Goal: Task Accomplishment & Management: Manage account settings

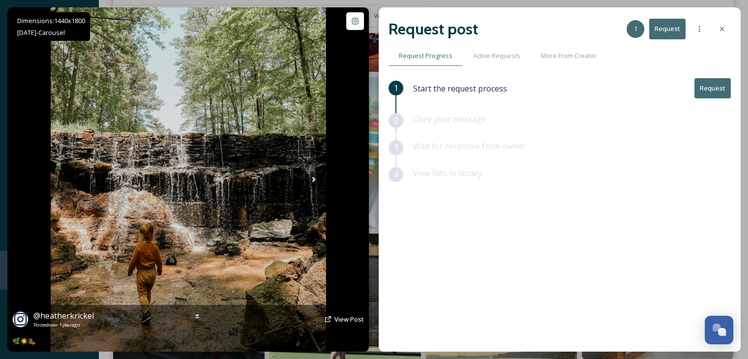
scroll to position [6393, 0]
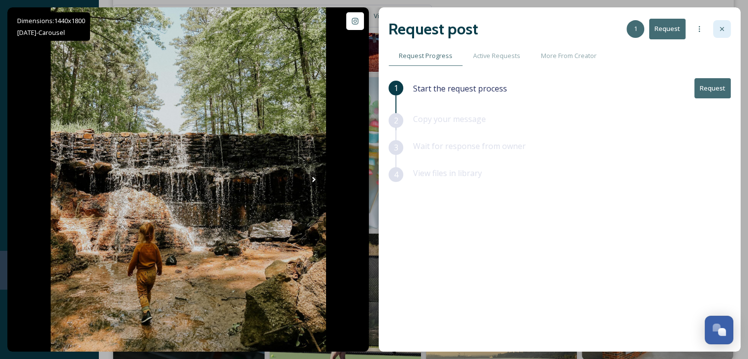
click at [726, 28] on icon at bounding box center [722, 29] width 8 height 8
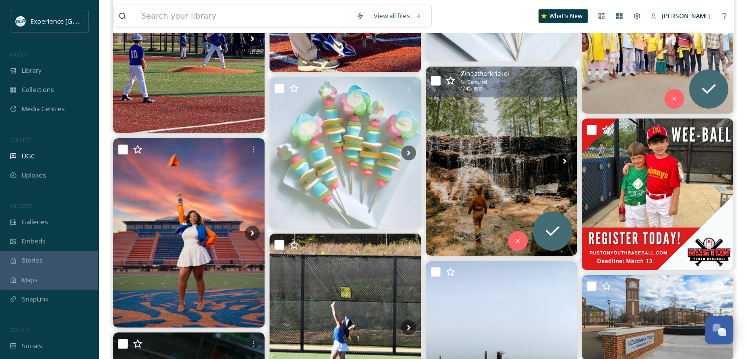
scroll to position [6442, 0]
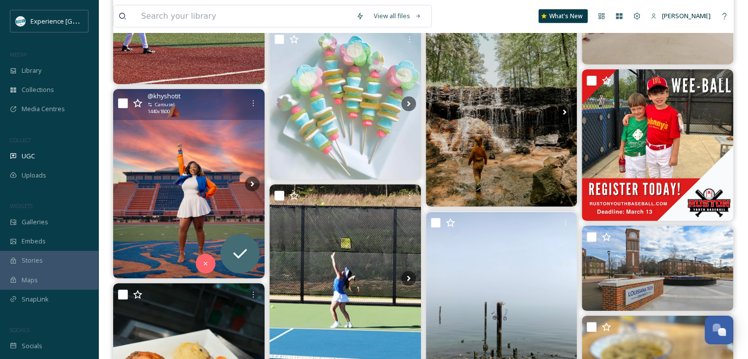
click at [179, 202] on img at bounding box center [189, 183] width 152 height 189
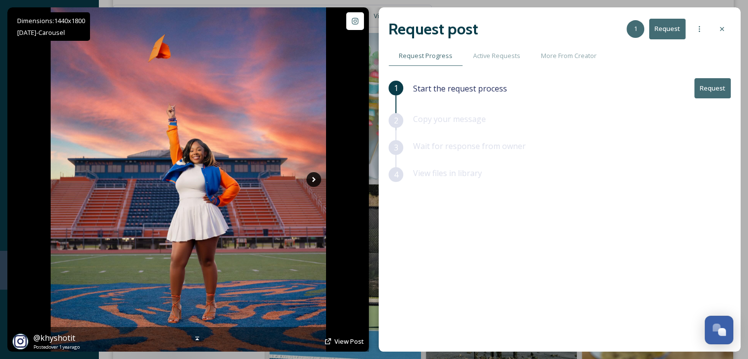
click at [311, 177] on icon at bounding box center [313, 179] width 15 height 15
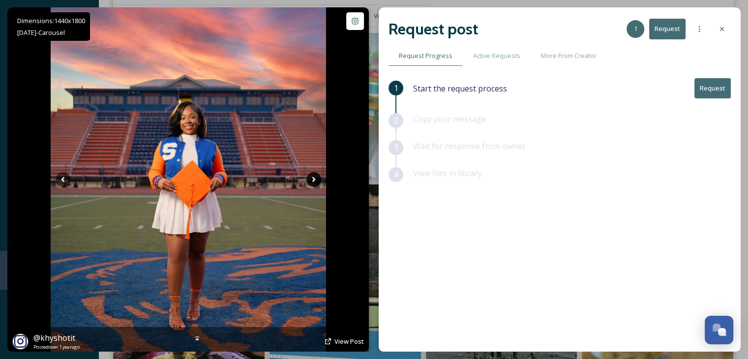
click at [311, 177] on icon at bounding box center [313, 179] width 15 height 15
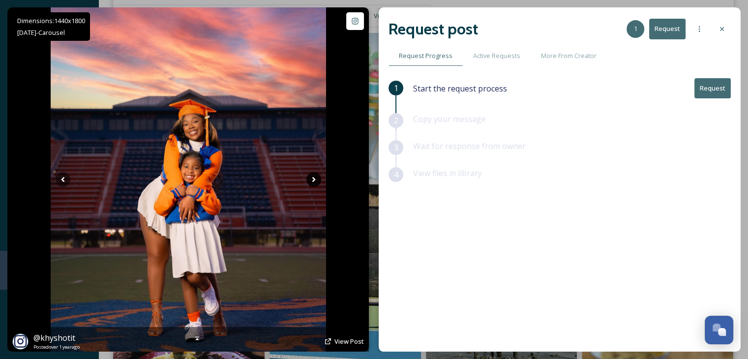
click at [311, 177] on icon at bounding box center [313, 179] width 15 height 15
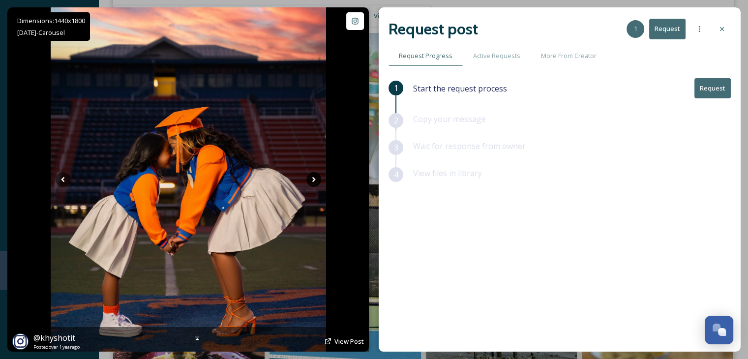
click at [311, 178] on icon at bounding box center [313, 179] width 15 height 15
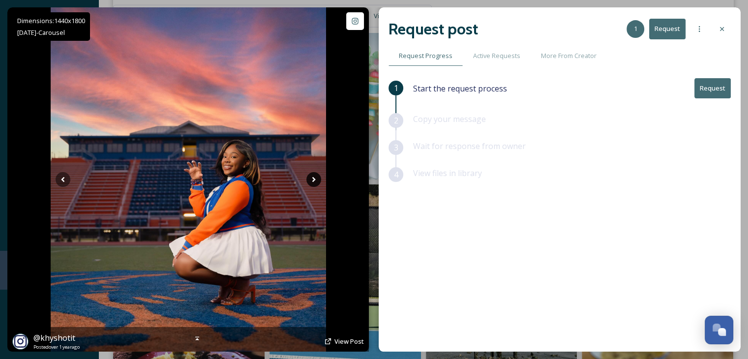
click at [315, 181] on icon at bounding box center [313, 179] width 15 height 15
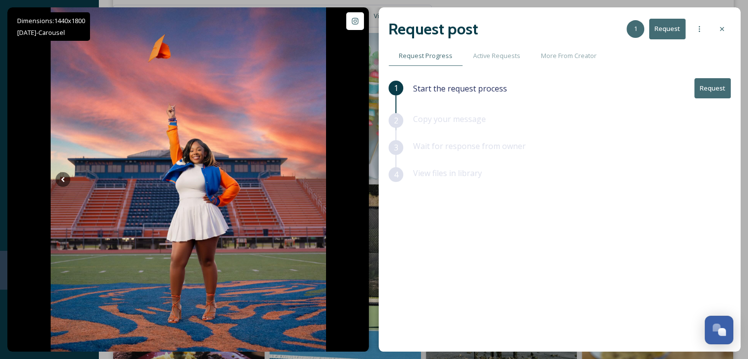
drag, startPoint x: 701, startPoint y: 91, endPoint x: 682, endPoint y: 89, distance: 18.3
click at [696, 91] on button "Request" at bounding box center [713, 88] width 36 height 20
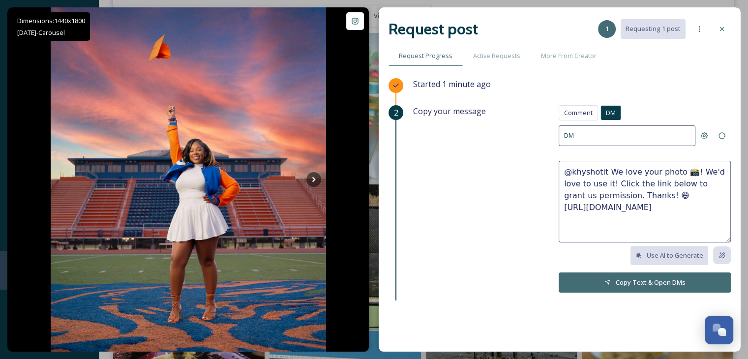
click at [643, 195] on textarea "@khyshotit We love your photo 📸! We'd love to use it! Click the link below to g…" at bounding box center [645, 202] width 172 height 82
click at [581, 118] on div "Comment" at bounding box center [578, 112] width 39 height 15
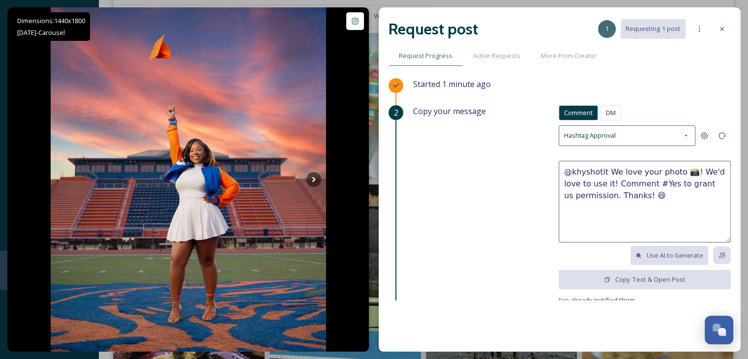
click at [656, 184] on textarea "@khyshotit We love your photo 📸! We'd love to use it! Comment #Yes to grant us …" at bounding box center [645, 202] width 172 height 82
drag, startPoint x: 650, startPoint y: 197, endPoint x: 642, endPoint y: 197, distance: 8.9
click at [642, 197] on textarea "@khyshotit We love your photo 📸! We'd love to use it! Comment #YesRuston to gra…" at bounding box center [645, 202] width 172 height 82
drag, startPoint x: 641, startPoint y: 199, endPoint x: 553, endPoint y: 164, distance: 94.5
click at [559, 164] on textarea "@khyshotit We love your photo 📸! We'd love to use it! Comment #YesRuston to gra…" at bounding box center [645, 202] width 172 height 82
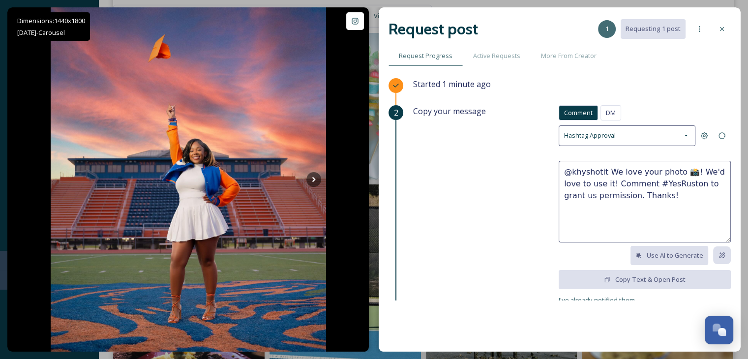
type textarea "@khyshotit We love your photo 📸! We'd love to use it! Comment #YesRuston to gra…"
click at [612, 191] on textarea "@khyshotit We love your photo 📸! We'd love to use it! Comment #YesRuston to gra…" at bounding box center [645, 202] width 172 height 82
click at [612, 192] on textarea "@khyshotit We love your photo 📸! We'd love to use it! Comment #YesRuston to gra…" at bounding box center [645, 202] width 172 height 82
click at [612, 191] on textarea "@khyshotit We love your photo 📸! We'd love to use it! Comment #YesRuston to gra…" at bounding box center [645, 202] width 172 height 82
click at [613, 191] on textarea "@khyshotit We love your photo 📸! We'd love to use it! Comment #YesRuston to gra…" at bounding box center [645, 202] width 172 height 82
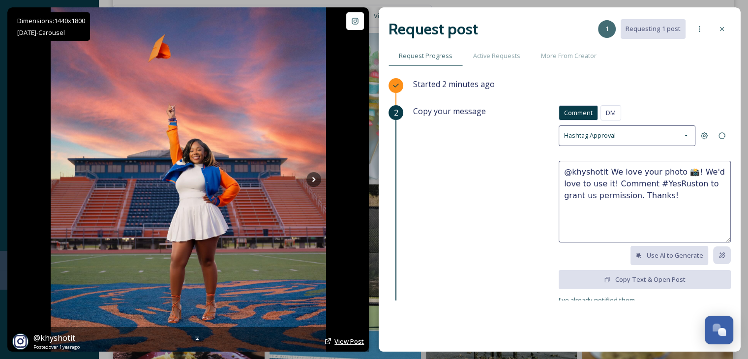
click at [348, 340] on span "View Post" at bounding box center [350, 341] width 30 height 9
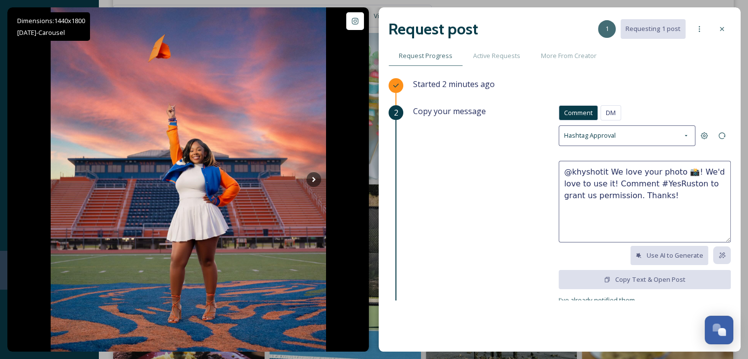
click at [722, 26] on icon at bounding box center [722, 29] width 8 height 8
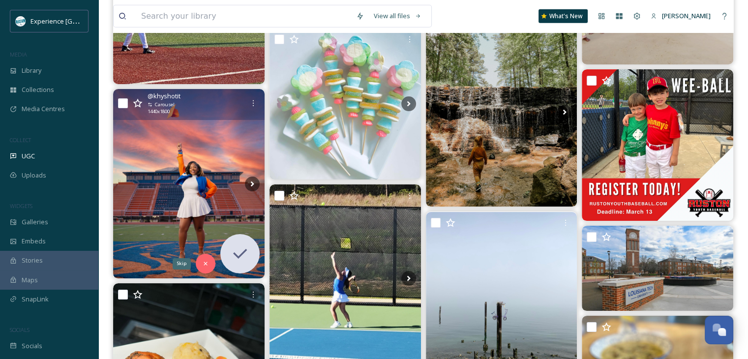
click at [209, 258] on div "Skip" at bounding box center [206, 264] width 20 height 20
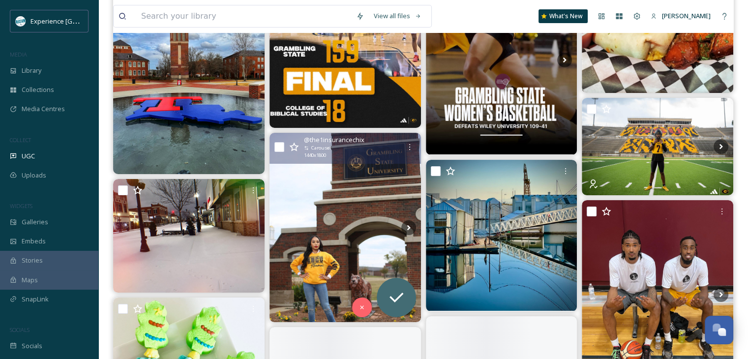
scroll to position [7377, 0]
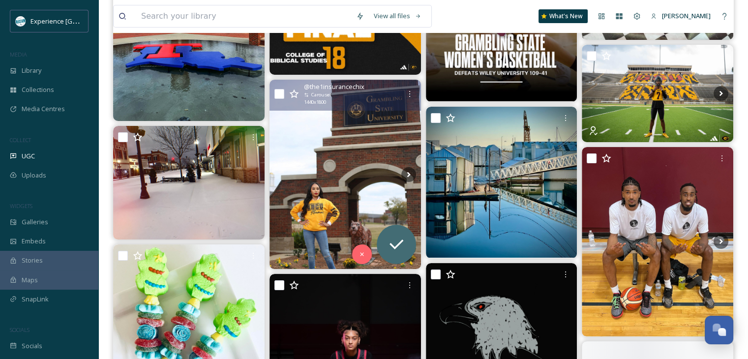
click at [347, 173] on img at bounding box center [346, 174] width 152 height 189
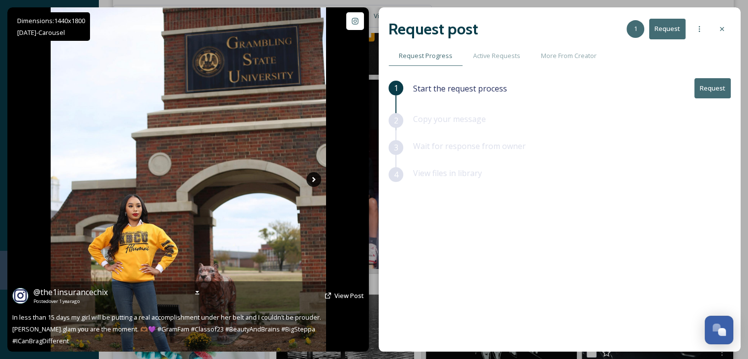
click at [315, 176] on icon at bounding box center [313, 179] width 15 height 15
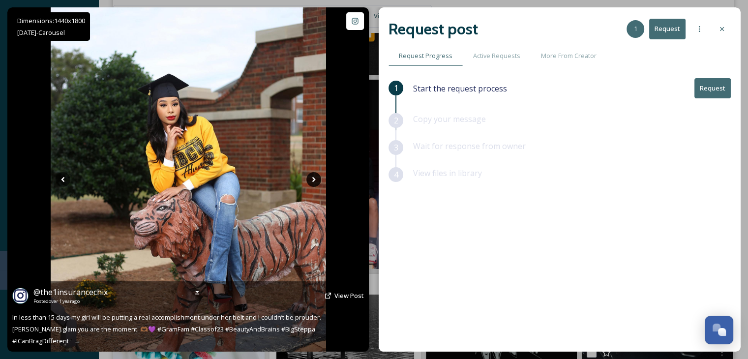
click at [315, 176] on icon at bounding box center [313, 179] width 15 height 15
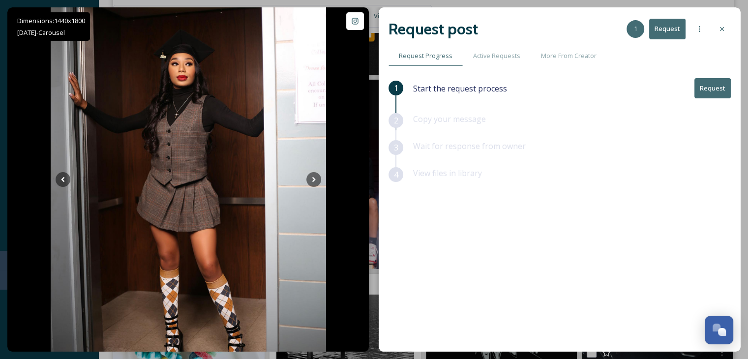
click at [706, 85] on button "Request" at bounding box center [713, 88] width 36 height 20
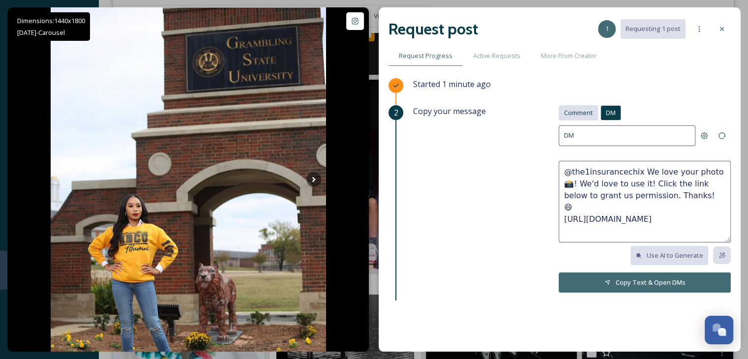
click at [575, 116] on span "Comment" at bounding box center [578, 112] width 29 height 9
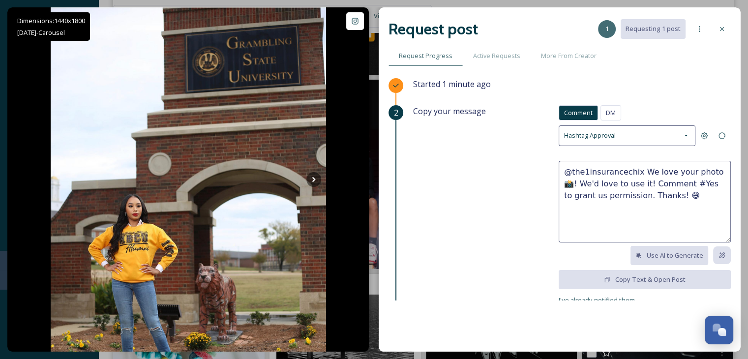
click at [677, 184] on textarea "@the1insurancechix We love your photo 📸! We'd love to use it! Comment #Yes to g…" at bounding box center [645, 202] width 172 height 82
click at [669, 182] on textarea "@the1insurancechix We love your photo 📸! We'd love to use it! Comment #YesRusto…" at bounding box center [645, 202] width 172 height 82
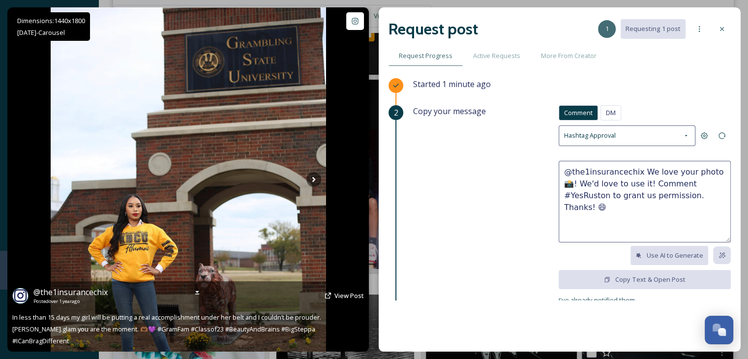
type textarea "@the1insurancechix We love your photo 📸! We'd love to use it! Comment #YesRusto…"
click at [335, 305] on div "@ the1insurancechix Posted over [DATE] View Post" at bounding box center [188, 295] width 352 height 19
click at [339, 300] on span "View Post" at bounding box center [350, 295] width 30 height 9
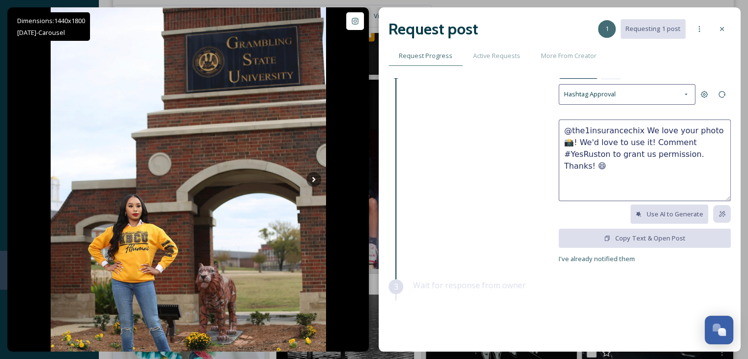
scroll to position [49, 0]
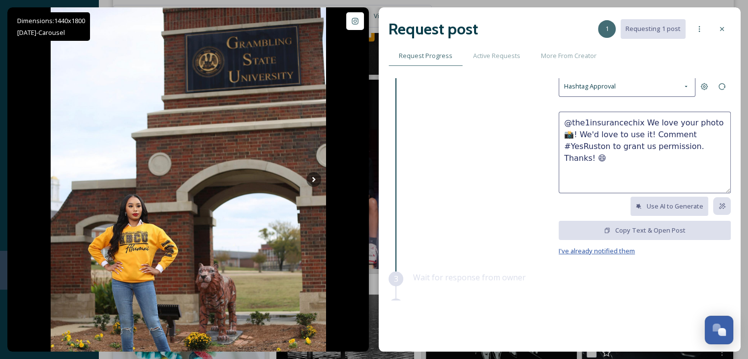
click at [559, 252] on span "I've already notified them" at bounding box center [597, 250] width 76 height 9
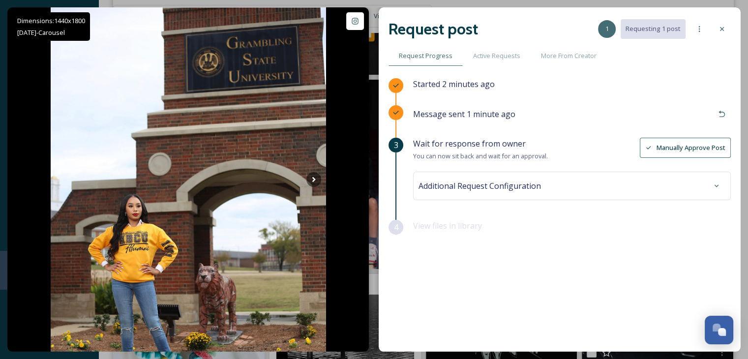
scroll to position [0, 0]
click at [715, 186] on icon at bounding box center [717, 186] width 8 height 8
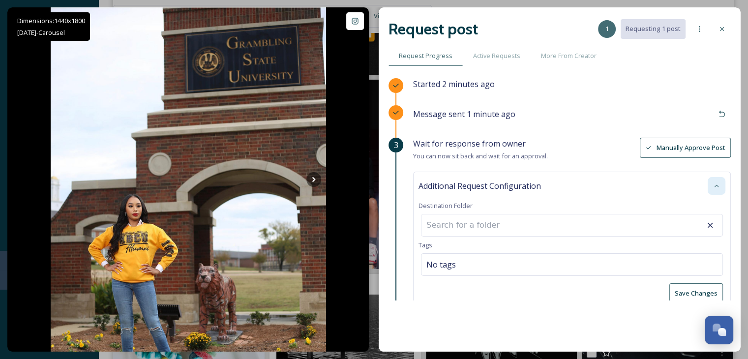
click at [715, 186] on div at bounding box center [717, 186] width 18 height 18
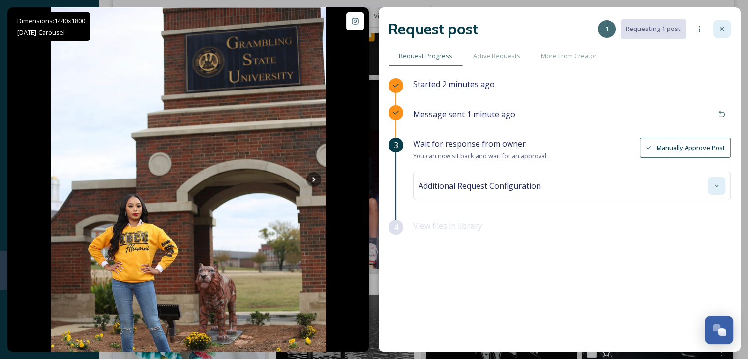
click at [726, 26] on div at bounding box center [722, 29] width 18 height 18
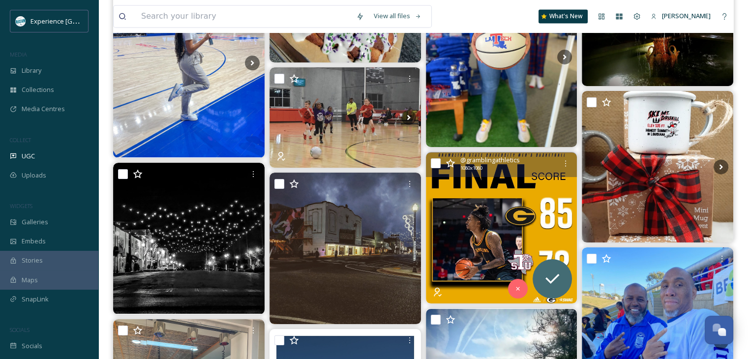
scroll to position [9197, 0]
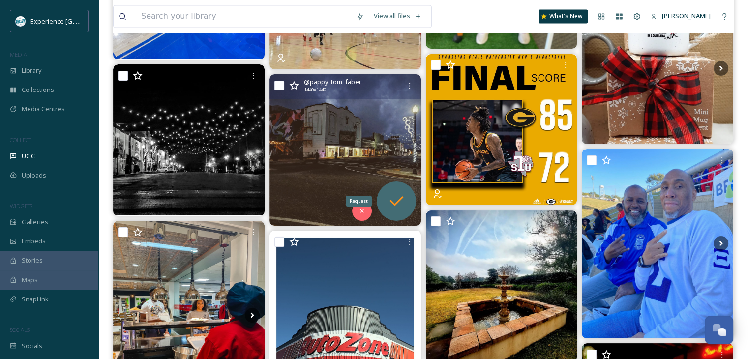
click at [399, 196] on icon at bounding box center [397, 201] width 20 height 20
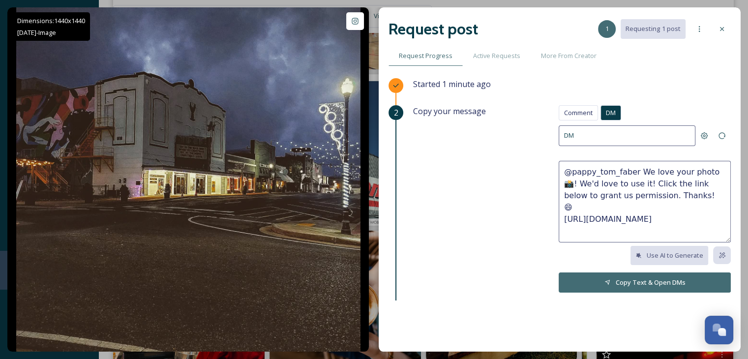
click at [723, 30] on icon at bounding box center [722, 29] width 4 height 4
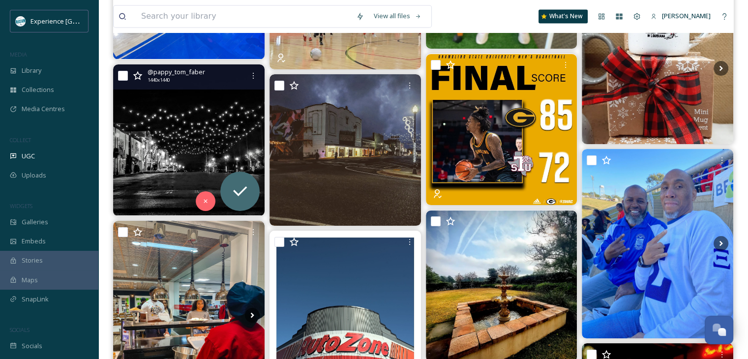
click at [214, 146] on img at bounding box center [189, 140] width 152 height 152
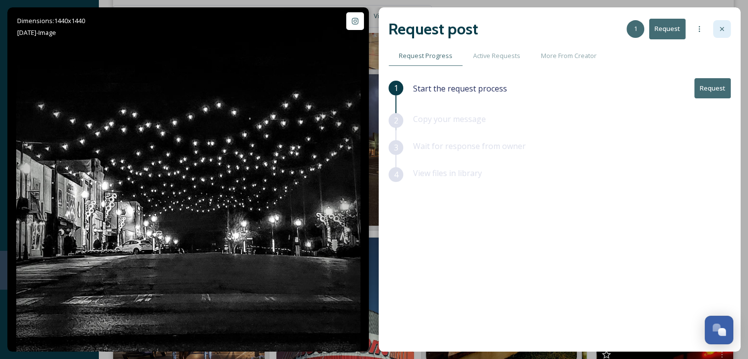
click at [724, 28] on icon at bounding box center [722, 29] width 8 height 8
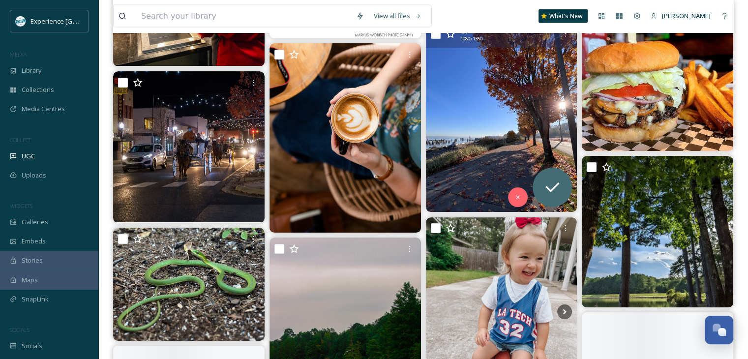
scroll to position [9591, 0]
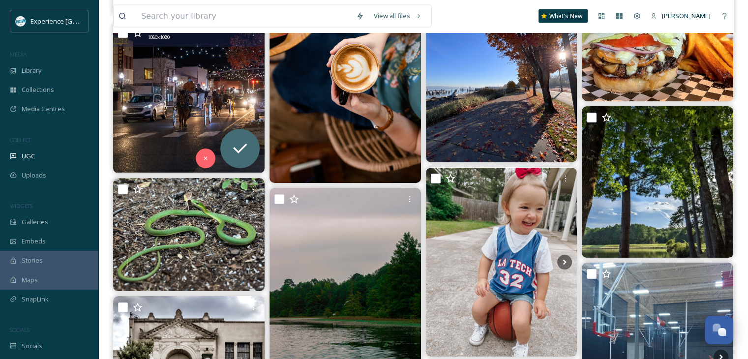
click at [196, 93] on img at bounding box center [189, 98] width 152 height 152
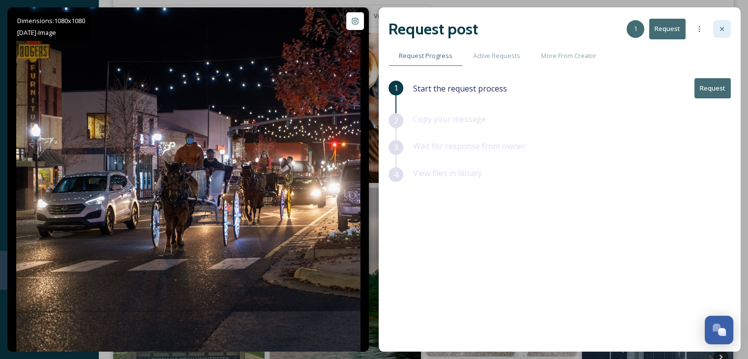
click at [718, 30] on icon at bounding box center [722, 29] width 8 height 8
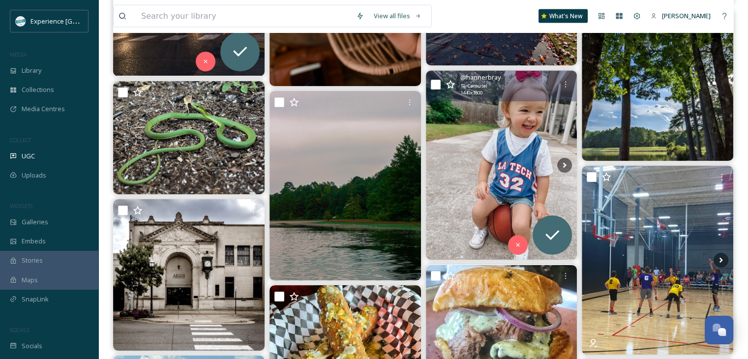
scroll to position [9689, 0]
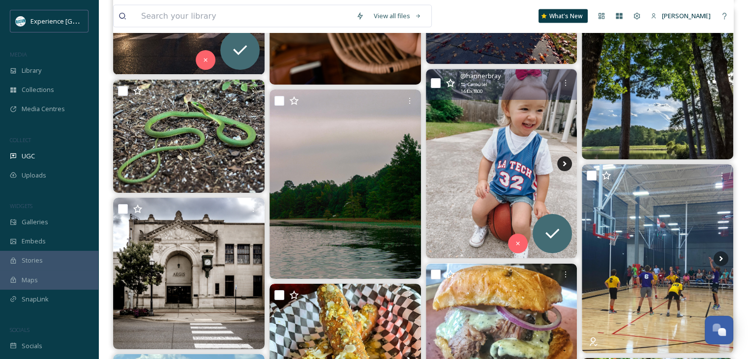
click at [561, 159] on icon at bounding box center [564, 163] width 15 height 15
click at [561, 160] on icon at bounding box center [564, 163] width 15 height 15
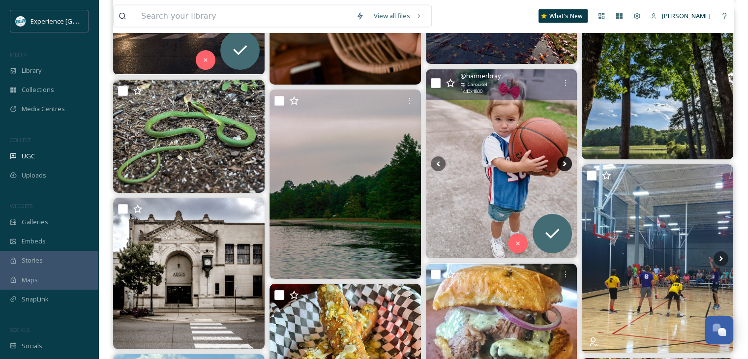
click at [565, 162] on icon at bounding box center [564, 163] width 3 height 5
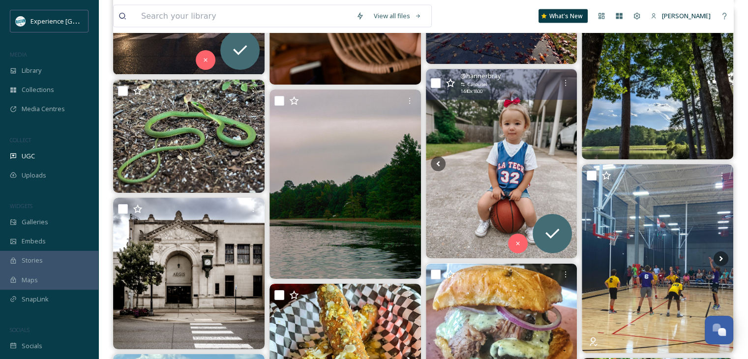
scroll to position [9738, 0]
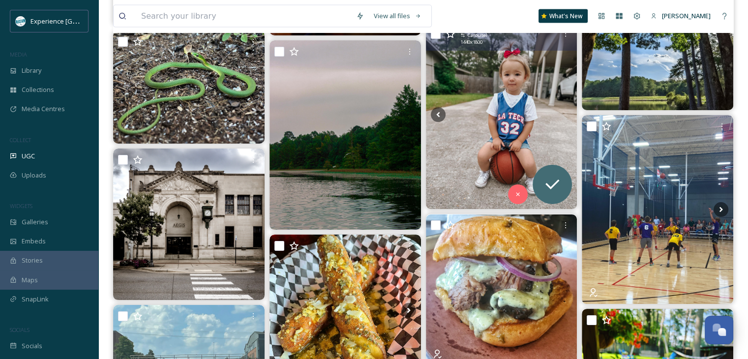
click at [488, 112] on img at bounding box center [502, 114] width 152 height 189
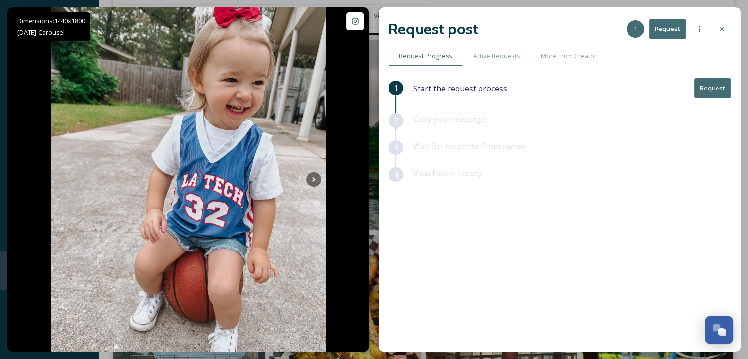
click at [703, 91] on button "Request" at bounding box center [713, 88] width 36 height 20
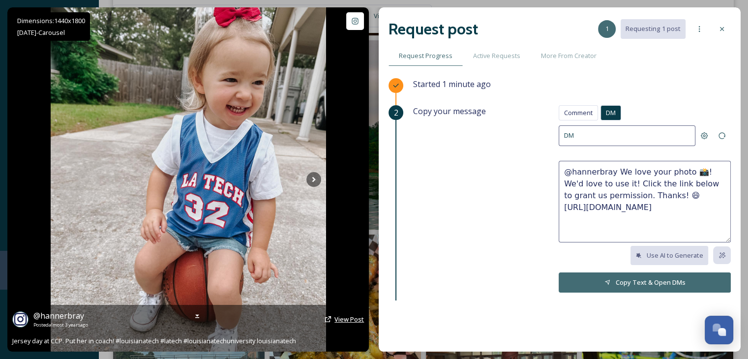
click at [340, 321] on span "View Post" at bounding box center [350, 319] width 30 height 9
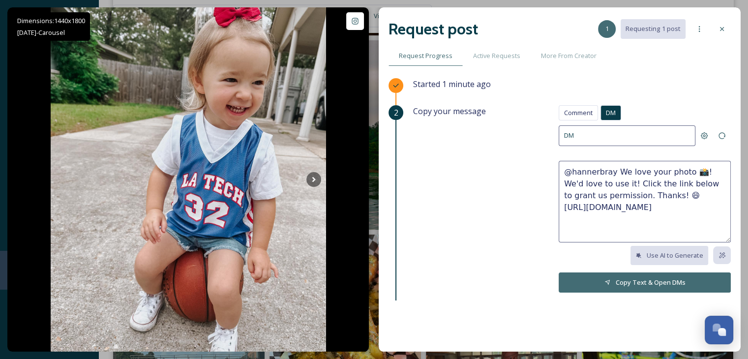
click at [645, 184] on textarea "@hannerbray We love your photo 📸! We'd love to use it! Click the link below to …" at bounding box center [645, 202] width 172 height 82
drag, startPoint x: 704, startPoint y: 207, endPoint x: 608, endPoint y: 169, distance: 103.8
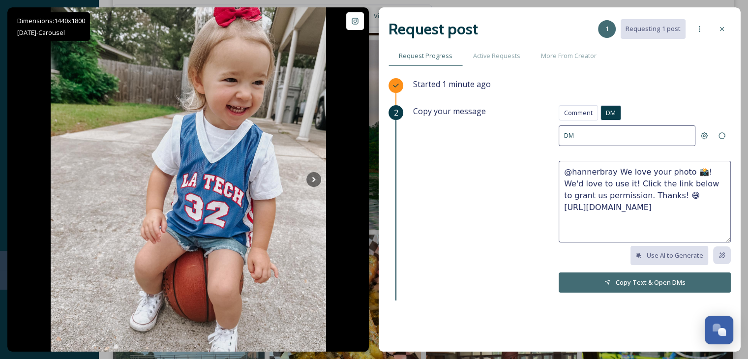
click at [608, 169] on textarea "@hannerbray We love your photo 📸! We'd love to use it! Click the link below to …" at bounding box center [645, 202] width 172 height 82
click at [492, 229] on div "Copy your message Comment DM Comment DM DM @hannerbray We love your photo 📸! We…" at bounding box center [572, 207] width 318 height 204
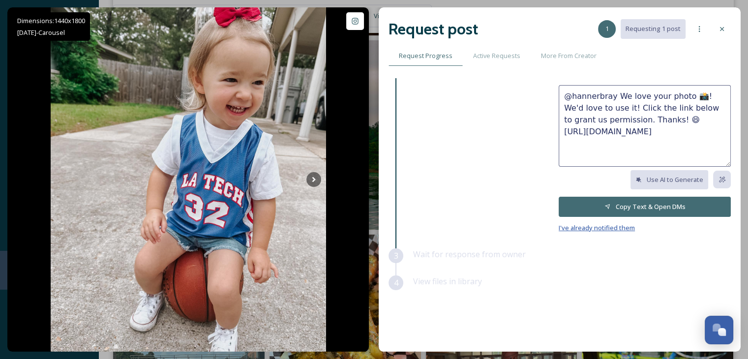
click at [568, 230] on span "I've already notified them" at bounding box center [597, 227] width 76 height 9
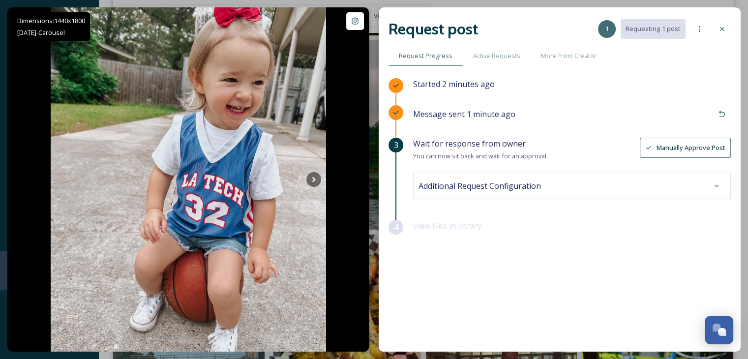
scroll to position [9837, 0]
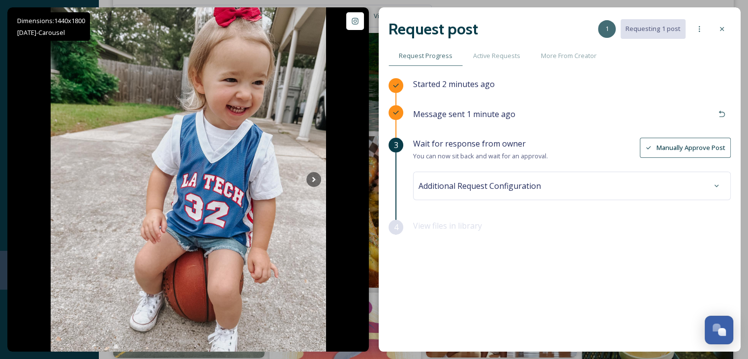
click at [718, 28] on icon at bounding box center [722, 29] width 8 height 8
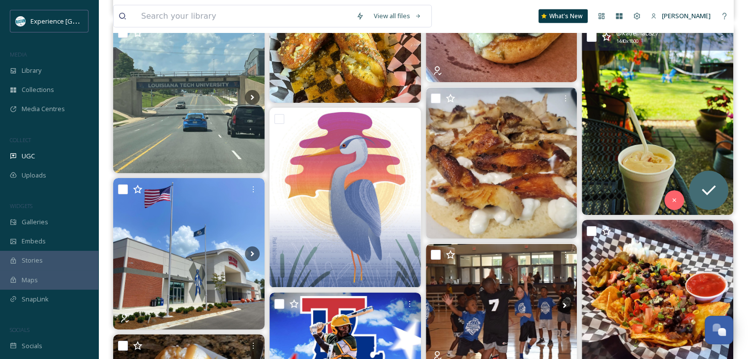
scroll to position [9984, 0]
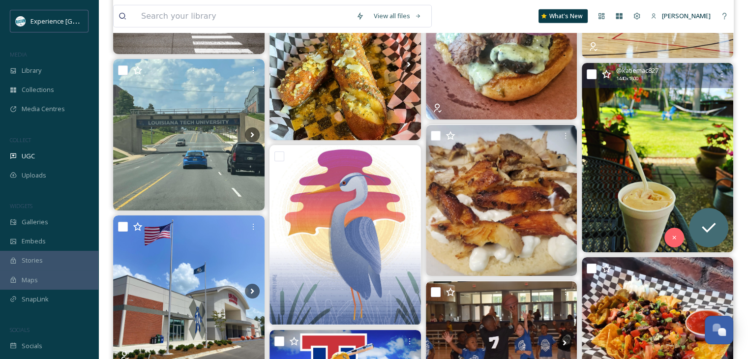
click at [645, 157] on img at bounding box center [658, 157] width 152 height 189
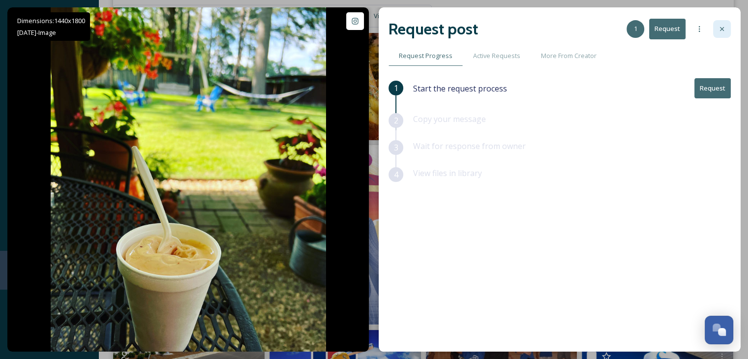
click at [723, 35] on div at bounding box center [722, 29] width 18 height 18
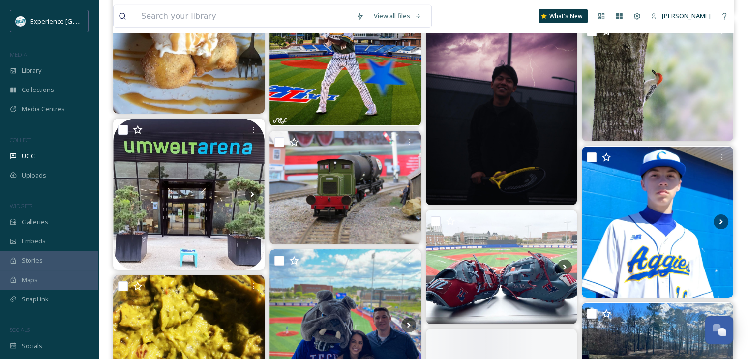
scroll to position [10476, 0]
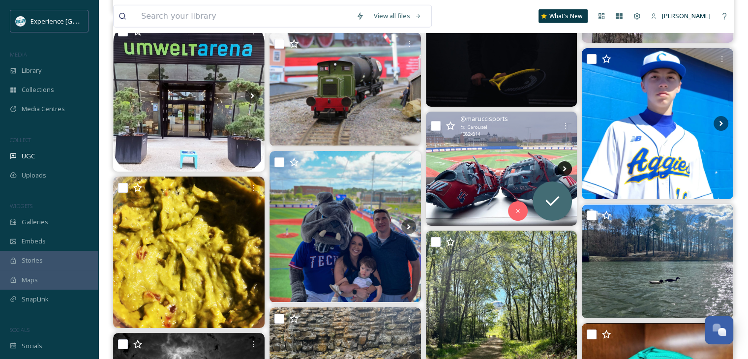
click at [561, 164] on icon at bounding box center [564, 168] width 15 height 15
click at [559, 167] on icon at bounding box center [564, 168] width 15 height 15
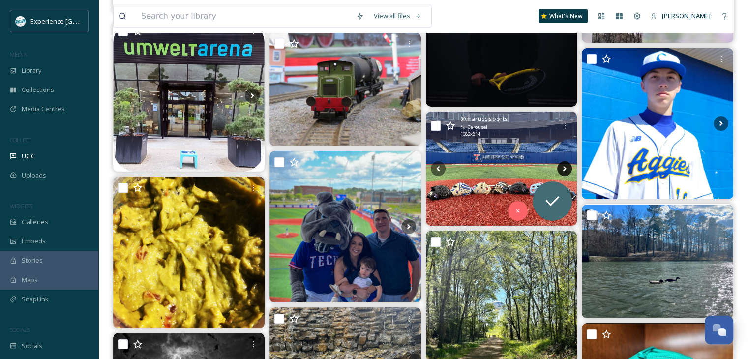
click at [559, 167] on icon at bounding box center [564, 168] width 15 height 15
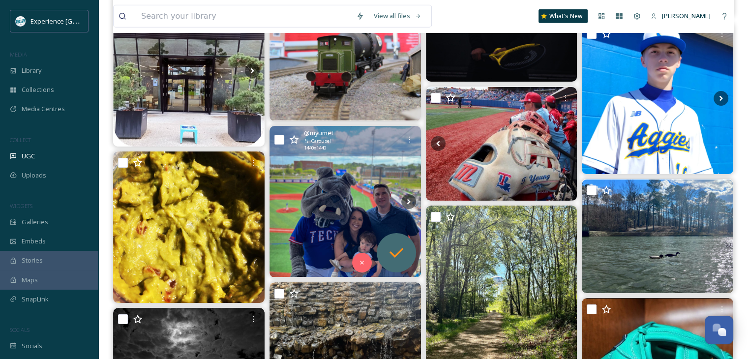
scroll to position [10575, 0]
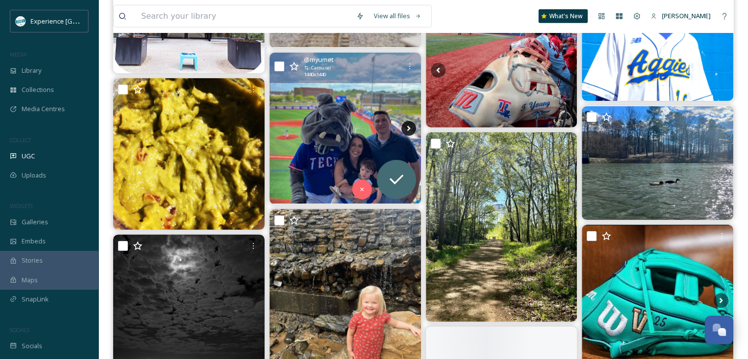
click at [409, 130] on icon at bounding box center [408, 128] width 15 height 15
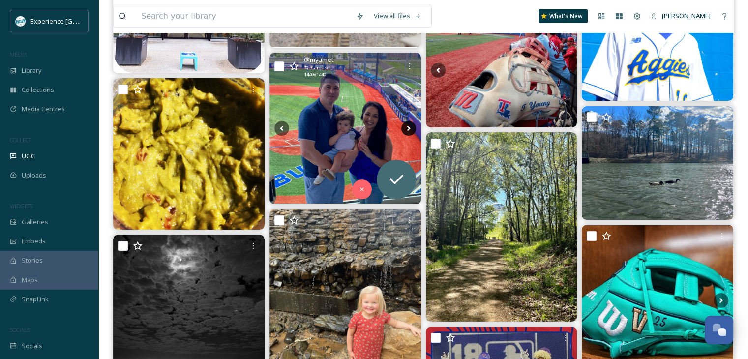
click at [408, 129] on icon at bounding box center [408, 127] width 3 height 5
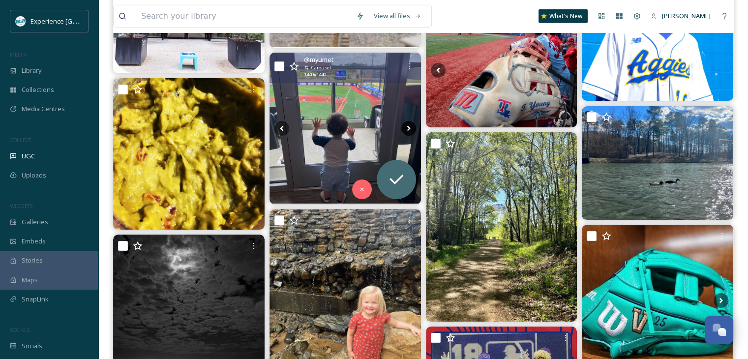
click at [408, 129] on icon at bounding box center [408, 127] width 3 height 5
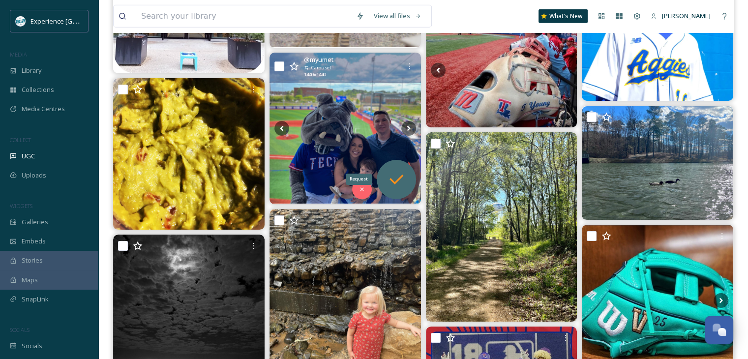
click at [398, 173] on icon at bounding box center [397, 180] width 20 height 20
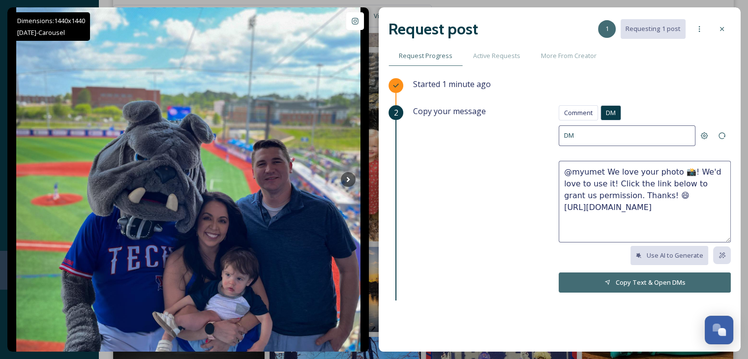
click at [626, 185] on textarea "@myumet We love your photo 📸! We'd love to use it! Click the link below to gran…" at bounding box center [645, 202] width 172 height 82
click at [665, 198] on textarea "@myumet We love your photo 📸! We'd love to use it! Click the link below to gran…" at bounding box center [645, 202] width 172 height 82
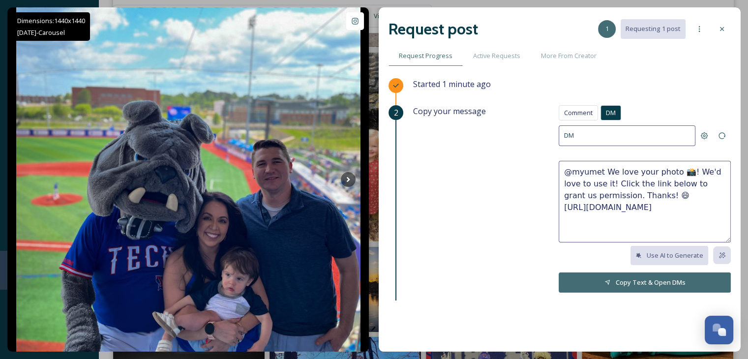
drag, startPoint x: 705, startPoint y: 211, endPoint x: 556, endPoint y: 171, distance: 154.8
click at [559, 171] on textarea "@myumet We love your photo 📸! We'd love to use it! Click the link below to gran…" at bounding box center [645, 202] width 172 height 82
click at [584, 278] on button "Copy Text & Open DMs" at bounding box center [645, 283] width 172 height 20
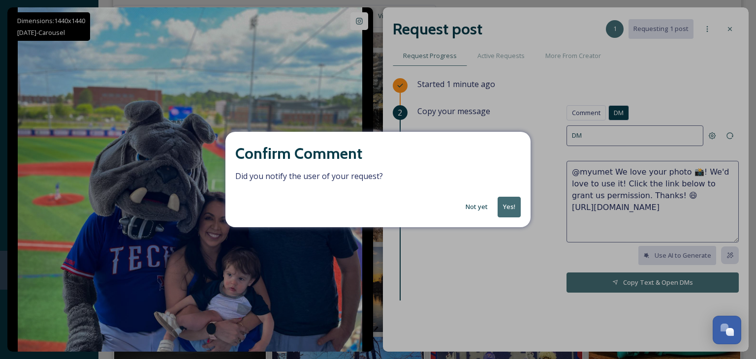
click at [481, 211] on button "Not yet" at bounding box center [476, 206] width 32 height 19
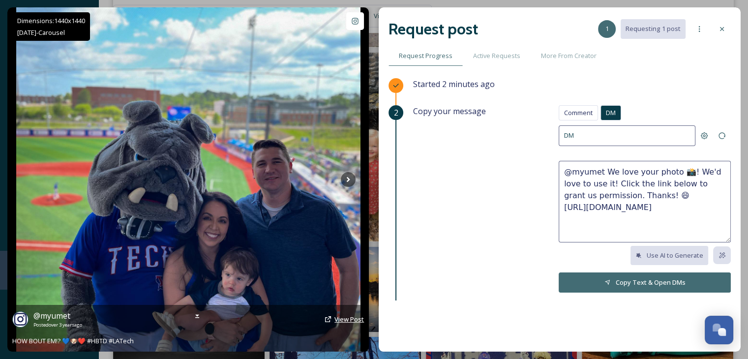
click at [340, 322] on span "View Post" at bounding box center [350, 319] width 30 height 9
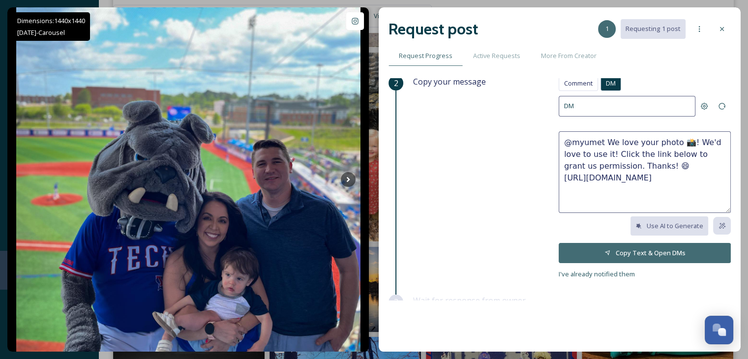
scroll to position [76, 0]
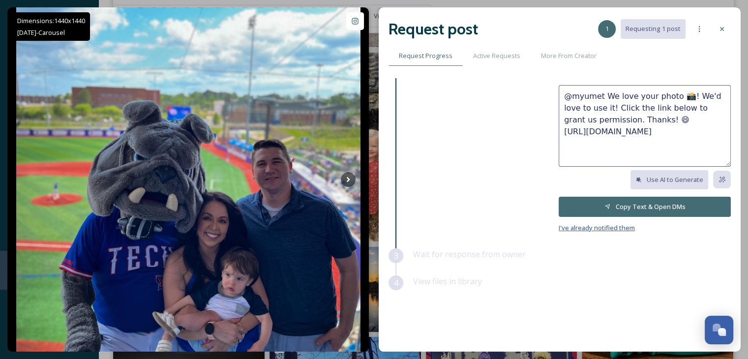
click at [581, 229] on span "I've already notified them" at bounding box center [597, 227] width 76 height 9
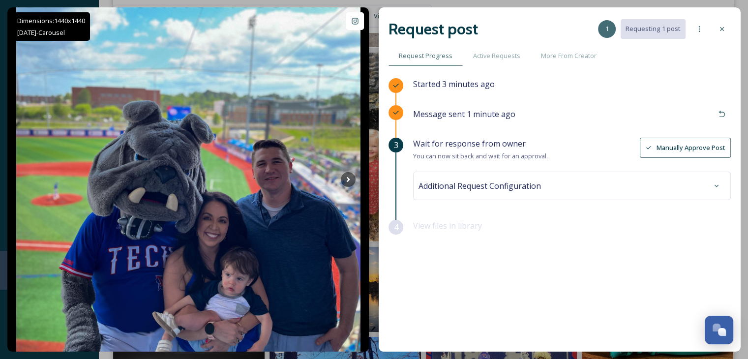
scroll to position [0, 0]
click at [720, 33] on div at bounding box center [722, 29] width 18 height 18
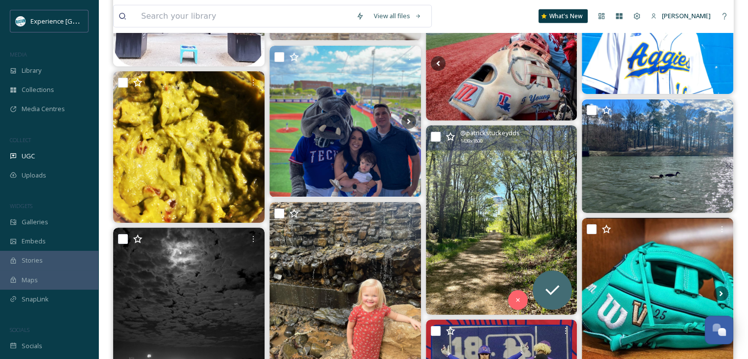
scroll to position [10624, 0]
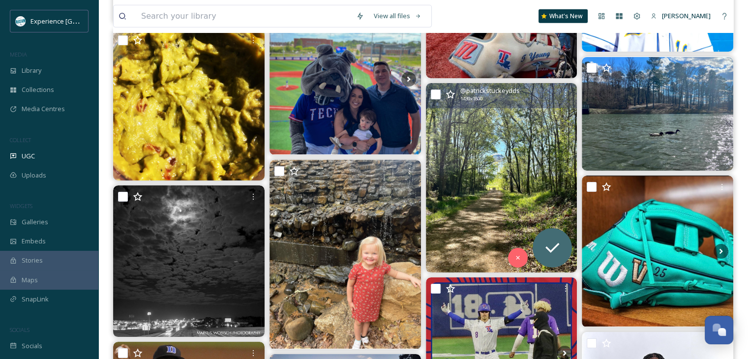
click at [552, 177] on img at bounding box center [502, 177] width 152 height 189
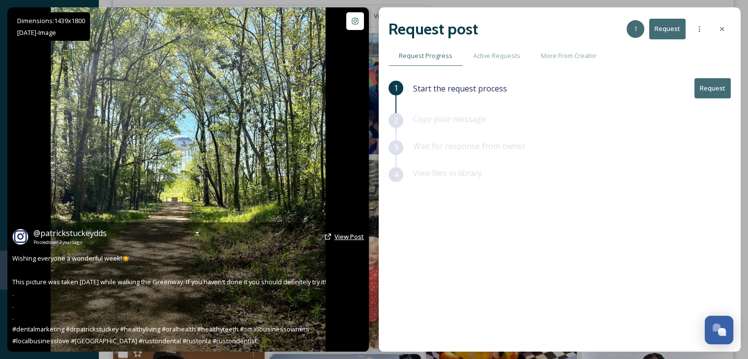
click at [338, 235] on span "View Post" at bounding box center [350, 236] width 30 height 9
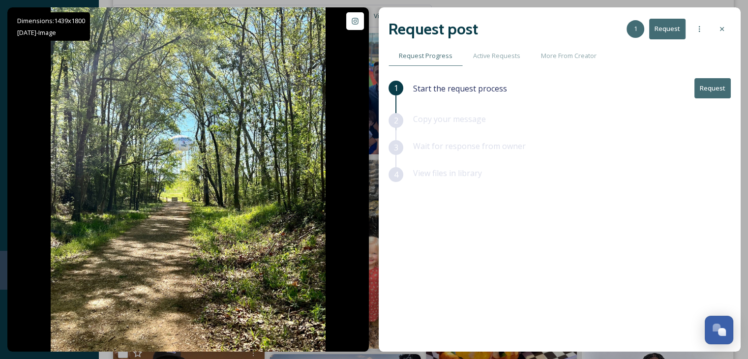
click at [708, 83] on button "Request" at bounding box center [713, 88] width 36 height 20
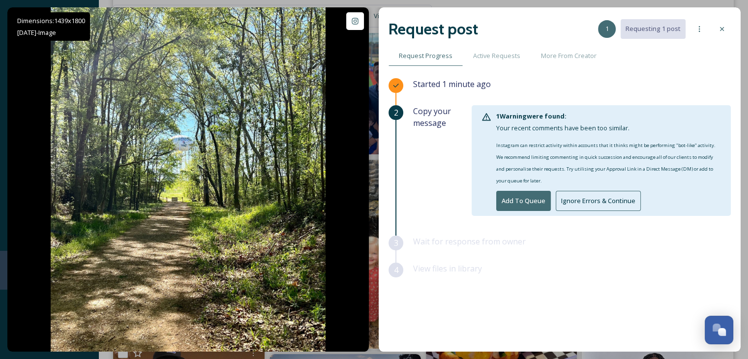
click at [573, 199] on button "Ignore Errors & Continue" at bounding box center [598, 201] width 85 height 20
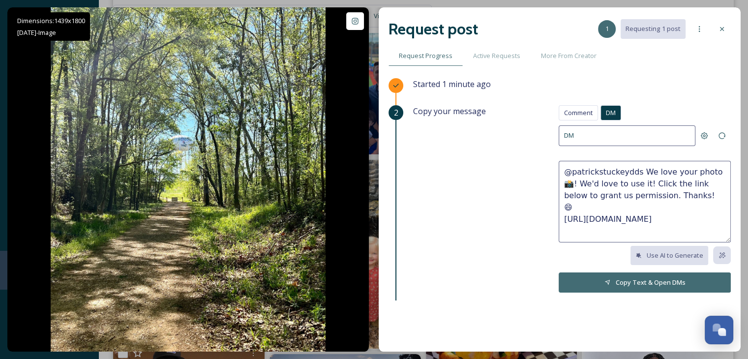
click at [606, 115] on span "DM" at bounding box center [611, 112] width 10 height 9
drag, startPoint x: 676, startPoint y: 201, endPoint x: 644, endPoint y: 185, distance: 35.6
click at [644, 185] on textarea "@patrickstuckeydds We love your photo 📸! We'd love to use it! Click the link be…" at bounding box center [645, 202] width 172 height 82
click at [683, 201] on textarea "@patrickstuckeydds We love your photo 📸! We'd love to use it! Click the link be…" at bounding box center [645, 202] width 172 height 82
drag, startPoint x: 674, startPoint y: 196, endPoint x: 656, endPoint y: 194, distance: 18.8
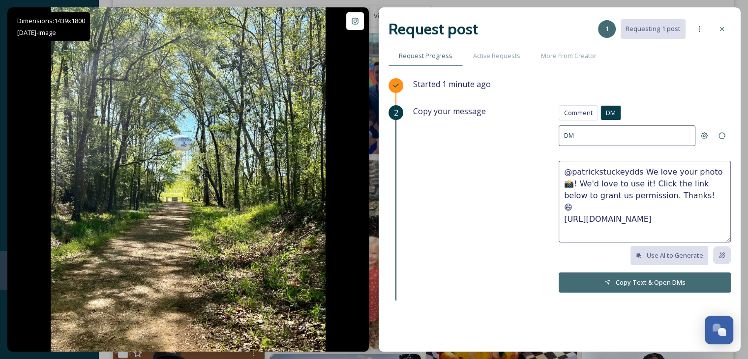
click at [656, 194] on textarea "@patrickstuckeydds We love your photo 📸! We'd love to use it! Click the link be…" at bounding box center [645, 202] width 172 height 82
drag, startPoint x: 699, startPoint y: 209, endPoint x: 559, endPoint y: 169, distance: 145.9
click at [559, 169] on textarea "@patrickstuckeydds We love your photo 📸! We'd love to use it! Click the link be…" at bounding box center [645, 202] width 172 height 82
type textarea "@patrickstuckeydds We love your photo 📸! We'd love to use it! Click the link be…"
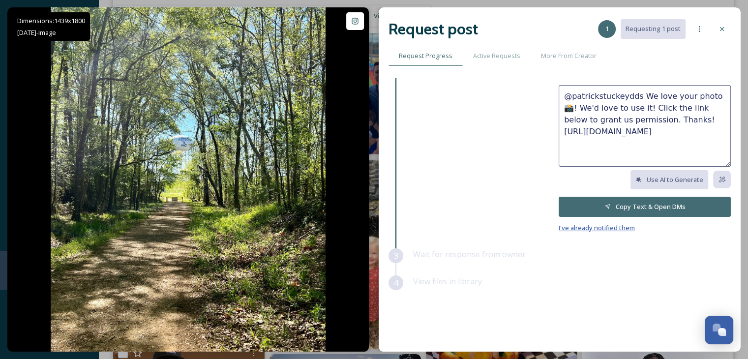
click at [586, 230] on span "I've already notified them" at bounding box center [597, 227] width 76 height 9
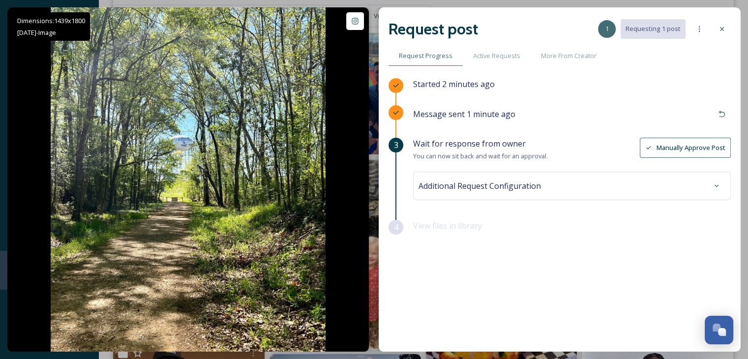
scroll to position [0, 0]
click at [725, 29] on icon at bounding box center [722, 29] width 8 height 8
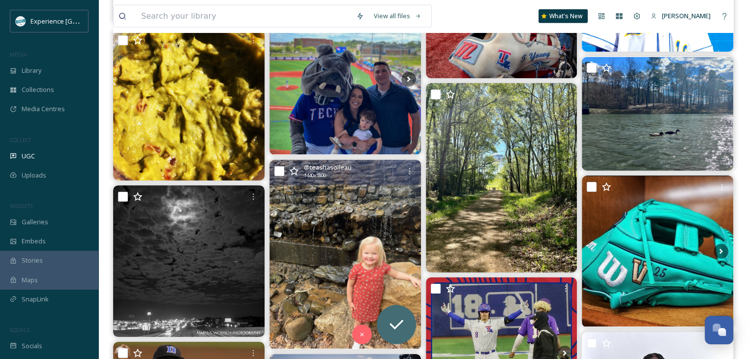
scroll to position [10722, 0]
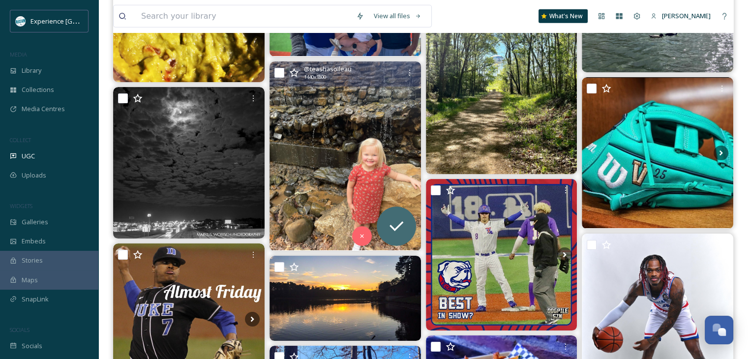
click at [370, 166] on img at bounding box center [346, 155] width 152 height 189
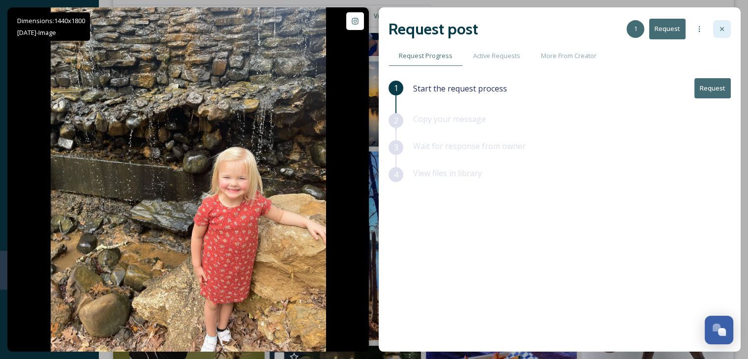
click at [722, 32] on icon at bounding box center [722, 29] width 8 height 8
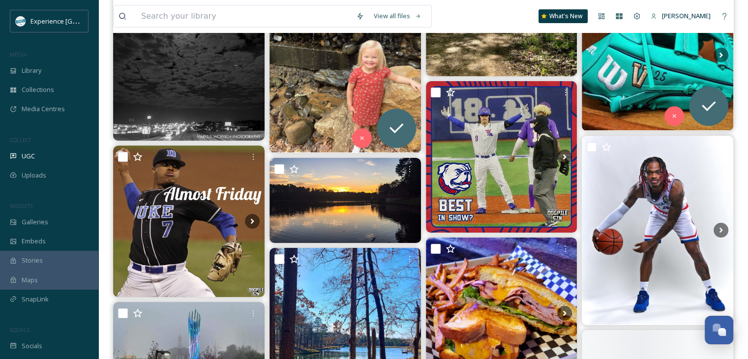
scroll to position [10821, 0]
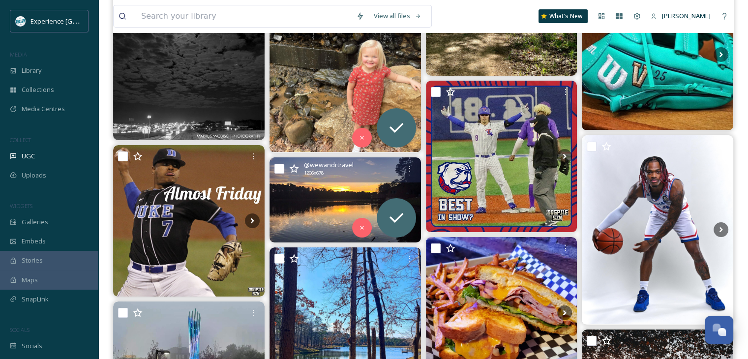
click at [354, 187] on img at bounding box center [346, 199] width 152 height 85
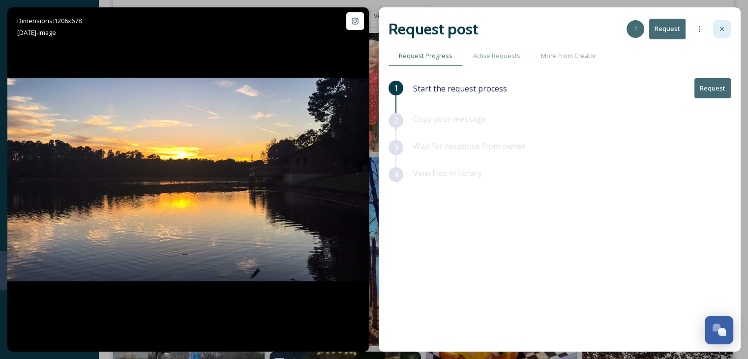
click at [720, 25] on icon at bounding box center [722, 29] width 8 height 8
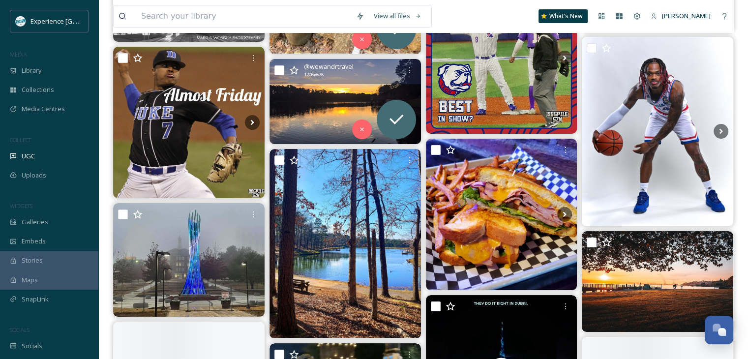
scroll to position [10968, 0]
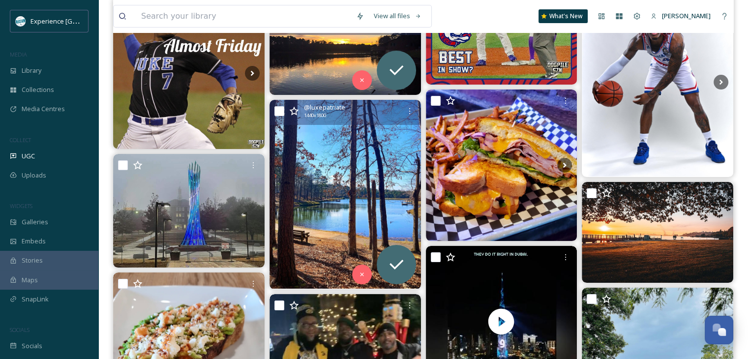
click at [353, 178] on img at bounding box center [346, 194] width 152 height 189
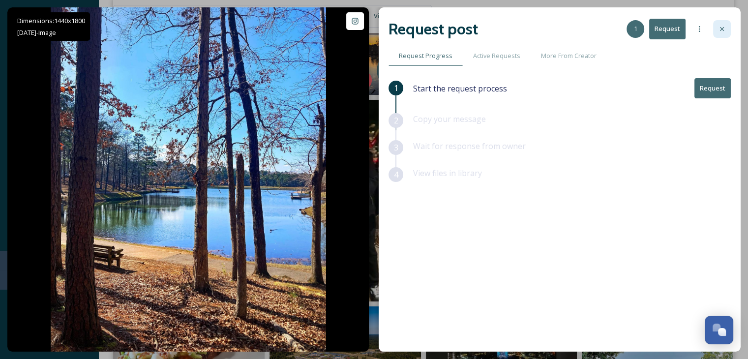
click at [722, 28] on icon at bounding box center [722, 29] width 8 height 8
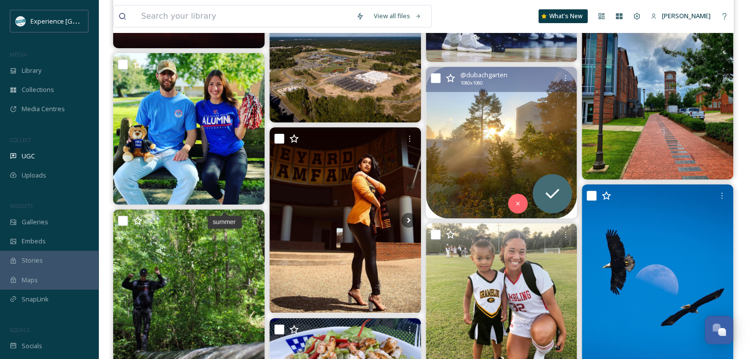
scroll to position [11509, 0]
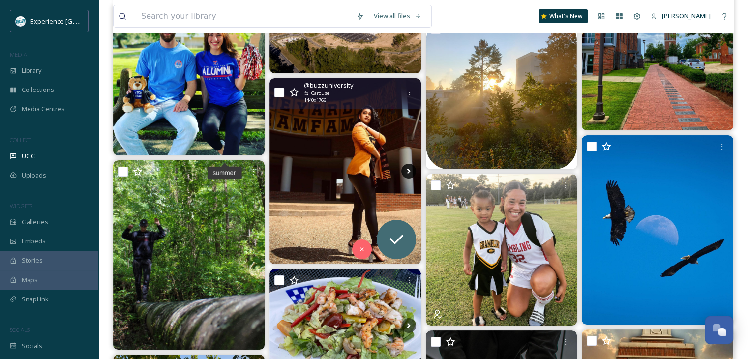
click at [411, 166] on icon at bounding box center [408, 171] width 15 height 15
click at [411, 173] on icon at bounding box center [408, 171] width 15 height 15
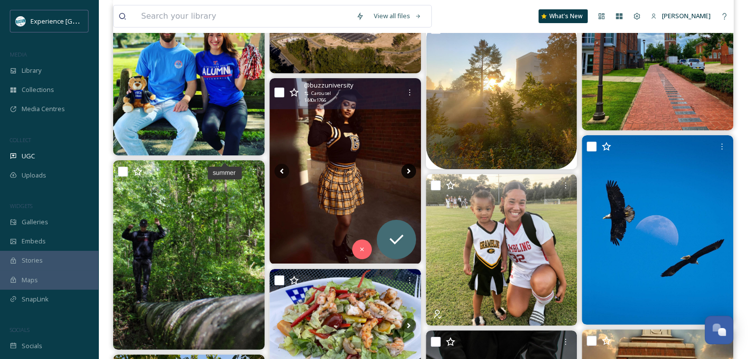
click at [407, 173] on icon at bounding box center [408, 171] width 15 height 15
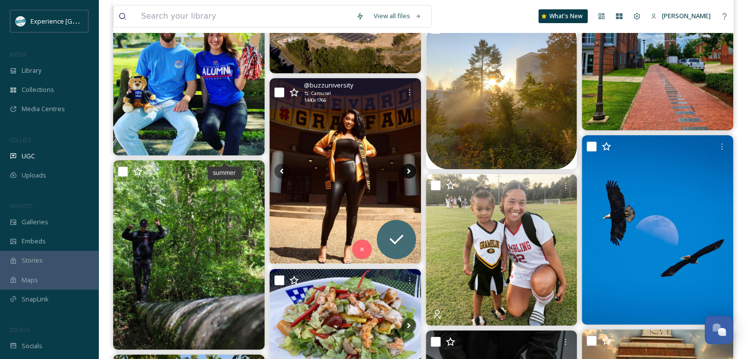
click at [404, 171] on icon at bounding box center [408, 171] width 15 height 15
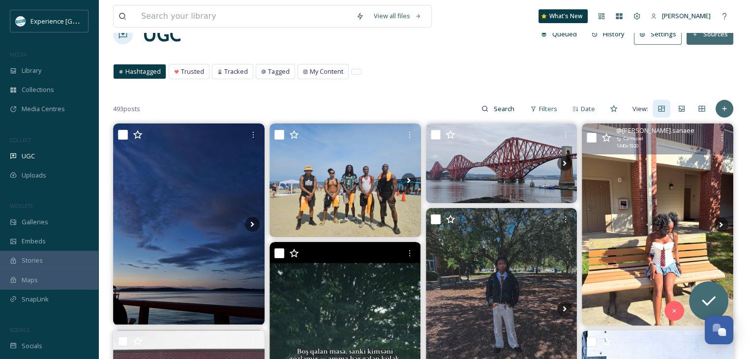
scroll to position [0, 0]
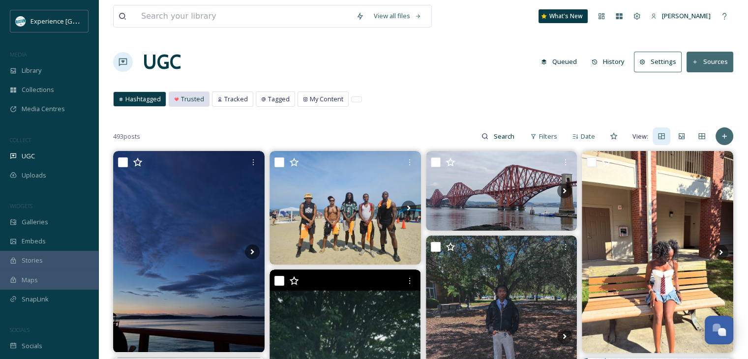
click at [185, 100] on span "Trusted" at bounding box center [192, 98] width 23 height 9
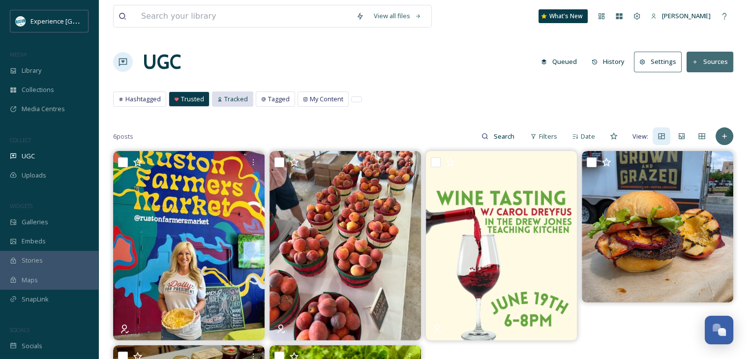
drag, startPoint x: 218, startPoint y: 99, endPoint x: 218, endPoint y: 104, distance: 4.9
click at [218, 104] on div "Tracked" at bounding box center [233, 99] width 40 height 14
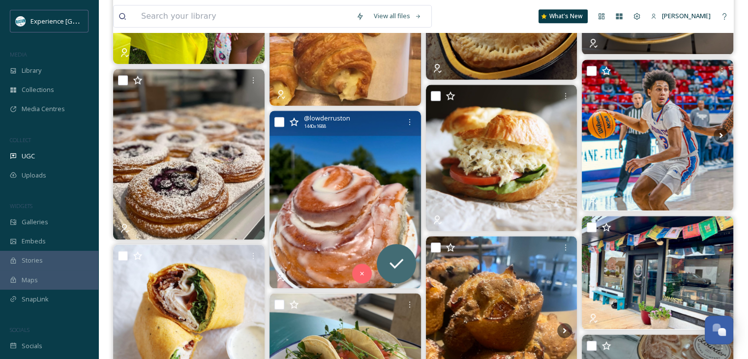
scroll to position [1279, 0]
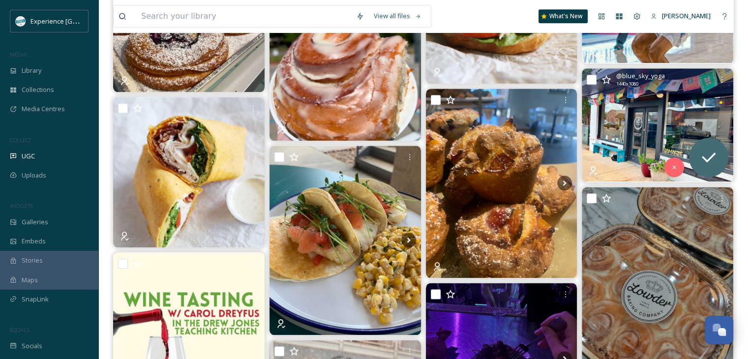
click at [694, 109] on img at bounding box center [658, 125] width 152 height 114
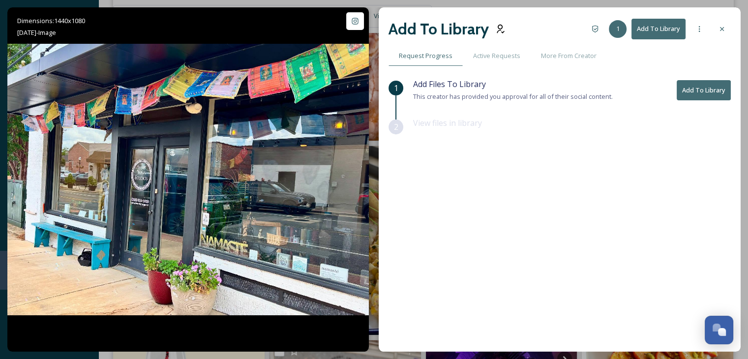
click at [701, 90] on button "Add To Library" at bounding box center [704, 90] width 54 height 20
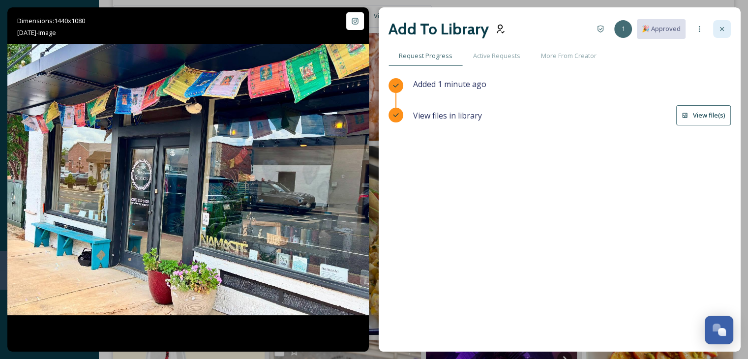
click at [717, 32] on div at bounding box center [722, 29] width 18 height 18
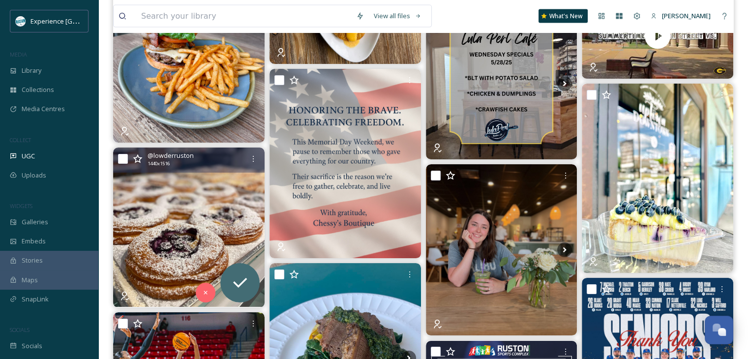
scroll to position [2312, 0]
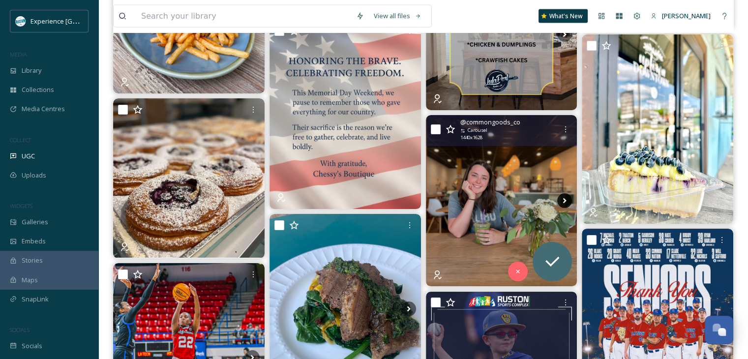
click at [561, 202] on icon at bounding box center [564, 200] width 15 height 15
click at [563, 201] on icon at bounding box center [564, 200] width 15 height 15
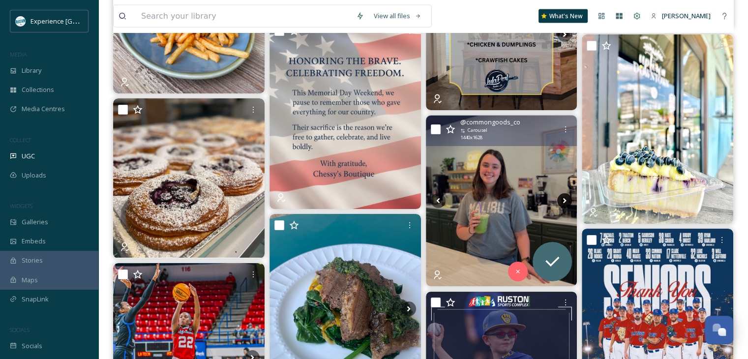
click at [563, 201] on icon at bounding box center [564, 200] width 15 height 15
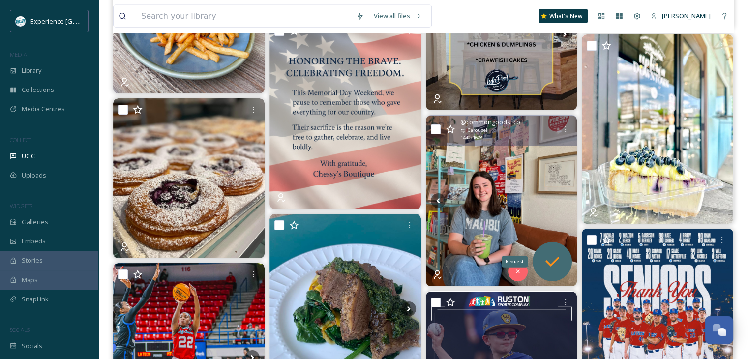
click at [551, 248] on div "Request" at bounding box center [552, 261] width 39 height 39
click at [507, 209] on img at bounding box center [502, 201] width 152 height 171
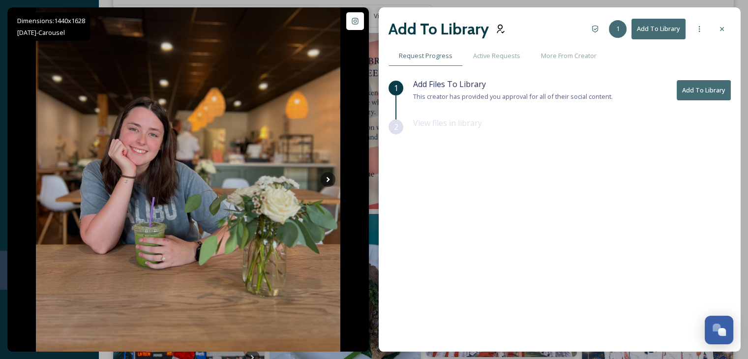
click at [687, 89] on button "Add To Library" at bounding box center [704, 90] width 54 height 20
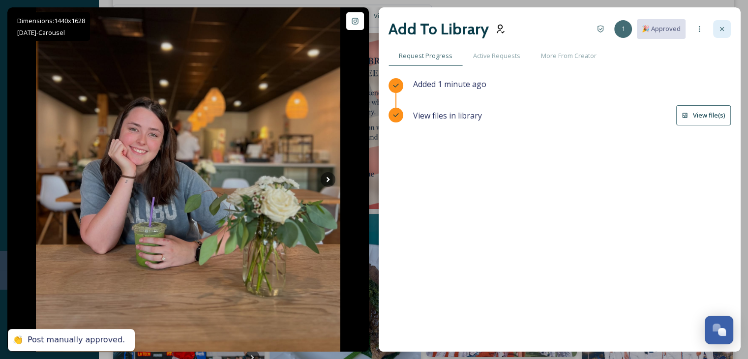
click at [723, 30] on icon at bounding box center [722, 29] width 8 height 8
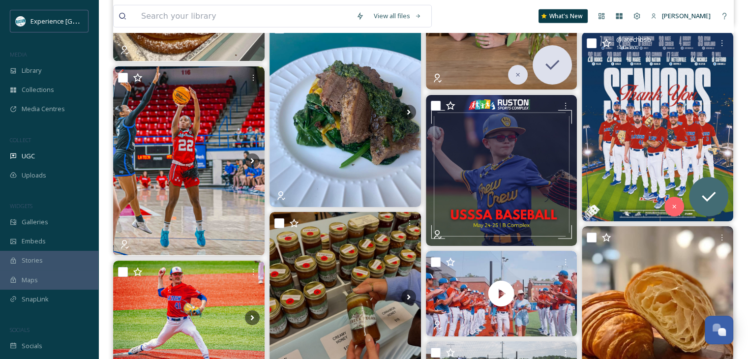
scroll to position [2607, 0]
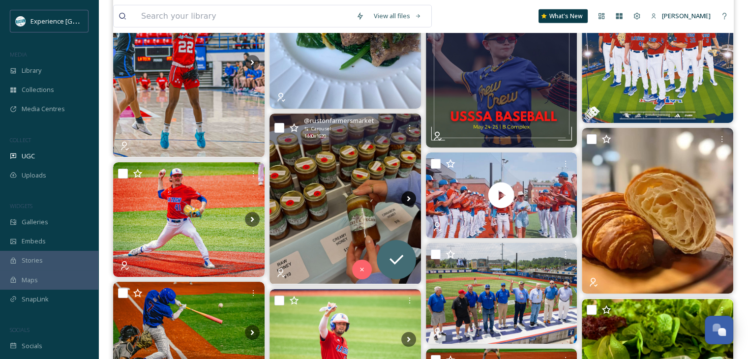
click at [415, 202] on icon at bounding box center [408, 198] width 15 height 15
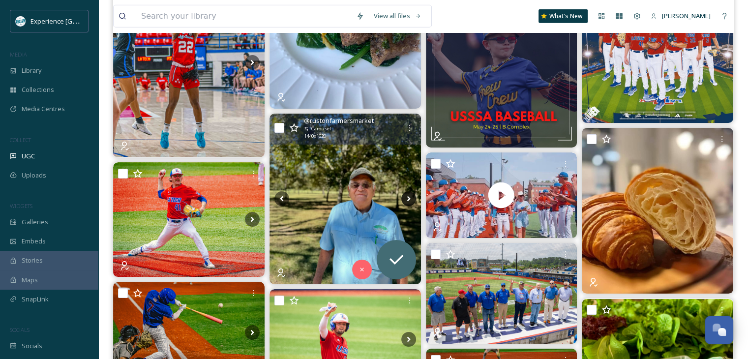
click at [411, 202] on icon at bounding box center [408, 198] width 15 height 15
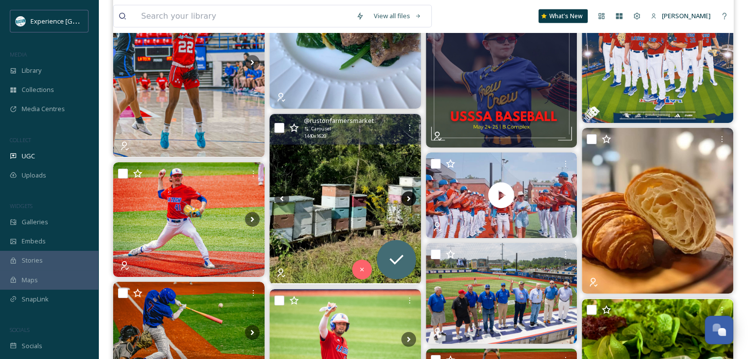
click at [408, 201] on icon at bounding box center [408, 198] width 15 height 15
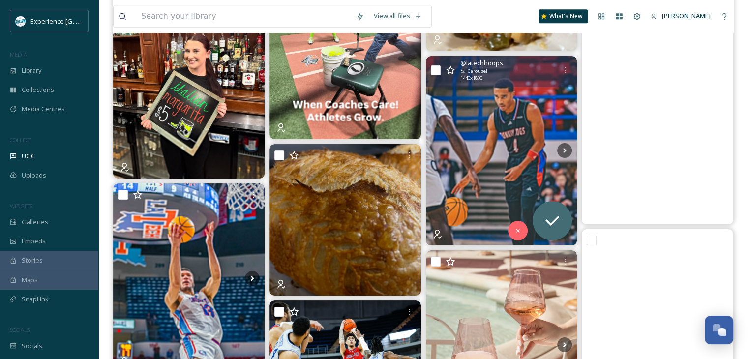
scroll to position [8609, 0]
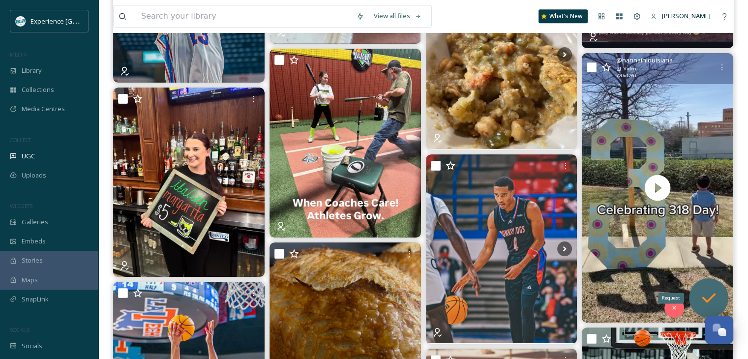
click at [706, 290] on icon at bounding box center [709, 298] width 20 height 20
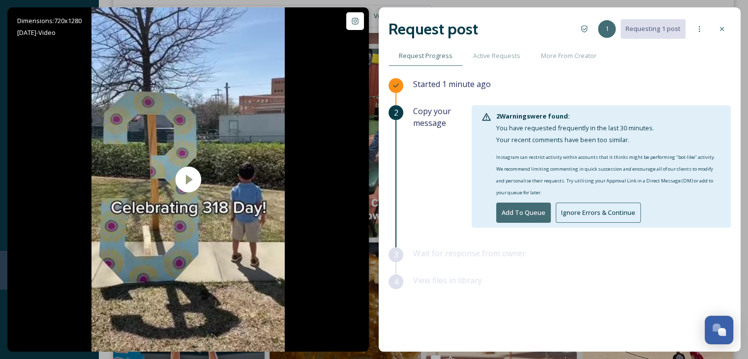
click at [563, 212] on button "Ignore Errors & Continue" at bounding box center [598, 213] width 85 height 20
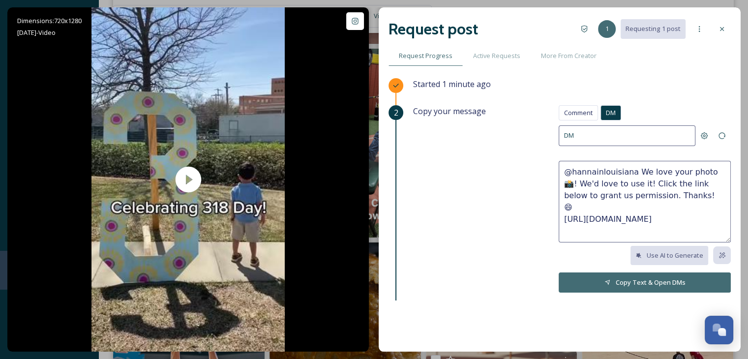
drag, startPoint x: 713, startPoint y: 210, endPoint x: 555, endPoint y: 168, distance: 163.7
click at [559, 168] on textarea "@hannainlouisiana We love your photo 📸! We'd love to use it! Click the link bel…" at bounding box center [645, 202] width 172 height 82
click at [627, 174] on textarea "@hannainlouisiana We love your photo 📸! We'd love to use it! Click the link bel…" at bounding box center [645, 202] width 172 height 82
click at [676, 175] on textarea "@hannainlouisiana We love your photo 📸! We'd love to use it! Click the link bel…" at bounding box center [645, 202] width 172 height 82
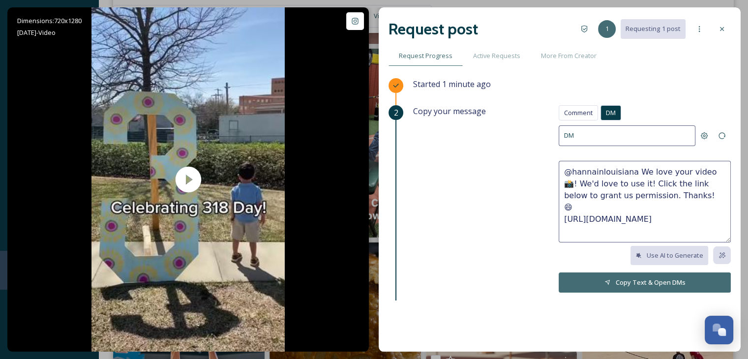
drag, startPoint x: 709, startPoint y: 210, endPoint x: 554, endPoint y: 172, distance: 158.9
click at [559, 172] on textarea "@hannainlouisiana We love your video📸! We'd love to use it! Click the link belo…" at bounding box center [645, 202] width 172 height 82
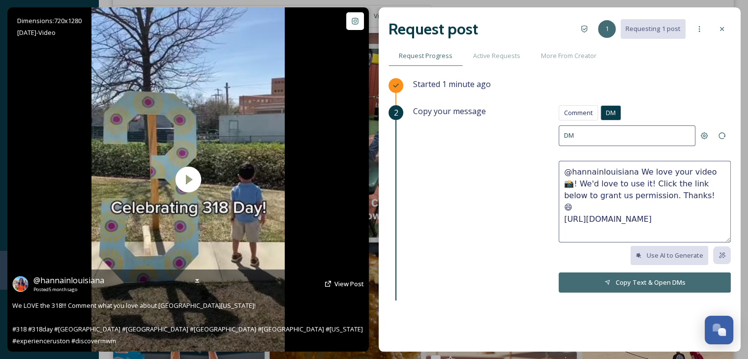
type textarea "@hannainlouisiana We love your video📸! We'd love to use it! Click the link belo…"
click at [331, 287] on icon at bounding box center [328, 284] width 6 height 6
click at [344, 288] on span "View Post" at bounding box center [350, 283] width 30 height 9
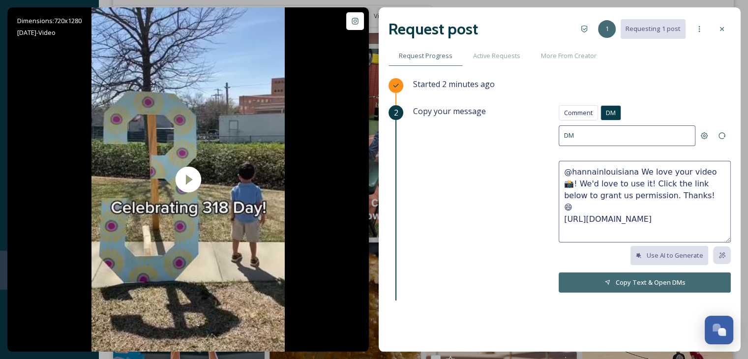
scroll to position [76, 0]
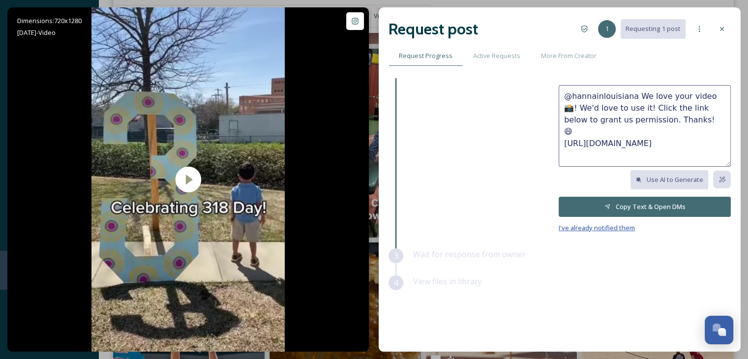
click at [571, 227] on span "I've already notified them" at bounding box center [597, 227] width 76 height 9
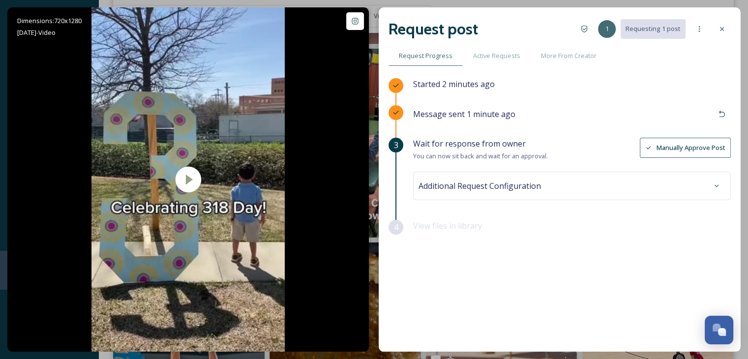
scroll to position [0, 0]
click at [608, 30] on span "1" at bounding box center [607, 28] width 3 height 9
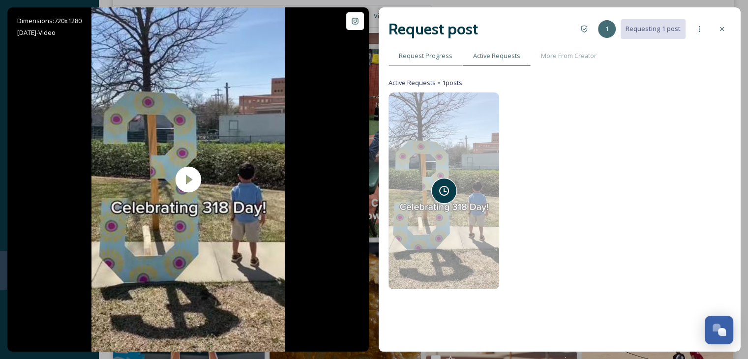
click at [420, 55] on span "Request Progress" at bounding box center [426, 55] width 54 height 9
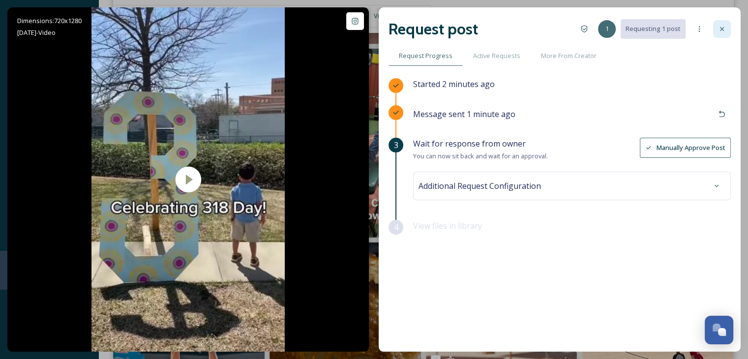
click at [718, 25] on icon at bounding box center [722, 29] width 8 height 8
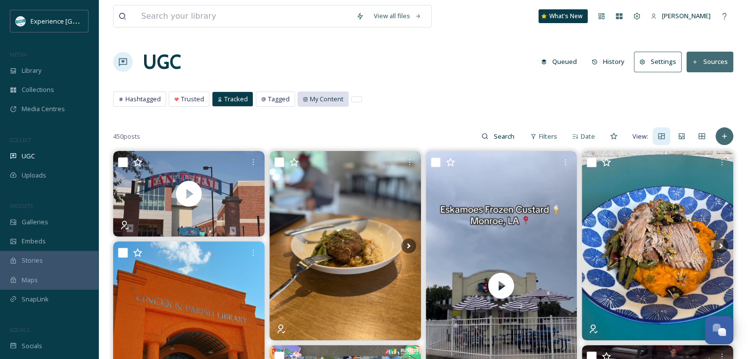
click at [314, 100] on span "My Content" at bounding box center [326, 98] width 33 height 9
click at [334, 99] on span "My Content" at bounding box center [326, 98] width 33 height 9
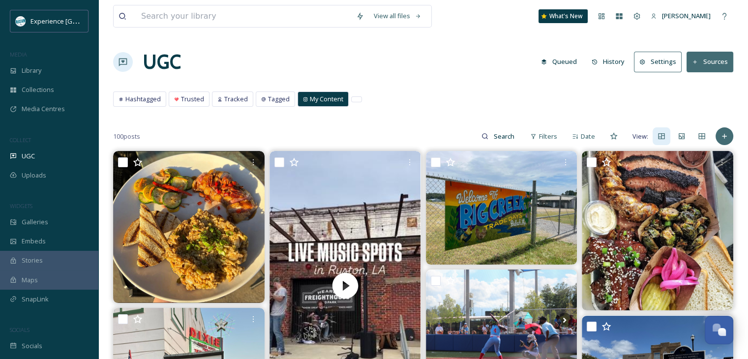
click at [610, 60] on button "History" at bounding box center [608, 61] width 43 height 19
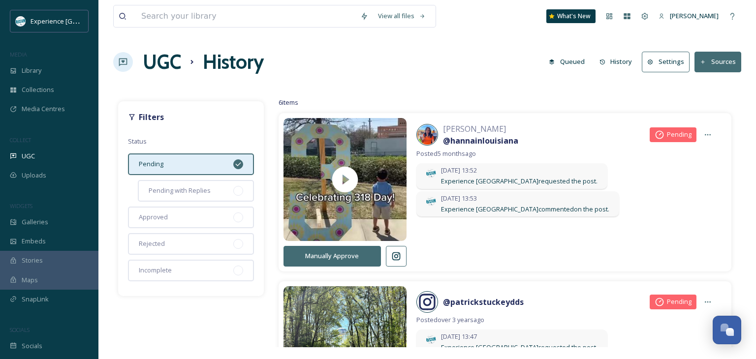
drag, startPoint x: 434, startPoint y: 50, endPoint x: 445, endPoint y: 60, distance: 14.3
click at [434, 50] on div "UGC History Queued History Settings Sources" at bounding box center [427, 62] width 628 height 30
click at [170, 59] on h1 "UGC" at bounding box center [162, 62] width 38 height 30
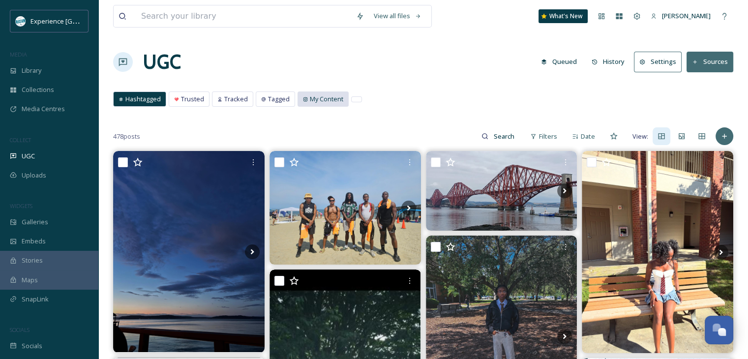
click at [331, 99] on span "My Content" at bounding box center [326, 98] width 33 height 9
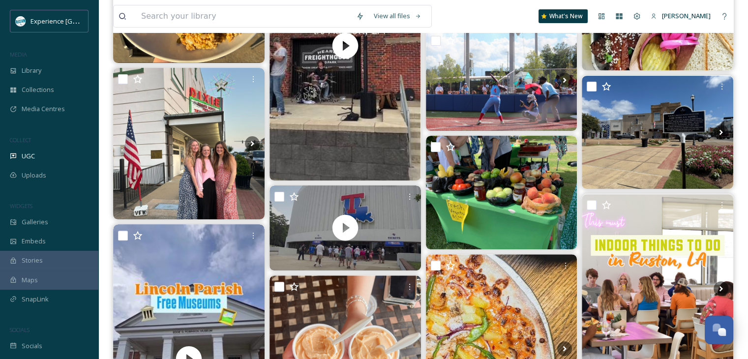
scroll to position [246, 0]
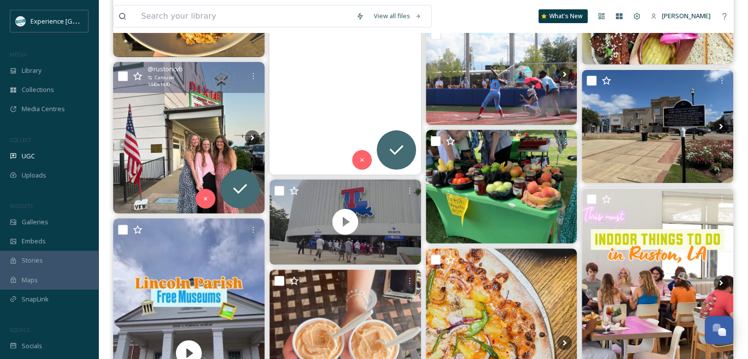
click at [203, 135] on img at bounding box center [189, 138] width 152 height 152
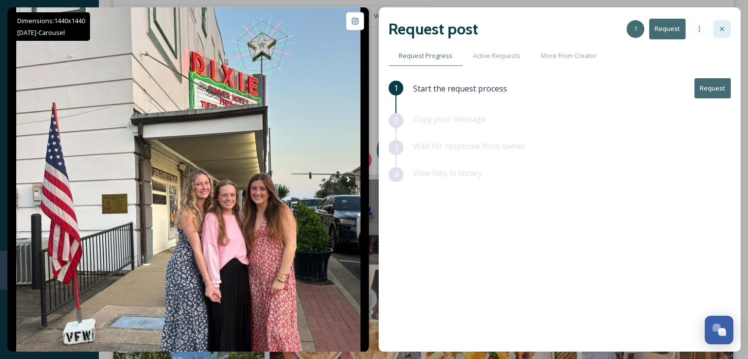
click at [722, 31] on icon at bounding box center [722, 29] width 8 height 8
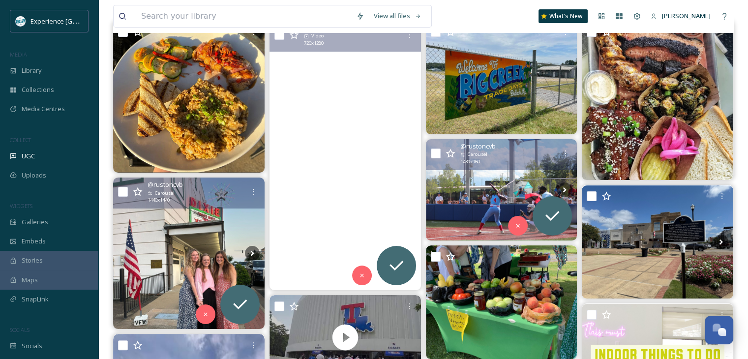
scroll to position [98, 0]
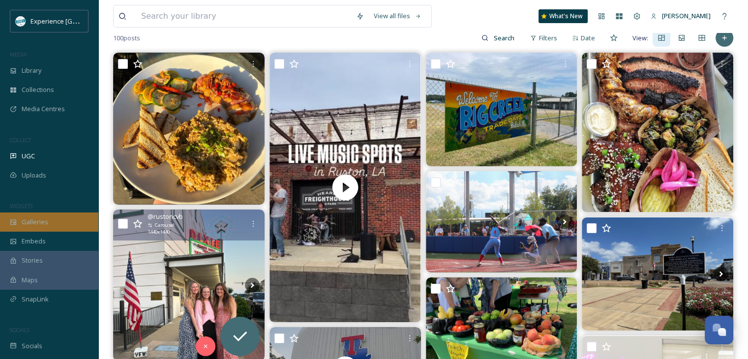
click at [46, 224] on span "Galleries" at bounding box center [35, 221] width 27 height 9
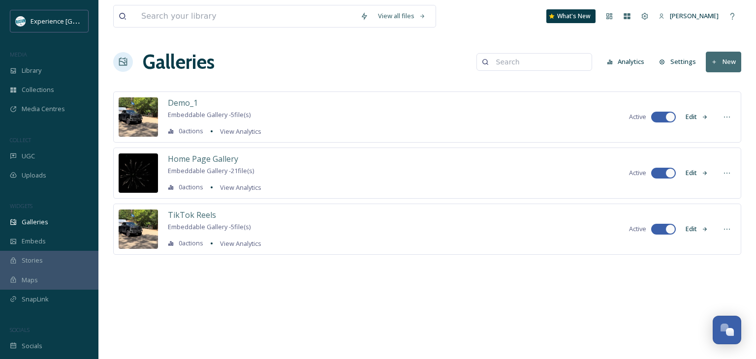
drag, startPoint x: 730, startPoint y: 59, endPoint x: 726, endPoint y: 67, distance: 9.2
click at [726, 67] on button "New" at bounding box center [722, 62] width 35 height 20
click at [712, 82] on div "Gallery" at bounding box center [718, 84] width 43 height 19
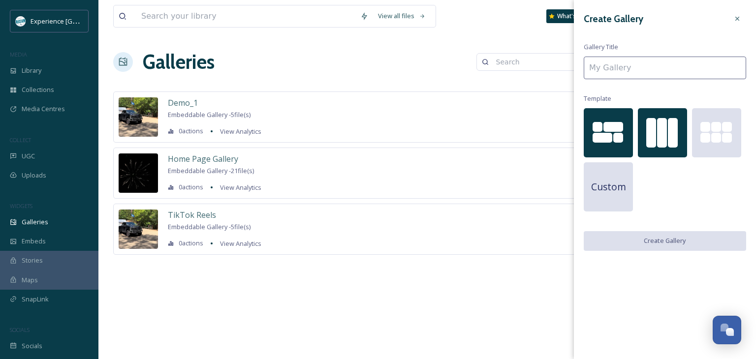
click at [661, 124] on div at bounding box center [662, 133] width 10 height 30
click at [600, 69] on input at bounding box center [664, 68] width 162 height 23
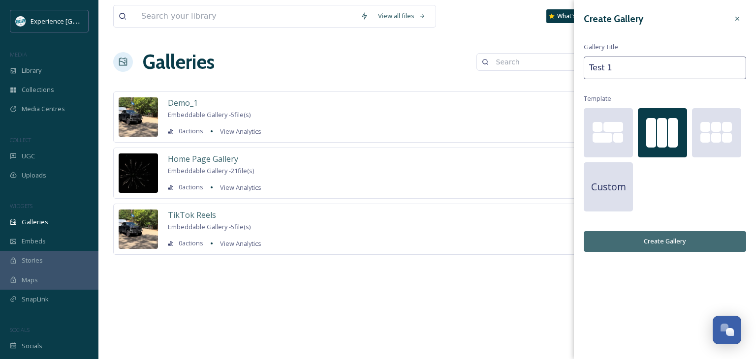
type input "Test 1"
click at [645, 242] on button "Create Gallery" at bounding box center [664, 241] width 162 height 20
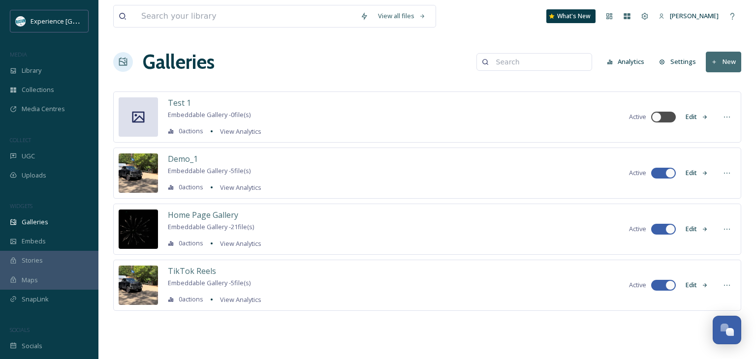
click at [143, 118] on icon at bounding box center [138, 117] width 15 height 15
click at [704, 112] on button "Edit" at bounding box center [696, 116] width 32 height 19
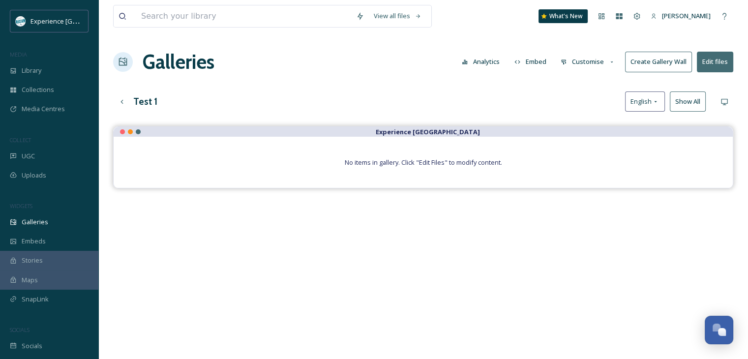
click at [703, 61] on button "Edit files" at bounding box center [715, 62] width 36 height 20
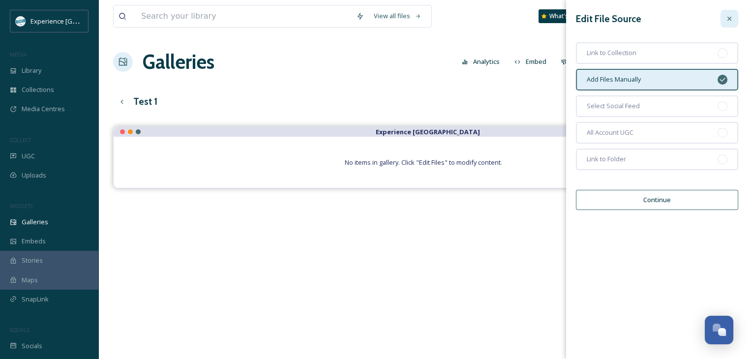
click at [734, 19] on div at bounding box center [730, 19] width 18 height 18
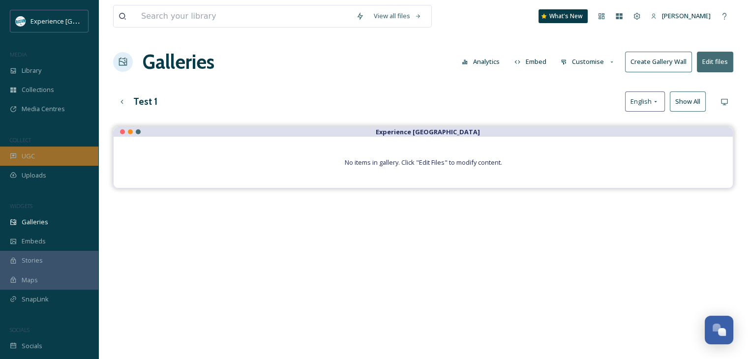
click at [43, 158] on div "UGC" at bounding box center [49, 156] width 98 height 19
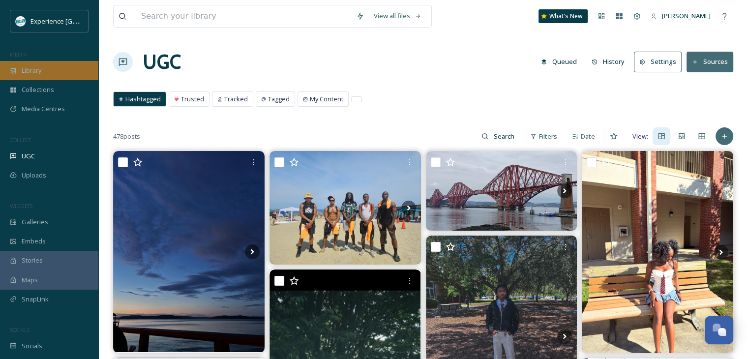
click at [47, 68] on div "Library" at bounding box center [49, 70] width 98 height 19
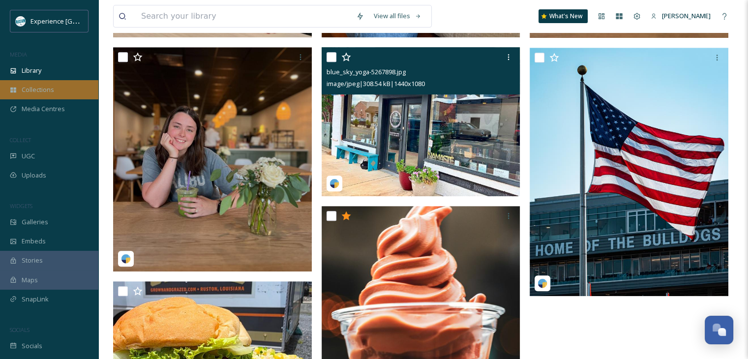
scroll to position [427, 0]
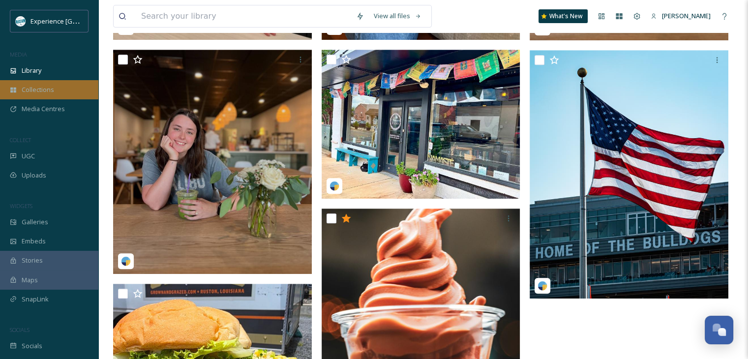
click at [71, 92] on div "Collections" at bounding box center [49, 89] width 98 height 19
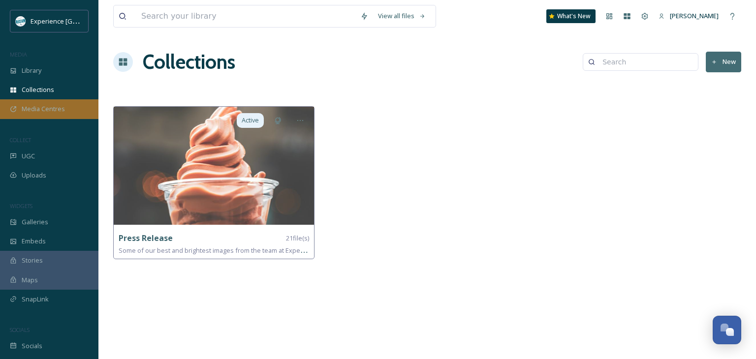
click at [64, 105] on div "Media Centres" at bounding box center [49, 108] width 98 height 19
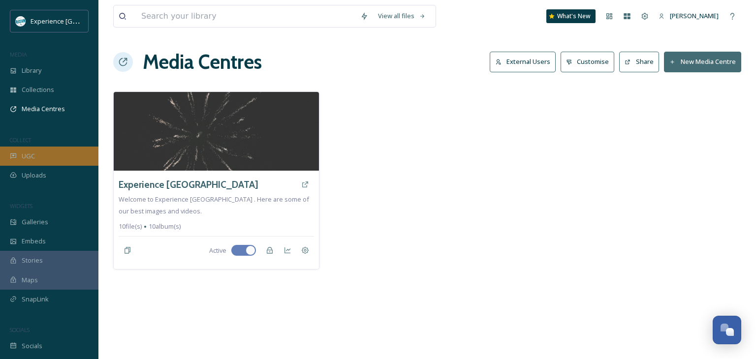
click at [51, 158] on div "UGC" at bounding box center [49, 156] width 98 height 19
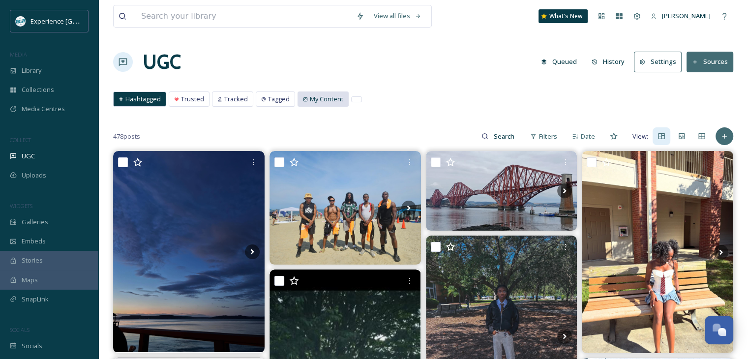
click at [312, 103] on span "My Content" at bounding box center [326, 98] width 33 height 9
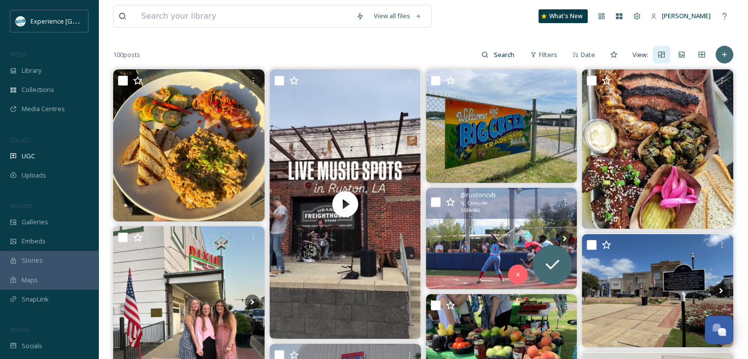
scroll to position [98, 0]
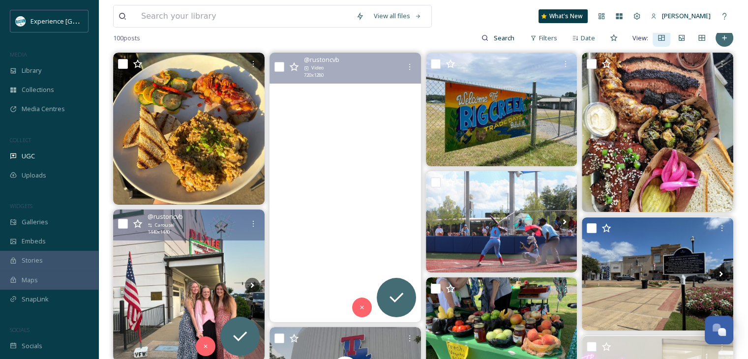
click at [122, 219] on input "checkbox" at bounding box center [123, 224] width 10 height 10
checkbox input "true"
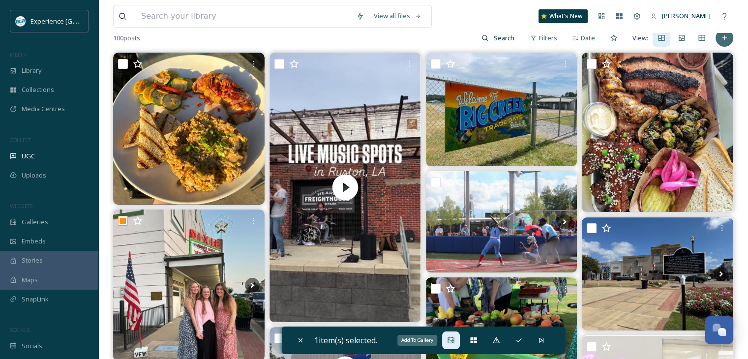
click at [454, 343] on icon at bounding box center [451, 340] width 6 height 6
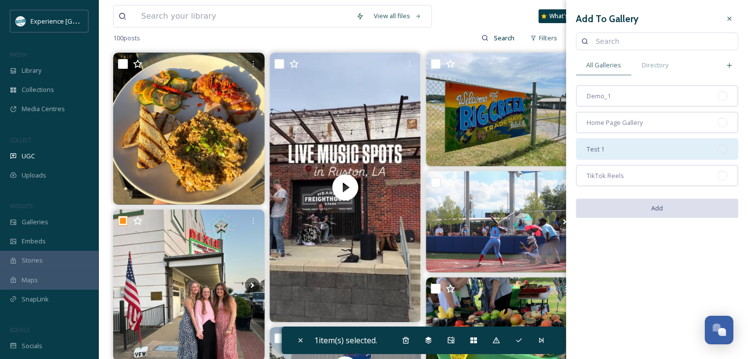
click at [626, 145] on div "Test 1" at bounding box center [657, 149] width 162 height 22
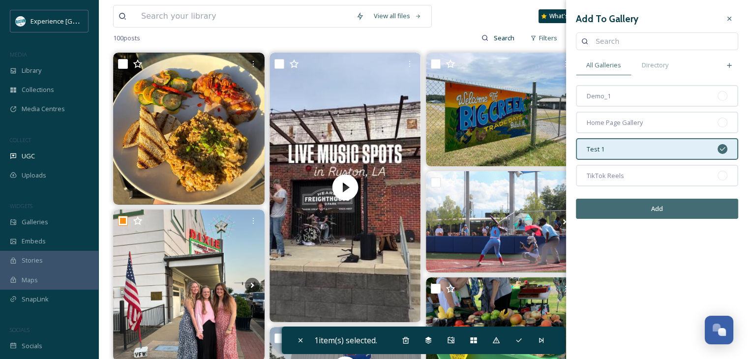
click at [631, 213] on button "Add" at bounding box center [657, 209] width 162 height 20
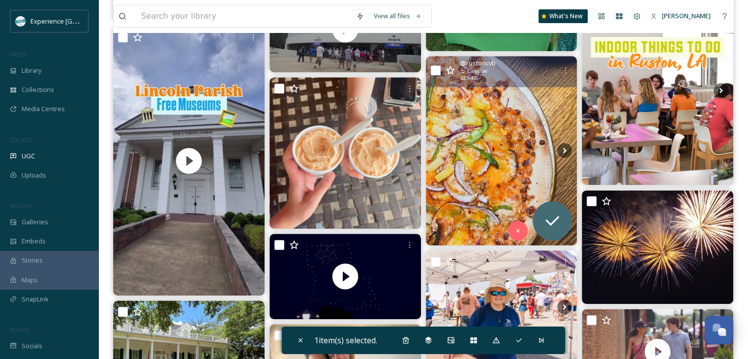
scroll to position [443, 0]
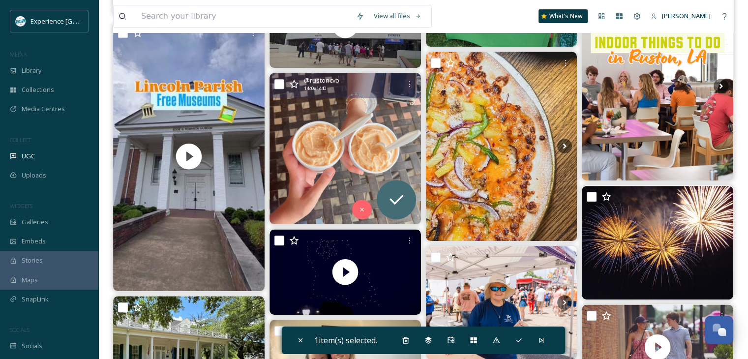
click at [285, 85] on div "@ rustoncvb 1440 x 1440" at bounding box center [346, 85] width 152 height 25
click at [277, 83] on input "checkbox" at bounding box center [280, 84] width 10 height 10
checkbox input "true"
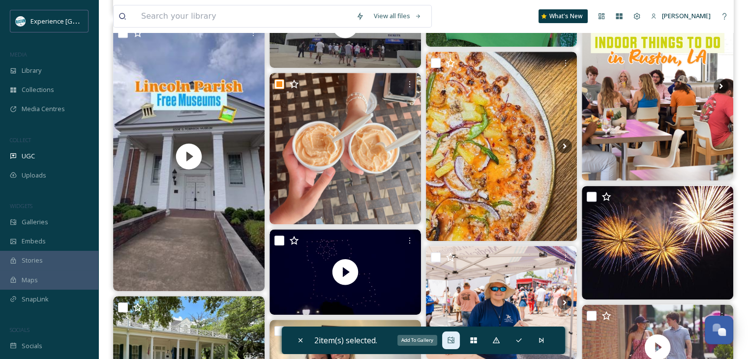
click at [454, 338] on icon at bounding box center [451, 341] width 8 height 8
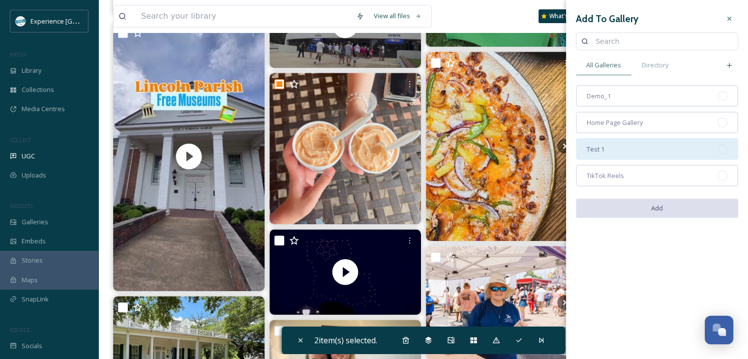
click at [610, 150] on div "Test 1" at bounding box center [657, 149] width 162 height 22
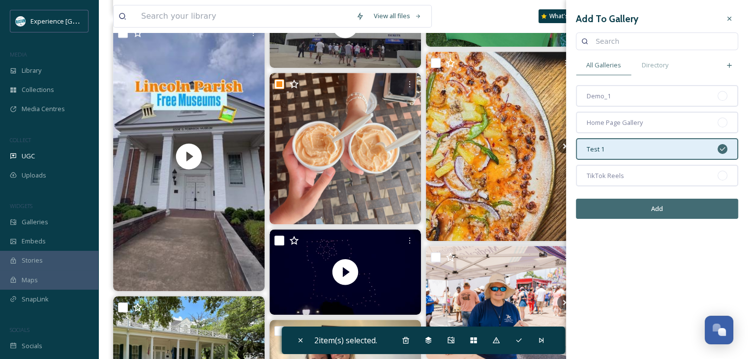
click at [618, 204] on button "Add" at bounding box center [657, 209] width 162 height 20
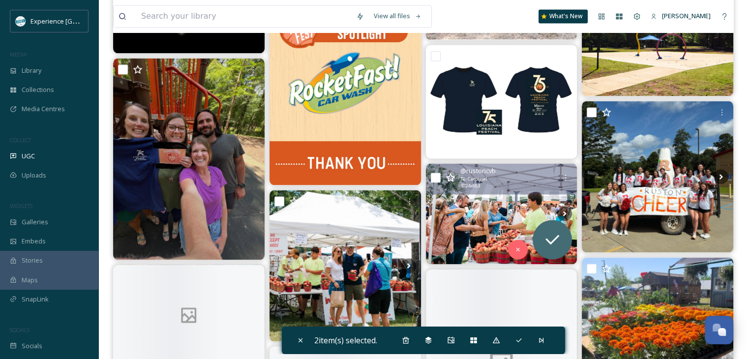
scroll to position [1722, 0]
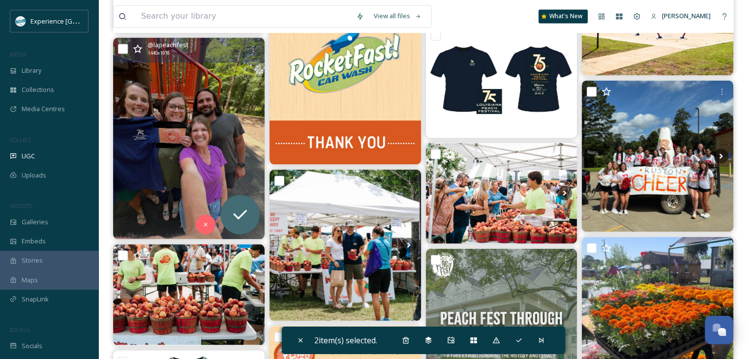
click at [122, 48] on input "checkbox" at bounding box center [123, 49] width 10 height 10
checkbox input "true"
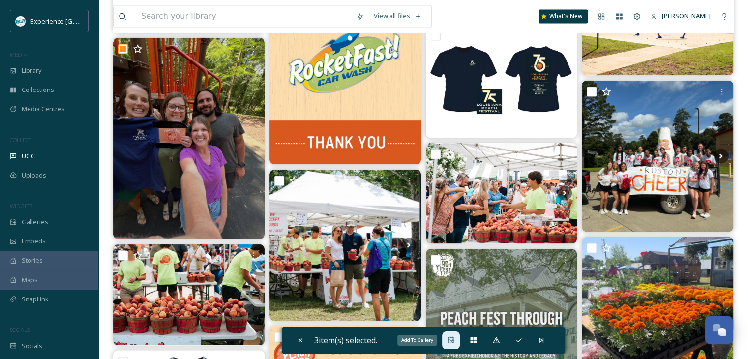
click at [447, 339] on div "Add To Gallery" at bounding box center [451, 341] width 18 height 18
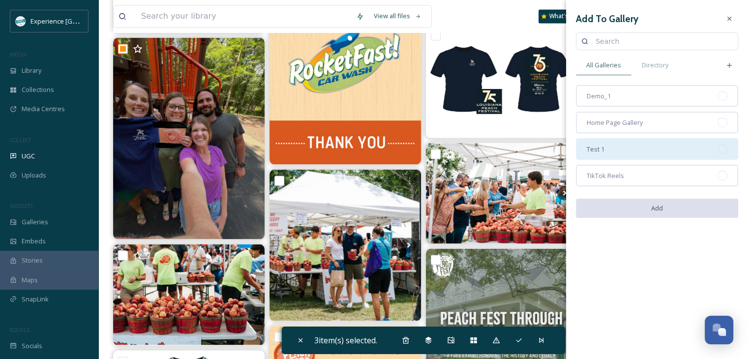
click at [629, 152] on div "Test 1" at bounding box center [657, 149] width 162 height 22
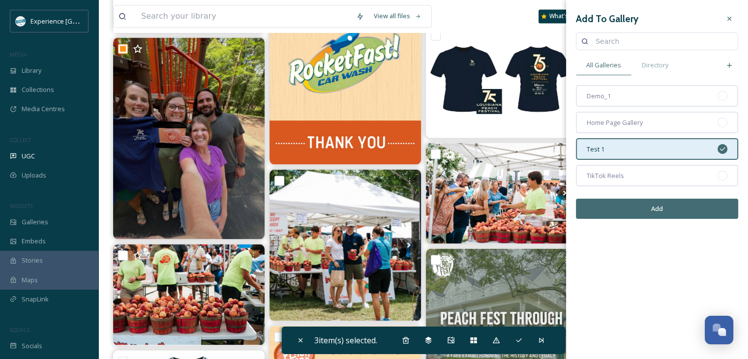
click at [643, 203] on button "Add" at bounding box center [657, 209] width 162 height 20
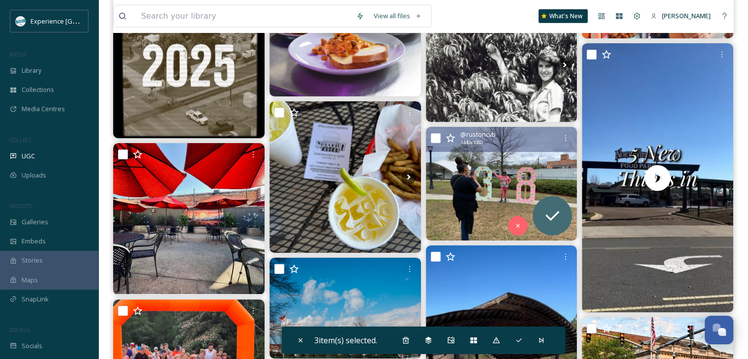
scroll to position [2558, 0]
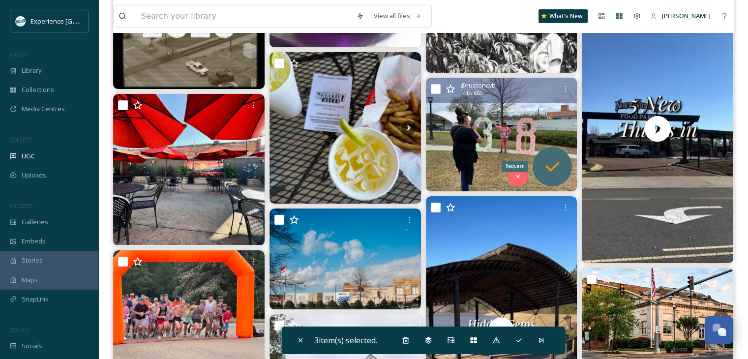
click at [547, 160] on icon at bounding box center [553, 167] width 20 height 20
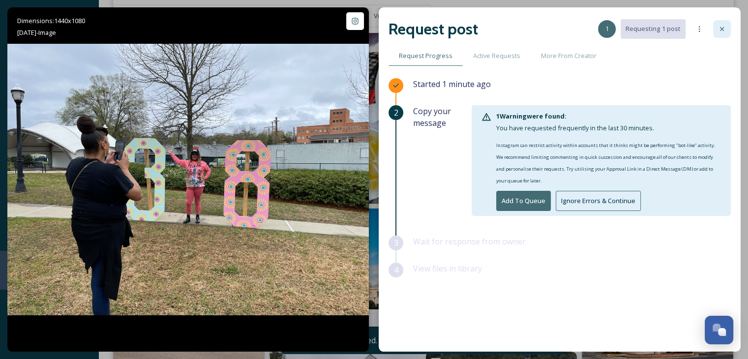
click at [718, 25] on icon at bounding box center [722, 29] width 8 height 8
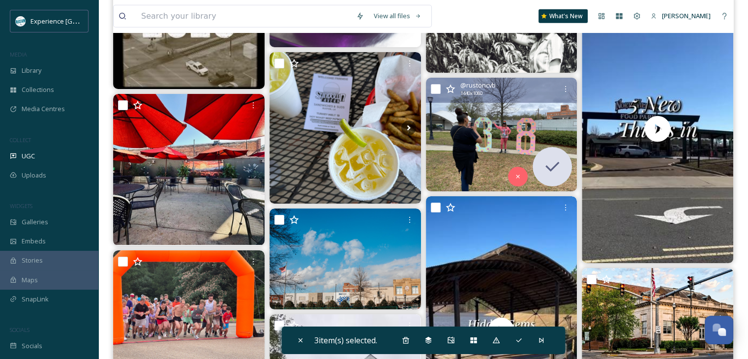
click at [437, 89] on input "checkbox" at bounding box center [436, 89] width 10 height 10
checkbox input "true"
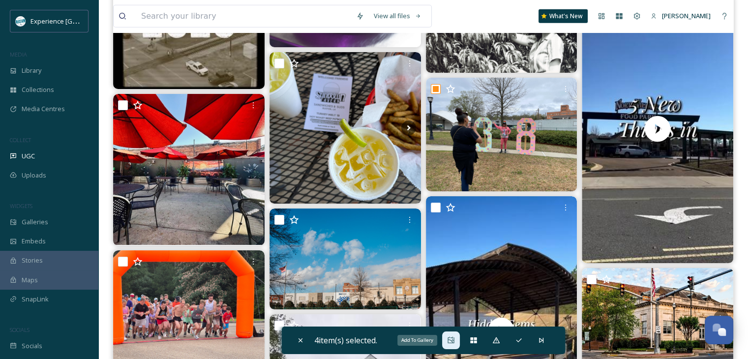
click at [453, 339] on icon at bounding box center [451, 341] width 8 height 8
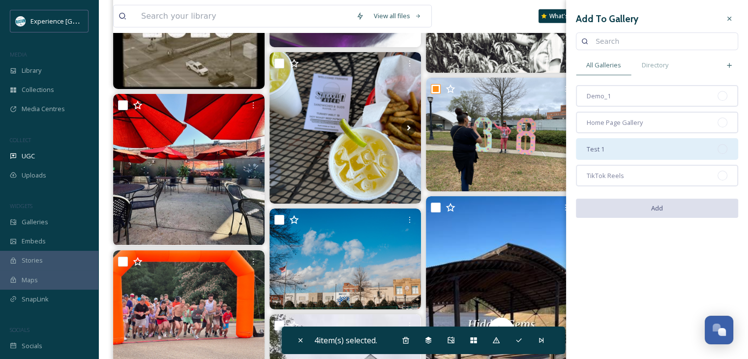
click at [610, 152] on div "Test 1" at bounding box center [657, 149] width 162 height 22
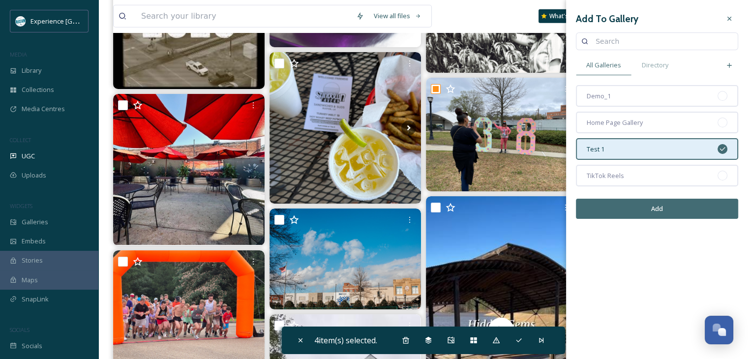
click at [634, 212] on button "Add" at bounding box center [657, 209] width 162 height 20
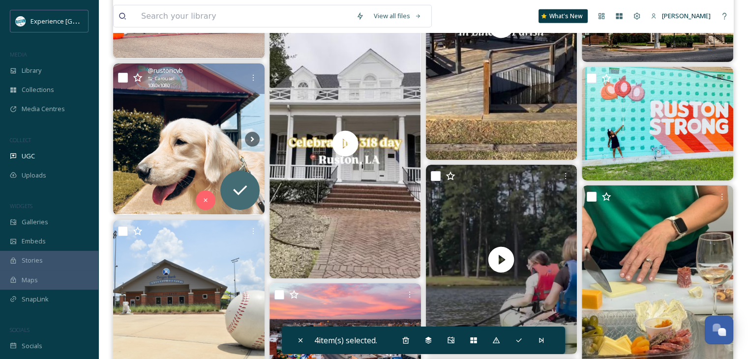
scroll to position [2853, 0]
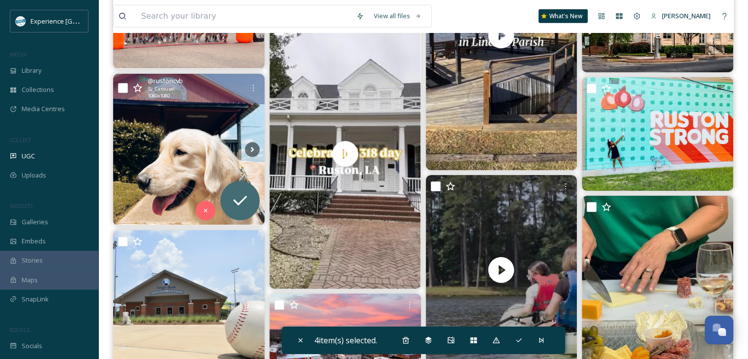
click at [122, 89] on input "checkbox" at bounding box center [123, 88] width 10 height 10
checkbox input "true"
click at [254, 148] on icon at bounding box center [252, 149] width 15 height 15
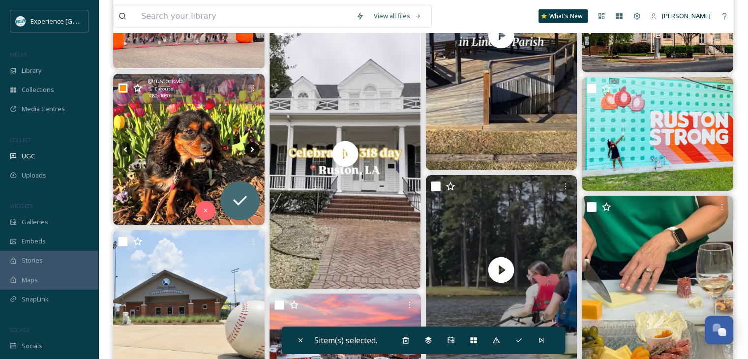
click at [254, 148] on icon at bounding box center [252, 149] width 15 height 15
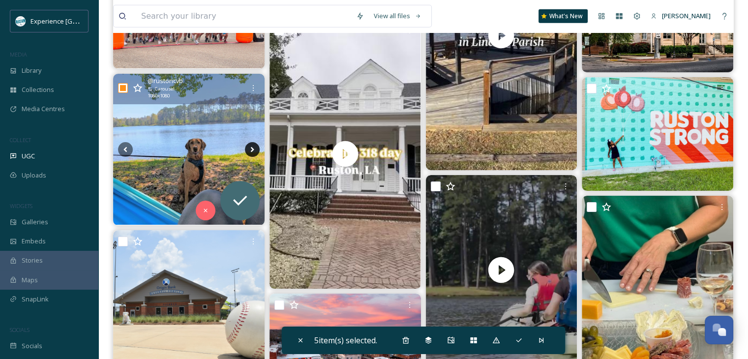
click at [254, 148] on icon at bounding box center [252, 149] width 15 height 15
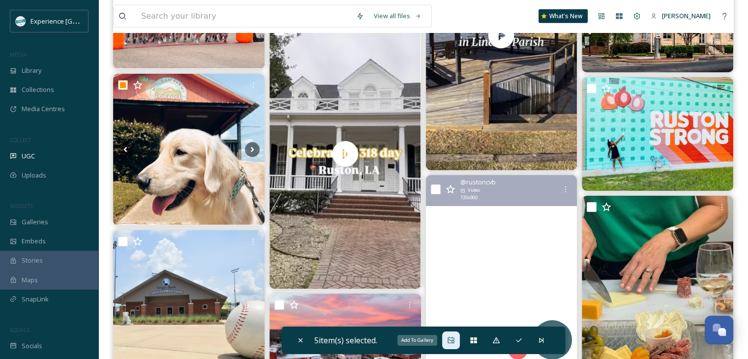
click at [447, 340] on div "Add To Gallery" at bounding box center [451, 341] width 18 height 18
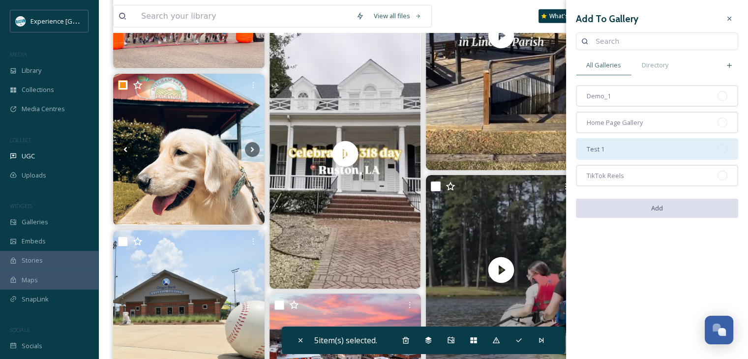
click at [657, 145] on div "Test 1" at bounding box center [657, 149] width 162 height 22
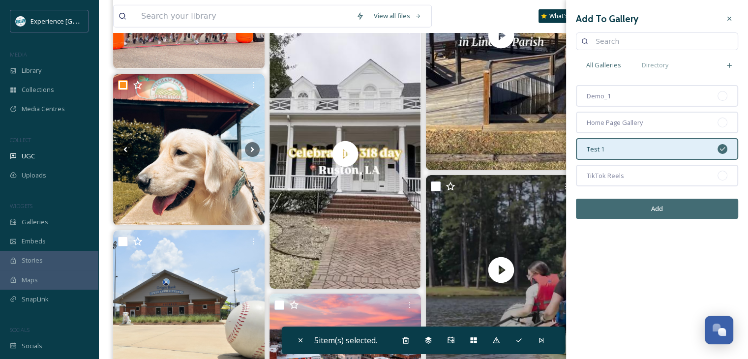
click at [667, 200] on button "Add" at bounding box center [657, 209] width 162 height 20
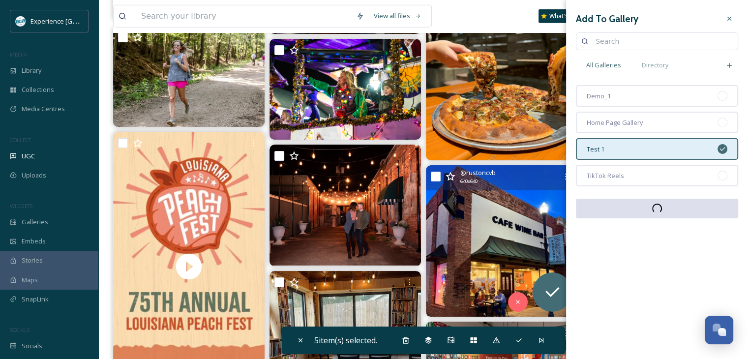
scroll to position [3198, 0]
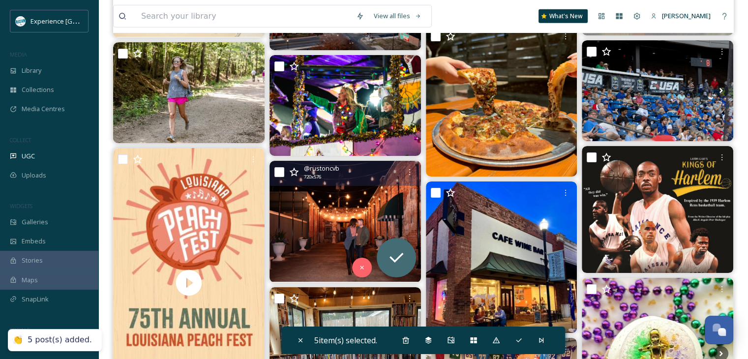
click at [283, 186] on div "@ rustoncvb 720 x 576" at bounding box center [346, 221] width 152 height 121
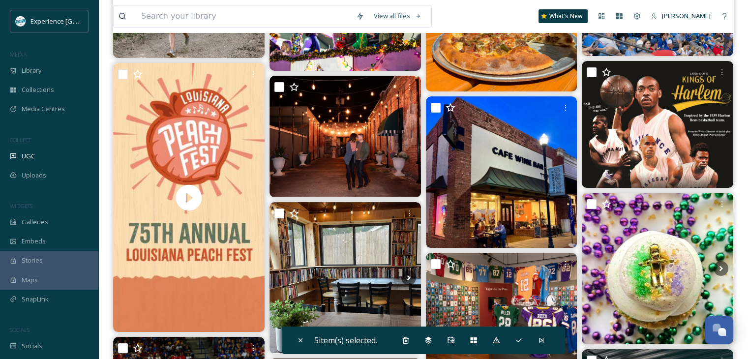
scroll to position [3247, 0]
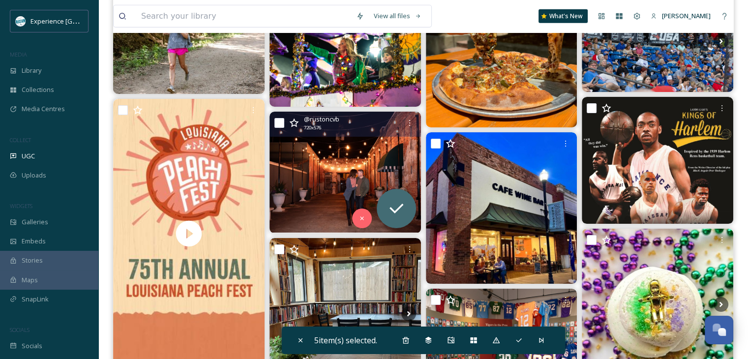
click at [278, 123] on input "checkbox" at bounding box center [280, 123] width 10 height 10
checkbox input "true"
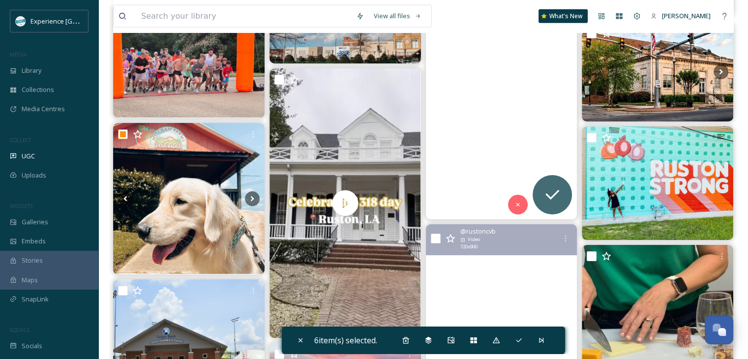
scroll to position [2853, 0]
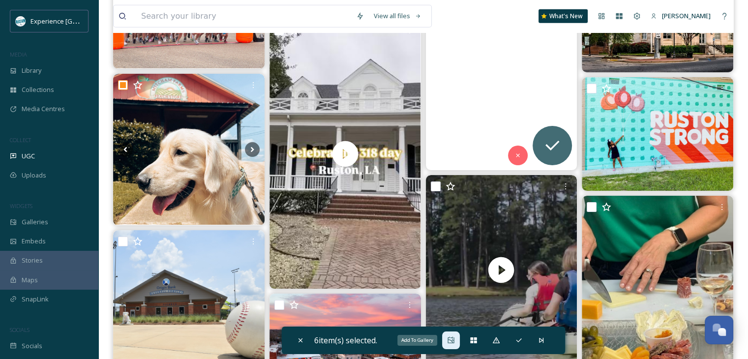
click at [451, 343] on icon at bounding box center [451, 341] width 8 height 8
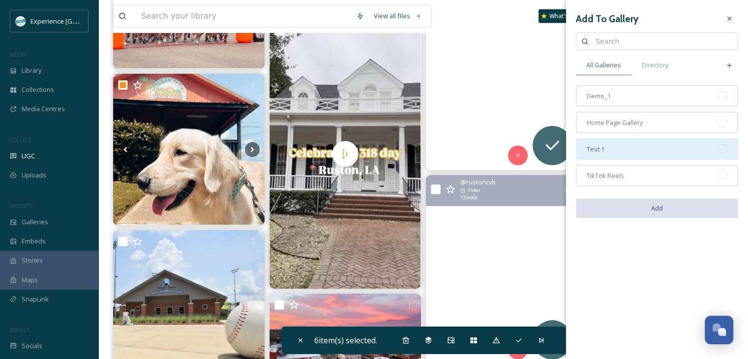
click at [634, 156] on div "Test 1" at bounding box center [657, 149] width 162 height 22
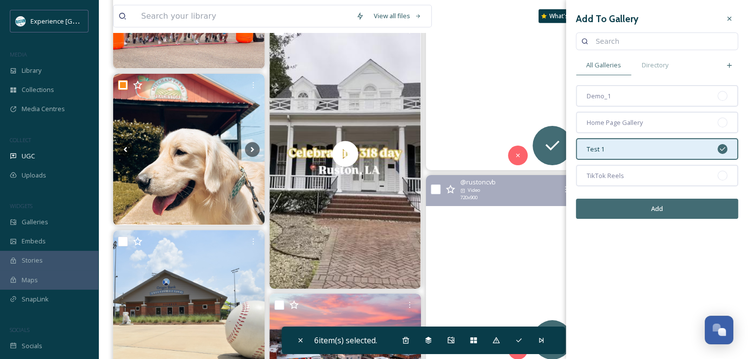
click at [631, 203] on button "Add" at bounding box center [657, 209] width 162 height 20
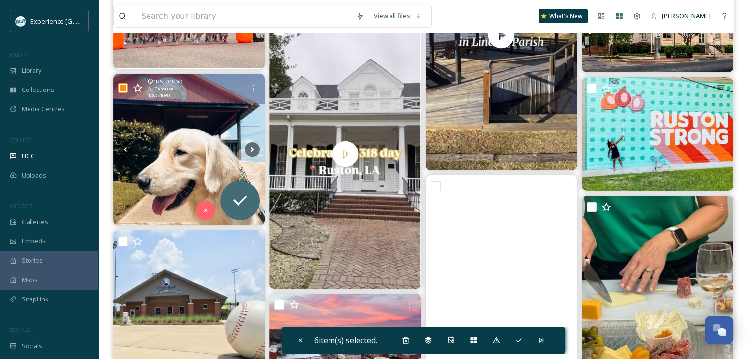
click at [122, 86] on input "checkbox" at bounding box center [123, 88] width 10 height 10
checkbox input "false"
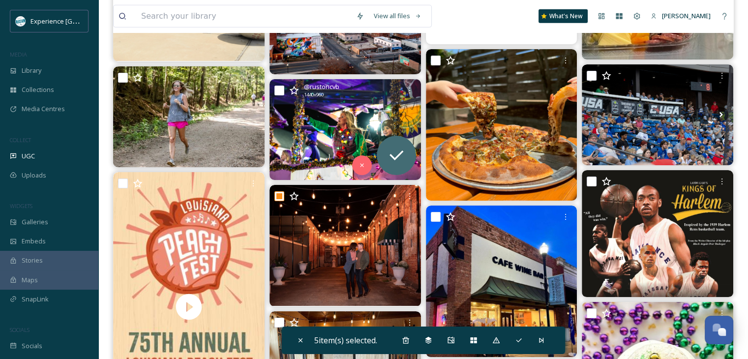
scroll to position [3198, 0]
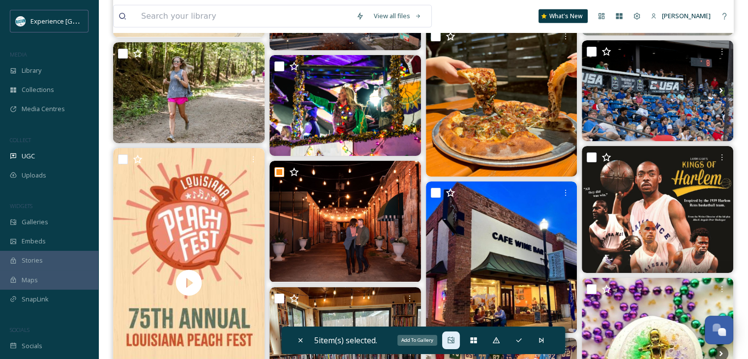
click at [453, 339] on icon at bounding box center [451, 341] width 8 height 8
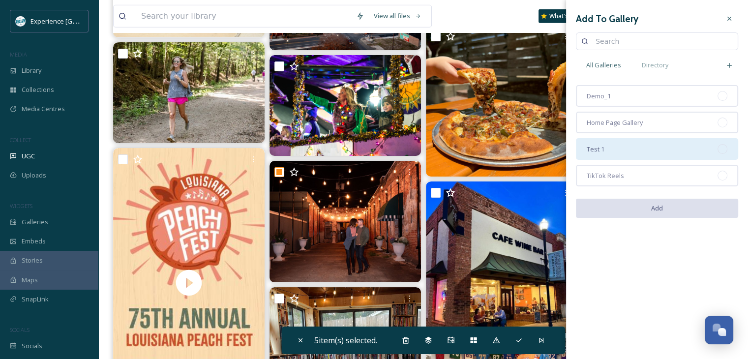
click at [618, 156] on div "Test 1" at bounding box center [657, 149] width 162 height 22
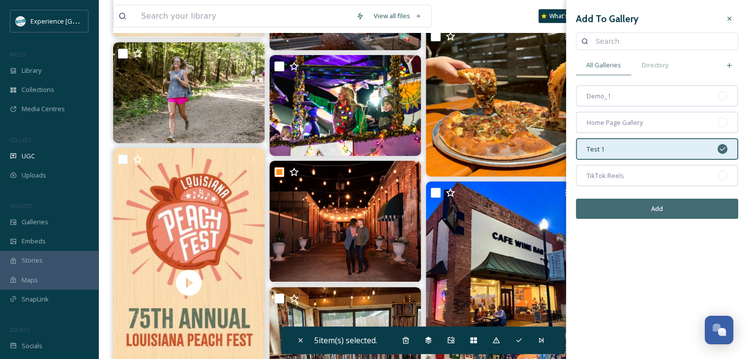
click at [620, 203] on button "Add" at bounding box center [657, 209] width 162 height 20
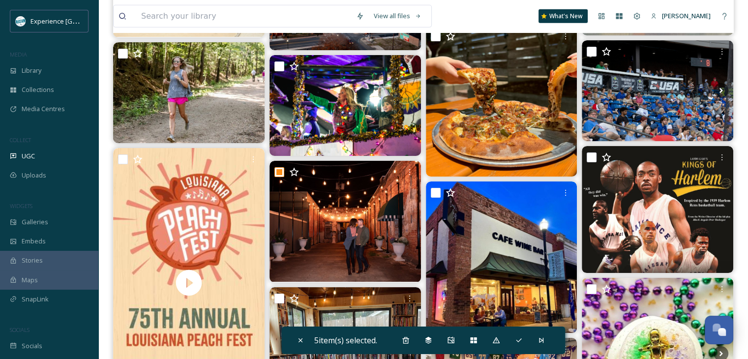
click at [67, 36] on div "Experience Ruston MEDIA Library Collections Media Centres COLLECT UGC Uploads W…" at bounding box center [49, 183] width 98 height 346
click at [44, 219] on span "Galleries" at bounding box center [35, 221] width 27 height 9
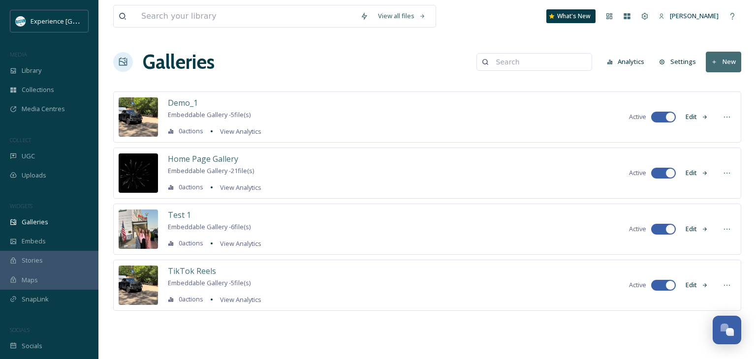
click at [250, 230] on span "Embeddable Gallery - 6 file(s)" at bounding box center [209, 226] width 83 height 9
click at [697, 227] on button "Edit" at bounding box center [696, 228] width 32 height 19
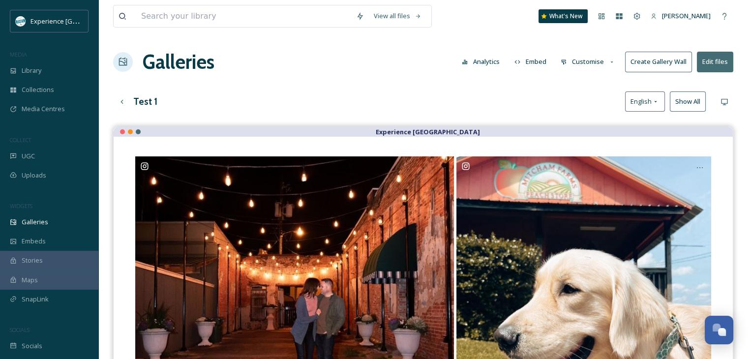
click at [680, 103] on button "Show All" at bounding box center [688, 102] width 36 height 20
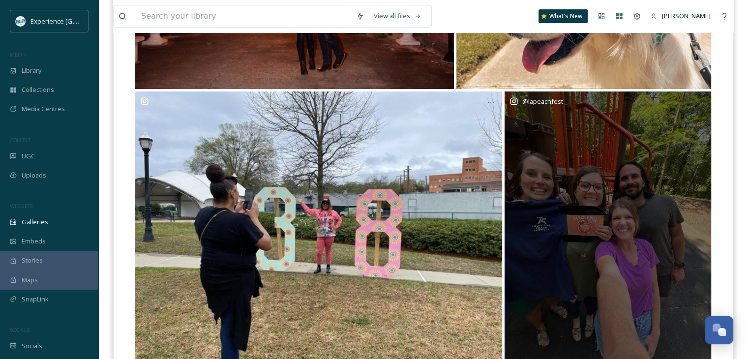
scroll to position [344, 0]
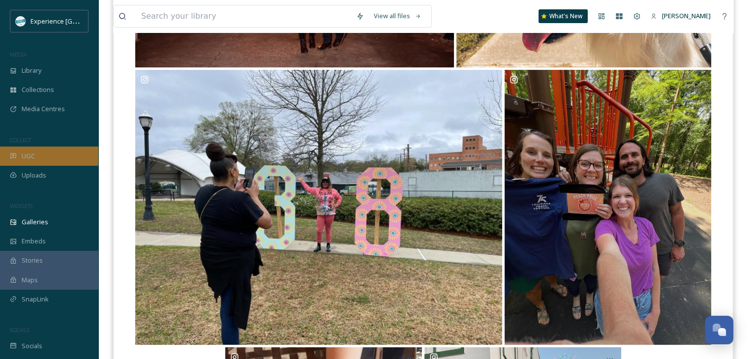
click at [41, 158] on div "UGC" at bounding box center [49, 156] width 98 height 19
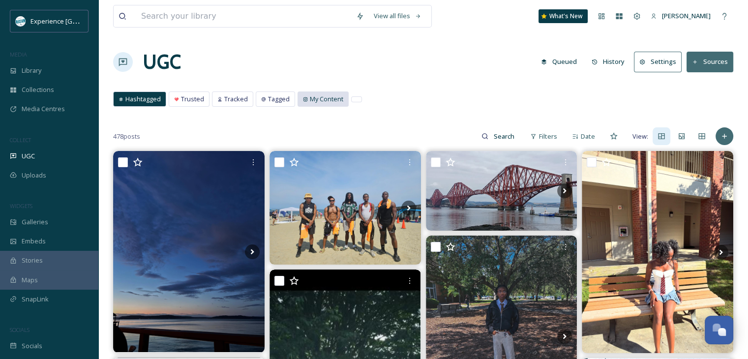
click at [317, 95] on span "My Content" at bounding box center [326, 98] width 33 height 9
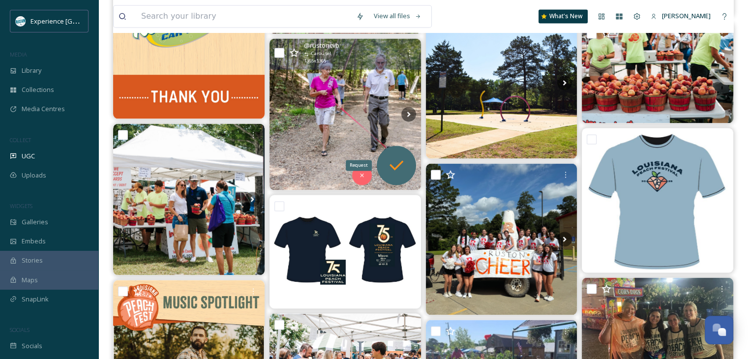
scroll to position [1673, 0]
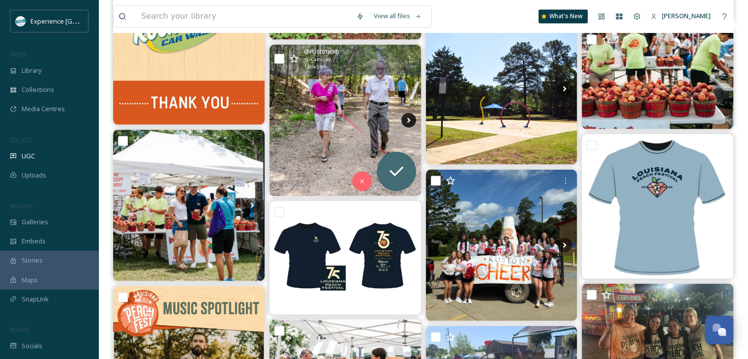
click at [408, 122] on icon at bounding box center [408, 120] width 15 height 15
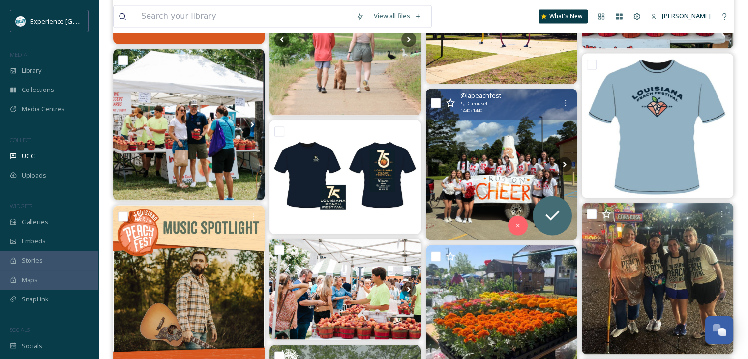
scroll to position [1771, 0]
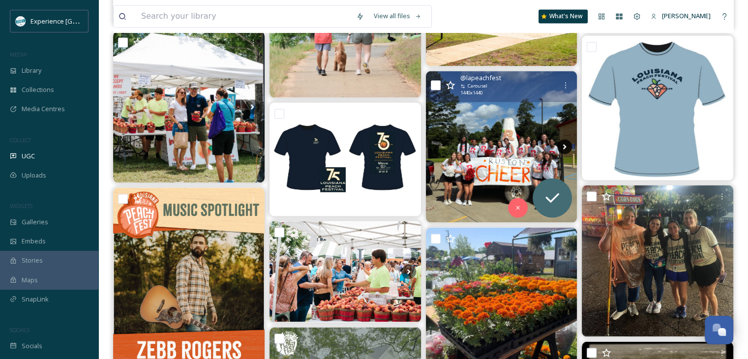
click at [562, 143] on icon at bounding box center [564, 146] width 15 height 15
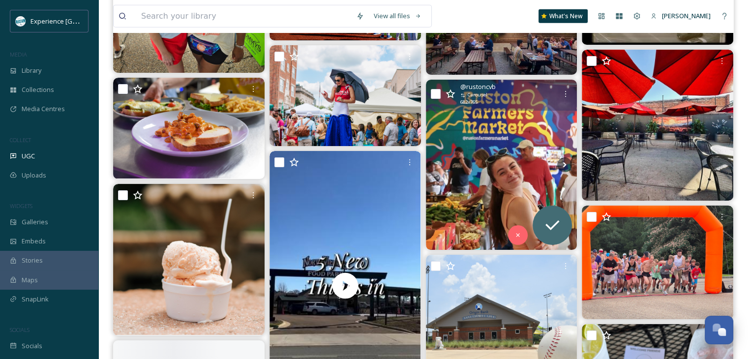
scroll to position [2361, 0]
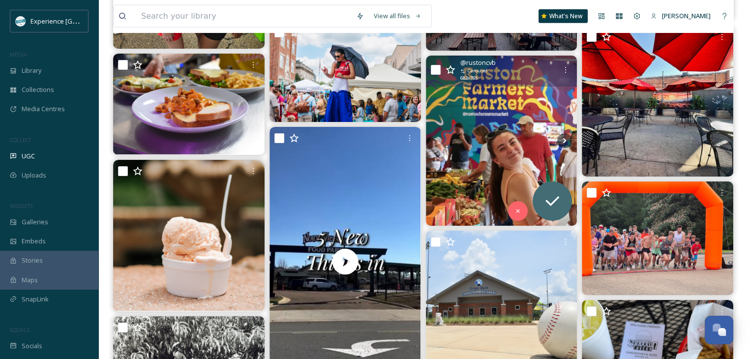
click at [434, 72] on input "checkbox" at bounding box center [436, 70] width 10 height 10
checkbox input "true"
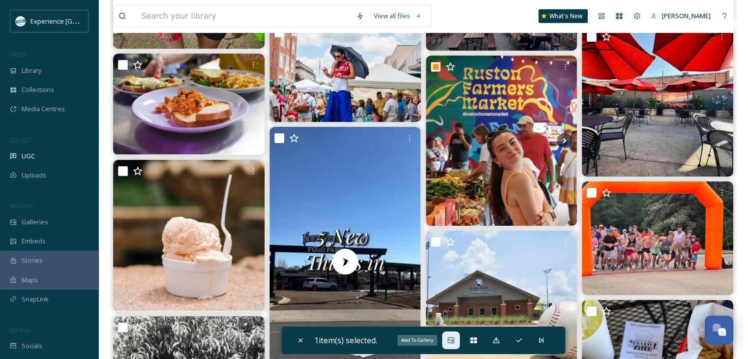
click at [451, 338] on icon at bounding box center [451, 341] width 8 height 8
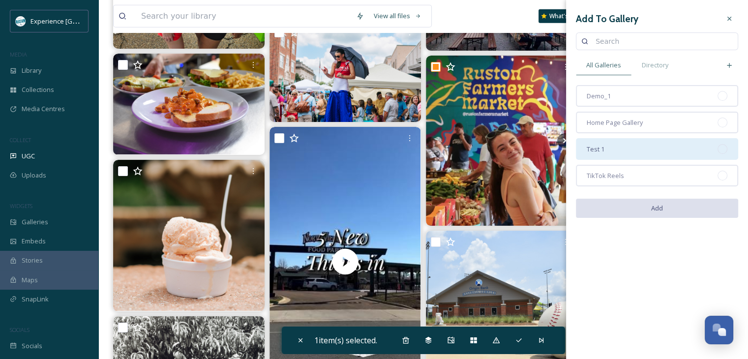
click at [618, 151] on div "Test 1" at bounding box center [657, 149] width 162 height 22
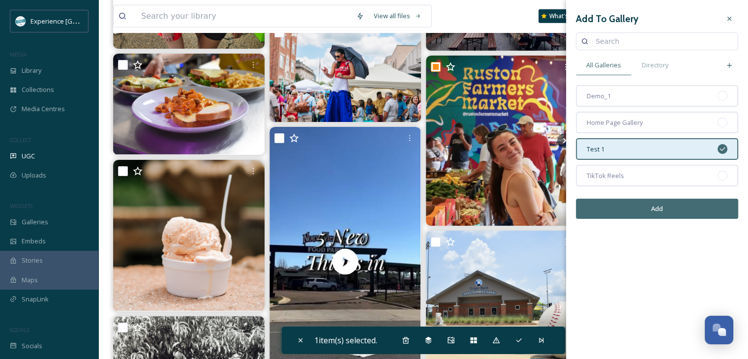
click at [628, 206] on button "Add" at bounding box center [657, 209] width 162 height 20
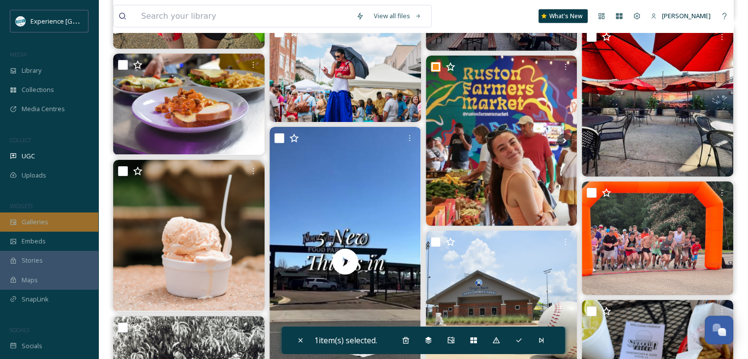
click at [42, 222] on span "Galleries" at bounding box center [35, 221] width 27 height 9
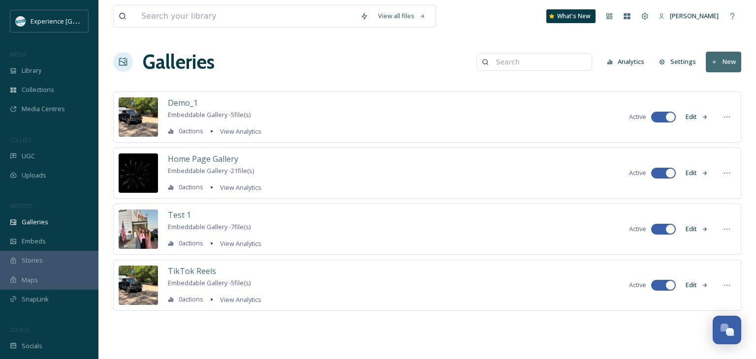
click at [697, 226] on button "Edit" at bounding box center [696, 228] width 32 height 19
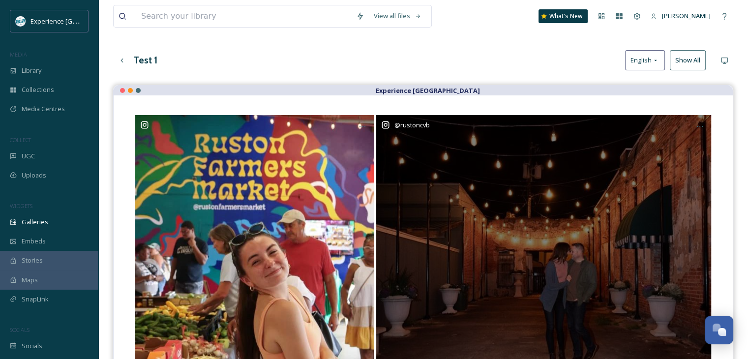
scroll to position [6, 0]
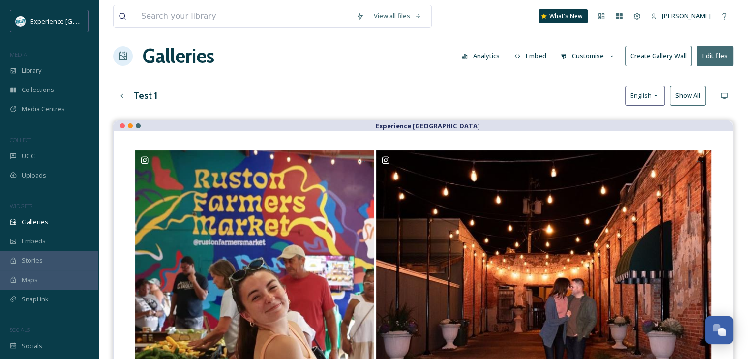
click at [676, 91] on button "Show All" at bounding box center [688, 96] width 36 height 20
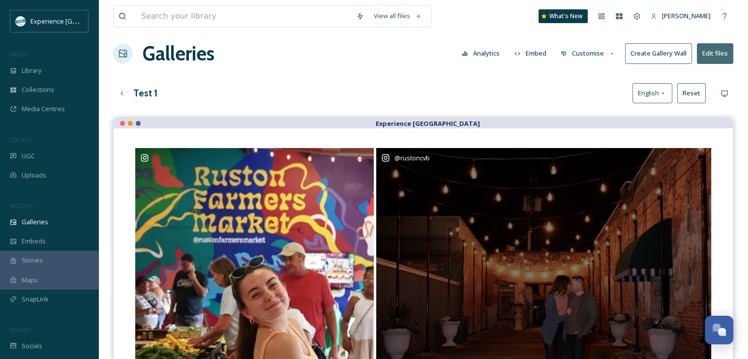
scroll to position [0, 0]
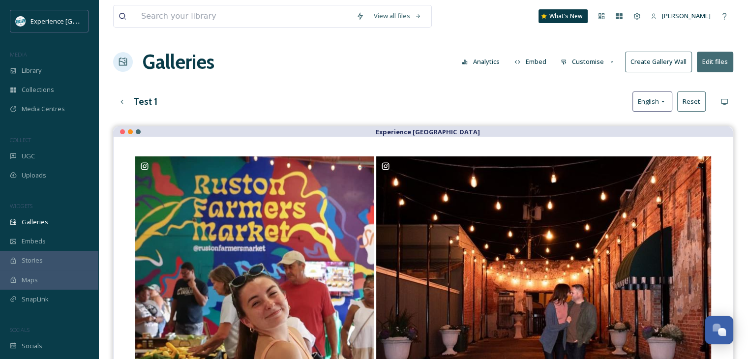
click at [534, 63] on button "Embed" at bounding box center [531, 61] width 42 height 19
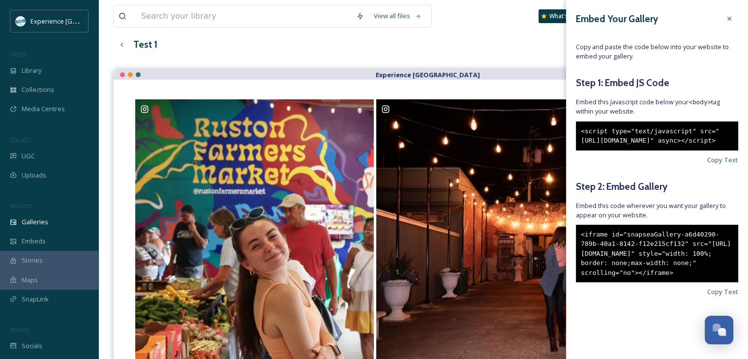
scroll to position [98, 0]
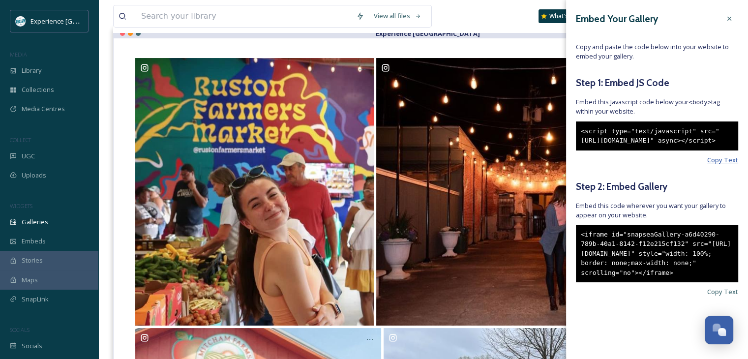
click at [714, 163] on span "Copy Text" at bounding box center [722, 159] width 31 height 9
click at [717, 165] on span "Copy Text" at bounding box center [722, 159] width 31 height 9
click at [708, 165] on span "Copy Text" at bounding box center [722, 159] width 31 height 9
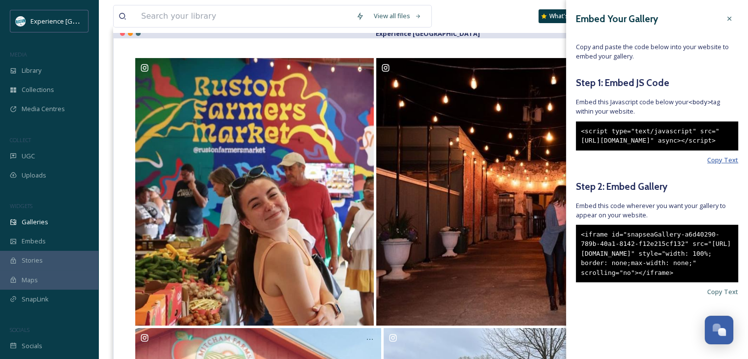
click at [710, 160] on span "Copy Text" at bounding box center [722, 159] width 31 height 9
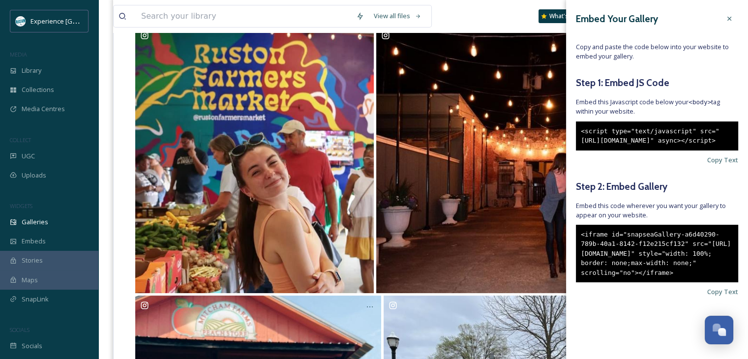
scroll to position [148, 0]
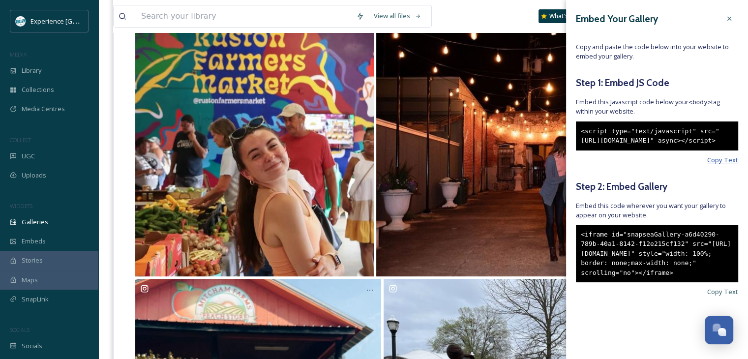
click at [708, 164] on span "Copy Text" at bounding box center [722, 159] width 31 height 9
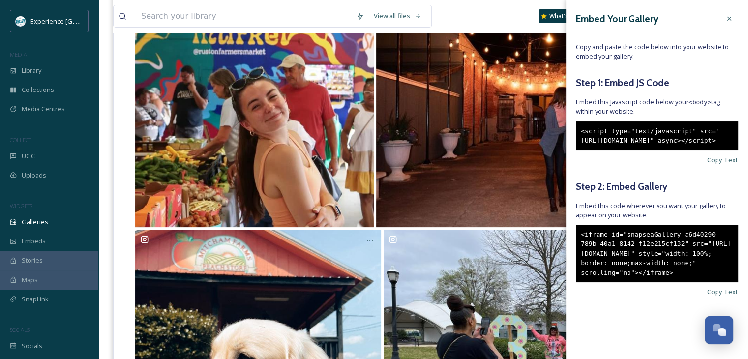
scroll to position [246, 0]
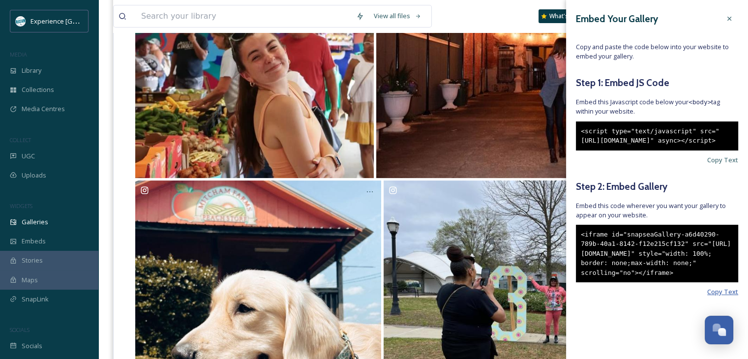
click at [707, 297] on span "Copy Text" at bounding box center [722, 291] width 31 height 9
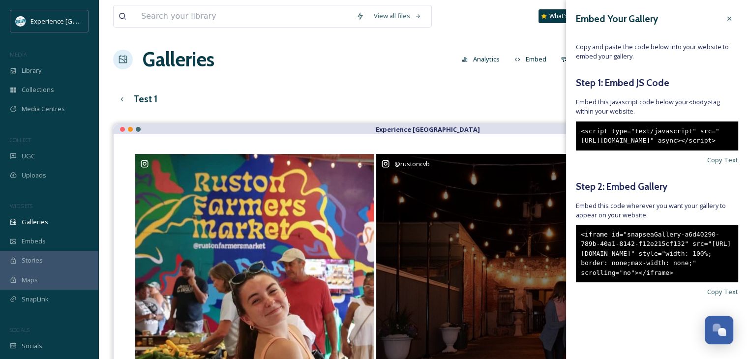
scroll to position [0, 0]
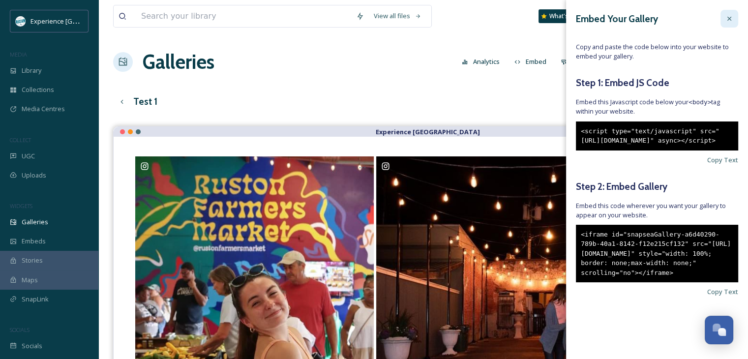
click at [726, 15] on icon at bounding box center [730, 19] width 8 height 8
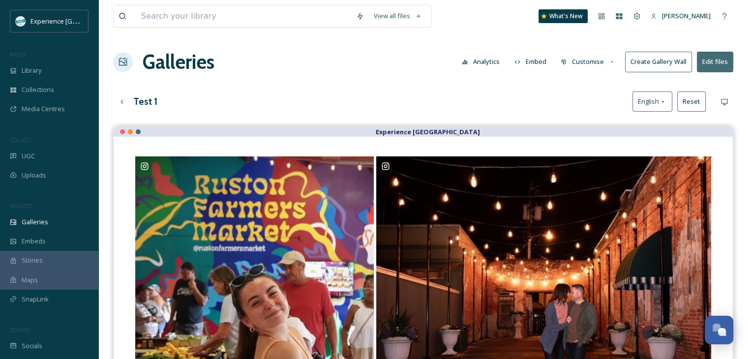
click at [671, 62] on button "Create Gallery Wall" at bounding box center [658, 62] width 67 height 20
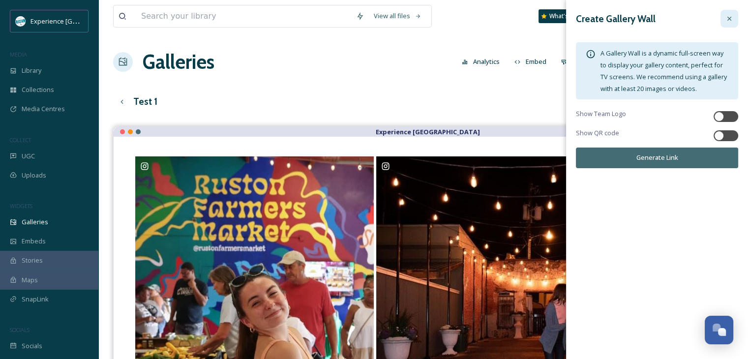
click at [726, 22] on icon at bounding box center [730, 19] width 8 height 8
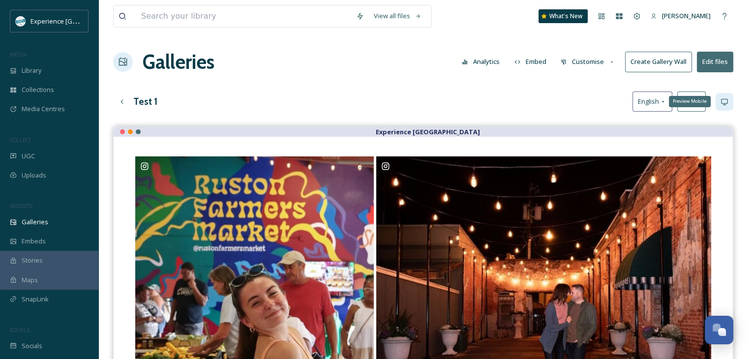
click at [722, 101] on icon at bounding box center [725, 102] width 8 height 8
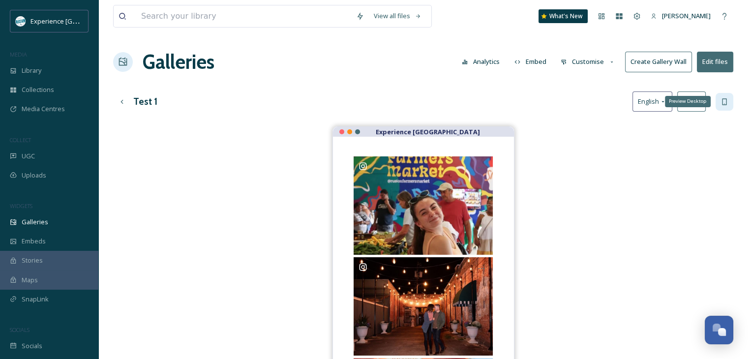
click at [722, 101] on icon at bounding box center [725, 102] width 8 height 8
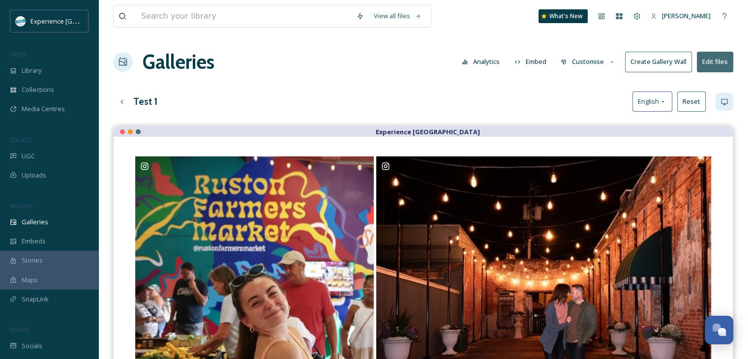
click at [604, 61] on button "Customise" at bounding box center [588, 61] width 64 height 19
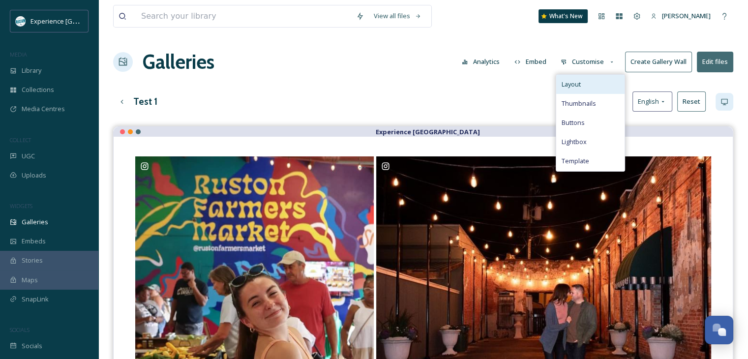
click at [593, 79] on div "Layout" at bounding box center [590, 84] width 68 height 19
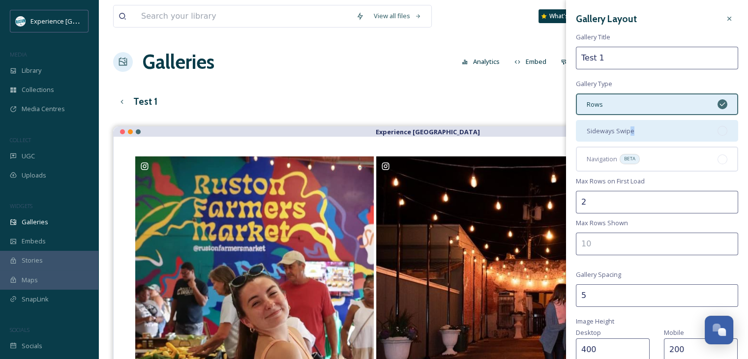
click at [631, 129] on span "Sideways Swipe" at bounding box center [611, 130] width 48 height 9
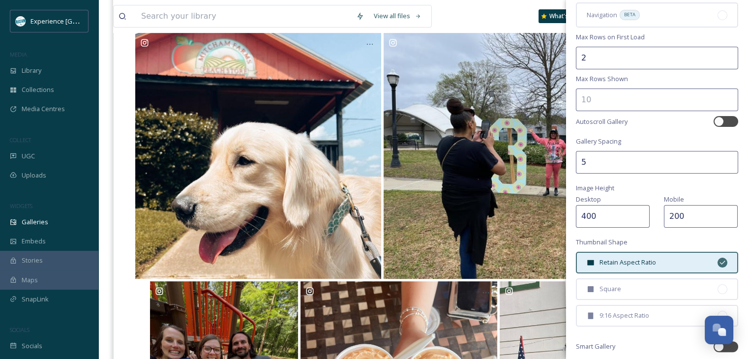
scroll to position [218, 0]
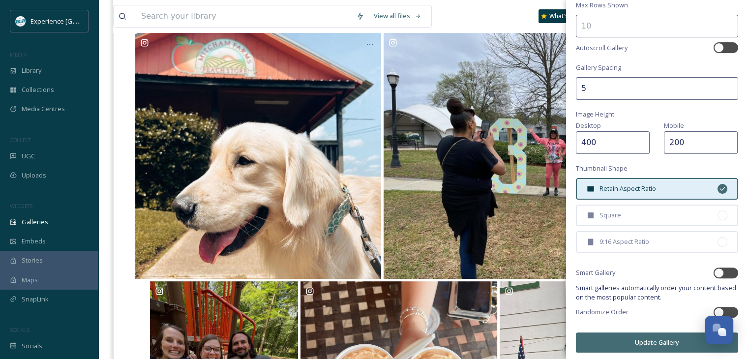
click at [637, 339] on button "Update Gallery" at bounding box center [657, 343] width 162 height 20
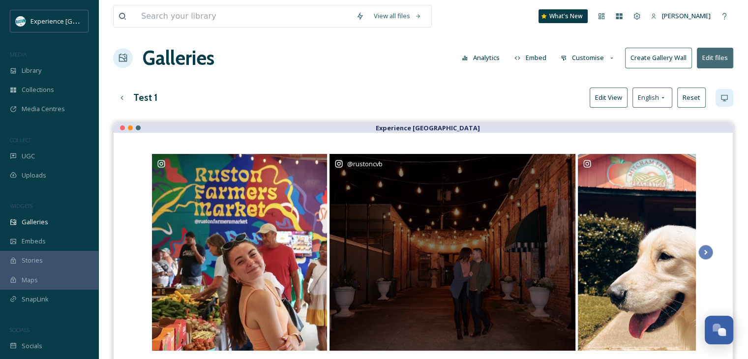
scroll to position [0, 0]
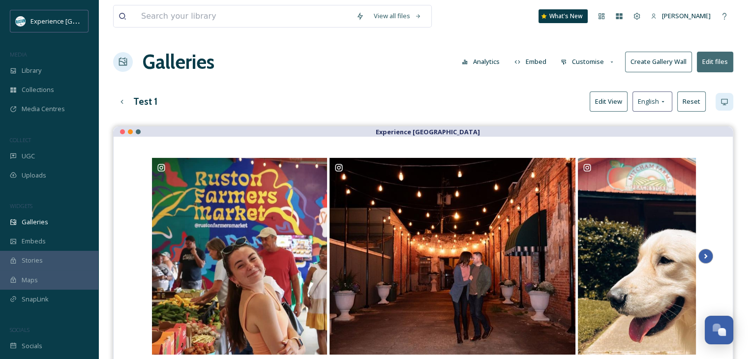
click at [711, 254] on icon at bounding box center [706, 256] width 14 height 15
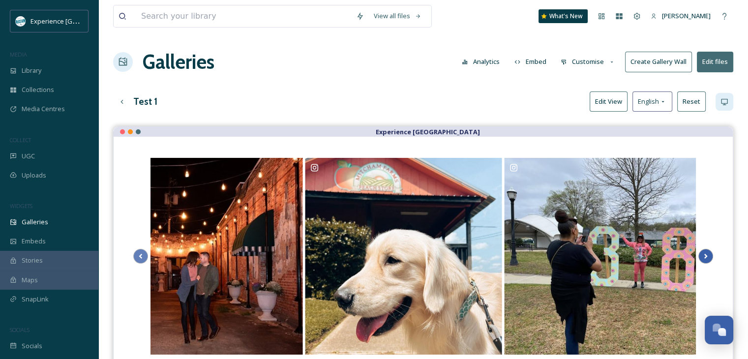
click at [711, 254] on icon at bounding box center [706, 256] width 14 height 15
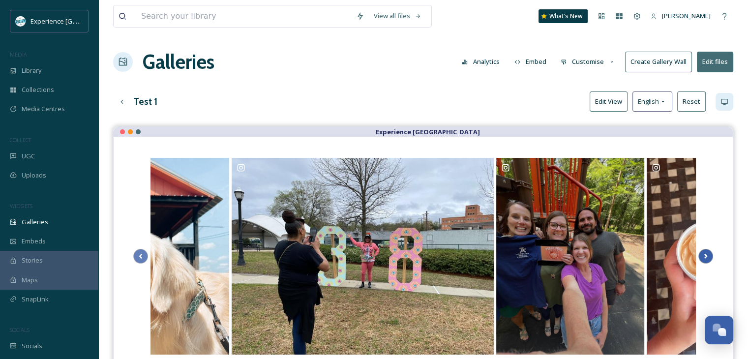
click at [711, 254] on icon at bounding box center [706, 256] width 14 height 15
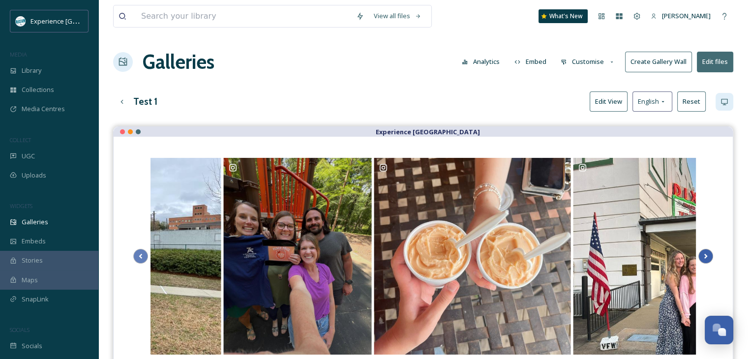
click at [711, 254] on icon at bounding box center [706, 256] width 14 height 15
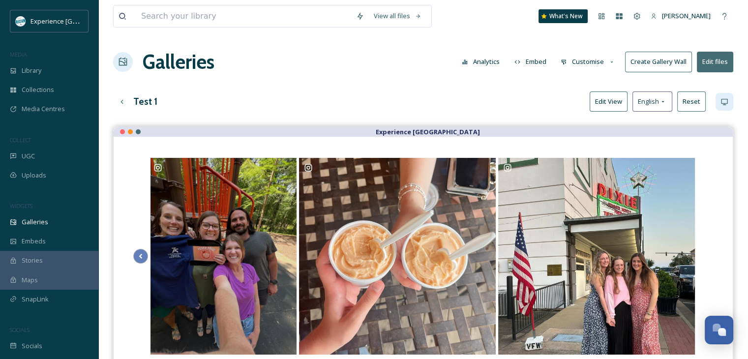
click at [540, 61] on button "Embed" at bounding box center [531, 61] width 42 height 19
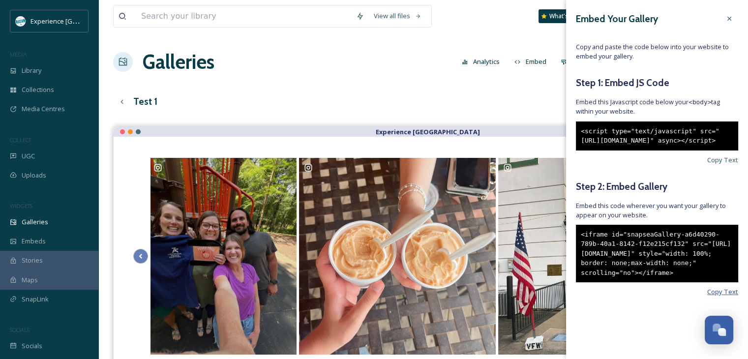
click at [707, 297] on span "Copy Text" at bounding box center [722, 291] width 31 height 9
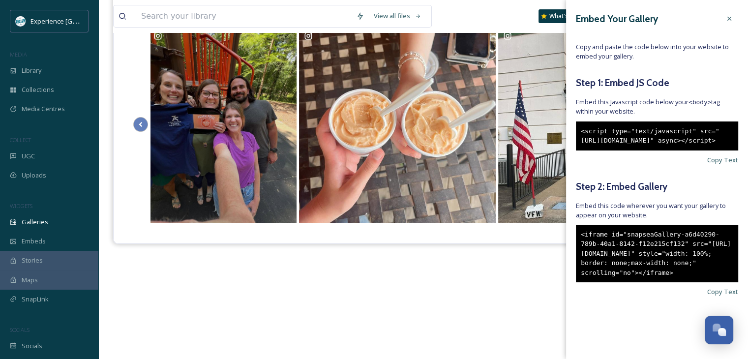
scroll to position [141, 0]
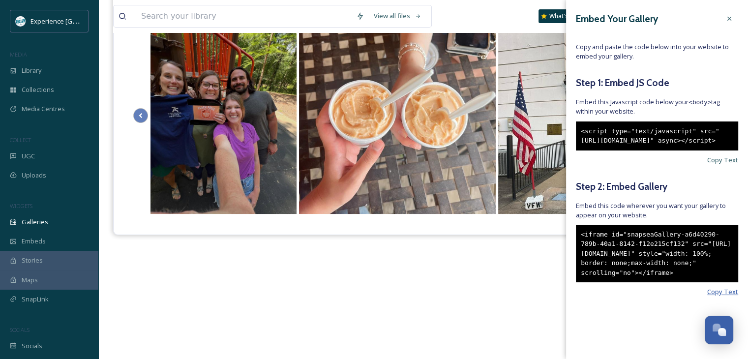
click at [707, 297] on span "Copy Text" at bounding box center [722, 291] width 31 height 9
click at [360, 290] on div "Experience [GEOGRAPHIC_DATA]" at bounding box center [423, 165] width 620 height 359
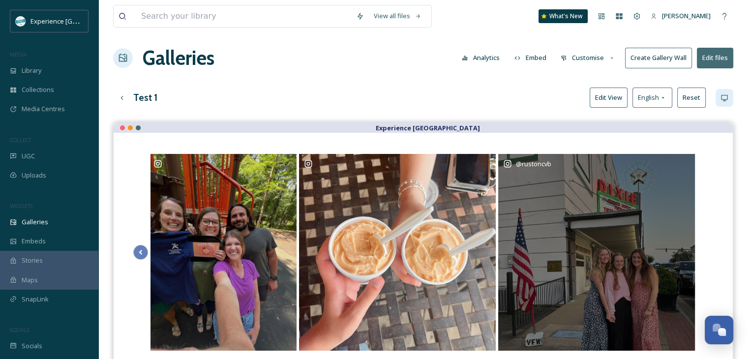
scroll to position [0, 0]
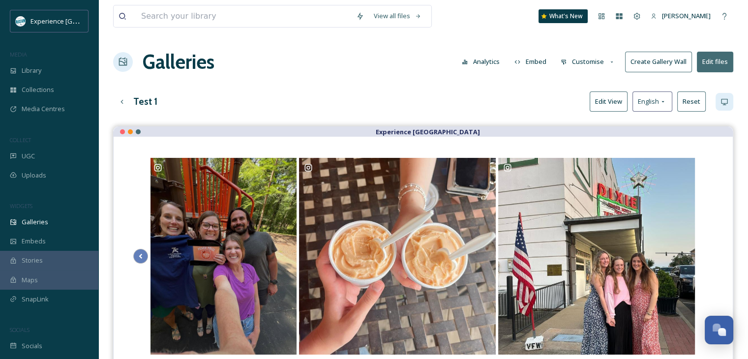
click at [607, 104] on button "Edit View" at bounding box center [609, 102] width 38 height 20
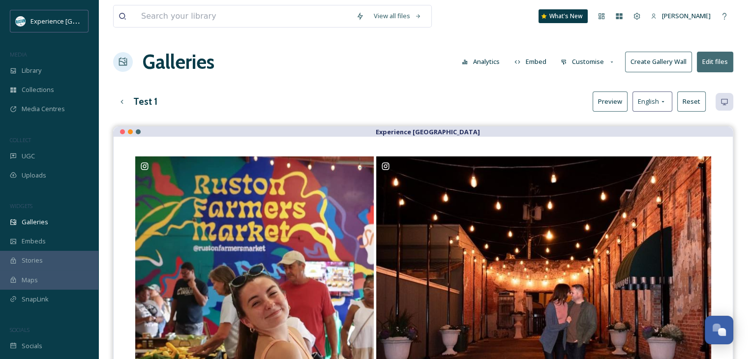
click at [622, 101] on button "Preview" at bounding box center [610, 102] width 35 height 20
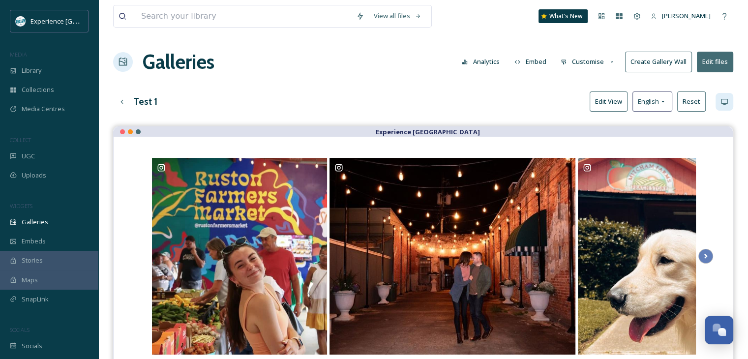
click at [608, 61] on button "Customise" at bounding box center [588, 61] width 64 height 19
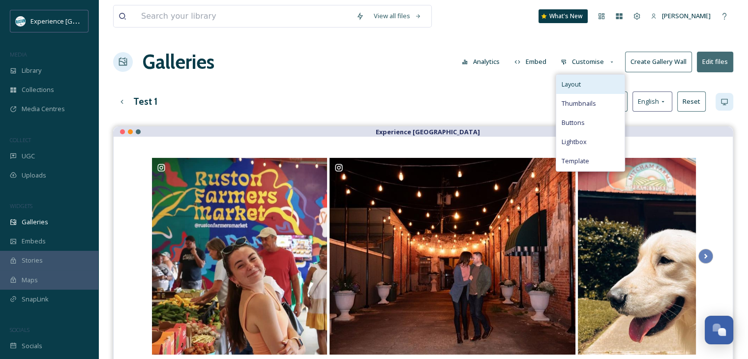
click at [607, 85] on div "Layout" at bounding box center [590, 84] width 68 height 19
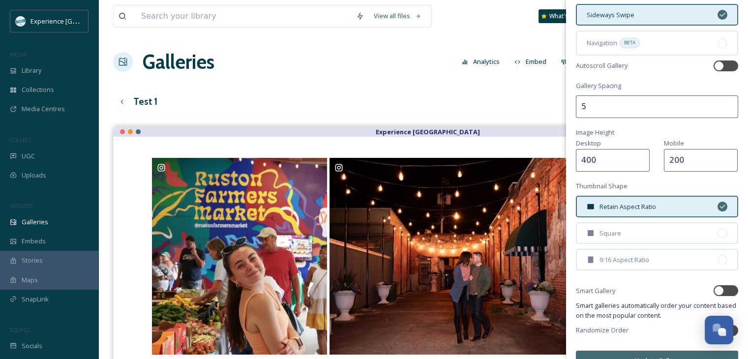
scroll to position [134, 0]
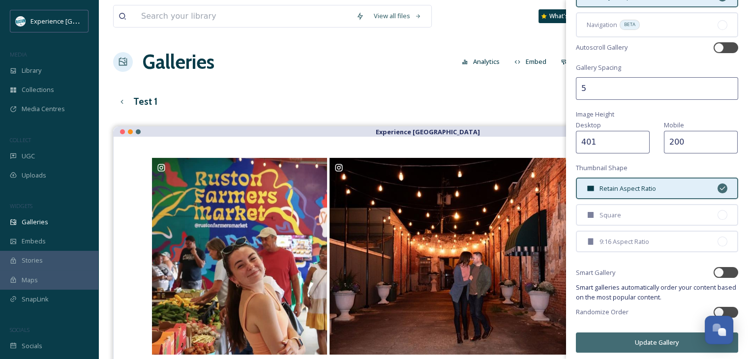
click at [643, 137] on input "401" at bounding box center [613, 142] width 74 height 23
click at [643, 137] on input "402" at bounding box center [613, 142] width 74 height 23
click at [643, 137] on input "403" at bounding box center [613, 142] width 74 height 23
click at [643, 137] on input "404" at bounding box center [613, 142] width 74 height 23
click at [643, 137] on input "405" at bounding box center [613, 142] width 74 height 23
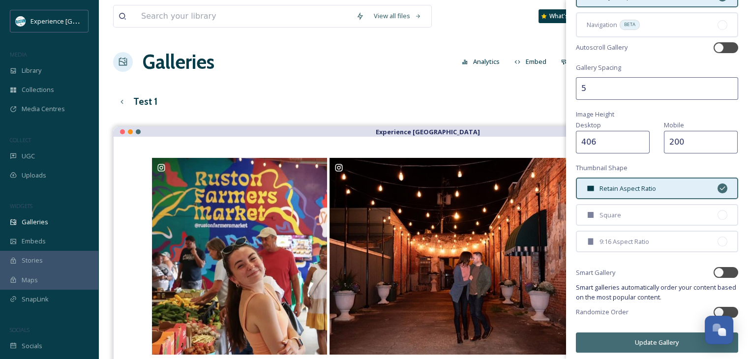
click at [643, 137] on input "406" at bounding box center [613, 142] width 74 height 23
click at [617, 140] on input "406" at bounding box center [613, 142] width 74 height 23
click at [582, 139] on input "406" at bounding box center [613, 142] width 74 height 23
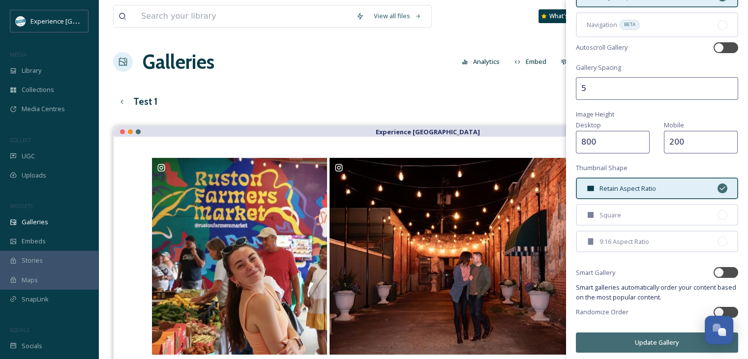
type input "800"
click at [631, 119] on div "Desktop 800" at bounding box center [615, 136] width 78 height 34
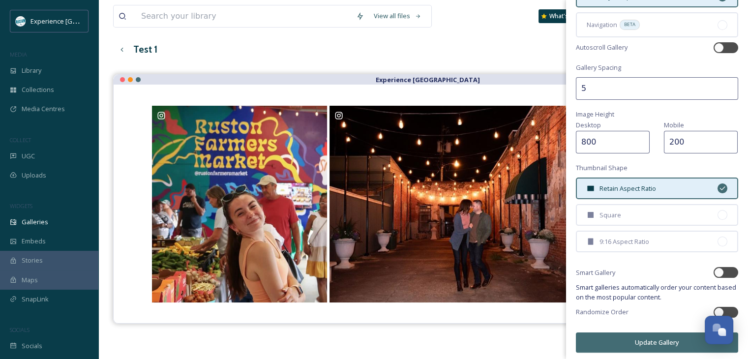
scroll to position [141, 0]
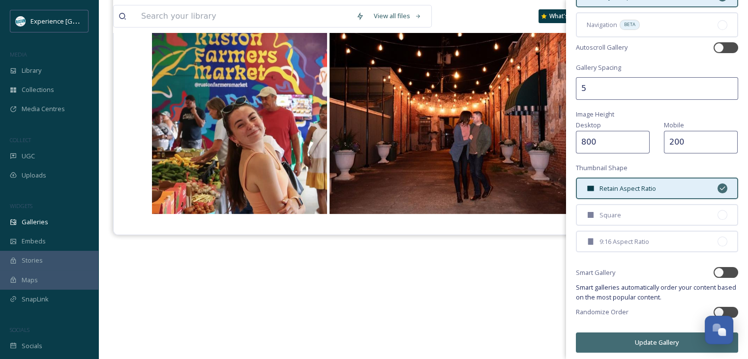
click at [647, 337] on button "Update Gallery" at bounding box center [657, 343] width 162 height 20
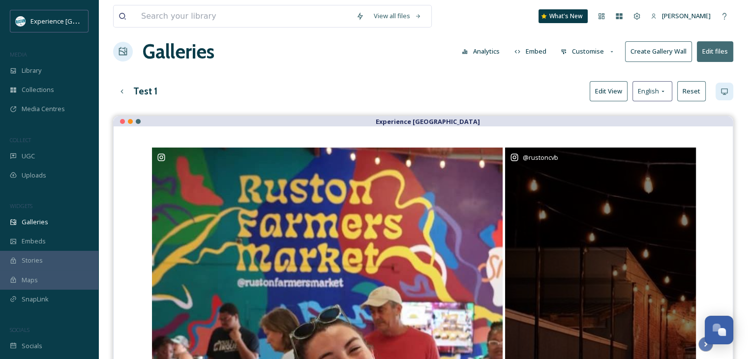
scroll to position [0, 0]
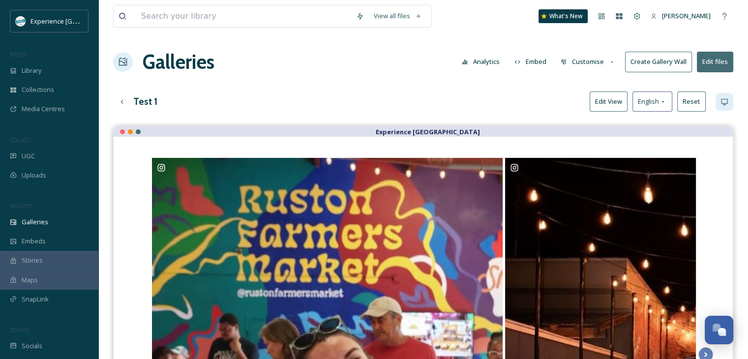
click at [544, 58] on button "Embed" at bounding box center [531, 61] width 42 height 19
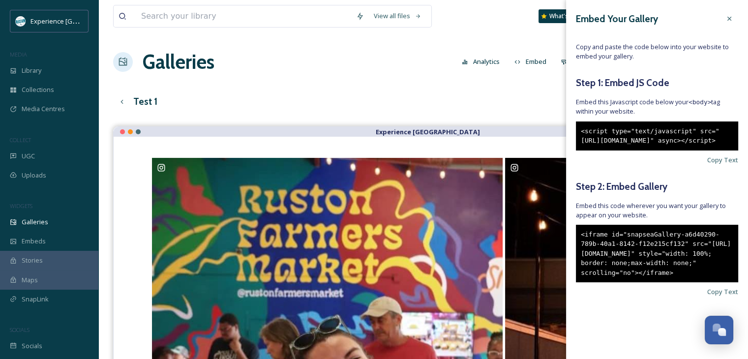
scroll to position [16, 0]
click at [707, 297] on span "Copy Text" at bounding box center [722, 291] width 31 height 9
click at [522, 88] on div "View all files What's New [PERSON_NAME] Galleries Analytics Embed Customise Cre…" at bounding box center [423, 293] width 650 height 587
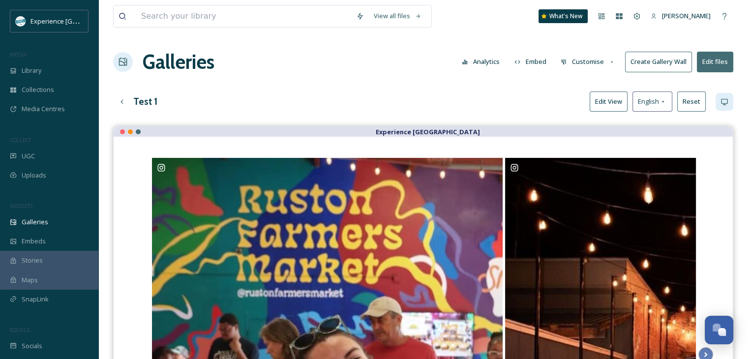
click at [600, 61] on button "Customise" at bounding box center [588, 61] width 64 height 19
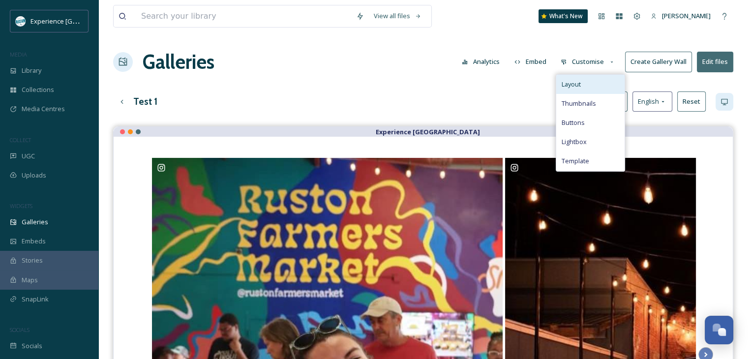
click at [593, 83] on div "Layout" at bounding box center [590, 84] width 68 height 19
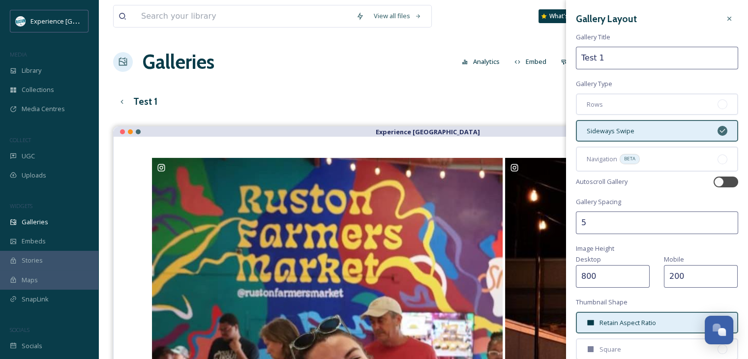
click at [621, 284] on input "800" at bounding box center [613, 276] width 74 height 23
click at [677, 276] on input "200" at bounding box center [701, 276] width 74 height 23
click at [675, 275] on input "200" at bounding box center [701, 276] width 74 height 23
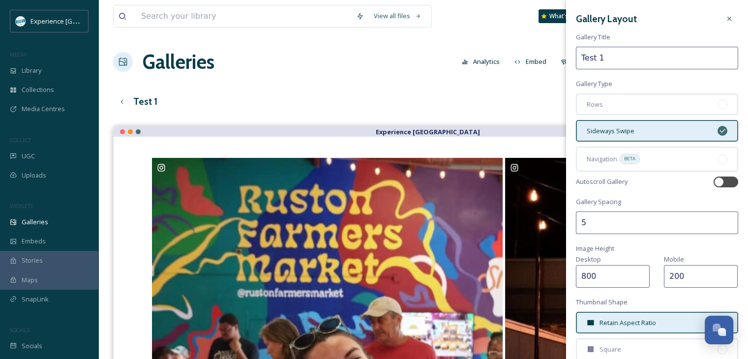
click at [673, 272] on input "200" at bounding box center [701, 276] width 74 height 23
click at [683, 278] on input "200" at bounding box center [701, 276] width 74 height 23
type input "2"
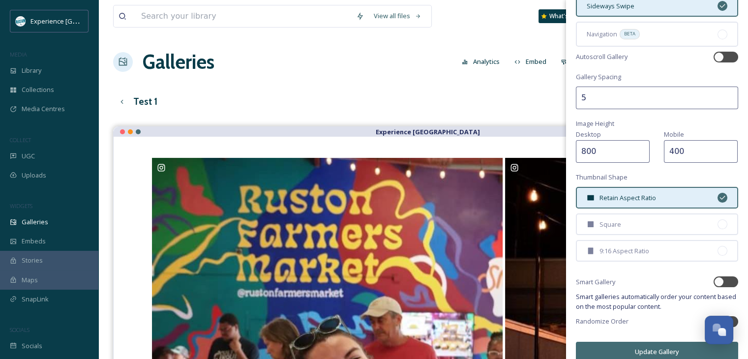
scroll to position [134, 0]
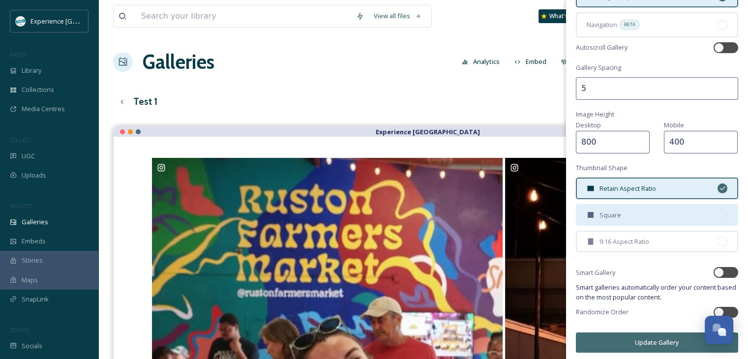
type input "400"
click at [687, 214] on div "Square" at bounding box center [657, 215] width 162 height 22
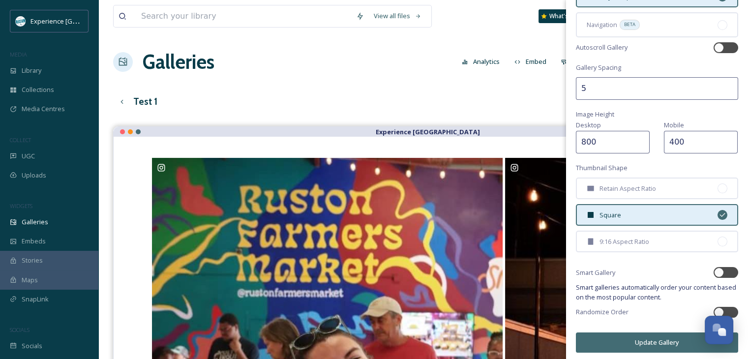
click at [654, 339] on button "Update Gallery" at bounding box center [657, 343] width 162 height 20
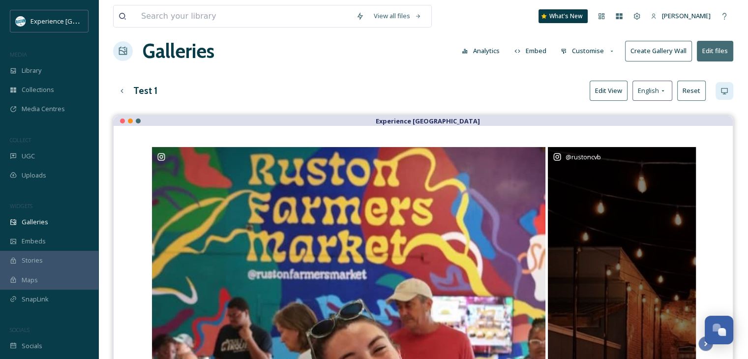
scroll to position [0, 0]
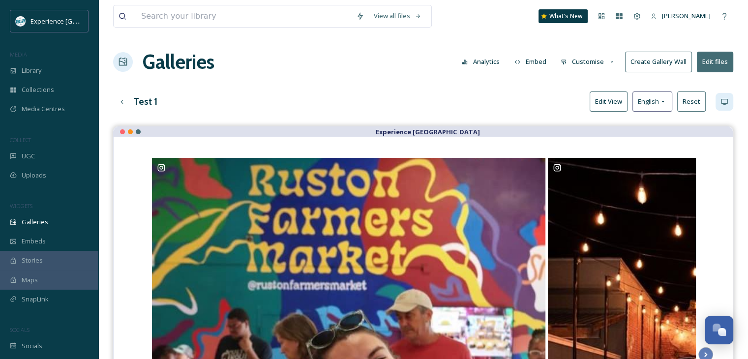
click at [543, 64] on button "Embed" at bounding box center [531, 61] width 42 height 19
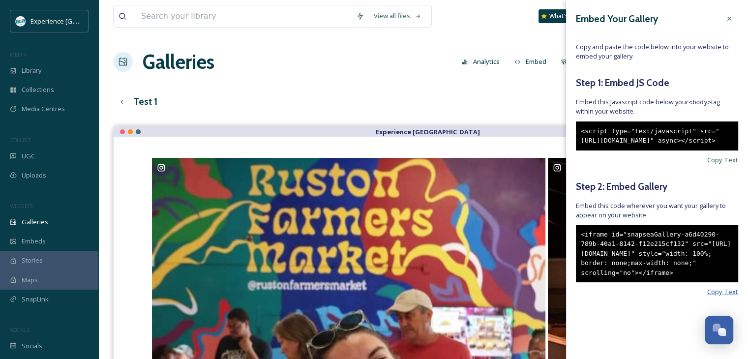
click at [707, 297] on span "Copy Text" at bounding box center [722, 291] width 31 height 9
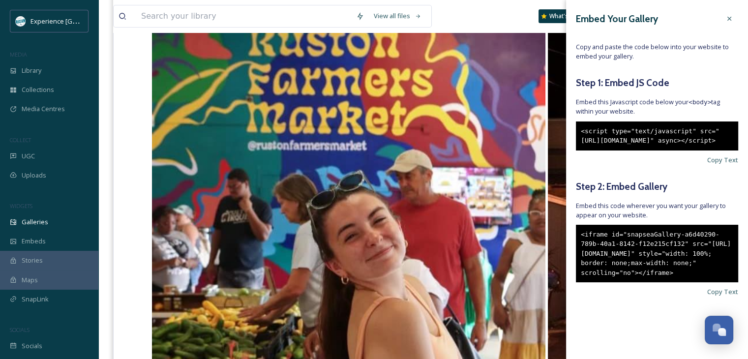
scroll to position [148, 0]
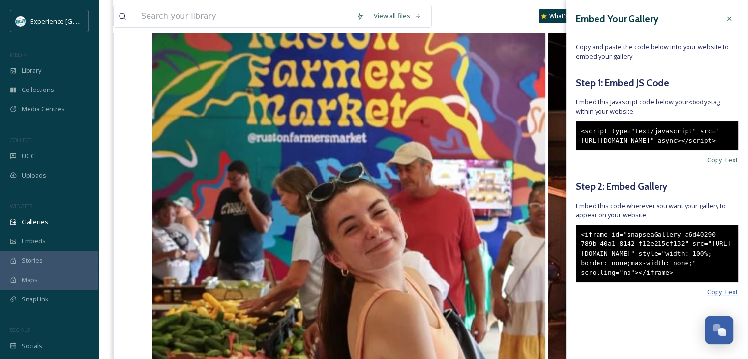
click at [707, 297] on span "Copy Text" at bounding box center [722, 291] width 31 height 9
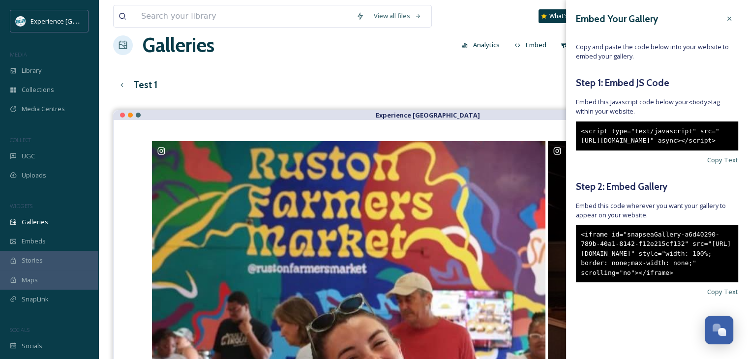
scroll to position [0, 0]
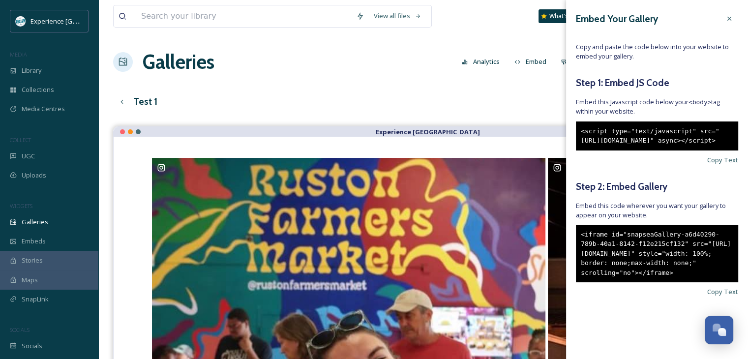
click at [512, 91] on div "View all files What's New [PERSON_NAME] Galleries Analytics Embed Customise Cre…" at bounding box center [423, 293] width 650 height 587
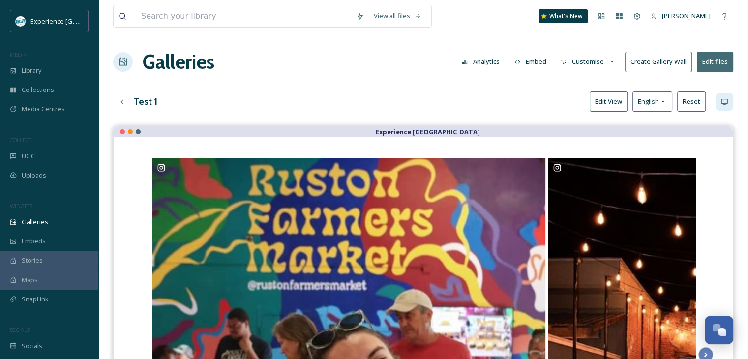
click at [573, 60] on button "Customise" at bounding box center [588, 61] width 64 height 19
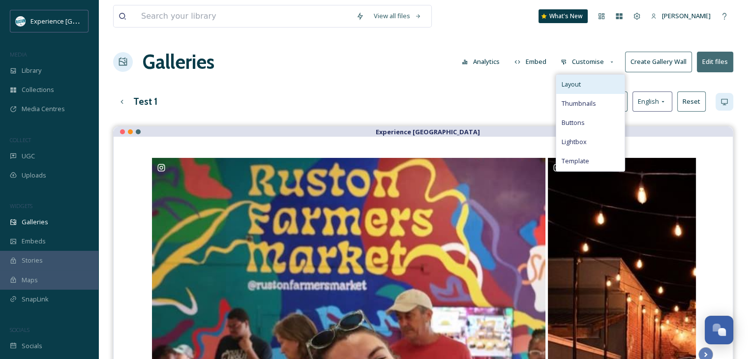
click at [577, 90] on div "Layout" at bounding box center [590, 84] width 68 height 19
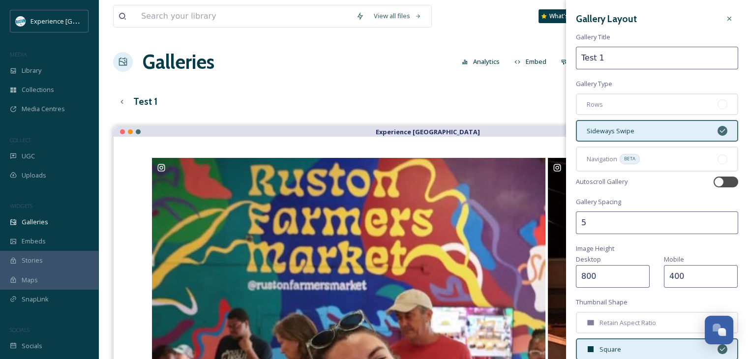
click at [590, 277] on input "800" at bounding box center [613, 276] width 74 height 23
type input "600"
click at [673, 278] on input "400" at bounding box center [701, 276] width 74 height 23
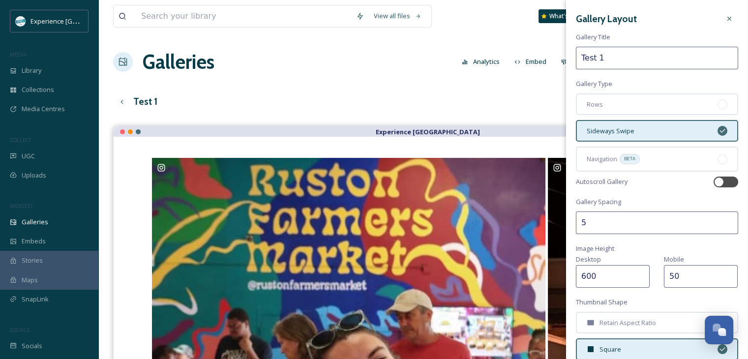
type input "5"
type input "300"
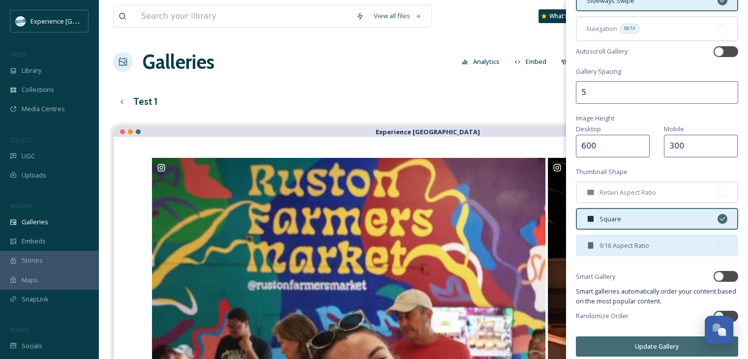
scroll to position [134, 0]
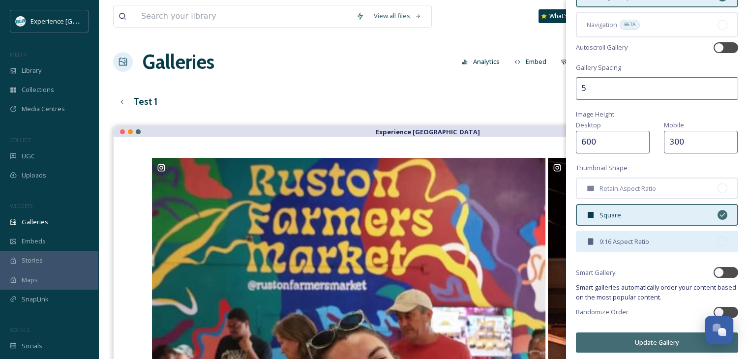
click at [624, 237] on span "9:16 Aspect Ratio" at bounding box center [625, 241] width 50 height 9
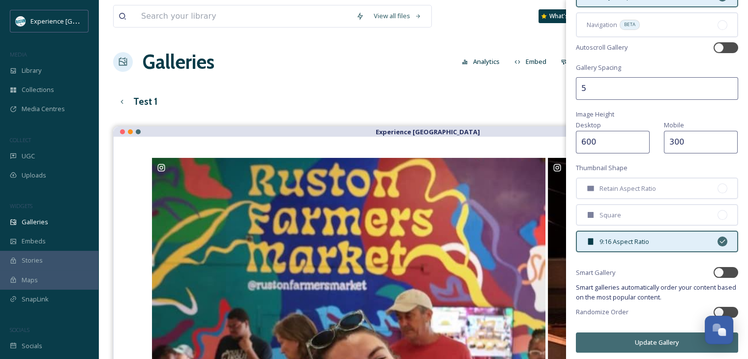
click at [635, 338] on button "Update Gallery" at bounding box center [657, 343] width 162 height 20
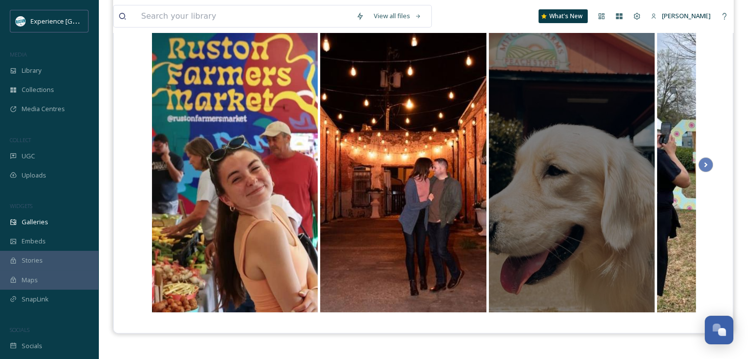
scroll to position [0, 0]
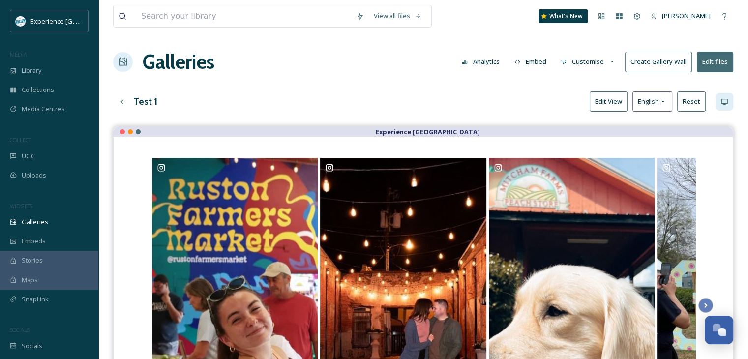
click at [597, 60] on button "Customise" at bounding box center [588, 61] width 64 height 19
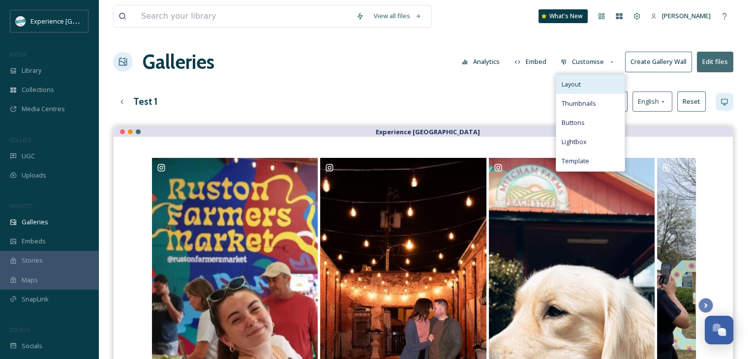
click at [587, 86] on div "Layout" at bounding box center [590, 84] width 68 height 19
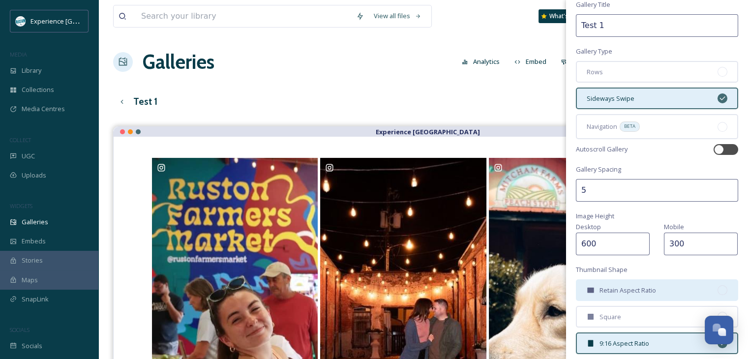
scroll to position [49, 0]
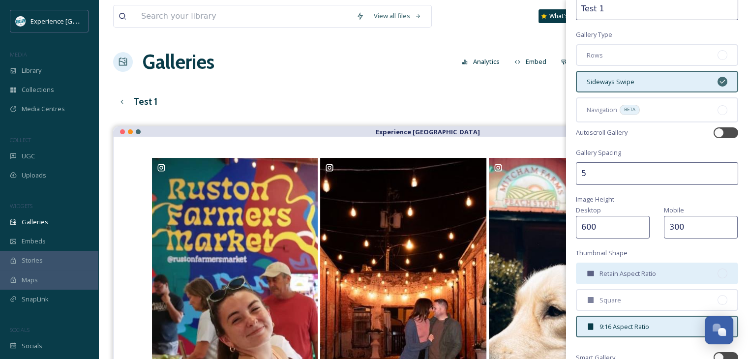
click at [634, 266] on div "Retain Aspect Ratio" at bounding box center [657, 274] width 162 height 22
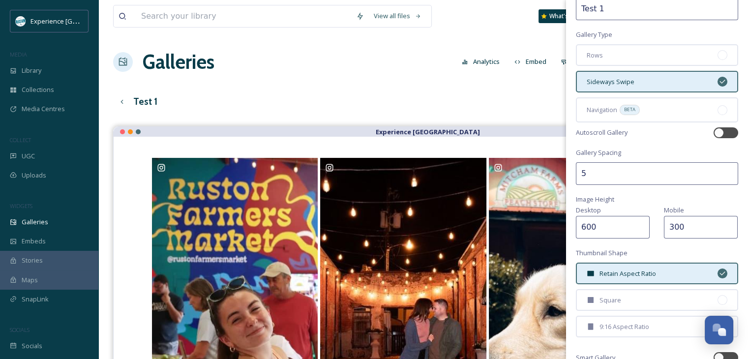
scroll to position [134, 0]
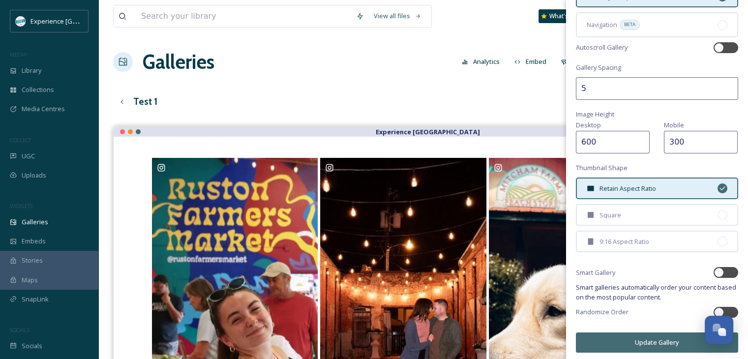
click at [654, 343] on button "Update Gallery" at bounding box center [657, 343] width 162 height 20
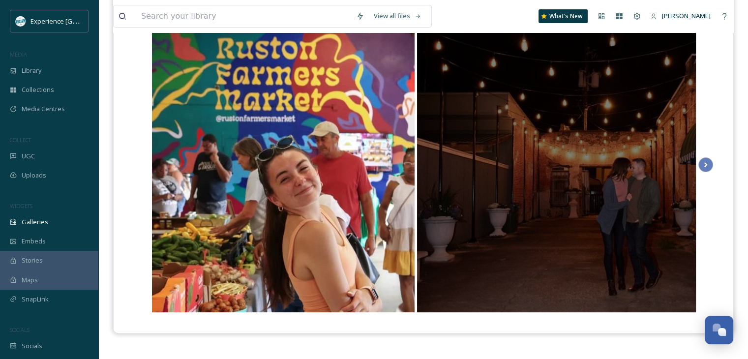
scroll to position [0, 0]
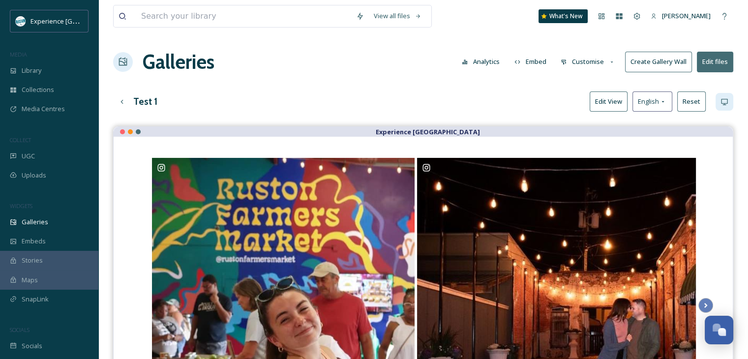
click at [573, 66] on button "Customise" at bounding box center [588, 61] width 64 height 19
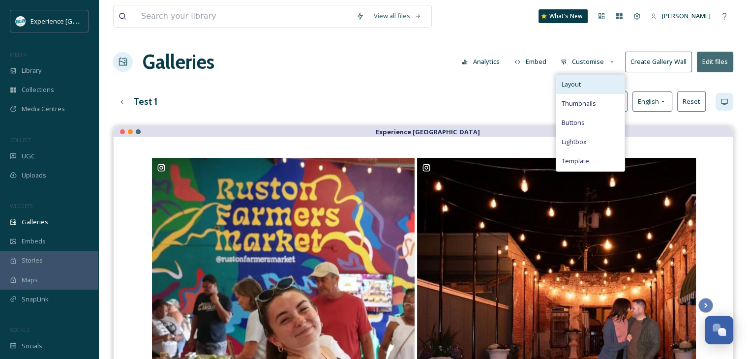
click at [583, 81] on div "Layout" at bounding box center [590, 84] width 68 height 19
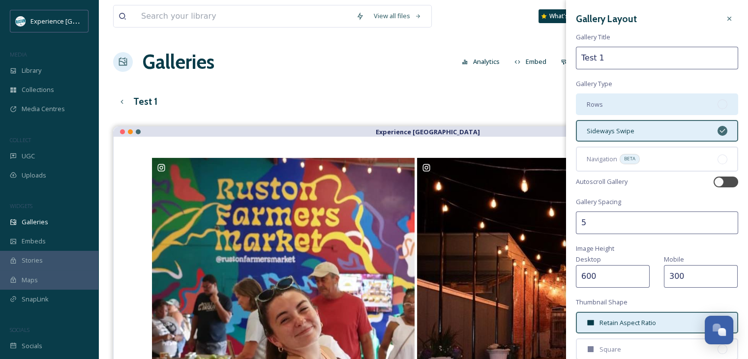
click at [622, 104] on div "Rows" at bounding box center [657, 104] width 162 height 22
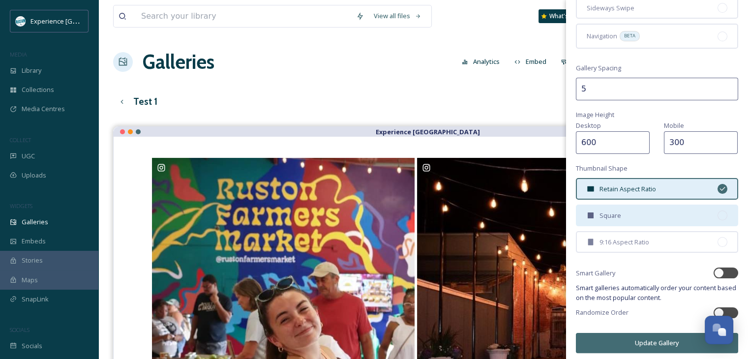
scroll to position [124, 0]
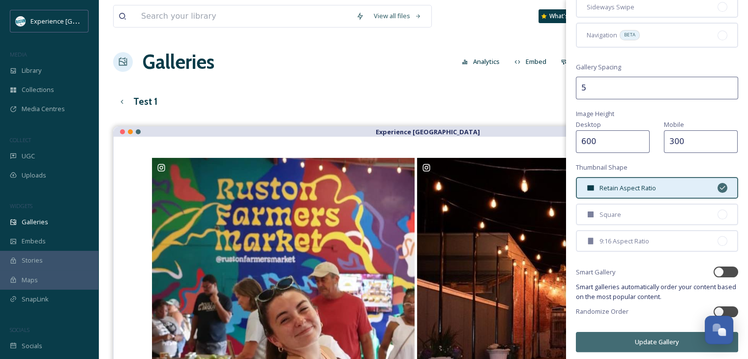
click at [624, 341] on button "Update Gallery" at bounding box center [657, 342] width 162 height 20
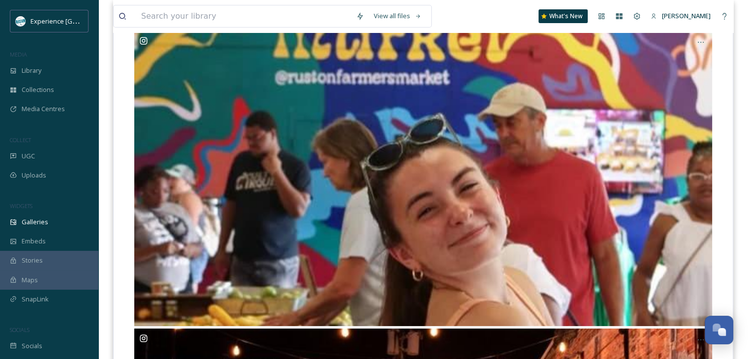
scroll to position [0, 0]
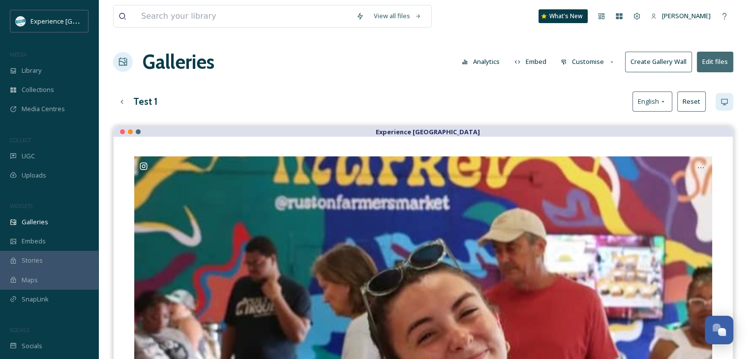
click at [595, 63] on button "Customise" at bounding box center [588, 61] width 64 height 19
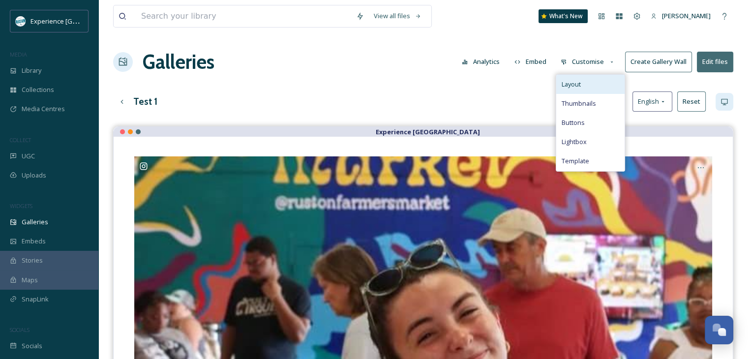
click at [591, 88] on div "Layout" at bounding box center [590, 84] width 68 height 19
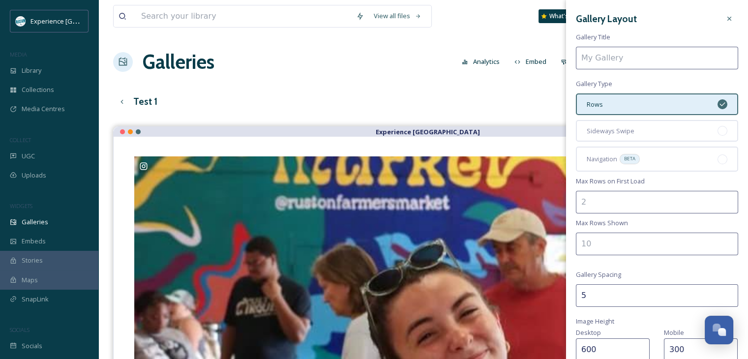
type input "Test 1"
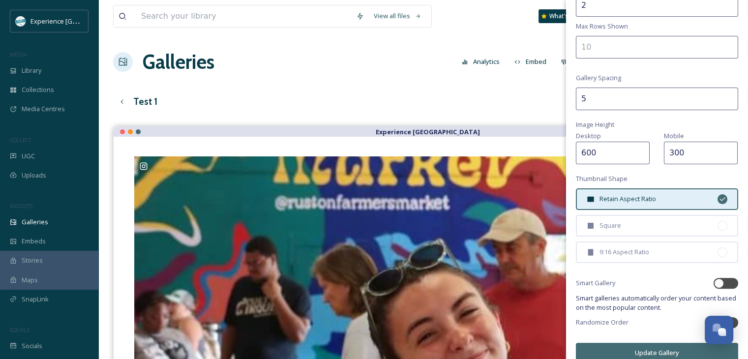
scroll to position [98, 0]
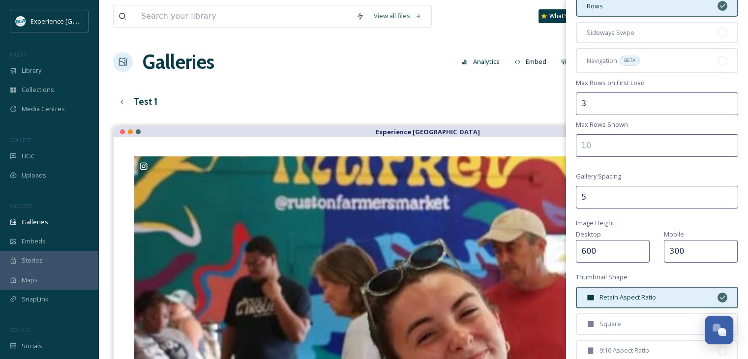
click at [723, 100] on input "3" at bounding box center [657, 103] width 162 height 23
click at [723, 100] on input "4" at bounding box center [657, 103] width 162 height 23
click at [723, 107] on input "3" at bounding box center [657, 103] width 162 height 23
type input "2"
click at [723, 107] on input "2" at bounding box center [657, 103] width 162 height 23
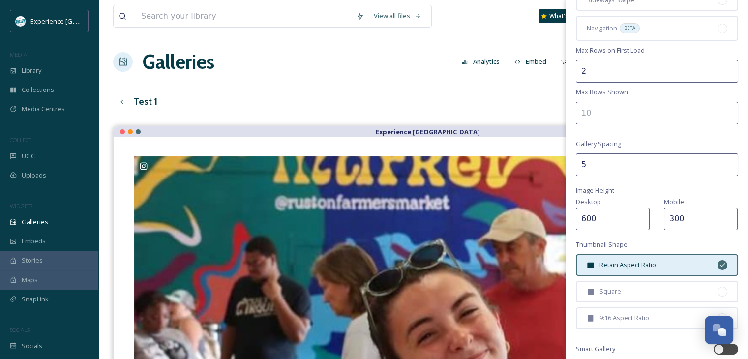
scroll to position [148, 0]
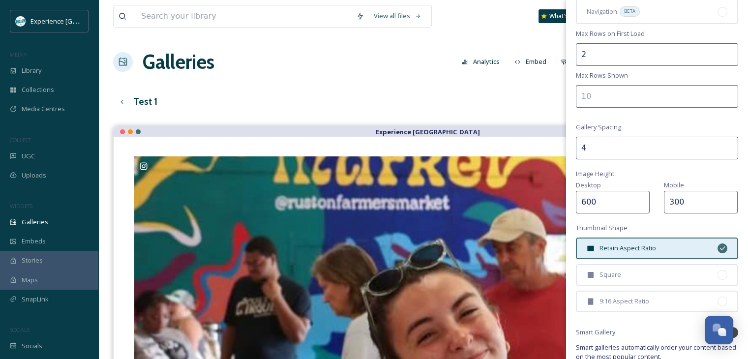
type input "4"
click at [722, 150] on input "4" at bounding box center [657, 148] width 162 height 23
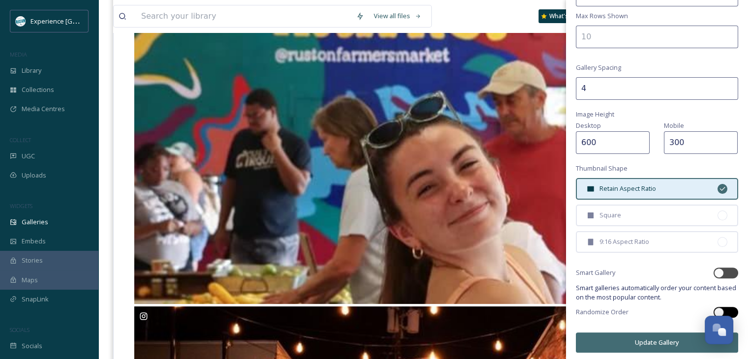
click at [717, 307] on div at bounding box center [726, 312] width 25 height 11
checkbox input "true"
click at [671, 335] on button "Update Gallery" at bounding box center [657, 343] width 162 height 20
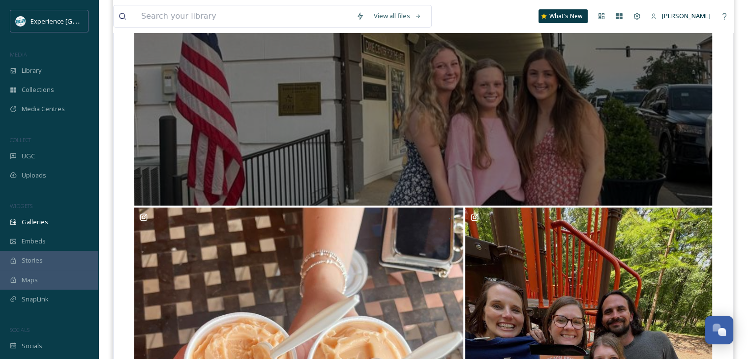
scroll to position [0, 0]
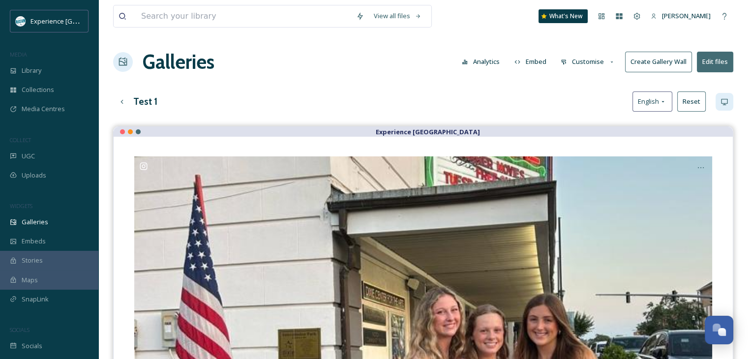
click at [132, 101] on div "Test 1 English Reset" at bounding box center [423, 102] width 620 height 20
click at [125, 100] on icon at bounding box center [122, 102] width 8 height 8
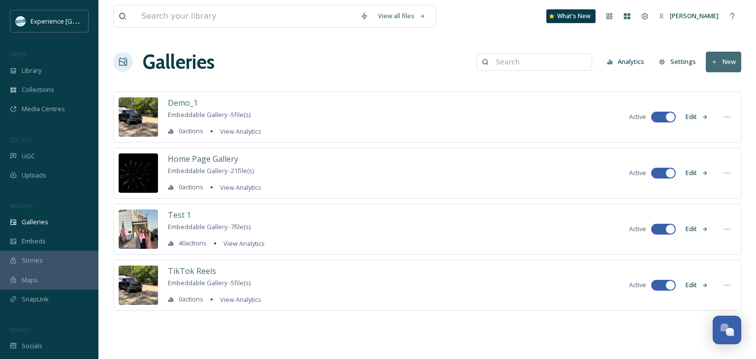
click at [707, 60] on button "New" at bounding box center [722, 62] width 35 height 20
click at [730, 87] on span "Gallery" at bounding box center [725, 84] width 21 height 9
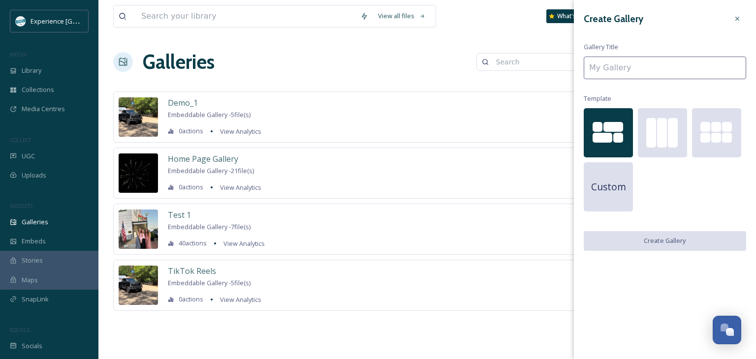
click at [610, 74] on input at bounding box center [664, 68] width 162 height 23
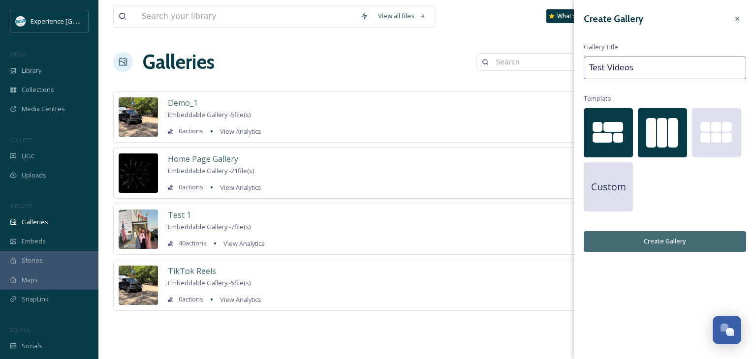
type input "Test Videos"
click at [663, 130] on div at bounding box center [662, 133] width 10 height 30
click at [659, 243] on button "Create Gallery" at bounding box center [664, 241] width 162 height 20
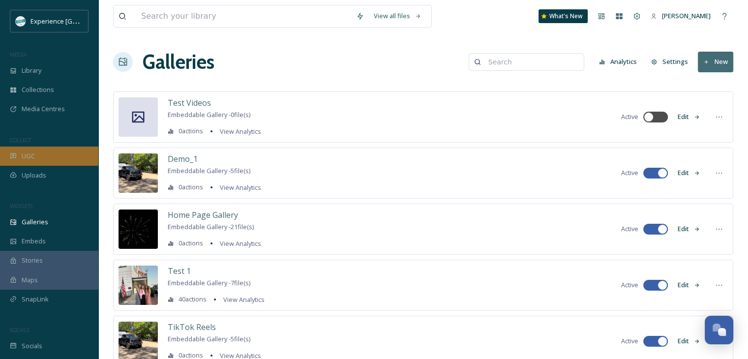
click at [44, 153] on div "UGC" at bounding box center [49, 156] width 98 height 19
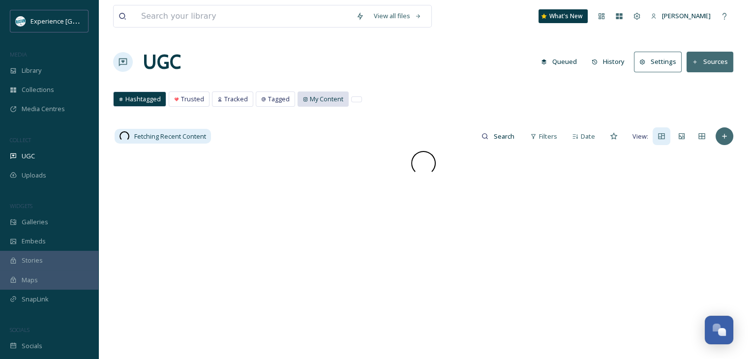
click at [315, 102] on span "My Content" at bounding box center [326, 98] width 33 height 9
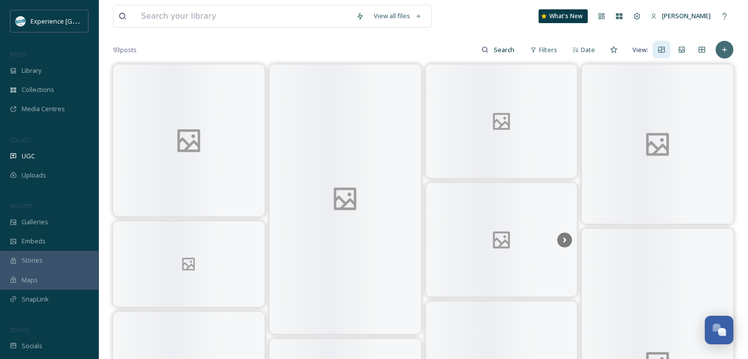
scroll to position [49, 0]
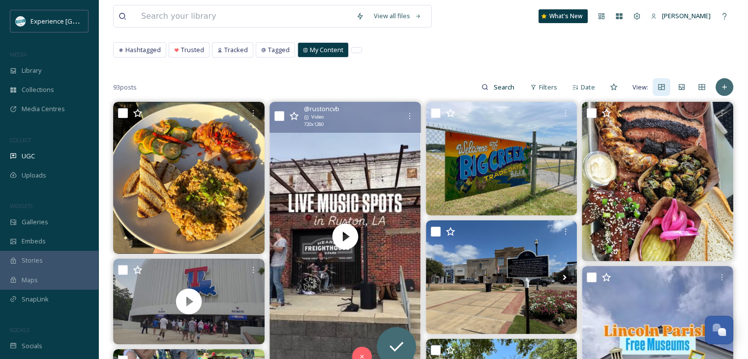
click at [282, 113] on input "checkbox" at bounding box center [280, 116] width 10 height 10
checkbox input "true"
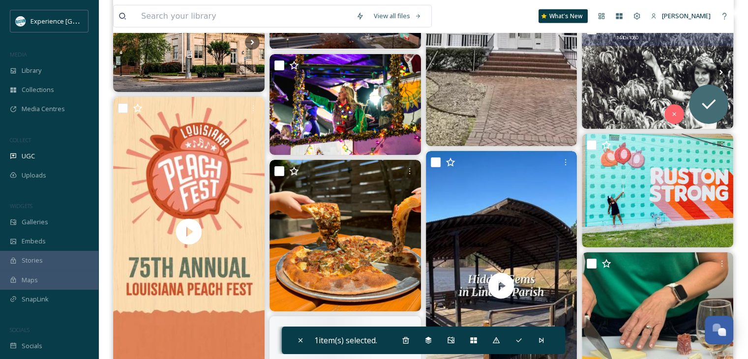
scroll to position [2853, 0]
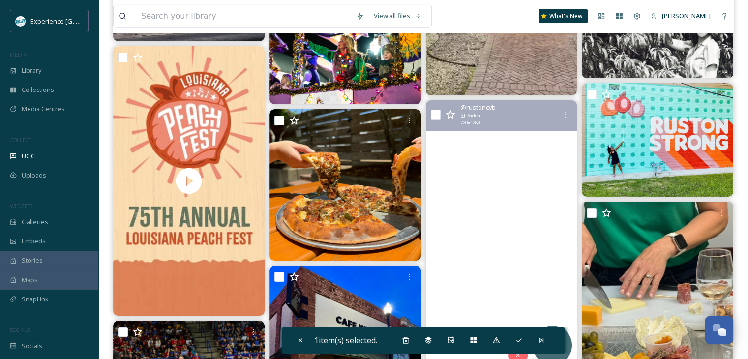
click at [438, 113] on input "checkbox" at bounding box center [436, 115] width 10 height 10
checkbox input "true"
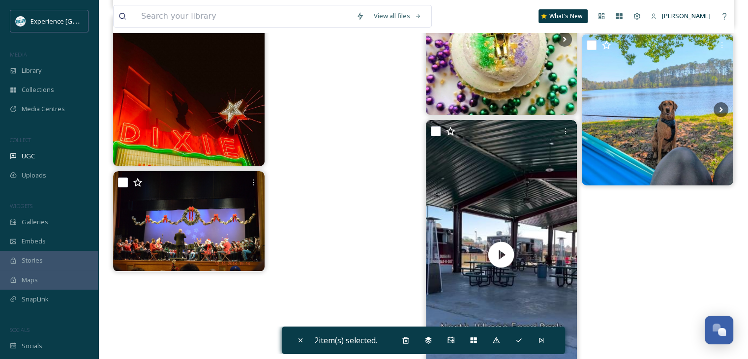
scroll to position [3633, 0]
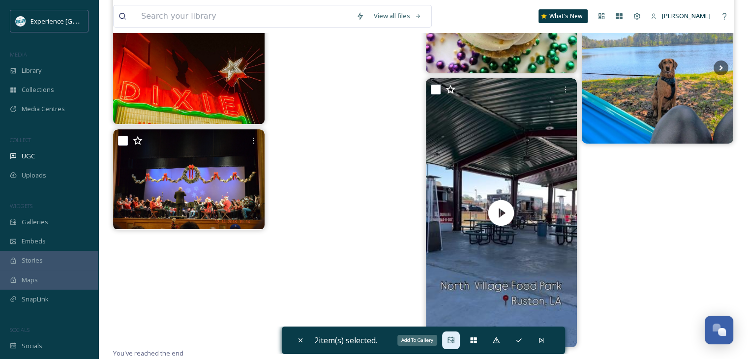
click at [448, 339] on icon at bounding box center [451, 341] width 8 height 8
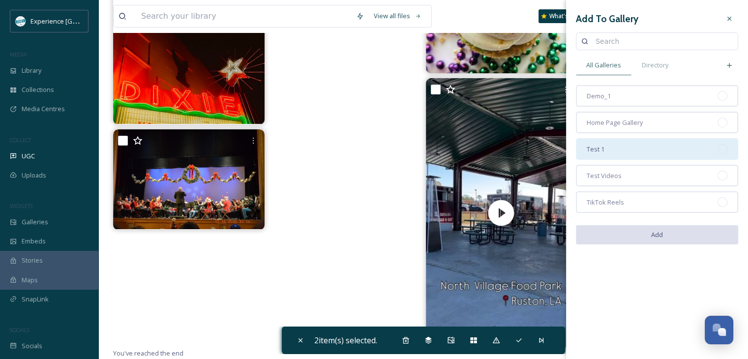
click at [638, 151] on div "Test 1" at bounding box center [657, 149] width 162 height 22
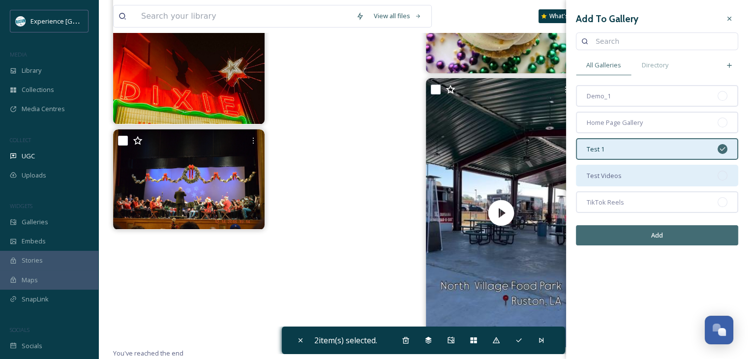
click at [649, 170] on div "Test Videos" at bounding box center [657, 176] width 162 height 22
click at [654, 146] on div "Test 1" at bounding box center [657, 149] width 162 height 22
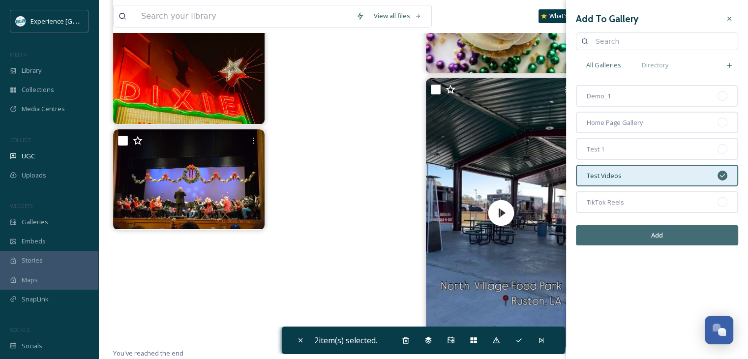
click at [660, 229] on button "Add" at bounding box center [657, 235] width 162 height 20
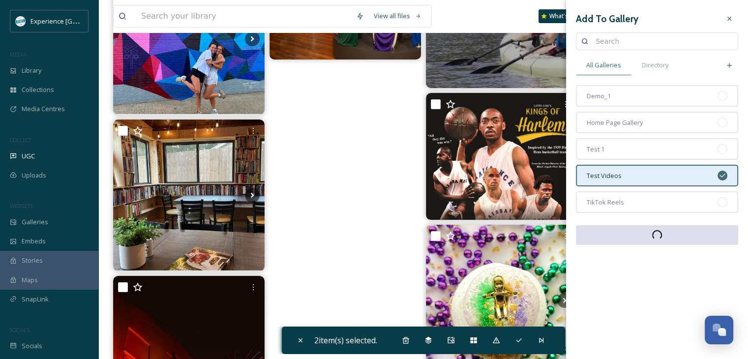
scroll to position [3239, 0]
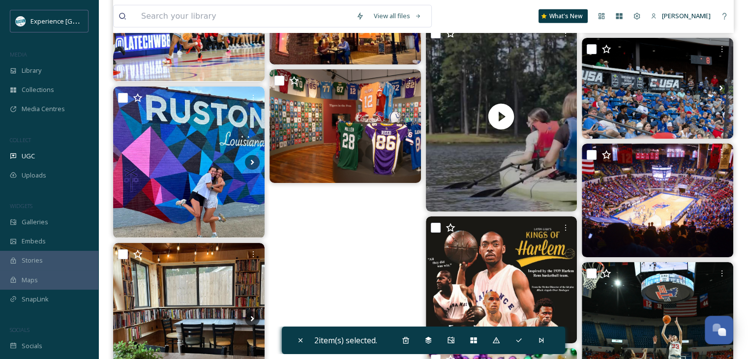
scroll to position [3190, 0]
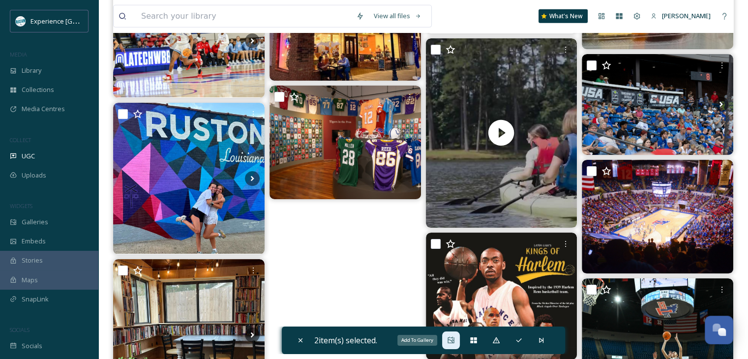
click at [446, 338] on div "Add To Gallery" at bounding box center [451, 341] width 18 height 18
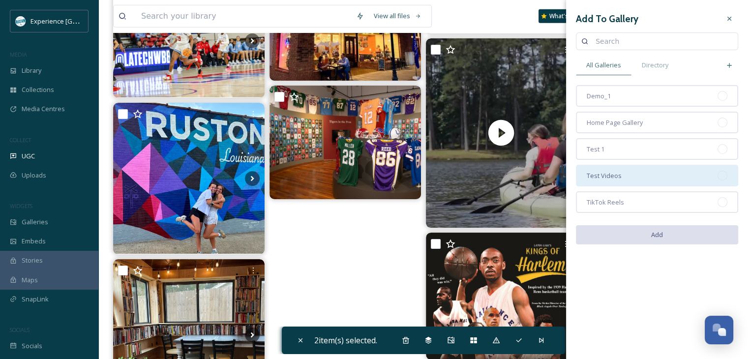
click at [654, 171] on div "Test Videos" at bounding box center [657, 176] width 162 height 22
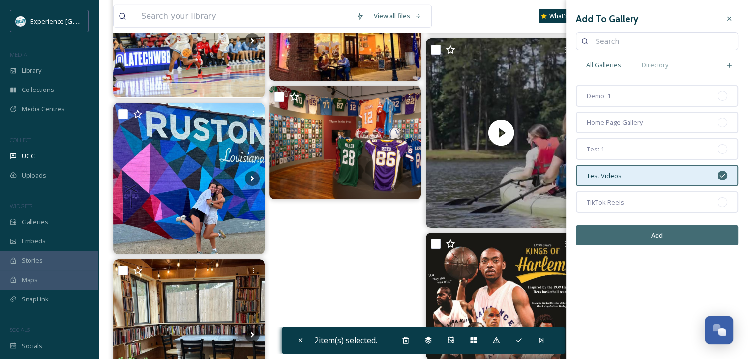
click at [661, 231] on button "Add" at bounding box center [657, 235] width 162 height 20
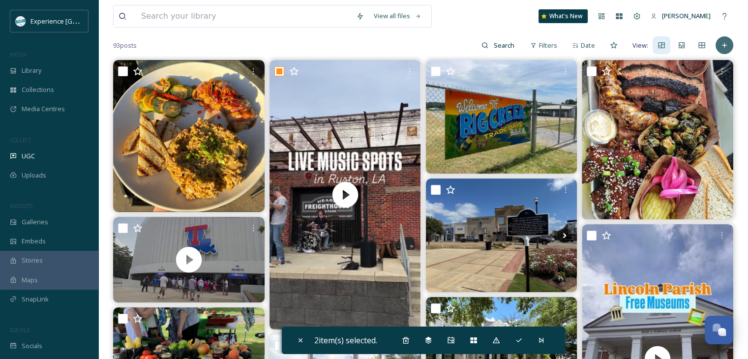
scroll to position [0, 0]
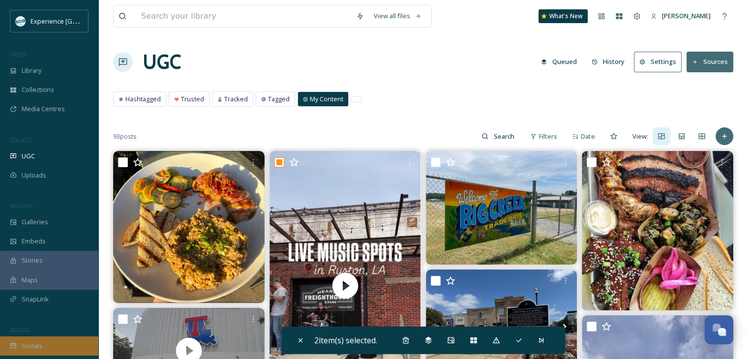
click at [35, 345] on span "Socials" at bounding box center [32, 345] width 21 height 9
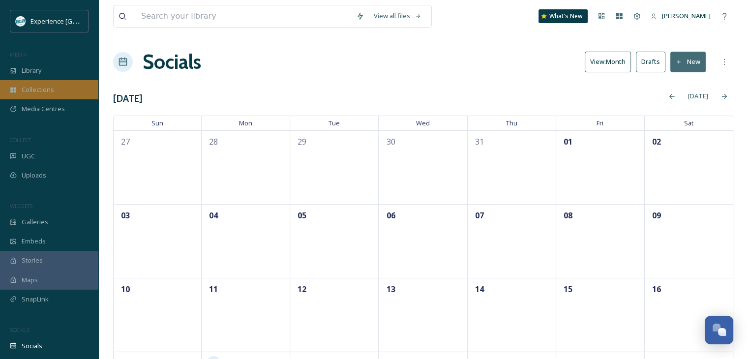
click at [63, 88] on div "Collections" at bounding box center [49, 89] width 98 height 19
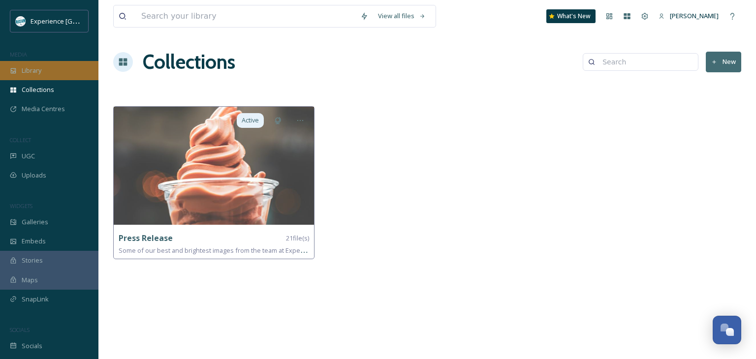
click at [59, 73] on div "Library" at bounding box center [49, 70] width 98 height 19
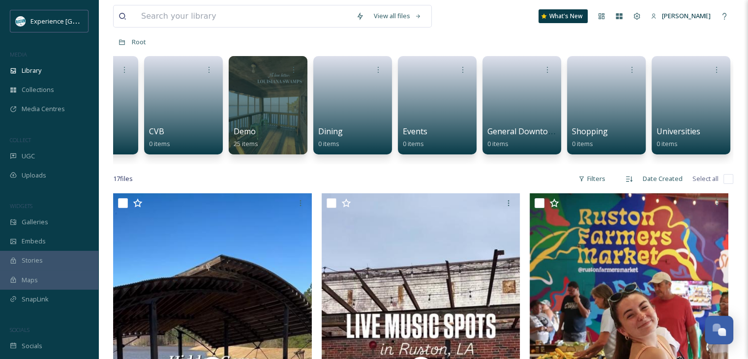
scroll to position [0, 136]
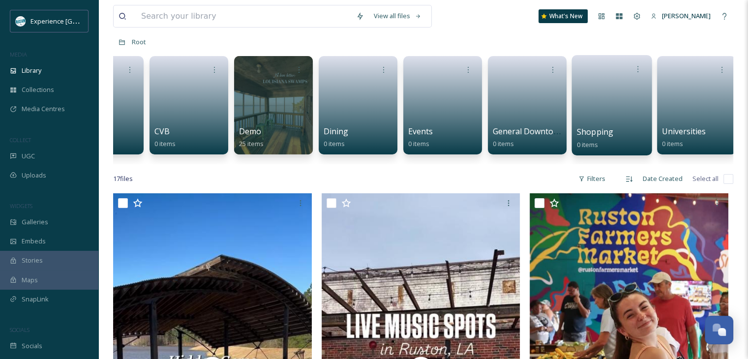
click at [612, 121] on link at bounding box center [612, 102] width 70 height 48
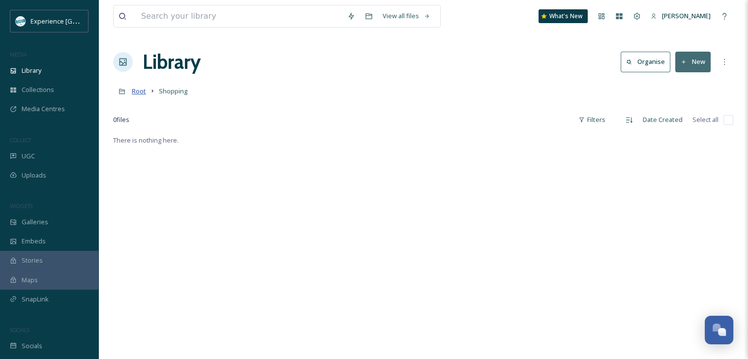
click at [141, 94] on span "Root" at bounding box center [139, 91] width 14 height 9
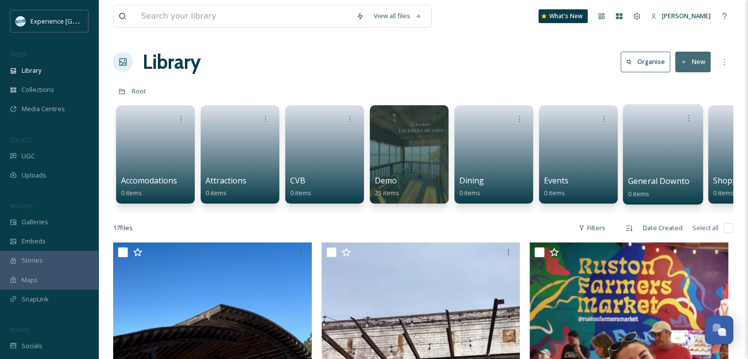
click at [663, 157] on link at bounding box center [663, 151] width 70 height 48
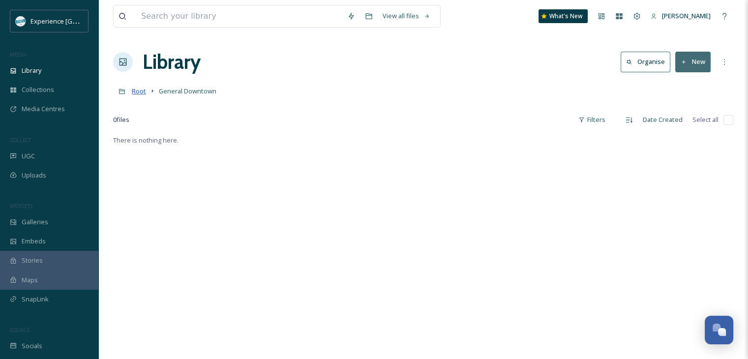
click at [142, 90] on span "Root" at bounding box center [139, 91] width 14 height 9
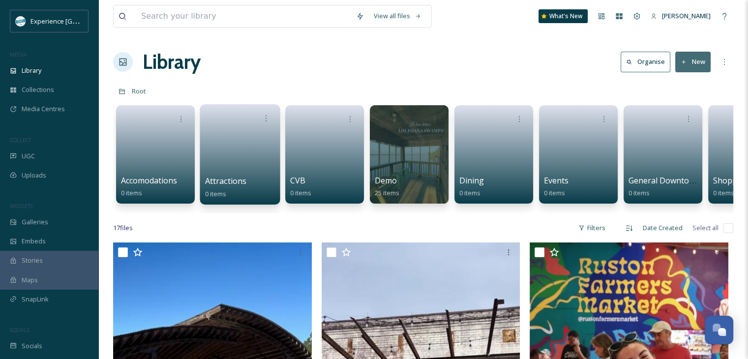
click at [236, 170] on link at bounding box center [240, 151] width 70 height 48
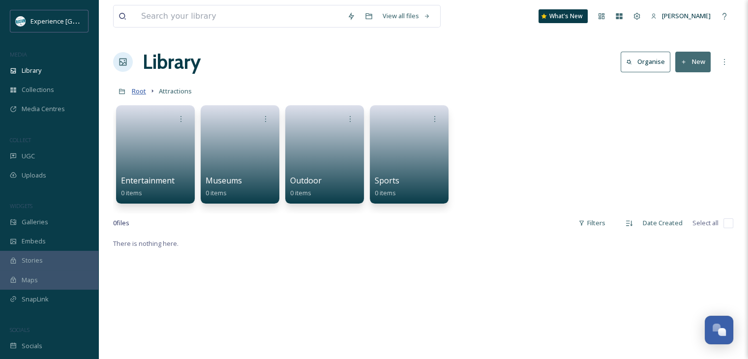
click at [144, 93] on span "Root" at bounding box center [139, 91] width 14 height 9
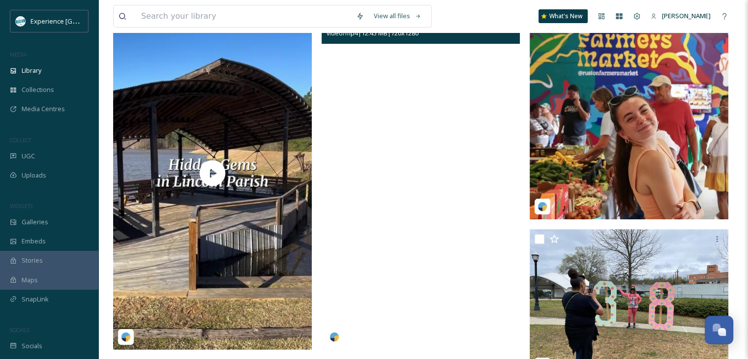
scroll to position [443, 0]
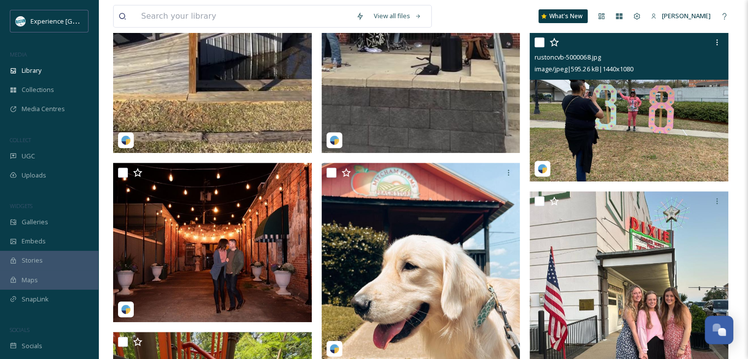
click at [538, 47] on input "checkbox" at bounding box center [540, 42] width 10 height 10
checkbox input "true"
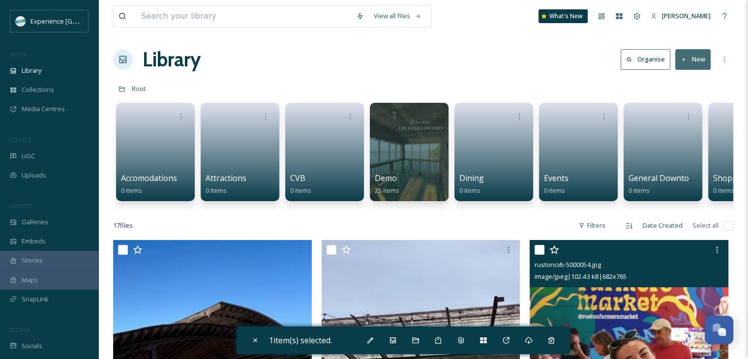
scroll to position [0, 0]
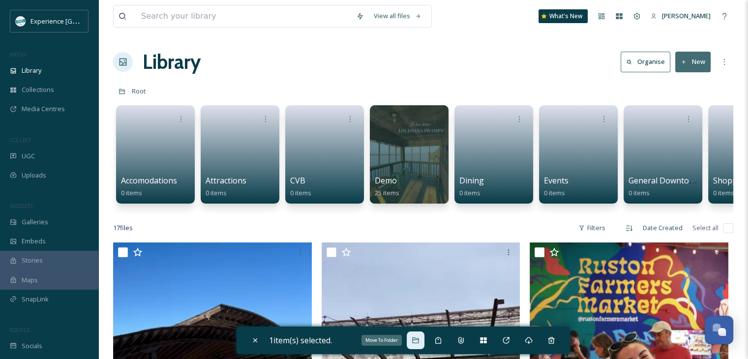
click at [414, 338] on icon at bounding box center [416, 341] width 8 height 8
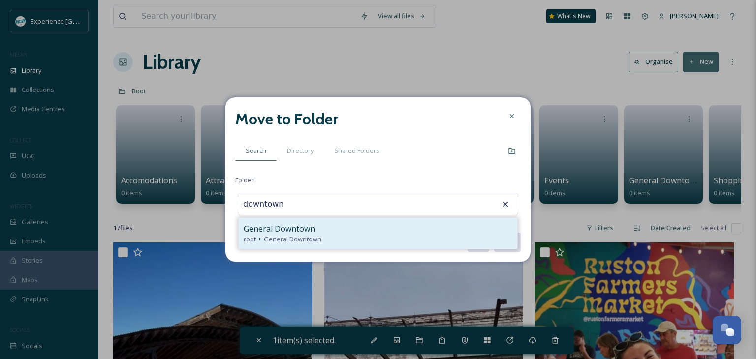
click at [349, 235] on div "root General Downtown" at bounding box center [378, 239] width 269 height 9
type input "General Downtown"
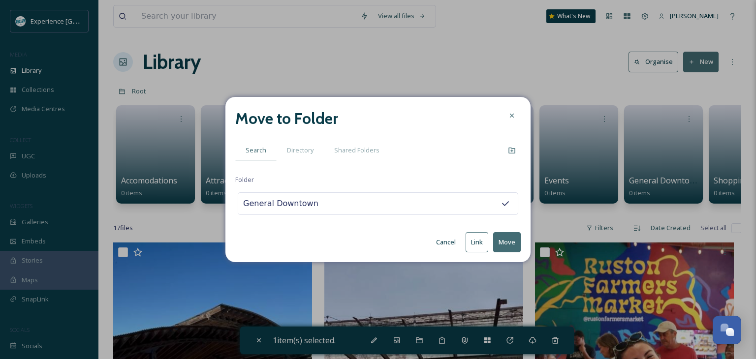
click at [497, 238] on button "Move" at bounding box center [507, 242] width 28 height 20
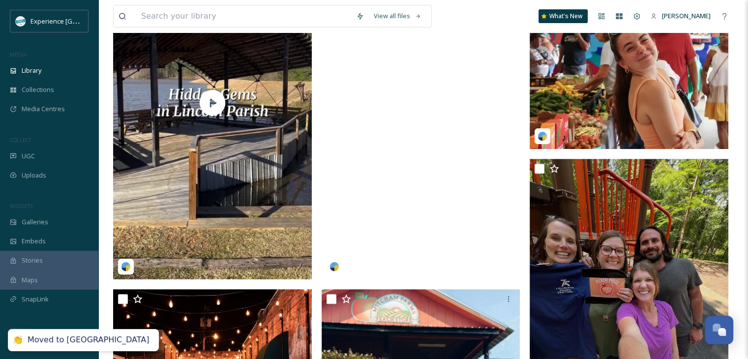
scroll to position [394, 0]
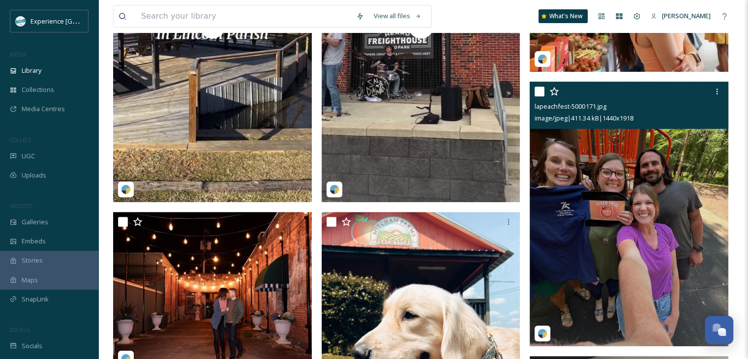
click at [538, 96] on input "checkbox" at bounding box center [540, 92] width 10 height 10
checkbox input "true"
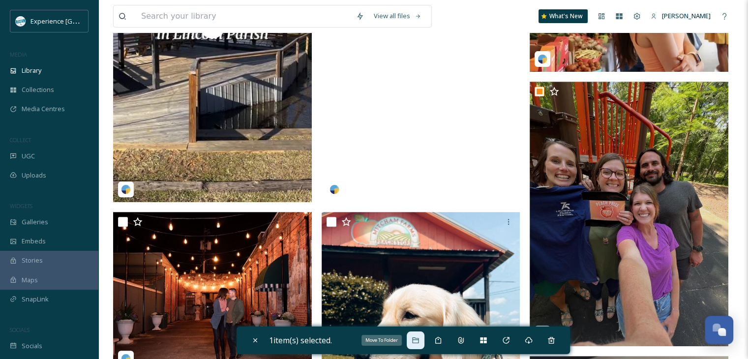
click at [413, 337] on div "Move To Folder" at bounding box center [416, 341] width 18 height 18
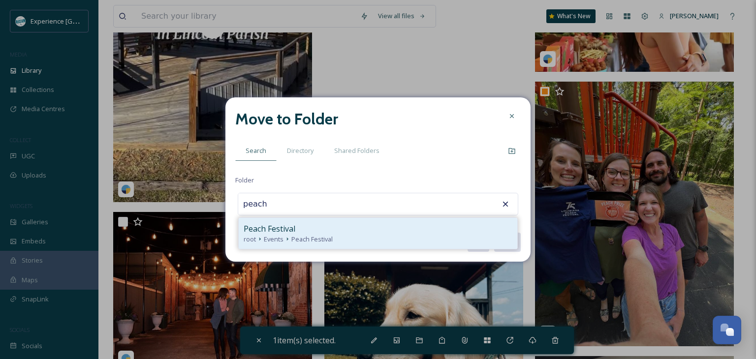
click at [363, 226] on div "Peach Festival" at bounding box center [378, 229] width 269 height 12
type input "Peach Festival"
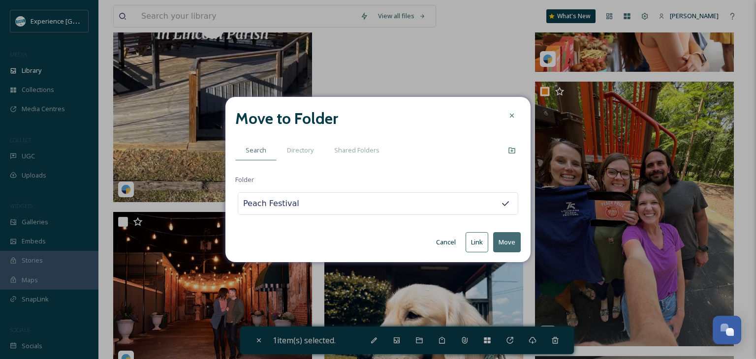
click at [499, 239] on button "Move" at bounding box center [507, 242] width 28 height 20
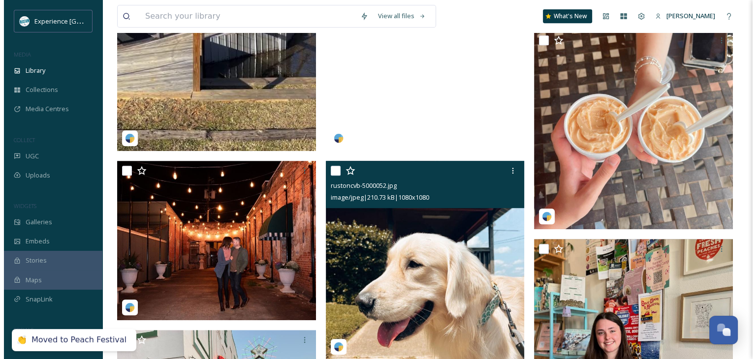
scroll to position [541, 0]
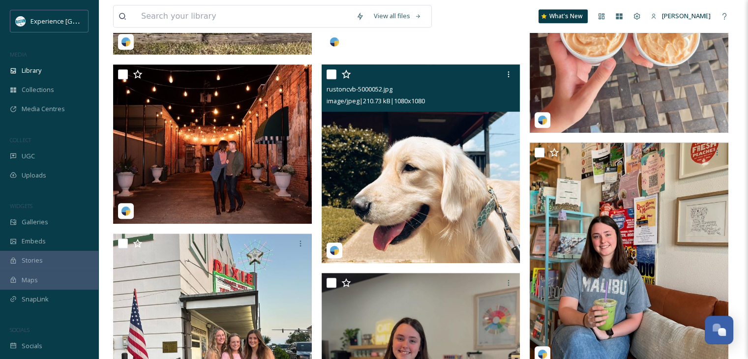
click at [333, 79] on input "checkbox" at bounding box center [332, 74] width 10 height 10
checkbox input "true"
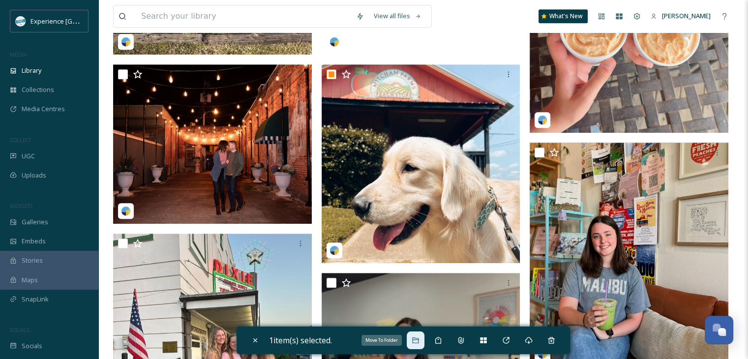
click at [418, 337] on icon at bounding box center [416, 341] width 8 height 8
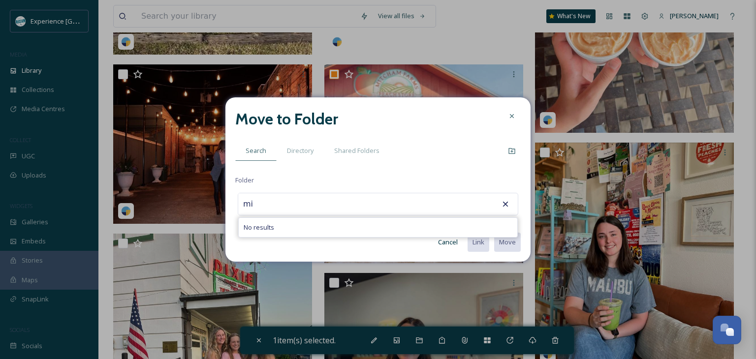
type input "m"
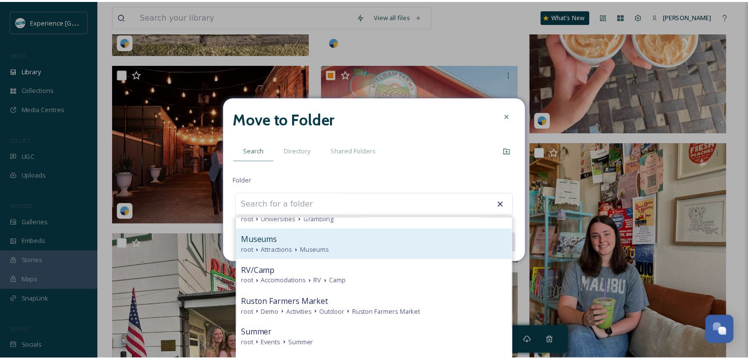
scroll to position [288, 0]
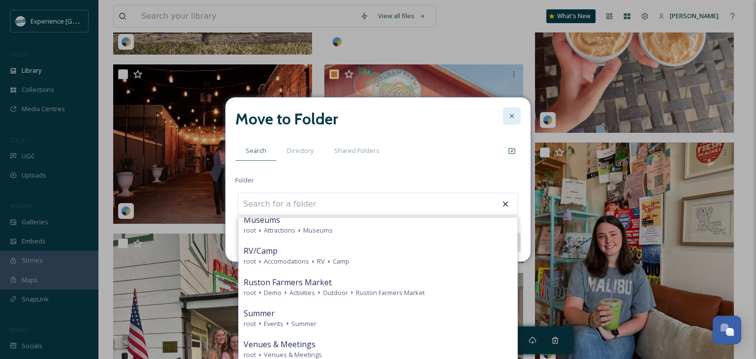
click at [513, 120] on icon at bounding box center [512, 116] width 8 height 8
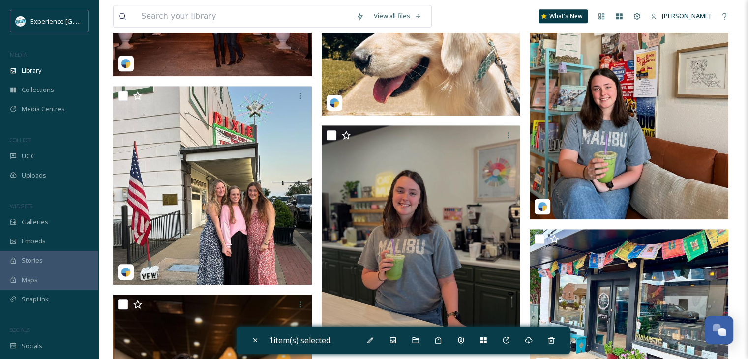
scroll to position [541, 0]
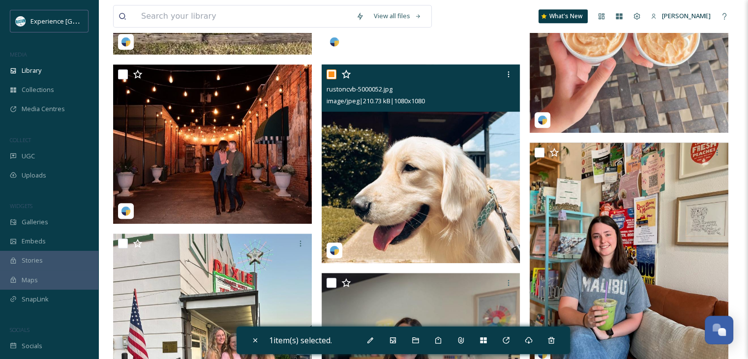
click at [331, 79] on input "checkbox" at bounding box center [332, 74] width 10 height 10
checkbox input "false"
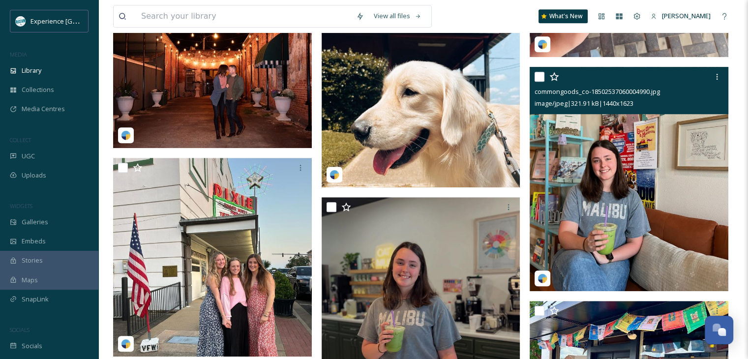
scroll to position [590, 0]
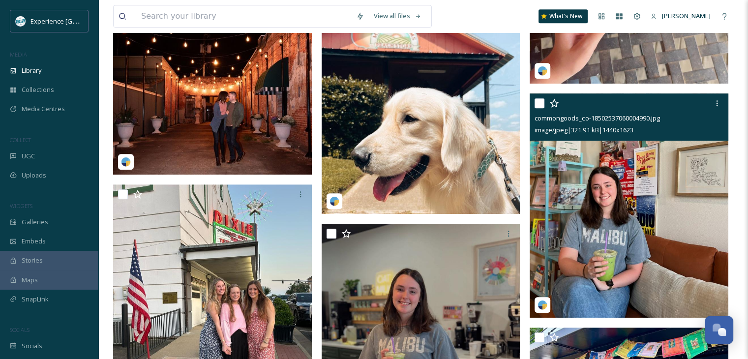
click at [541, 108] on input "checkbox" at bounding box center [540, 103] width 10 height 10
checkbox input "true"
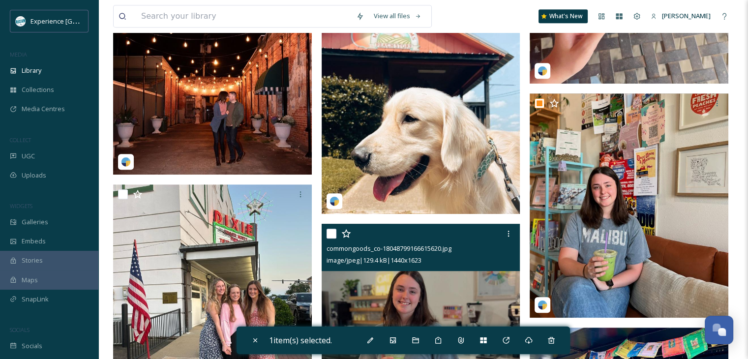
click at [328, 239] on input "checkbox" at bounding box center [332, 234] width 10 height 10
checkbox input "true"
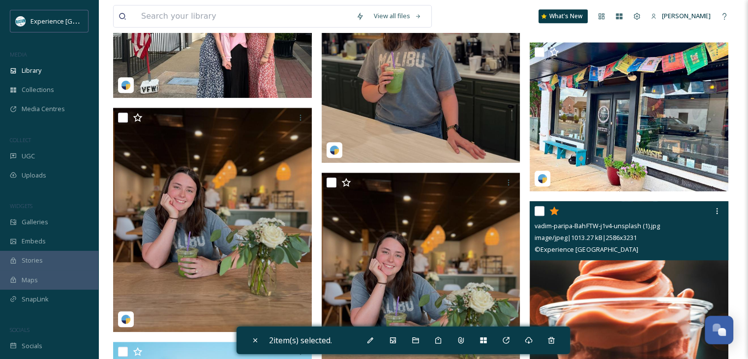
scroll to position [886, 0]
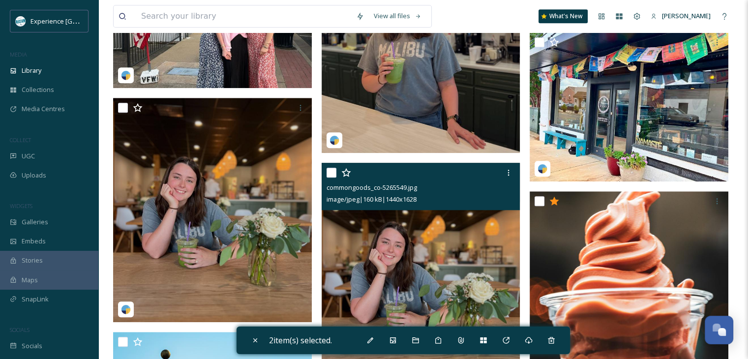
click at [331, 178] on input "checkbox" at bounding box center [332, 173] width 10 height 10
checkbox input "true"
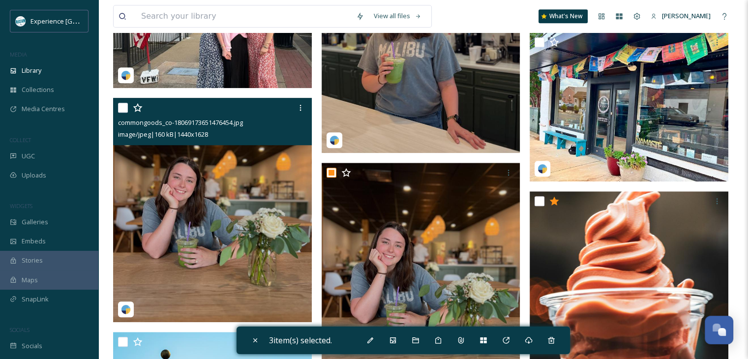
click at [125, 113] on input "checkbox" at bounding box center [123, 108] width 10 height 10
checkbox input "true"
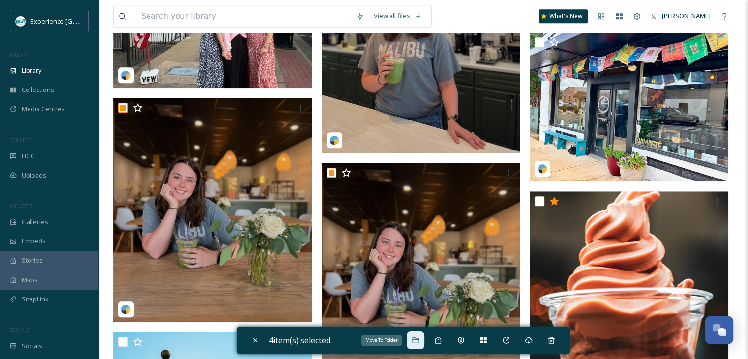
click at [415, 339] on icon at bounding box center [415, 340] width 6 height 6
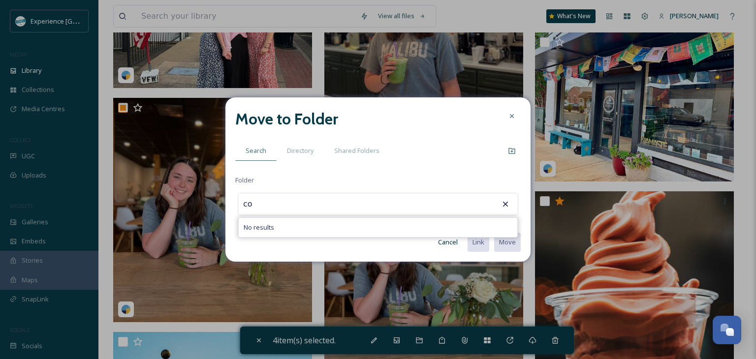
type input "c"
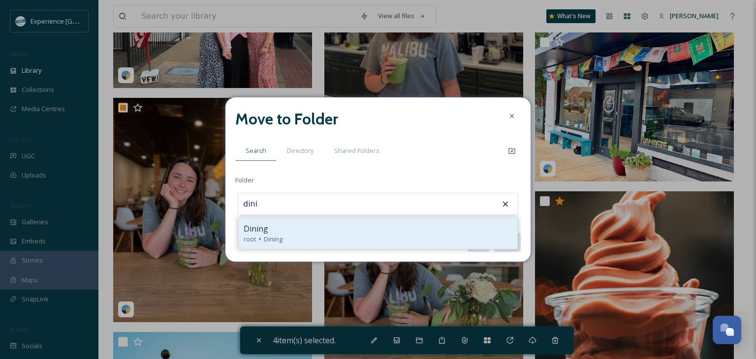
click at [359, 235] on div "root Dining" at bounding box center [378, 239] width 269 height 9
type input "Dining"
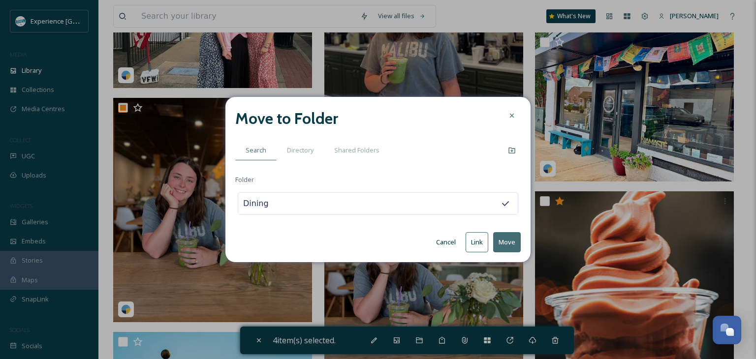
click at [514, 247] on button "Move" at bounding box center [507, 242] width 28 height 20
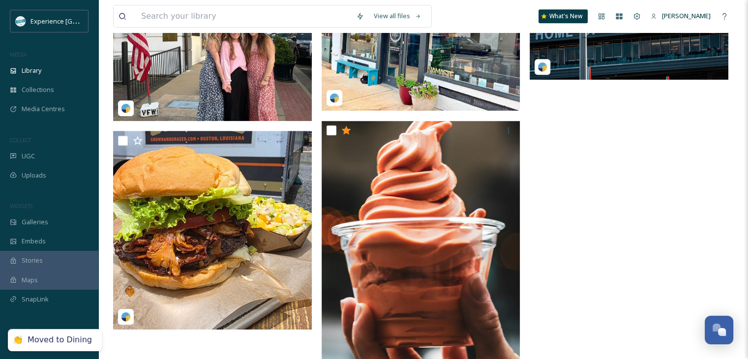
scroll to position [836, 0]
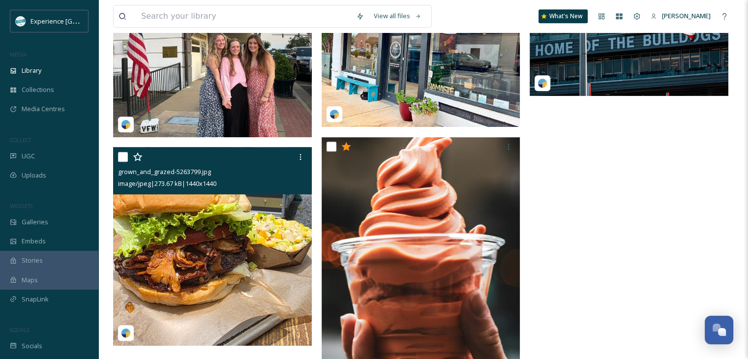
click at [126, 162] on input "checkbox" at bounding box center [123, 157] width 10 height 10
checkbox input "true"
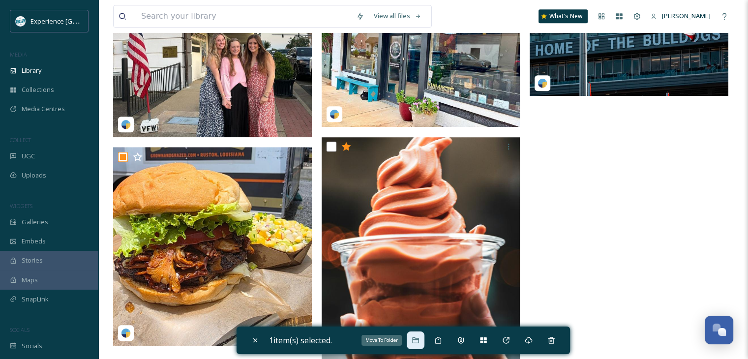
click at [415, 341] on icon at bounding box center [415, 340] width 6 height 6
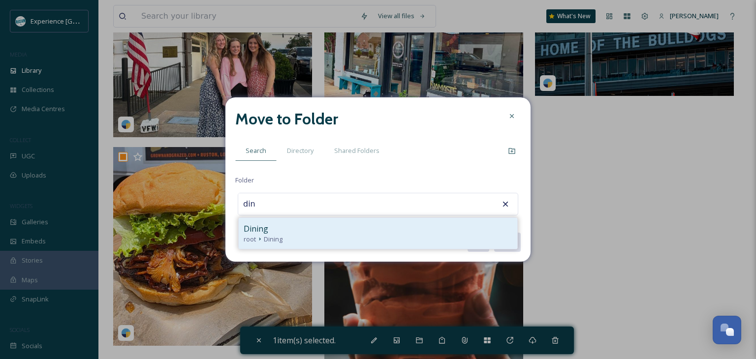
click at [355, 223] on div "Dining" at bounding box center [378, 229] width 269 height 12
type input "Dining"
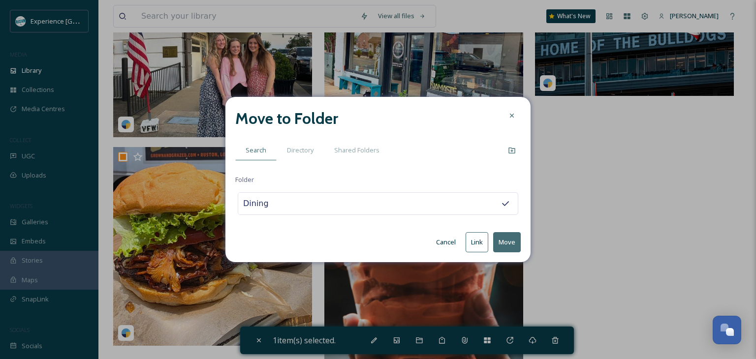
click at [503, 239] on button "Move" at bounding box center [507, 242] width 28 height 20
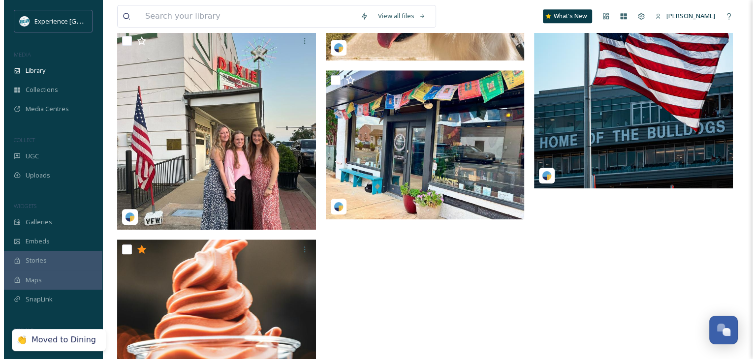
scroll to position [738, 0]
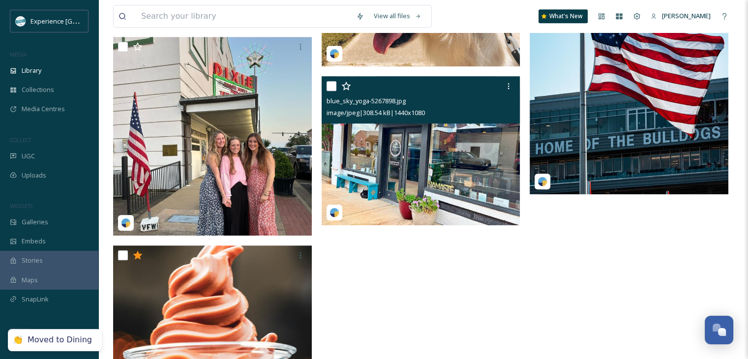
click at [329, 91] on input "checkbox" at bounding box center [332, 86] width 10 height 10
checkbox input "true"
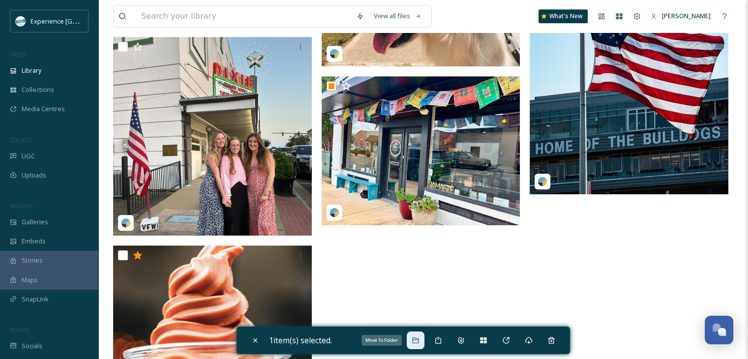
click at [419, 339] on icon at bounding box center [415, 340] width 6 height 6
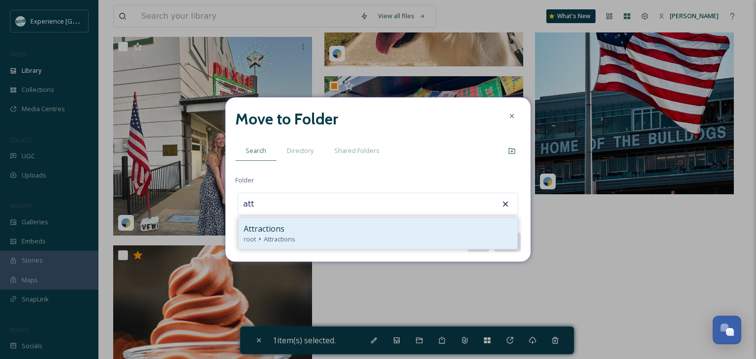
click at [331, 239] on div "root Attractions" at bounding box center [378, 239] width 269 height 9
type input "Attractions"
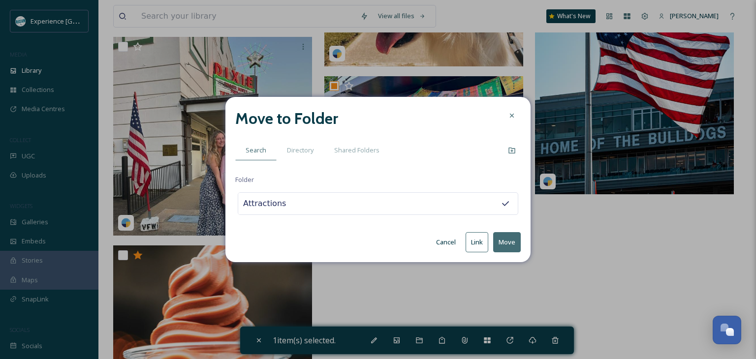
click at [501, 243] on button "Move" at bounding box center [507, 242] width 28 height 20
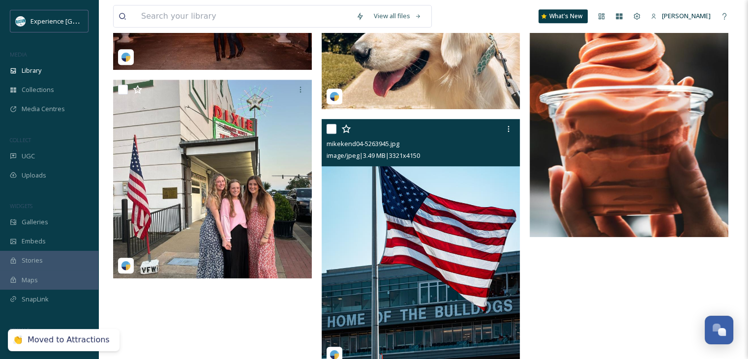
scroll to position [678, 0]
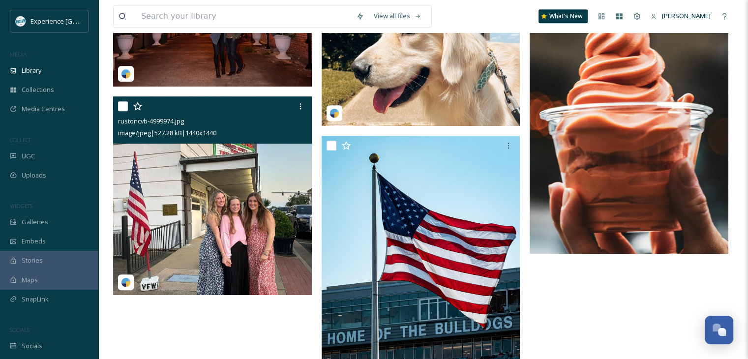
click at [121, 111] on input "checkbox" at bounding box center [123, 106] width 10 height 10
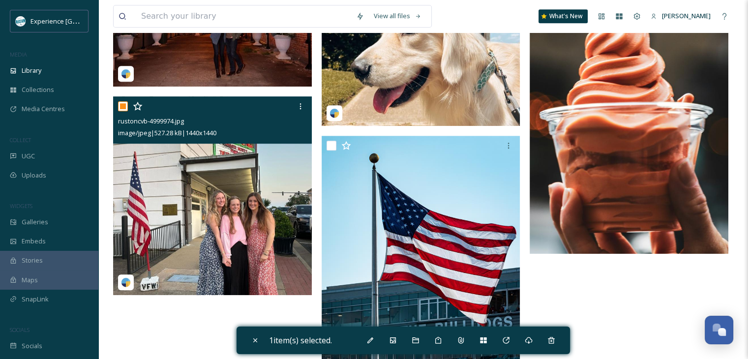
click at [120, 111] on input "checkbox" at bounding box center [123, 106] width 10 height 10
checkbox input "false"
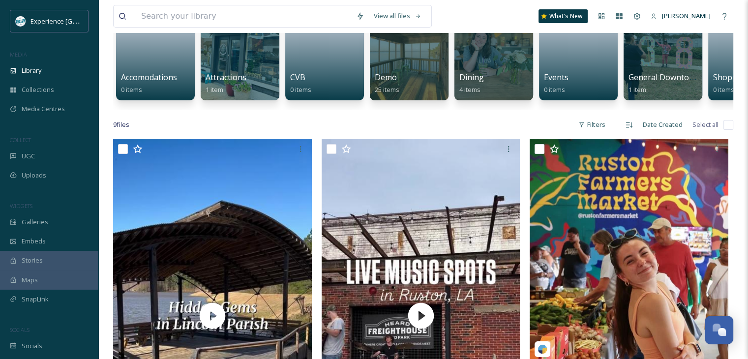
scroll to position [88, 0]
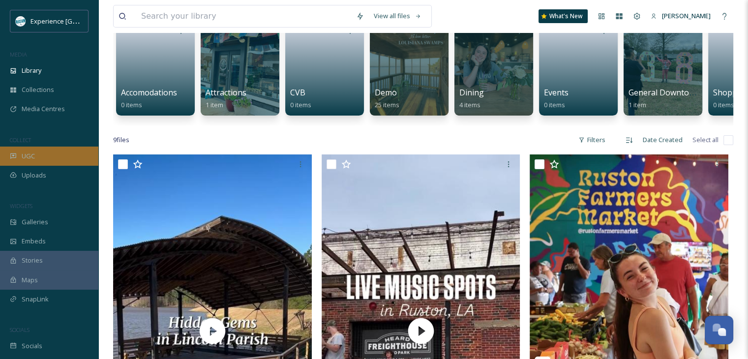
click at [30, 149] on div "UGC" at bounding box center [49, 156] width 98 height 19
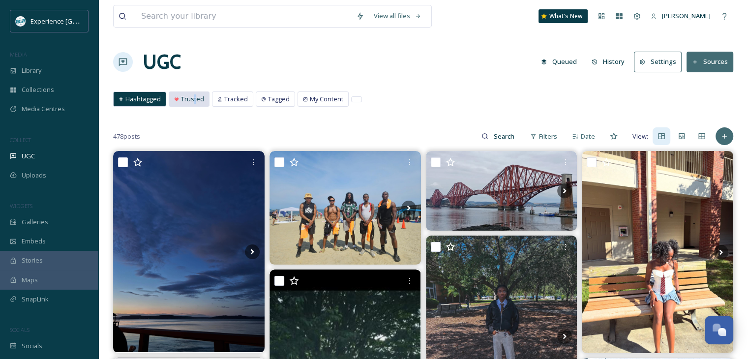
click at [195, 99] on span "Trusted" at bounding box center [192, 98] width 23 height 9
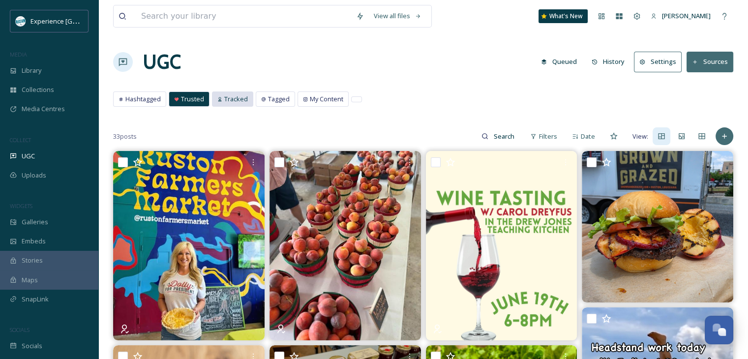
click at [243, 97] on span "Tracked" at bounding box center [236, 98] width 24 height 9
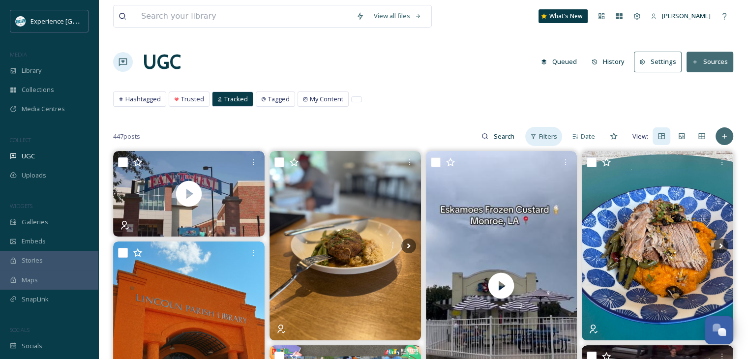
click at [552, 134] on span "Filters" at bounding box center [548, 136] width 18 height 9
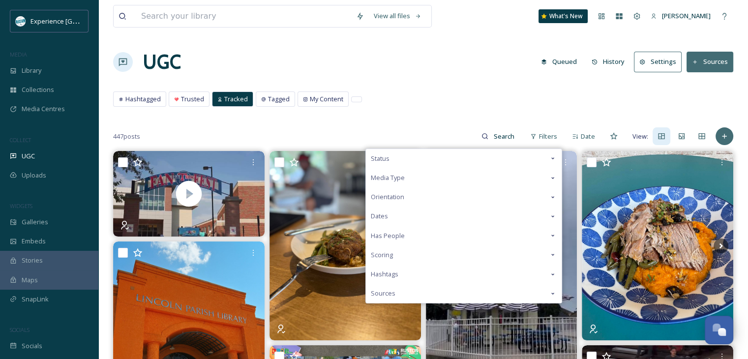
click at [471, 182] on div "Media Type" at bounding box center [464, 177] width 196 height 19
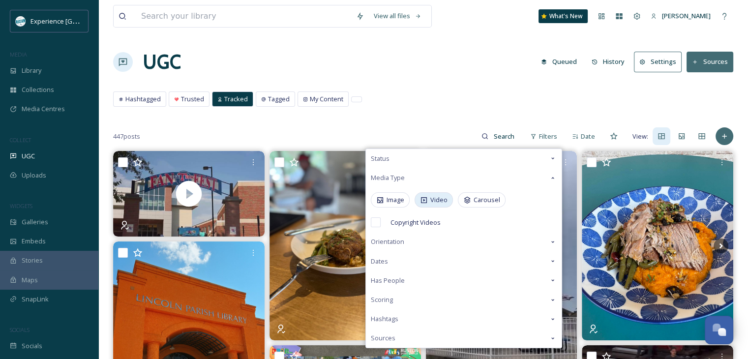
click at [428, 200] on icon at bounding box center [424, 200] width 8 height 8
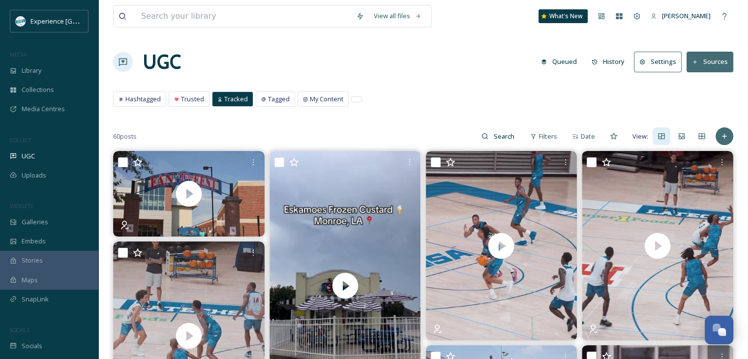
click at [552, 109] on div "Hashtagged Trusted Tracked Tagged My Content Hashtagged Trusted Tracked Tagged …" at bounding box center [423, 102] width 620 height 20
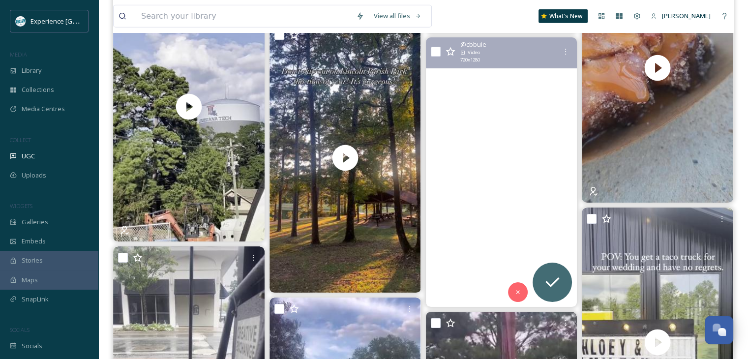
scroll to position [2460, 0]
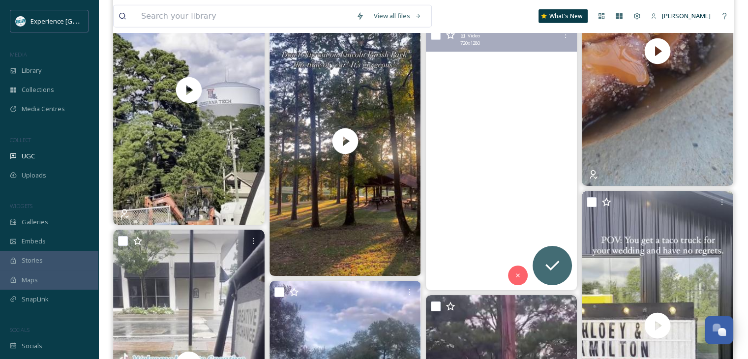
click at [529, 216] on video "Our very own Stars Hollow right here in Ruston, Louisiana. 🎃\a\a#rustonla #pump…" at bounding box center [502, 156] width 152 height 270
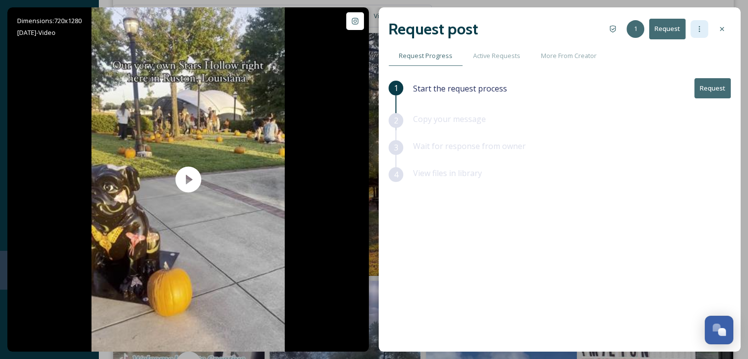
click at [696, 31] on icon at bounding box center [700, 29] width 8 height 8
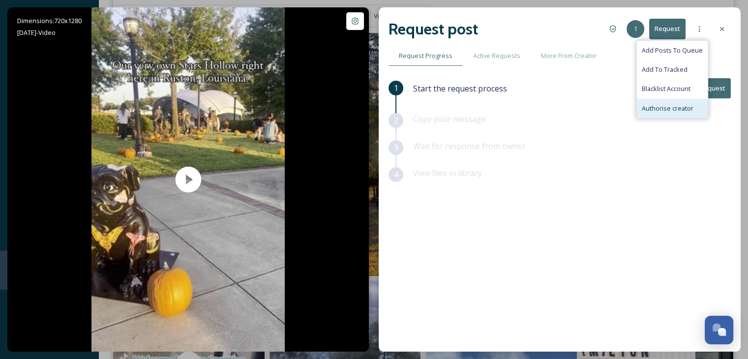
click at [665, 109] on span "Authorise creator" at bounding box center [668, 108] width 52 height 9
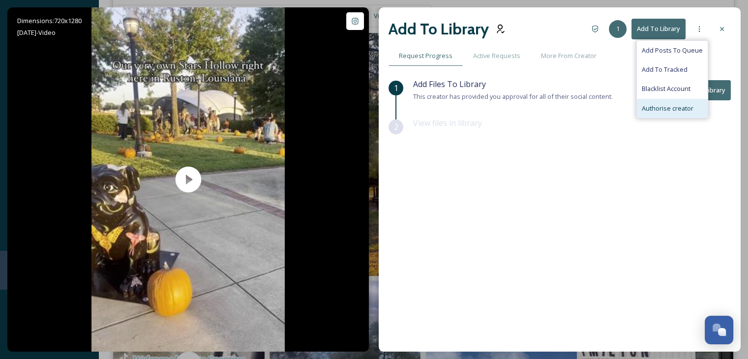
click at [584, 87] on div "Add Files To Library This creator has provided you approval for all of their so…" at bounding box center [513, 90] width 200 height 24
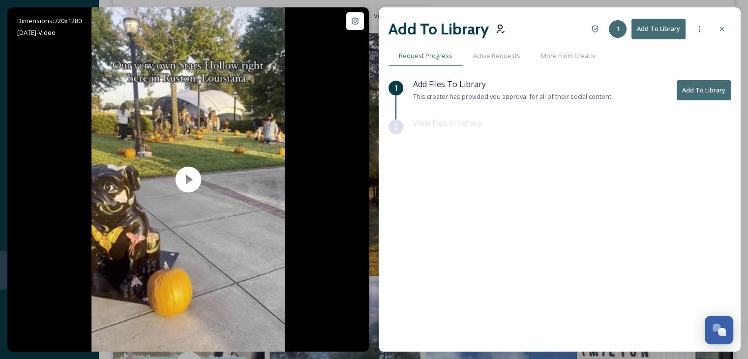
click at [686, 93] on button "Add To Library" at bounding box center [704, 90] width 54 height 20
click at [704, 93] on button "Add To Library" at bounding box center [704, 90] width 54 height 20
click at [719, 28] on icon at bounding box center [722, 29] width 8 height 8
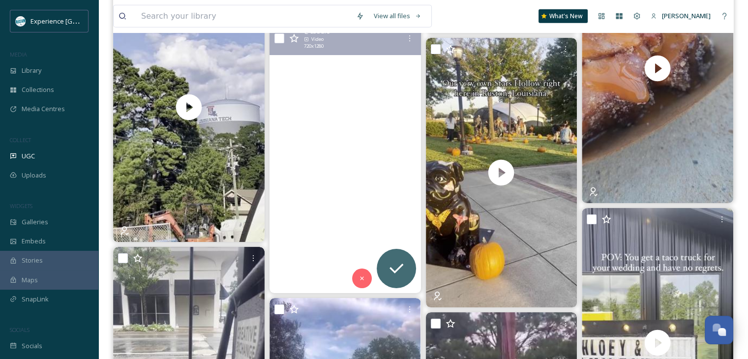
scroll to position [2460, 0]
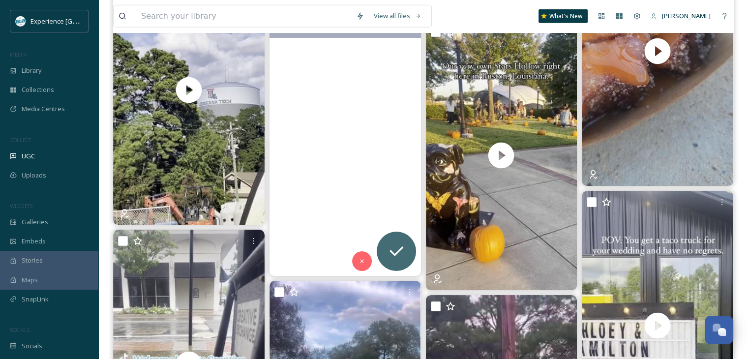
click at [384, 211] on video "My favorite place in Lincoln Parish this time of year is Lincoln Parish Park! G…" at bounding box center [346, 142] width 152 height 270
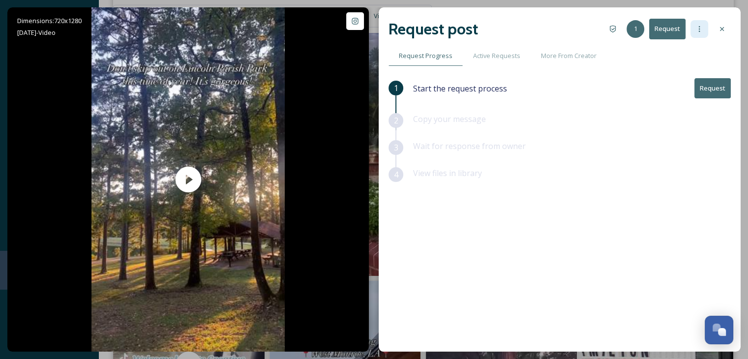
click at [697, 32] on icon at bounding box center [700, 29] width 8 height 8
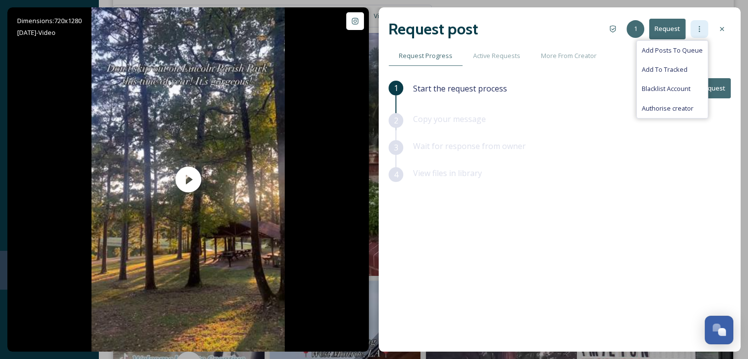
click at [697, 32] on icon at bounding box center [700, 29] width 8 height 8
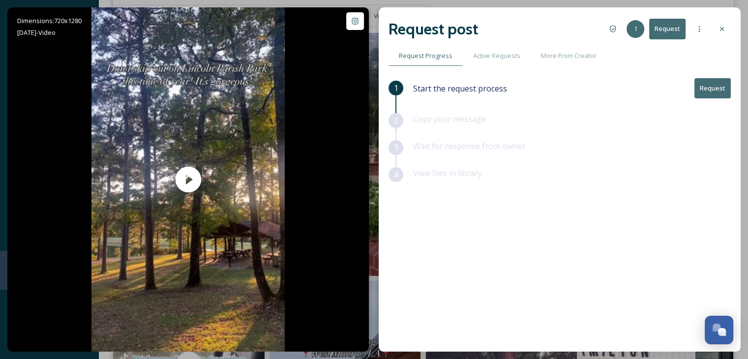
click at [720, 28] on icon at bounding box center [722, 29] width 8 height 8
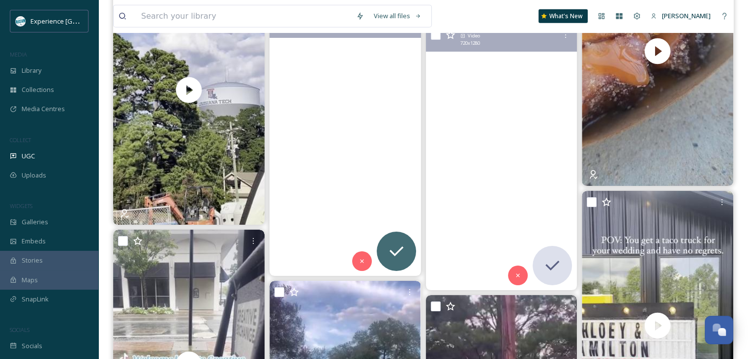
click at [357, 107] on video "My favorite place in Lincoln Parish this time of year is Lincoln Parish Park! G…" at bounding box center [346, 142] width 152 height 270
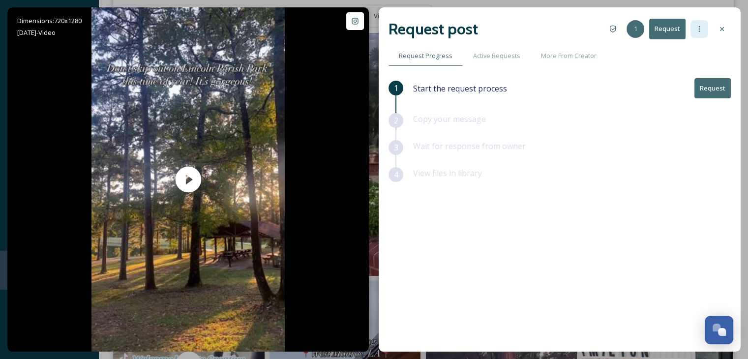
click at [696, 30] on icon at bounding box center [700, 29] width 8 height 8
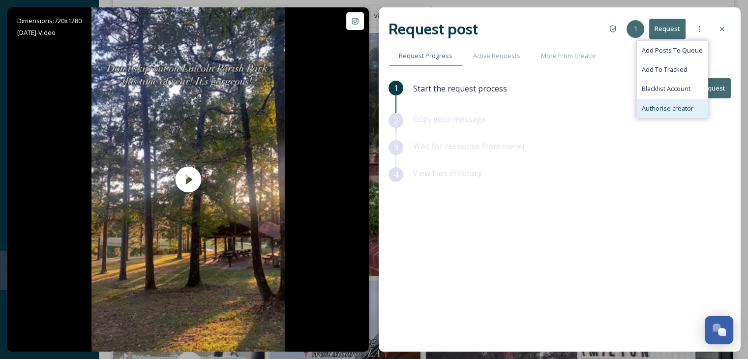
click at [683, 108] on span "Authorise creator" at bounding box center [668, 108] width 52 height 9
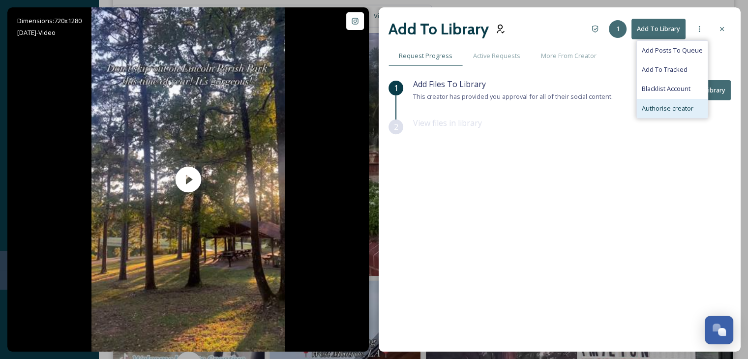
click at [647, 121] on div "View files in library" at bounding box center [572, 130] width 318 height 27
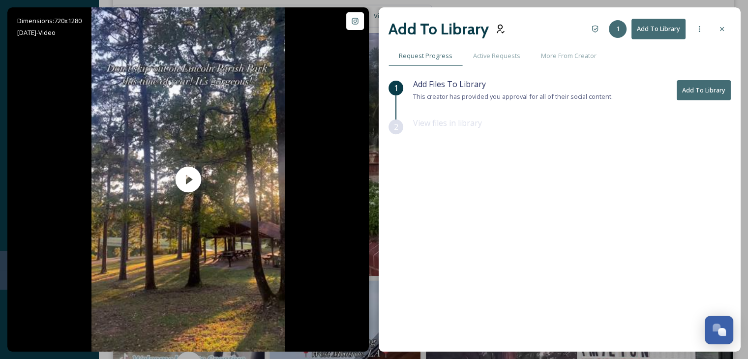
click at [703, 87] on button "Add To Library" at bounding box center [704, 90] width 54 height 20
click at [722, 31] on icon at bounding box center [722, 29] width 8 height 8
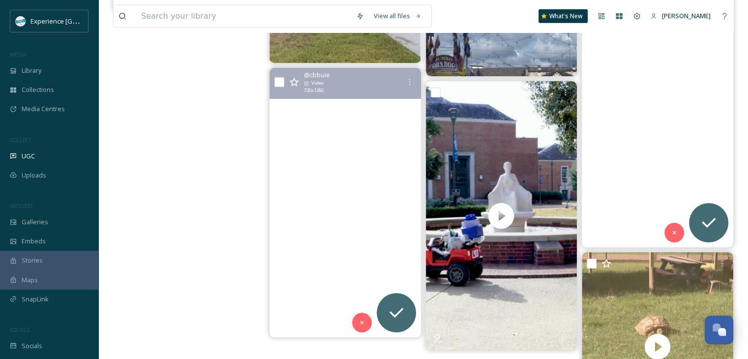
scroll to position [3217, 0]
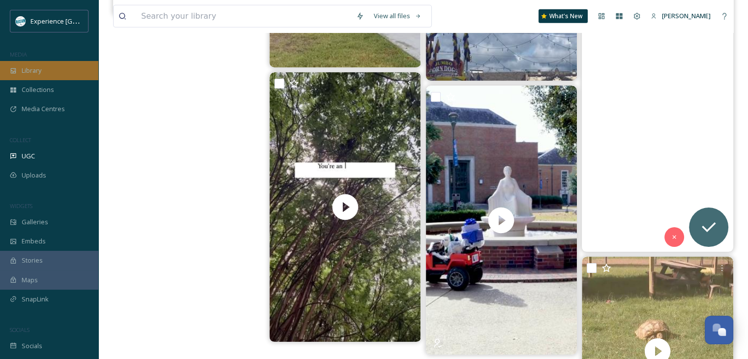
click at [46, 73] on div "Library" at bounding box center [49, 70] width 98 height 19
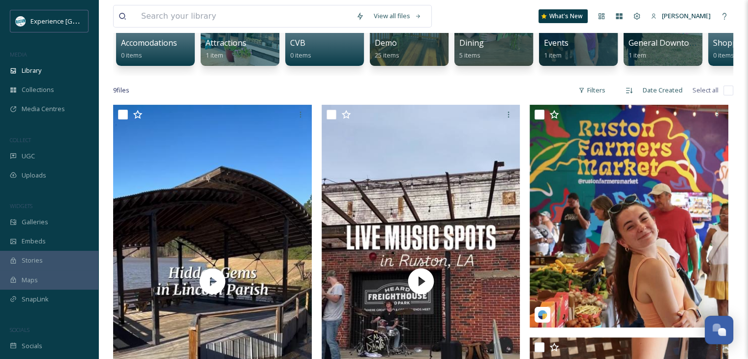
scroll to position [137, 0]
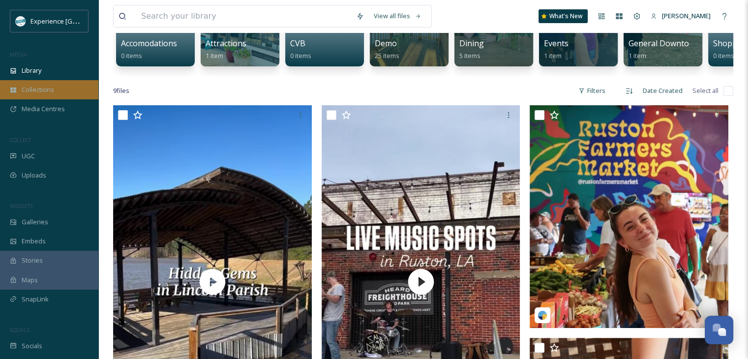
click at [45, 91] on span "Collections" at bounding box center [38, 89] width 32 height 9
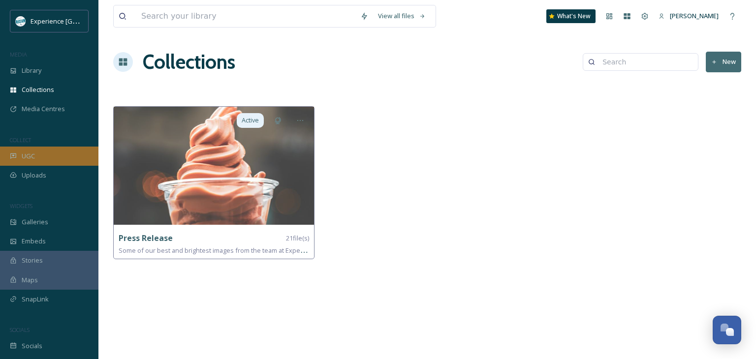
click at [33, 158] on span "UGC" at bounding box center [28, 156] width 13 height 9
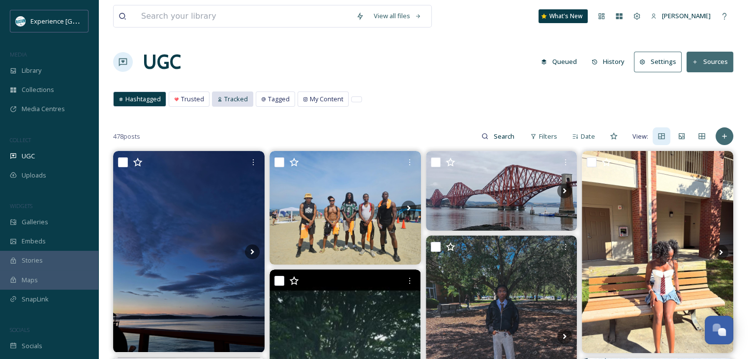
click at [243, 100] on span "Tracked" at bounding box center [236, 98] width 24 height 9
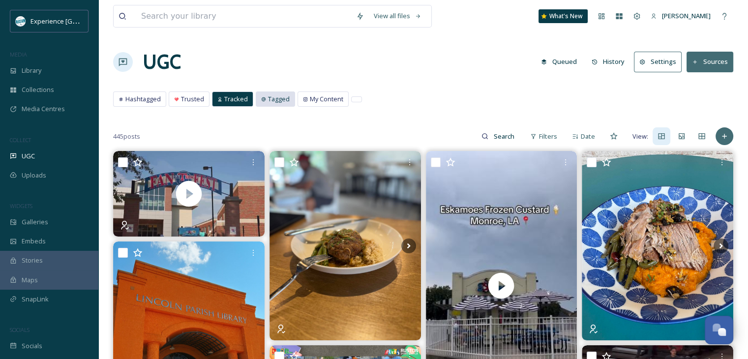
click at [279, 99] on span "Tagged" at bounding box center [279, 98] width 22 height 9
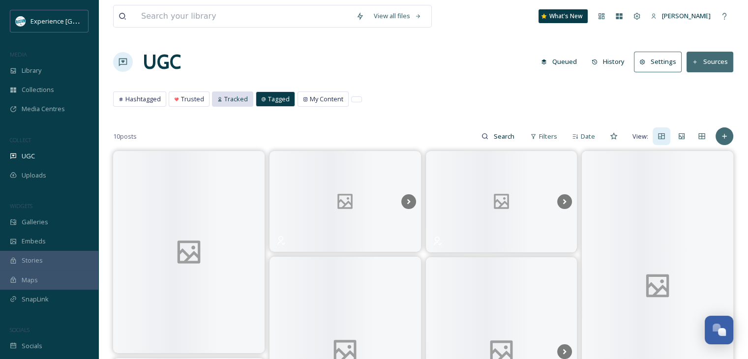
click at [225, 95] on span "Tracked" at bounding box center [236, 98] width 24 height 9
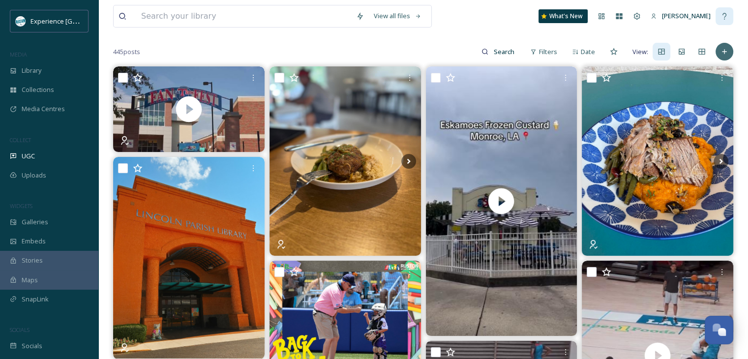
scroll to position [60, 0]
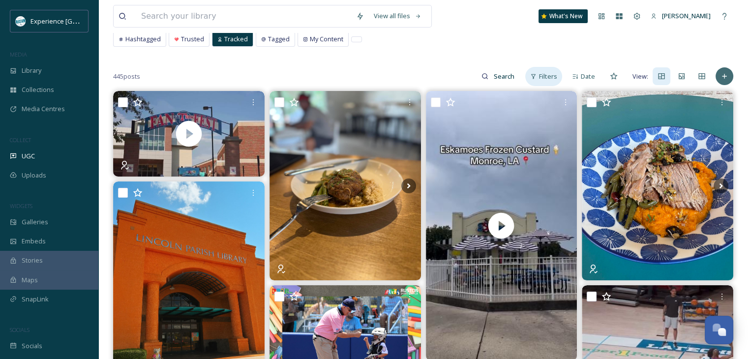
click at [558, 77] on div "Filters" at bounding box center [543, 76] width 37 height 19
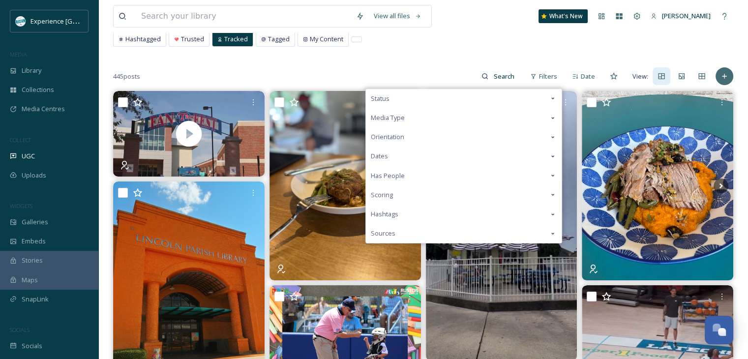
click at [492, 117] on div "Media Type" at bounding box center [464, 117] width 196 height 19
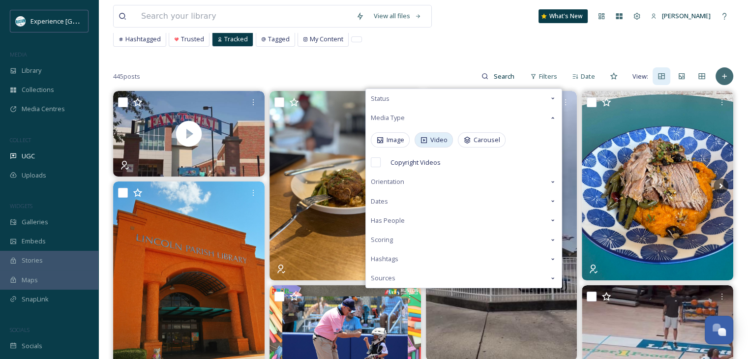
click at [445, 138] on span "Video" at bounding box center [438, 139] width 17 height 9
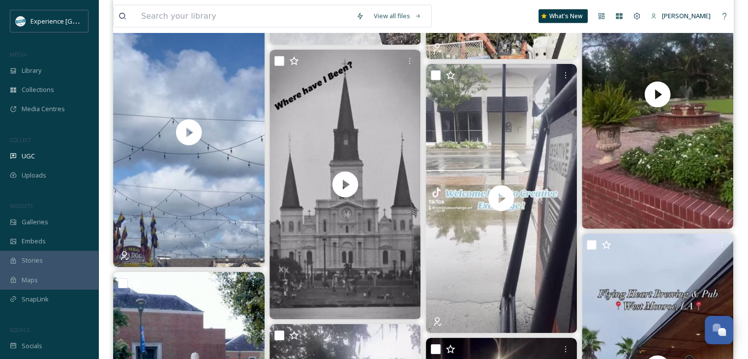
scroll to position [2688, 0]
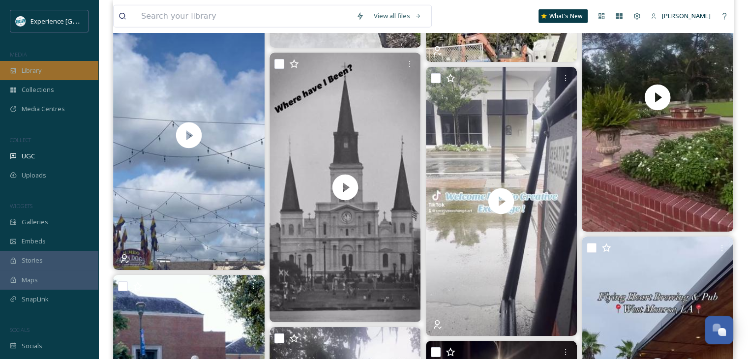
click at [55, 74] on div "Library" at bounding box center [49, 70] width 98 height 19
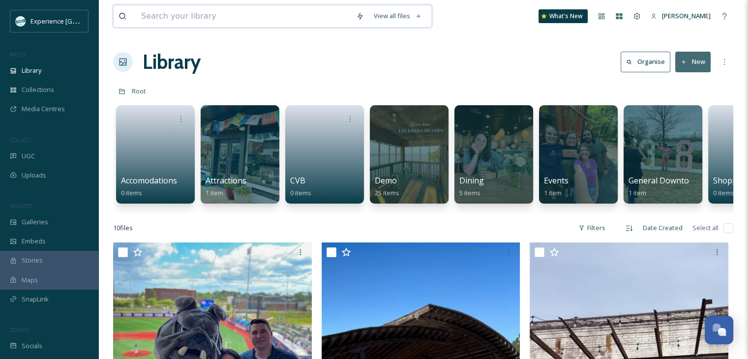
click at [242, 16] on input at bounding box center [243, 16] width 215 height 22
type input "ccbuie"
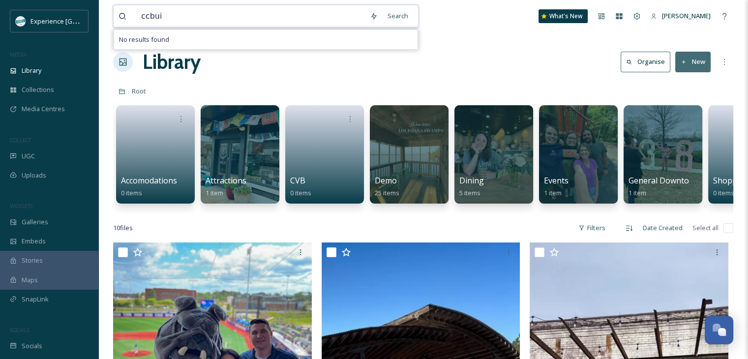
type input "ccbu"
type input "c"
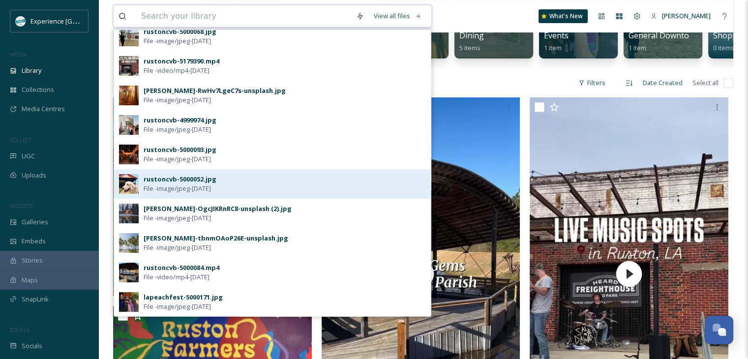
scroll to position [148, 0]
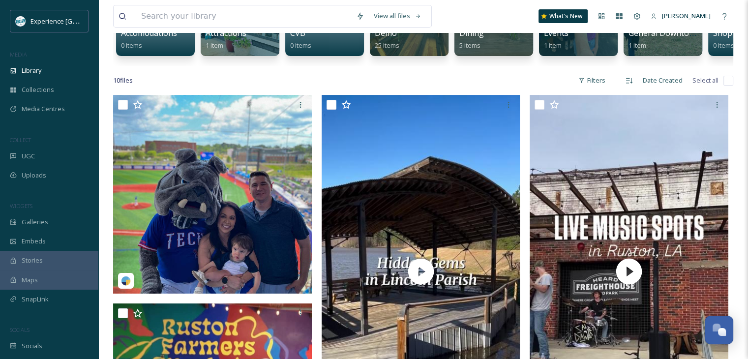
click at [445, 10] on div "View all files What's New [PERSON_NAME]" at bounding box center [423, 16] width 620 height 32
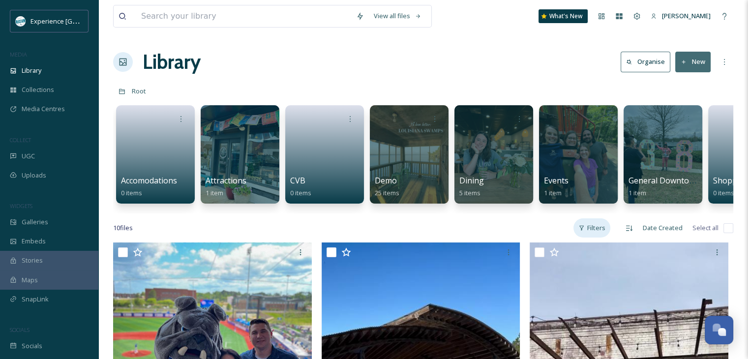
click at [592, 238] on div "Filters" at bounding box center [592, 227] width 37 height 19
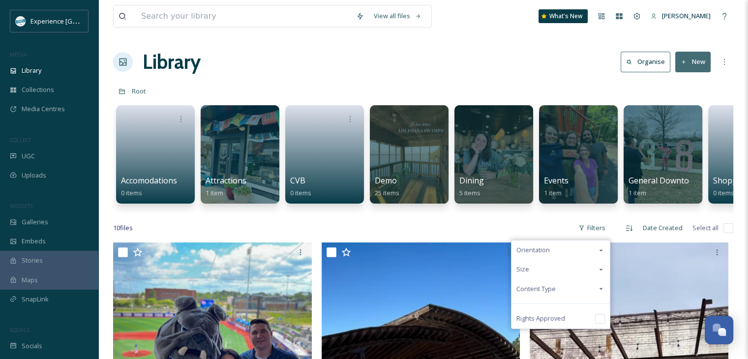
click at [589, 299] on div "Content Type" at bounding box center [561, 288] width 98 height 19
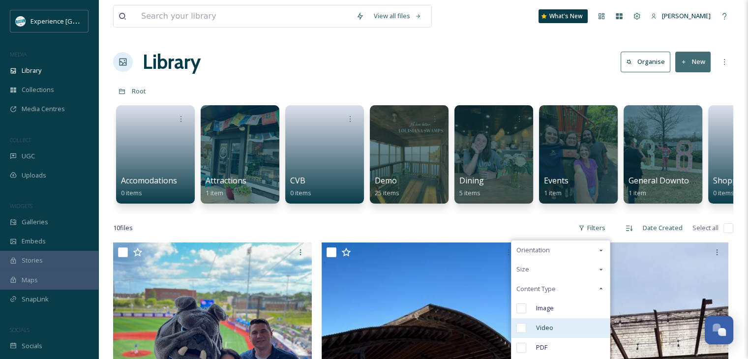
click at [565, 332] on div "Video" at bounding box center [561, 328] width 98 height 20
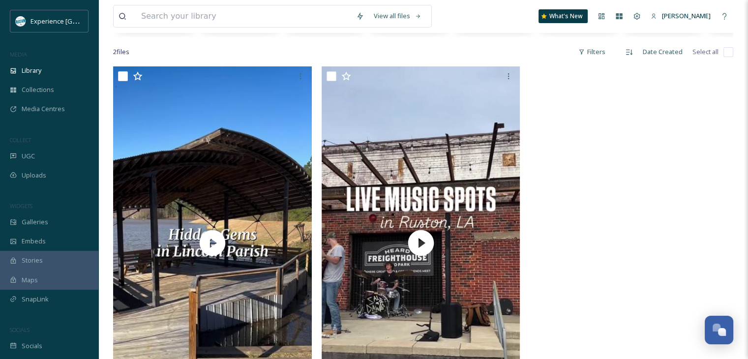
scroll to position [261, 0]
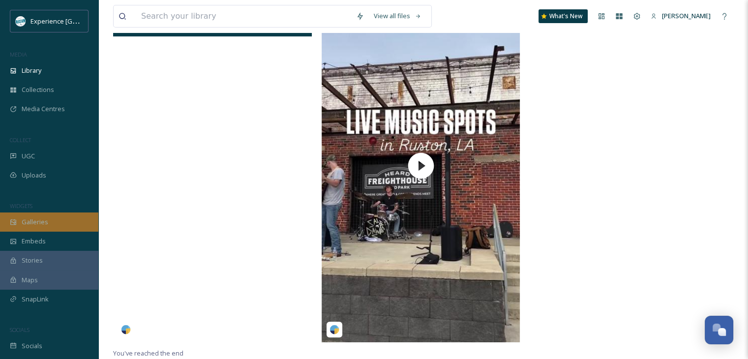
click at [32, 225] on span "Galleries" at bounding box center [35, 221] width 27 height 9
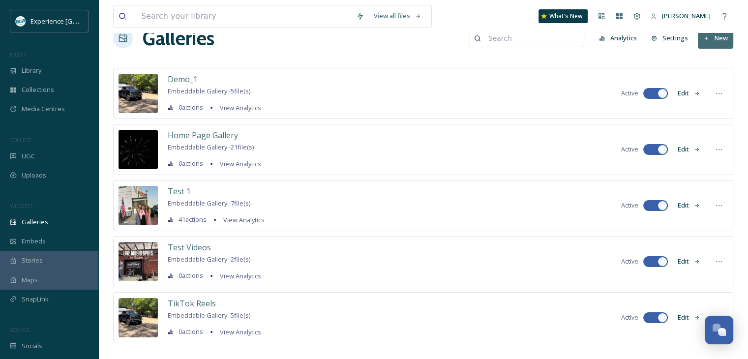
scroll to position [36, 0]
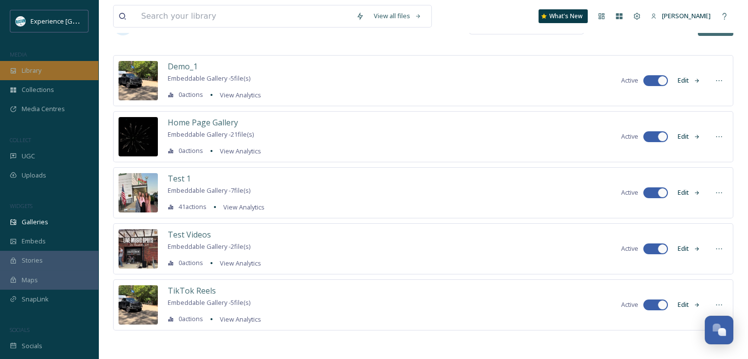
click at [54, 72] on div "Library" at bounding box center [49, 70] width 98 height 19
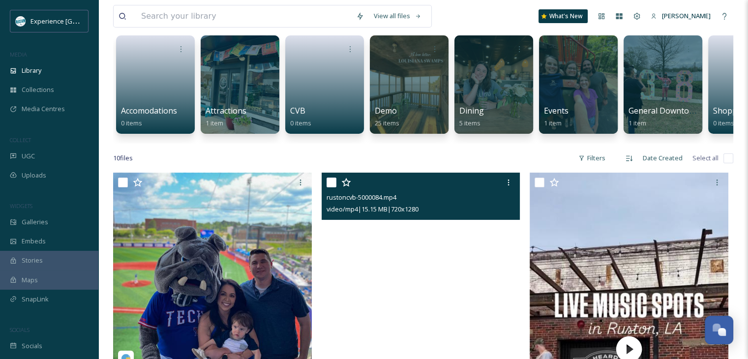
scroll to position [246, 0]
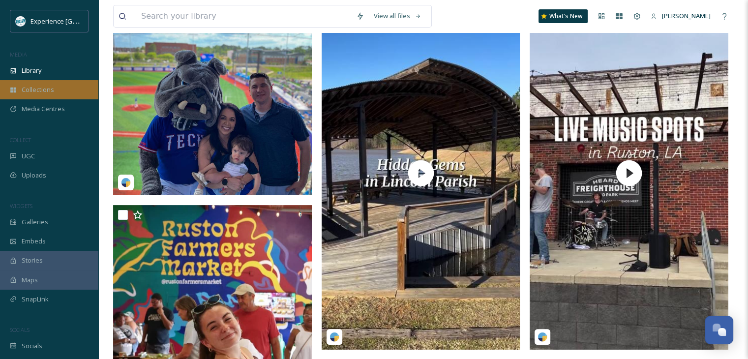
click at [34, 92] on span "Collections" at bounding box center [38, 89] width 32 height 9
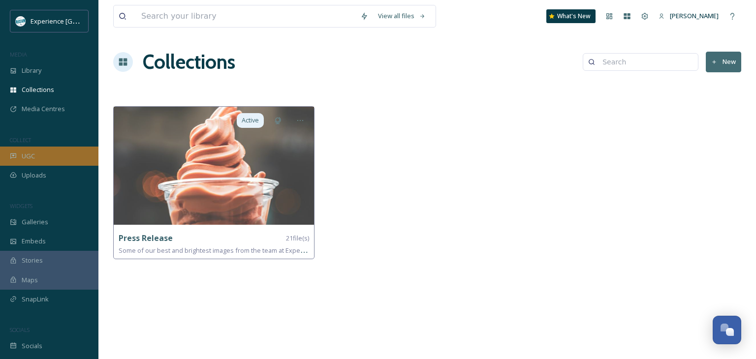
click at [40, 155] on div "UGC" at bounding box center [49, 156] width 98 height 19
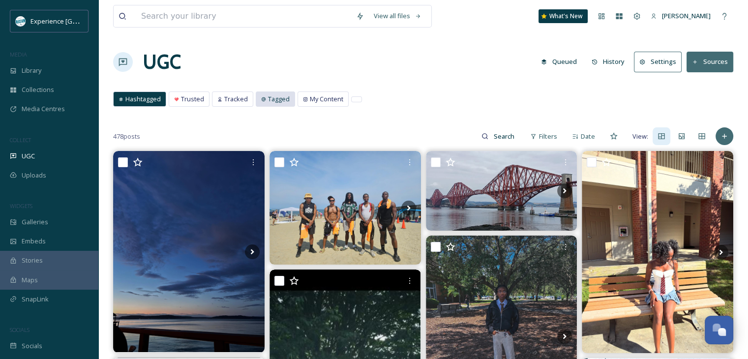
click at [264, 100] on div "Tagged" at bounding box center [275, 99] width 38 height 14
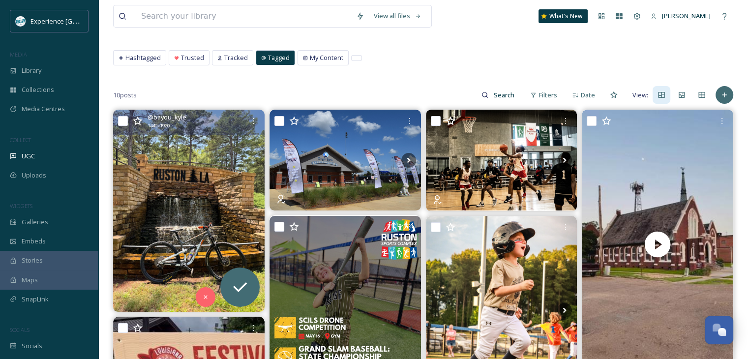
scroll to position [98, 0]
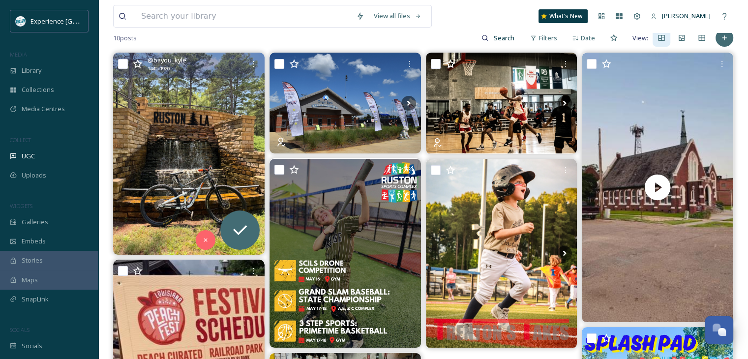
click at [172, 150] on img at bounding box center [189, 154] width 152 height 202
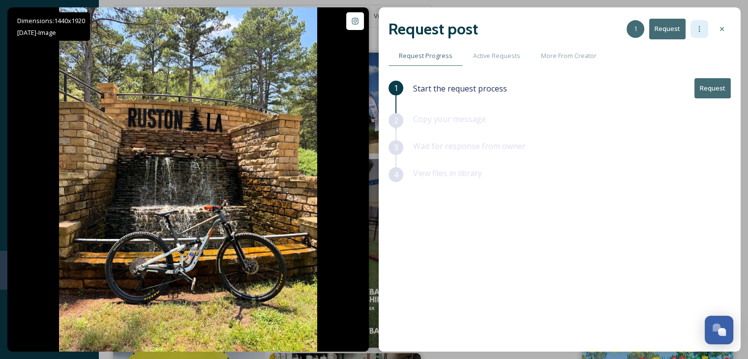
click at [703, 29] on icon at bounding box center [700, 29] width 8 height 8
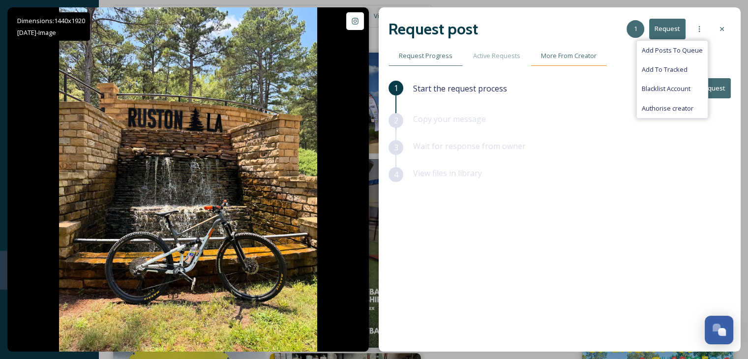
click at [567, 61] on div "More From Creator" at bounding box center [569, 56] width 76 height 20
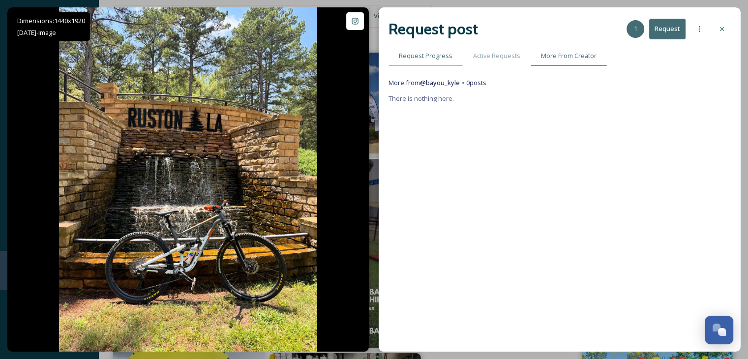
click at [444, 55] on span "Request Progress" at bounding box center [426, 55] width 54 height 9
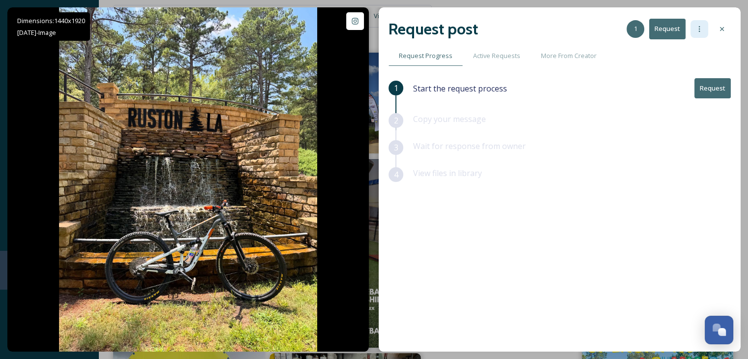
click at [697, 32] on icon at bounding box center [700, 29] width 8 height 8
click at [720, 34] on div at bounding box center [722, 29] width 18 height 18
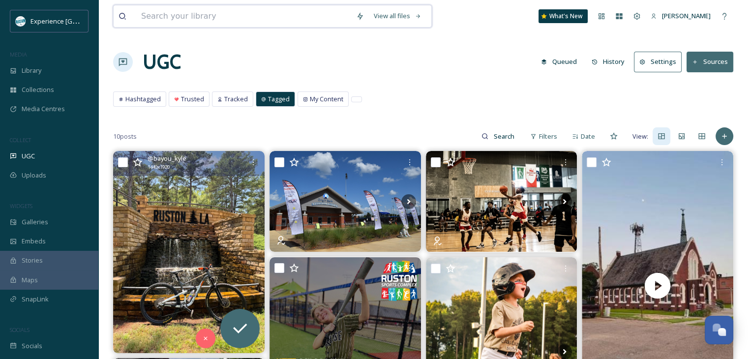
click at [307, 18] on input at bounding box center [243, 16] width 215 height 22
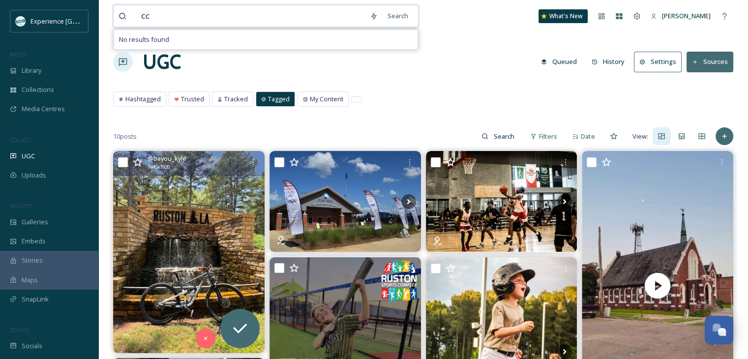
type input "c"
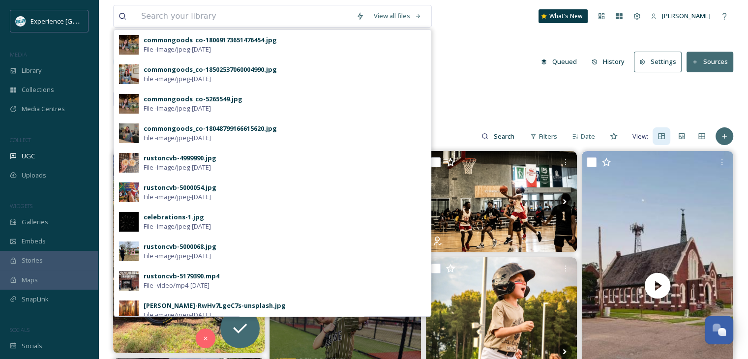
click at [481, 57] on div "UGC Queued History Settings Sources" at bounding box center [423, 62] width 620 height 30
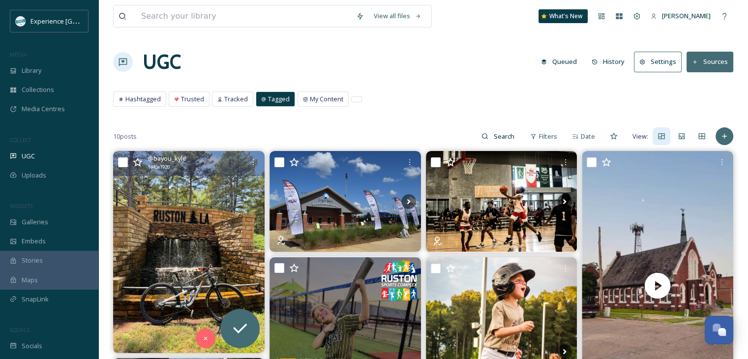
click at [619, 61] on button "History" at bounding box center [608, 61] width 43 height 19
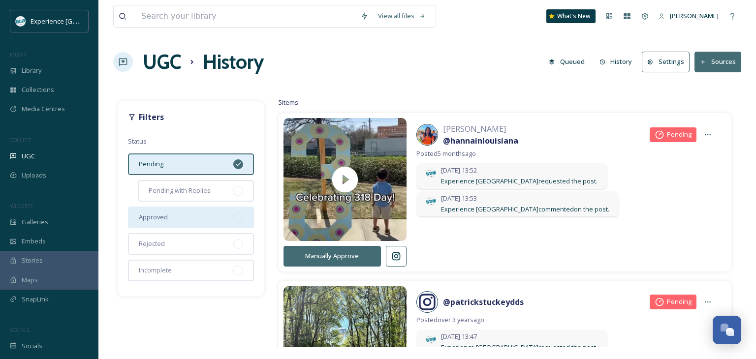
click at [242, 212] on div "Approved" at bounding box center [191, 218] width 126 height 22
click at [241, 164] on icon at bounding box center [238, 164] width 8 height 8
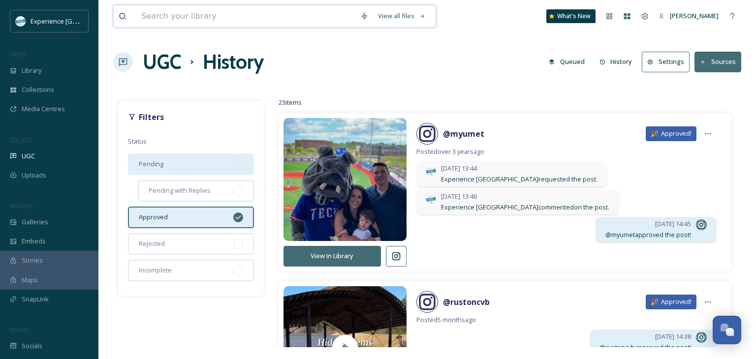
click at [305, 13] on input at bounding box center [245, 16] width 219 height 22
click at [173, 66] on h1 "UGC" at bounding box center [162, 62] width 38 height 30
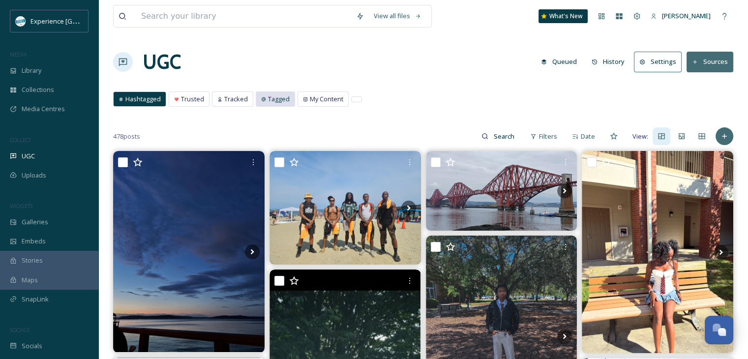
click at [280, 98] on span "Tagged" at bounding box center [279, 98] width 22 height 9
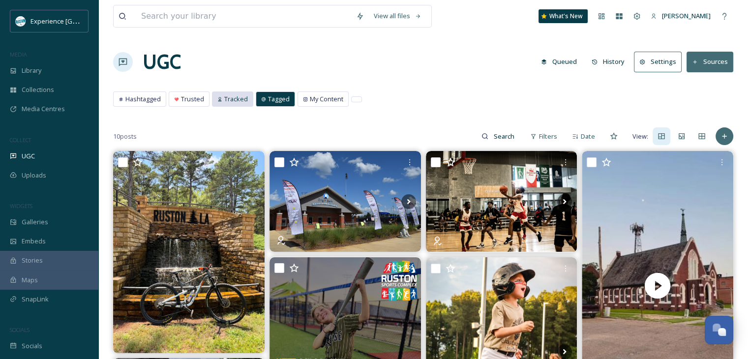
click at [234, 95] on span "Tracked" at bounding box center [236, 98] width 24 height 9
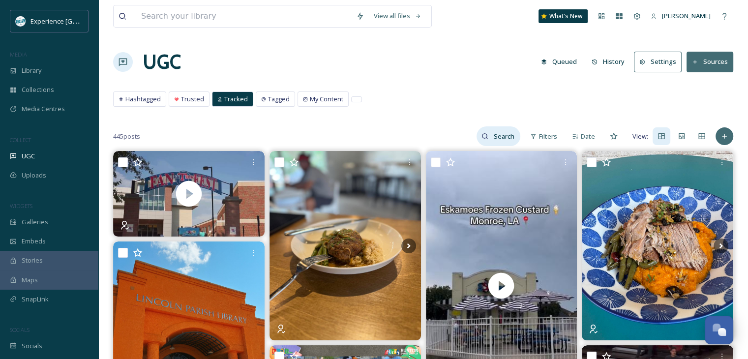
click at [506, 136] on input at bounding box center [505, 136] width 32 height 20
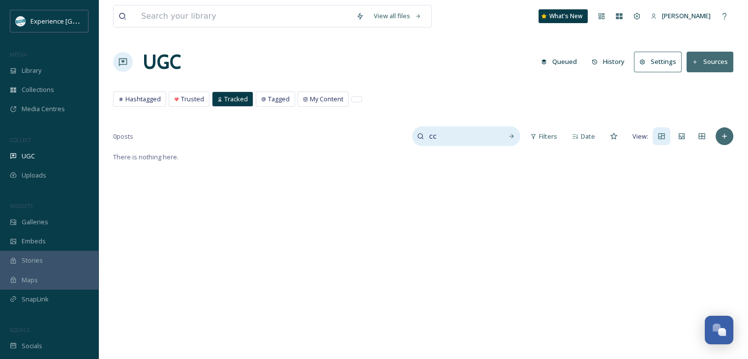
type input "c"
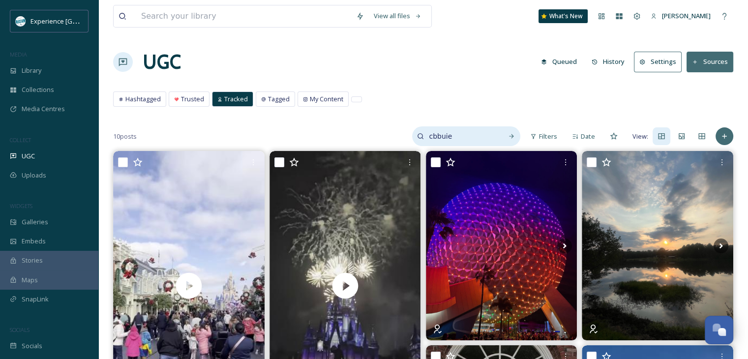
click at [444, 138] on input "cbbuie" at bounding box center [461, 136] width 74 height 20
type input "stars hollow"
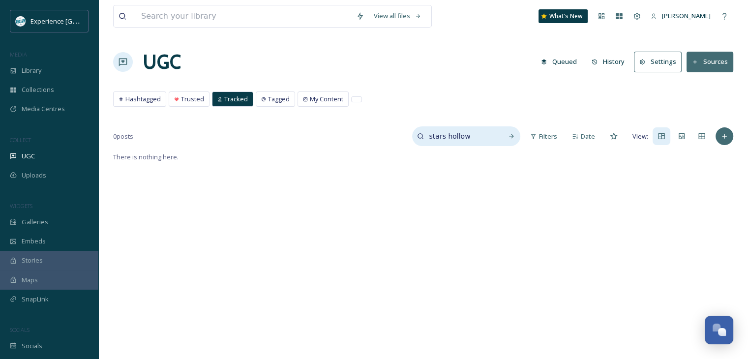
click at [472, 128] on input "stars hollow" at bounding box center [461, 136] width 74 height 20
click at [470, 129] on input "stars hollow" at bounding box center [461, 136] width 74 height 20
click at [465, 131] on input "stars hollow" at bounding box center [461, 136] width 74 height 20
click at [457, 138] on input "stars hollow" at bounding box center [461, 136] width 74 height 20
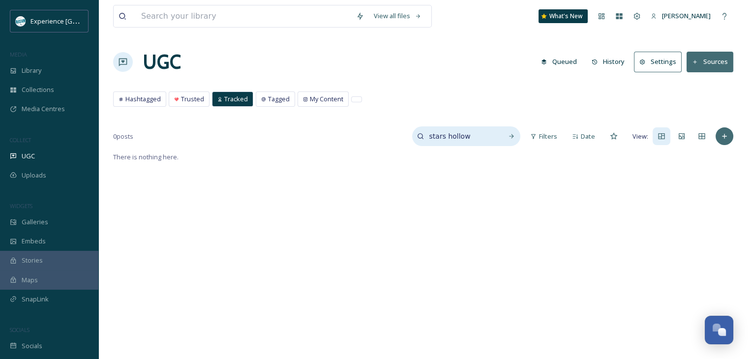
click at [456, 137] on input "stars hollow" at bounding box center [461, 136] width 74 height 20
click at [726, 13] on icon at bounding box center [725, 16] width 8 height 8
click at [495, 129] on input at bounding box center [505, 136] width 32 height 20
click at [244, 93] on div "Tracked" at bounding box center [233, 99] width 40 height 14
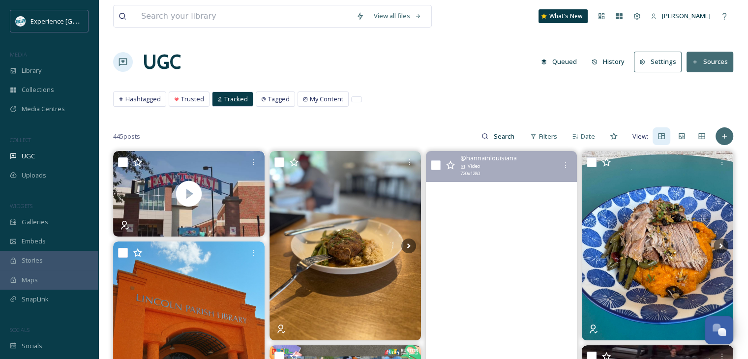
click at [525, 183] on video "Still dreaming about these treats from eskamoesfrozencustard🍦 So delicious!!! 💖…" at bounding box center [502, 286] width 152 height 270
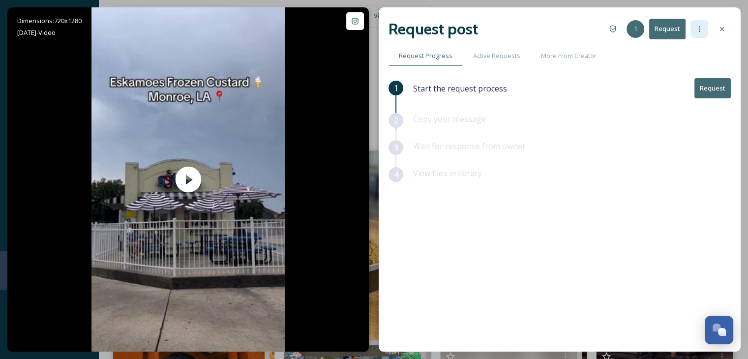
click at [699, 32] on icon at bounding box center [700, 29] width 8 height 8
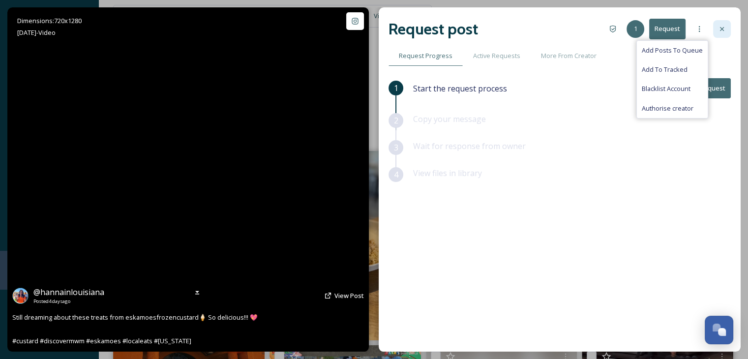
click at [725, 24] on div at bounding box center [722, 29] width 18 height 18
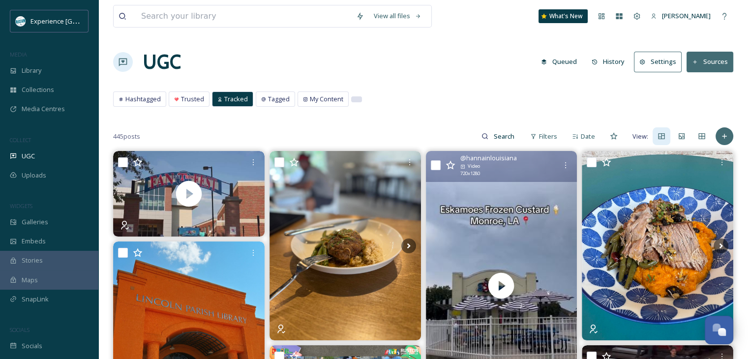
click at [354, 99] on div at bounding box center [357, 99] width 10 height 5
click at [664, 60] on button "Settings" at bounding box center [658, 62] width 48 height 20
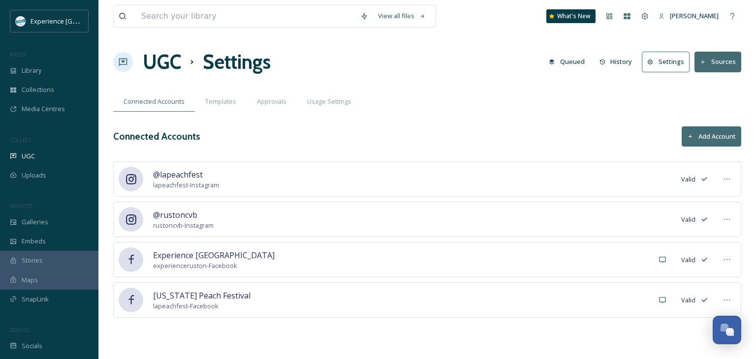
click at [575, 63] on button "Queued" at bounding box center [567, 61] width 46 height 19
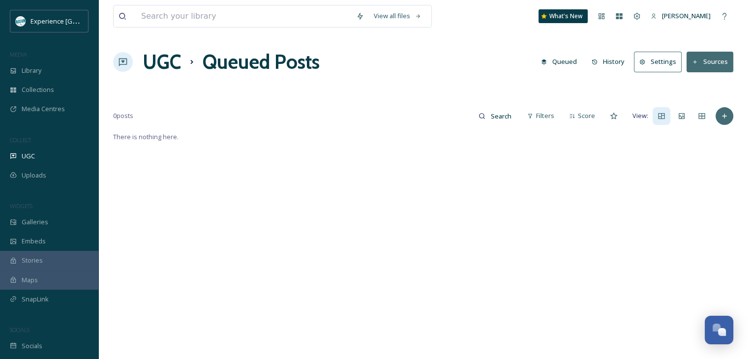
click at [594, 61] on icon at bounding box center [595, 62] width 6 height 6
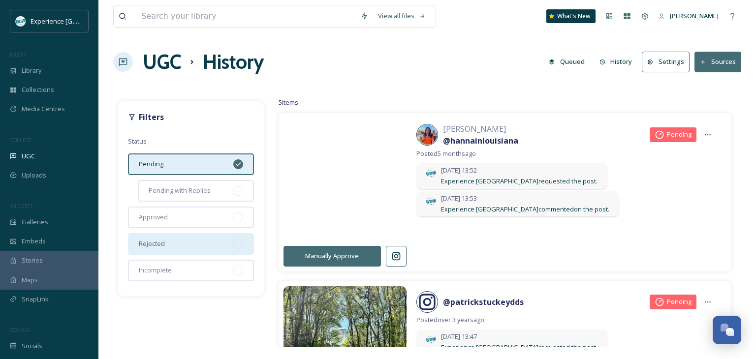
click at [233, 246] on div "Rejected" at bounding box center [191, 244] width 126 height 22
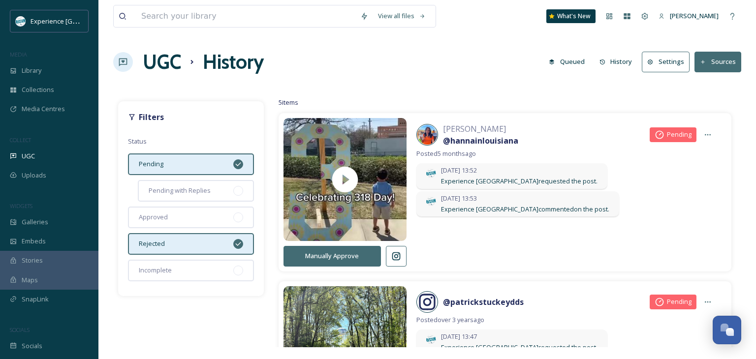
click at [238, 168] on div at bounding box center [238, 164] width 10 height 10
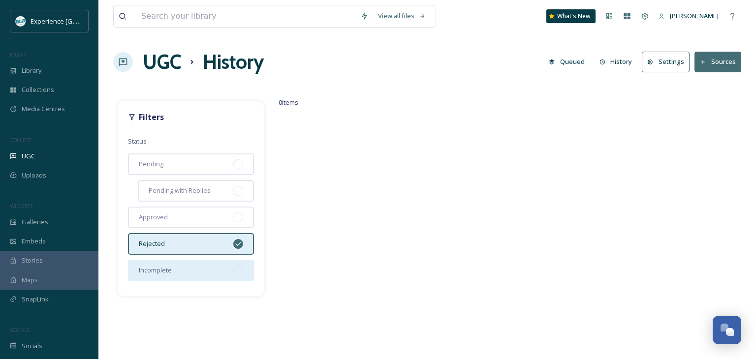
click at [237, 266] on div at bounding box center [238, 271] width 10 height 10
click at [240, 239] on div at bounding box center [238, 244] width 10 height 10
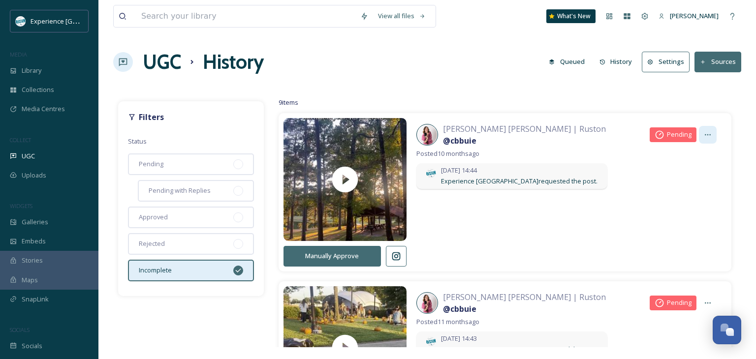
click at [704, 131] on icon at bounding box center [708, 135] width 8 height 8
click at [699, 135] on div at bounding box center [708, 135] width 18 height 18
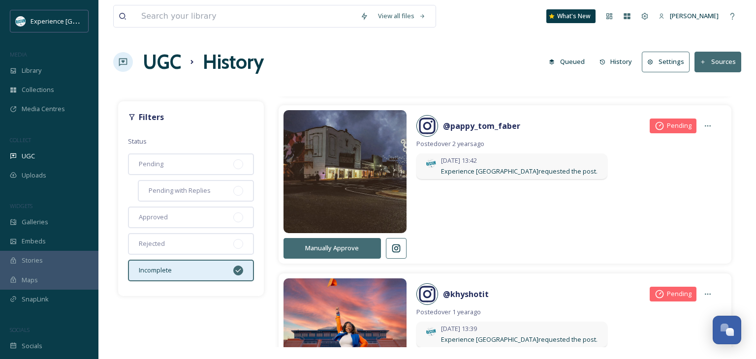
scroll to position [492, 0]
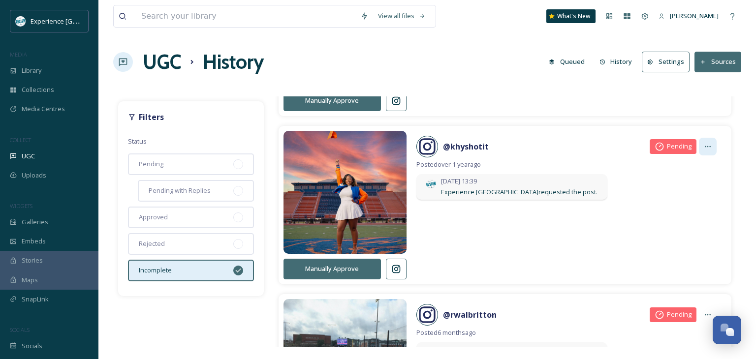
click at [704, 143] on icon at bounding box center [708, 147] width 8 height 8
drag, startPoint x: 696, startPoint y: 142, endPoint x: 692, endPoint y: 145, distance: 5.3
click at [704, 143] on icon at bounding box center [708, 147] width 8 height 8
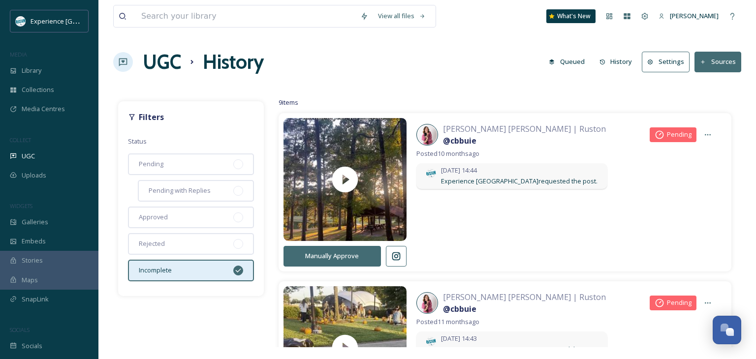
scroll to position [0, 0]
click at [339, 256] on button "Manually Approve" at bounding box center [331, 256] width 97 height 20
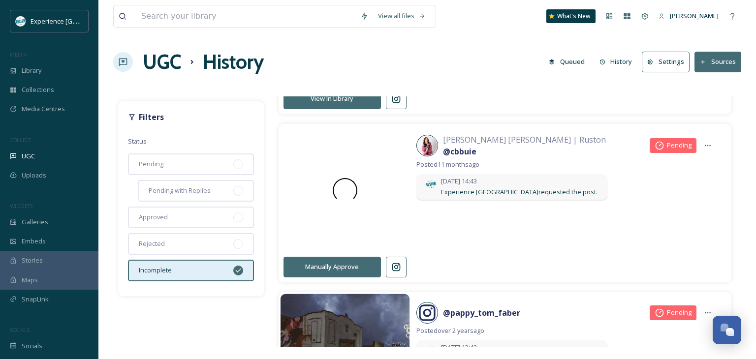
scroll to position [246, 0]
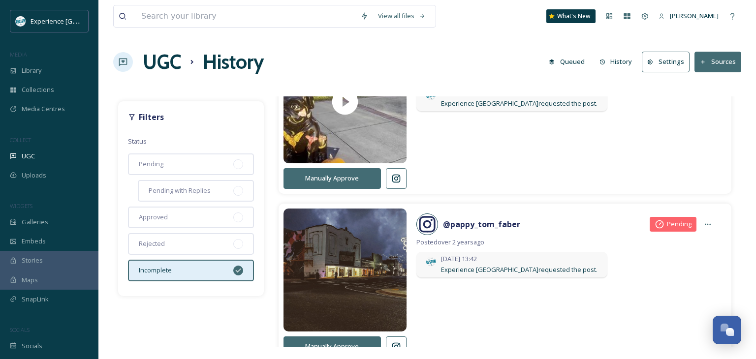
click at [350, 184] on button "Manually Approve" at bounding box center [331, 178] width 97 height 20
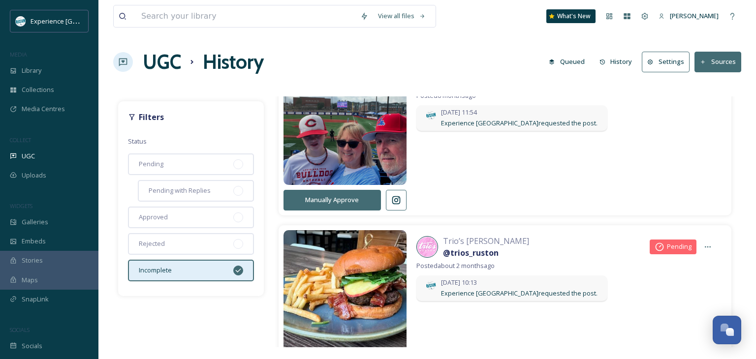
scroll to position [719, 0]
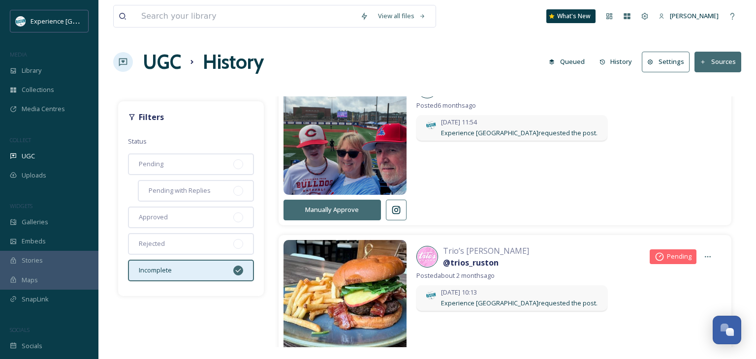
click at [659, 254] on div "Pending" at bounding box center [672, 256] width 47 height 15
click at [699, 258] on div at bounding box center [708, 257] width 18 height 18
click at [699, 254] on div at bounding box center [708, 257] width 18 height 18
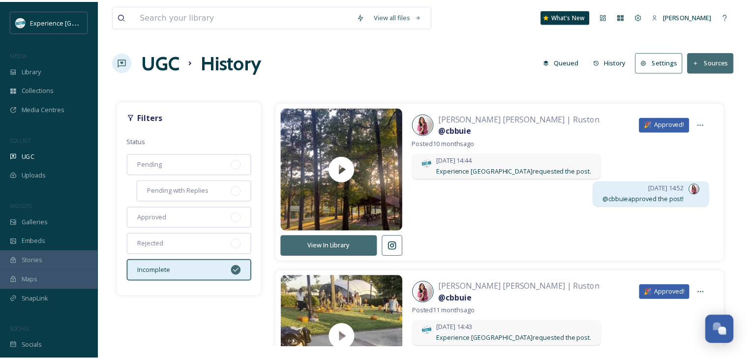
scroll to position [0, 0]
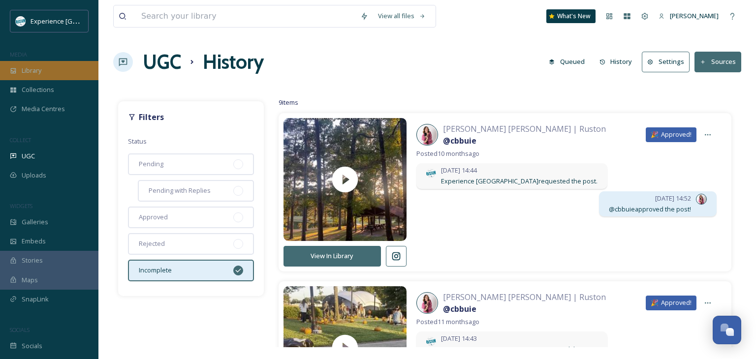
click at [54, 75] on div "Library" at bounding box center [49, 70] width 98 height 19
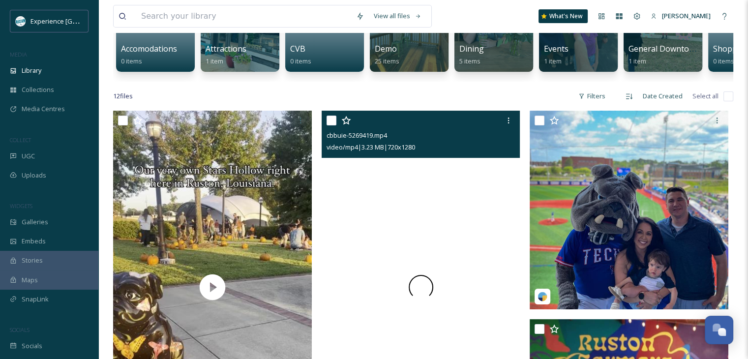
scroll to position [148, 0]
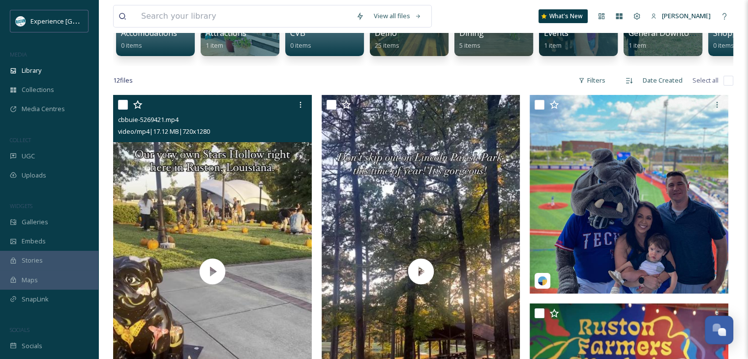
click at [126, 109] on input "checkbox" at bounding box center [123, 105] width 10 height 10
checkbox input "true"
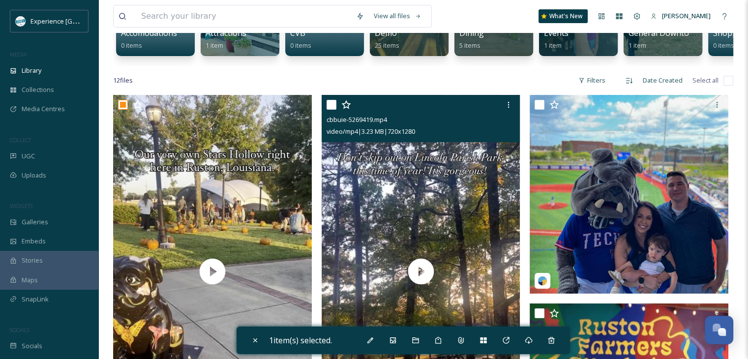
click at [327, 110] on input "checkbox" at bounding box center [332, 105] width 10 height 10
checkbox input "true"
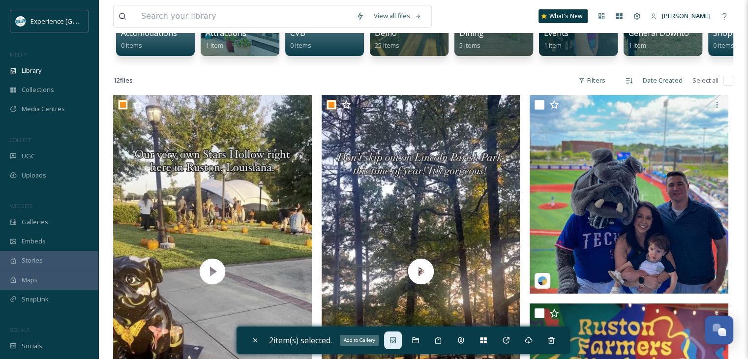
click at [396, 341] on icon at bounding box center [393, 340] width 6 height 6
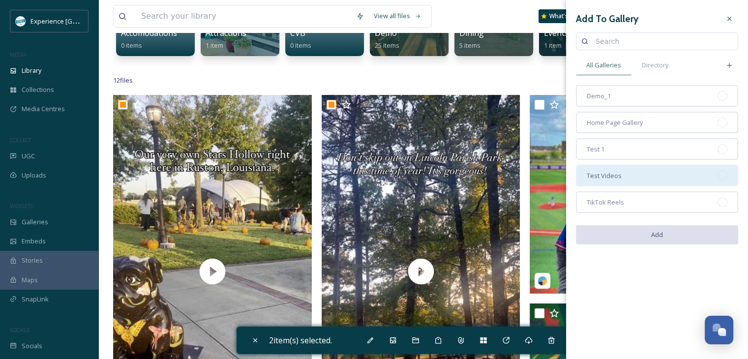
click at [588, 181] on div "Test Videos" at bounding box center [657, 176] width 162 height 22
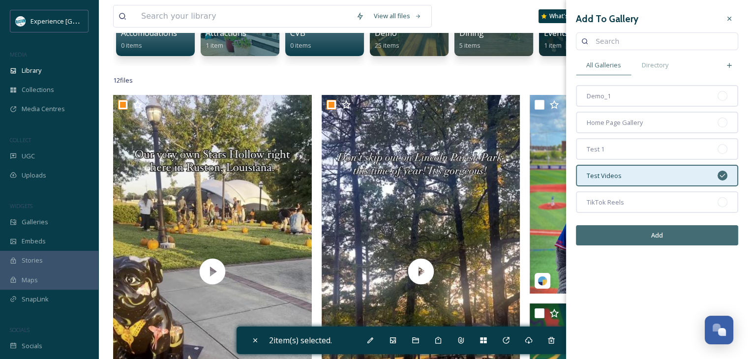
click at [602, 229] on button "Add" at bounding box center [657, 235] width 162 height 20
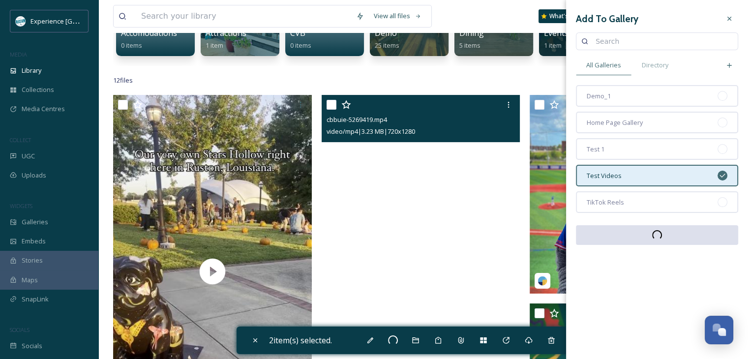
checkbox input "false"
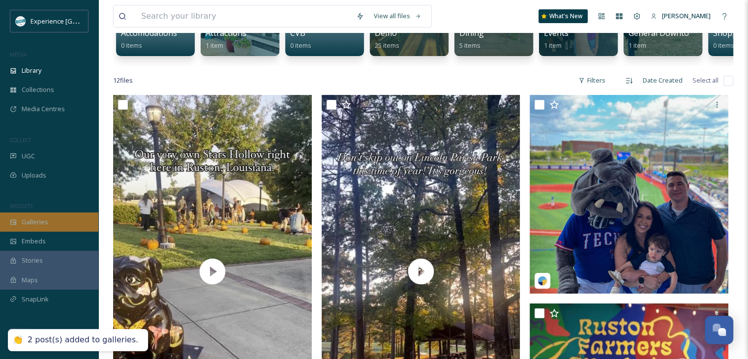
click at [51, 225] on div "Galleries" at bounding box center [49, 222] width 98 height 19
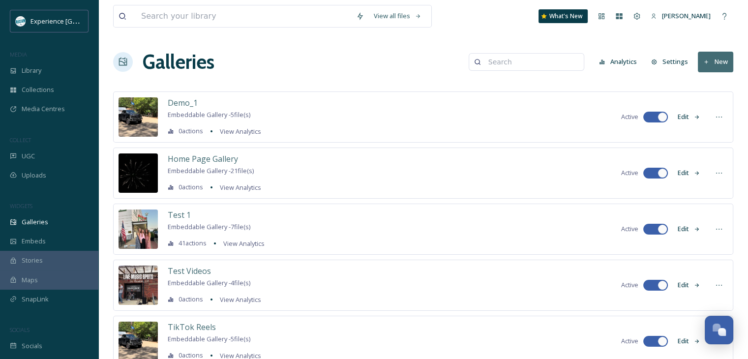
click at [279, 282] on div "Test Videos Embeddable Gallery - 4 file(s) 0 actions View Analytics Active Edit" at bounding box center [423, 285] width 620 height 51
click at [687, 288] on button "Edit" at bounding box center [689, 284] width 32 height 19
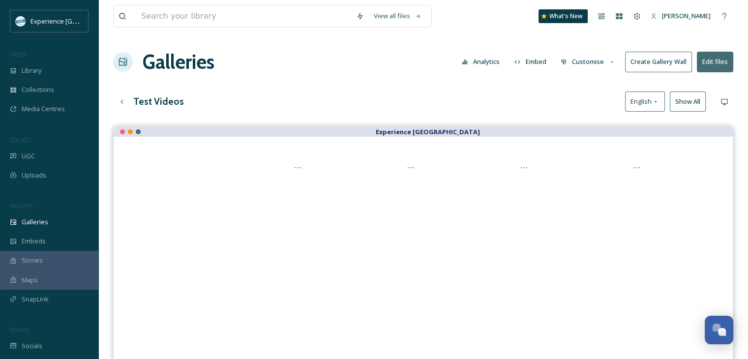
click at [581, 61] on button "Customise" at bounding box center [588, 61] width 64 height 19
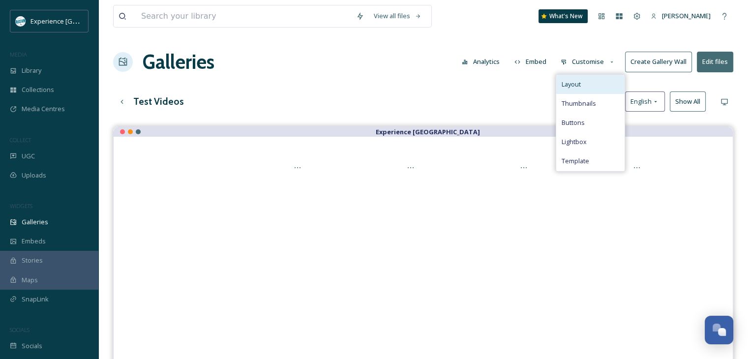
click at [583, 81] on div "Layout" at bounding box center [590, 84] width 68 height 19
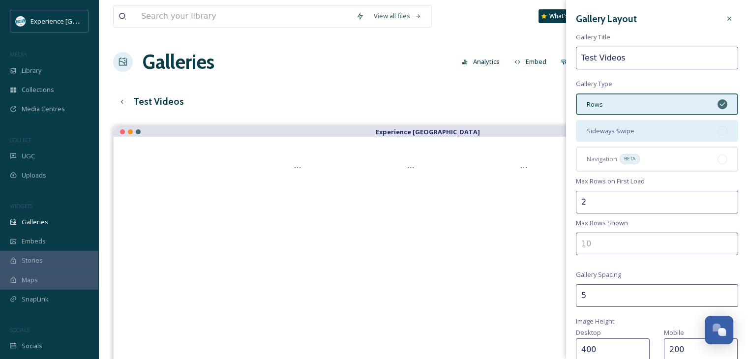
click at [633, 129] on div "Sideways Swipe" at bounding box center [657, 131] width 162 height 22
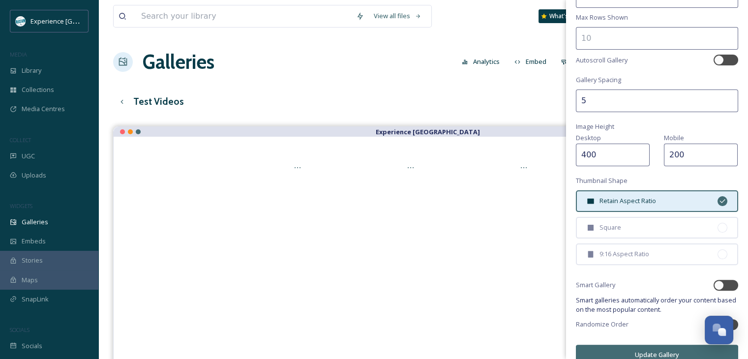
scroll to position [218, 0]
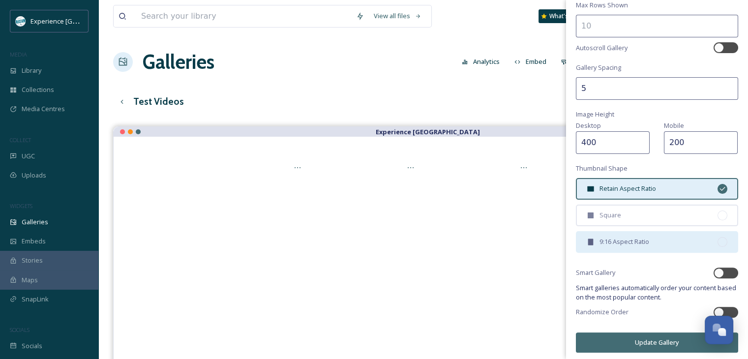
click at [632, 238] on span "9:16 Aspect Ratio" at bounding box center [625, 241] width 50 height 9
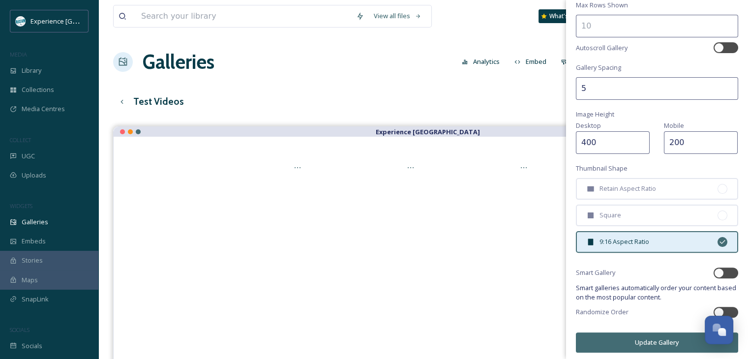
click at [637, 341] on button "Update Gallery" at bounding box center [657, 343] width 162 height 20
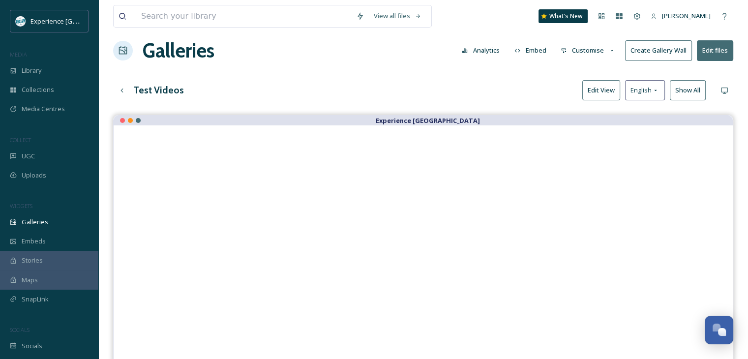
scroll to position [0, 0]
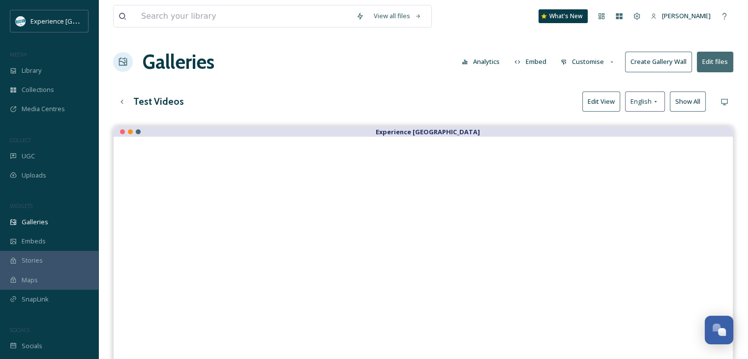
click at [596, 67] on button "Customise" at bounding box center [588, 61] width 64 height 19
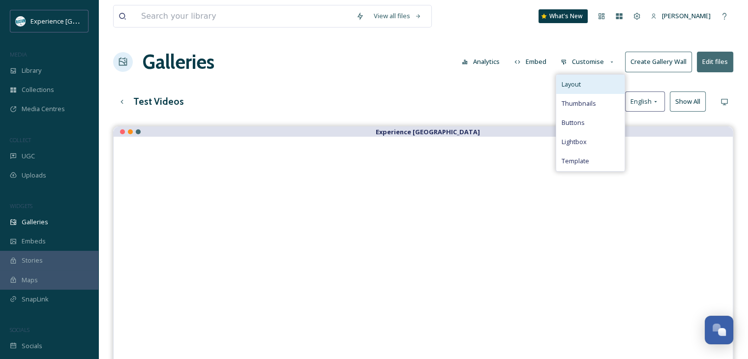
click at [595, 81] on div "Layout" at bounding box center [590, 84] width 68 height 19
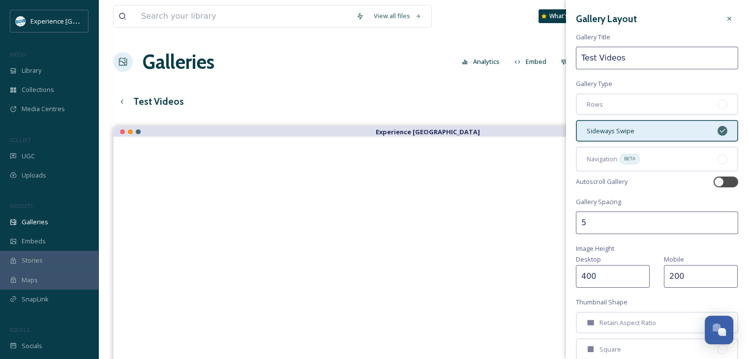
click at [597, 222] on input "5" at bounding box center [657, 223] width 162 height 23
click at [597, 221] on input "5" at bounding box center [657, 223] width 162 height 23
click at [721, 226] on input "4" at bounding box center [657, 223] width 162 height 23
click at [722, 225] on input "3" at bounding box center [657, 223] width 162 height 23
click at [722, 225] on input "2" at bounding box center [657, 223] width 162 height 23
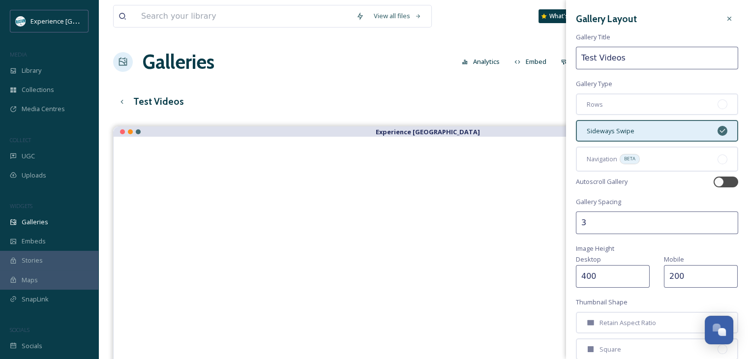
click at [722, 218] on input "3" at bounding box center [657, 223] width 162 height 23
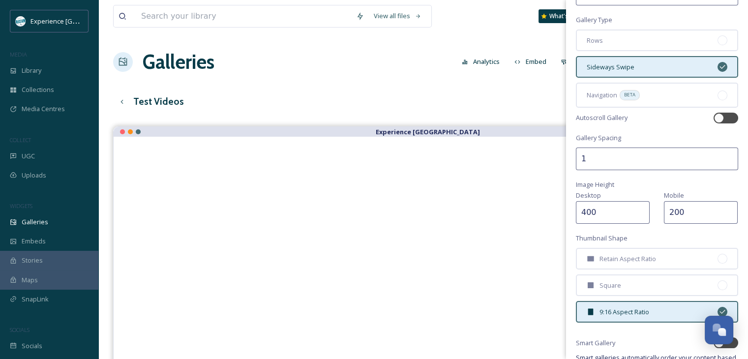
scroll to position [134, 0]
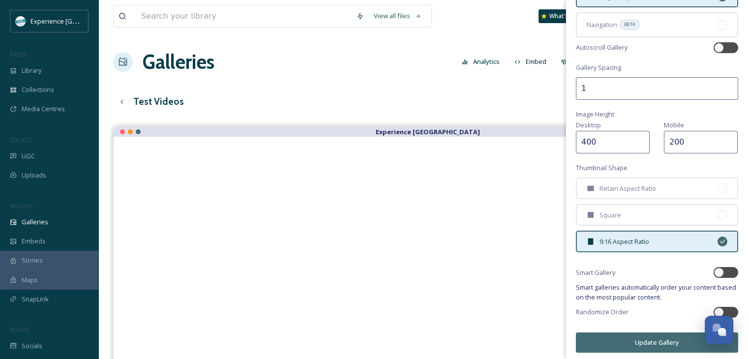
type input "1"
click at [667, 338] on button "Update Gallery" at bounding box center [657, 343] width 162 height 20
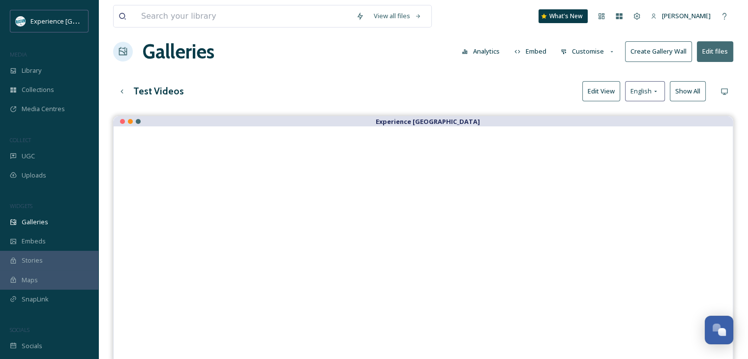
scroll to position [0, 0]
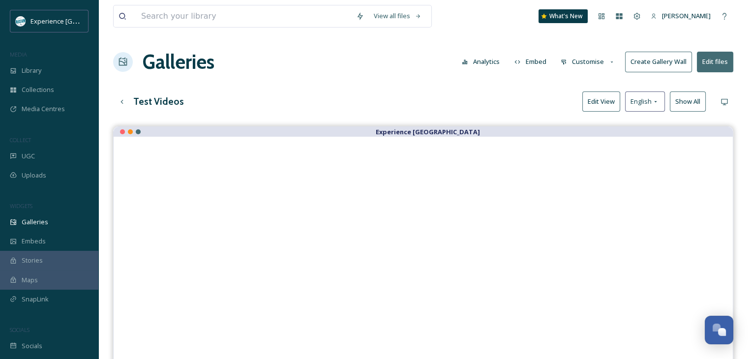
click at [610, 62] on icon at bounding box center [612, 62] width 6 height 6
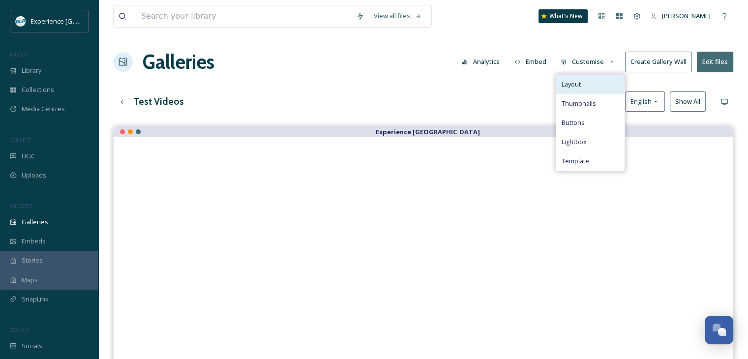
click at [604, 85] on div "Layout" at bounding box center [590, 84] width 68 height 19
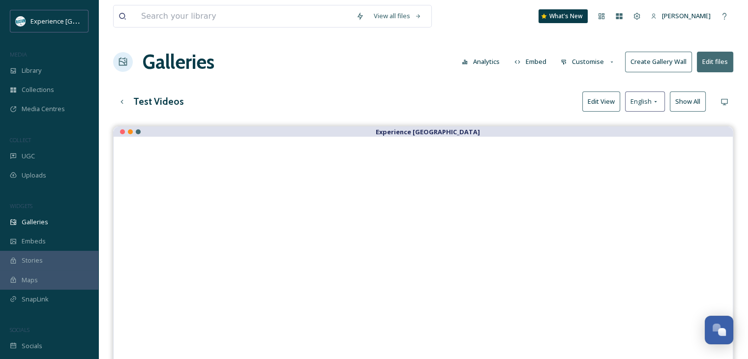
click at [474, 106] on div "Test Videos Edit View English Show All" at bounding box center [423, 102] width 620 height 20
click at [537, 60] on button "Embed" at bounding box center [531, 61] width 42 height 19
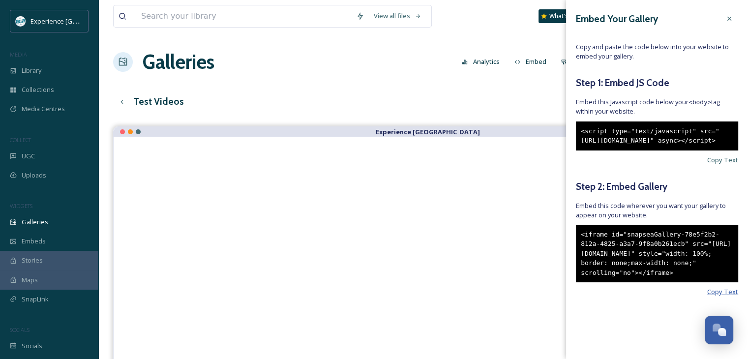
click at [707, 297] on span "Copy Text" at bounding box center [722, 291] width 31 height 9
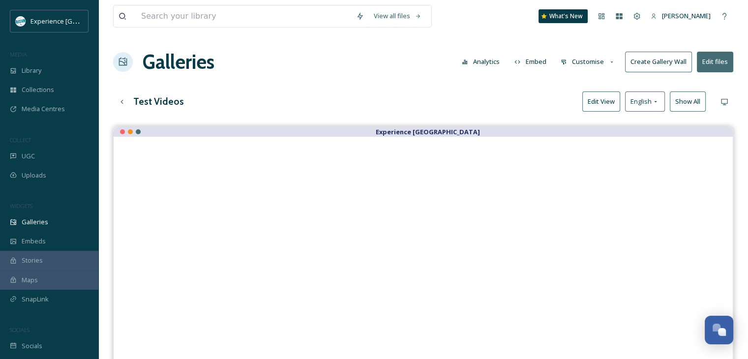
click at [375, 99] on div "Test Videos Edit View English Show All" at bounding box center [423, 102] width 620 height 20
click at [124, 96] on div "Up one level" at bounding box center [122, 102] width 18 height 18
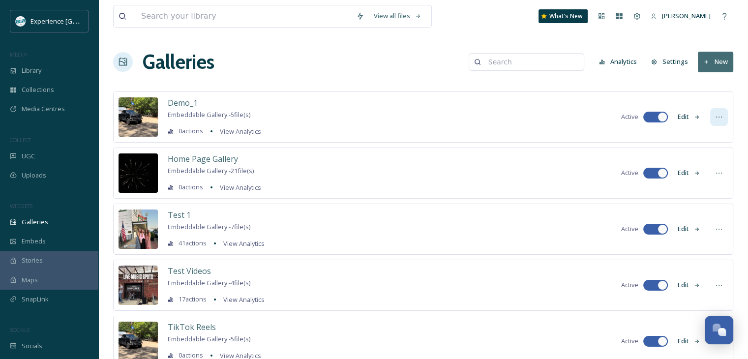
click at [720, 114] on icon at bounding box center [719, 117] width 8 height 8
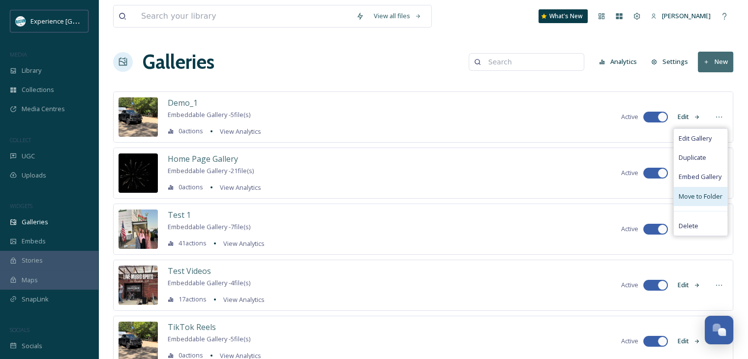
click at [712, 198] on span "Move to Folder" at bounding box center [701, 196] width 44 height 9
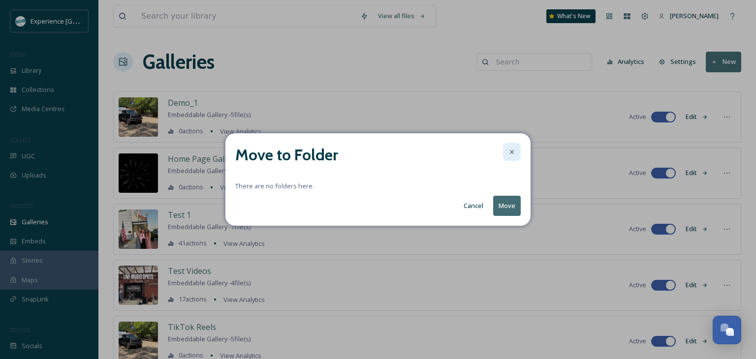
click at [513, 146] on div at bounding box center [512, 152] width 18 height 18
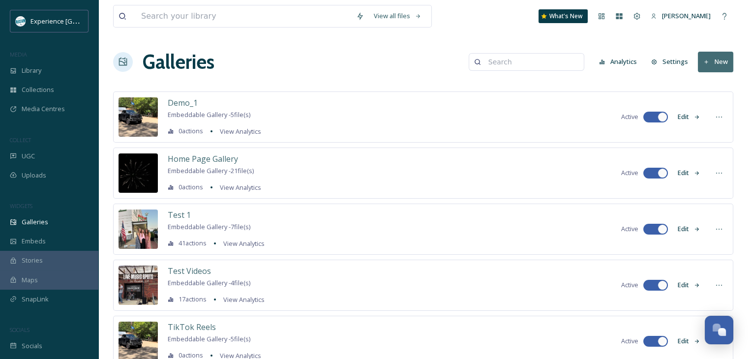
click at [709, 60] on icon at bounding box center [707, 62] width 6 height 6
click at [702, 102] on icon at bounding box center [699, 104] width 8 height 8
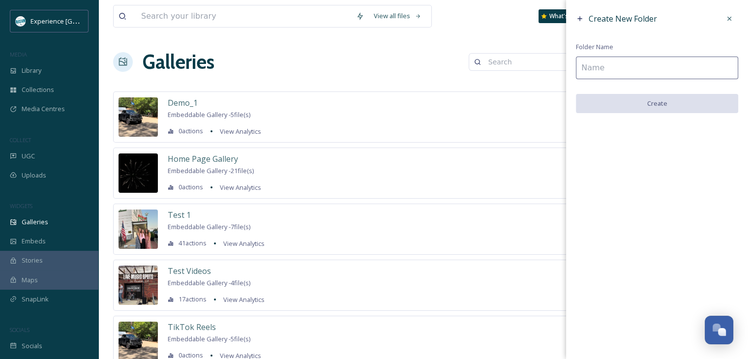
click at [598, 69] on input at bounding box center [657, 68] width 162 height 23
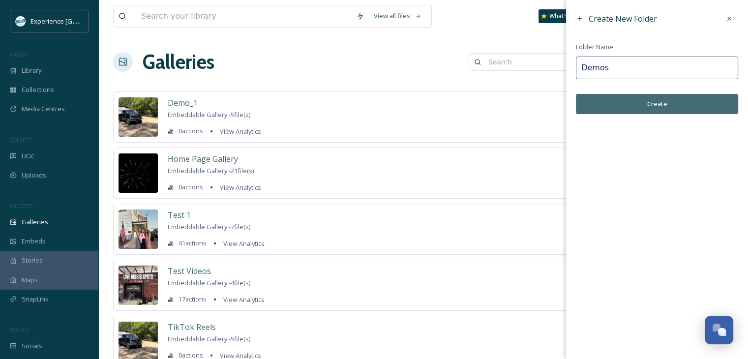
type input "Demos"
click at [643, 105] on button "Create" at bounding box center [657, 104] width 162 height 20
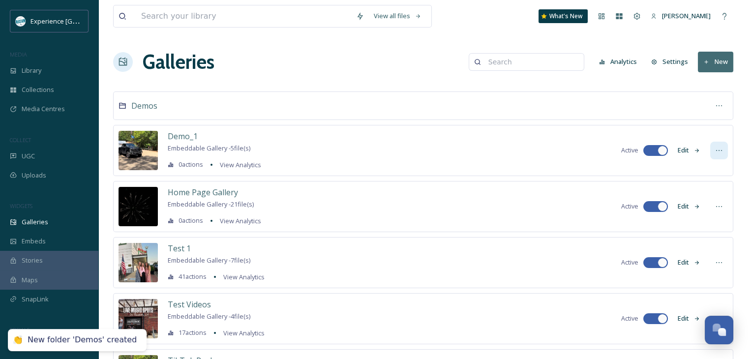
click at [717, 150] on icon at bounding box center [719, 150] width 6 height 1
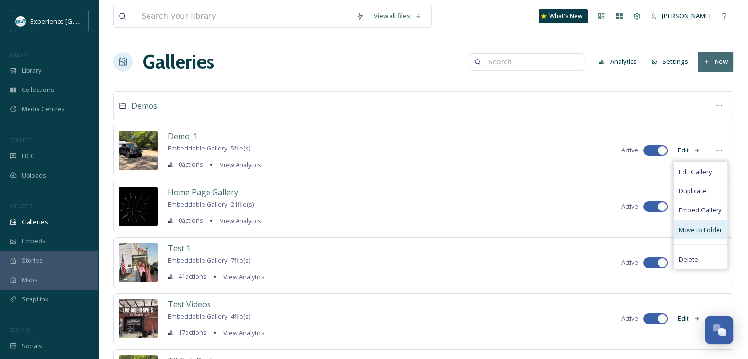
click at [707, 233] on span "Move to Folder" at bounding box center [701, 229] width 44 height 9
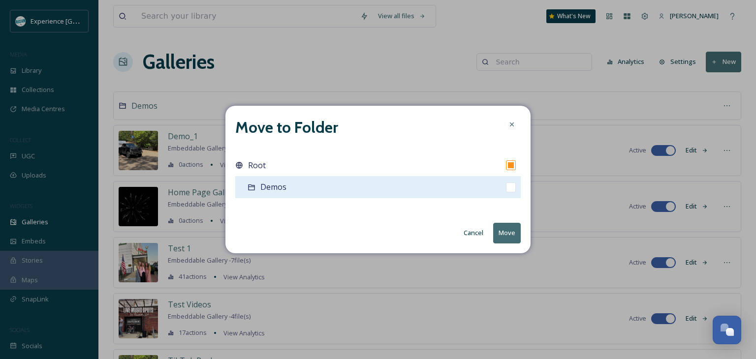
click at [428, 189] on div "Demos" at bounding box center [377, 187] width 285 height 22
checkbox input "false"
checkbox input "true"
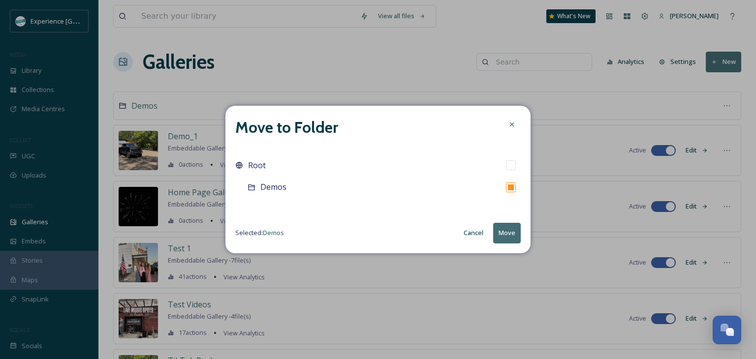
click at [511, 229] on button "Move" at bounding box center [507, 233] width 28 height 20
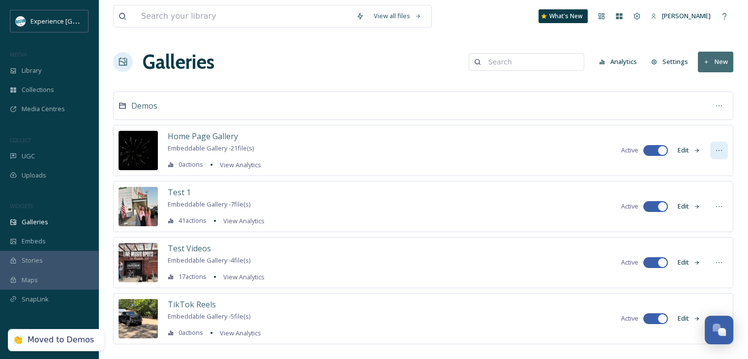
click at [716, 150] on icon at bounding box center [719, 150] width 6 height 1
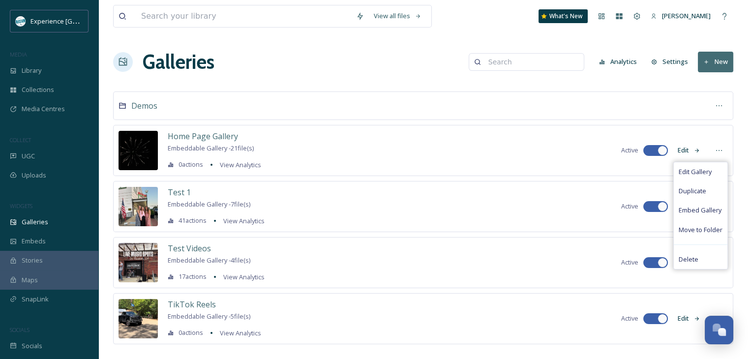
click at [739, 168] on div "View all files What's New Leah Freeman Galleries Analytics Settings New Demos H…" at bounding box center [423, 187] width 650 height 374
click at [686, 149] on button "Edit" at bounding box center [689, 150] width 32 height 19
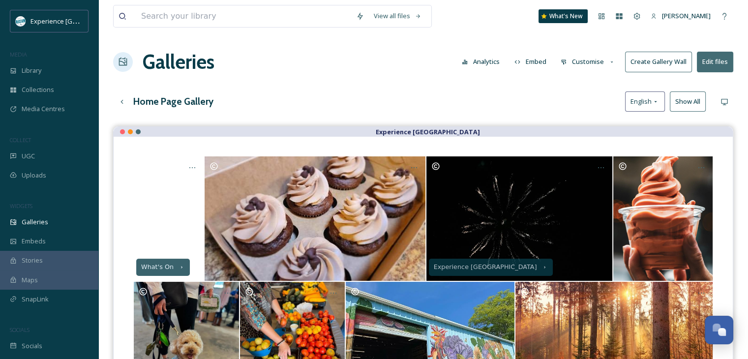
click at [580, 66] on button "Customise" at bounding box center [588, 61] width 64 height 19
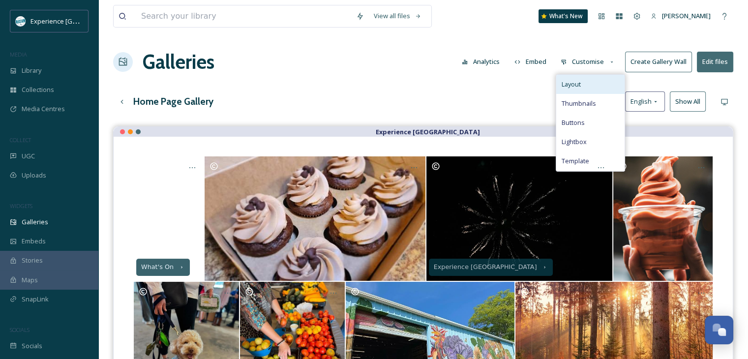
click at [580, 80] on span "Layout" at bounding box center [570, 84] width 19 height 9
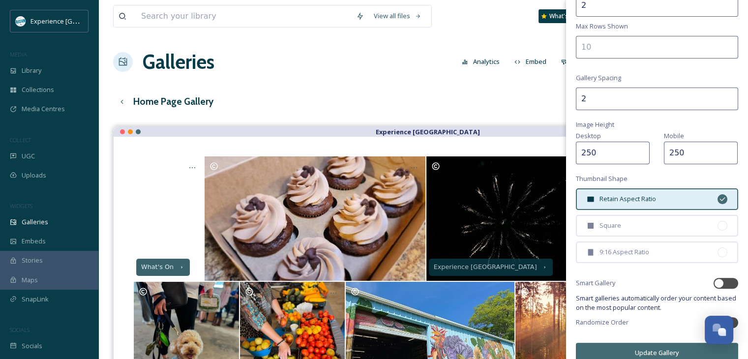
scroll to position [207, 0]
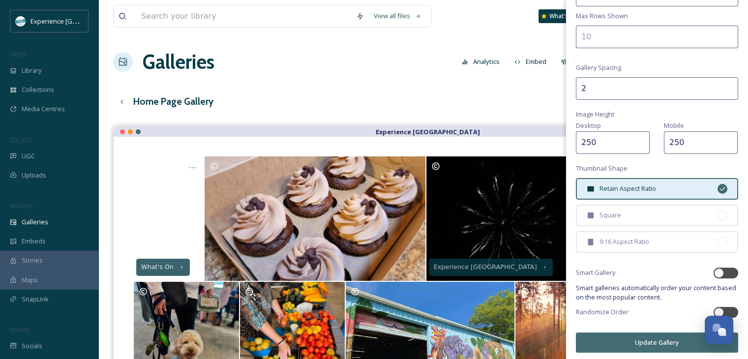
click at [372, 97] on div "Home Page Gallery English Show All" at bounding box center [423, 102] width 620 height 20
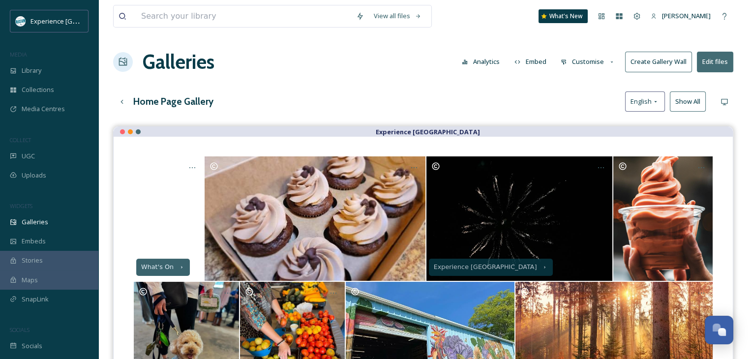
click at [184, 102] on h3 "Home Page Gallery" at bounding box center [173, 101] width 80 height 14
click at [122, 101] on icon at bounding box center [122, 102] width 8 height 8
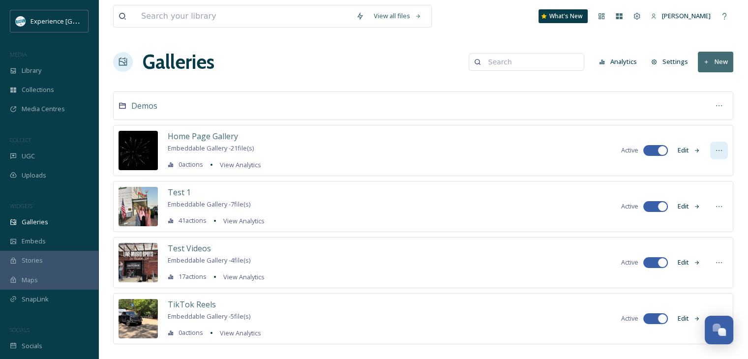
click at [719, 150] on icon at bounding box center [719, 150] width 6 height 1
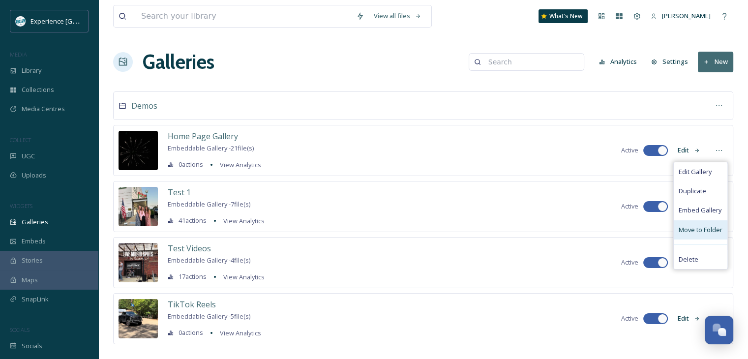
click at [703, 223] on div "Move to Folder" at bounding box center [701, 229] width 54 height 19
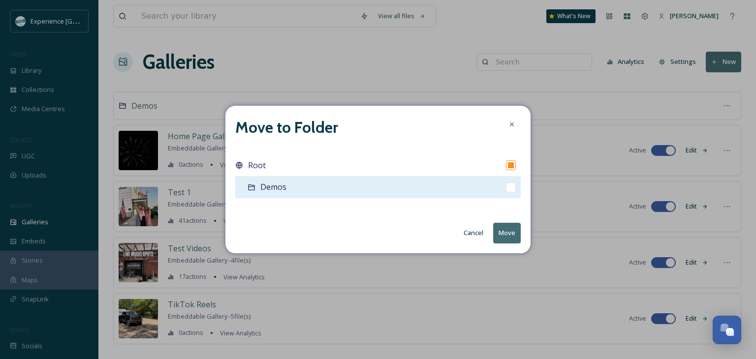
click at [458, 187] on div "Demos" at bounding box center [377, 187] width 285 height 22
checkbox input "false"
checkbox input "true"
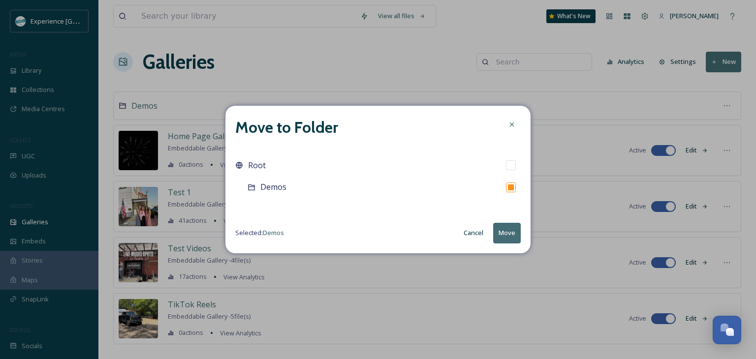
click at [510, 227] on button "Move" at bounding box center [507, 233] width 28 height 20
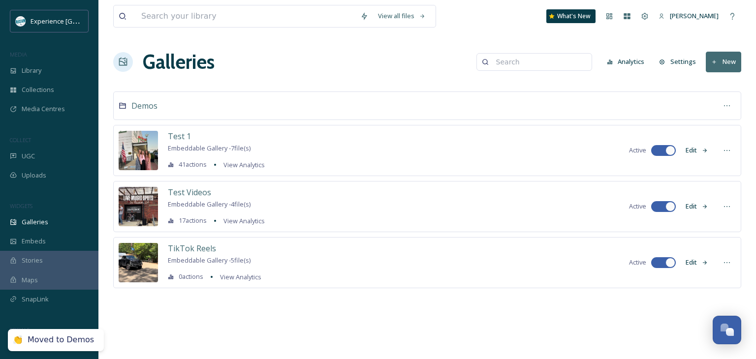
click at [686, 146] on button "Edit" at bounding box center [696, 150] width 32 height 19
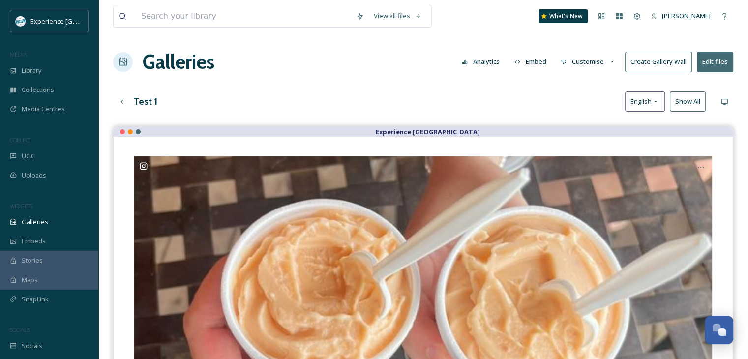
click at [581, 65] on button "Customise" at bounding box center [588, 61] width 64 height 19
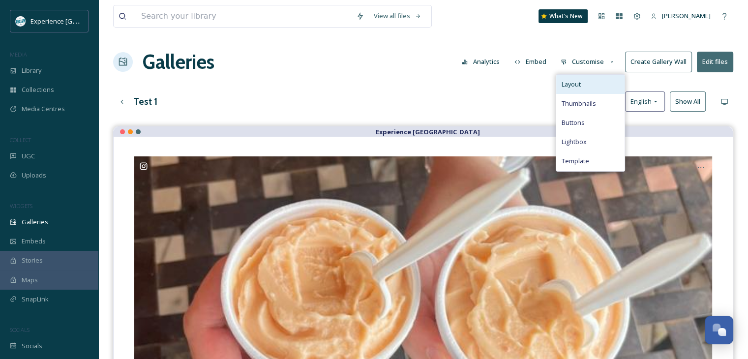
click at [592, 87] on div "Layout" at bounding box center [590, 84] width 68 height 19
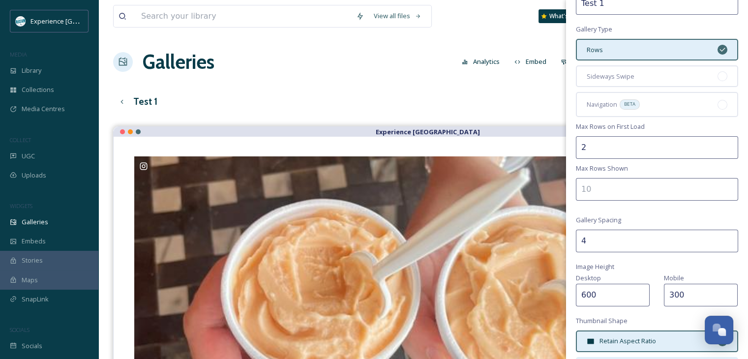
scroll to position [197, 0]
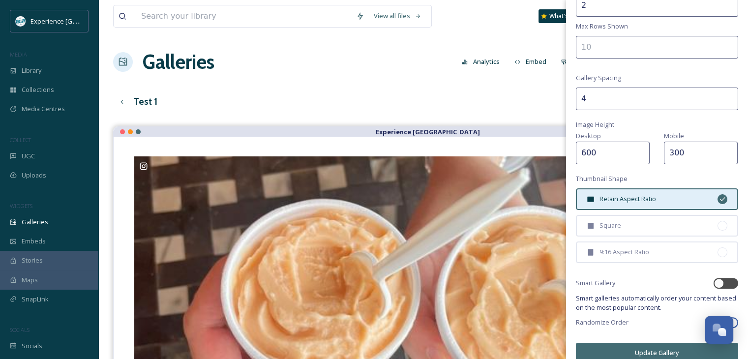
click at [581, 153] on input "600" at bounding box center [613, 153] width 74 height 23
click at [583, 153] on input "600" at bounding box center [613, 153] width 74 height 23
click at [586, 152] on input "600" at bounding box center [613, 153] width 74 height 23
click at [587, 152] on input "600" at bounding box center [613, 153] width 74 height 23
type input "250"
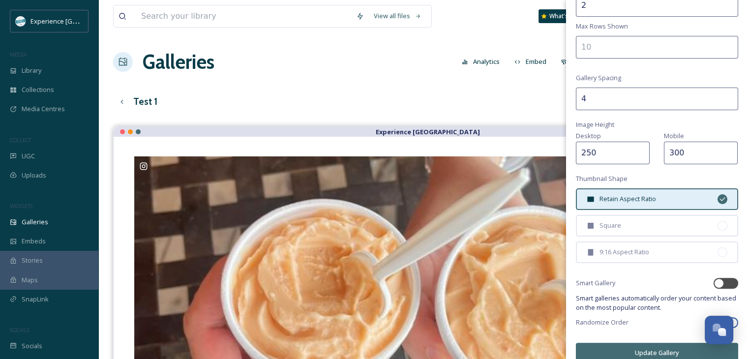
click at [669, 148] on input "300" at bounding box center [701, 153] width 74 height 23
type input "250"
click at [651, 348] on button "Update Gallery" at bounding box center [657, 353] width 162 height 20
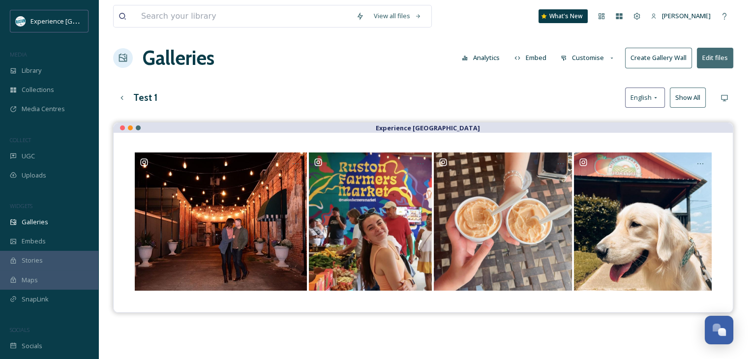
scroll to position [0, 0]
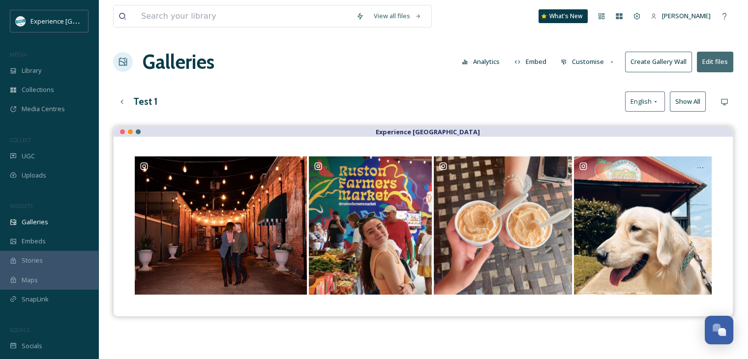
click at [599, 61] on button "Customise" at bounding box center [588, 61] width 64 height 19
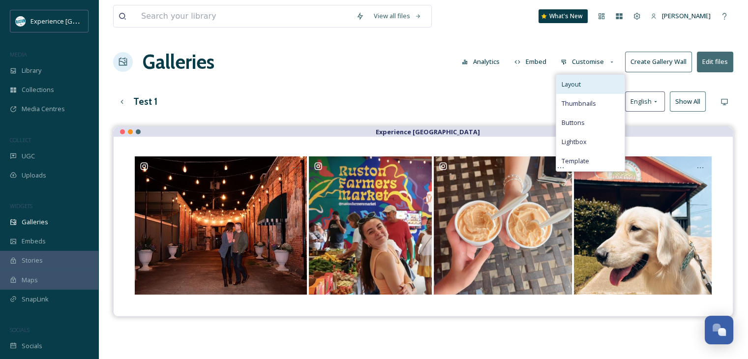
click at [586, 88] on div "Layout" at bounding box center [590, 84] width 68 height 19
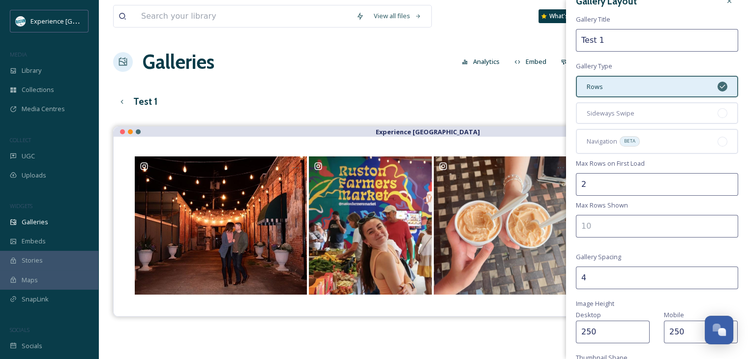
scroll to position [49, 0]
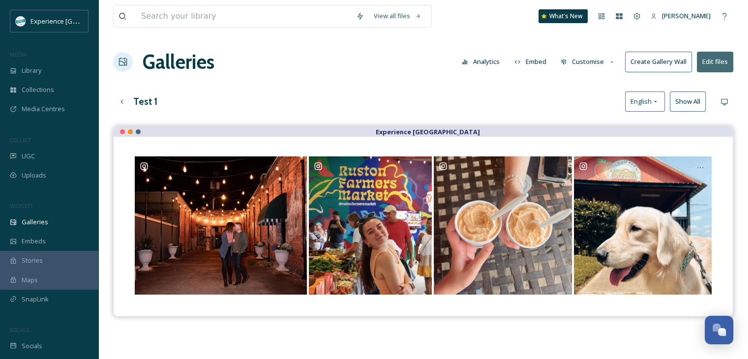
click at [500, 104] on div "Test 1 English Show All" at bounding box center [423, 102] width 620 height 20
click at [134, 101] on h3 "Test 1" at bounding box center [145, 101] width 24 height 14
click at [126, 100] on div "Up one level" at bounding box center [122, 102] width 18 height 18
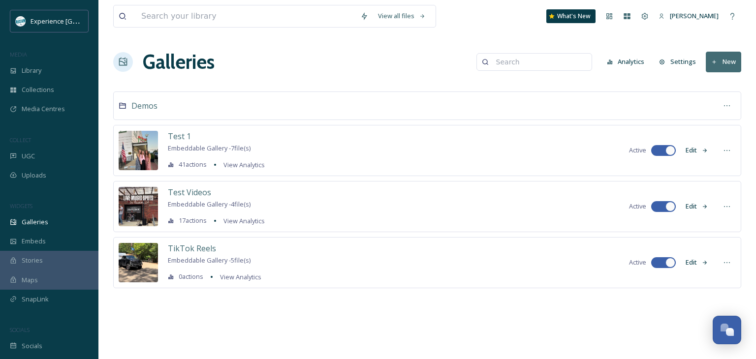
click at [280, 107] on div "Demos" at bounding box center [427, 106] width 628 height 29
click at [483, 102] on div "Demos" at bounding box center [427, 106] width 628 height 29
click at [152, 106] on span "Demos" at bounding box center [144, 105] width 26 height 11
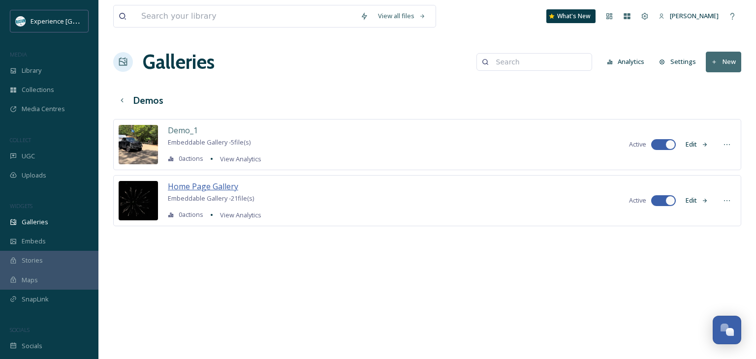
click at [230, 182] on span "Home Page Gallery" at bounding box center [203, 186] width 70 height 11
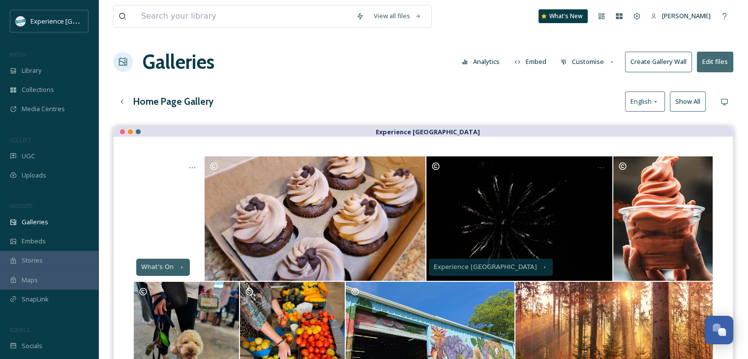
click at [581, 61] on button "Customise" at bounding box center [588, 61] width 64 height 19
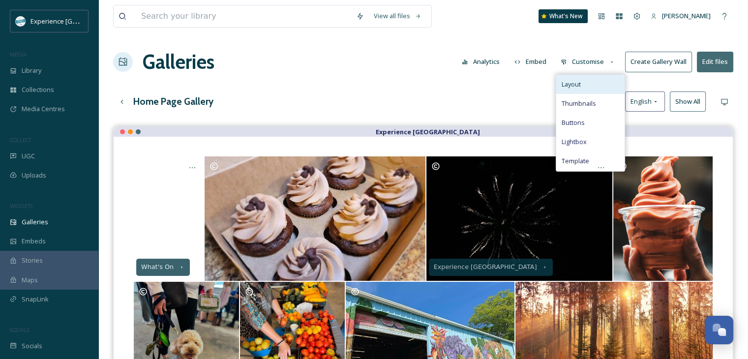
click at [582, 80] on div "Layout" at bounding box center [590, 84] width 68 height 19
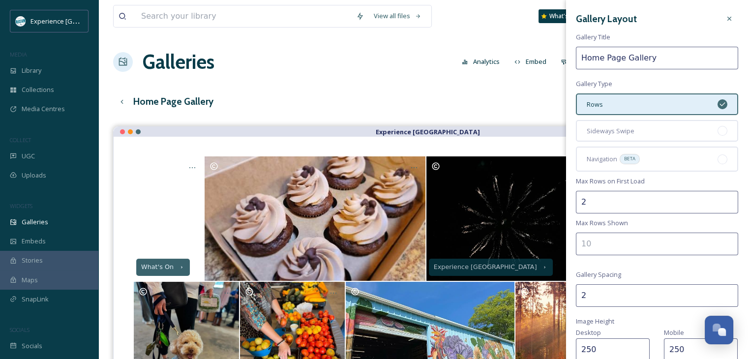
scroll to position [98, 0]
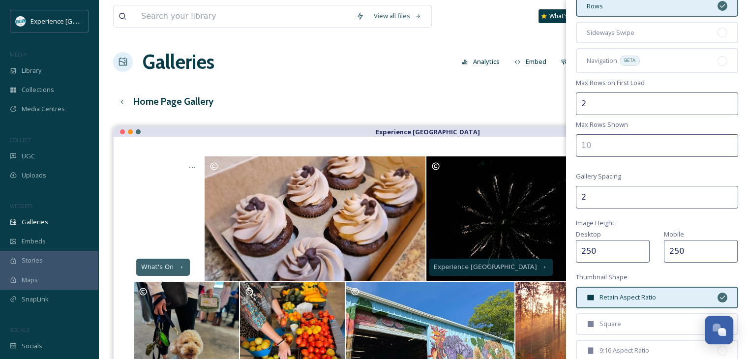
click at [499, 100] on div "Home Page Gallery English Show All" at bounding box center [423, 102] width 620 height 20
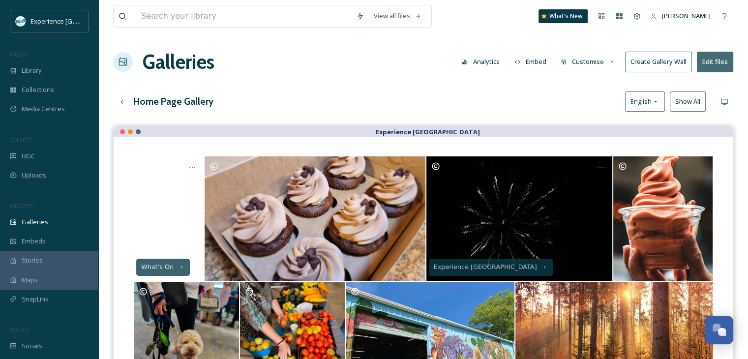
click at [570, 60] on button "Customise" at bounding box center [588, 61] width 64 height 19
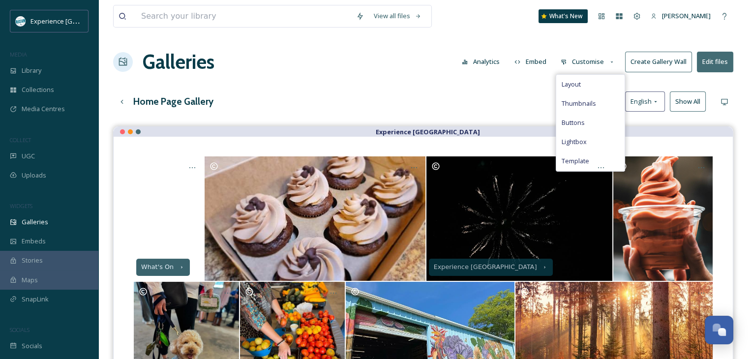
click at [469, 106] on div "Home Page Gallery English Show All" at bounding box center [423, 102] width 620 height 20
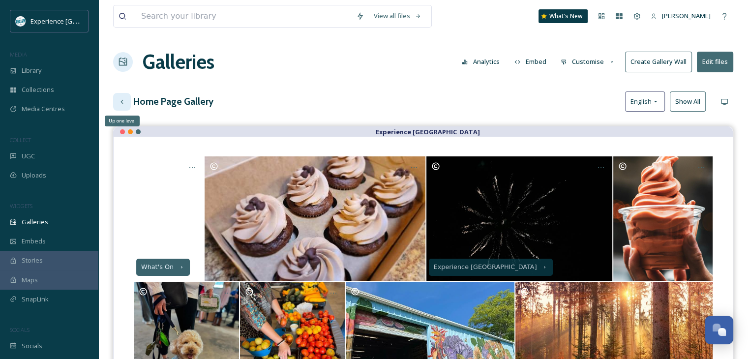
click at [126, 101] on div "Up one level" at bounding box center [122, 102] width 18 height 18
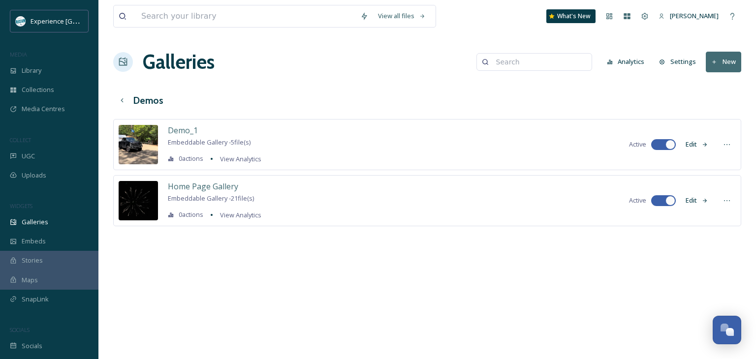
click at [133, 98] on h3 "Demos" at bounding box center [148, 100] width 30 height 14
click at [126, 94] on div "Up one level" at bounding box center [122, 101] width 18 height 18
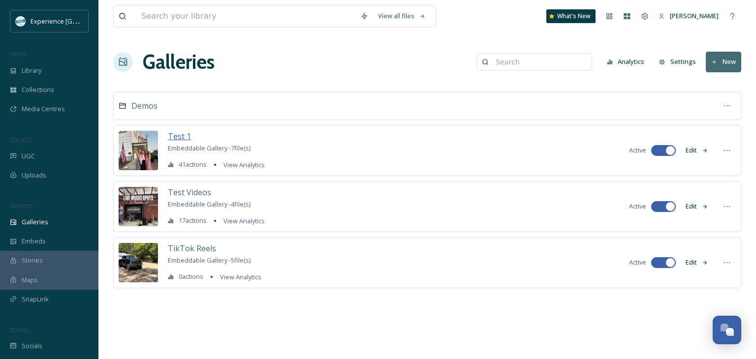
click at [182, 138] on span "Test 1" at bounding box center [179, 136] width 23 height 11
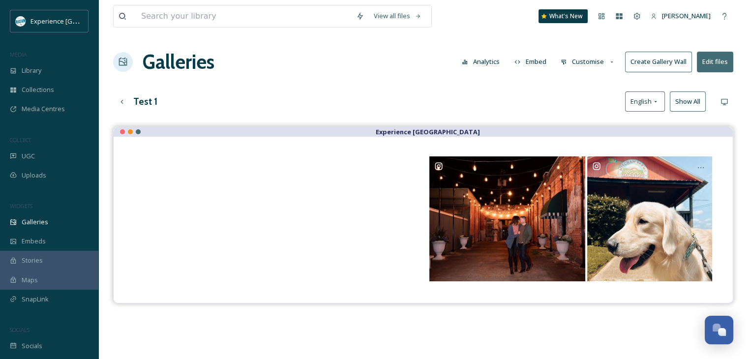
click at [579, 68] on button "Customise" at bounding box center [588, 61] width 64 height 19
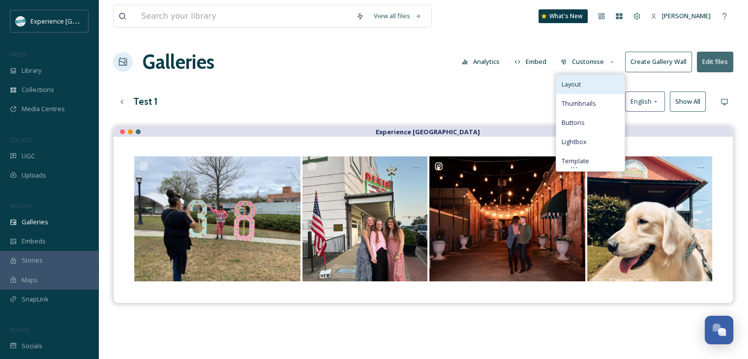
click at [590, 85] on div "Layout" at bounding box center [590, 84] width 68 height 19
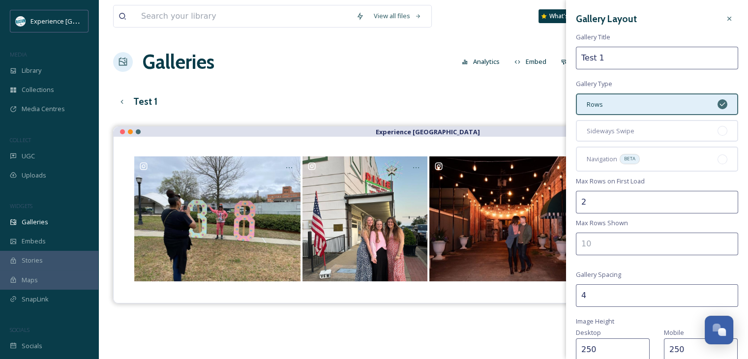
click at [607, 284] on input "4" at bounding box center [657, 295] width 162 height 23
click at [606, 284] on input "4" at bounding box center [657, 295] width 162 height 23
click at [579, 292] on input "4" at bounding box center [657, 295] width 162 height 23
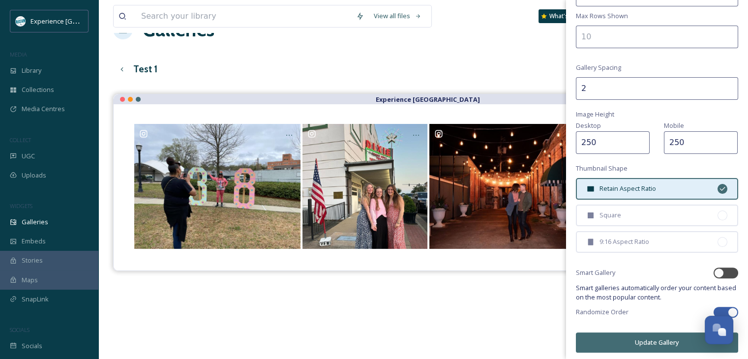
scroll to position [49, 0]
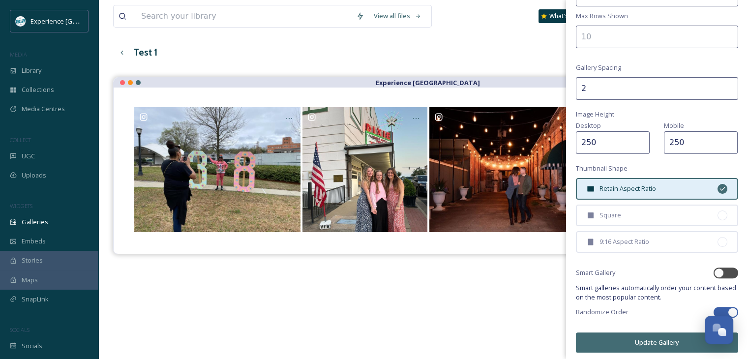
type input "2"
click at [647, 338] on button "Update Gallery" at bounding box center [657, 343] width 162 height 20
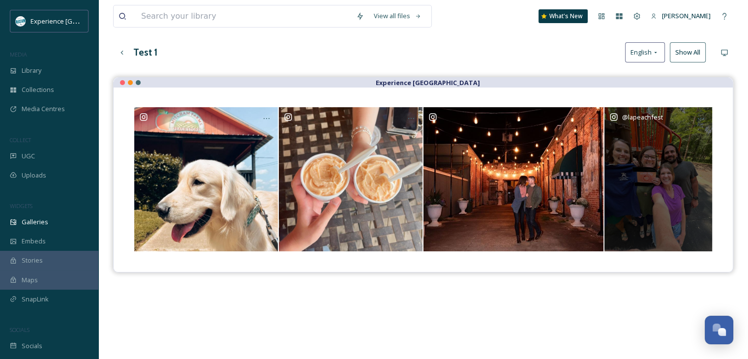
scroll to position [0, 0]
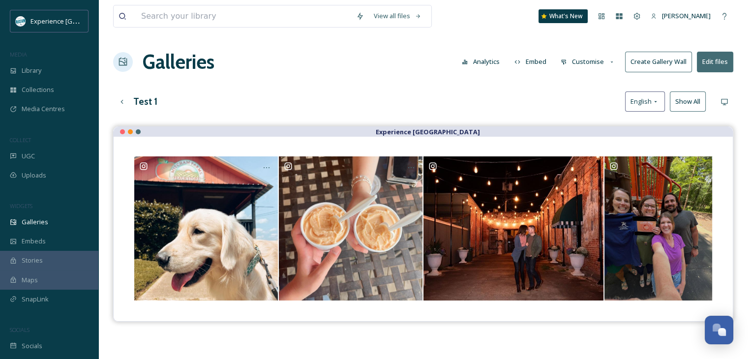
click at [582, 64] on button "Customise" at bounding box center [588, 61] width 64 height 19
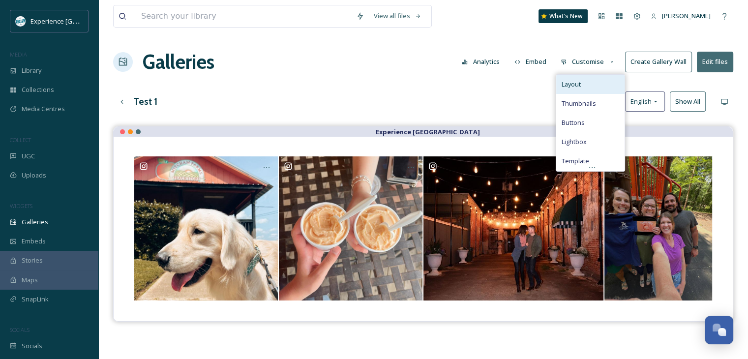
click at [616, 85] on div "Layout" at bounding box center [590, 84] width 68 height 19
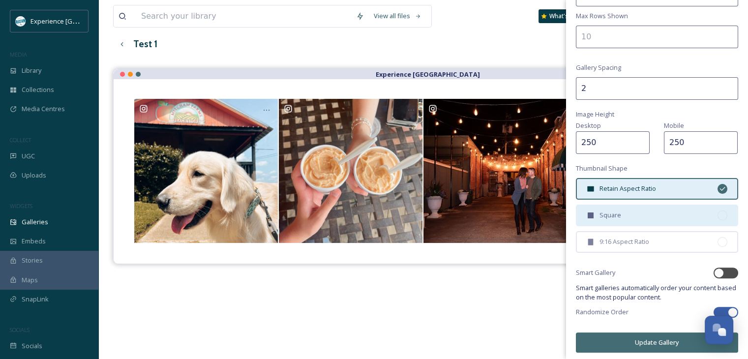
scroll to position [98, 0]
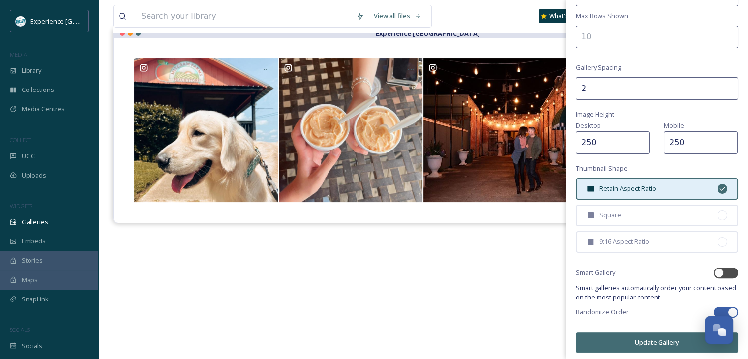
click at [719, 307] on div at bounding box center [726, 312] width 25 height 11
checkbox input "false"
click at [660, 340] on button "Update Gallery" at bounding box center [657, 343] width 162 height 20
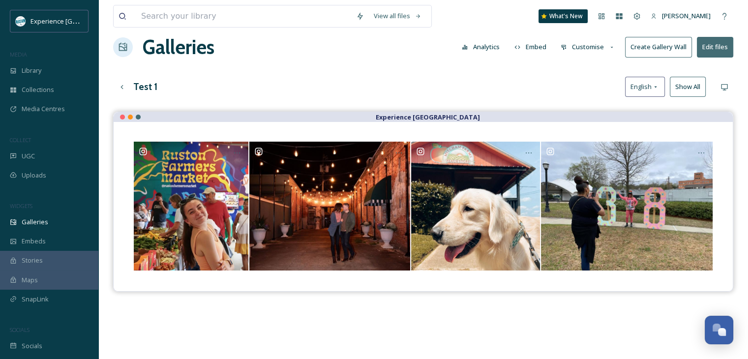
scroll to position [0, 0]
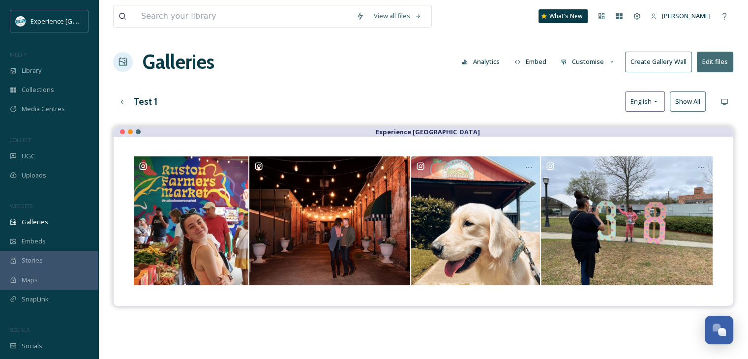
click at [148, 100] on h3 "Test 1" at bounding box center [145, 101] width 24 height 14
click at [122, 100] on icon at bounding box center [122, 101] width 2 height 4
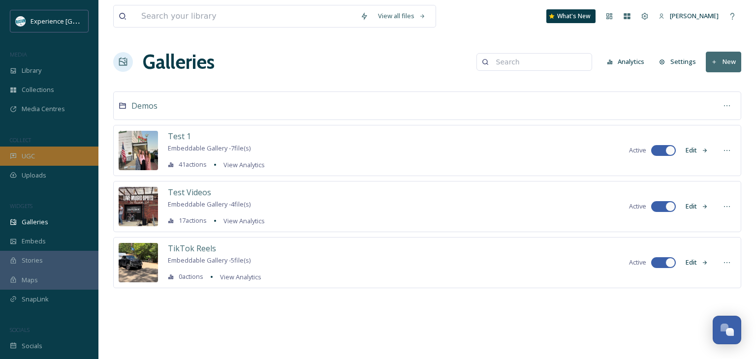
click at [49, 158] on div "UGC" at bounding box center [49, 156] width 98 height 19
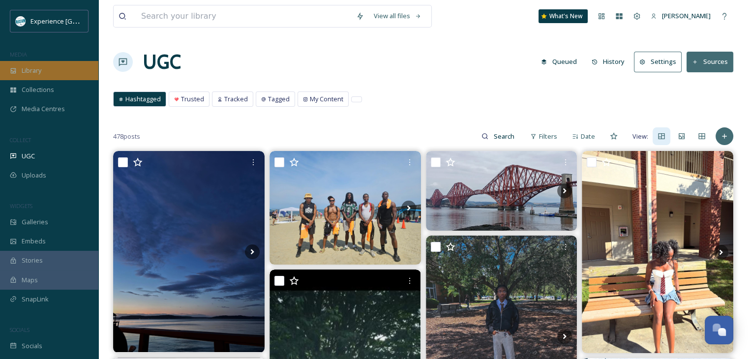
click at [59, 75] on div "Library" at bounding box center [49, 70] width 98 height 19
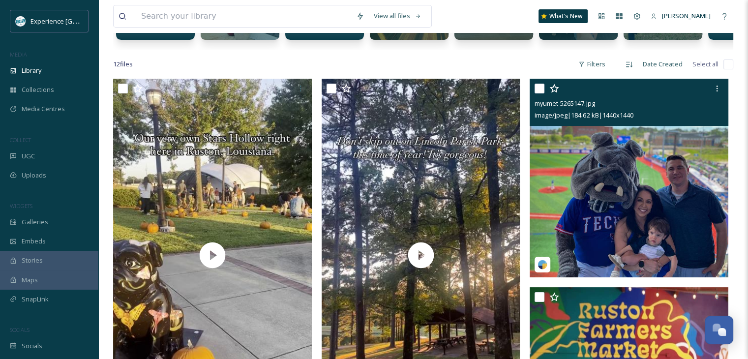
scroll to position [148, 0]
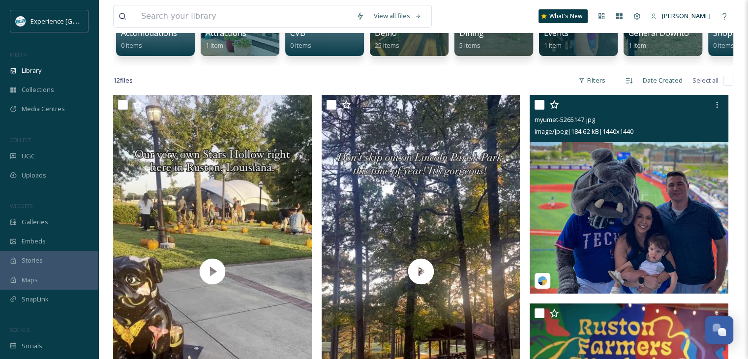
click at [538, 110] on input "checkbox" at bounding box center [540, 105] width 10 height 10
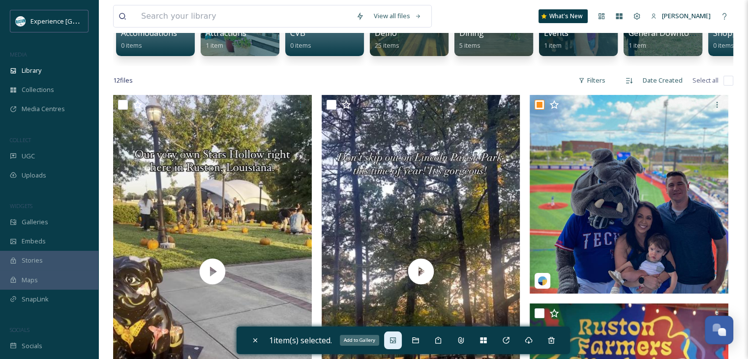
click at [401, 338] on div "Add to Gallery" at bounding box center [393, 341] width 18 height 18
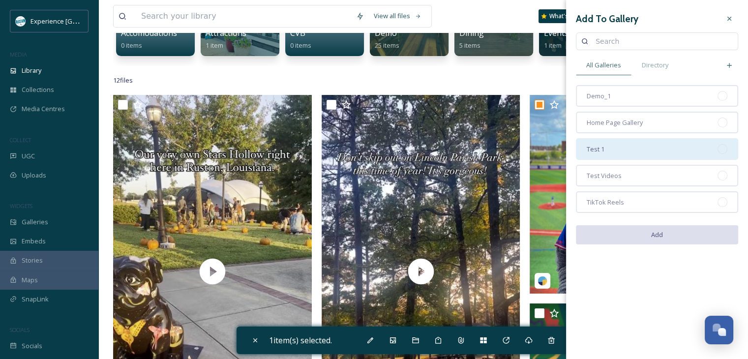
click at [620, 150] on div "Test 1" at bounding box center [657, 149] width 162 height 22
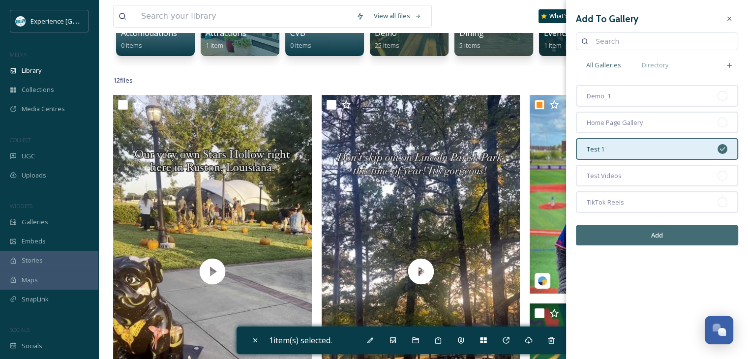
click at [651, 238] on button "Add" at bounding box center [657, 235] width 162 height 20
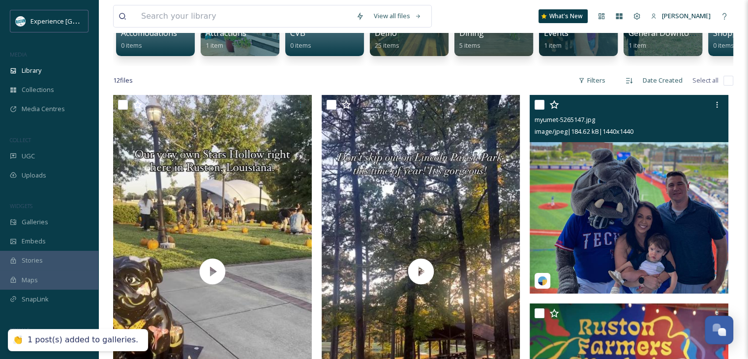
checkbox input "false"
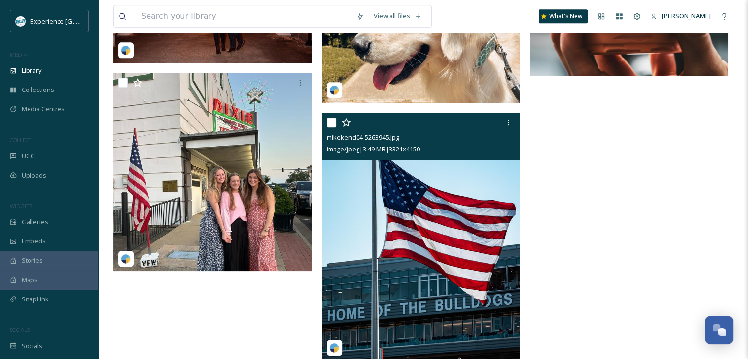
scroll to position [1082, 0]
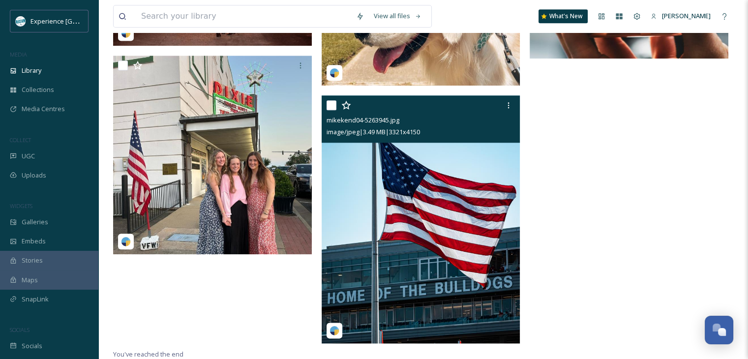
click at [331, 110] on input "checkbox" at bounding box center [332, 105] width 10 height 10
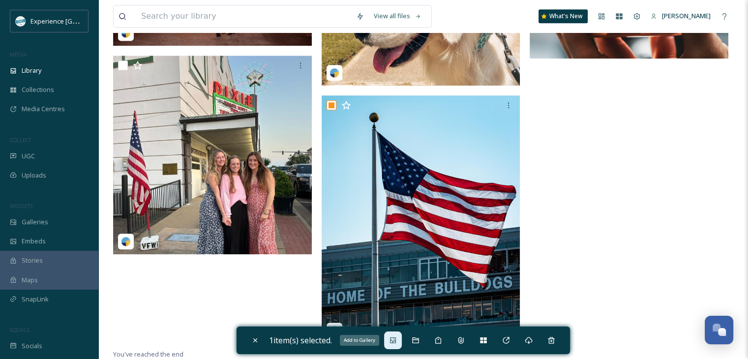
click at [396, 342] on icon at bounding box center [393, 341] width 8 height 8
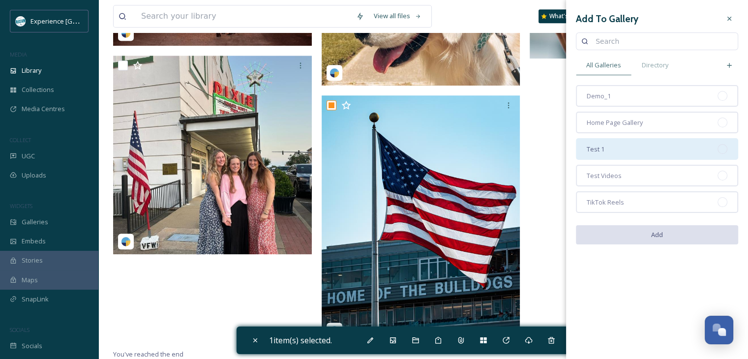
click at [619, 147] on div "Test 1" at bounding box center [657, 149] width 162 height 22
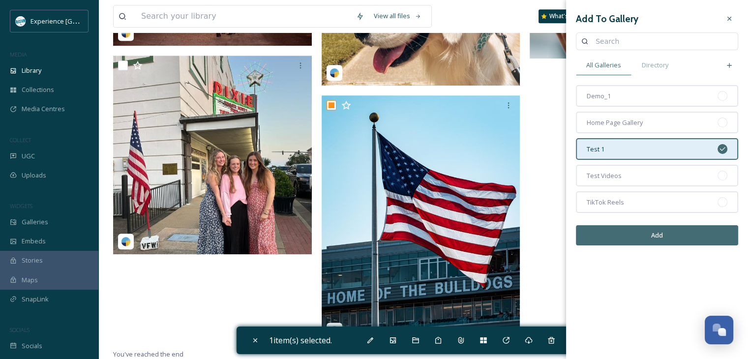
drag, startPoint x: 631, startPoint y: 232, endPoint x: 626, endPoint y: 232, distance: 5.4
click at [631, 232] on button "Add" at bounding box center [657, 235] width 162 height 20
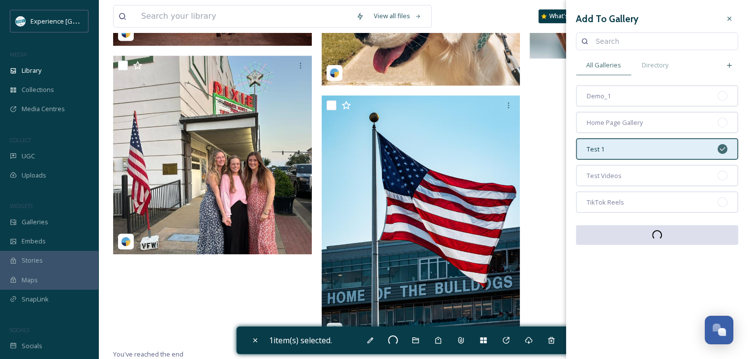
checkbox input "false"
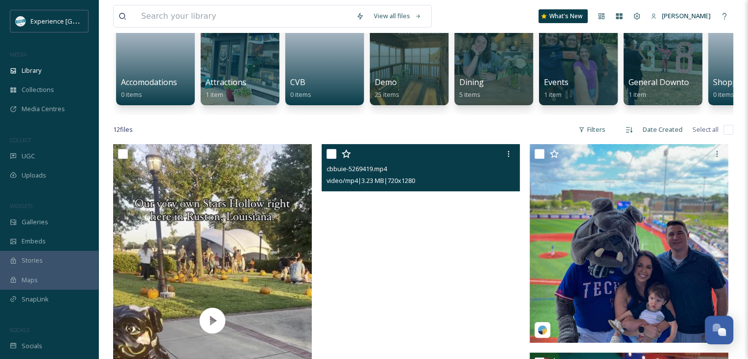
scroll to position [0, 0]
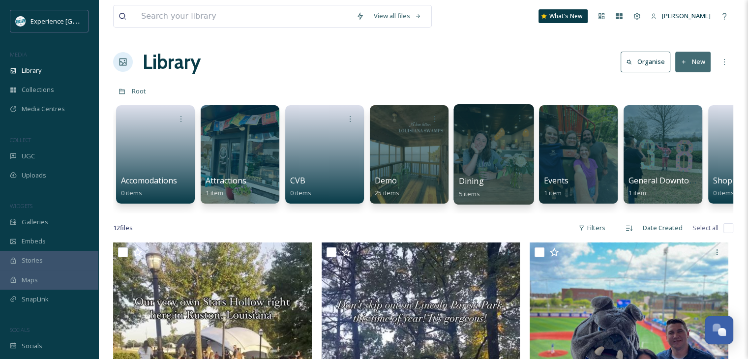
click at [513, 157] on div at bounding box center [494, 154] width 80 height 100
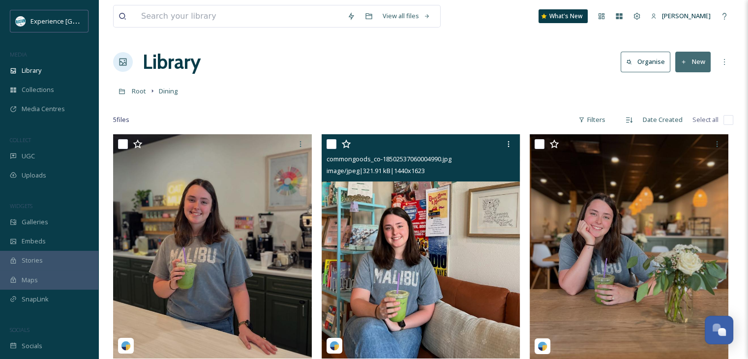
scroll to position [98, 0]
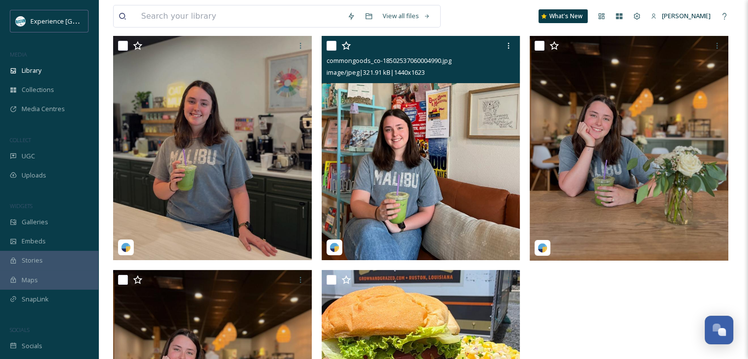
click at [331, 43] on input "checkbox" at bounding box center [332, 46] width 10 height 10
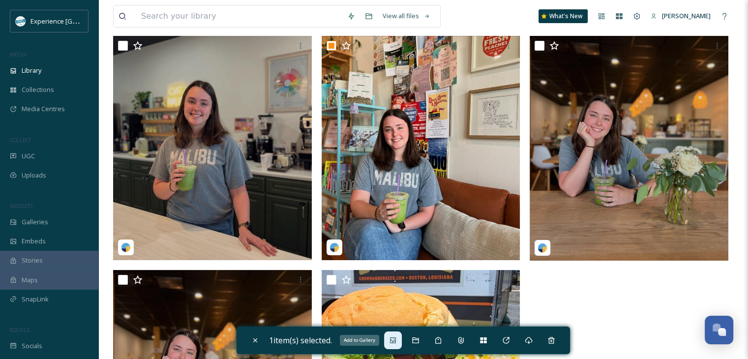
click at [395, 340] on icon at bounding box center [393, 341] width 8 height 8
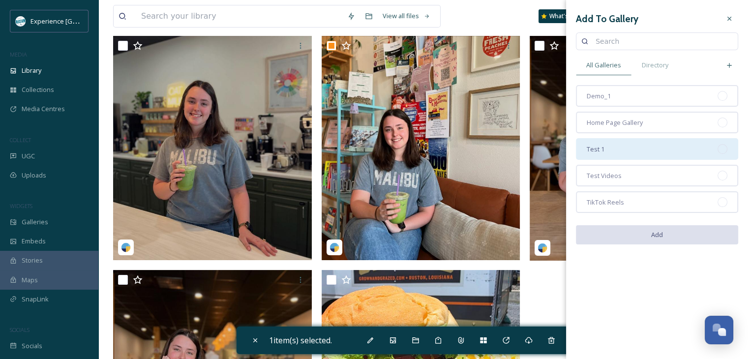
click at [623, 148] on div "Test 1" at bounding box center [657, 149] width 162 height 22
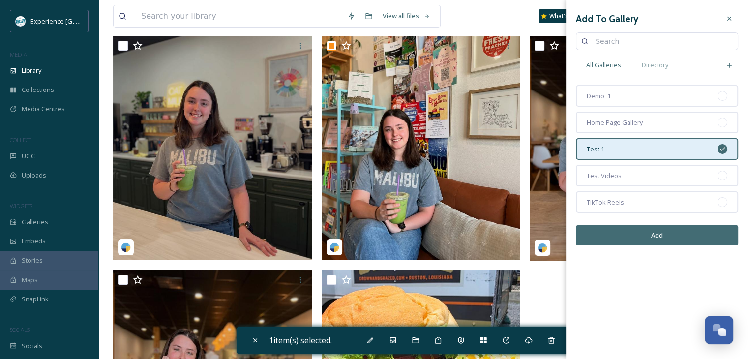
click at [651, 236] on button "Add" at bounding box center [657, 235] width 162 height 20
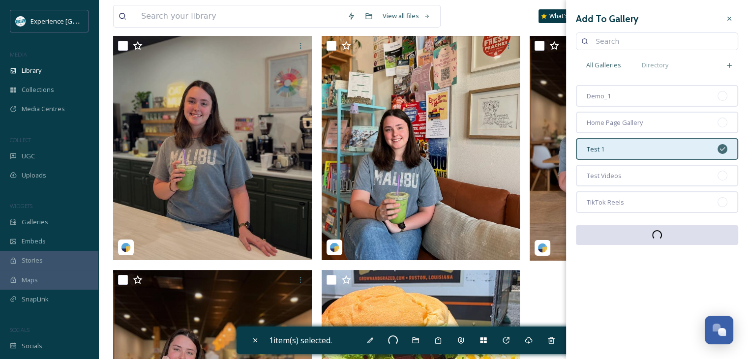
checkbox input "false"
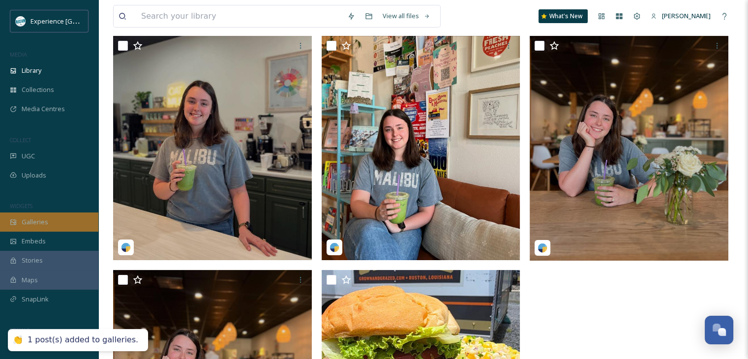
click at [41, 223] on span "Galleries" at bounding box center [35, 221] width 27 height 9
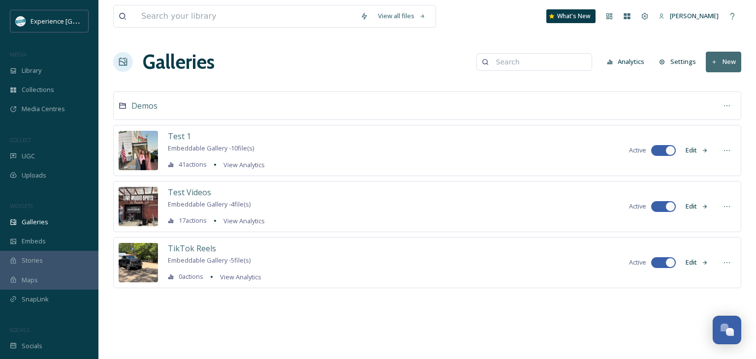
click at [696, 149] on button "Edit" at bounding box center [696, 150] width 32 height 19
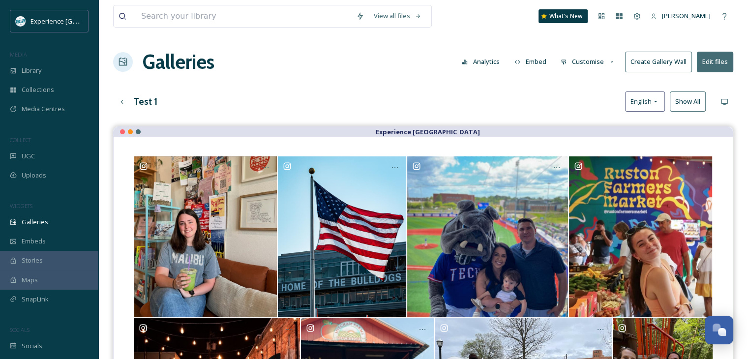
click at [538, 61] on button "Embed" at bounding box center [531, 61] width 42 height 19
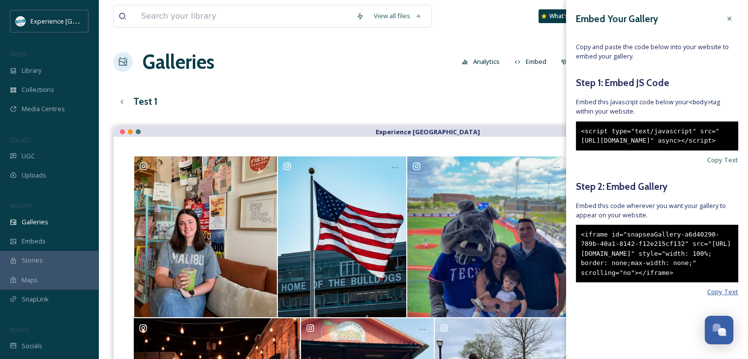
click at [707, 297] on span "Copy Text" at bounding box center [722, 291] width 31 height 9
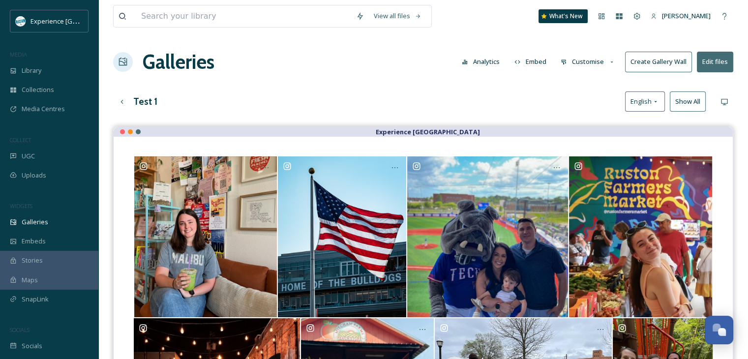
click at [437, 94] on div "Test 1 English Show All" at bounding box center [423, 102] width 620 height 20
click at [591, 61] on button "Customise" at bounding box center [588, 61] width 64 height 19
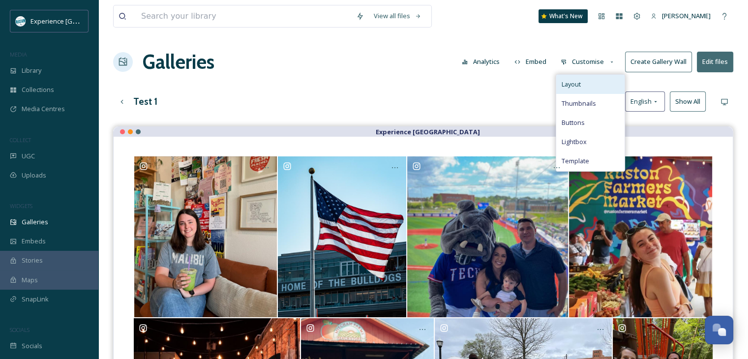
click at [595, 79] on div "Layout" at bounding box center [590, 84] width 68 height 19
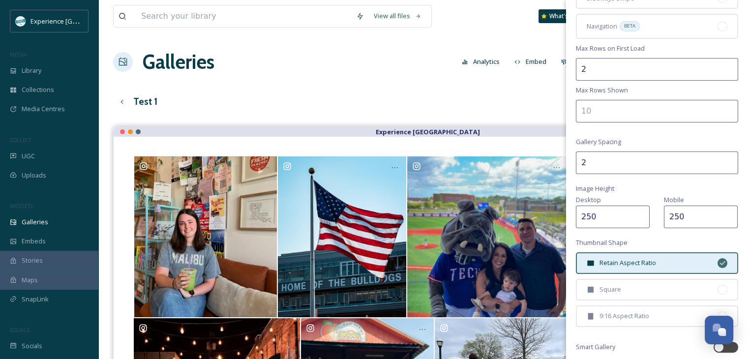
scroll to position [207, 0]
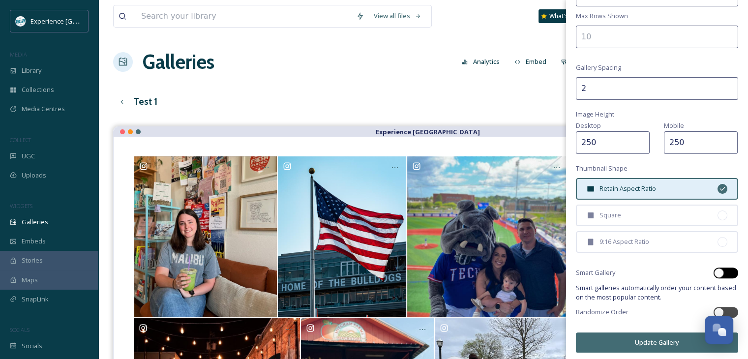
click at [719, 268] on div at bounding box center [726, 273] width 25 height 11
checkbox input "true"
click at [657, 336] on button "Update Gallery" at bounding box center [657, 343] width 162 height 20
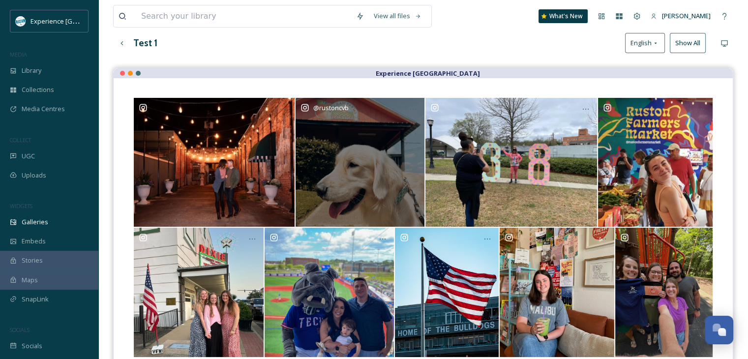
scroll to position [0, 0]
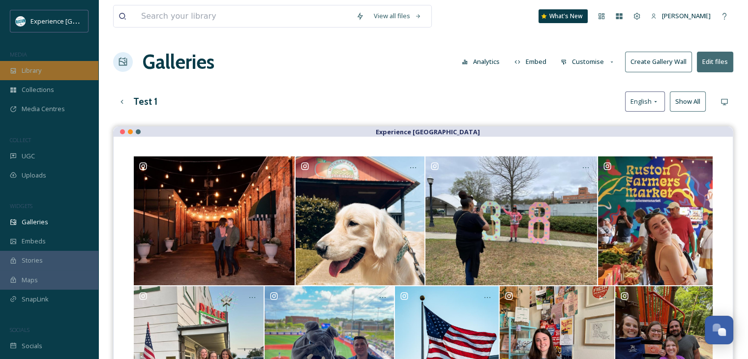
click at [38, 71] on span "Library" at bounding box center [32, 70] width 20 height 9
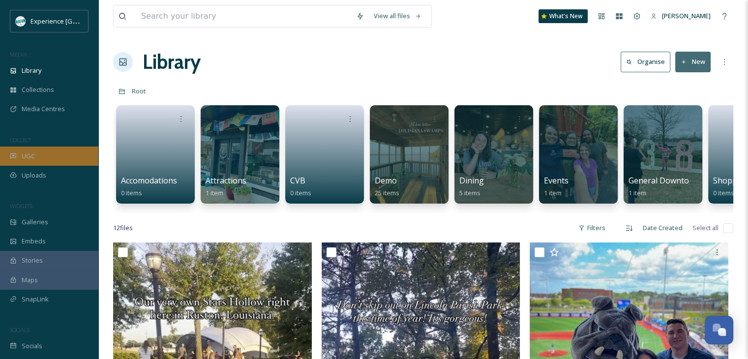
click at [49, 158] on div "UGC" at bounding box center [49, 156] width 98 height 19
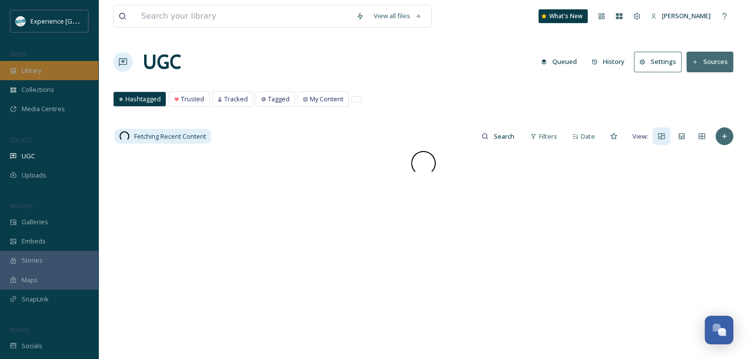
click at [20, 72] on div "Library" at bounding box center [49, 70] width 98 height 19
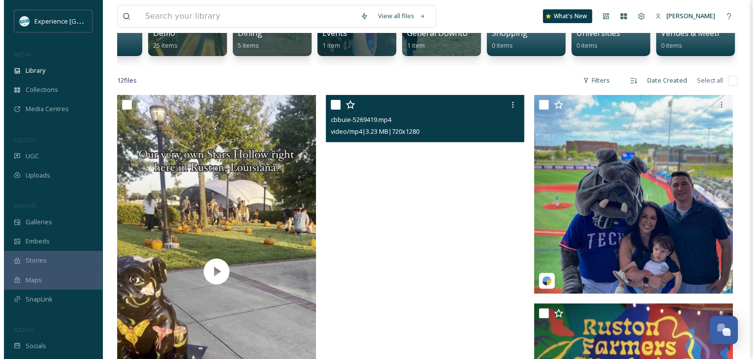
scroll to position [246, 0]
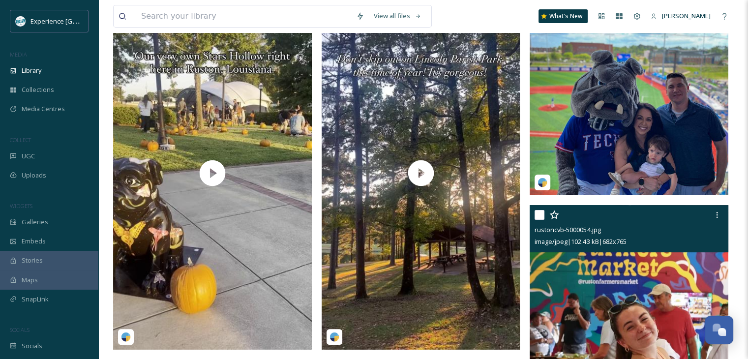
click at [538, 220] on input "checkbox" at bounding box center [540, 215] width 10 height 10
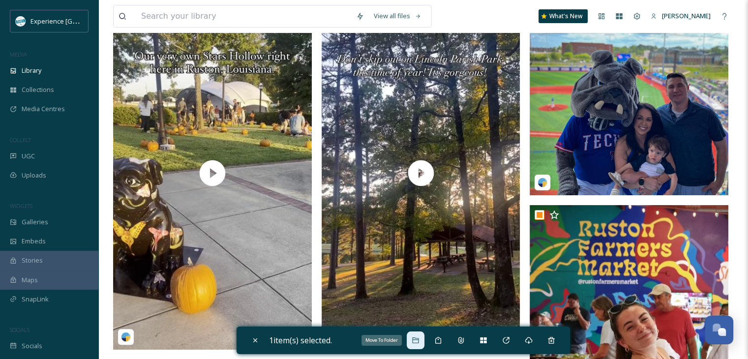
click at [420, 340] on icon at bounding box center [416, 341] width 8 height 8
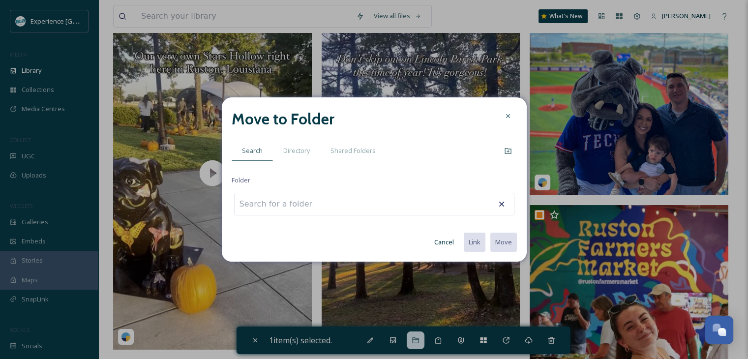
scroll to position [0, 218]
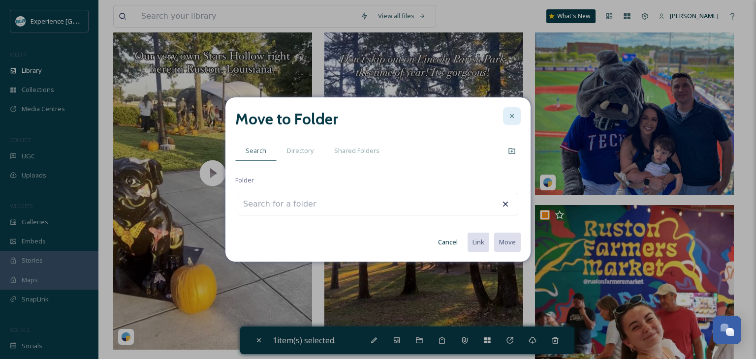
click at [511, 114] on icon at bounding box center [512, 116] width 8 height 8
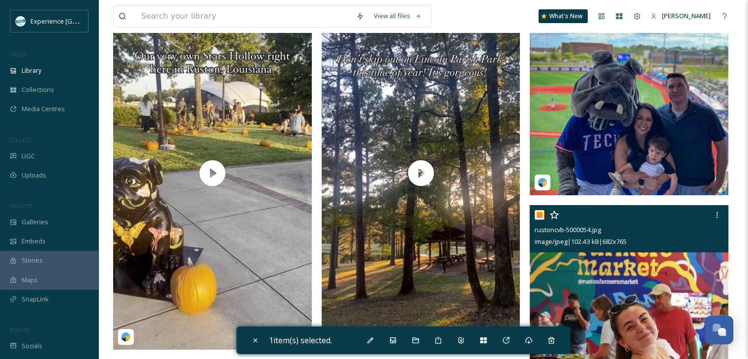
click at [535, 217] on input "checkbox" at bounding box center [540, 215] width 10 height 10
checkbox input "false"
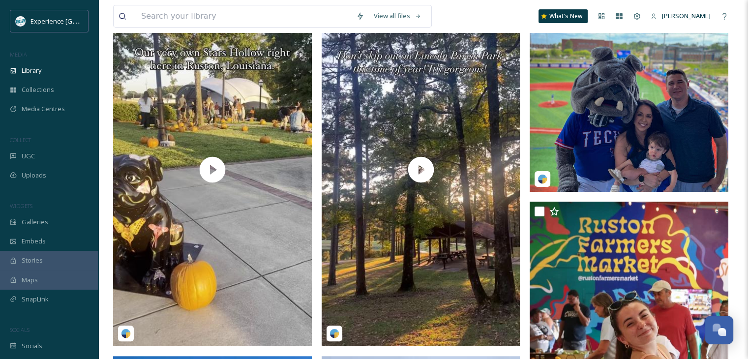
scroll to position [197, 0]
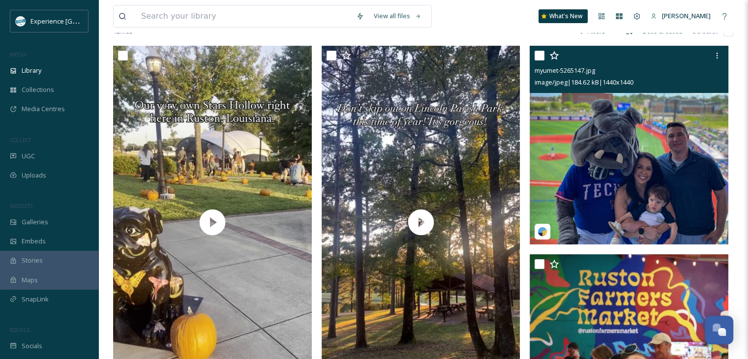
drag, startPoint x: 538, startPoint y: 66, endPoint x: 538, endPoint y: 79, distance: 12.8
click at [538, 79] on div "myumet-5265147.jpg image/jpeg | 184.62 kB | 1440 x 1440" at bounding box center [629, 69] width 199 height 47
click at [539, 61] on input "checkbox" at bounding box center [540, 56] width 10 height 10
checkbox input "true"
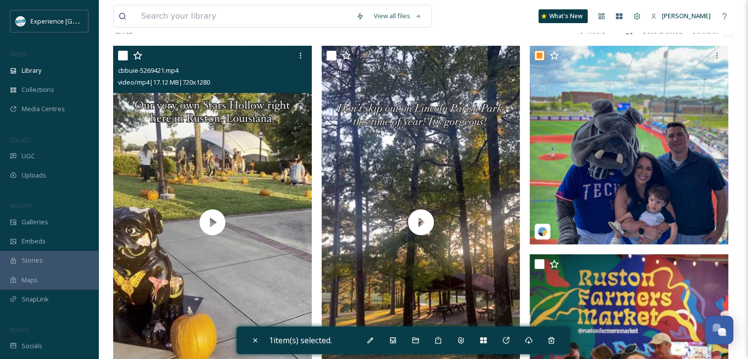
click at [124, 61] on input "checkbox" at bounding box center [123, 56] width 10 height 10
checkbox input "true"
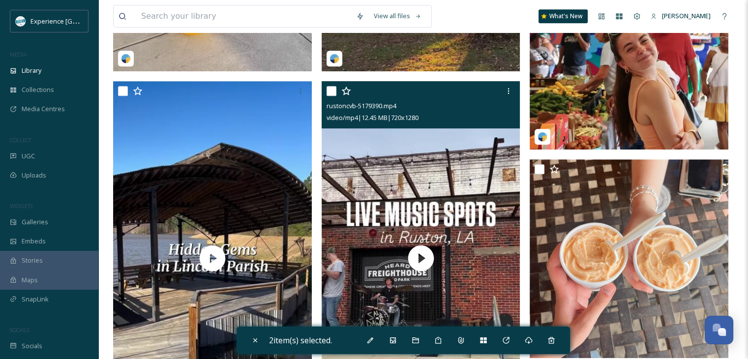
scroll to position [541, 0]
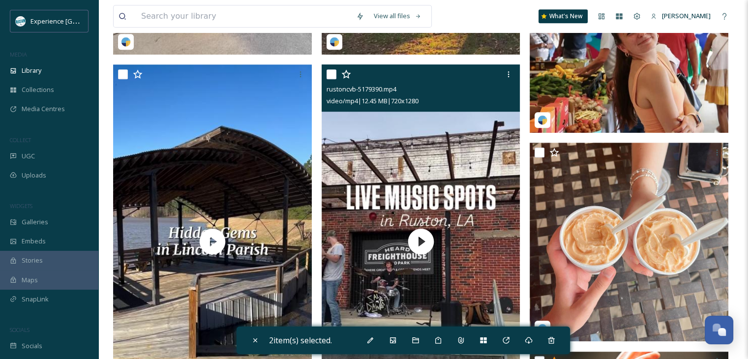
click at [331, 79] on input "checkbox" at bounding box center [332, 74] width 10 height 10
checkbox input "true"
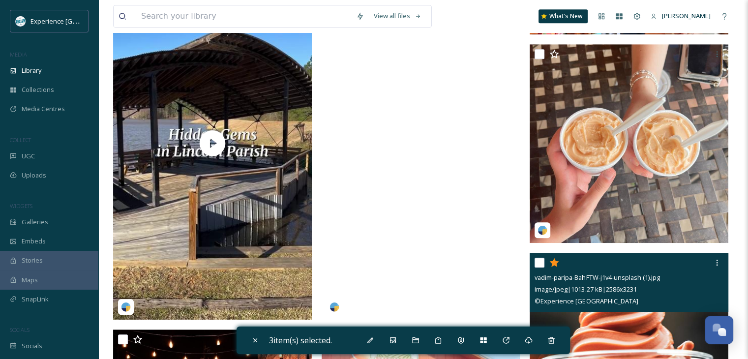
scroll to position [640, 0]
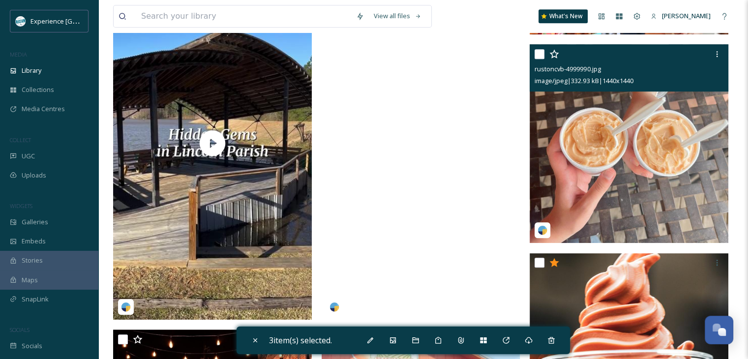
click at [535, 59] on input "checkbox" at bounding box center [540, 54] width 10 height 10
checkbox input "true"
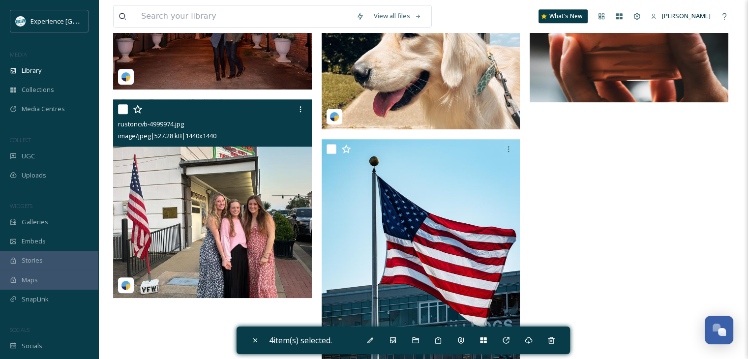
scroll to position [943, 0]
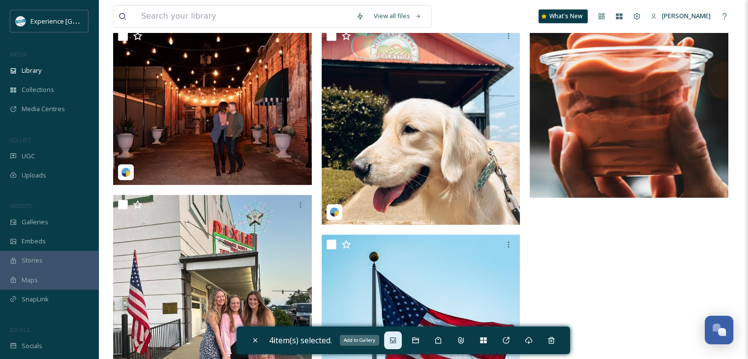
click at [397, 340] on icon at bounding box center [393, 341] width 8 height 8
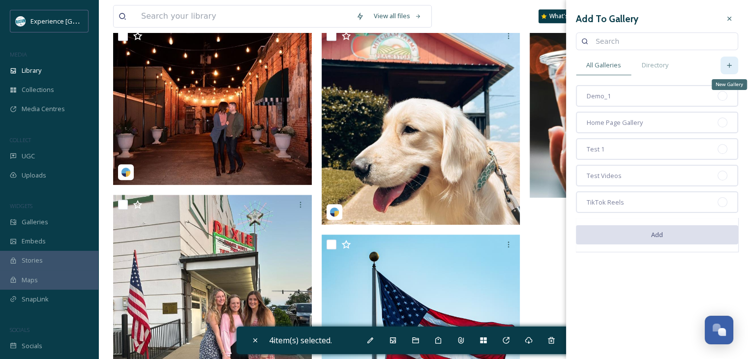
click at [725, 65] on div "New Gallery" at bounding box center [730, 66] width 18 height 18
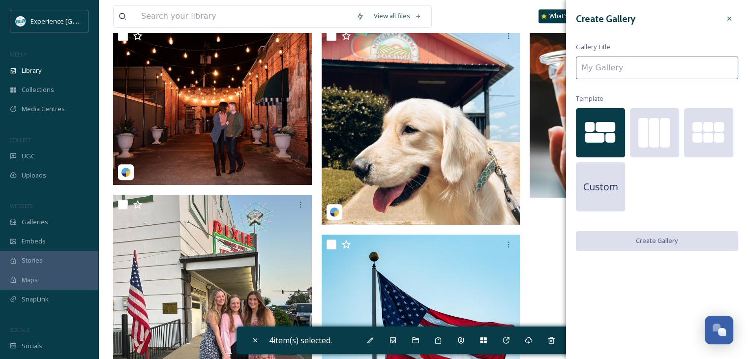
click at [617, 75] on input at bounding box center [657, 68] width 162 height 23
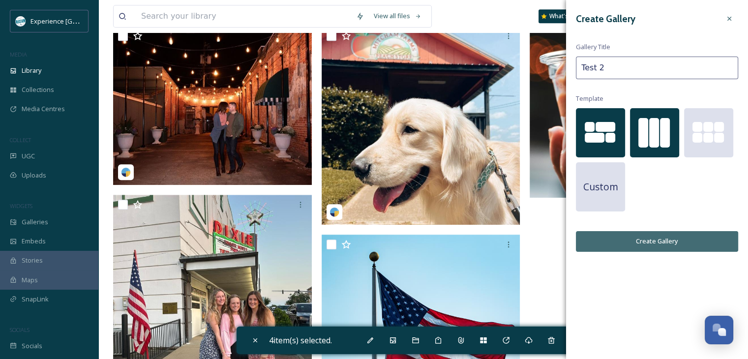
type input "Test 2"
click at [664, 126] on div at bounding box center [665, 133] width 10 height 30
drag, startPoint x: 673, startPoint y: 241, endPoint x: 670, endPoint y: 237, distance: 5.3
click at [673, 241] on button "Create Gallery" at bounding box center [657, 241] width 162 height 20
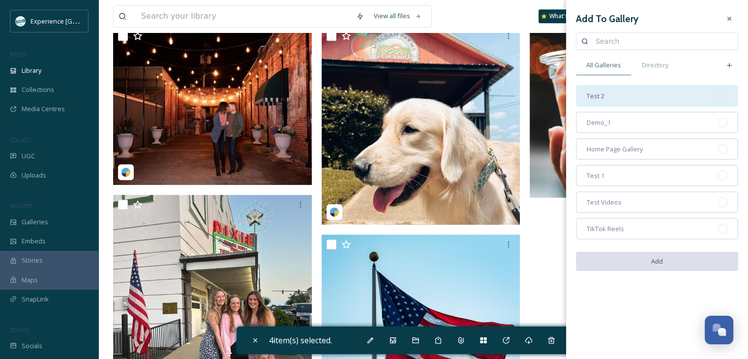
click at [606, 102] on div "Test 2" at bounding box center [657, 96] width 162 height 22
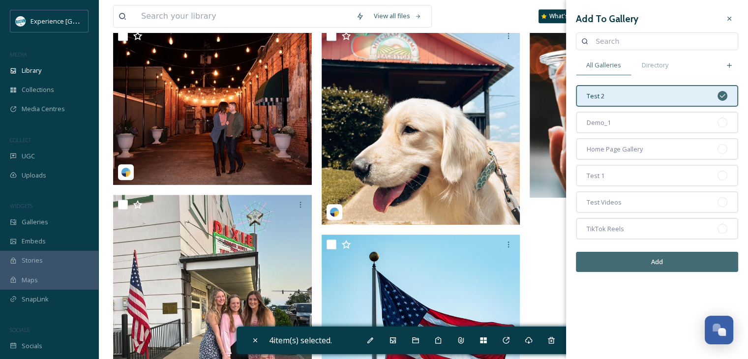
click at [654, 268] on button "Add" at bounding box center [657, 262] width 162 height 20
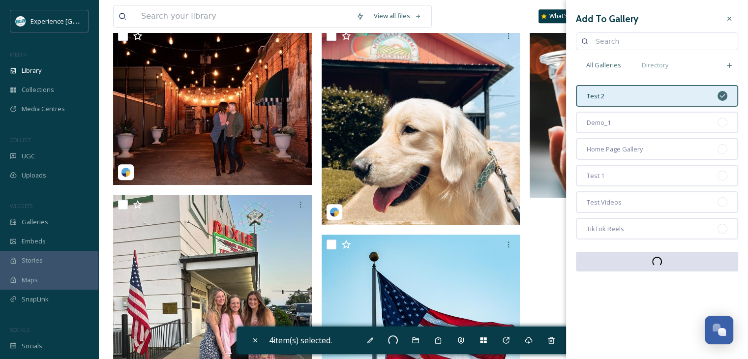
checkbox input "false"
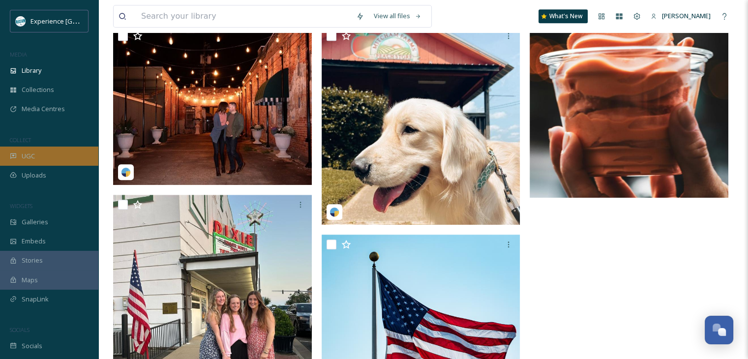
click at [28, 155] on span "UGC" at bounding box center [28, 156] width 13 height 9
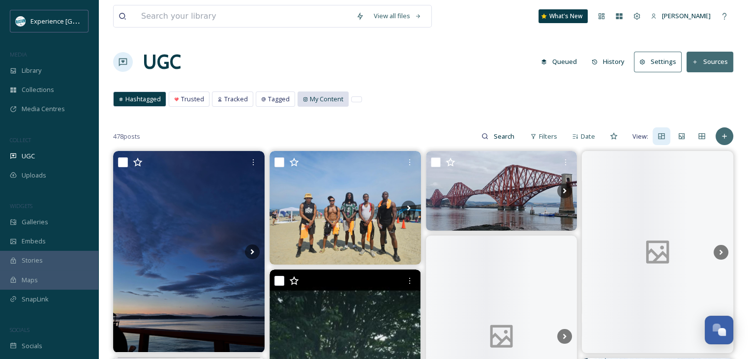
click at [305, 95] on div "My Content" at bounding box center [323, 99] width 50 height 14
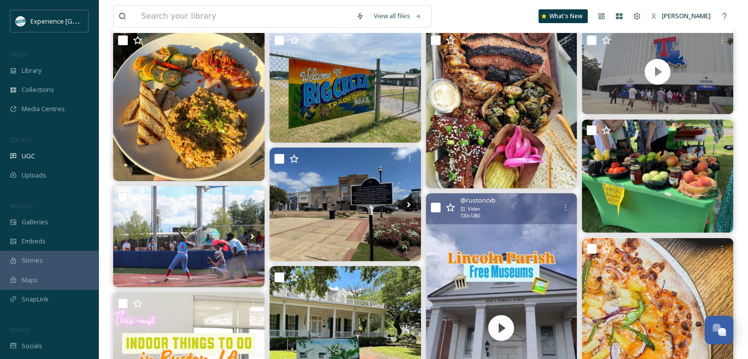
scroll to position [98, 0]
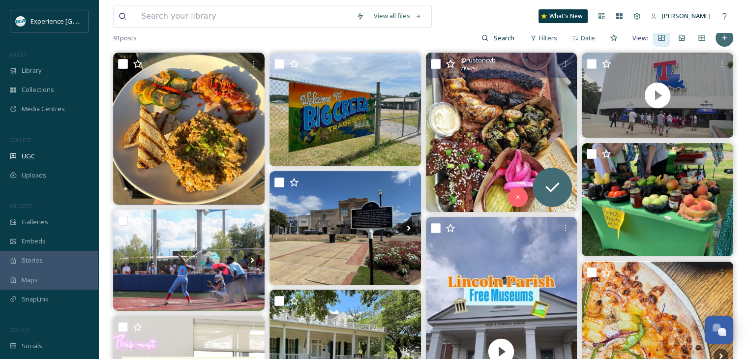
click at [539, 110] on img at bounding box center [502, 132] width 152 height 159
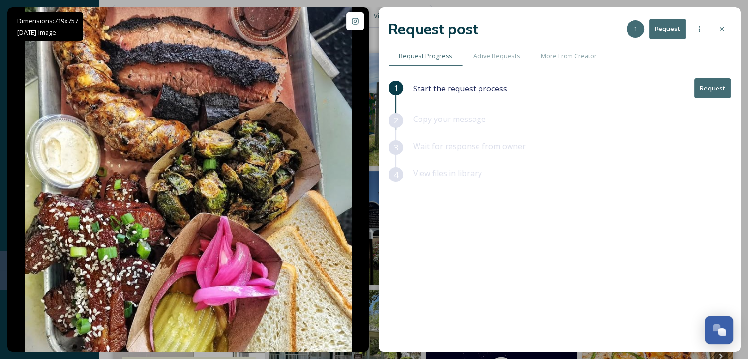
click at [719, 27] on icon at bounding box center [722, 29] width 8 height 8
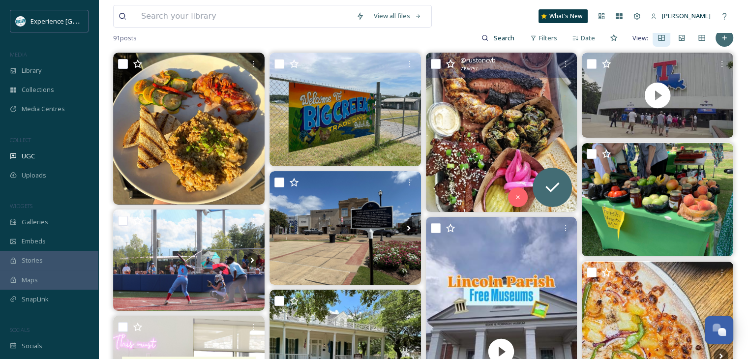
scroll to position [49, 0]
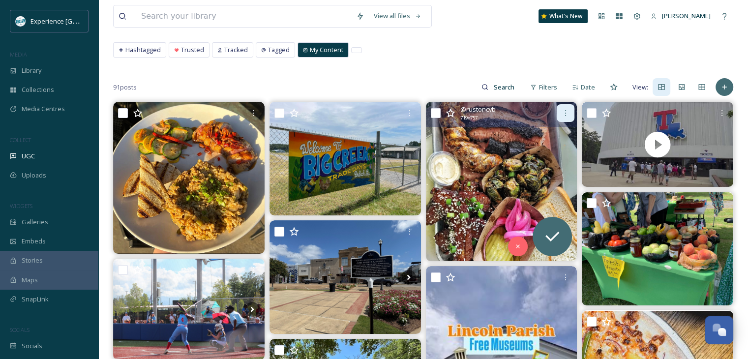
click at [564, 111] on icon at bounding box center [566, 113] width 8 height 8
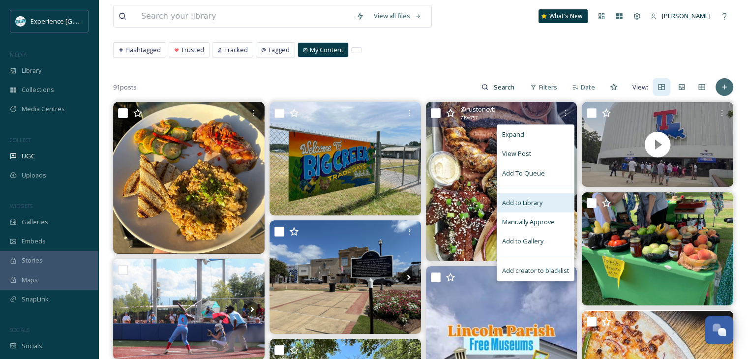
click at [532, 200] on span "Add to Library" at bounding box center [522, 202] width 40 height 9
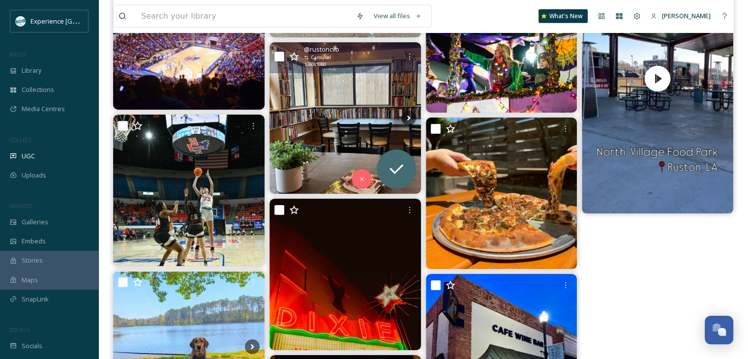
scroll to position [3166, 0]
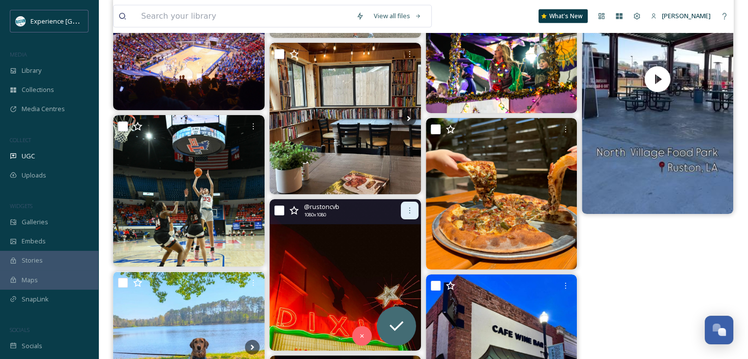
click at [403, 209] on div at bounding box center [410, 211] width 18 height 18
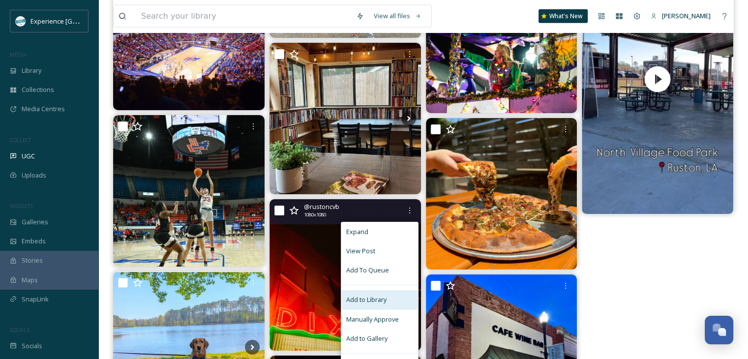
click at [376, 297] on span "Add to Library" at bounding box center [366, 299] width 40 height 9
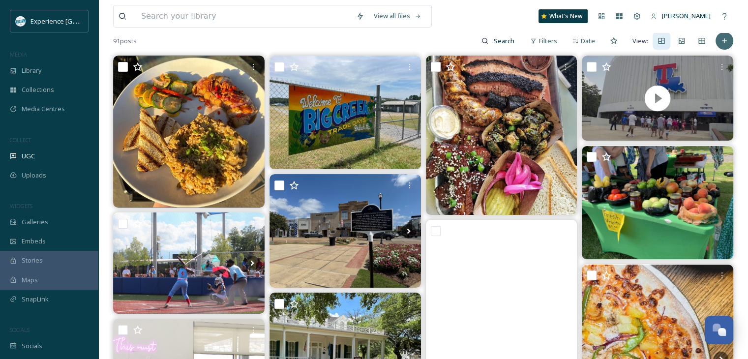
scroll to position [0, 0]
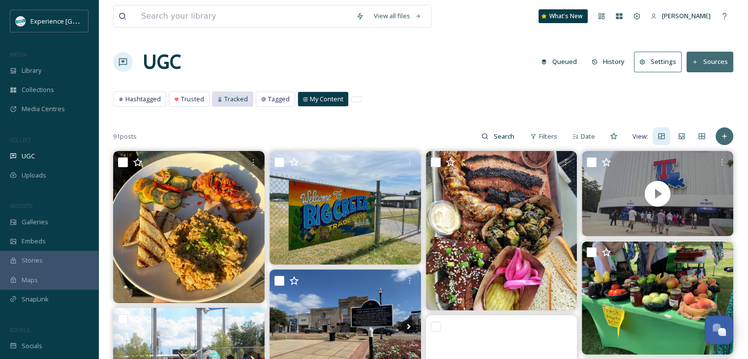
click at [221, 99] on div "Tracked" at bounding box center [233, 99] width 40 height 14
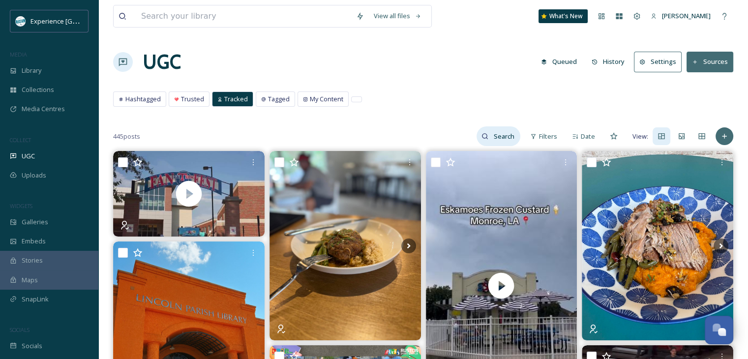
click at [485, 134] on icon at bounding box center [485, 136] width 7 height 7
click at [478, 139] on input at bounding box center [484, 136] width 74 height 20
type input "latechfb"
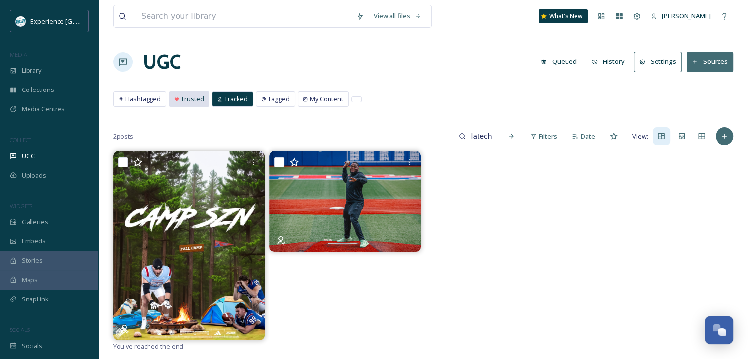
click at [200, 100] on span "Trusted" at bounding box center [192, 98] width 23 height 9
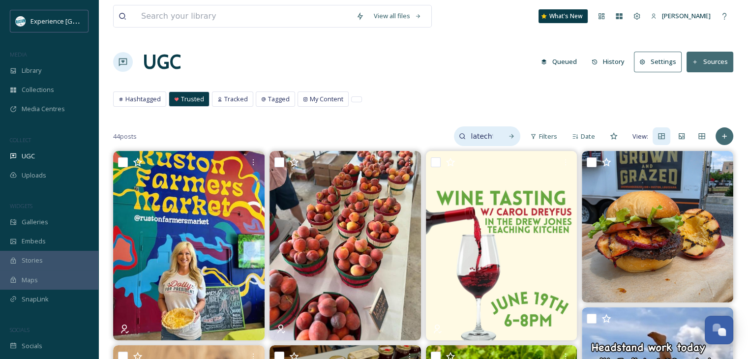
click at [481, 138] on input "latechfb" at bounding box center [482, 136] width 32 height 20
click at [487, 137] on input "latechfb" at bounding box center [461, 136] width 74 height 20
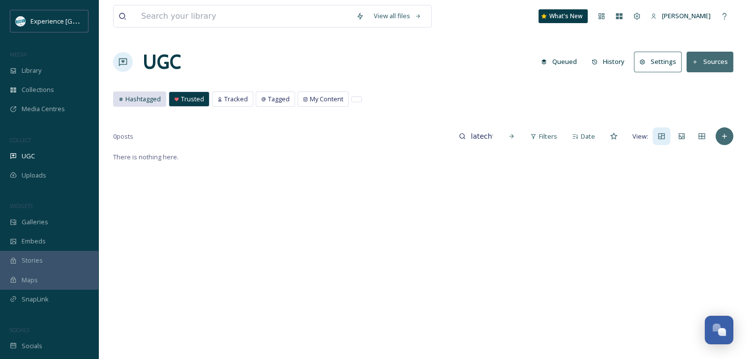
click at [152, 99] on span "Hashtagged" at bounding box center [142, 98] width 35 height 9
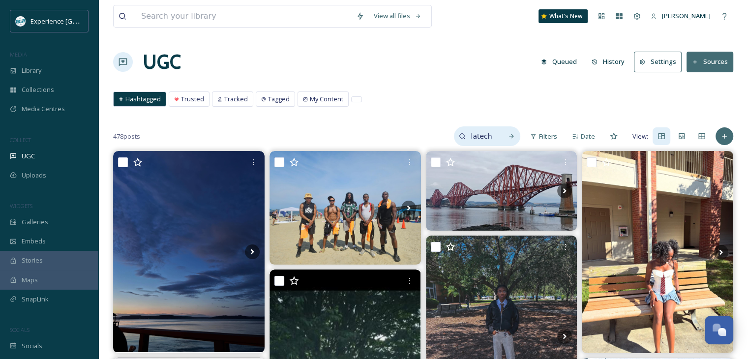
click at [492, 134] on input "latechfb" at bounding box center [482, 136] width 32 height 20
click at [490, 134] on input "latechfb" at bounding box center [461, 136] width 74 height 20
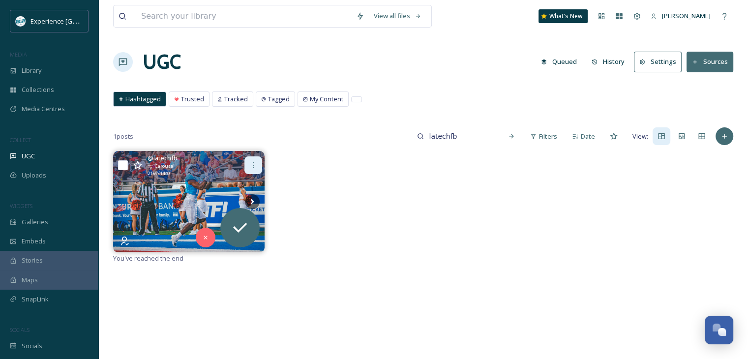
click at [249, 165] on icon at bounding box center [253, 165] width 8 height 8
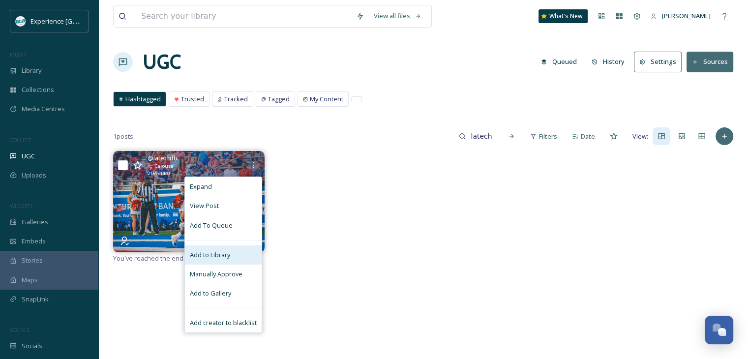
click at [216, 254] on span "Add to Library" at bounding box center [210, 254] width 40 height 9
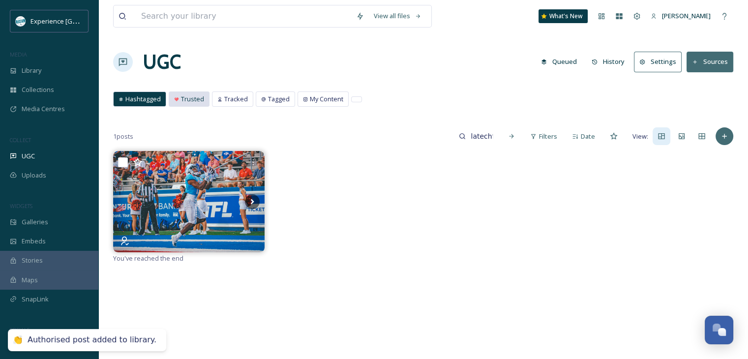
click at [183, 97] on span "Trusted" at bounding box center [192, 98] width 23 height 9
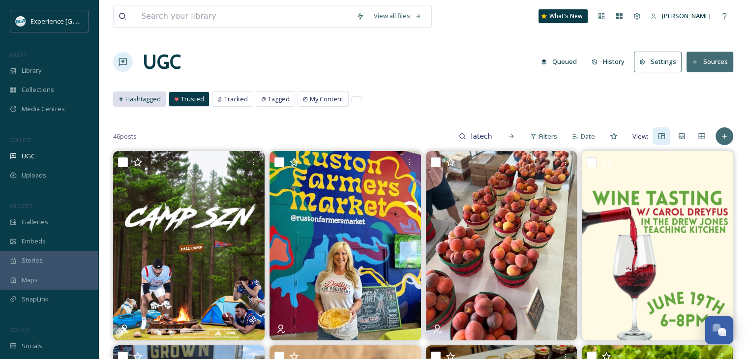
click at [150, 99] on span "Hashtagged" at bounding box center [142, 98] width 35 height 9
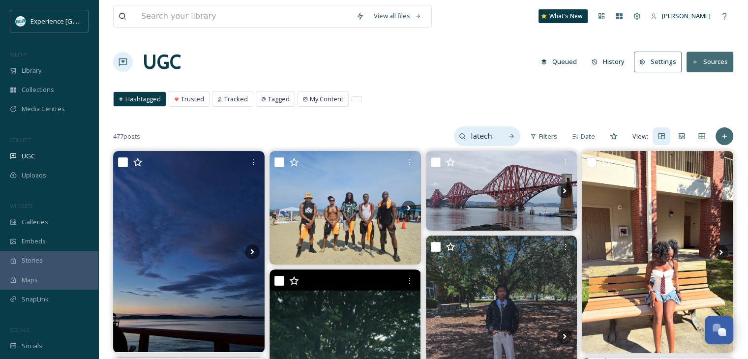
click at [491, 134] on input "latechfb" at bounding box center [482, 136] width 32 height 20
click at [491, 134] on input "latechfb" at bounding box center [461, 136] width 74 height 20
click at [539, 134] on div "Filters" at bounding box center [543, 136] width 37 height 19
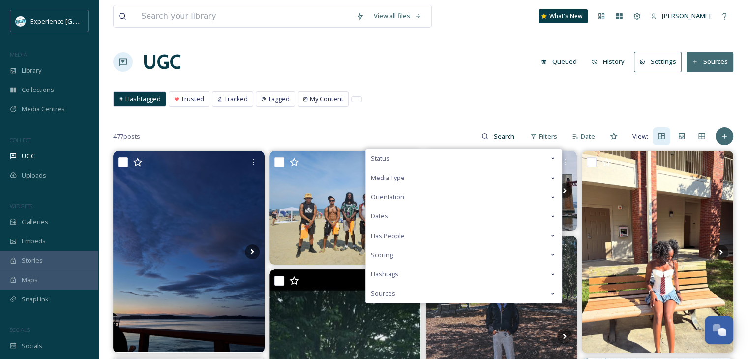
click at [502, 178] on div "Media Type" at bounding box center [464, 177] width 196 height 19
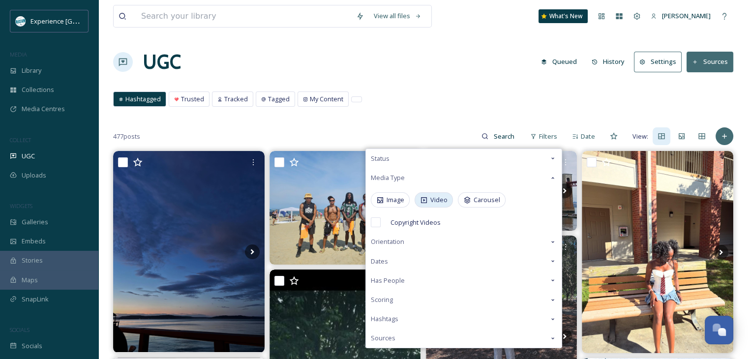
click at [421, 198] on icon at bounding box center [424, 200] width 8 height 8
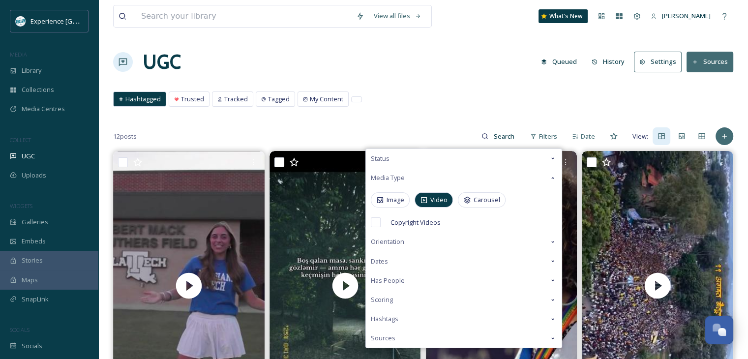
click at [556, 107] on div "Hashtagged Trusted Tracked Tagged My Content Hashtagged Trusted Tracked Tagged …" at bounding box center [423, 102] width 620 height 20
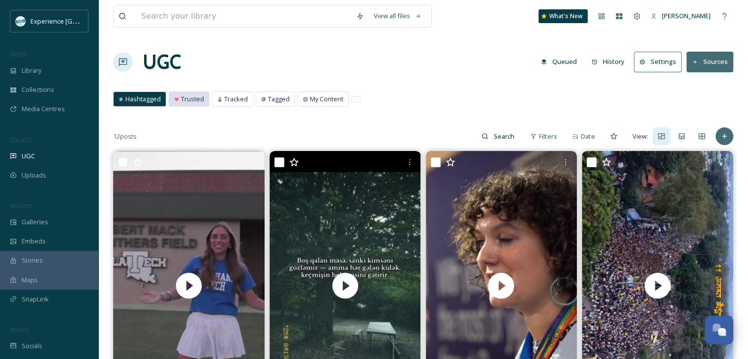
click at [183, 98] on span "Trusted" at bounding box center [192, 98] width 23 height 9
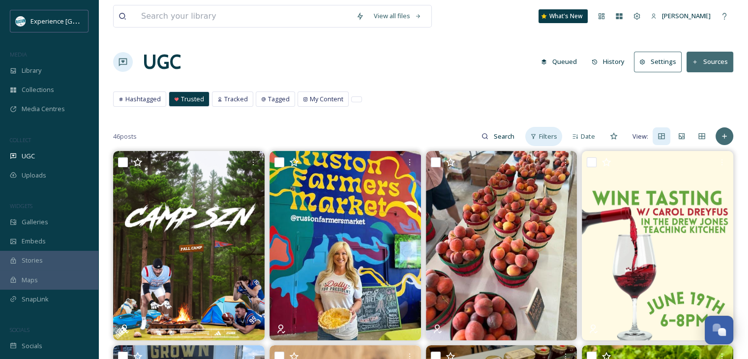
click at [540, 137] on span "Filters" at bounding box center [548, 136] width 18 height 9
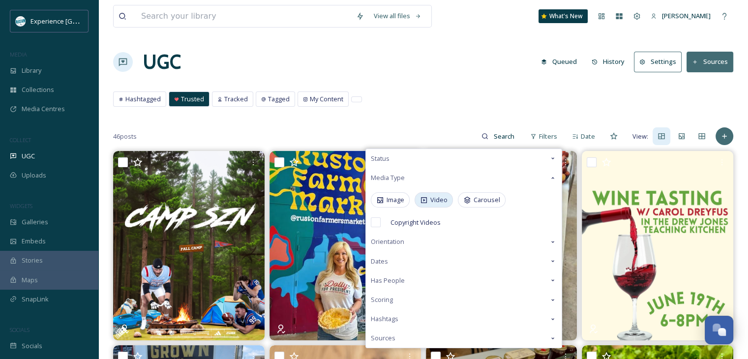
click at [440, 201] on span "Video" at bounding box center [438, 199] width 17 height 9
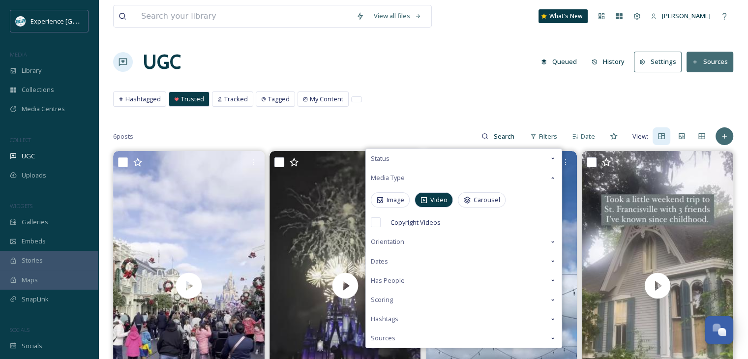
click at [449, 92] on div "Hashtagged Trusted Tracked Tagged My Content Hashtagged Trusted Tracked Tagged …" at bounding box center [423, 102] width 620 height 20
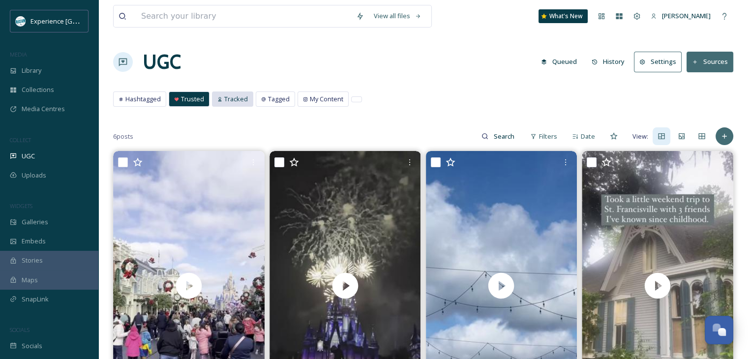
click at [239, 100] on span "Tracked" at bounding box center [236, 98] width 24 height 9
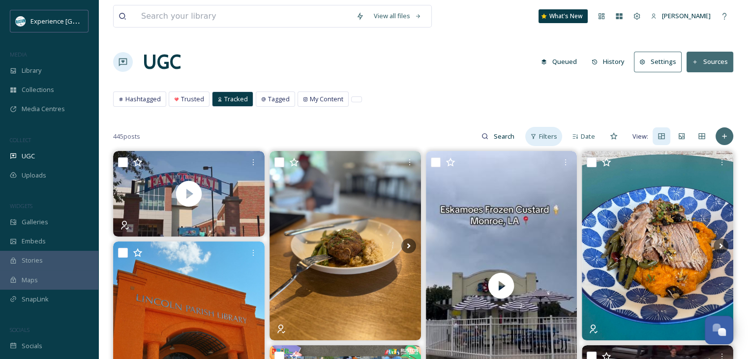
click at [537, 134] on icon at bounding box center [533, 136] width 6 height 6
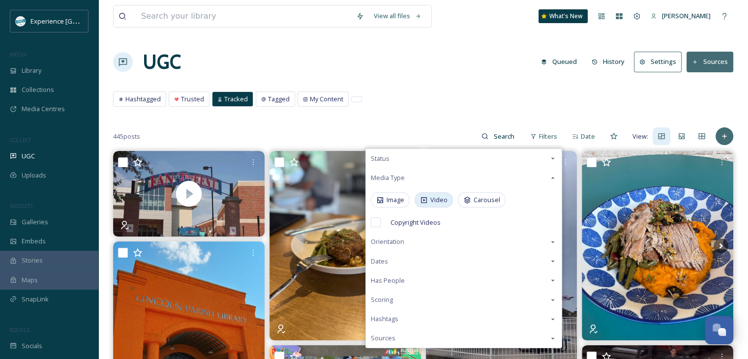
click at [428, 200] on icon at bounding box center [424, 200] width 8 height 8
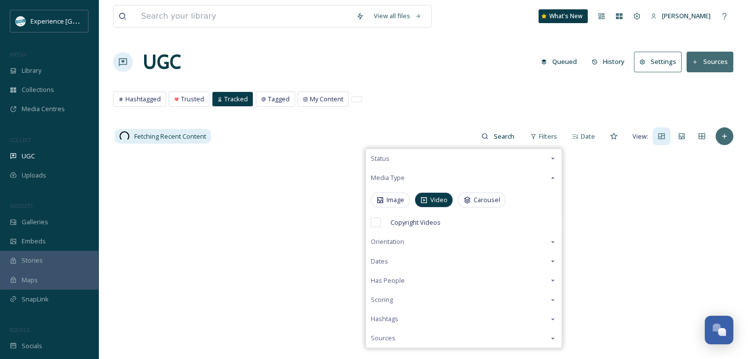
click at [459, 97] on div "Hashtagged Trusted Tracked Tagged My Content Hashtagged Trusted Tracked Tagged …" at bounding box center [423, 102] width 620 height 20
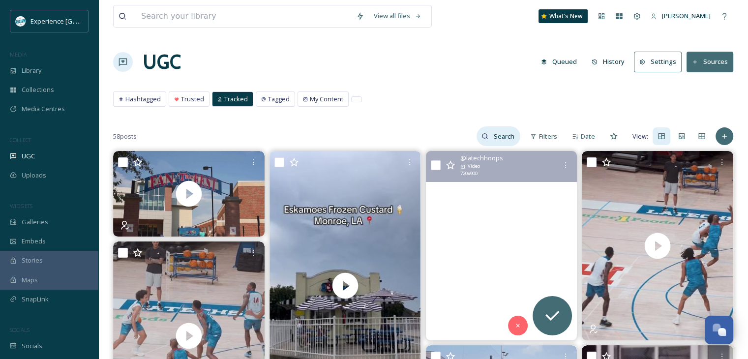
click at [486, 135] on icon at bounding box center [485, 136] width 7 height 7
click at [481, 141] on input at bounding box center [484, 136] width 74 height 20
type input "latech"
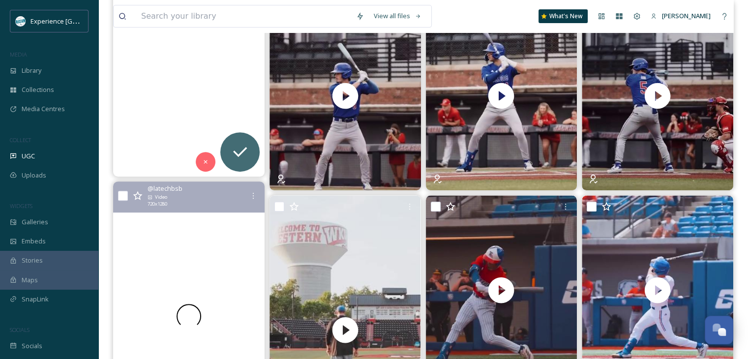
scroll to position [443, 0]
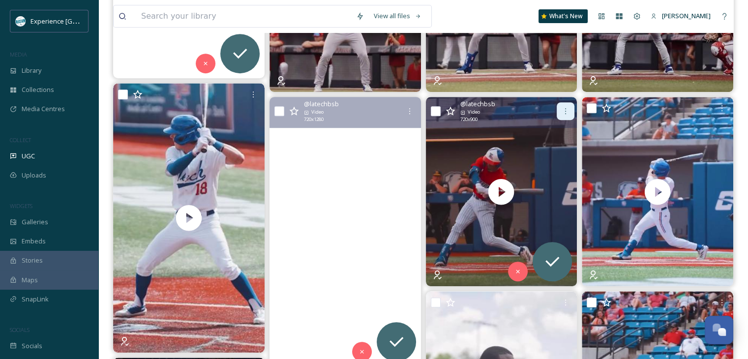
click at [566, 107] on icon at bounding box center [566, 111] width 8 height 8
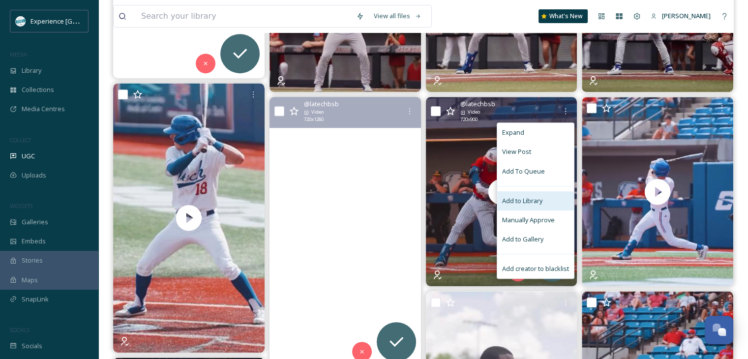
click at [514, 197] on span "Add to Library" at bounding box center [522, 200] width 40 height 9
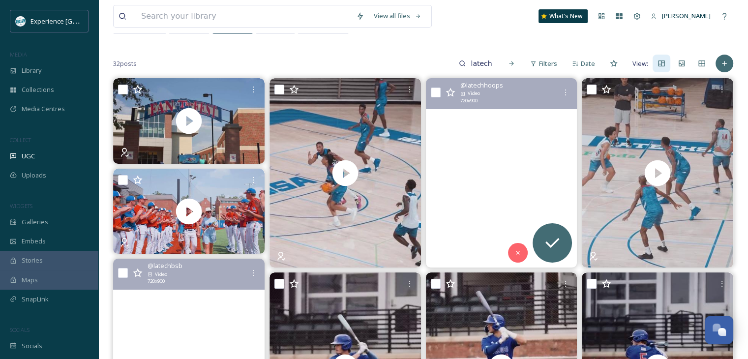
scroll to position [0, 0]
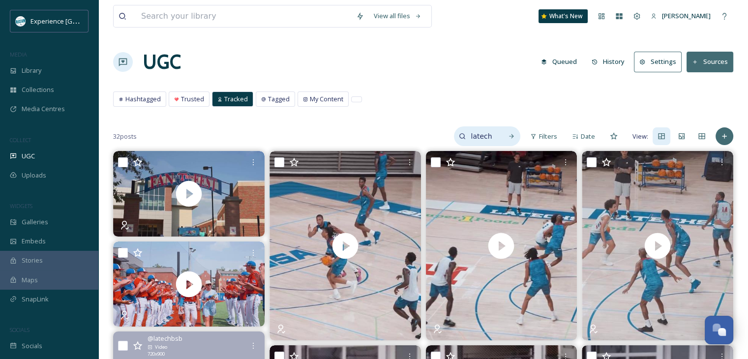
click at [493, 138] on input "latech" at bounding box center [482, 136] width 32 height 20
click at [493, 138] on input "latech" at bounding box center [461, 136] width 74 height 20
click at [195, 94] on span "Trusted" at bounding box center [192, 98] width 23 height 9
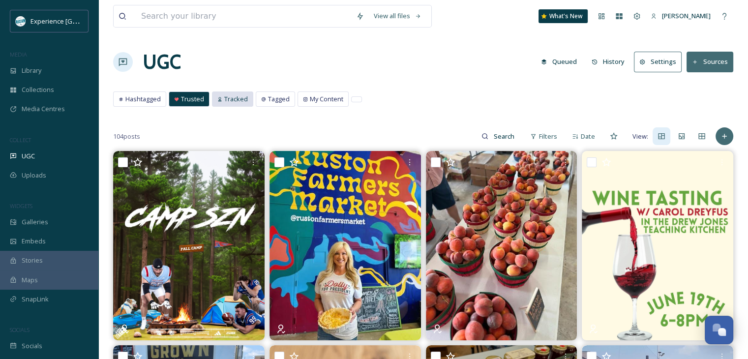
click at [226, 99] on span "Tracked" at bounding box center [236, 98] width 24 height 9
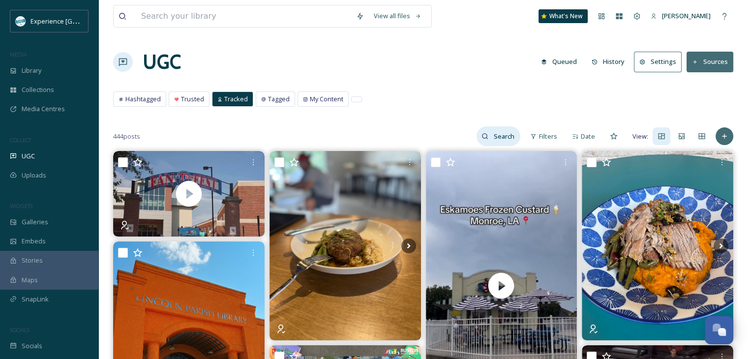
click at [483, 134] on icon at bounding box center [485, 136] width 7 height 7
click at [459, 139] on input at bounding box center [484, 136] width 74 height 20
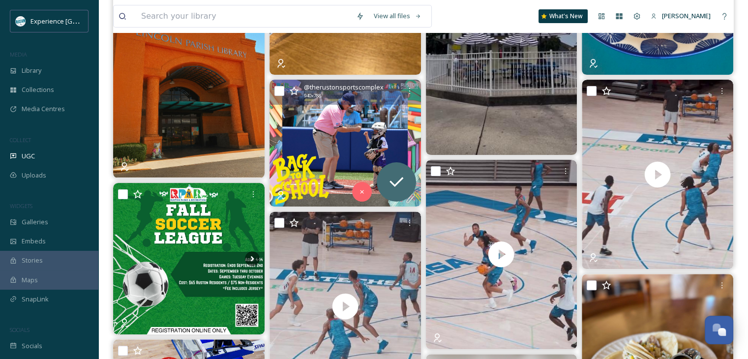
scroll to position [295, 0]
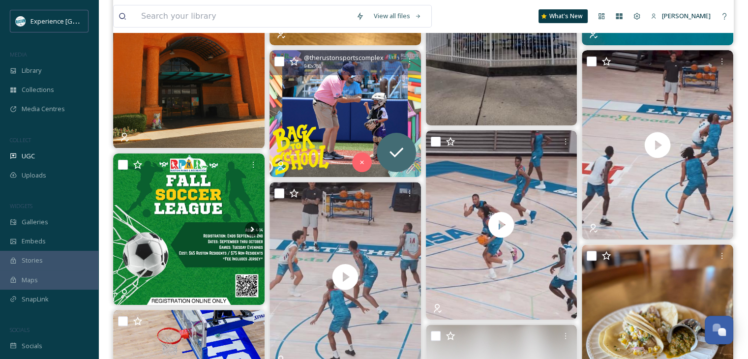
type input "rustonsportscomplex"
click at [332, 86] on img at bounding box center [346, 113] width 152 height 127
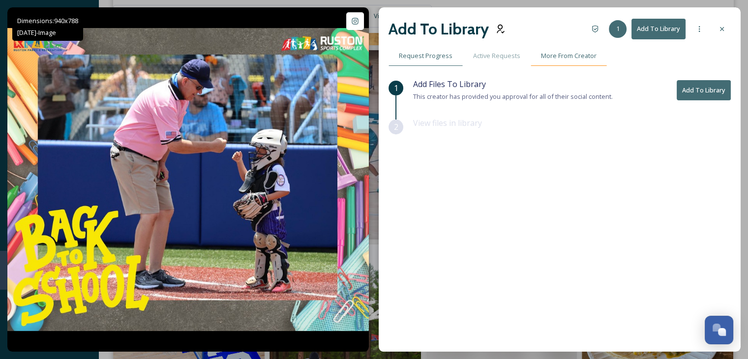
click at [593, 52] on span "More From Creator" at bounding box center [569, 55] width 56 height 9
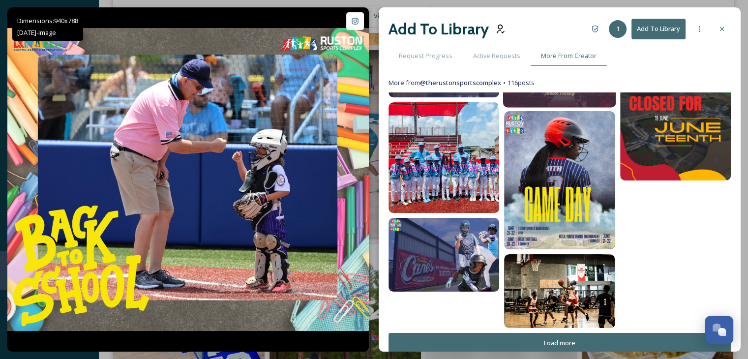
scroll to position [344, 0]
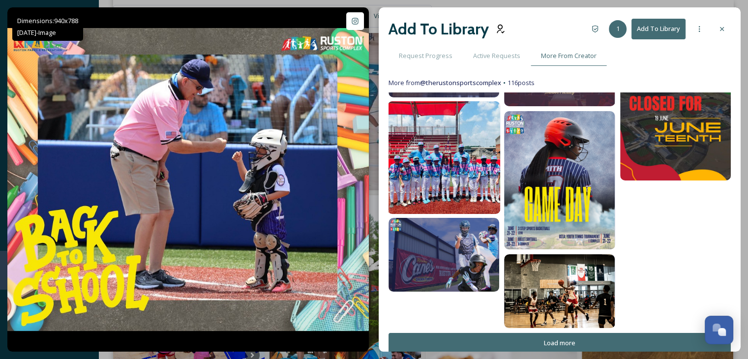
click at [457, 153] on img at bounding box center [444, 157] width 113 height 113
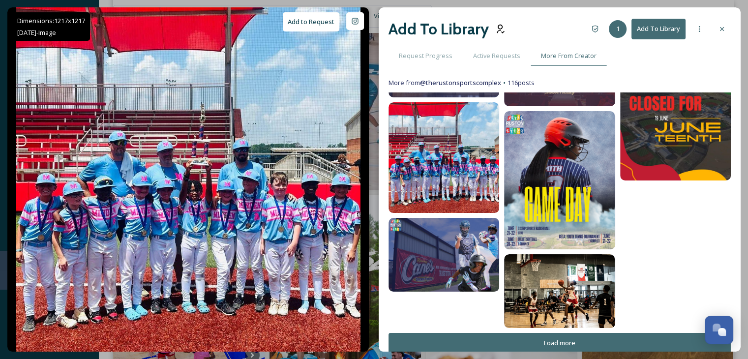
click at [657, 36] on button "Add To Library" at bounding box center [659, 29] width 54 height 20
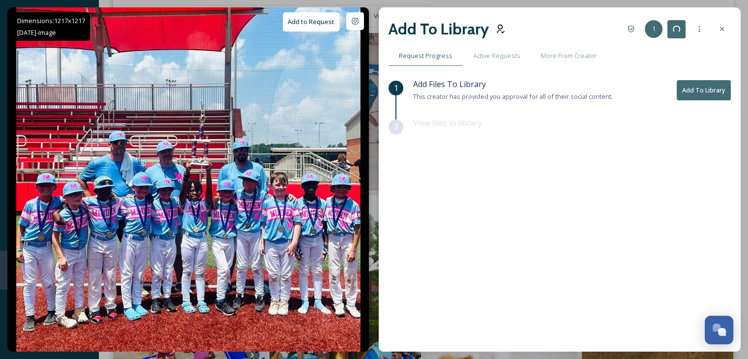
click at [690, 93] on button "Add To Library" at bounding box center [704, 90] width 54 height 20
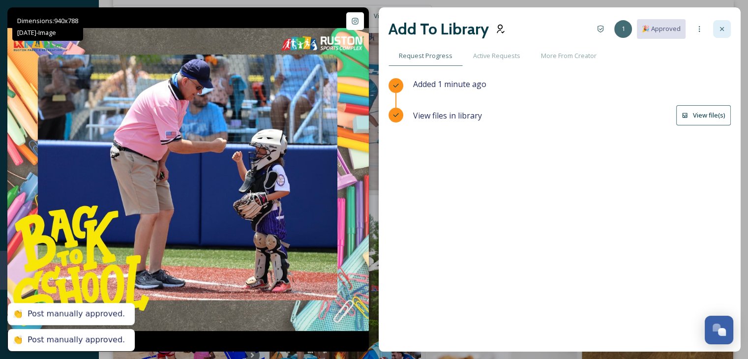
click at [720, 28] on icon at bounding box center [722, 29] width 8 height 8
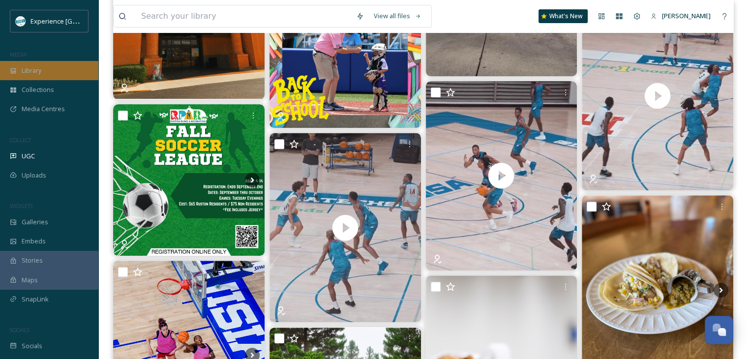
click at [33, 75] on div "Library" at bounding box center [49, 70] width 98 height 19
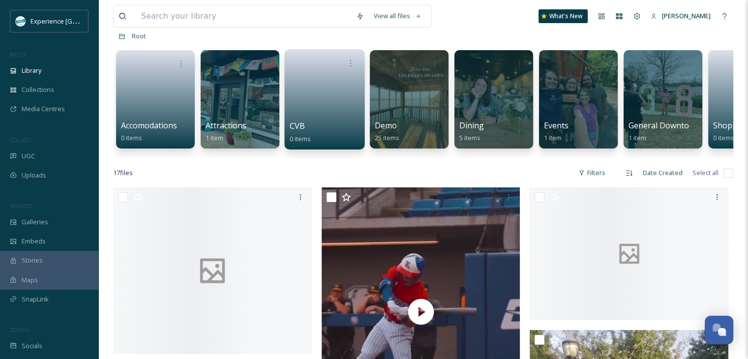
scroll to position [148, 0]
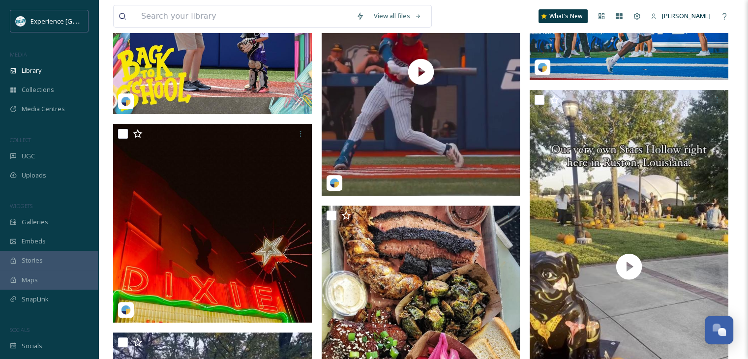
click at [263, 89] on img at bounding box center [212, 30] width 199 height 167
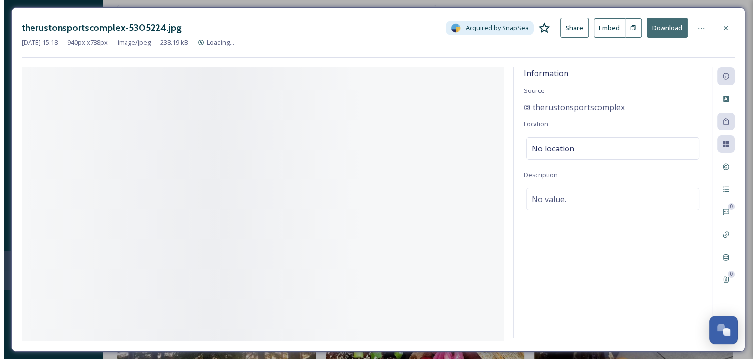
scroll to position [119, 0]
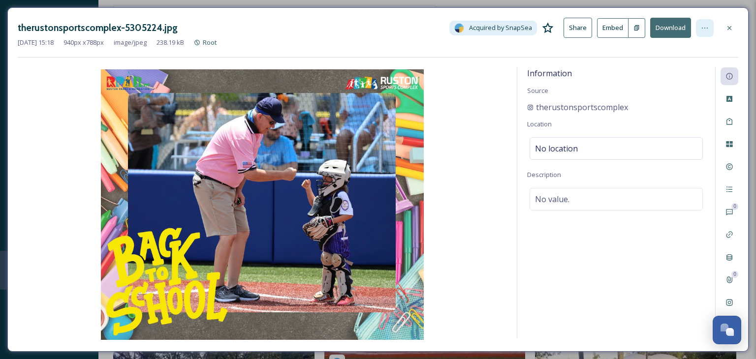
click at [704, 31] on icon at bounding box center [705, 28] width 8 height 8
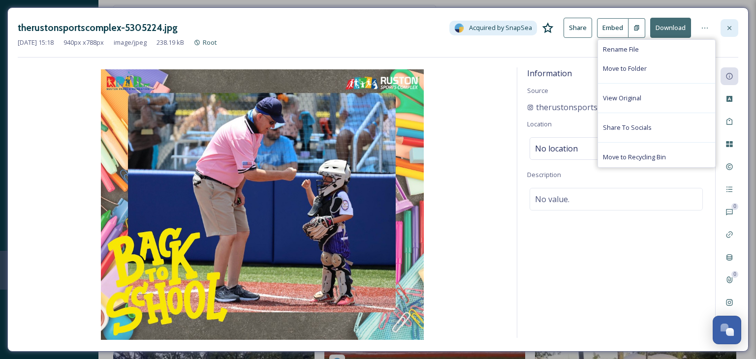
click at [723, 25] on div at bounding box center [729, 28] width 18 height 18
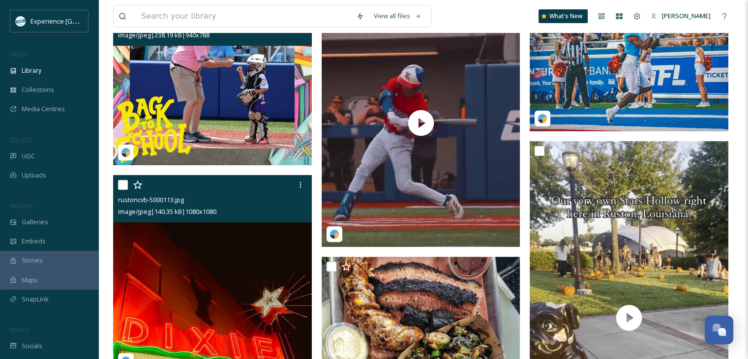
scroll to position [197, 0]
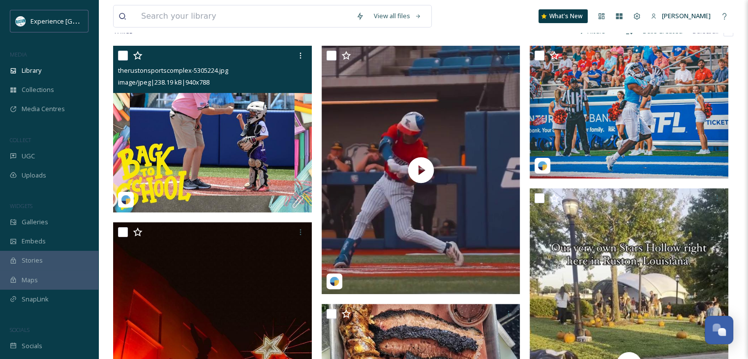
click at [120, 61] on input "checkbox" at bounding box center [123, 56] width 10 height 10
checkbox input "true"
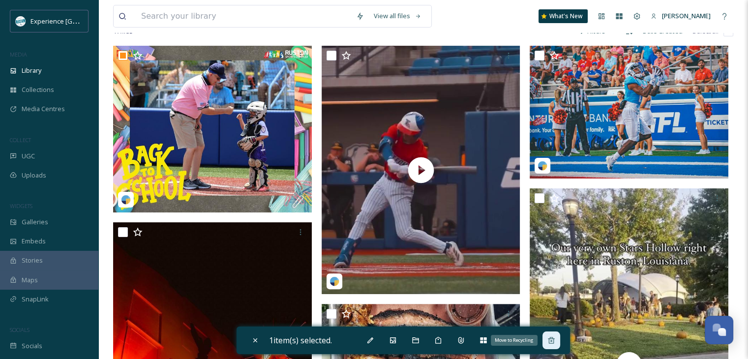
click at [549, 342] on div "Move to Recycling" at bounding box center [552, 341] width 18 height 18
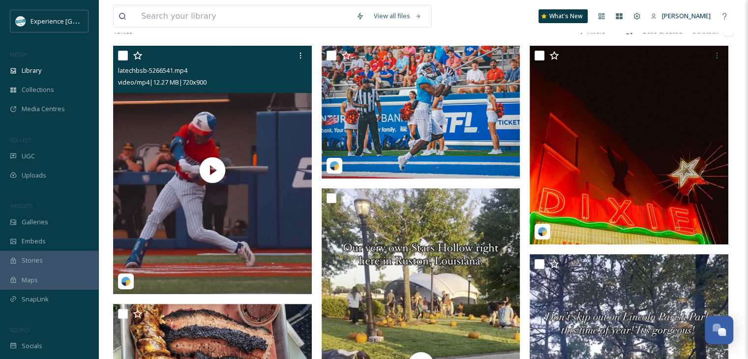
click at [121, 61] on input "checkbox" at bounding box center [123, 56] width 10 height 10
checkbox input "true"
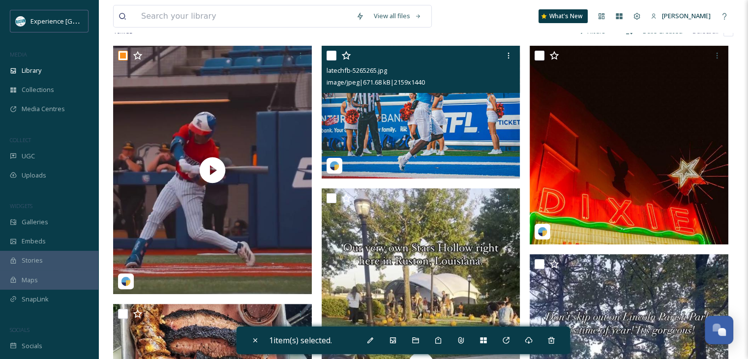
click at [335, 61] on input "checkbox" at bounding box center [332, 56] width 10 height 10
checkbox input "true"
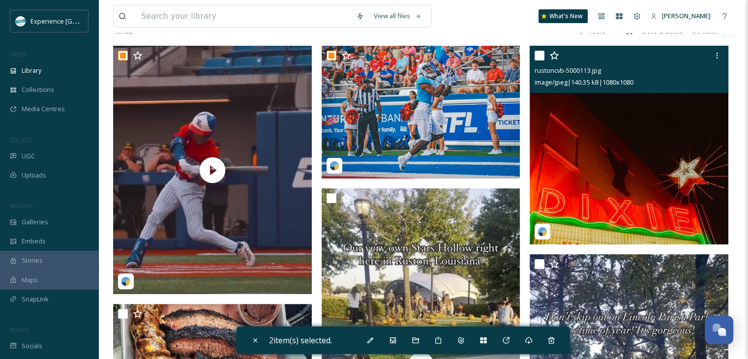
click at [536, 61] on input "checkbox" at bounding box center [540, 56] width 10 height 10
checkbox input "true"
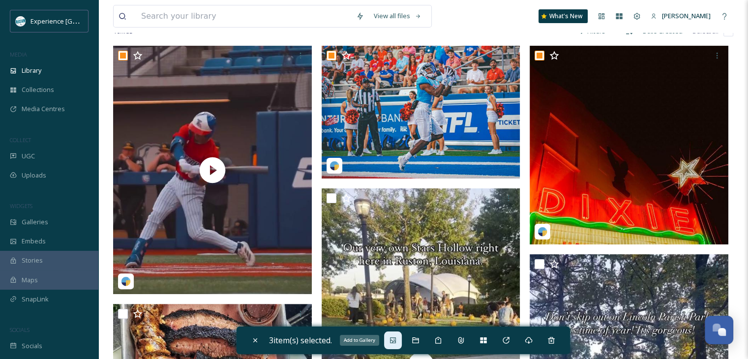
click at [397, 343] on icon at bounding box center [393, 341] width 8 height 8
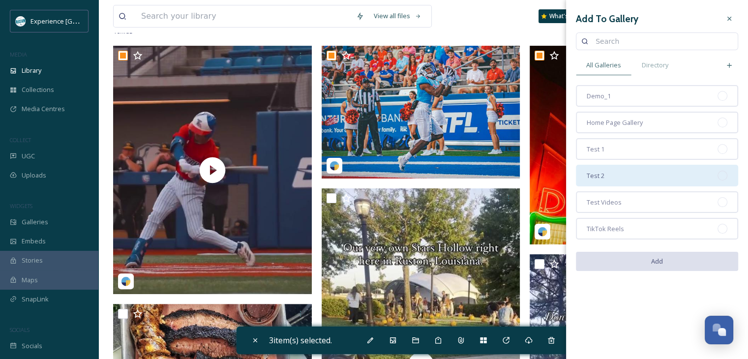
click at [626, 171] on div "Test 2" at bounding box center [657, 176] width 162 height 22
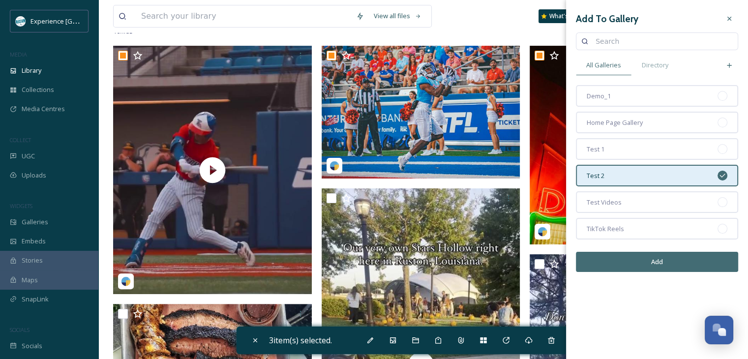
click at [634, 257] on button "Add" at bounding box center [657, 262] width 162 height 20
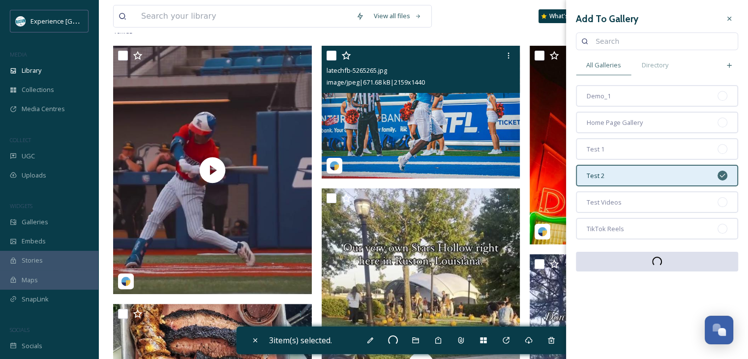
checkbox input "false"
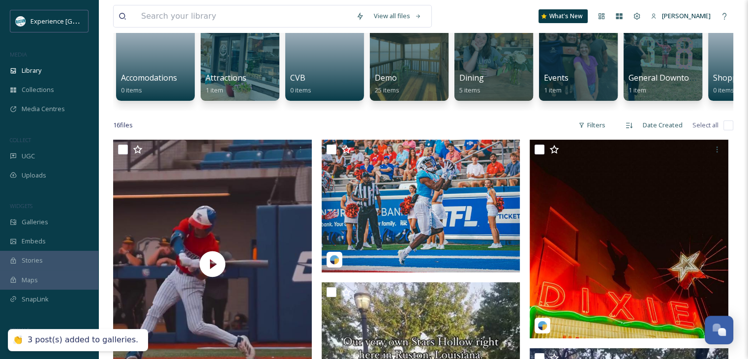
scroll to position [0, 0]
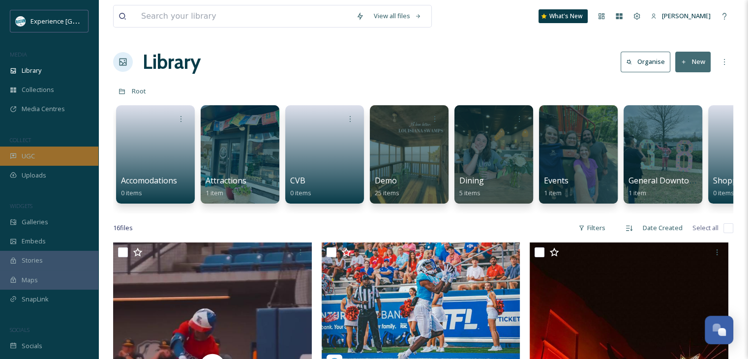
click at [57, 150] on div "UGC" at bounding box center [49, 156] width 98 height 19
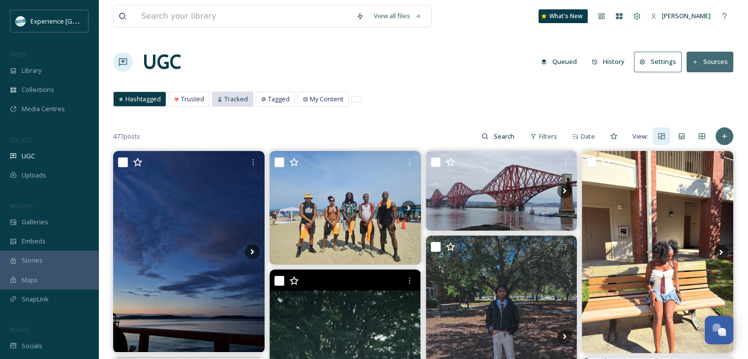
click at [238, 92] on div "Tracked" at bounding box center [233, 99] width 40 height 14
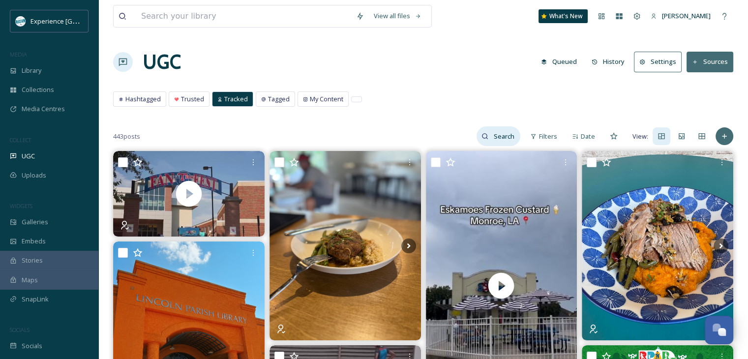
click at [512, 140] on input at bounding box center [505, 136] width 32 height 20
type input "rustonsportscomplex"
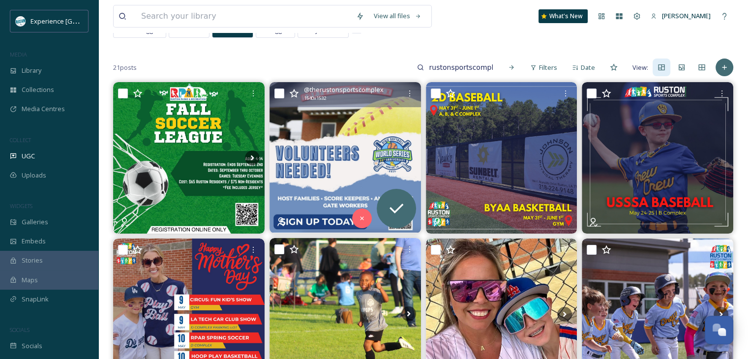
scroll to position [197, 0]
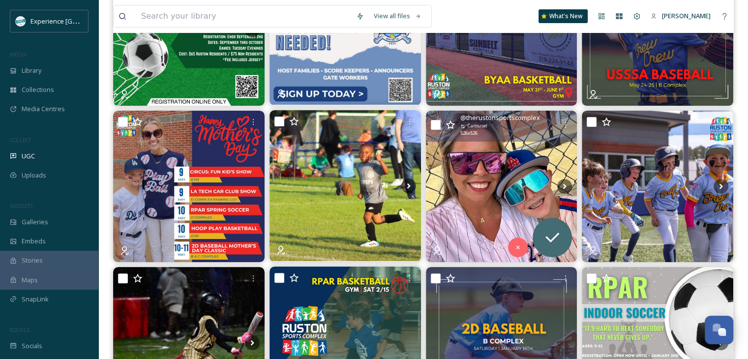
click at [435, 125] on input "checkbox" at bounding box center [436, 125] width 10 height 10
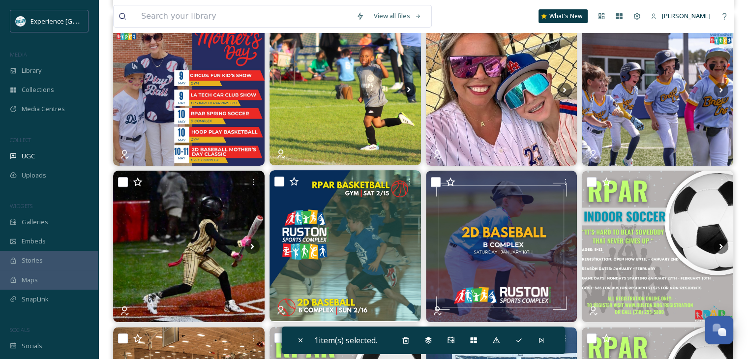
scroll to position [146, 0]
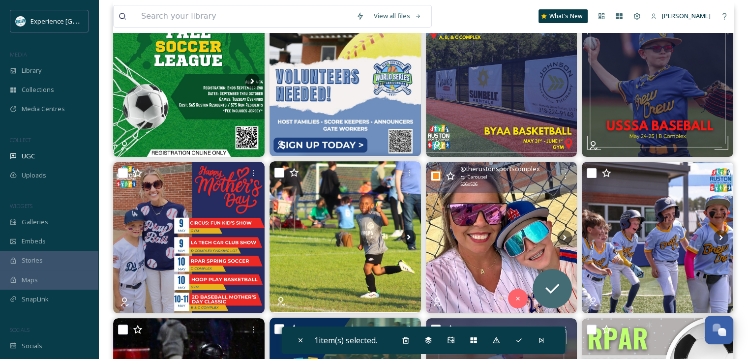
click at [432, 176] on input "checkbox" at bounding box center [436, 176] width 10 height 10
checkbox input "false"
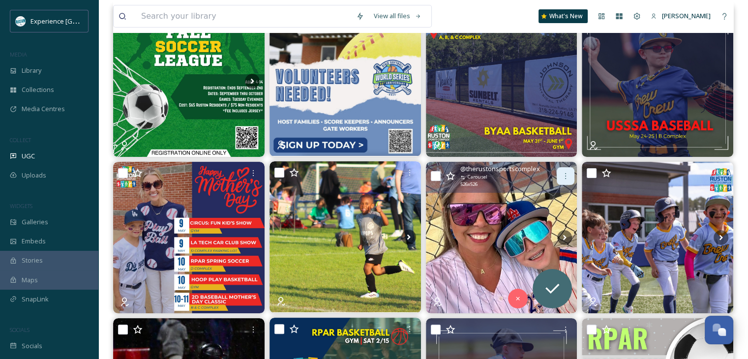
click at [563, 176] on icon at bounding box center [566, 176] width 8 height 8
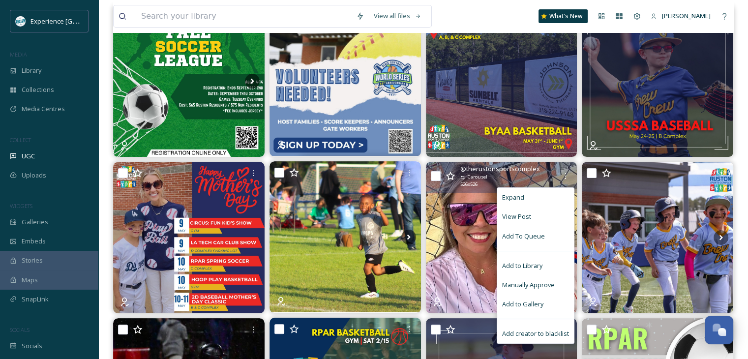
click at [481, 228] on img at bounding box center [502, 238] width 152 height 152
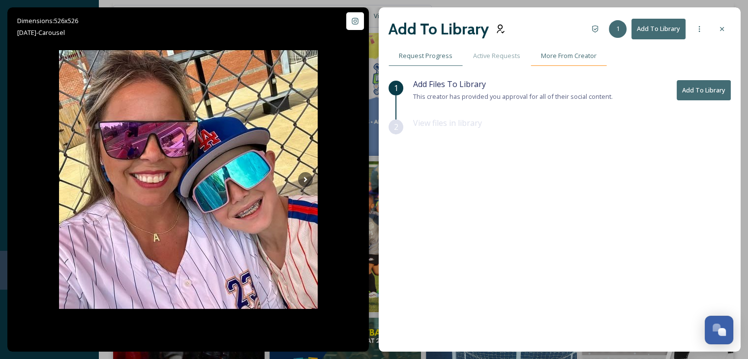
click at [570, 58] on span "More From Creator" at bounding box center [569, 55] width 56 height 9
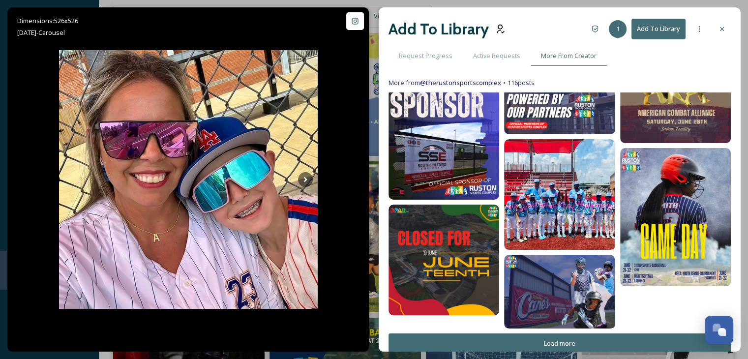
scroll to position [541, 0]
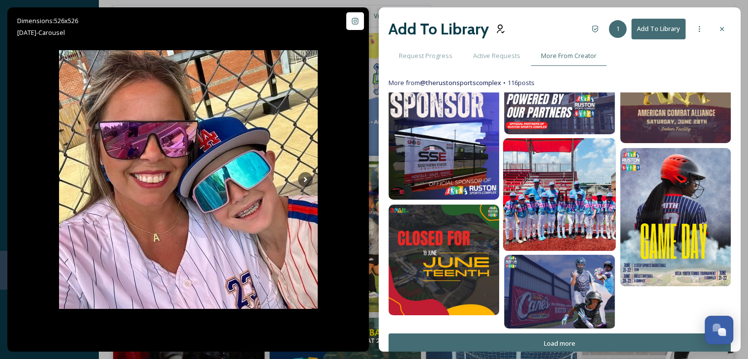
click at [568, 174] on img at bounding box center [559, 194] width 113 height 113
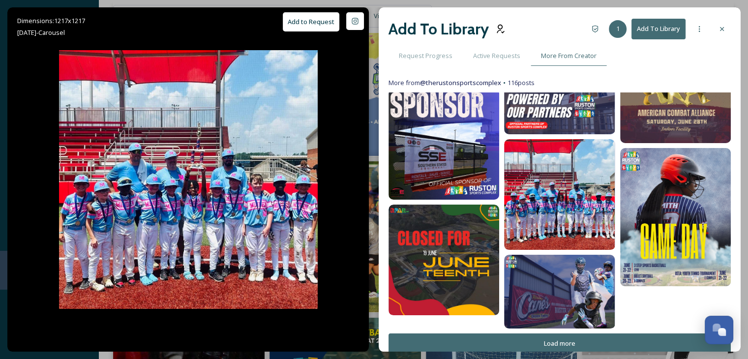
click at [646, 30] on button "Add To Library" at bounding box center [659, 29] width 54 height 20
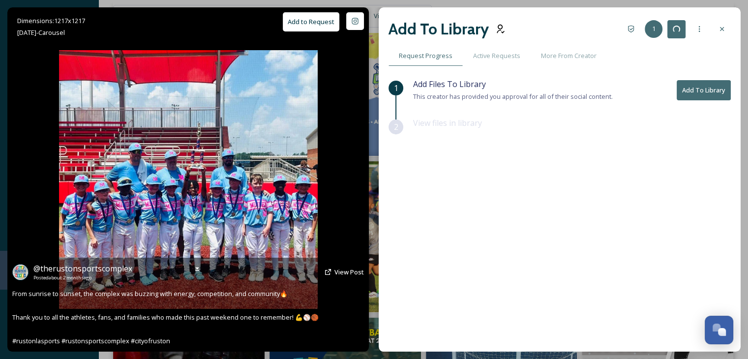
click at [306, 20] on button "Add to Request" at bounding box center [311, 21] width 57 height 19
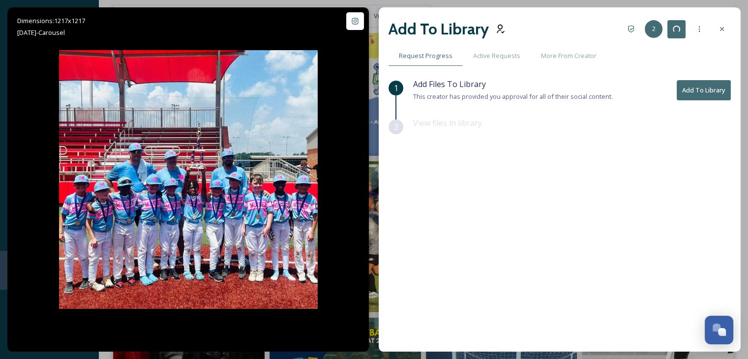
click at [696, 94] on button "Add To Library" at bounding box center [704, 90] width 54 height 20
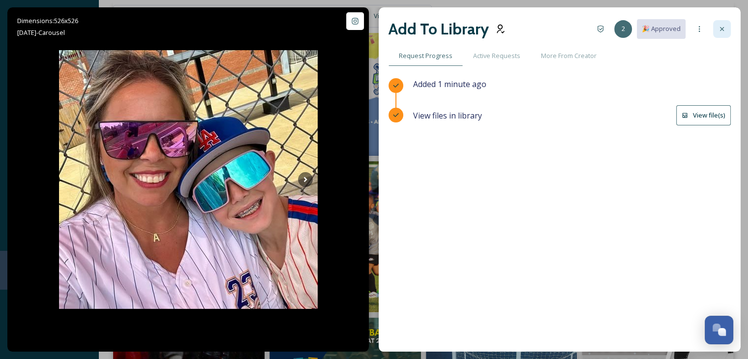
click at [727, 26] on div at bounding box center [722, 29] width 18 height 18
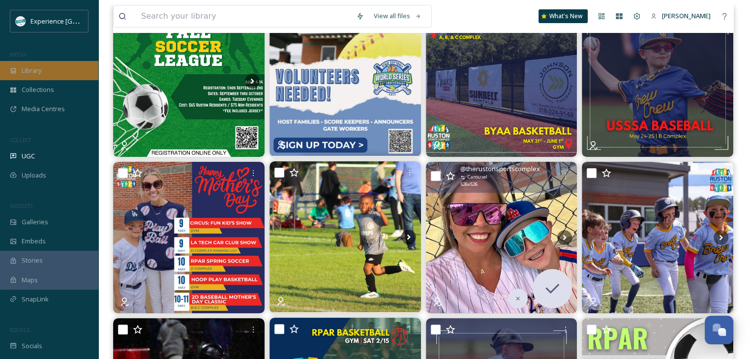
click at [49, 75] on div "Library" at bounding box center [49, 70] width 98 height 19
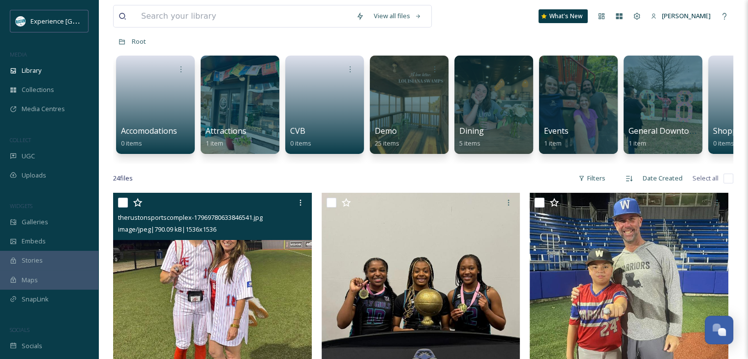
scroll to position [49, 0]
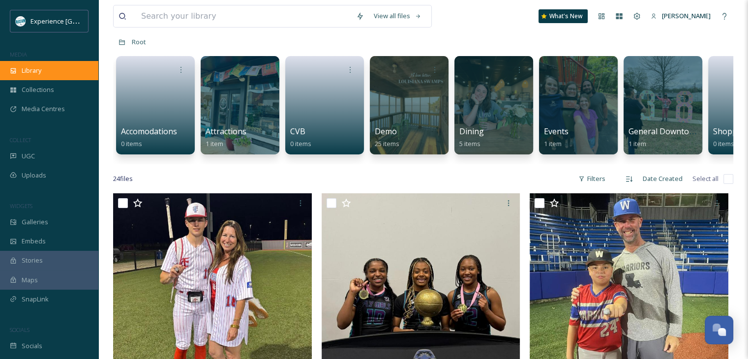
click at [41, 73] on span "Library" at bounding box center [32, 70] width 20 height 9
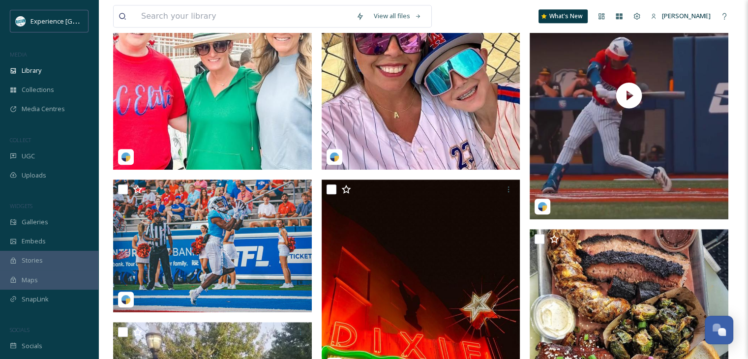
scroll to position [541, 0]
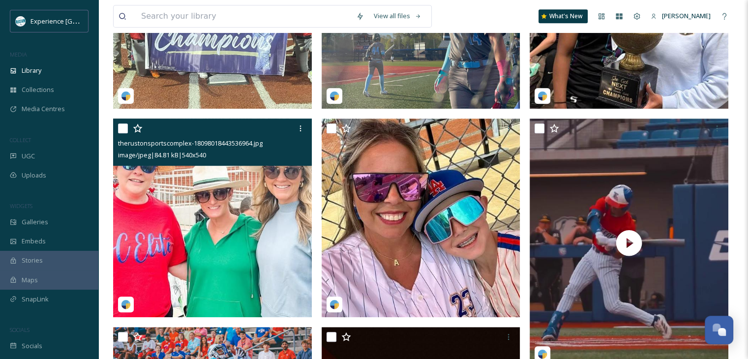
click at [124, 133] on input "checkbox" at bounding box center [123, 128] width 10 height 10
checkbox input "true"
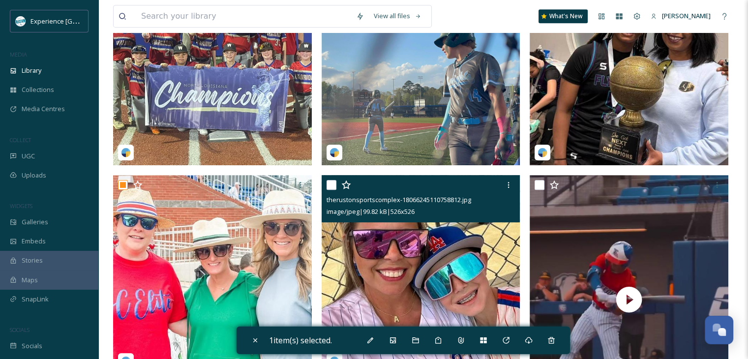
scroll to position [394, 0]
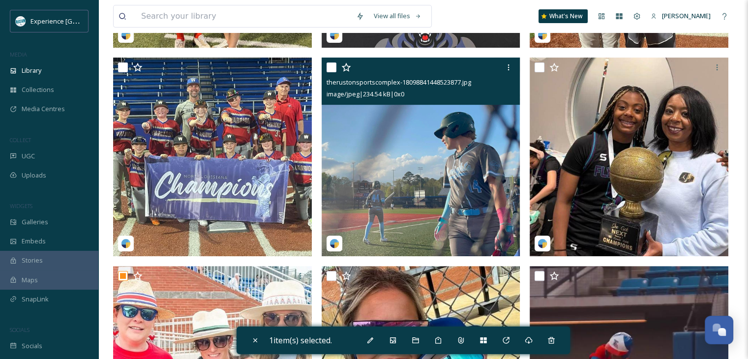
click at [333, 71] on input "checkbox" at bounding box center [332, 67] width 10 height 10
checkbox input "true"
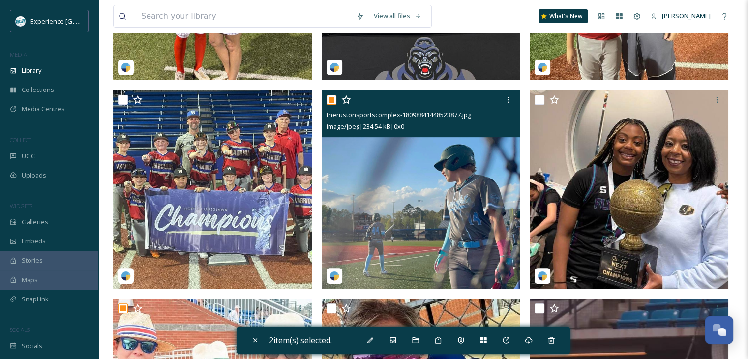
scroll to position [344, 0]
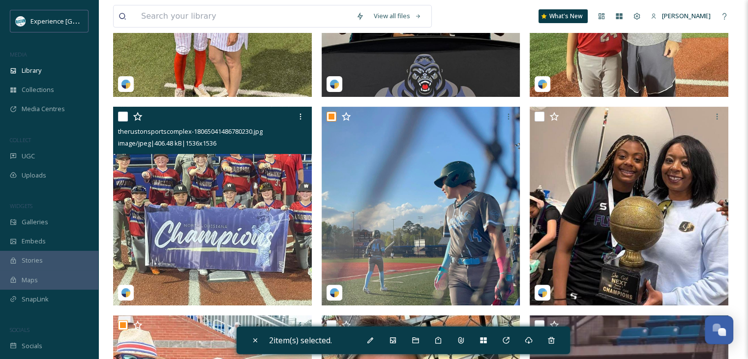
click at [118, 122] on input "checkbox" at bounding box center [123, 117] width 10 height 10
checkbox input "true"
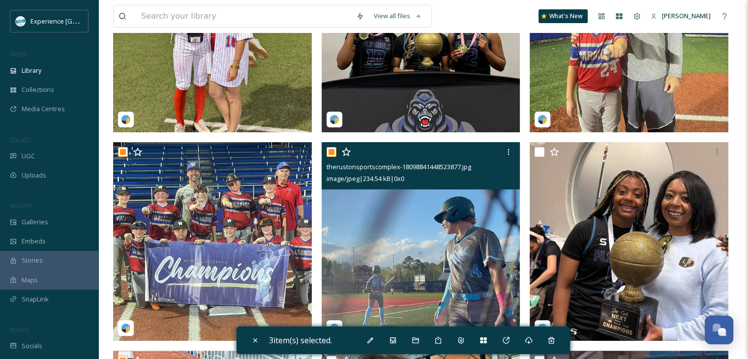
scroll to position [197, 0]
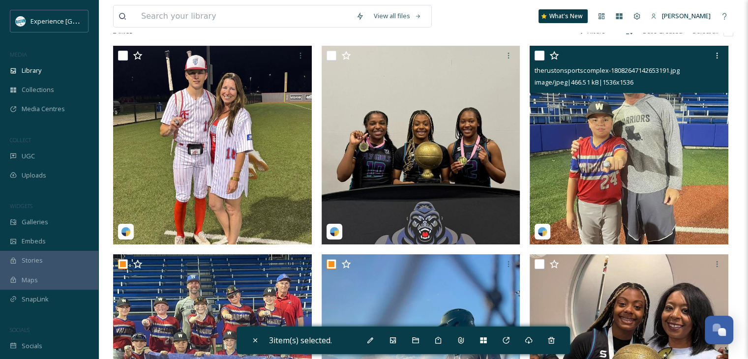
click at [535, 61] on input "checkbox" at bounding box center [540, 56] width 10 height 10
checkbox input "true"
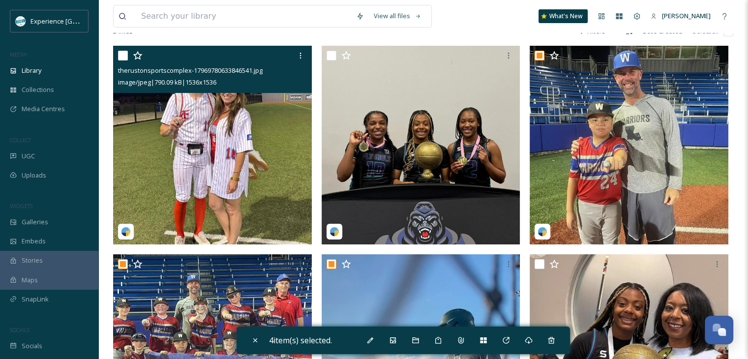
click at [119, 61] on input "checkbox" at bounding box center [123, 56] width 10 height 10
checkbox input "true"
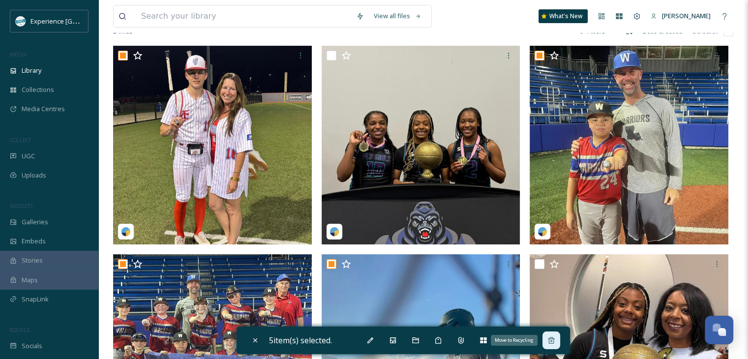
click at [555, 338] on icon at bounding box center [552, 341] width 8 height 8
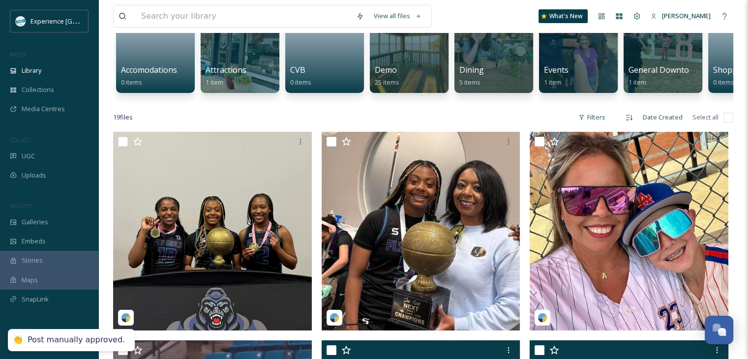
scroll to position [98, 0]
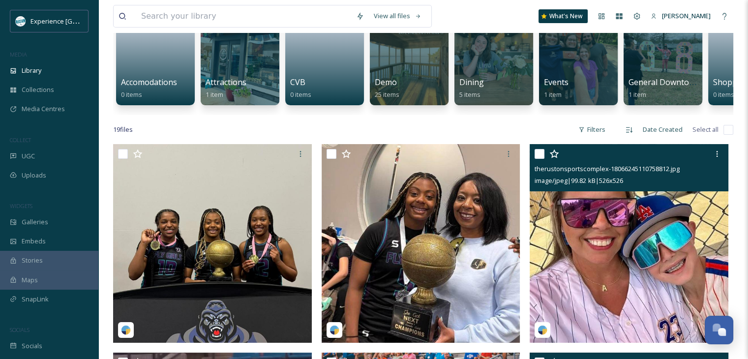
click at [537, 159] on input "checkbox" at bounding box center [540, 154] width 10 height 10
checkbox input "true"
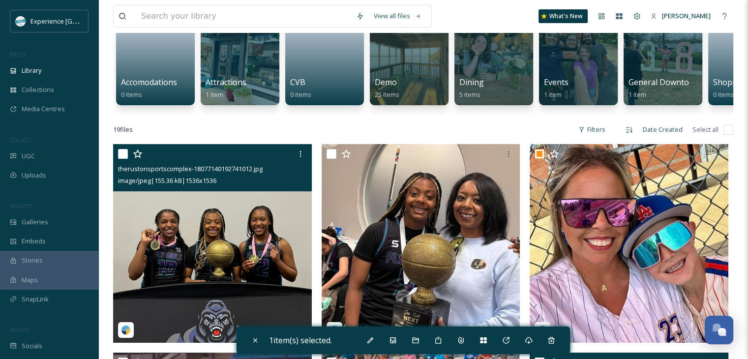
click at [122, 163] on div at bounding box center [213, 154] width 191 height 18
click at [122, 159] on input "checkbox" at bounding box center [123, 154] width 10 height 10
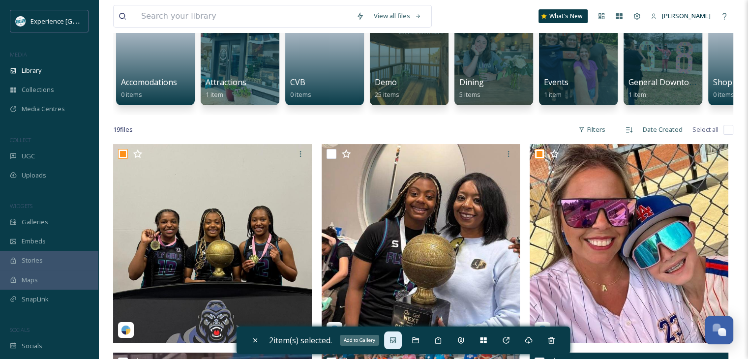
click at [397, 337] on icon at bounding box center [393, 341] width 8 height 8
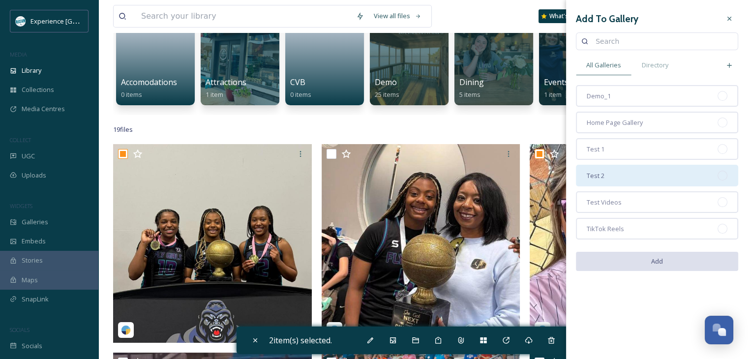
click at [633, 172] on div "Test 2" at bounding box center [657, 176] width 162 height 22
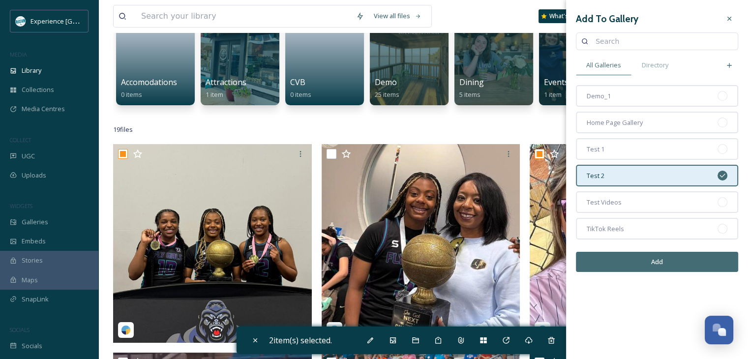
click at [647, 262] on button "Add" at bounding box center [657, 262] width 162 height 20
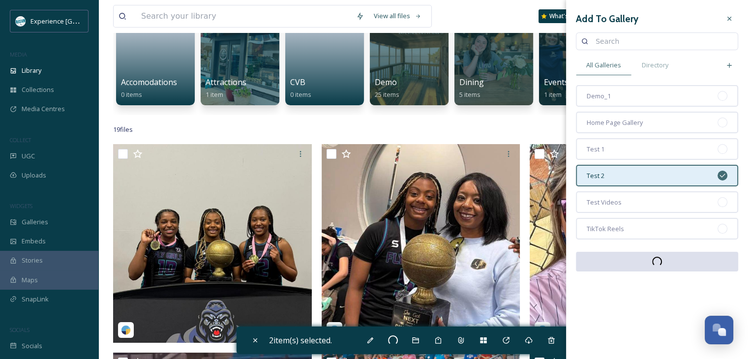
checkbox input "false"
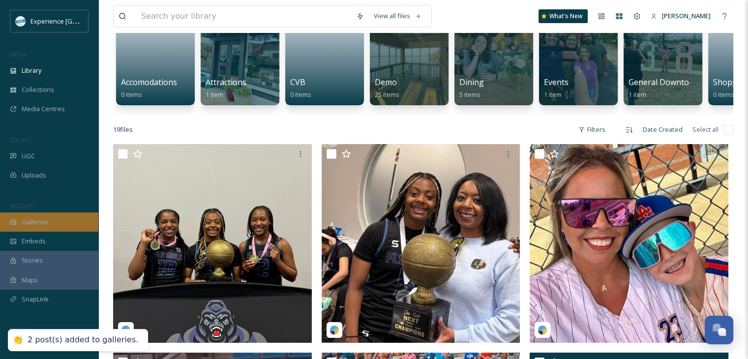
click at [23, 223] on span "Galleries" at bounding box center [35, 221] width 27 height 9
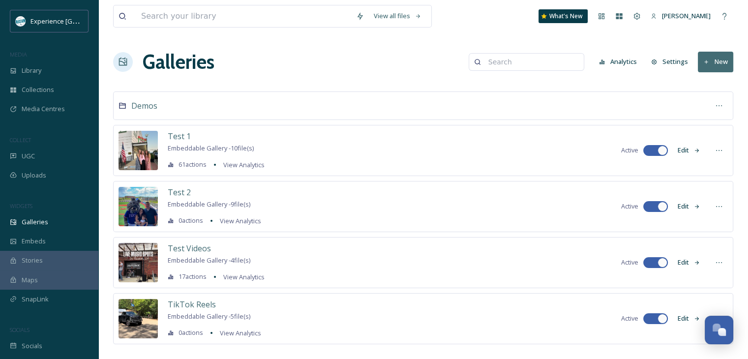
click at [682, 153] on button "Edit" at bounding box center [689, 150] width 32 height 19
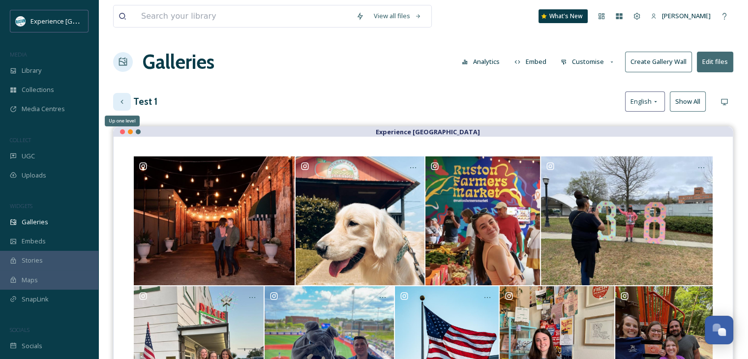
click at [120, 105] on icon at bounding box center [122, 102] width 8 height 8
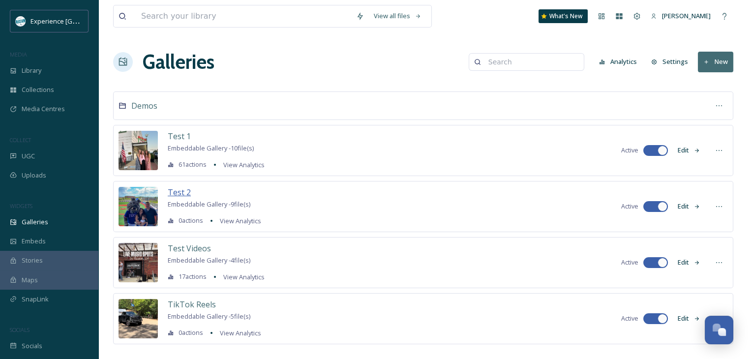
click at [184, 189] on span "Test 2" at bounding box center [179, 192] width 23 height 11
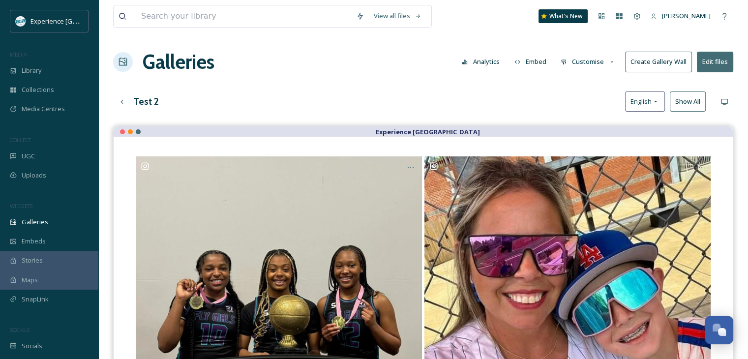
click at [592, 61] on button "Customise" at bounding box center [588, 61] width 64 height 19
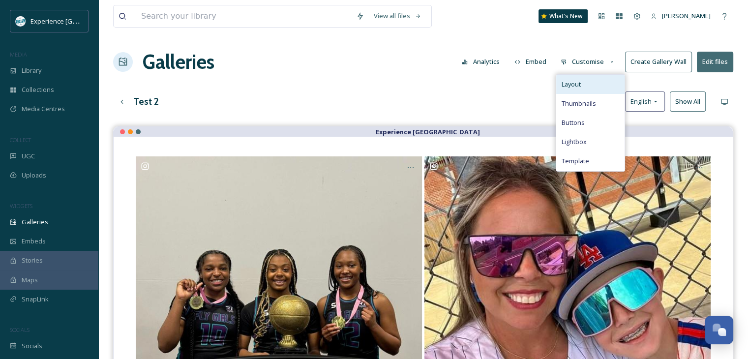
click at [586, 89] on div "Layout" at bounding box center [590, 84] width 68 height 19
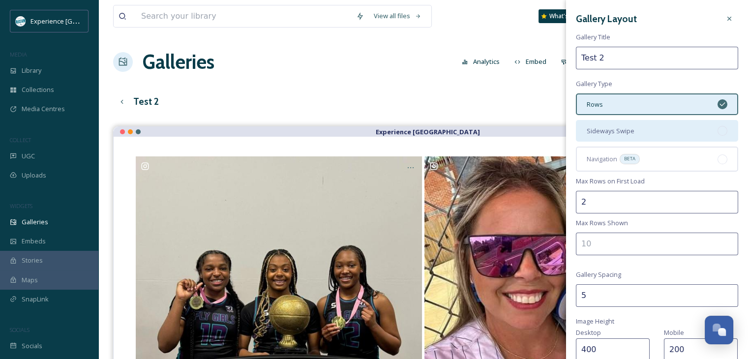
click at [602, 133] on span "Sideways Swipe" at bounding box center [611, 130] width 48 height 9
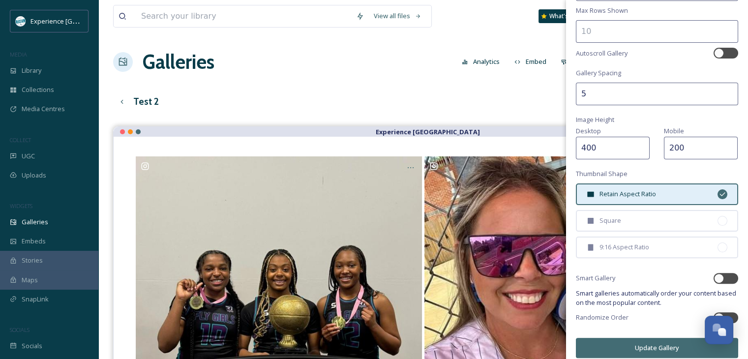
scroll to position [218, 0]
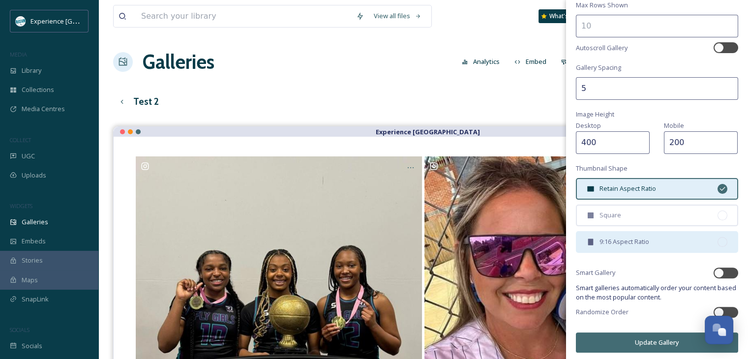
click at [625, 237] on span "9:16 Aspect Ratio" at bounding box center [625, 241] width 50 height 9
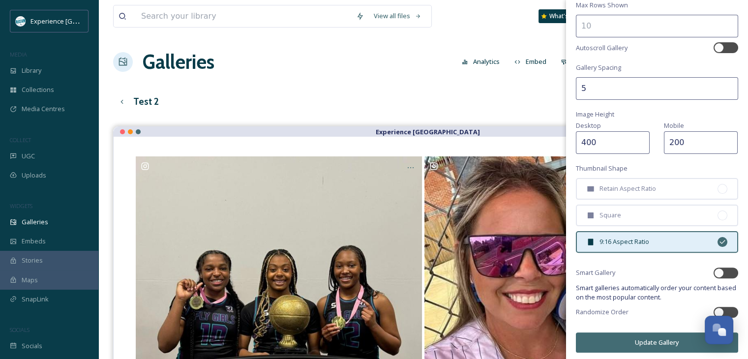
click at [646, 334] on button "Update Gallery" at bounding box center [657, 343] width 162 height 20
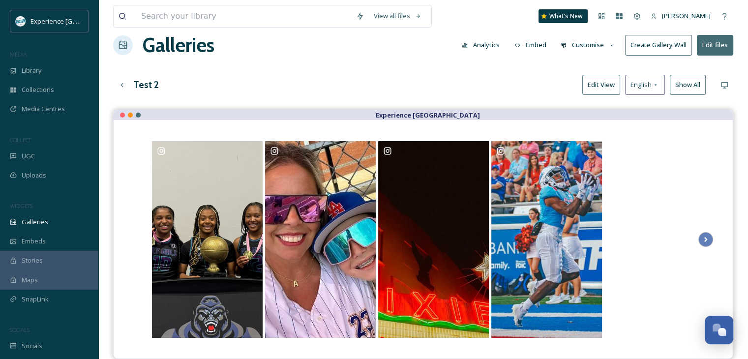
scroll to position [0, 0]
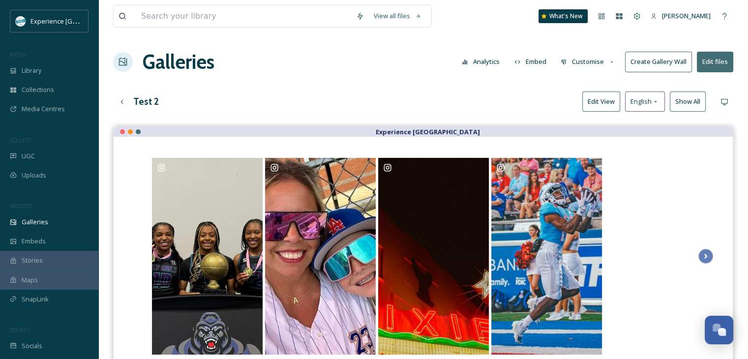
click at [576, 62] on button "Customise" at bounding box center [588, 61] width 64 height 19
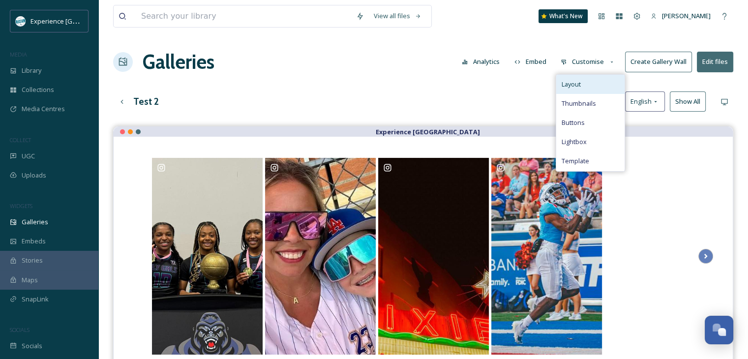
click at [576, 82] on span "Layout" at bounding box center [570, 84] width 19 height 9
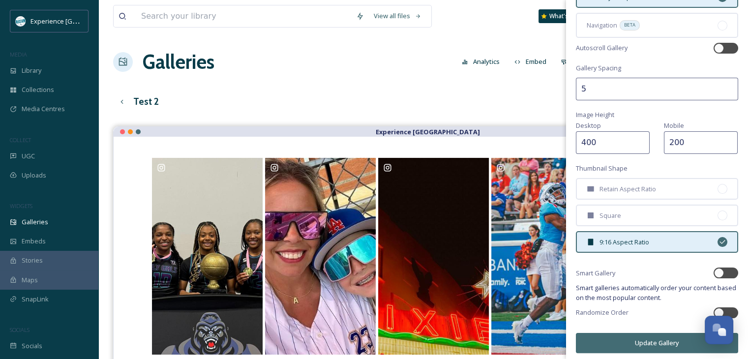
scroll to position [134, 0]
click at [720, 43] on div at bounding box center [726, 47] width 25 height 11
checkbox input "true"
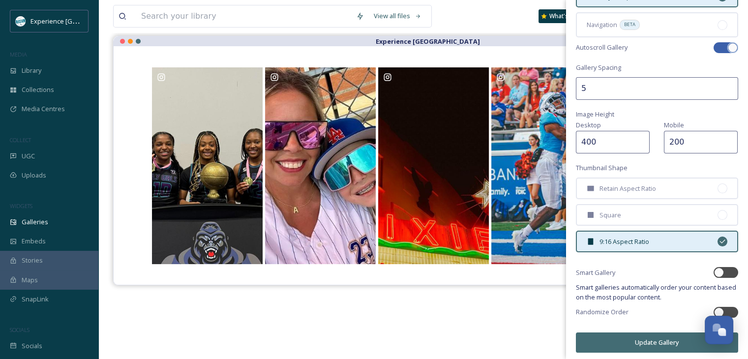
scroll to position [98, 0]
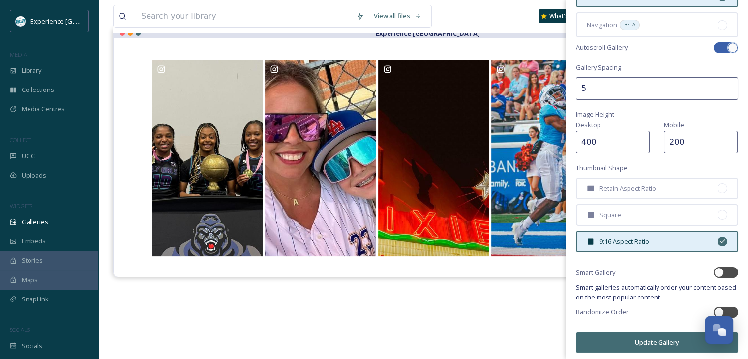
click at [635, 338] on button "Update Gallery" at bounding box center [657, 343] width 162 height 20
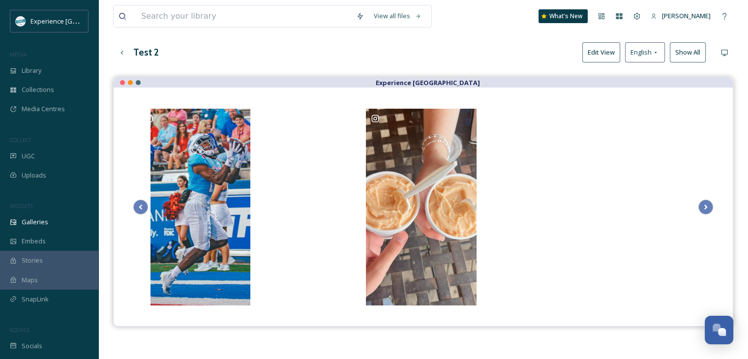
scroll to position [0, 0]
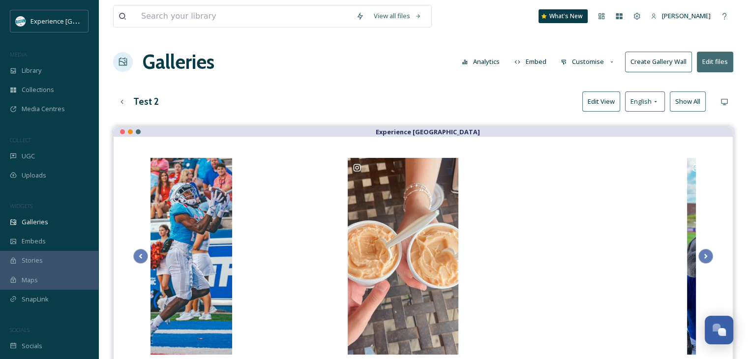
click at [602, 96] on button "Edit View" at bounding box center [601, 102] width 38 height 20
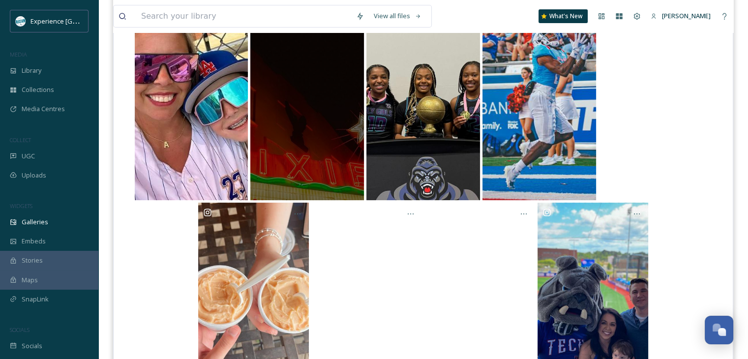
scroll to position [148, 0]
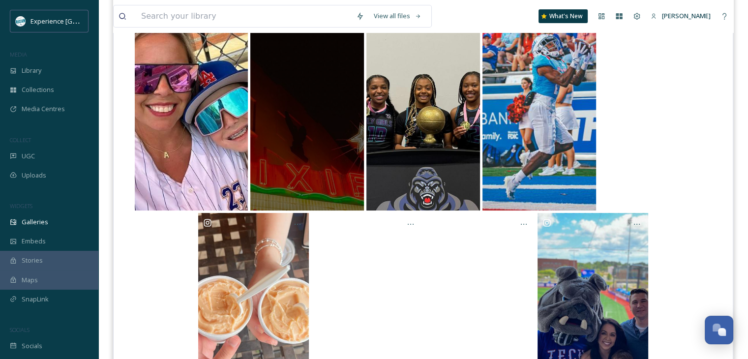
click at [318, 115] on div "@ rustoncvb" at bounding box center [307, 110] width 114 height 202
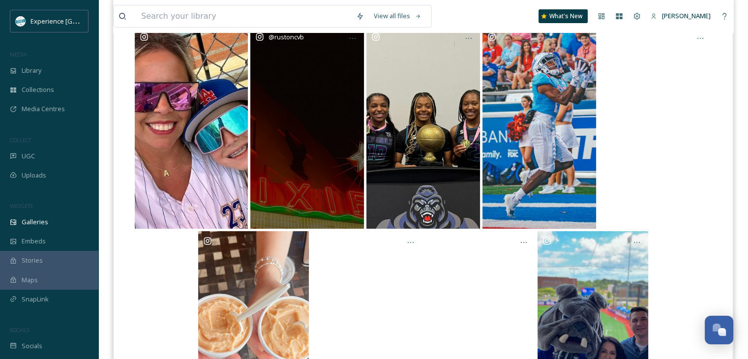
scroll to position [98, 0]
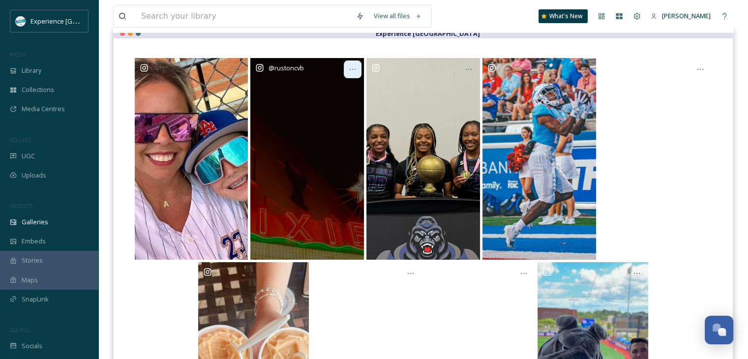
click at [348, 71] on div at bounding box center [353, 70] width 18 height 18
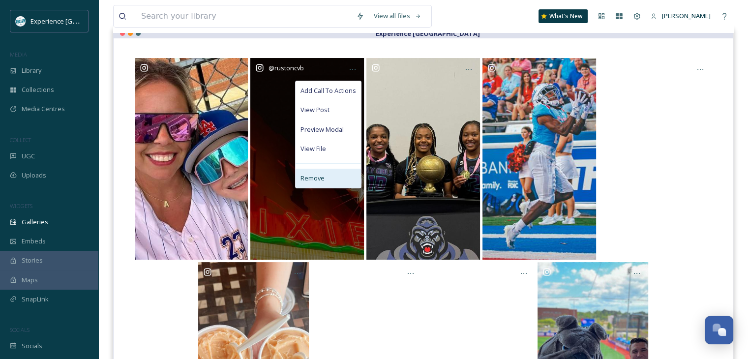
click at [327, 177] on div "Remove" at bounding box center [328, 178] width 65 height 19
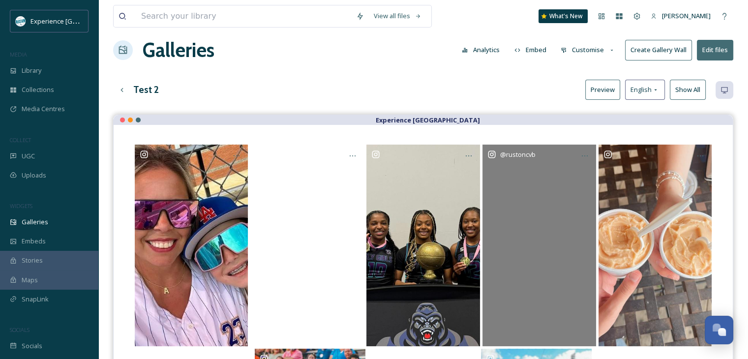
scroll to position [0, 0]
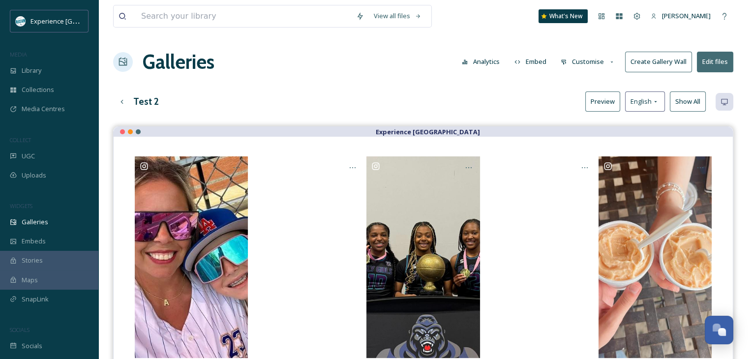
click at [604, 103] on button "Preview" at bounding box center [602, 102] width 35 height 20
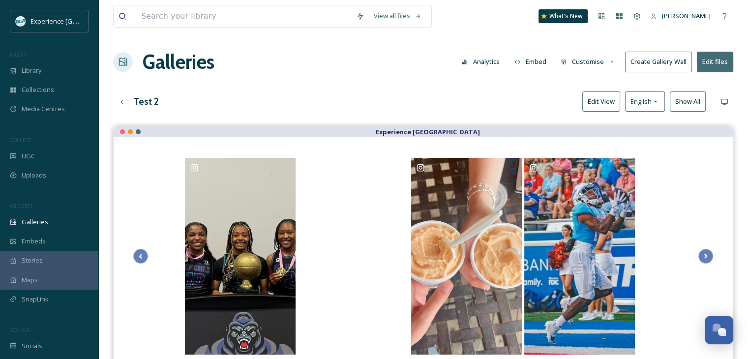
click at [529, 63] on button "Embed" at bounding box center [531, 61] width 42 height 19
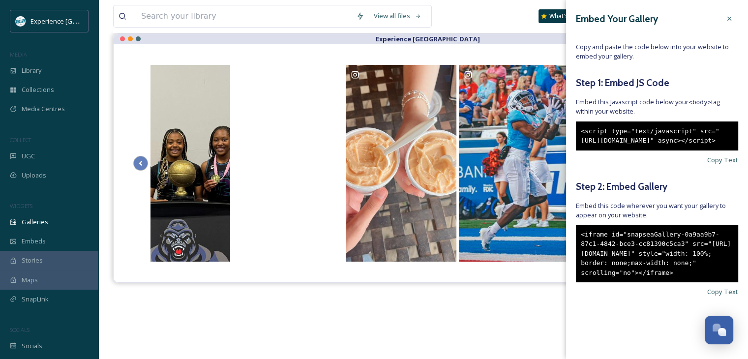
scroll to position [141, 0]
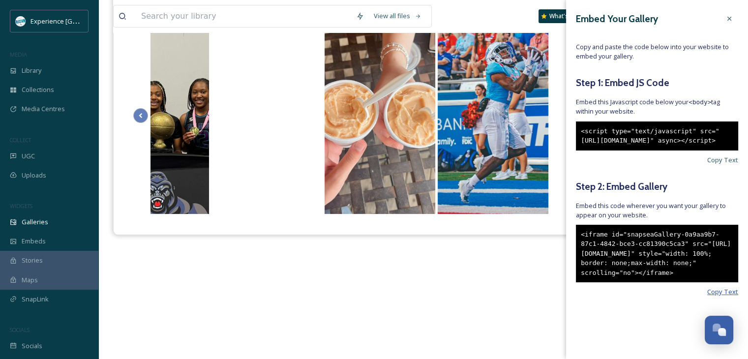
click at [707, 297] on span "Copy Text" at bounding box center [722, 291] width 31 height 9
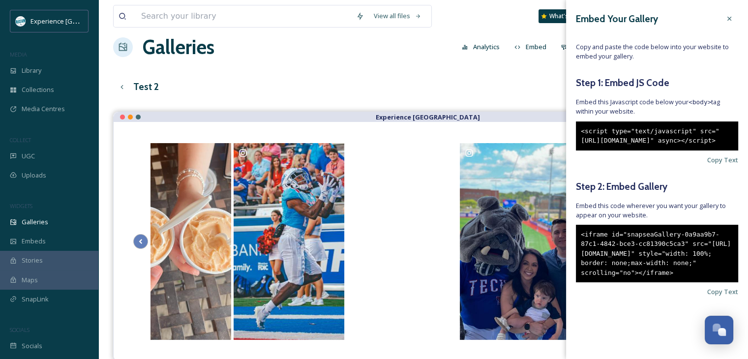
scroll to position [0, 0]
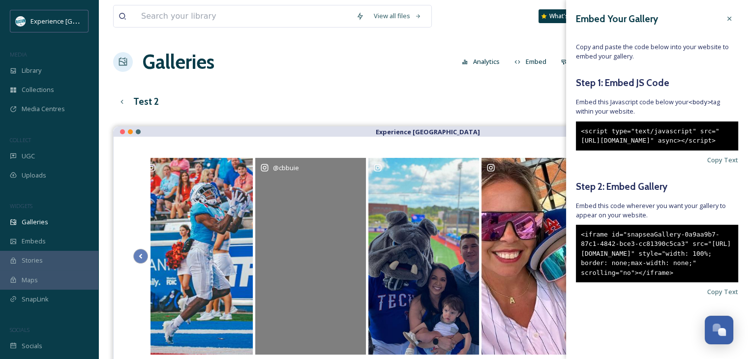
click at [299, 207] on div "@ cbbuie" at bounding box center [310, 256] width 111 height 197
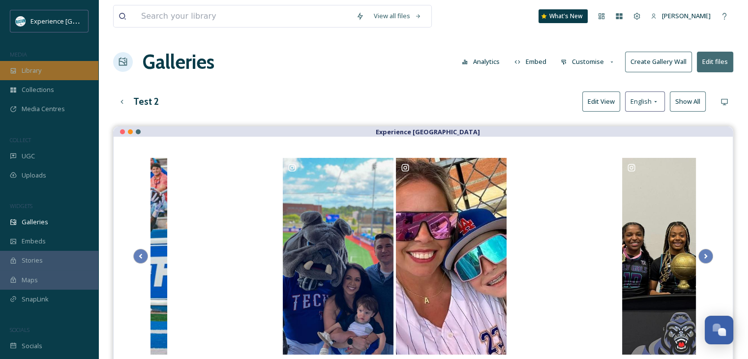
click at [39, 78] on div "Library" at bounding box center [49, 70] width 98 height 19
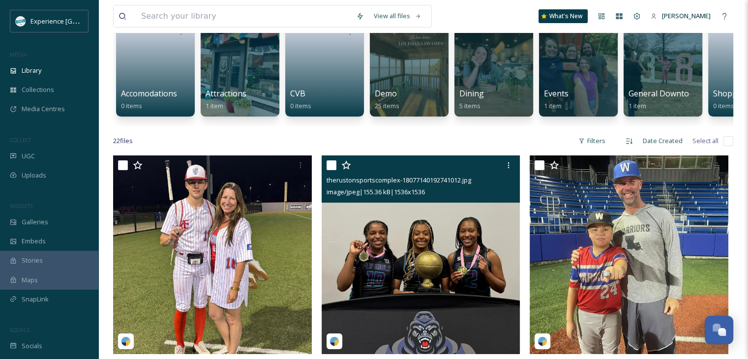
scroll to position [148, 0]
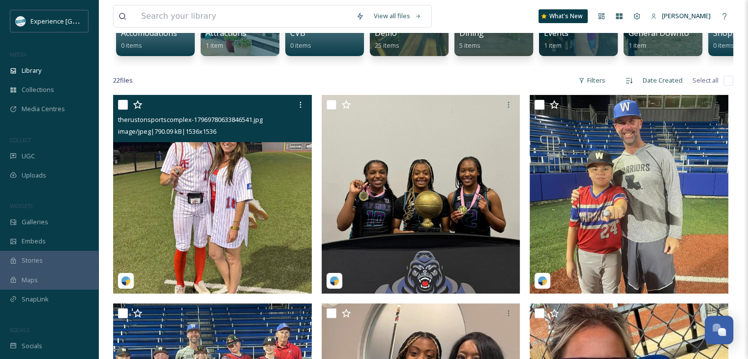
click at [122, 110] on input "checkbox" at bounding box center [123, 105] width 10 height 10
checkbox input "true"
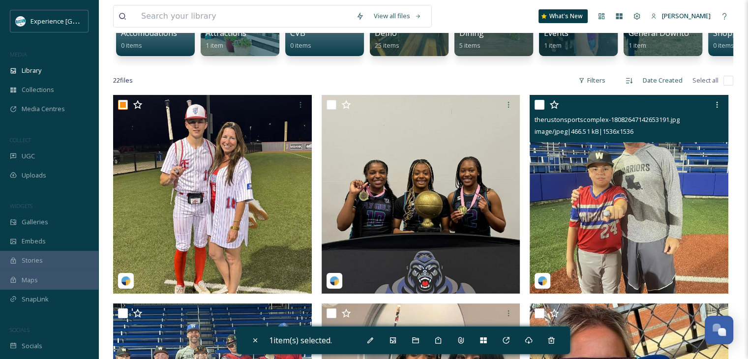
click at [543, 110] on input "checkbox" at bounding box center [540, 105] width 10 height 10
checkbox input "true"
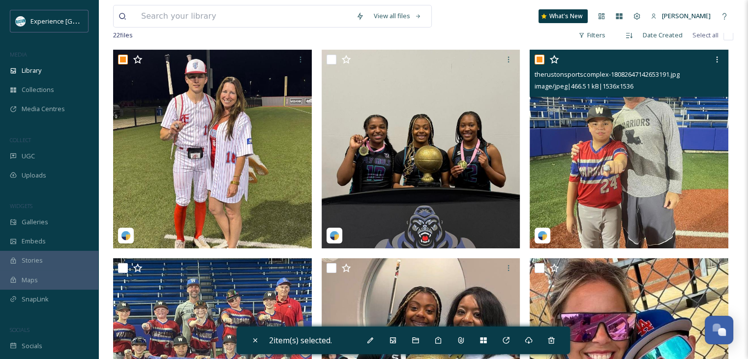
scroll to position [295, 0]
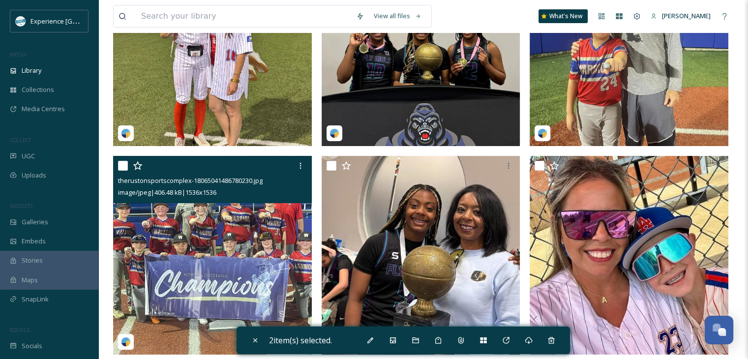
click at [123, 171] on input "checkbox" at bounding box center [123, 166] width 10 height 10
checkbox input "true"
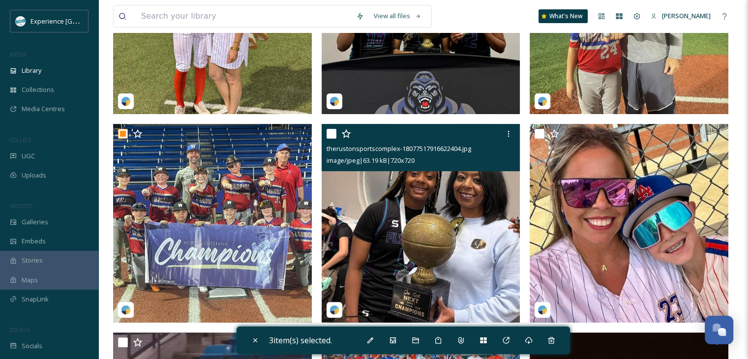
scroll to position [344, 0]
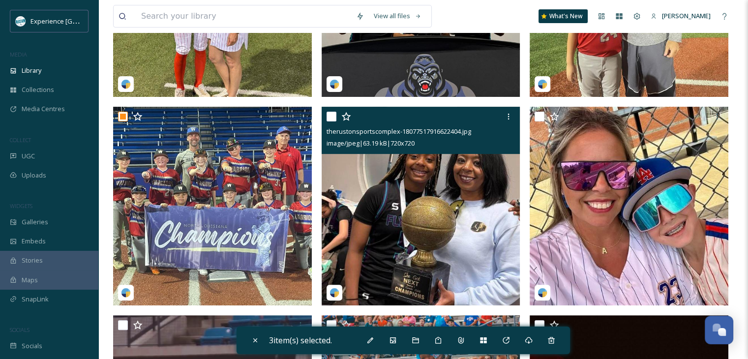
click at [329, 122] on input "checkbox" at bounding box center [332, 117] width 10 height 10
checkbox input "true"
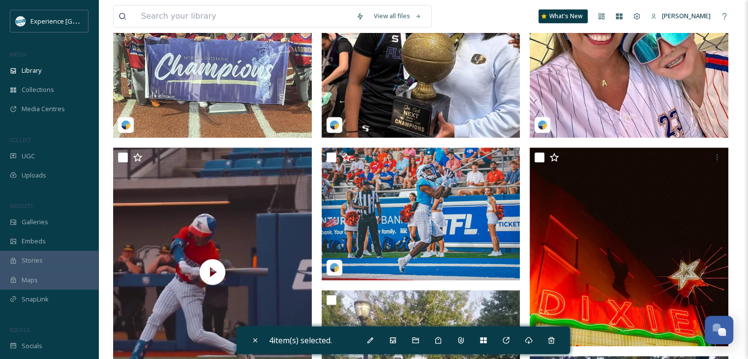
scroll to position [541, 0]
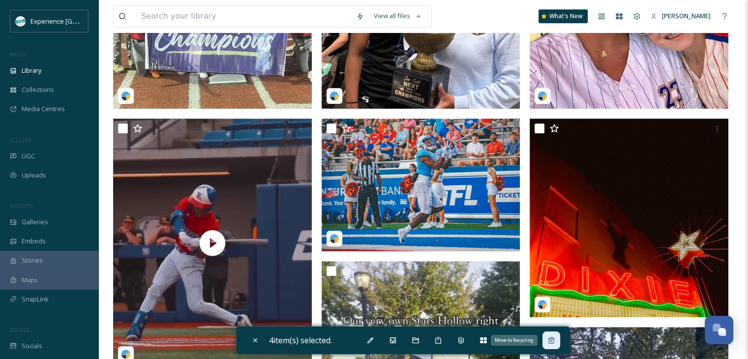
click at [553, 340] on icon at bounding box center [551, 340] width 6 height 6
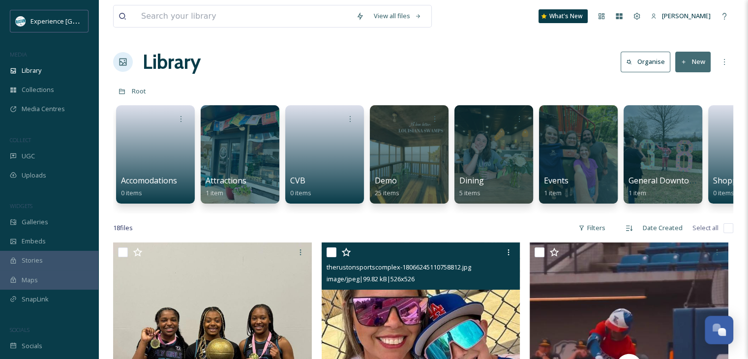
scroll to position [98, 0]
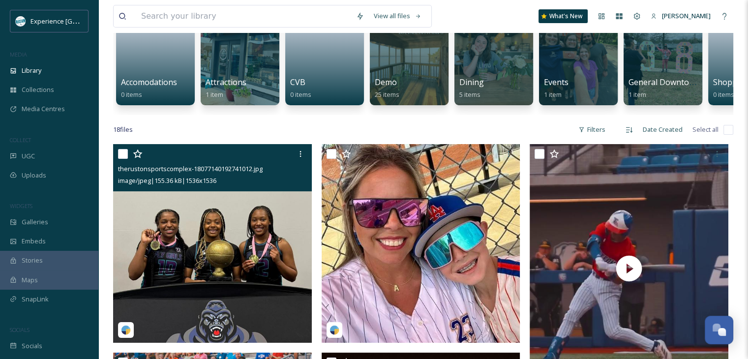
click at [125, 158] on input "checkbox" at bounding box center [123, 154] width 10 height 10
checkbox input "true"
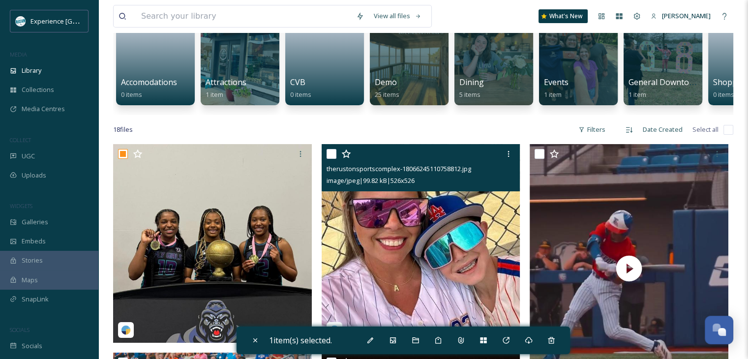
click at [329, 159] on input "checkbox" at bounding box center [332, 154] width 10 height 10
checkbox input "true"
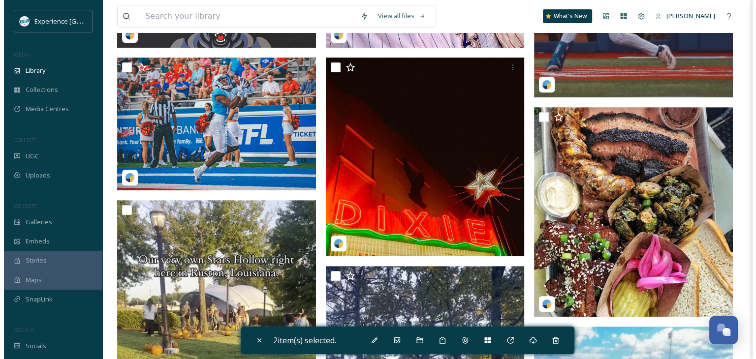
scroll to position [492, 0]
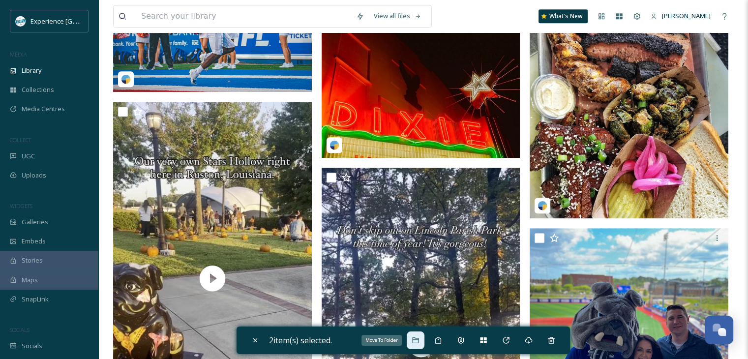
click at [423, 337] on div "Move To Folder" at bounding box center [416, 341] width 18 height 18
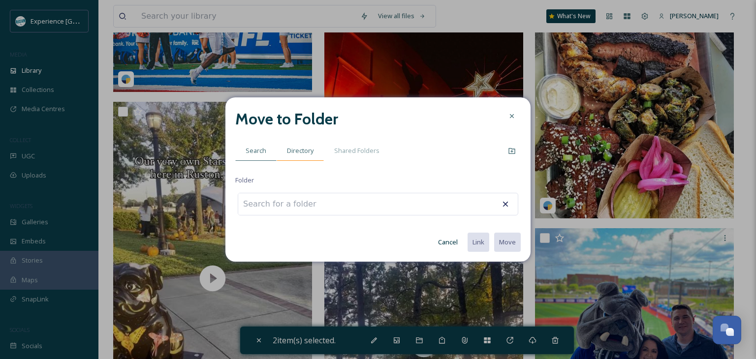
click at [313, 151] on div "Directory" at bounding box center [299, 151] width 47 height 20
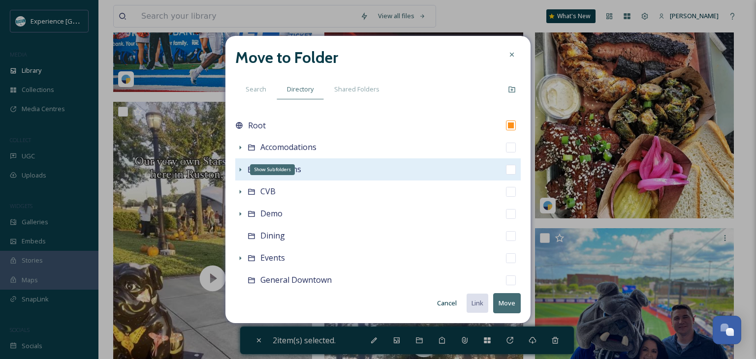
click at [238, 170] on icon at bounding box center [240, 170] width 8 height 8
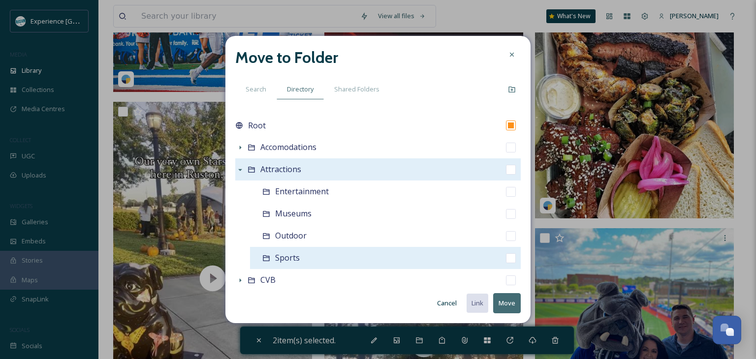
click at [272, 256] on div "Sports" at bounding box center [385, 258] width 271 height 22
checkbox input "false"
checkbox input "true"
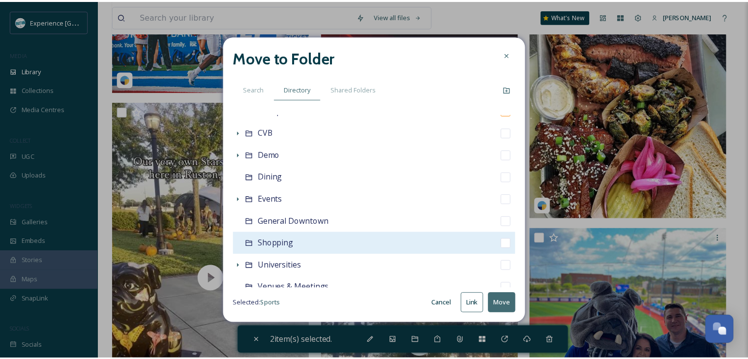
scroll to position [182, 0]
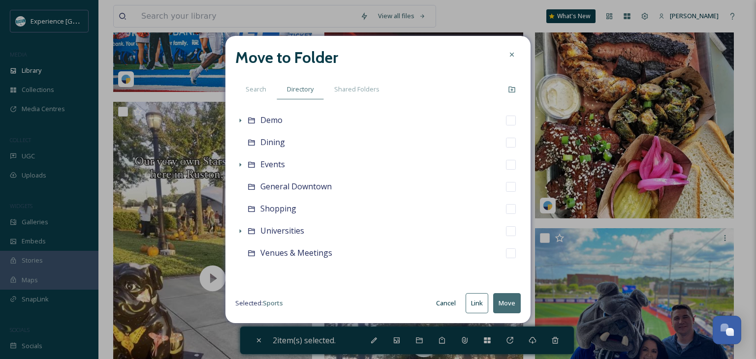
click at [496, 301] on button "Move" at bounding box center [507, 303] width 28 height 20
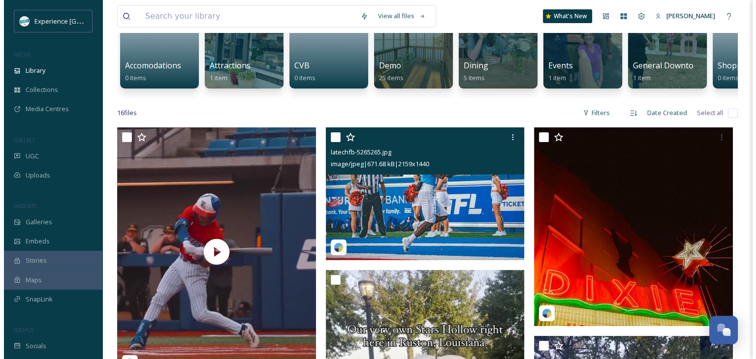
scroll to position [98, 0]
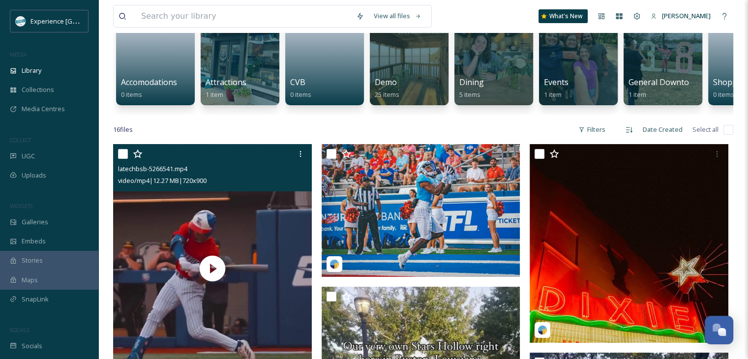
click at [122, 159] on input "checkbox" at bounding box center [123, 154] width 10 height 10
checkbox input "true"
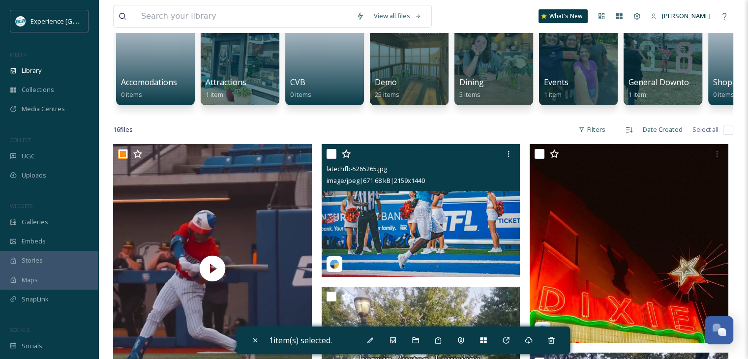
click at [329, 159] on input "checkbox" at bounding box center [332, 154] width 10 height 10
checkbox input "true"
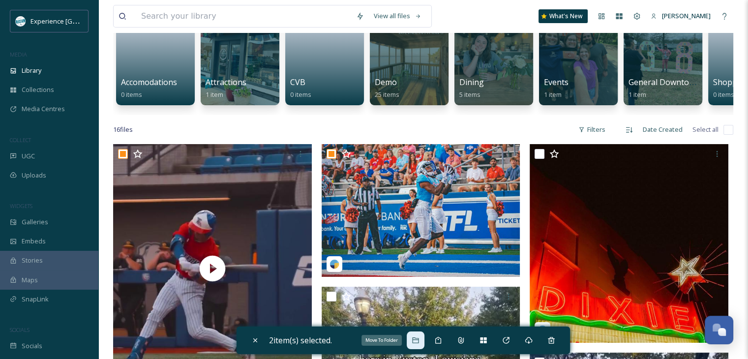
click at [417, 338] on icon at bounding box center [416, 341] width 8 height 8
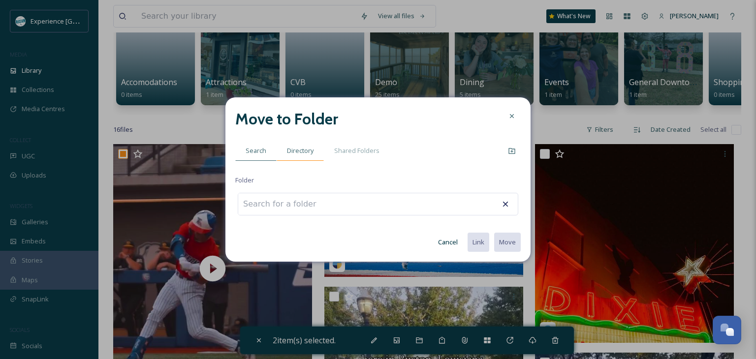
click at [302, 158] on div "Directory" at bounding box center [299, 151] width 47 height 20
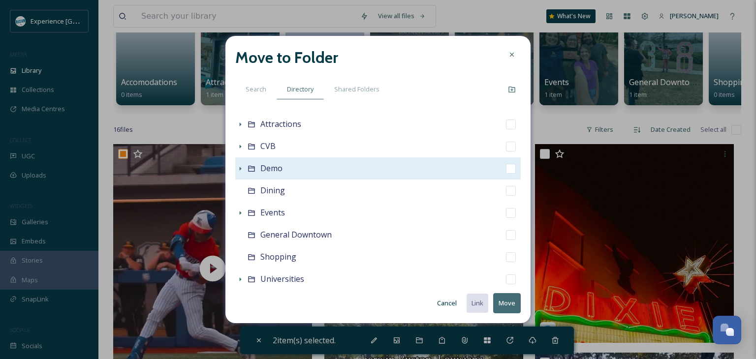
scroll to position [93, 0]
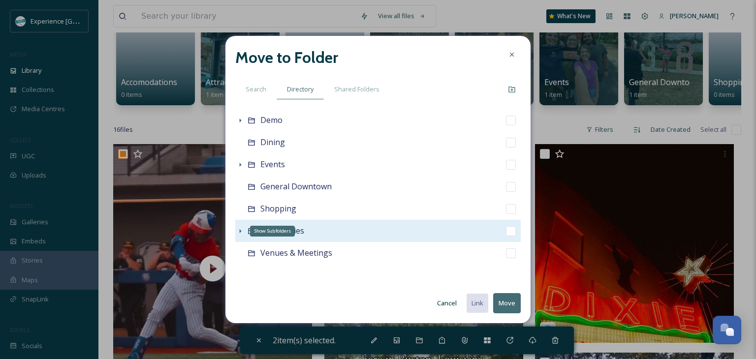
click at [241, 231] on icon at bounding box center [241, 231] width 2 height 4
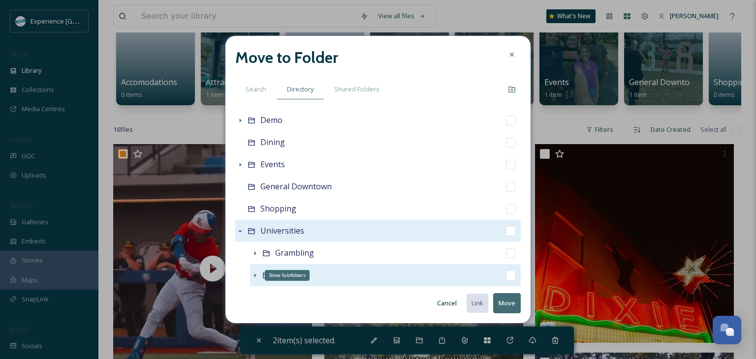
click at [254, 272] on icon at bounding box center [255, 276] width 8 height 8
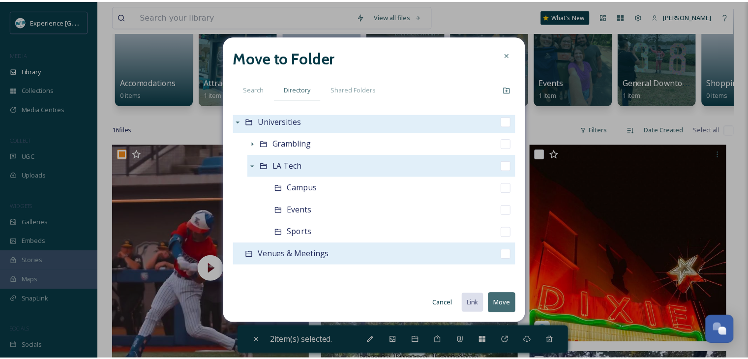
scroll to position [205, 0]
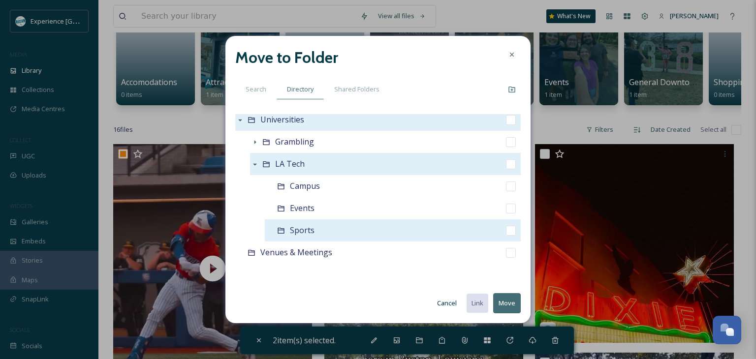
click at [286, 226] on div "Sports" at bounding box center [393, 230] width 256 height 22
checkbox input "false"
checkbox input "true"
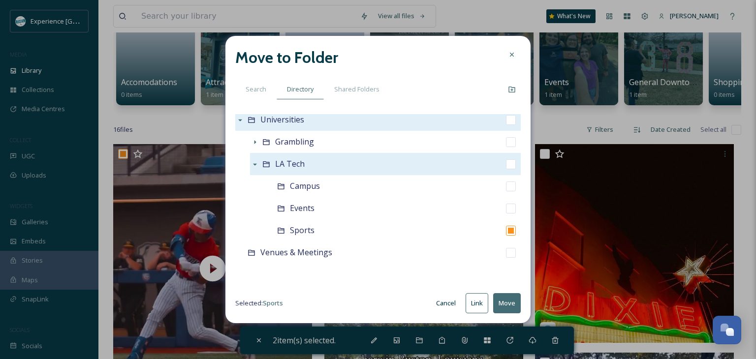
click at [501, 300] on button "Move" at bounding box center [507, 303] width 28 height 20
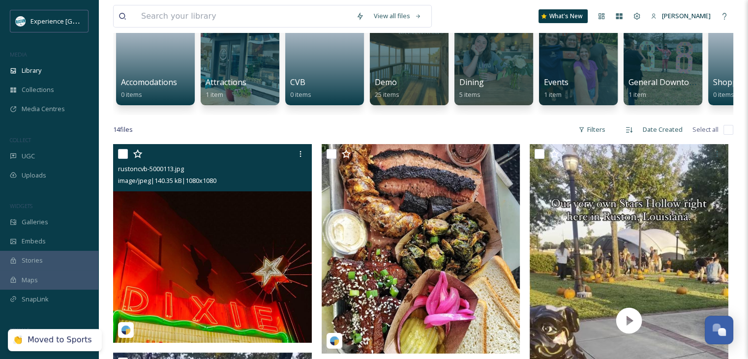
click at [120, 159] on input "checkbox" at bounding box center [123, 154] width 10 height 10
checkbox input "true"
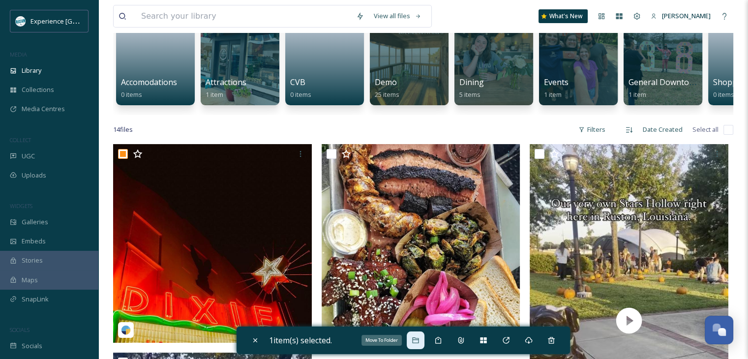
click at [421, 345] on div "Move To Folder" at bounding box center [416, 341] width 18 height 18
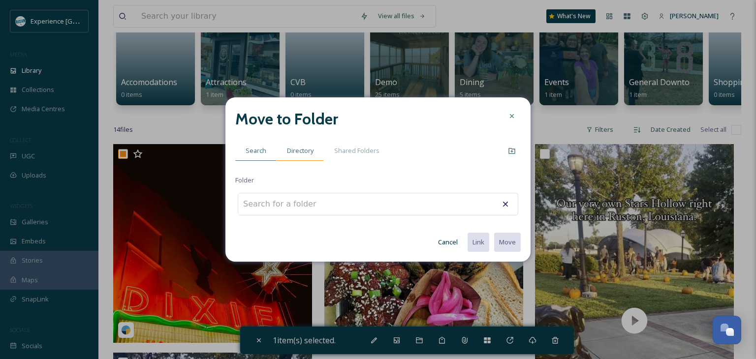
click at [304, 153] on span "Directory" at bounding box center [300, 150] width 27 height 9
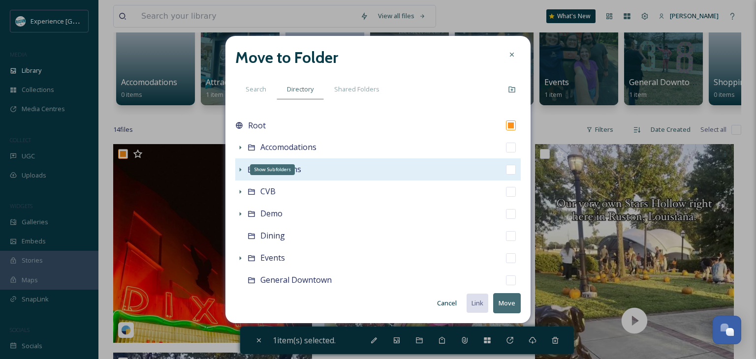
click at [239, 174] on div "Show Subfolders" at bounding box center [240, 170] width 10 height 10
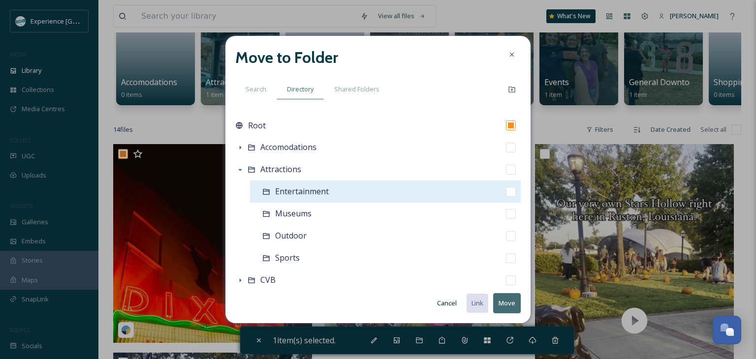
click at [254, 192] on div "Entertainment" at bounding box center [385, 192] width 271 height 22
checkbox input "false"
checkbox input "true"
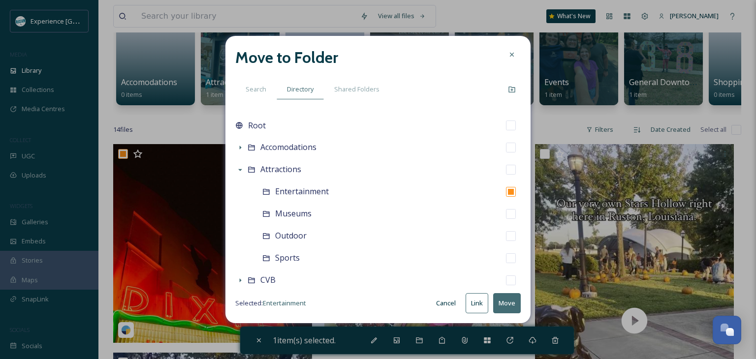
click at [498, 305] on button "Move" at bounding box center [507, 303] width 28 height 20
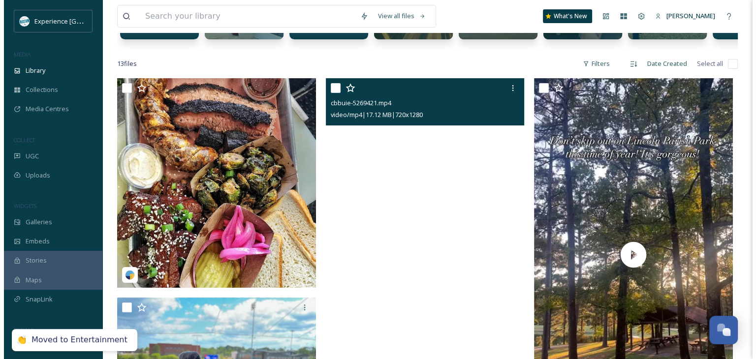
scroll to position [148, 0]
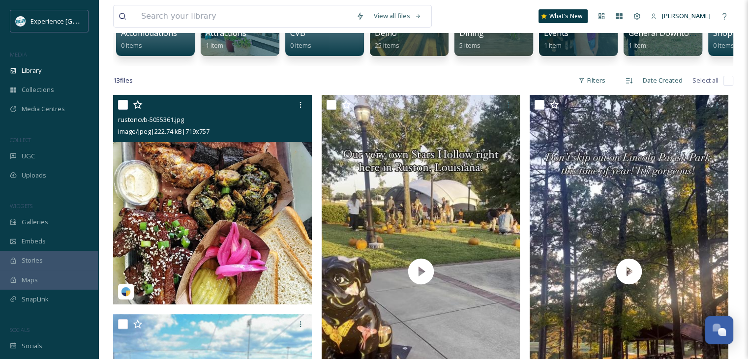
click at [124, 109] on input "checkbox" at bounding box center [123, 105] width 10 height 10
checkbox input "true"
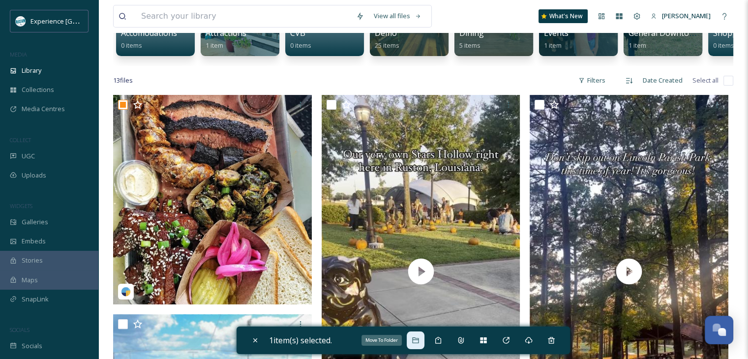
click at [419, 343] on icon at bounding box center [416, 341] width 8 height 8
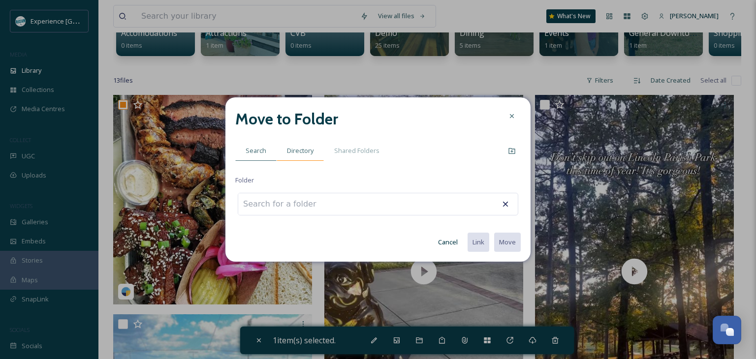
click at [306, 144] on div "Directory" at bounding box center [299, 151] width 47 height 20
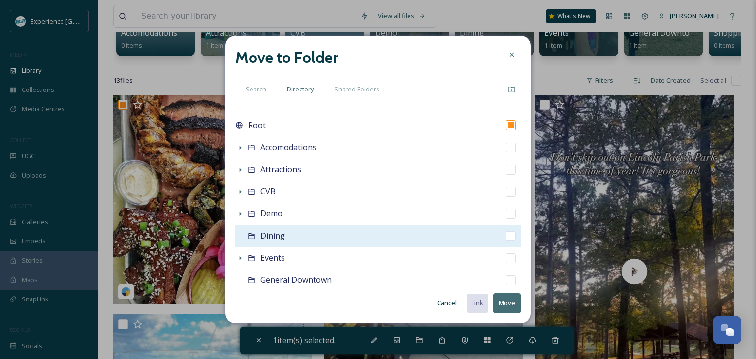
click at [276, 236] on span "Dining" at bounding box center [272, 235] width 25 height 11
checkbox input "false"
checkbox input "true"
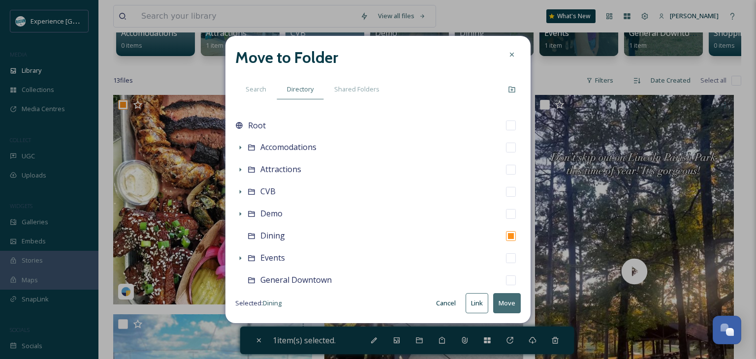
click at [505, 303] on button "Move" at bounding box center [507, 303] width 28 height 20
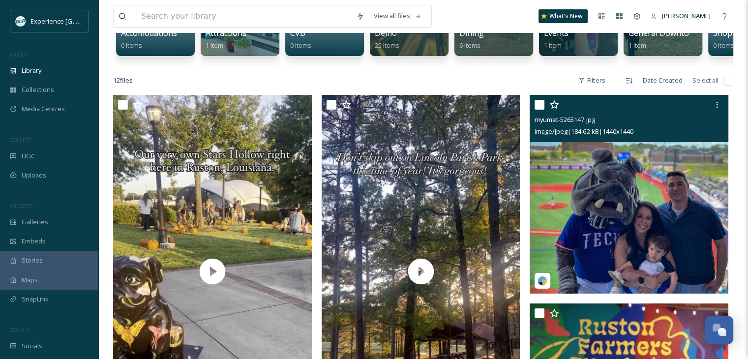
click at [532, 109] on div "myumet-5265147.jpg image/jpeg | 184.62 kB | 1440 x 1440" at bounding box center [629, 118] width 199 height 47
click at [537, 110] on input "checkbox" at bounding box center [540, 105] width 10 height 10
checkbox input "true"
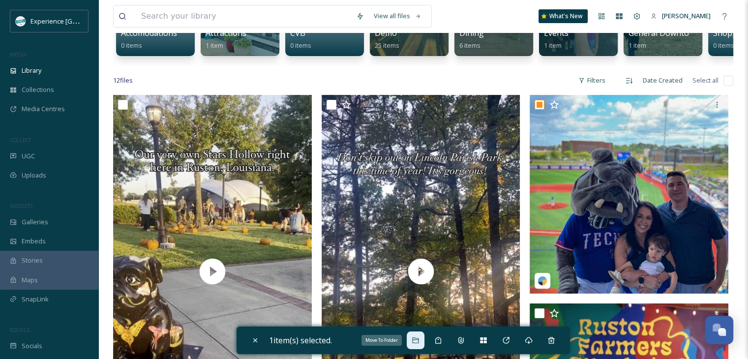
click at [417, 339] on icon at bounding box center [415, 340] width 6 height 6
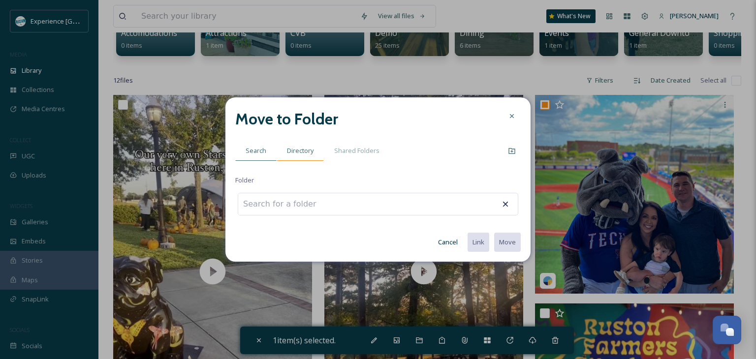
click at [295, 142] on div "Directory" at bounding box center [299, 151] width 47 height 20
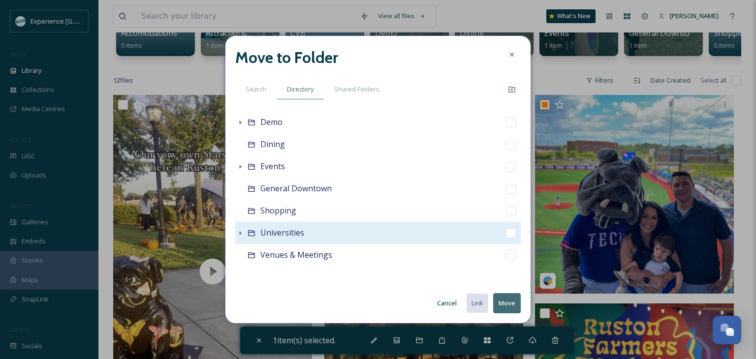
scroll to position [93, 0]
click at [241, 232] on icon at bounding box center [240, 231] width 8 height 8
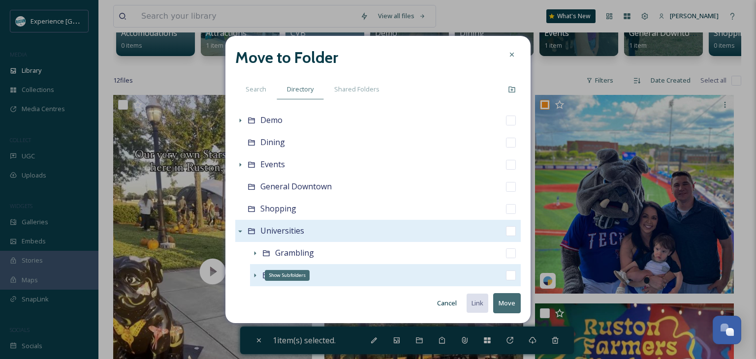
click at [253, 272] on icon at bounding box center [255, 276] width 8 height 8
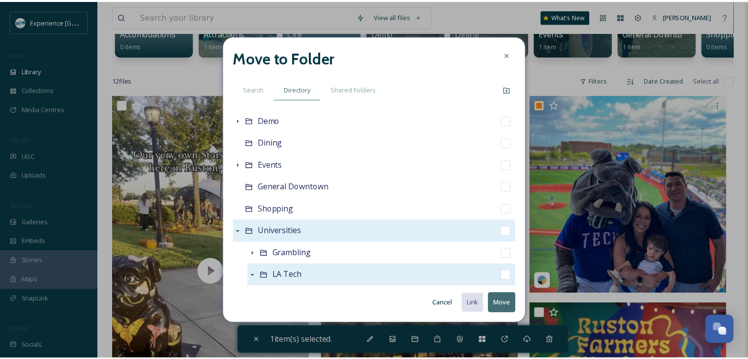
scroll to position [192, 0]
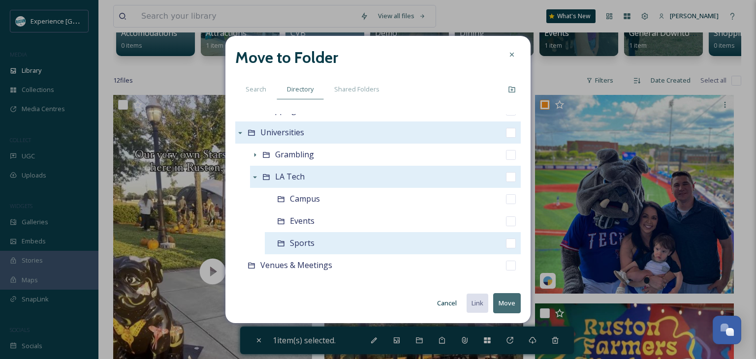
click at [288, 239] on div "Sports" at bounding box center [393, 243] width 256 height 22
checkbox input "false"
checkbox input "true"
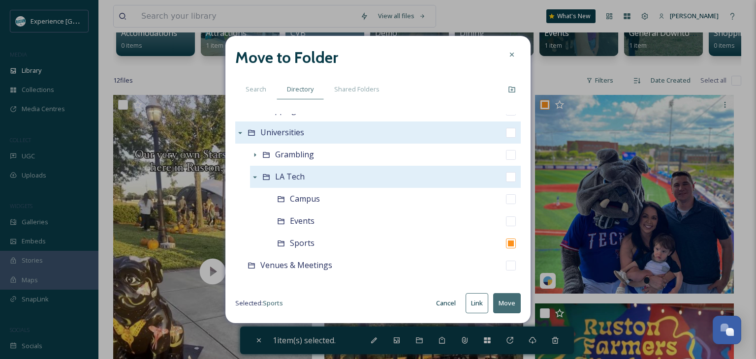
click at [504, 305] on button "Move" at bounding box center [507, 303] width 28 height 20
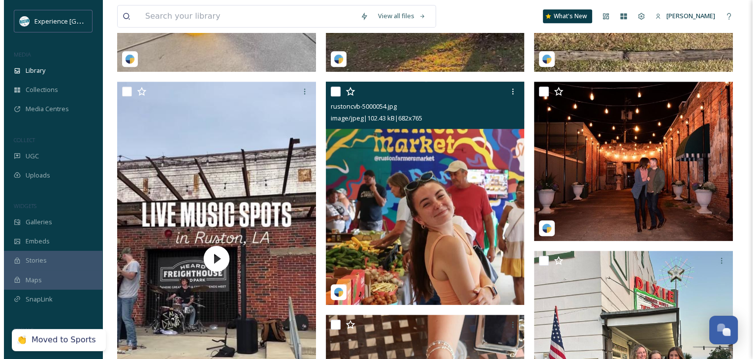
scroll to position [541, 0]
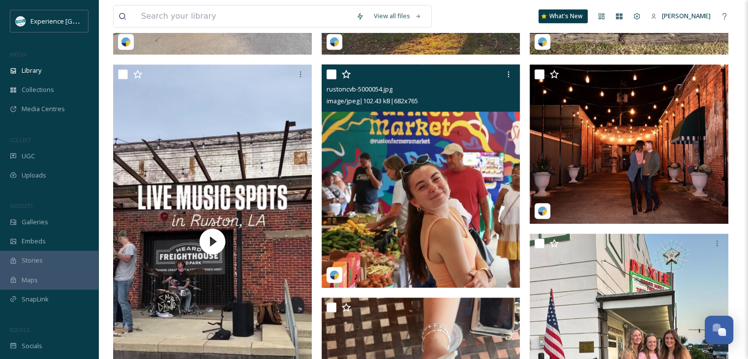
click at [327, 79] on input "checkbox" at bounding box center [332, 74] width 10 height 10
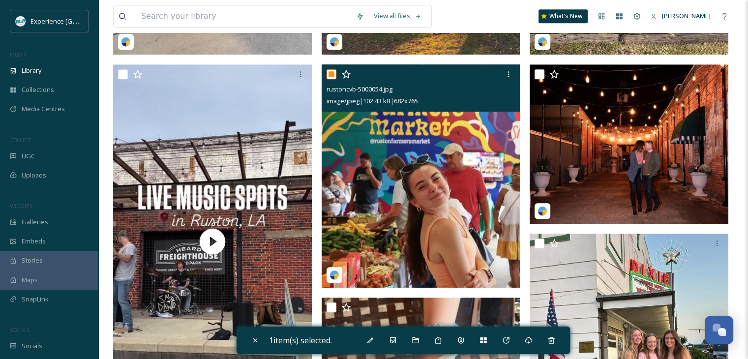
click at [328, 79] on input "checkbox" at bounding box center [332, 74] width 10 height 10
checkbox input "false"
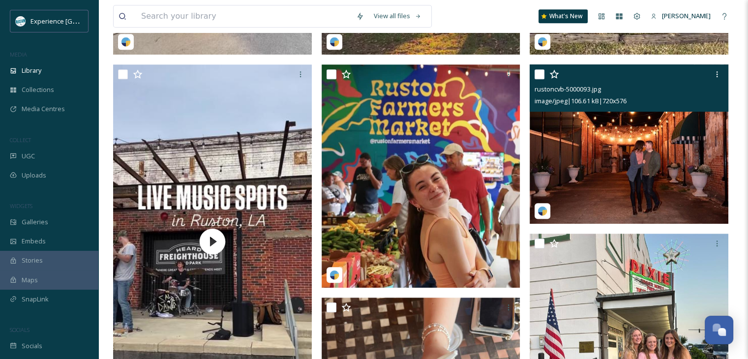
click at [541, 79] on input "checkbox" at bounding box center [540, 74] width 10 height 10
checkbox input "true"
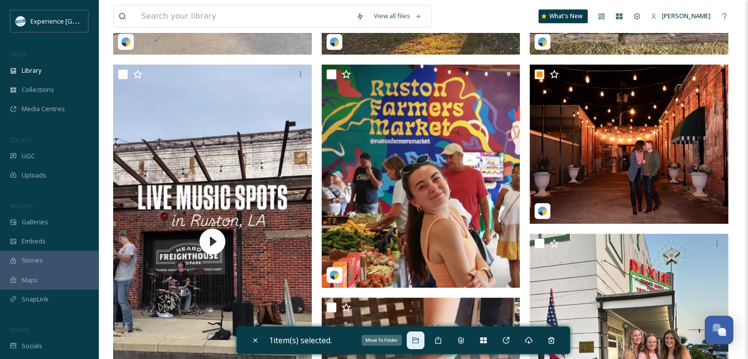
click at [420, 337] on icon at bounding box center [416, 341] width 8 height 8
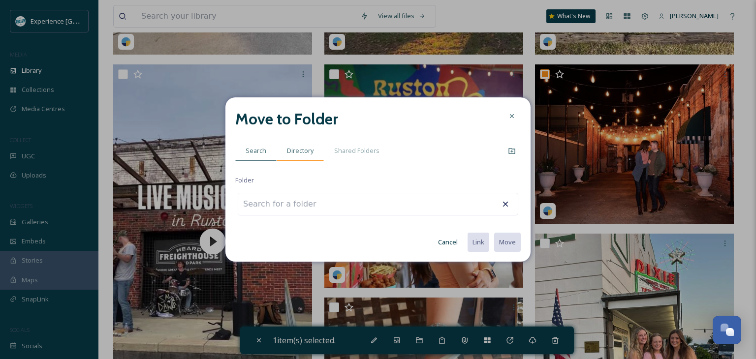
click at [306, 151] on span "Directory" at bounding box center [300, 150] width 27 height 9
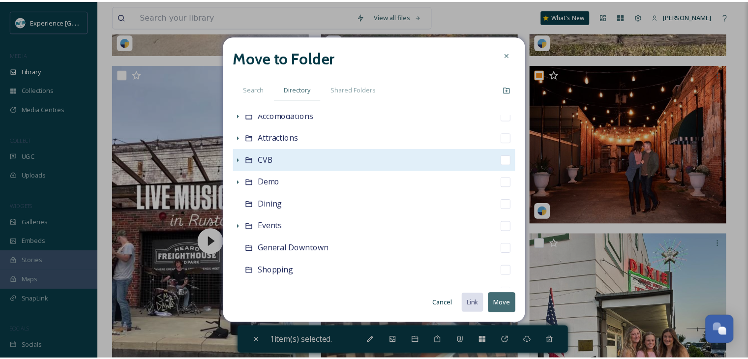
scroll to position [93, 0]
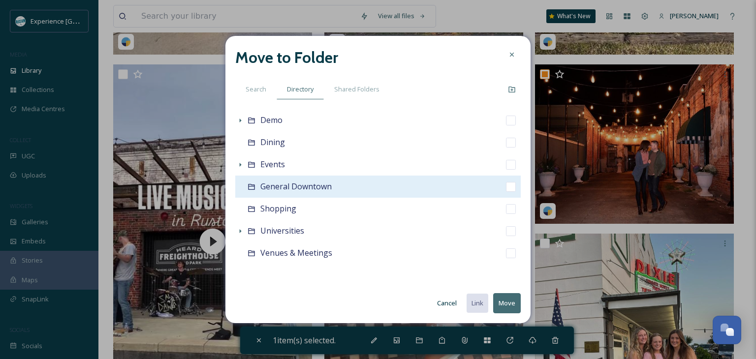
click at [315, 191] on div "General Downtown" at bounding box center [295, 187] width 71 height 12
checkbox input "false"
checkbox input "true"
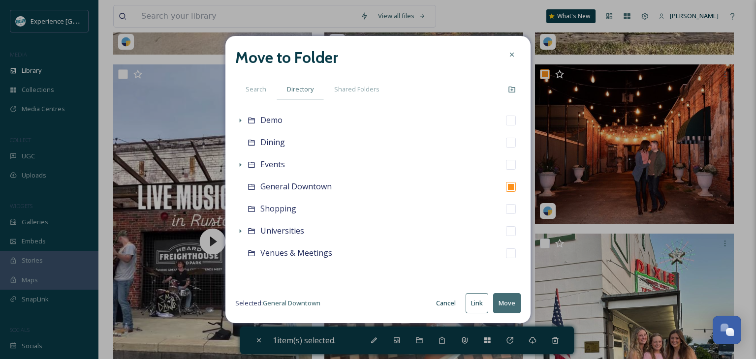
click at [495, 296] on button "Move" at bounding box center [507, 303] width 28 height 20
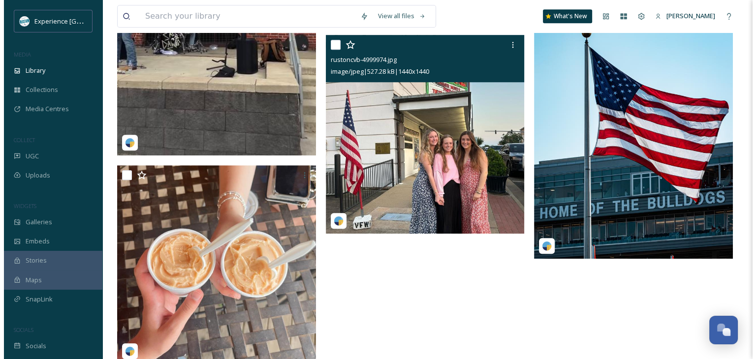
scroll to position [787, 0]
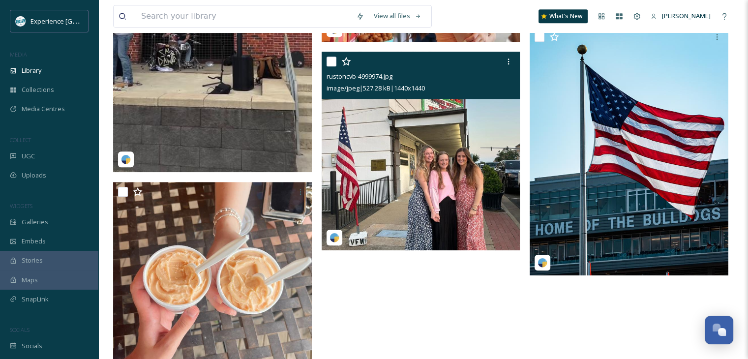
click at [329, 66] on input "checkbox" at bounding box center [332, 62] width 10 height 10
checkbox input "true"
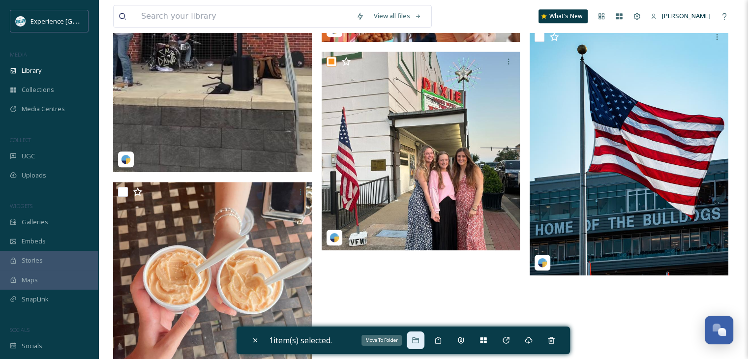
click at [418, 339] on icon at bounding box center [416, 341] width 8 height 8
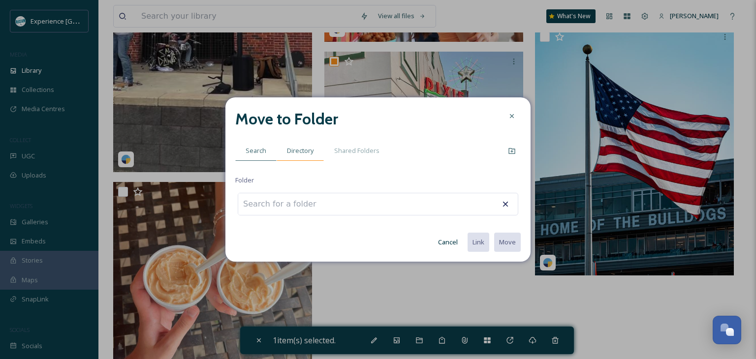
click at [302, 149] on span "Directory" at bounding box center [300, 150] width 27 height 9
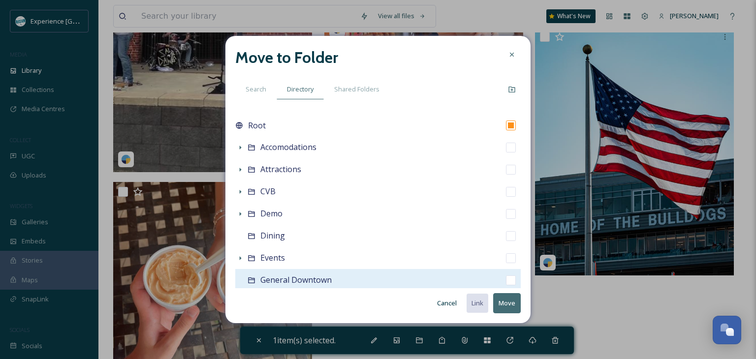
click at [300, 279] on span "General Downtown" at bounding box center [295, 280] width 71 height 11
checkbox input "false"
checkbox input "true"
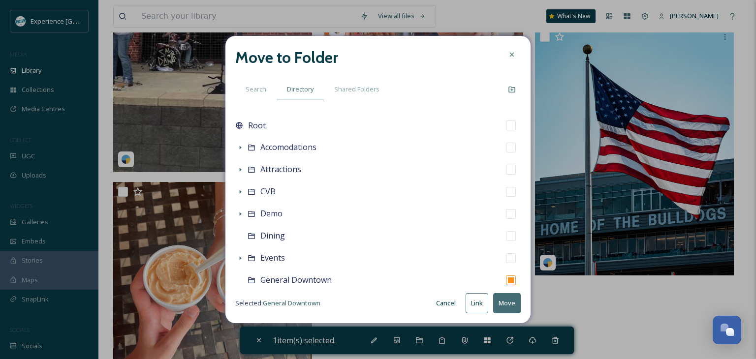
click at [506, 300] on button "Move" at bounding box center [507, 303] width 28 height 20
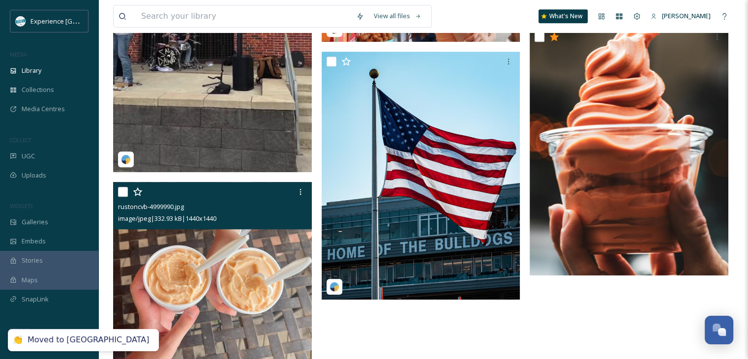
click at [122, 197] on input "checkbox" at bounding box center [123, 192] width 10 height 10
checkbox input "true"
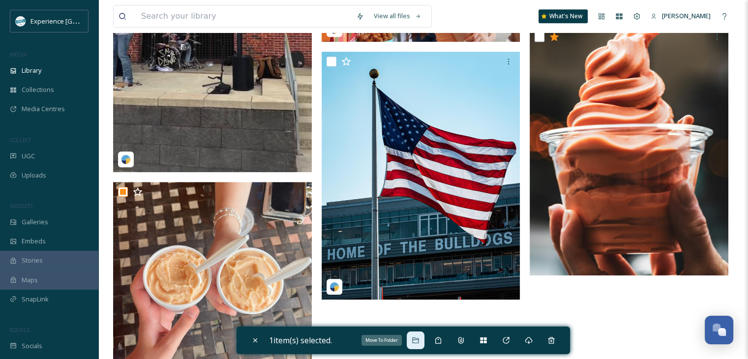
click at [425, 341] on div "Move To Folder" at bounding box center [416, 341] width 18 height 18
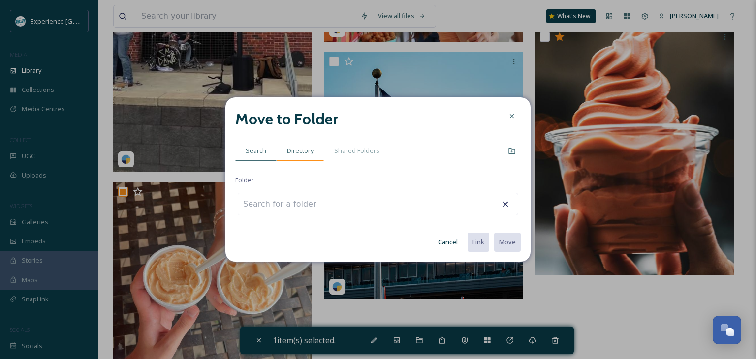
click at [289, 148] on span "Directory" at bounding box center [300, 150] width 27 height 9
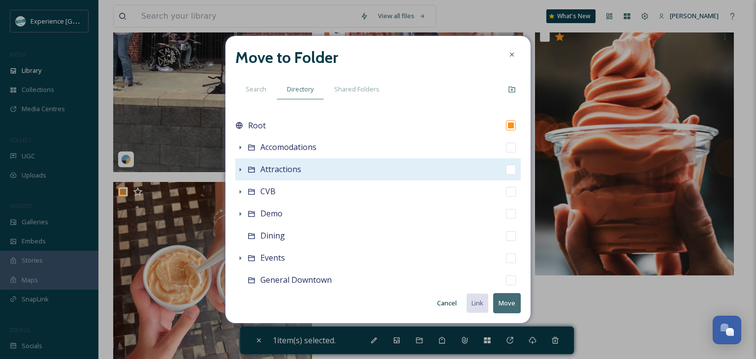
click at [260, 170] on span "Attractions" at bounding box center [280, 169] width 41 height 11
checkbox input "false"
click at [240, 168] on icon at bounding box center [240, 170] width 8 height 8
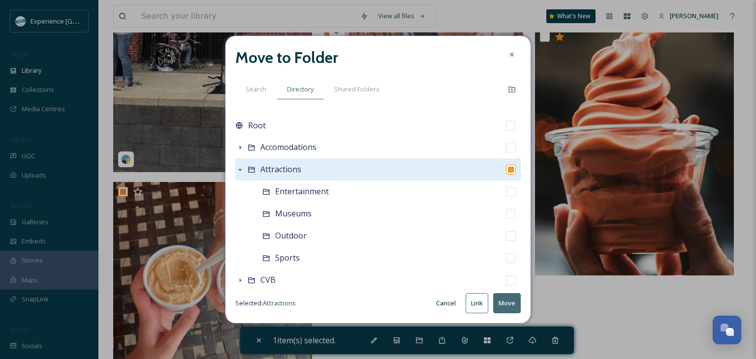
click at [506, 172] on input "checkbox" at bounding box center [511, 170] width 10 height 10
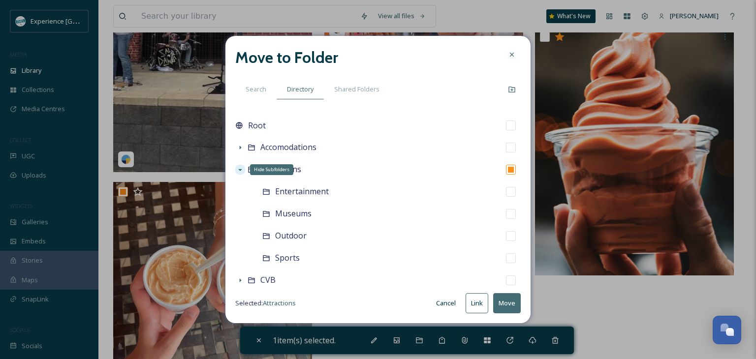
click at [239, 171] on icon at bounding box center [240, 170] width 8 height 8
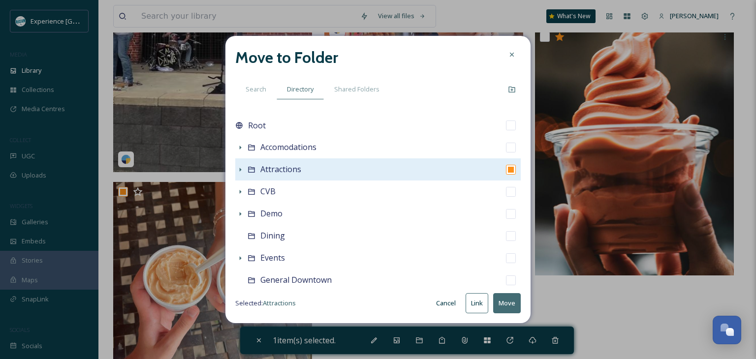
click at [506, 172] on input "checkbox" at bounding box center [511, 170] width 10 height 10
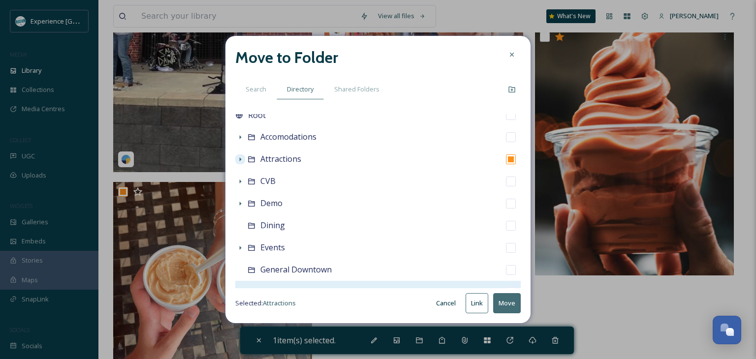
scroll to position [0, 0]
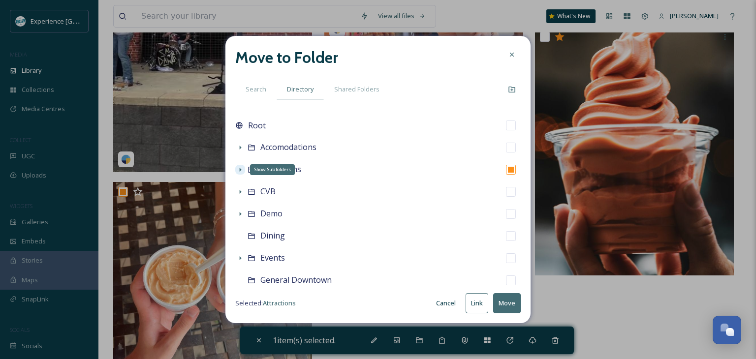
click at [240, 174] on div "Show Subfolders" at bounding box center [240, 170] width 10 height 10
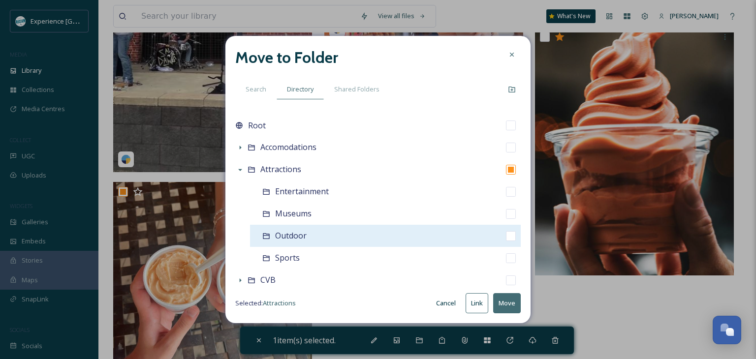
click at [299, 239] on span "Outdoor" at bounding box center [290, 235] width 31 height 11
checkbox input "false"
checkbox input "true"
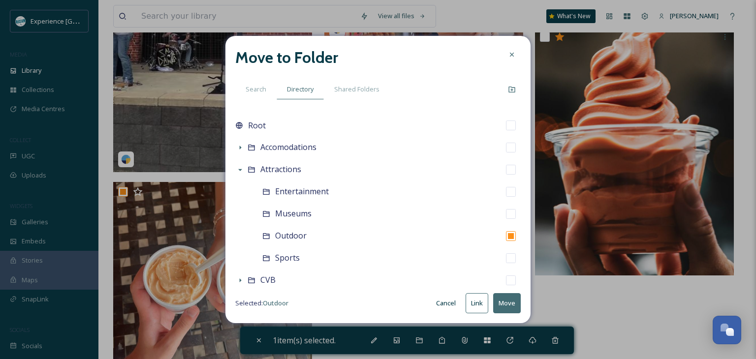
click at [499, 302] on button "Move" at bounding box center [507, 303] width 28 height 20
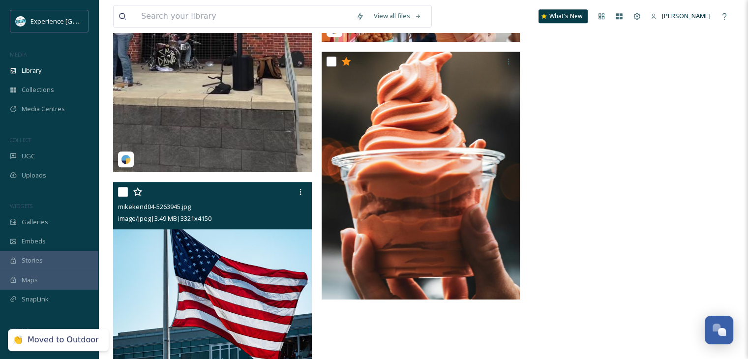
click at [125, 197] on input "checkbox" at bounding box center [123, 192] width 10 height 10
checkbox input "true"
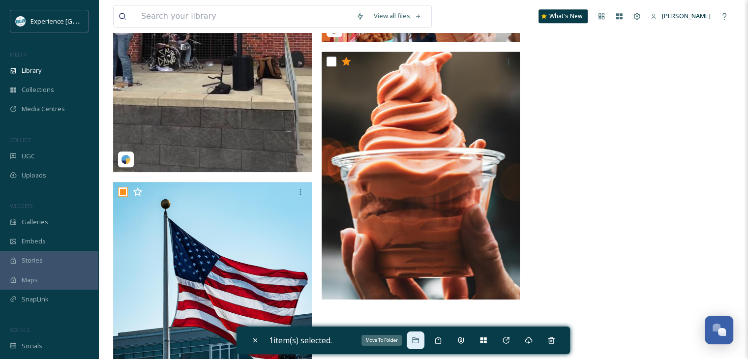
click at [415, 345] on div "Move To Folder" at bounding box center [416, 341] width 18 height 18
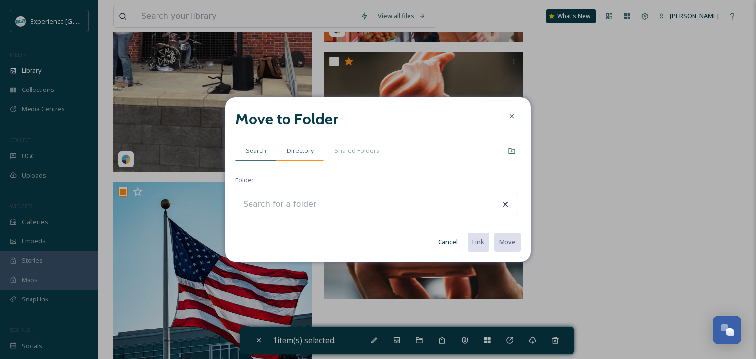
click at [312, 148] on span "Directory" at bounding box center [300, 150] width 27 height 9
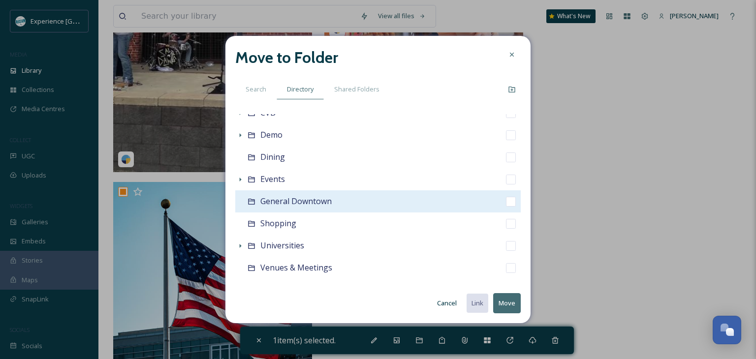
scroll to position [93, 0]
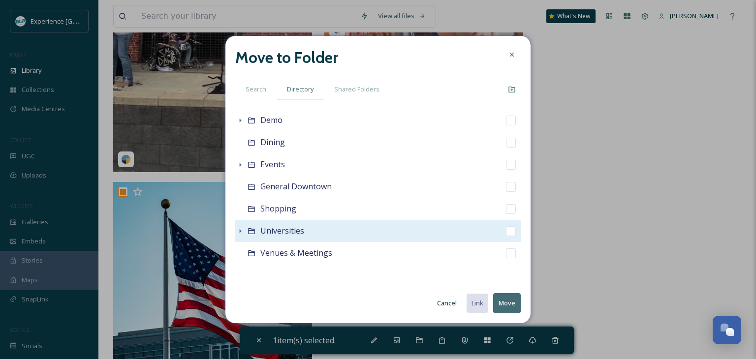
click at [320, 241] on div "Universities" at bounding box center [377, 231] width 285 height 22
checkbox input "false"
click at [306, 234] on div "Universities" at bounding box center [377, 231] width 285 height 22
click at [241, 233] on icon at bounding box center [240, 231] width 8 height 8
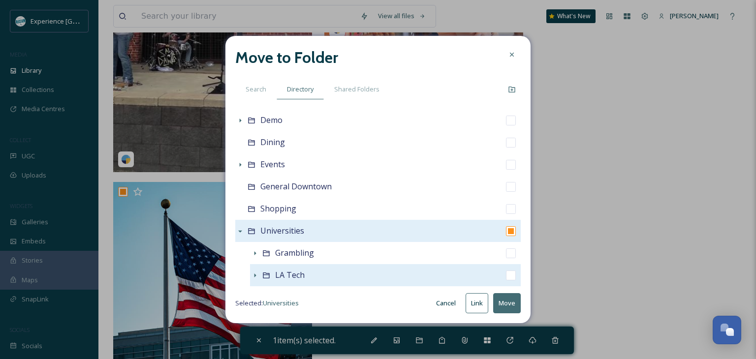
click at [284, 270] on span "LA Tech" at bounding box center [290, 275] width 30 height 11
checkbox input "false"
click at [254, 274] on icon at bounding box center [255, 276] width 2 height 4
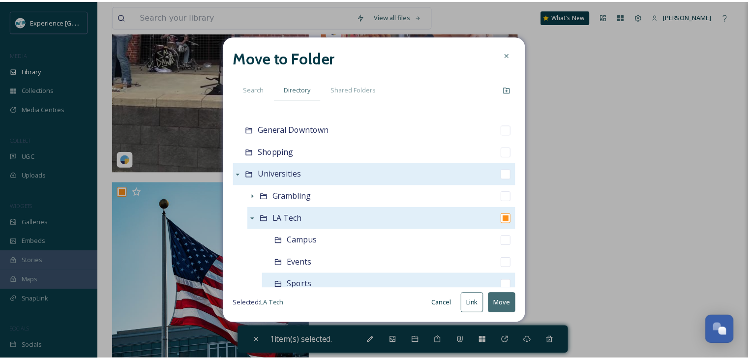
scroll to position [192, 0]
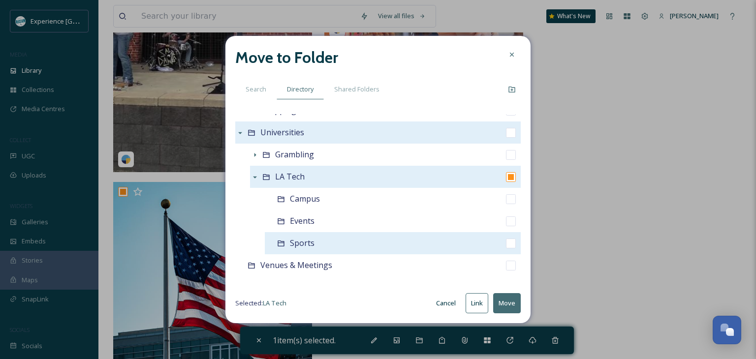
click at [328, 242] on div "Sports" at bounding box center [393, 243] width 256 height 22
checkbox input "false"
checkbox input "true"
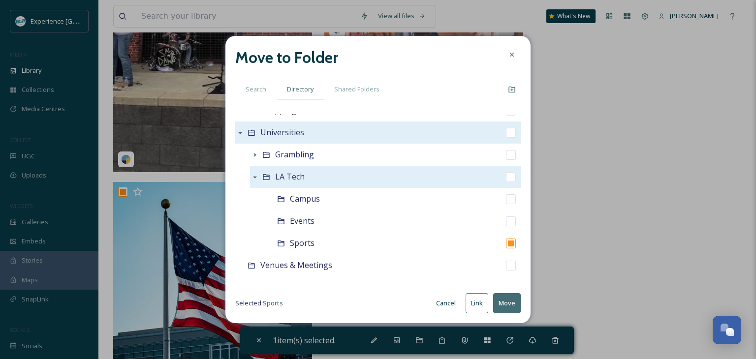
click at [498, 300] on button "Move" at bounding box center [507, 303] width 28 height 20
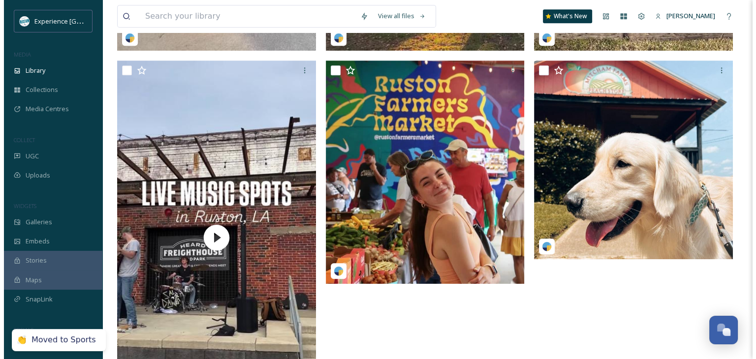
scroll to position [492, 0]
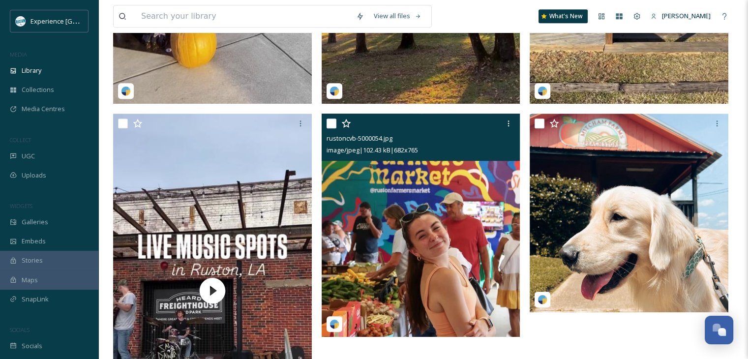
click at [329, 128] on input "checkbox" at bounding box center [332, 124] width 10 height 10
checkbox input "true"
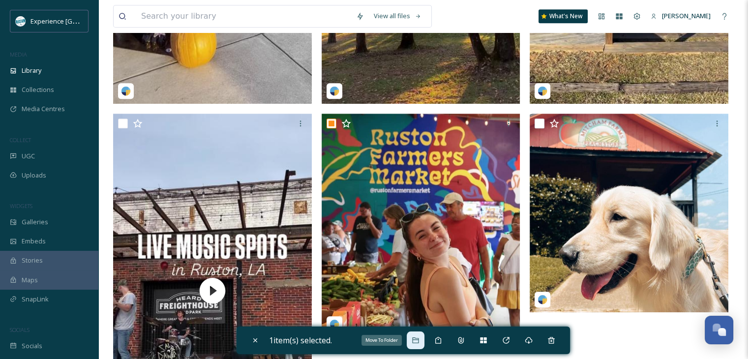
click at [418, 339] on icon at bounding box center [416, 341] width 8 height 8
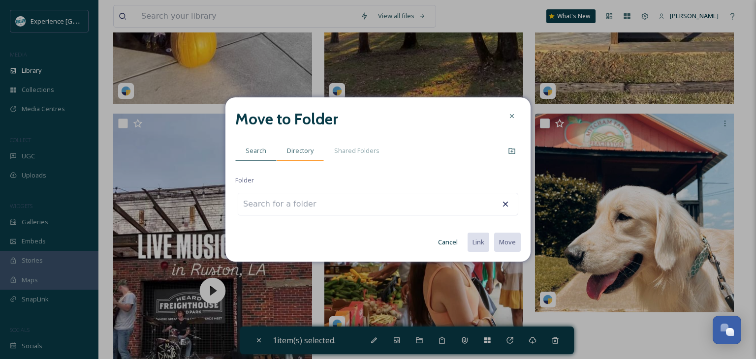
click at [290, 155] on span "Directory" at bounding box center [300, 150] width 27 height 9
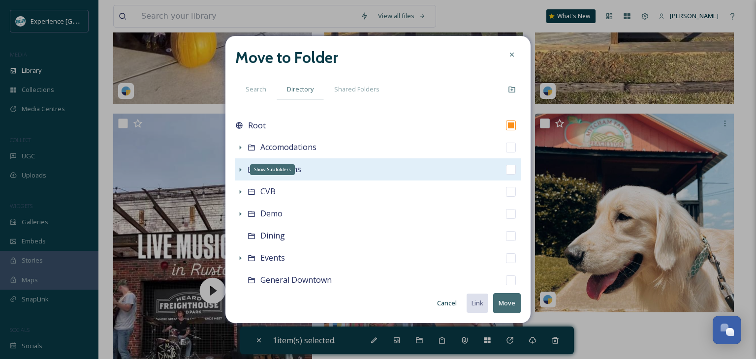
click at [240, 168] on icon at bounding box center [240, 170] width 8 height 8
click at [241, 166] on icon at bounding box center [240, 170] width 8 height 8
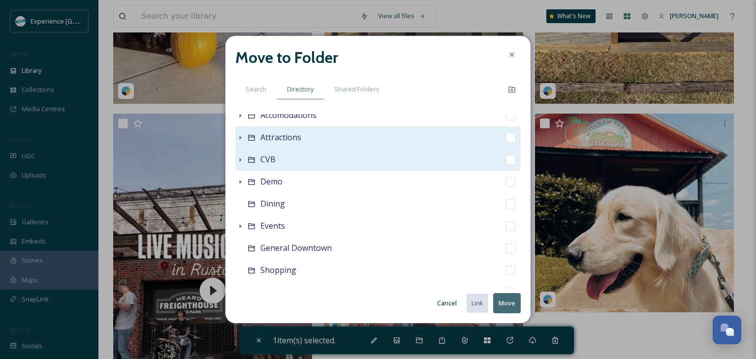
scroll to position [49, 0]
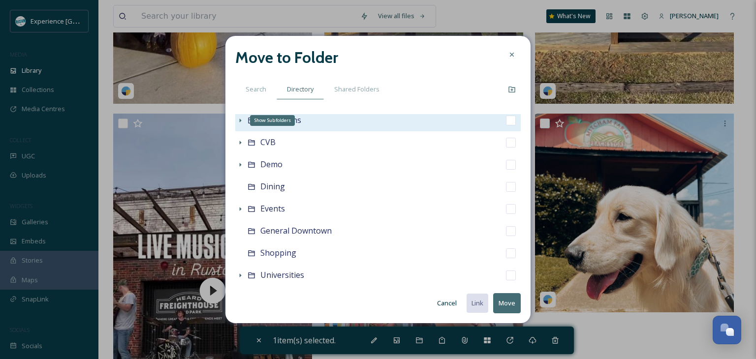
click at [240, 118] on icon at bounding box center [240, 121] width 8 height 8
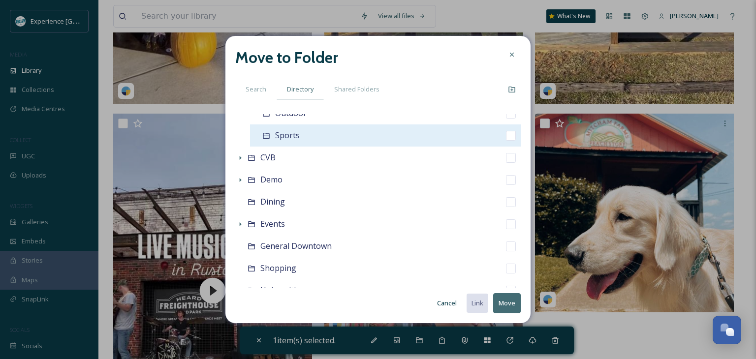
scroll to position [148, 0]
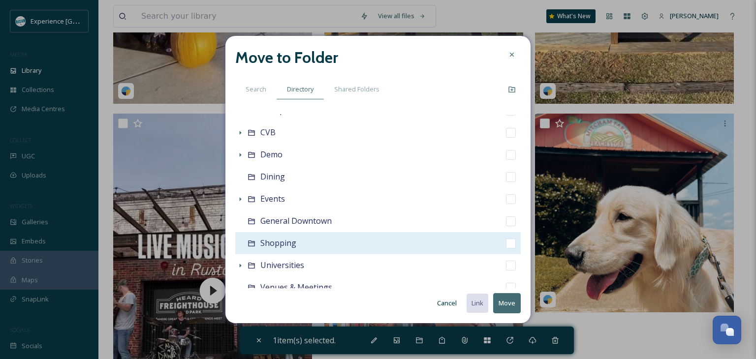
click at [506, 246] on input "checkbox" at bounding box center [511, 244] width 10 height 10
checkbox input "true"
checkbox input "false"
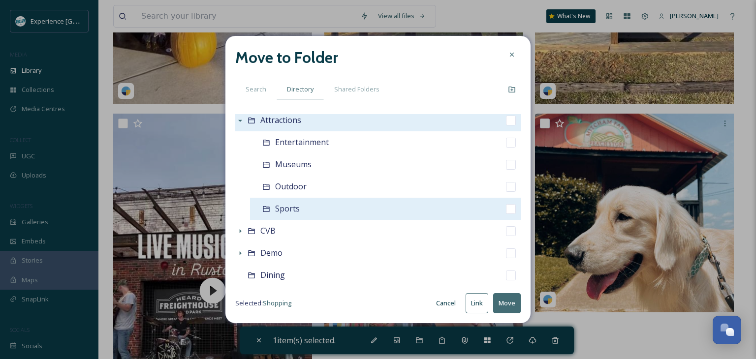
scroll to position [0, 0]
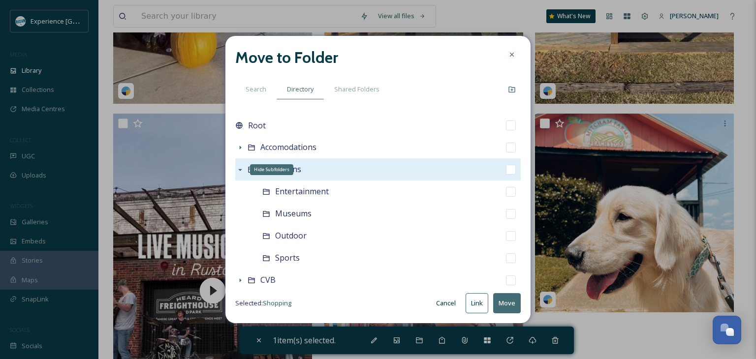
click at [240, 168] on icon at bounding box center [240, 170] width 8 height 8
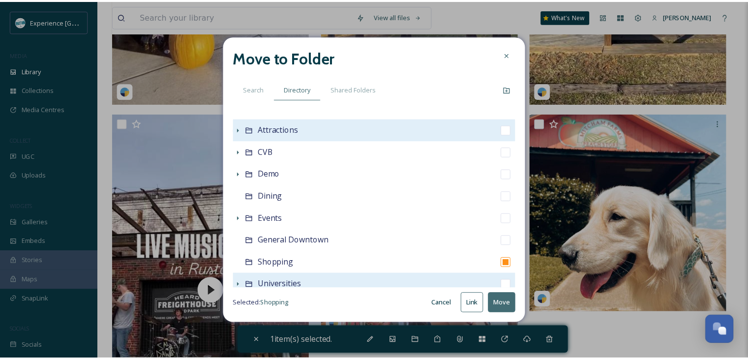
scroll to position [93, 0]
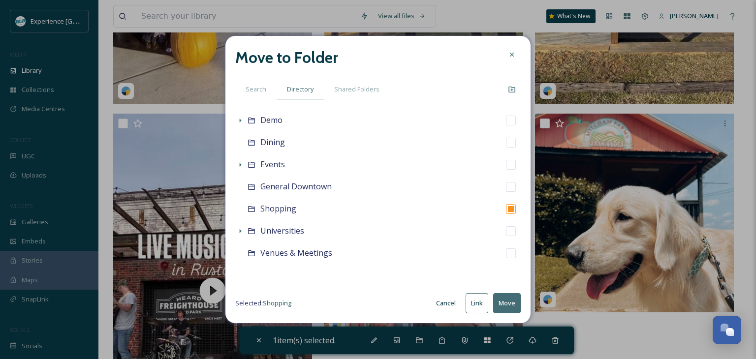
click at [502, 305] on button "Move" at bounding box center [507, 303] width 28 height 20
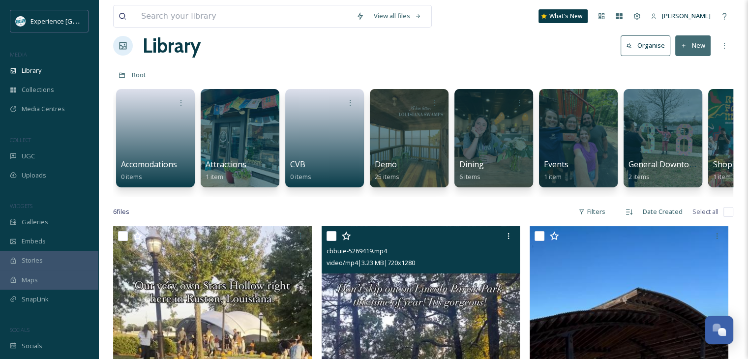
scroll to position [0, 0]
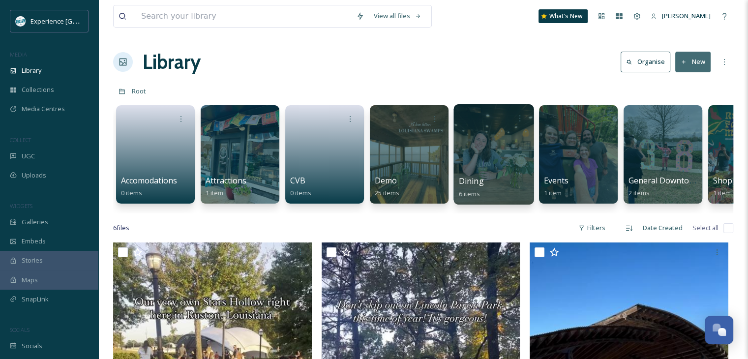
click at [496, 180] on div "Dining 6 items" at bounding box center [494, 187] width 70 height 25
click at [490, 148] on div at bounding box center [494, 154] width 80 height 100
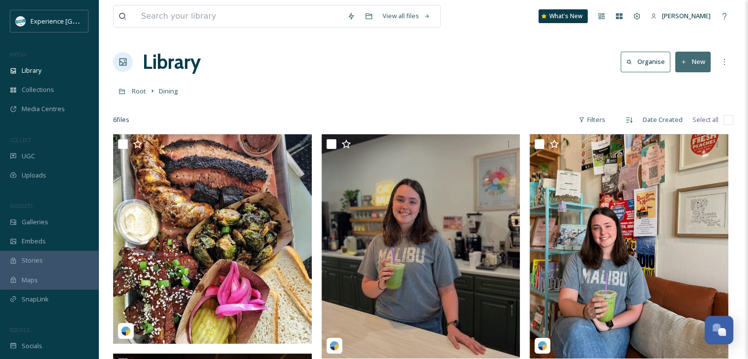
click at [685, 60] on icon at bounding box center [684, 62] width 6 height 6
click at [676, 120] on span "Folder" at bounding box center [682, 123] width 19 height 9
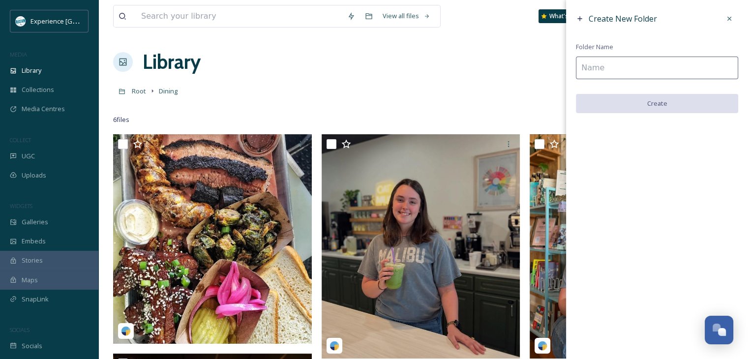
click at [594, 68] on input at bounding box center [657, 68] width 162 height 23
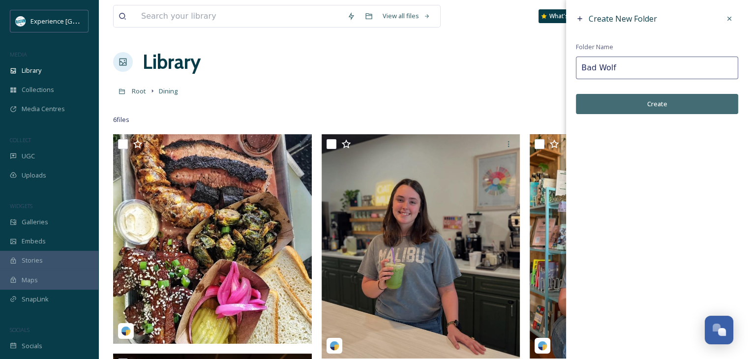
type input "Bad Wolf"
click at [659, 108] on button "Create" at bounding box center [657, 104] width 162 height 20
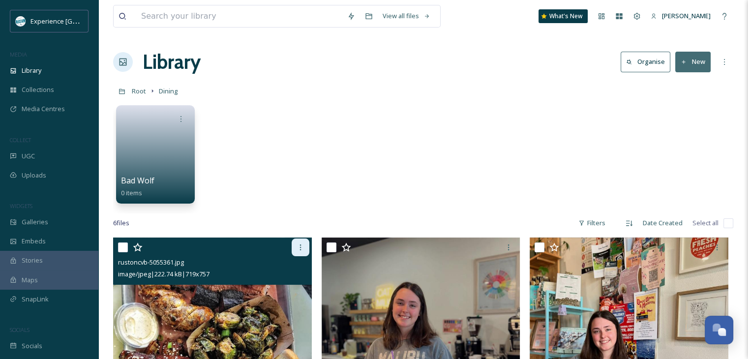
click at [303, 245] on icon at bounding box center [301, 248] width 8 height 8
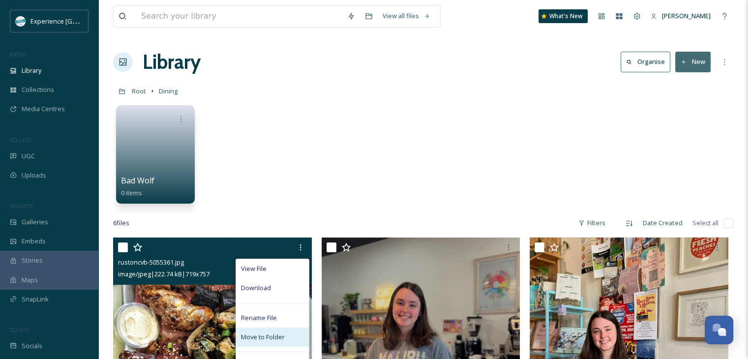
click at [272, 332] on div "Move to Folder" at bounding box center [272, 337] width 73 height 19
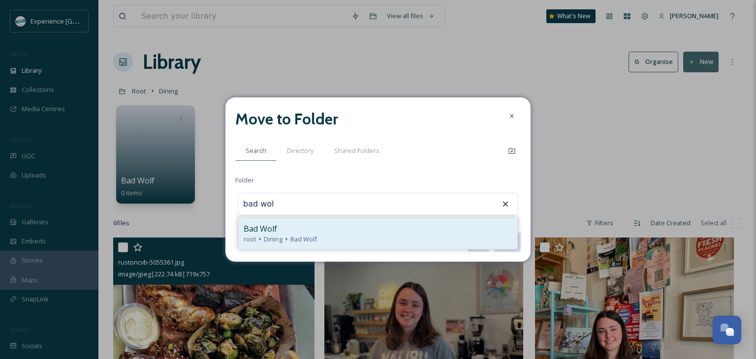
click at [301, 231] on div "Bad Wolf" at bounding box center [378, 229] width 269 height 12
type input "Bad Wolf"
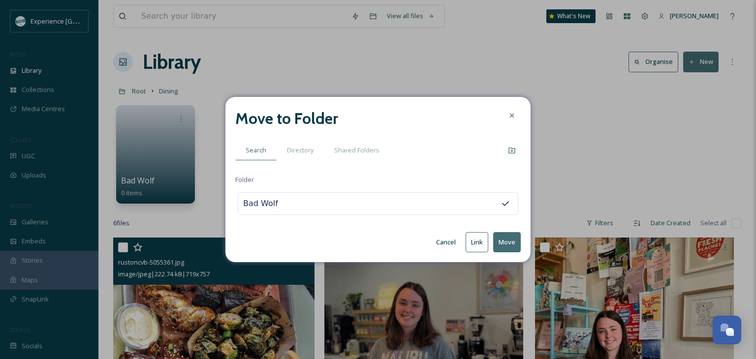
click at [502, 243] on button "Move" at bounding box center [507, 242] width 28 height 20
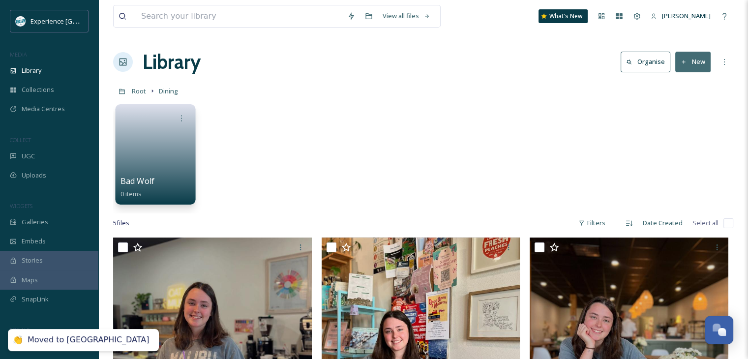
click at [176, 171] on link at bounding box center [156, 151] width 70 height 48
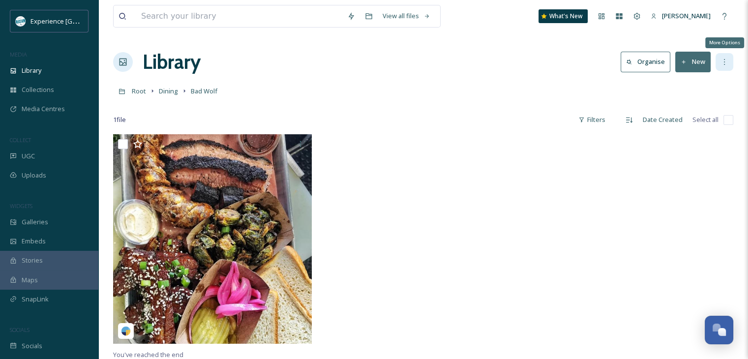
click at [718, 65] on div "More Options" at bounding box center [725, 62] width 18 height 18
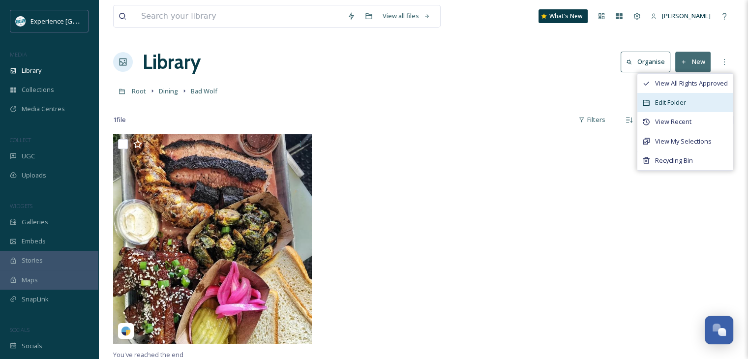
click at [660, 103] on span "Edit Folder" at bounding box center [670, 102] width 31 height 9
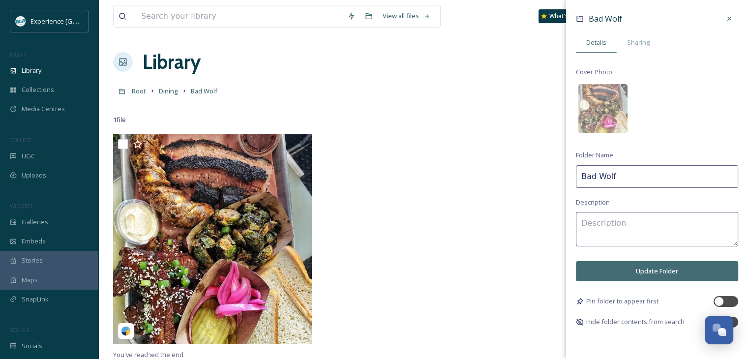
click at [628, 170] on input "Bad Wolf" at bounding box center [657, 176] width 162 height 23
type input "Bad Wolf BBQ"
click at [645, 270] on button "Update Folder" at bounding box center [657, 271] width 162 height 20
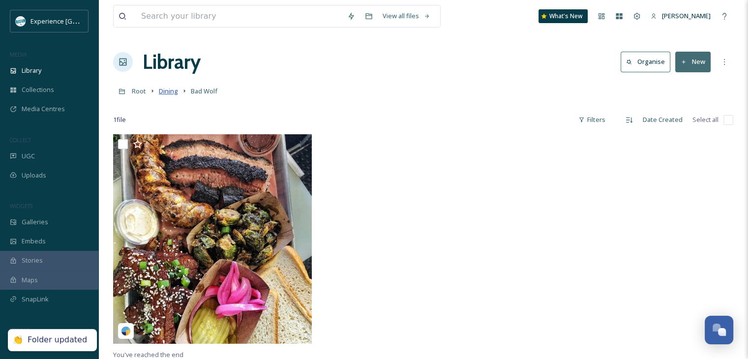
click at [171, 89] on span "Dining" at bounding box center [168, 91] width 19 height 9
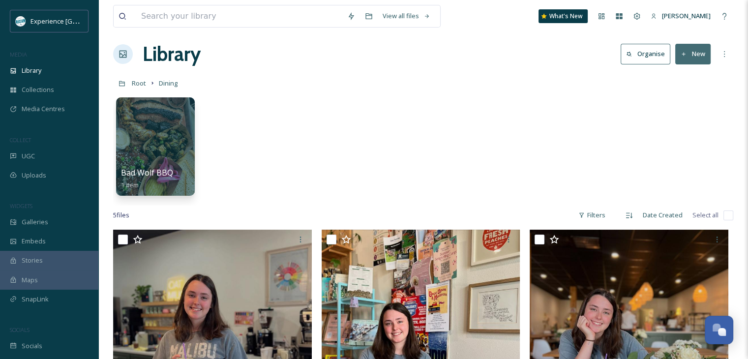
scroll to position [148, 0]
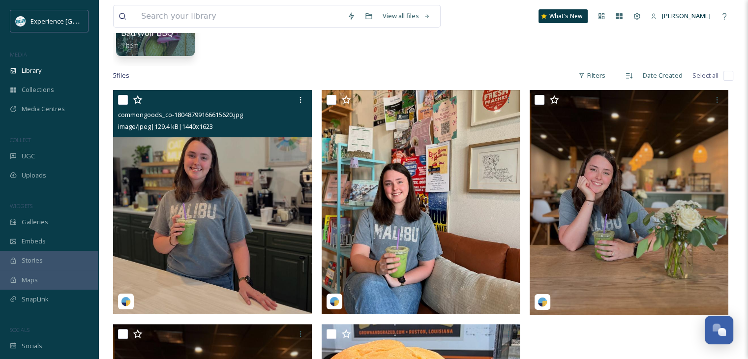
drag, startPoint x: 126, startPoint y: 102, endPoint x: 147, endPoint y: 101, distance: 21.2
click at [128, 102] on div at bounding box center [213, 100] width 191 height 18
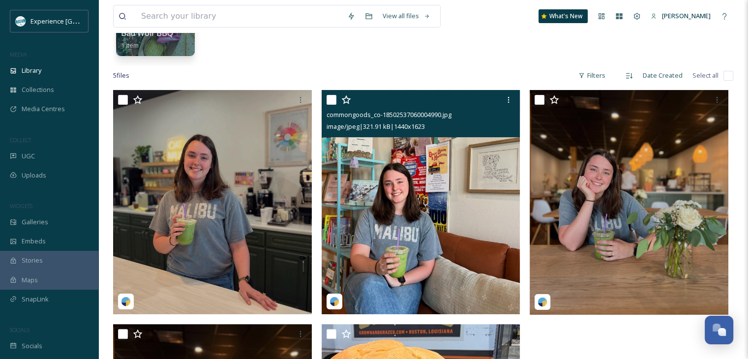
click at [335, 97] on input "checkbox" at bounding box center [332, 100] width 10 height 10
checkbox input "true"
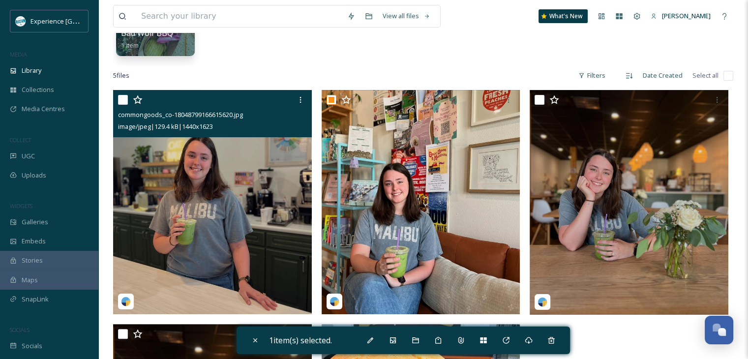
click at [125, 95] on input "checkbox" at bounding box center [123, 100] width 10 height 10
checkbox input "true"
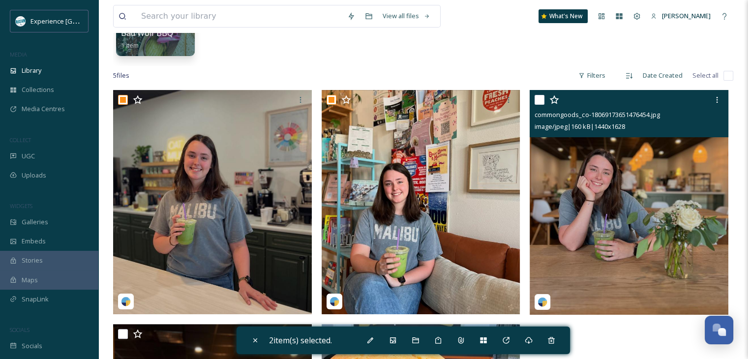
click at [534, 99] on div "commongoods_co-18069173651476454.jpg image/jpeg | 160 kB | 1440 x 1628" at bounding box center [629, 113] width 199 height 47
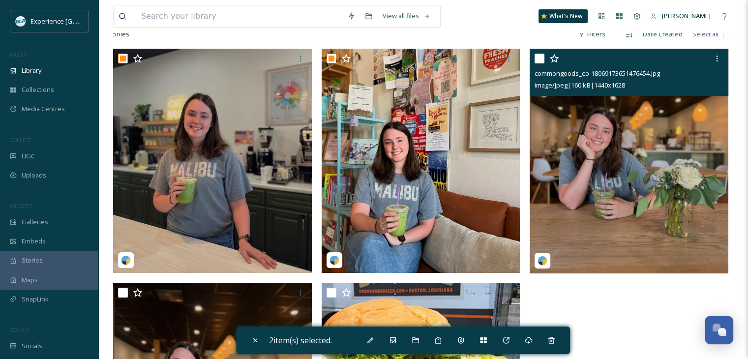
scroll to position [295, 0]
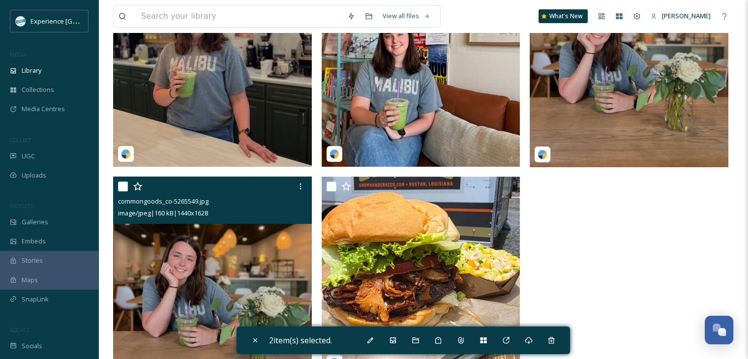
click at [122, 186] on input "checkbox" at bounding box center [123, 187] width 10 height 10
checkbox input "true"
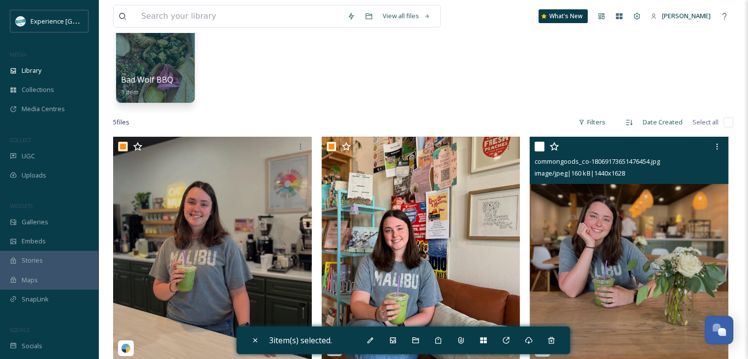
scroll to position [49, 0]
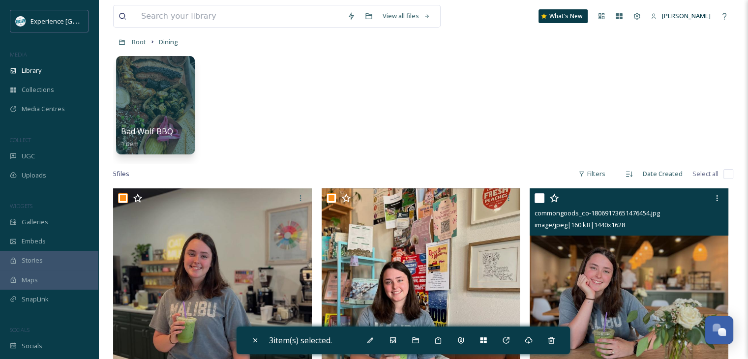
click at [534, 194] on div "commongoods_co-18069173651476454.jpg image/jpeg | 160 kB | 1440 x 1628" at bounding box center [629, 211] width 199 height 47
click at [540, 199] on input "checkbox" at bounding box center [540, 198] width 10 height 10
checkbox input "true"
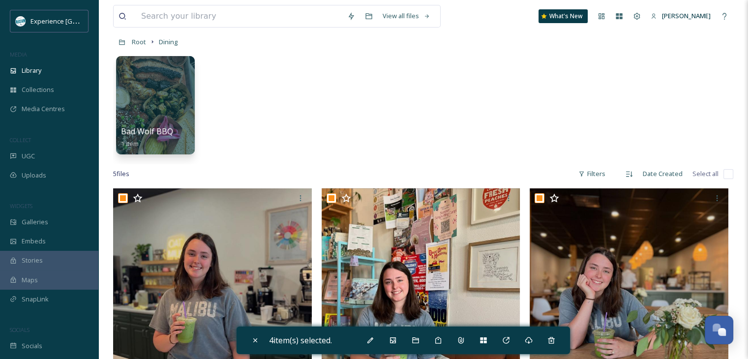
click at [535, 165] on div "5 file s Filters Date Created Select all" at bounding box center [423, 173] width 620 height 19
click at [723, 176] on div "5 file s Filters Date Created Select all" at bounding box center [423, 173] width 620 height 19
click at [725, 175] on input "checkbox" at bounding box center [729, 174] width 10 height 10
checkbox input "true"
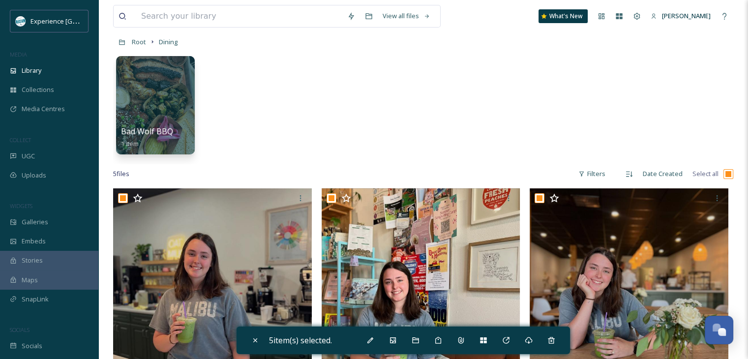
click at [725, 174] on input "checkbox" at bounding box center [729, 174] width 10 height 10
checkbox input "false"
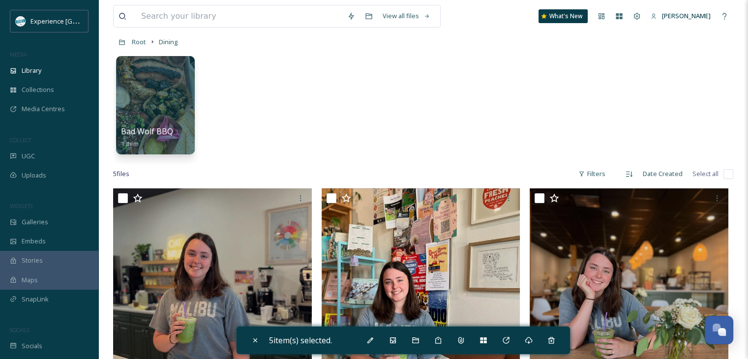
checkbox input "false"
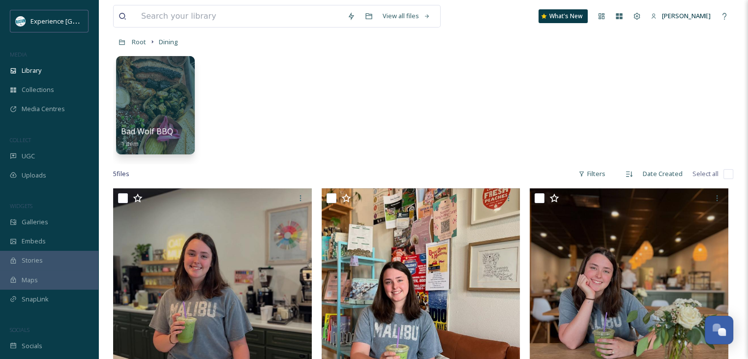
click at [655, 137] on div "Bad Wolf BBQ 1 item" at bounding box center [423, 107] width 620 height 113
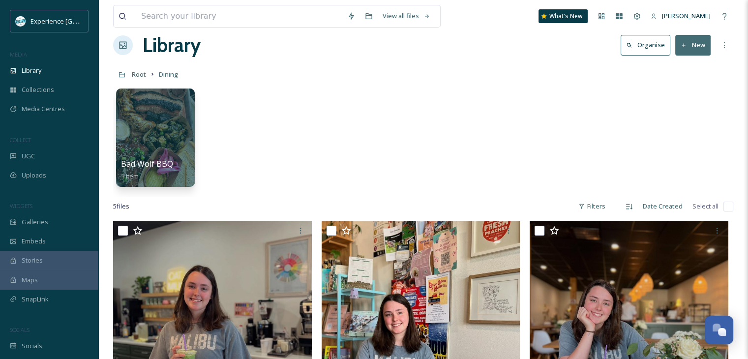
scroll to position [0, 0]
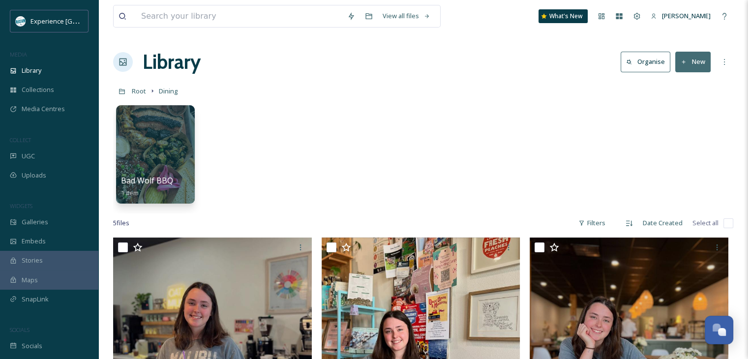
click at [679, 63] on button "New" at bounding box center [692, 62] width 35 height 20
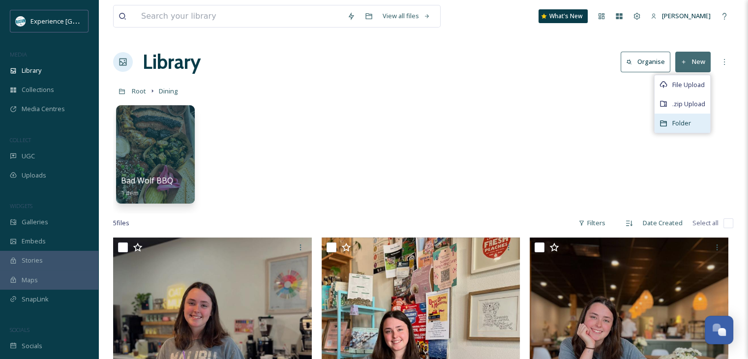
click at [669, 119] on div "Folder" at bounding box center [683, 123] width 56 height 19
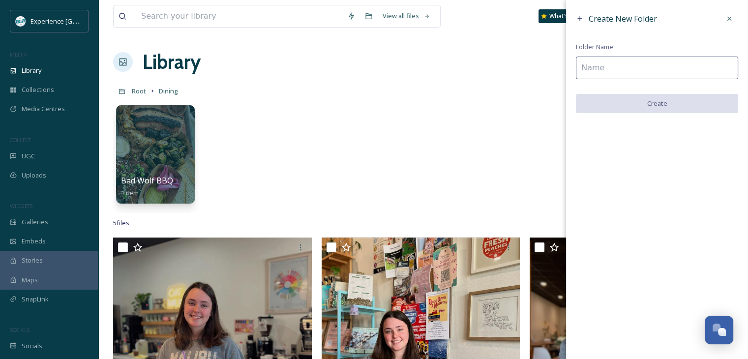
click at [600, 76] on input at bounding box center [657, 68] width 162 height 23
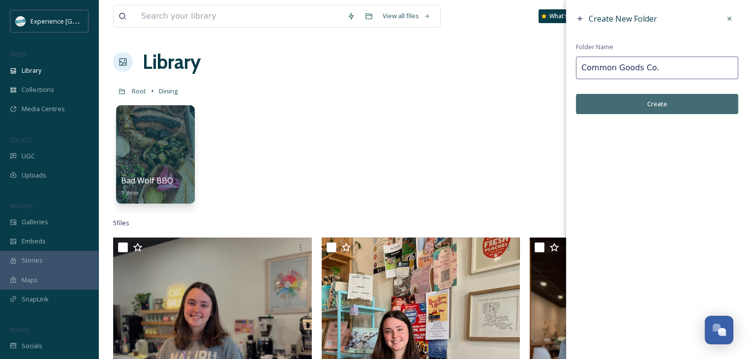
type input "Common Goods Co."
click at [615, 103] on button "Create" at bounding box center [657, 104] width 162 height 20
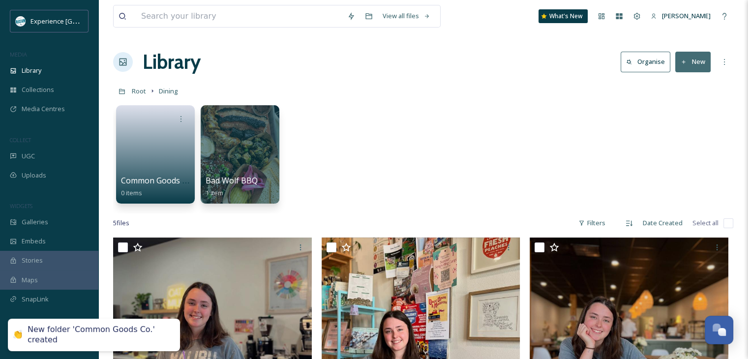
click at [687, 60] on icon at bounding box center [684, 62] width 6 height 6
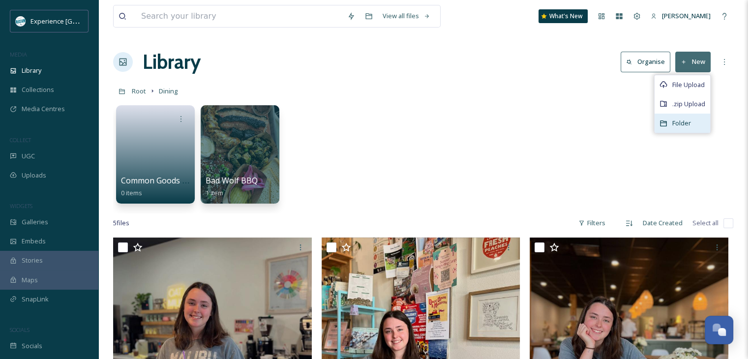
click at [671, 121] on div "Folder" at bounding box center [683, 123] width 56 height 19
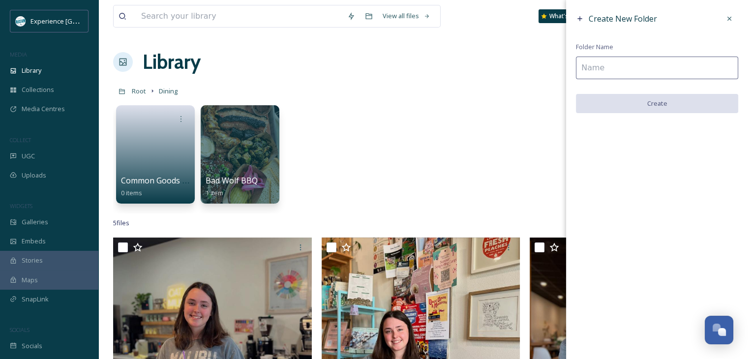
click at [610, 71] on input at bounding box center [657, 68] width 162 height 23
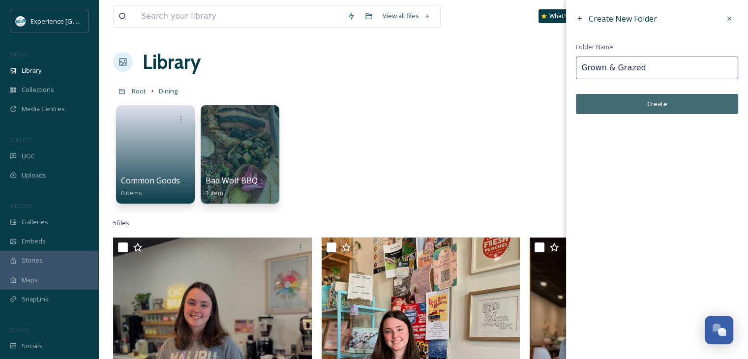
type input "Grown & Grazed"
click at [631, 101] on button "Create" at bounding box center [657, 104] width 162 height 20
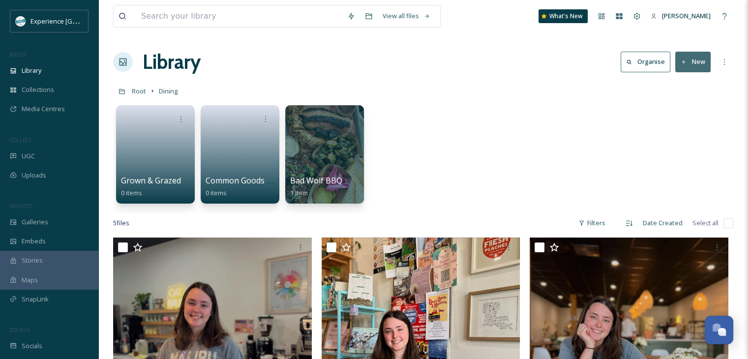
click at [646, 66] on button "Organise" at bounding box center [646, 62] width 50 height 20
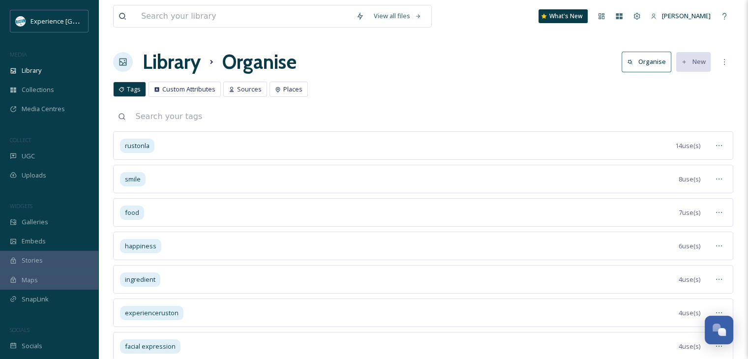
click at [174, 65] on h1 "Library" at bounding box center [172, 62] width 58 height 30
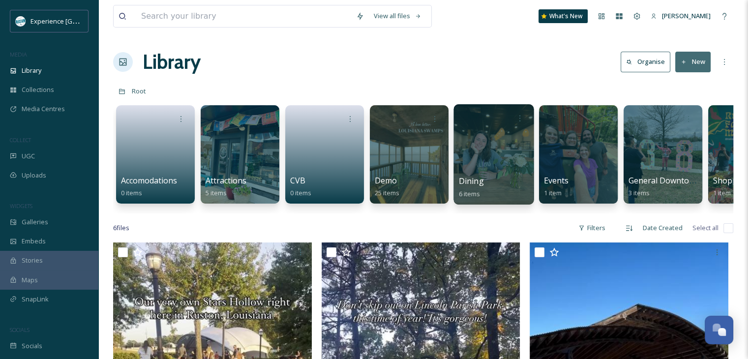
click at [489, 156] on div at bounding box center [494, 154] width 80 height 100
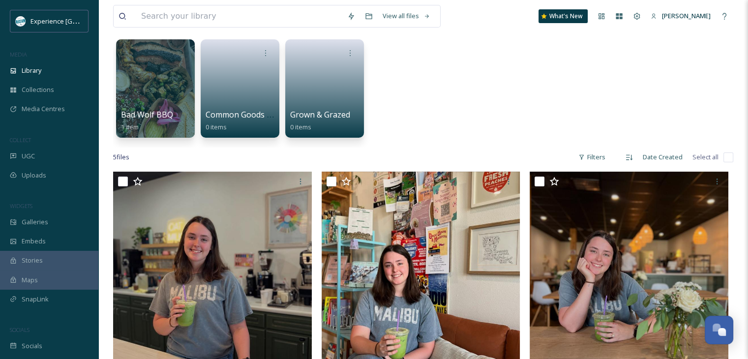
scroll to position [148, 0]
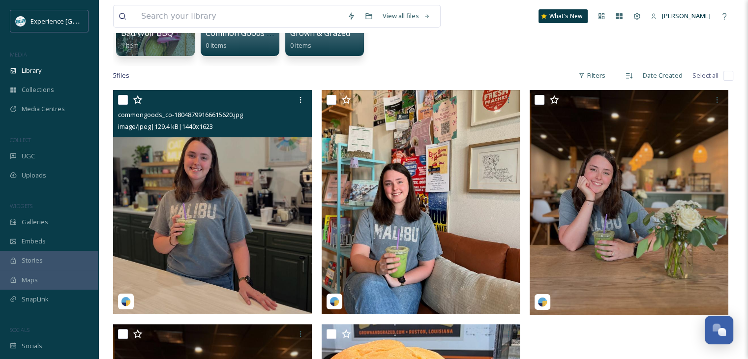
click at [121, 102] on input "checkbox" at bounding box center [123, 100] width 10 height 10
checkbox input "true"
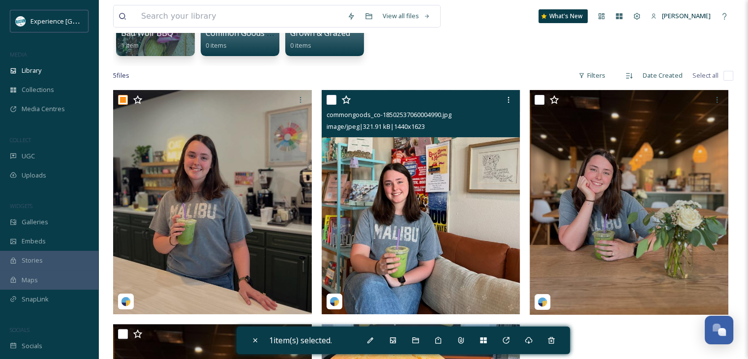
click at [333, 101] on input "checkbox" at bounding box center [332, 100] width 10 height 10
checkbox input "true"
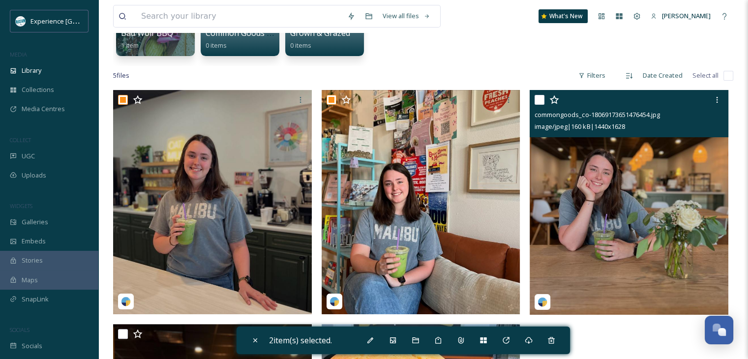
click at [538, 102] on input "checkbox" at bounding box center [540, 100] width 10 height 10
checkbox input "true"
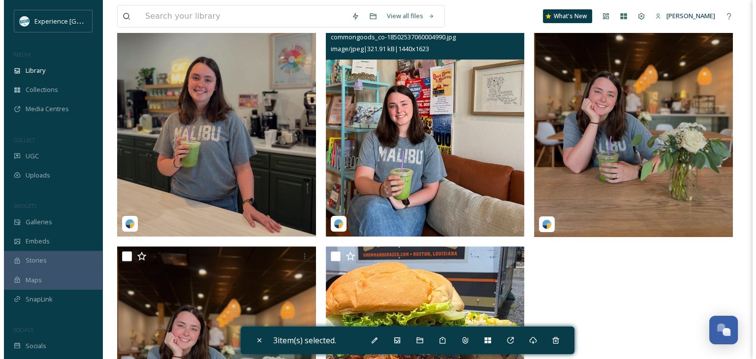
scroll to position [295, 0]
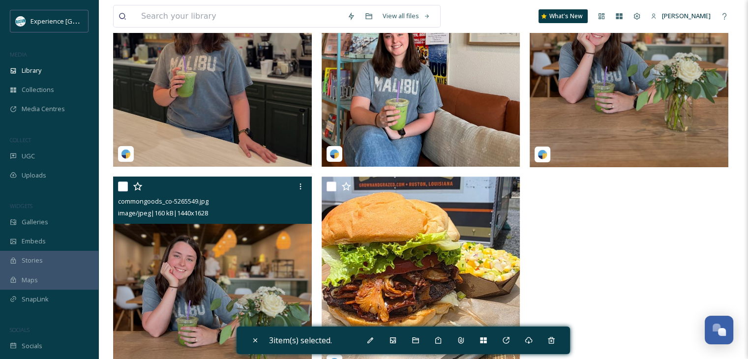
click at [123, 182] on input "checkbox" at bounding box center [123, 187] width 10 height 10
checkbox input "true"
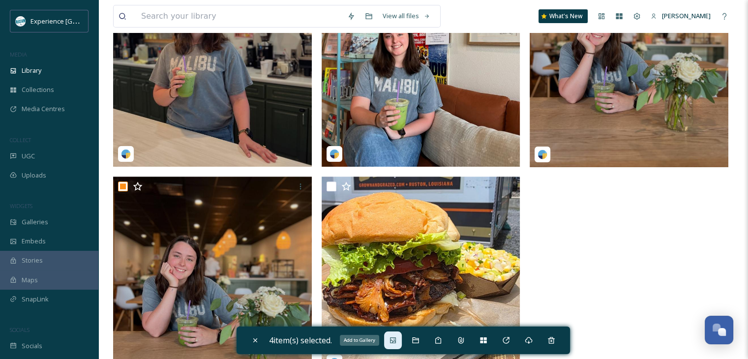
click at [394, 339] on icon at bounding box center [393, 341] width 8 height 8
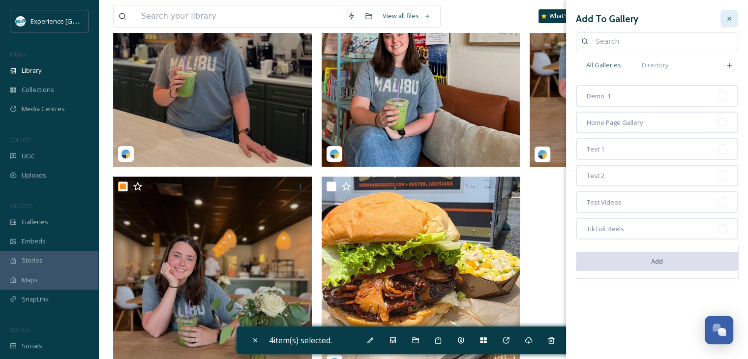
click at [728, 17] on icon at bounding box center [730, 19] width 8 height 8
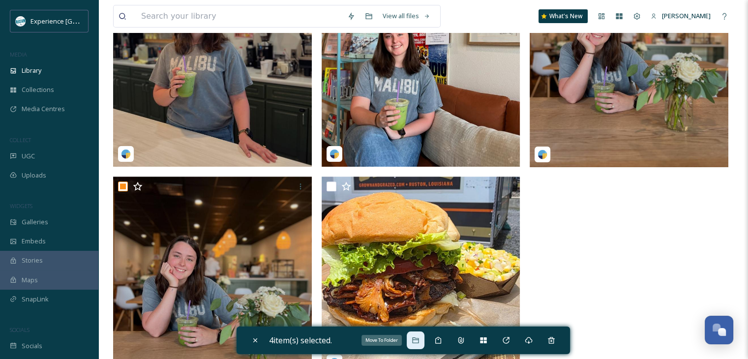
click at [415, 337] on icon at bounding box center [415, 340] width 6 height 6
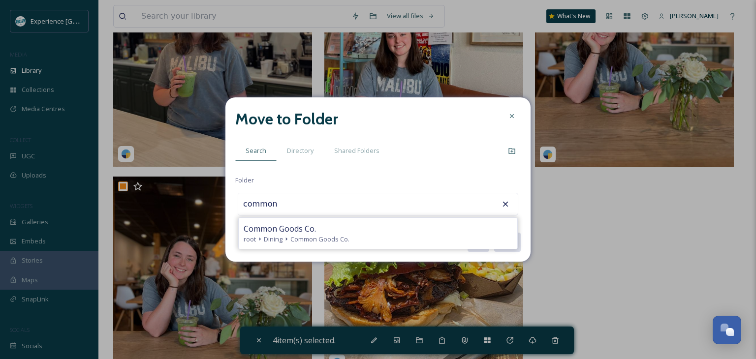
click at [294, 231] on span "Common Goods Co." at bounding box center [280, 229] width 72 height 12
type input "Common Goods Co."
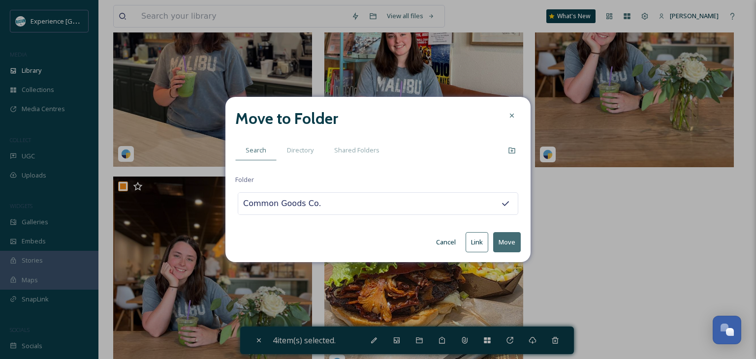
click at [516, 241] on button "Move" at bounding box center [507, 242] width 28 height 20
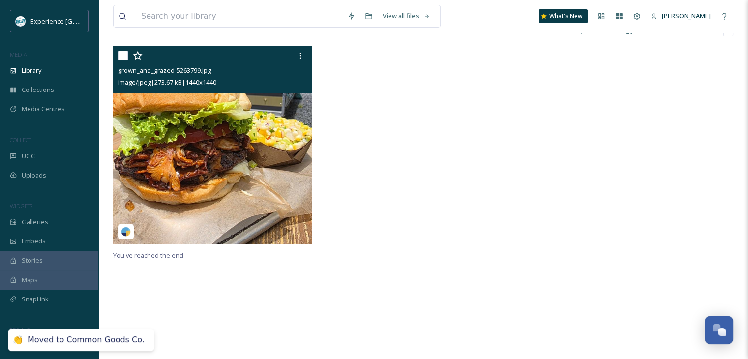
scroll to position [139, 0]
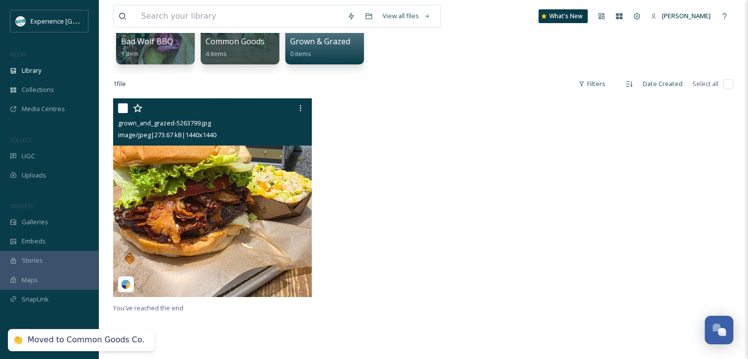
click at [122, 110] on input "checkbox" at bounding box center [123, 108] width 10 height 10
checkbox input "true"
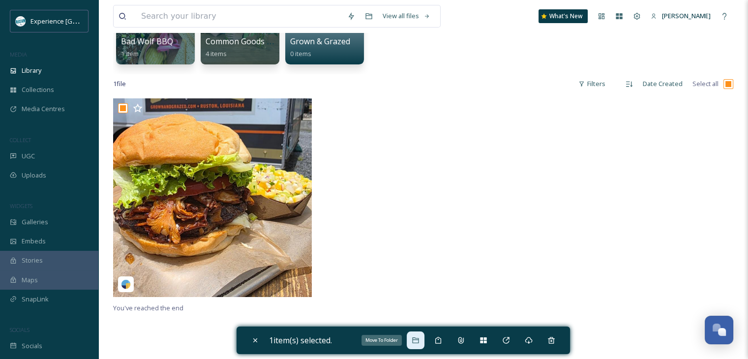
click at [412, 339] on div "Move To Folder" at bounding box center [416, 341] width 18 height 18
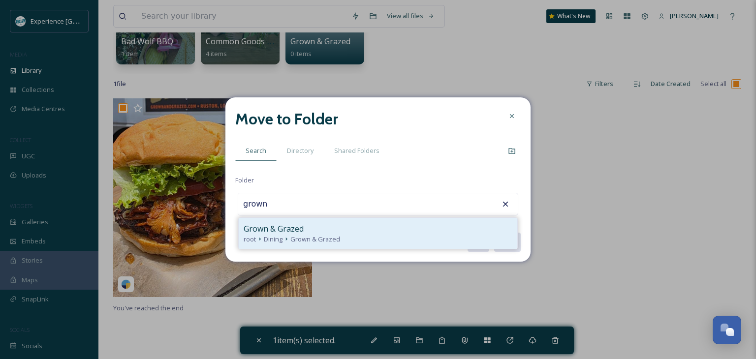
click at [307, 240] on span "Grown & Grazed" at bounding box center [315, 239] width 50 height 9
type input "Grown & Grazed"
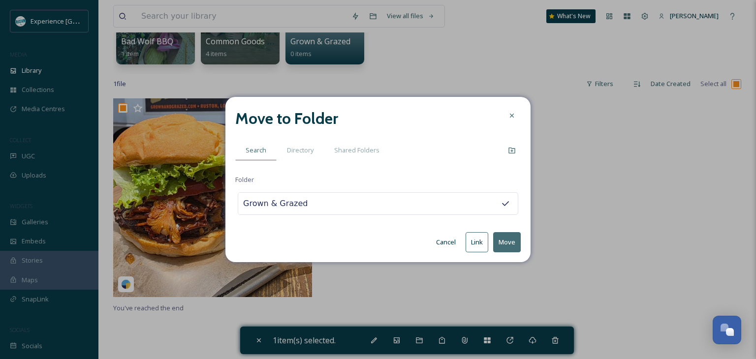
click at [515, 239] on button "Move" at bounding box center [507, 242] width 28 height 20
checkbox input "false"
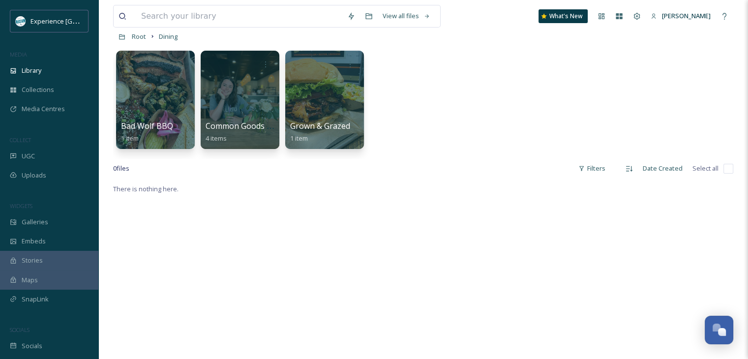
scroll to position [0, 0]
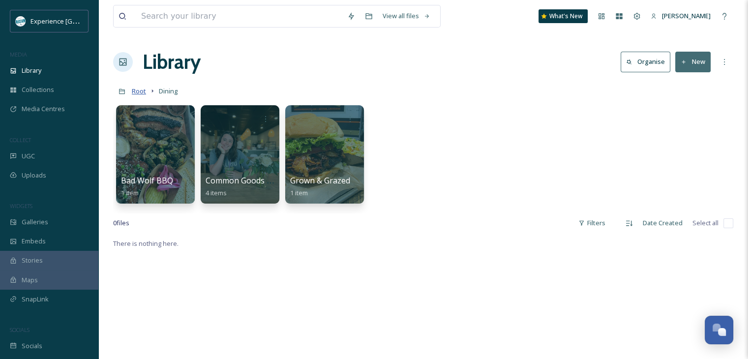
click at [142, 90] on span "Root" at bounding box center [139, 91] width 14 height 9
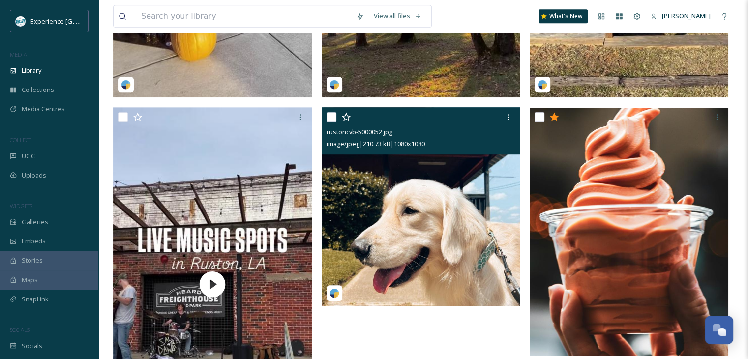
scroll to position [492, 0]
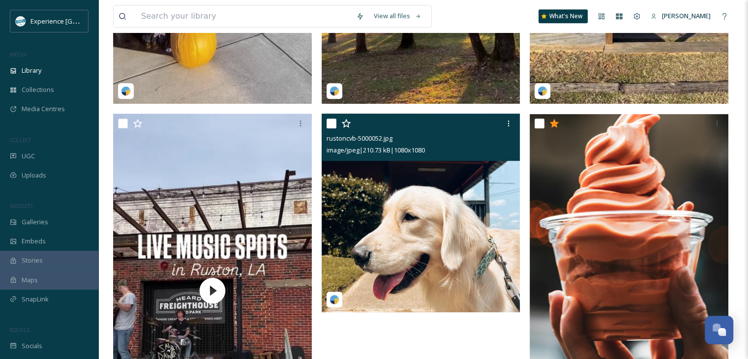
click at [331, 128] on input "checkbox" at bounding box center [332, 124] width 10 height 10
checkbox input "true"
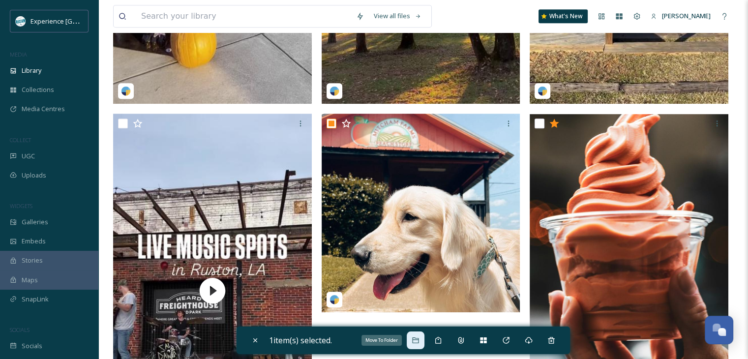
click at [419, 340] on icon at bounding box center [416, 341] width 8 height 8
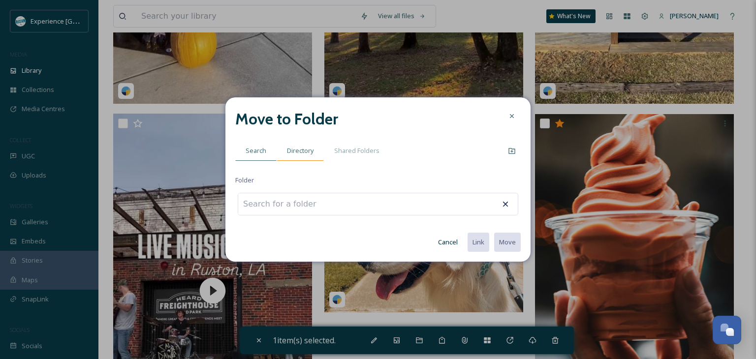
click at [306, 154] on span "Directory" at bounding box center [300, 150] width 27 height 9
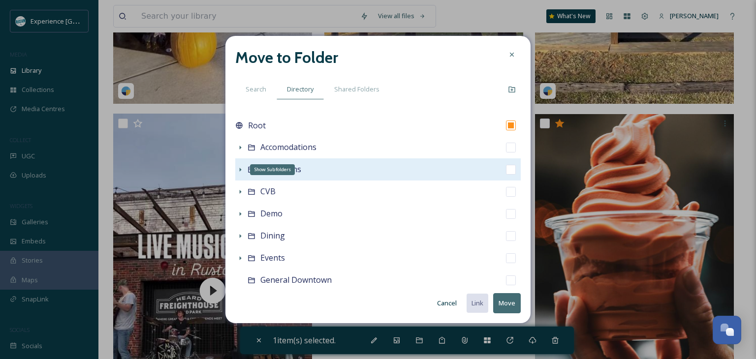
click at [241, 172] on icon at bounding box center [240, 170] width 8 height 8
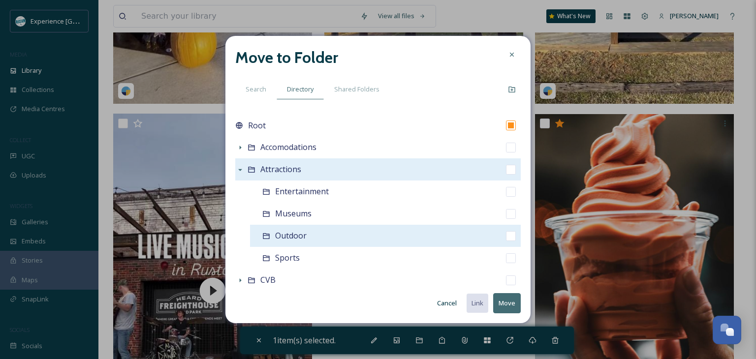
click at [322, 233] on div "Outdoor" at bounding box center [385, 236] width 271 height 22
checkbox input "false"
checkbox input "true"
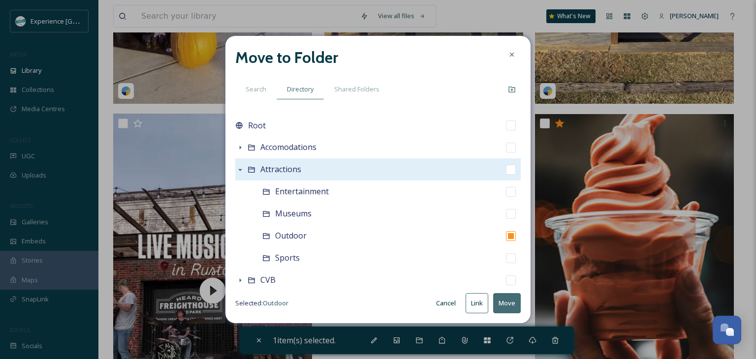
click at [503, 299] on button "Move" at bounding box center [507, 303] width 28 height 20
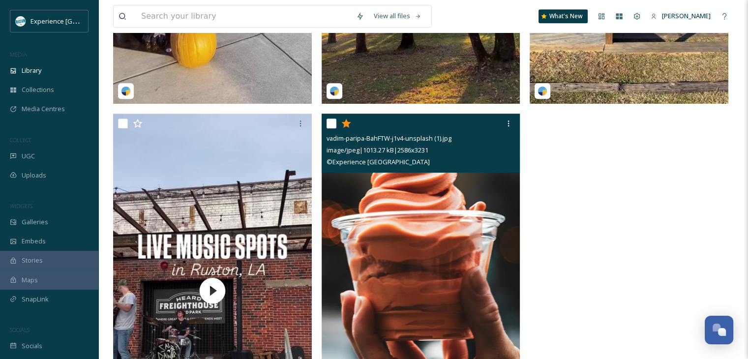
click at [344, 128] on icon at bounding box center [346, 124] width 10 height 10
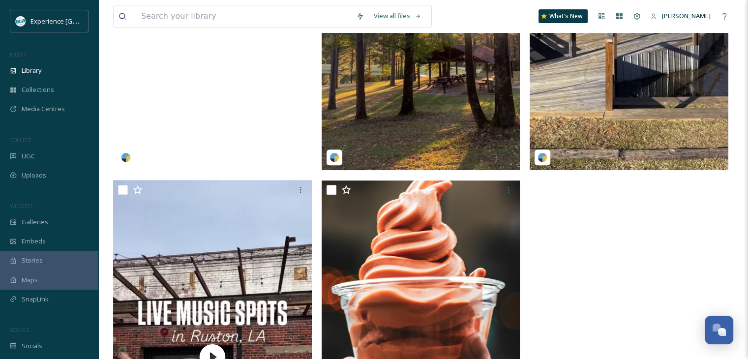
scroll to position [443, 0]
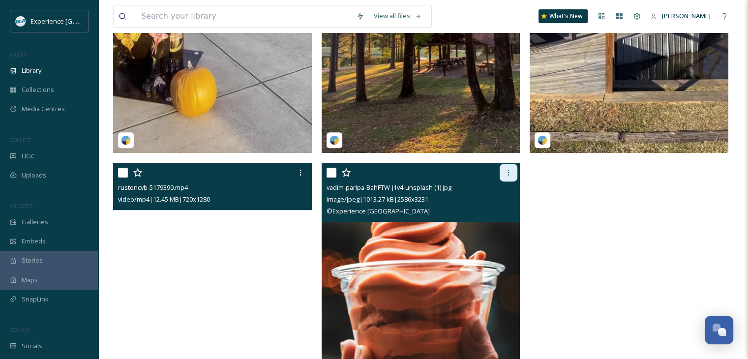
click at [506, 177] on icon at bounding box center [509, 173] width 8 height 8
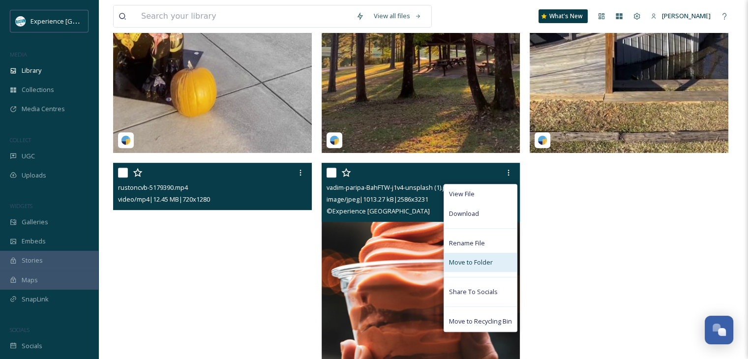
click at [465, 272] on div "Move to Folder" at bounding box center [480, 262] width 73 height 19
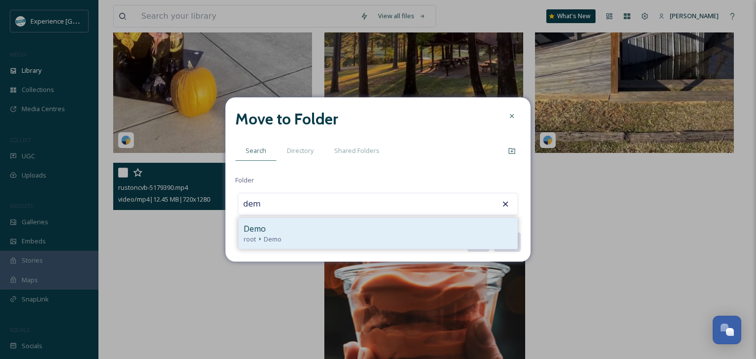
click at [314, 227] on div "Demo" at bounding box center [378, 229] width 269 height 12
type input "Demo"
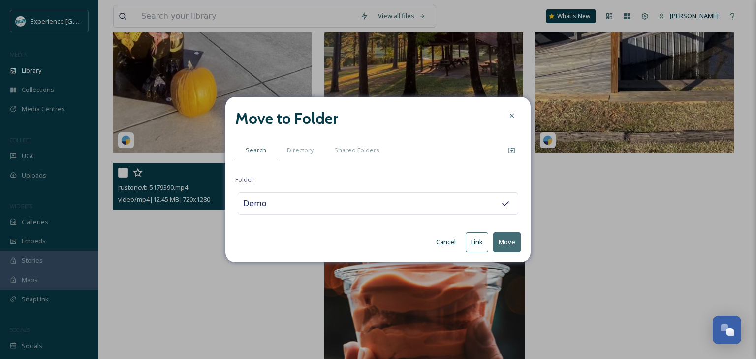
click at [501, 242] on button "Move" at bounding box center [507, 242] width 28 height 20
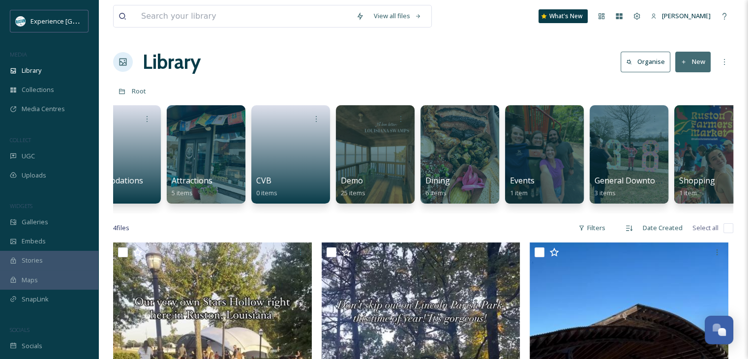
scroll to position [0, 0]
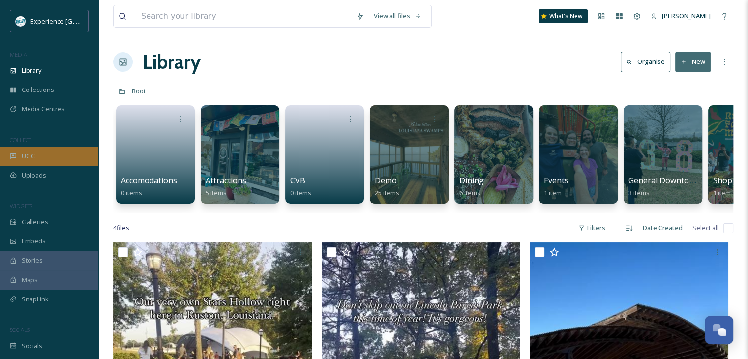
click at [44, 154] on div "UGC" at bounding box center [49, 156] width 98 height 19
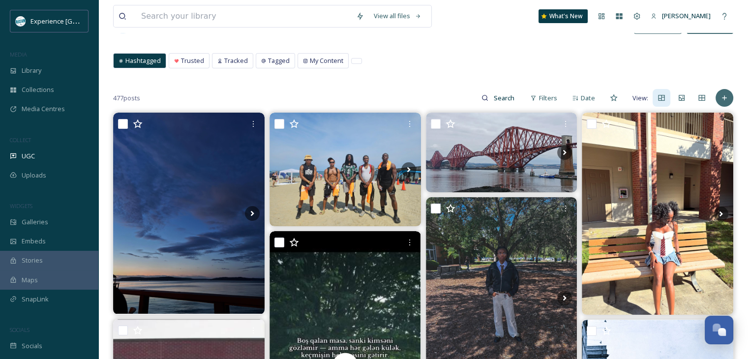
scroll to position [98, 0]
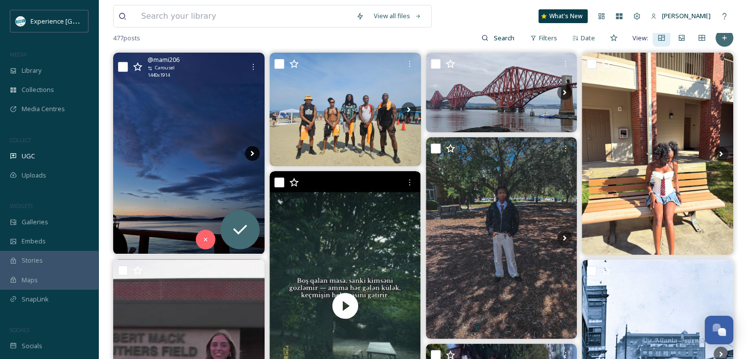
click at [245, 152] on icon at bounding box center [252, 153] width 15 height 15
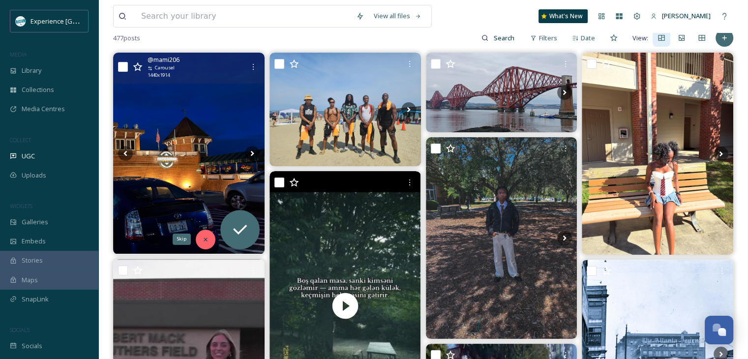
click at [208, 238] on icon at bounding box center [205, 239] width 7 height 7
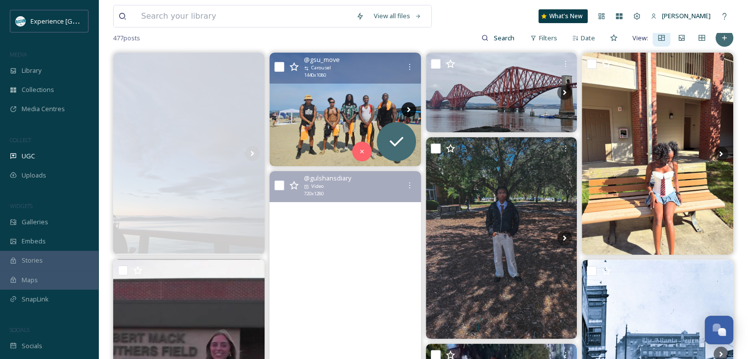
click at [404, 106] on icon at bounding box center [408, 109] width 15 height 15
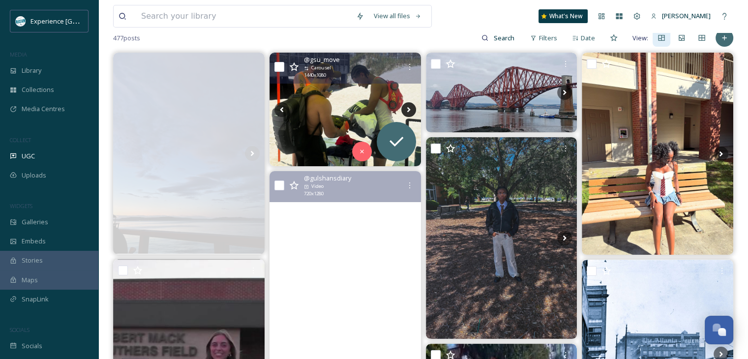
click at [411, 109] on icon at bounding box center [408, 109] width 15 height 15
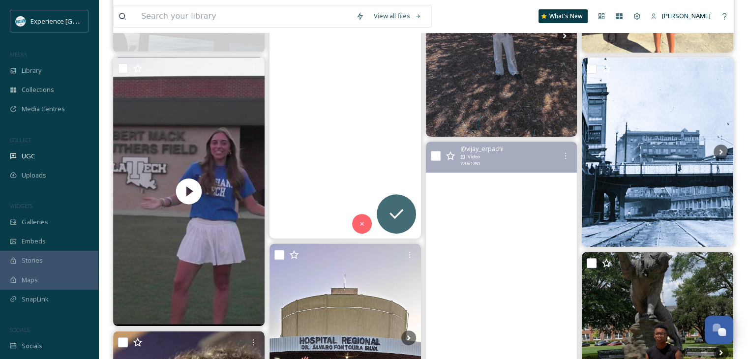
scroll to position [295, 0]
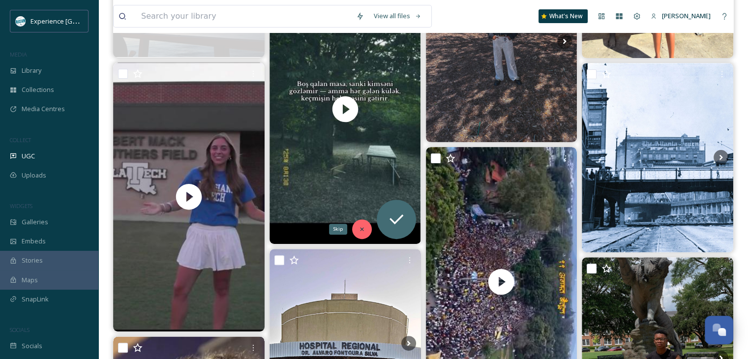
click at [365, 227] on icon at bounding box center [362, 229] width 7 height 7
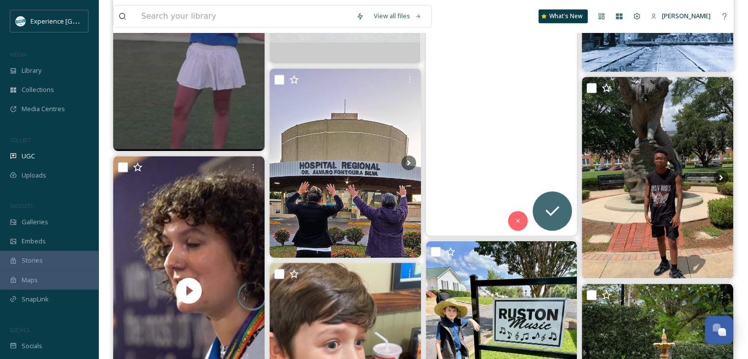
scroll to position [492, 0]
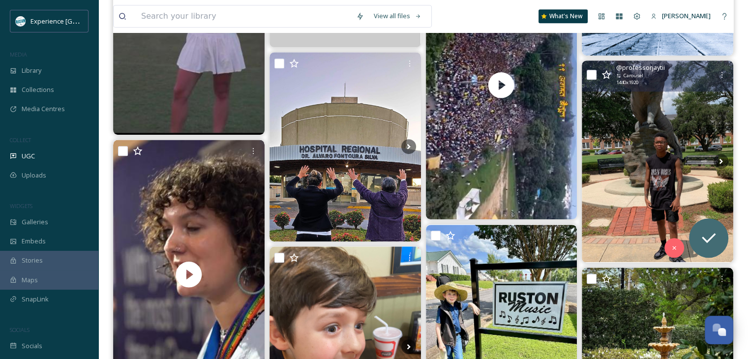
click at [720, 153] on img at bounding box center [658, 162] width 152 height 202
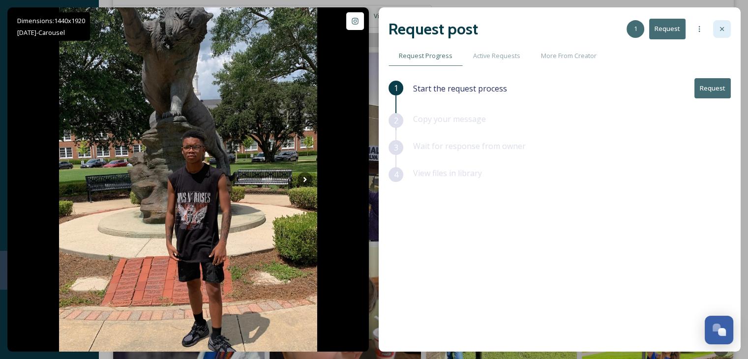
click at [722, 30] on icon at bounding box center [722, 29] width 8 height 8
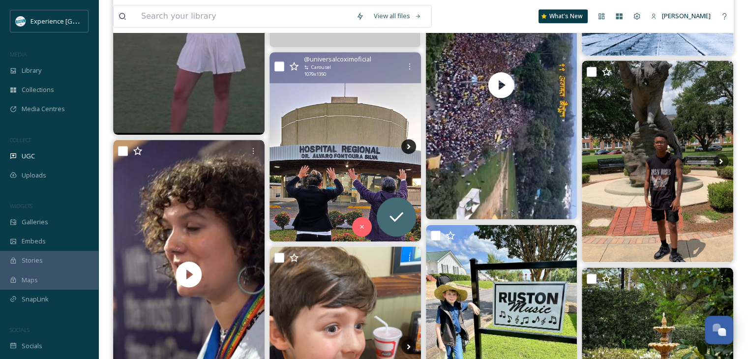
click at [407, 147] on icon at bounding box center [408, 146] width 15 height 15
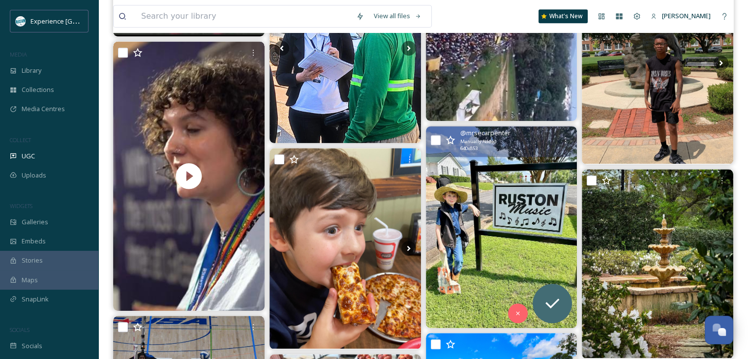
scroll to position [640, 0]
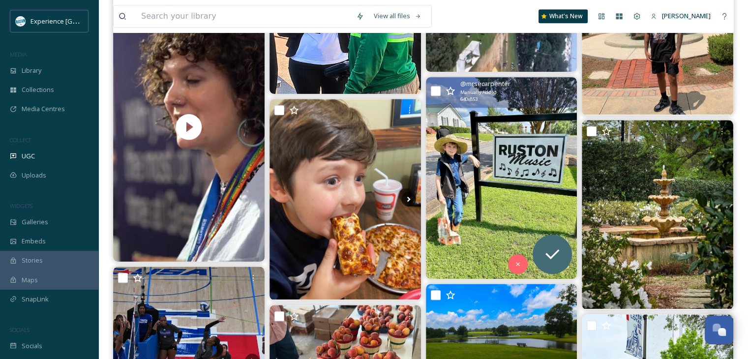
click at [509, 193] on img at bounding box center [502, 178] width 152 height 202
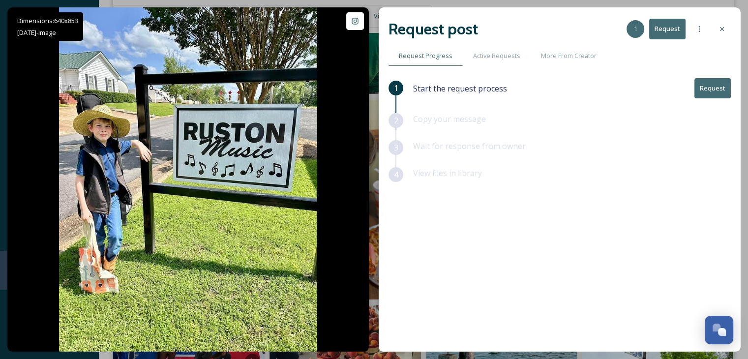
click at [703, 84] on button "Request" at bounding box center [713, 88] width 36 height 20
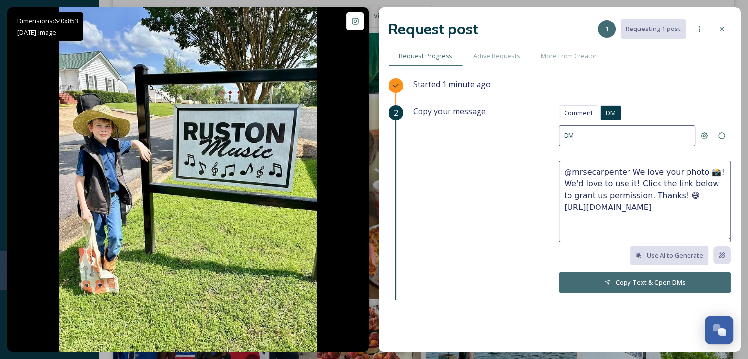
click at [697, 173] on textarea "@mrsecarpenter We love your photo 📸! We'd love to use it! Click the link below …" at bounding box center [645, 202] width 172 height 82
drag, startPoint x: 621, startPoint y: 184, endPoint x: 555, endPoint y: 184, distance: 66.4
click at [559, 184] on textarea "@mrsecarpenter We love your photo 📸! We'd love to use it! Click the link below …" at bounding box center [645, 202] width 172 height 82
click at [639, 197] on textarea "@mrsecarpenter We love your photo and we've love to reshare it sometime! Click …" at bounding box center [645, 202] width 172 height 82
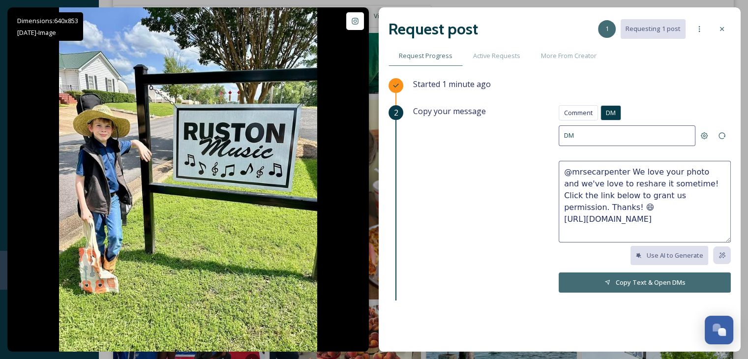
click at [639, 197] on textarea "@mrsecarpenter We love your photo and we've love to reshare it sometime! Click …" at bounding box center [645, 202] width 172 height 82
click at [720, 197] on textarea "@mrsecarpenter We love your photo and we've love to reshare it sometime! Click …" at bounding box center [645, 202] width 172 height 82
click at [715, 195] on textarea "@mrsecarpenter We love your photo and we've love to reshare it sometime! Click …" at bounding box center [645, 202] width 172 height 82
drag, startPoint x: 701, startPoint y: 210, endPoint x: 547, endPoint y: 171, distance: 158.3
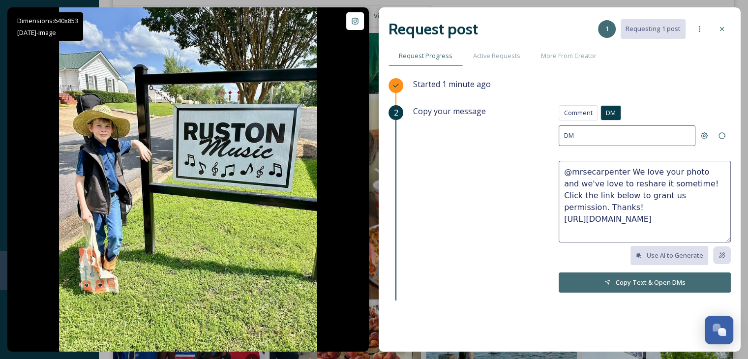
click at [547, 171] on div "Copy your message Comment DM Comment DM DM @mrsecarpenter We love your photo an…" at bounding box center [572, 207] width 318 height 204
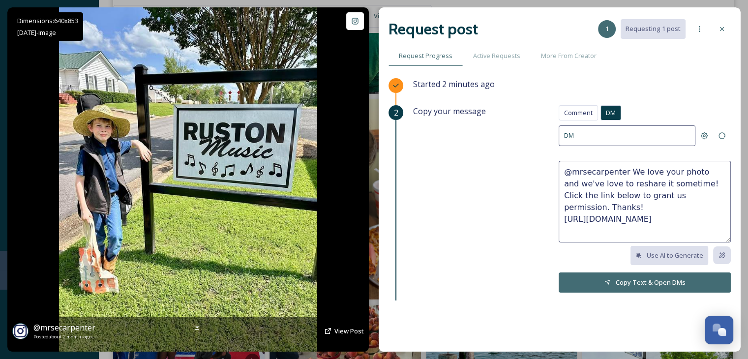
type textarea "@mrsecarpenter We love your photo and we've love to reshare it sometime! Click …"
click at [333, 329] on div "@ mrsecarpenter Posted about 2 months ago View Post" at bounding box center [188, 331] width 352 height 19
click at [349, 332] on span "View Post" at bounding box center [350, 331] width 30 height 9
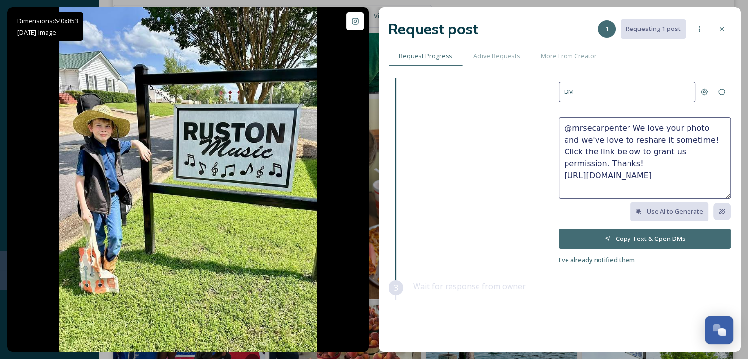
scroll to position [76, 0]
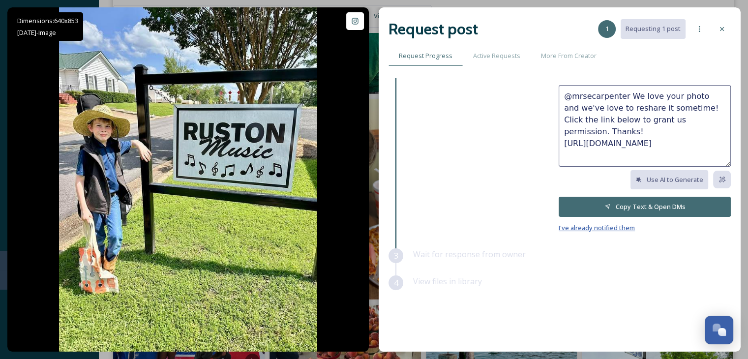
click at [610, 227] on span "I've already notified them" at bounding box center [597, 227] width 76 height 9
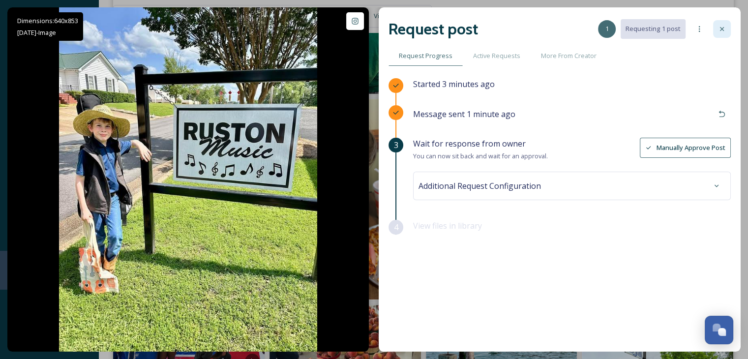
click at [723, 27] on icon at bounding box center [722, 29] width 8 height 8
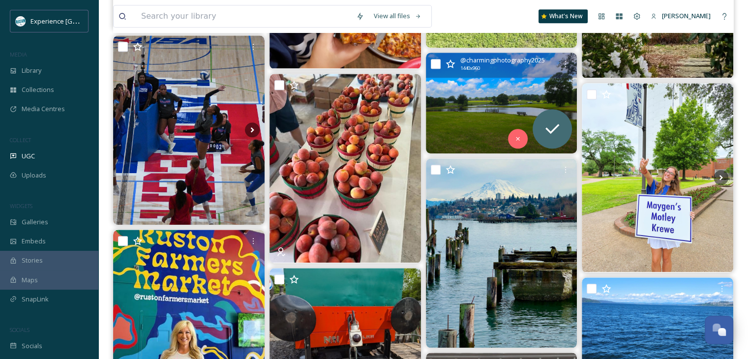
scroll to position [886, 0]
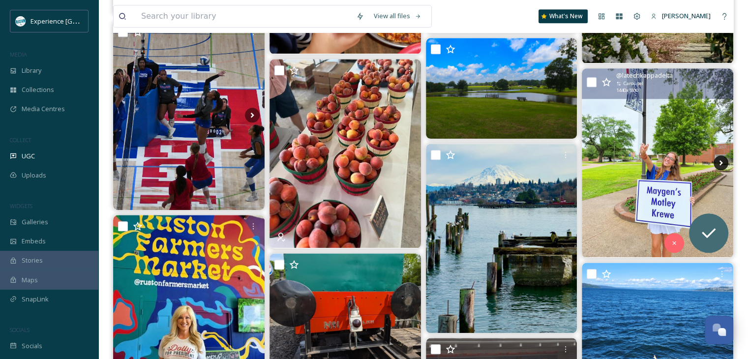
click at [715, 159] on icon at bounding box center [721, 162] width 15 height 15
click at [715, 163] on icon at bounding box center [721, 162] width 15 height 15
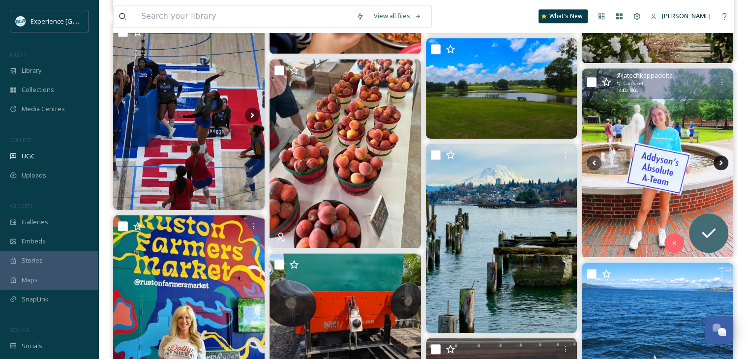
click at [724, 162] on icon at bounding box center [721, 162] width 15 height 15
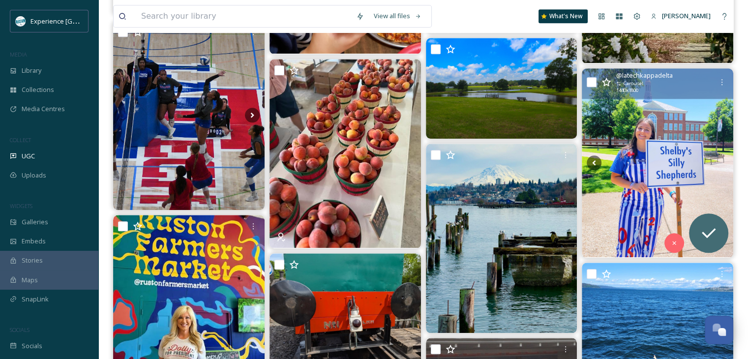
click at [724, 162] on icon at bounding box center [721, 162] width 15 height 15
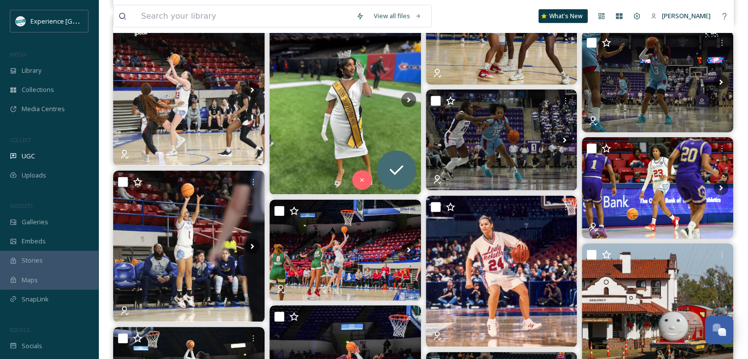
scroll to position [2952, 0]
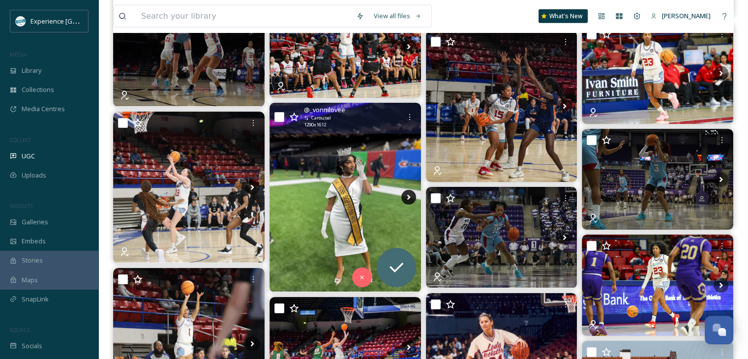
click at [405, 192] on icon at bounding box center [408, 197] width 15 height 15
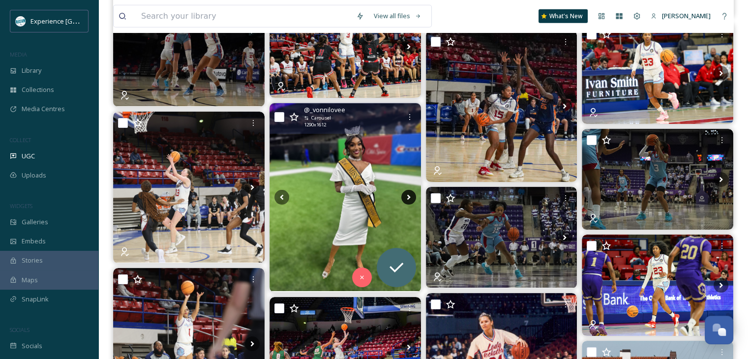
click at [406, 192] on icon at bounding box center [408, 197] width 15 height 15
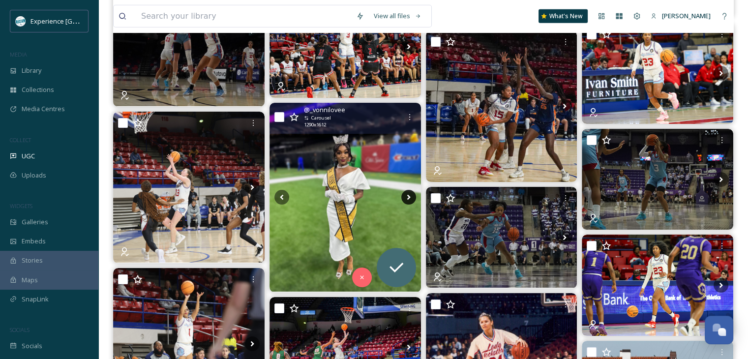
click at [409, 195] on icon at bounding box center [408, 197] width 15 height 15
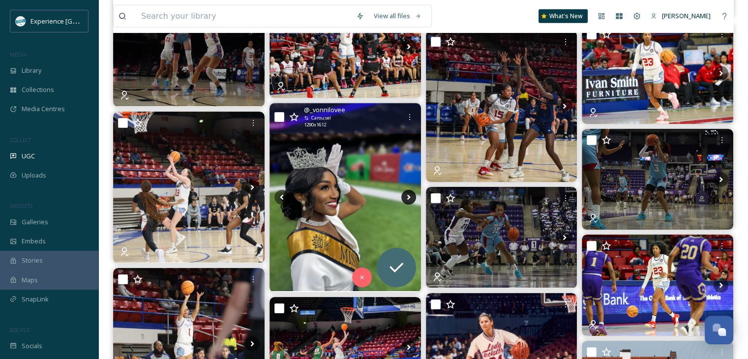
click at [409, 195] on icon at bounding box center [408, 197] width 15 height 15
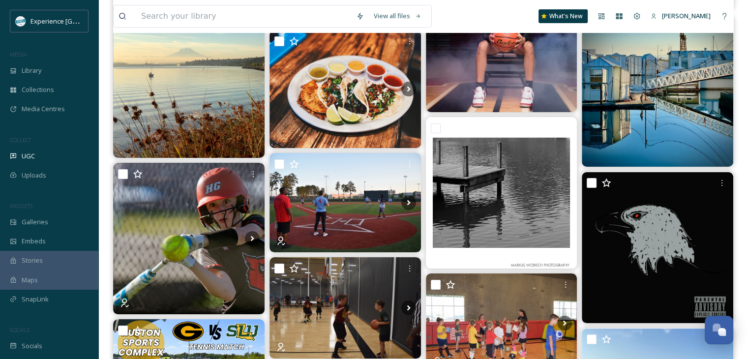
scroll to position [6986, 0]
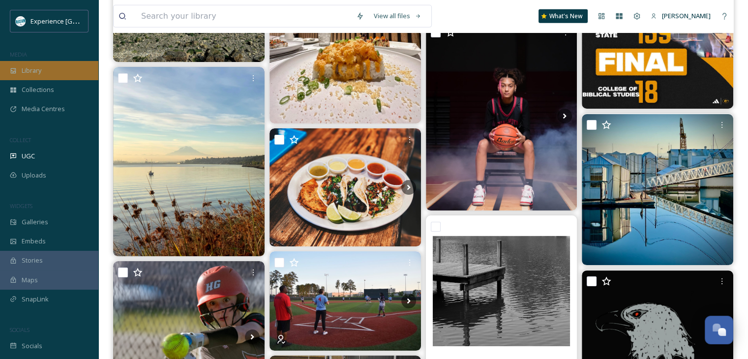
click at [48, 73] on div "Library" at bounding box center [49, 70] width 98 height 19
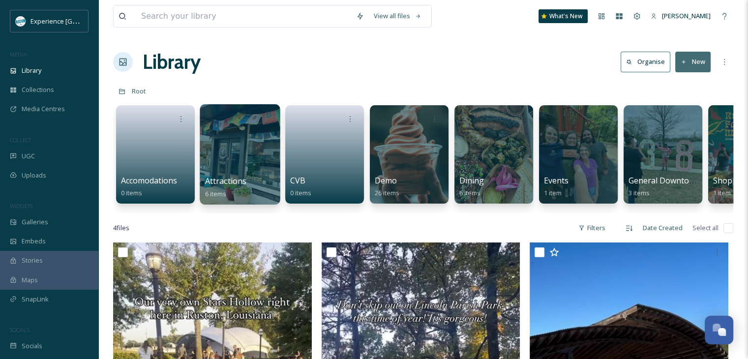
click at [224, 152] on div at bounding box center [240, 154] width 80 height 100
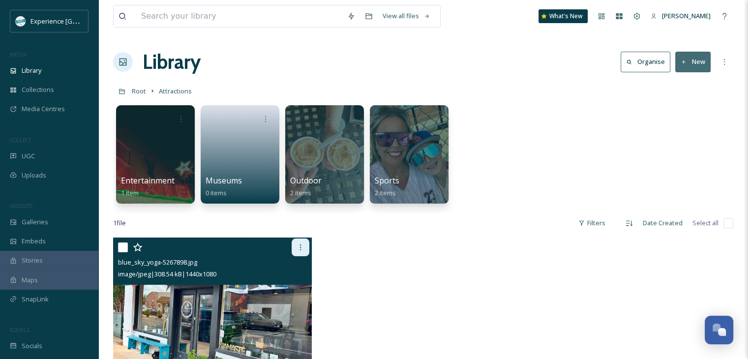
click at [301, 246] on icon at bounding box center [301, 248] width 8 height 8
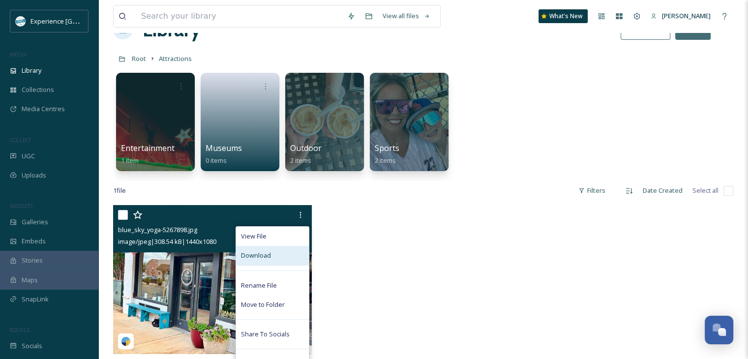
scroll to position [49, 0]
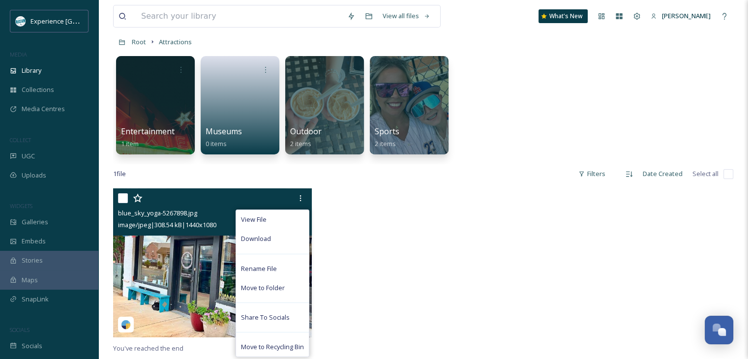
click at [189, 264] on img at bounding box center [212, 262] width 199 height 149
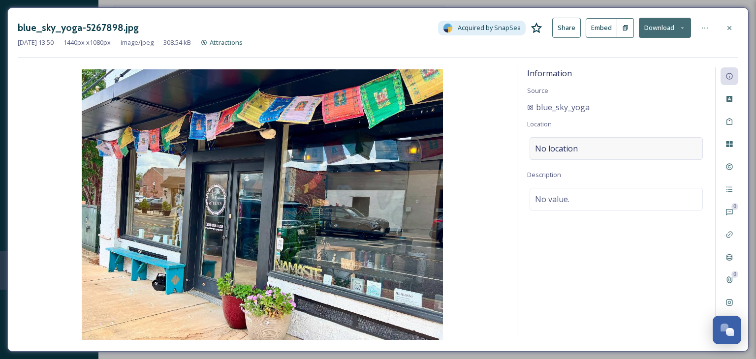
click at [571, 144] on span "No location" at bounding box center [556, 149] width 43 height 12
click at [564, 151] on input at bounding box center [616, 149] width 172 height 22
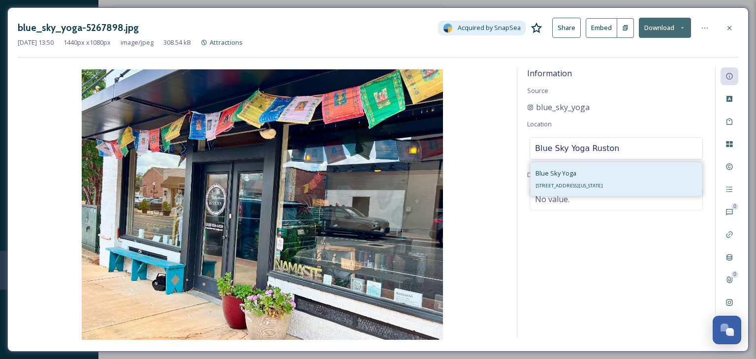
type input "Blue Sky Yoga Ruston"
click at [603, 181] on div "Blue Sky Yoga 212 W Mississippi Ave, Ruston, LA 71270, USA" at bounding box center [568, 179] width 67 height 24
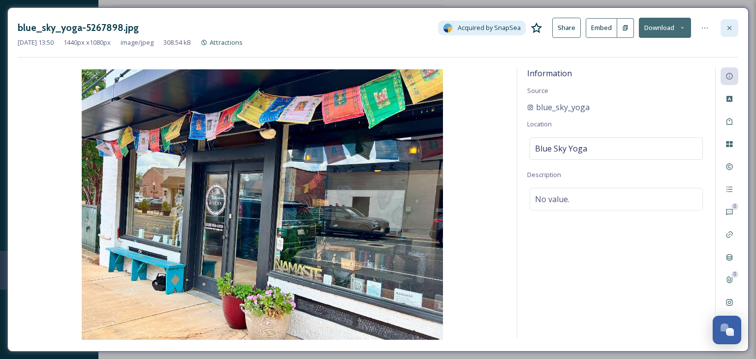
click at [728, 30] on icon at bounding box center [729, 28] width 8 height 8
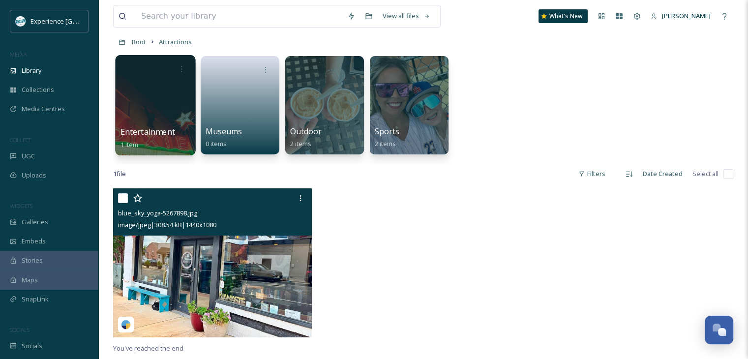
click at [151, 89] on div at bounding box center [155, 105] width 80 height 100
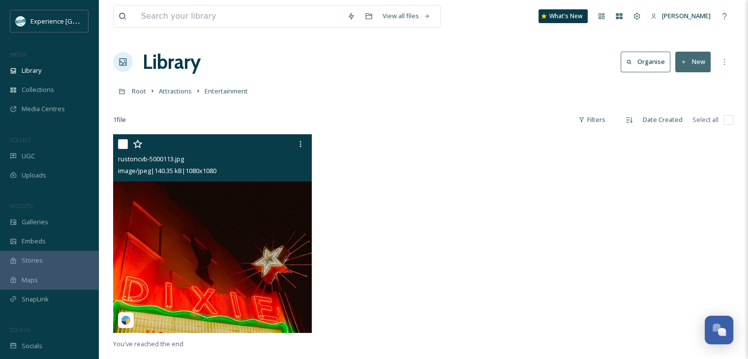
click at [222, 195] on img at bounding box center [212, 233] width 199 height 199
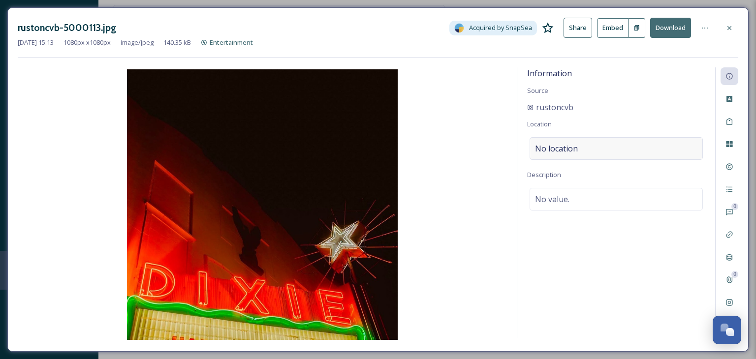
click at [631, 146] on div "No location" at bounding box center [615, 148] width 173 height 23
click at [631, 146] on input at bounding box center [616, 149] width 172 height 22
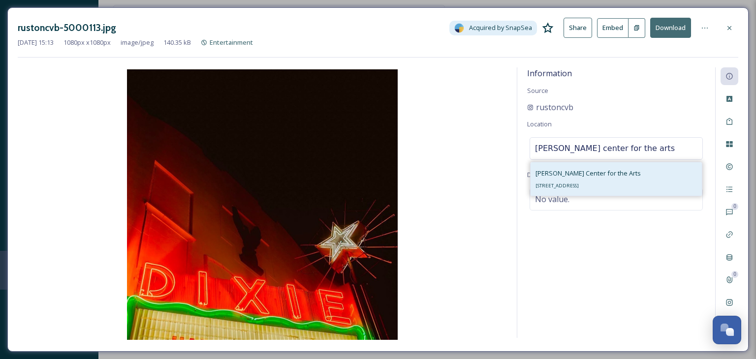
type input "dixie center for the arts"
click at [638, 181] on div "Dixie Center for the Arts 212 N Vienna St, Ruston, LA 71270, USA" at bounding box center [615, 178] width 171 height 33
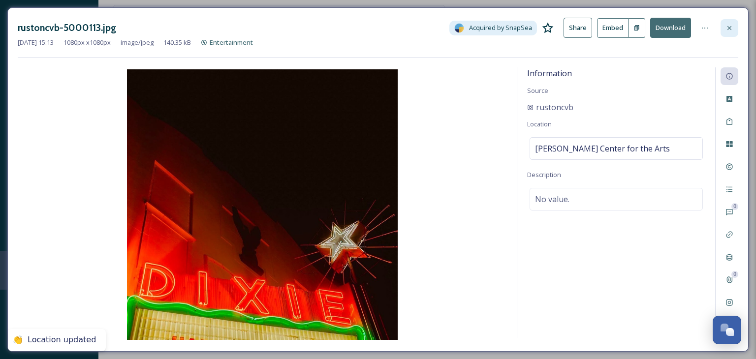
click at [726, 32] on div at bounding box center [729, 28] width 18 height 18
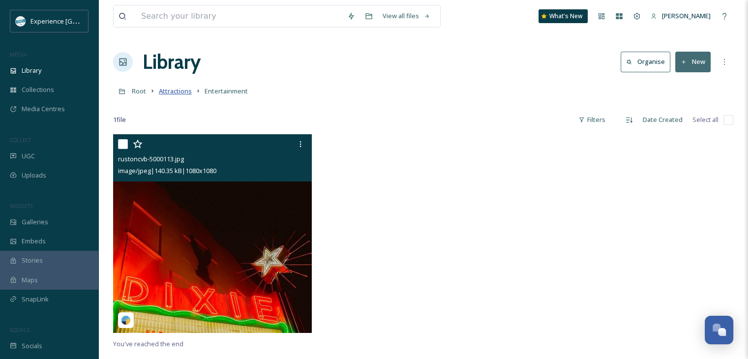
click at [183, 93] on span "Attractions" at bounding box center [175, 91] width 33 height 9
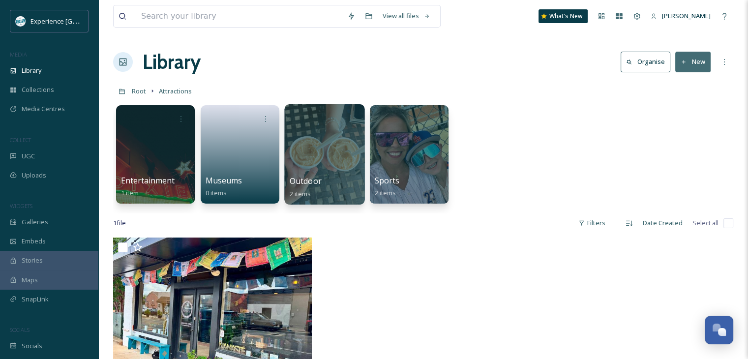
click at [306, 145] on div at bounding box center [324, 154] width 80 height 100
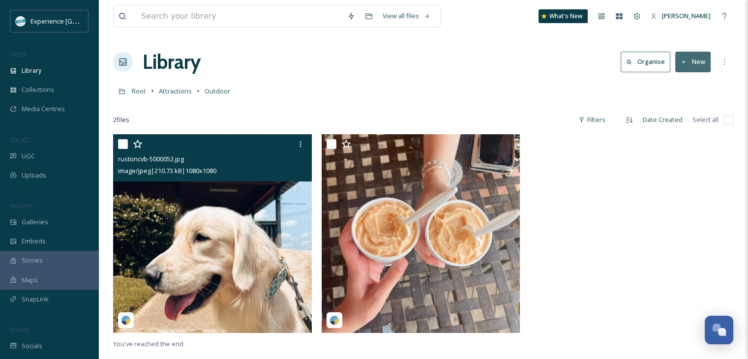
click at [254, 209] on img at bounding box center [212, 233] width 199 height 199
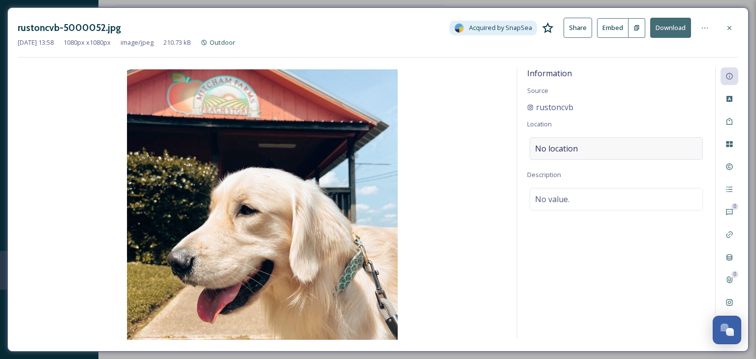
click at [575, 149] on span "No location" at bounding box center [556, 149] width 43 height 12
click at [575, 149] on input at bounding box center [616, 149] width 172 height 22
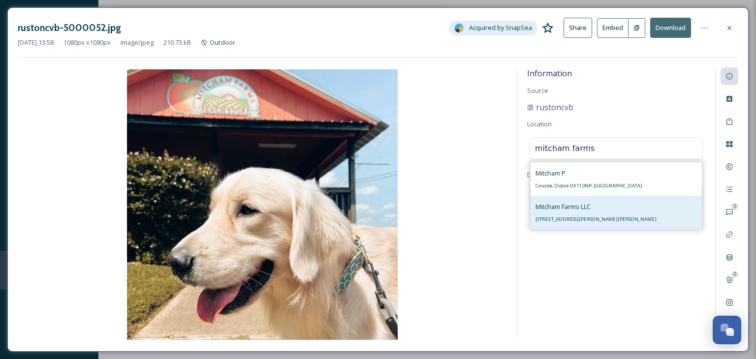
type input "mitcham farms"
click at [607, 218] on span "1007 Woods Rd, Ruston, LA 71270, USA" at bounding box center [595, 219] width 121 height 6
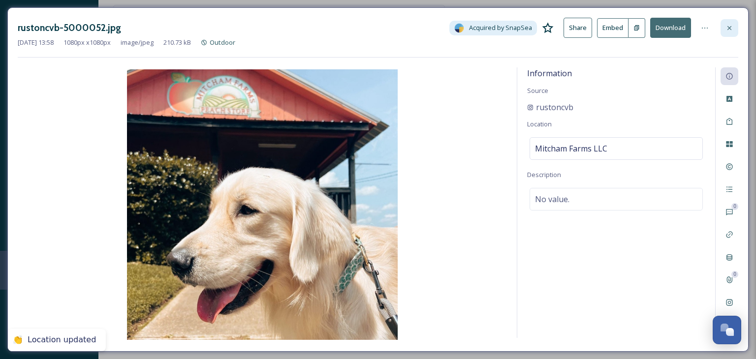
click at [729, 27] on icon at bounding box center [729, 28] width 8 height 8
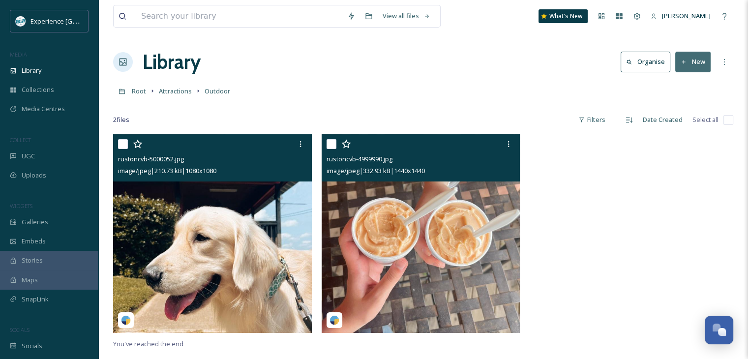
click at [451, 181] on div "rustoncvb-4999990.jpg image/jpeg | 332.93 kB | 1440 x 1440" at bounding box center [421, 157] width 199 height 47
click at [478, 220] on img at bounding box center [421, 233] width 199 height 199
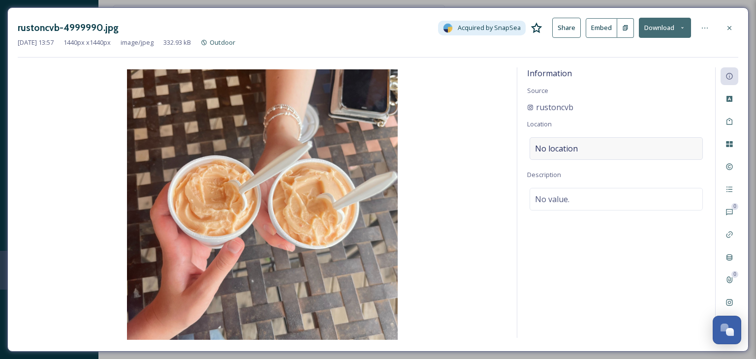
click at [581, 150] on div "No location" at bounding box center [615, 148] width 173 height 23
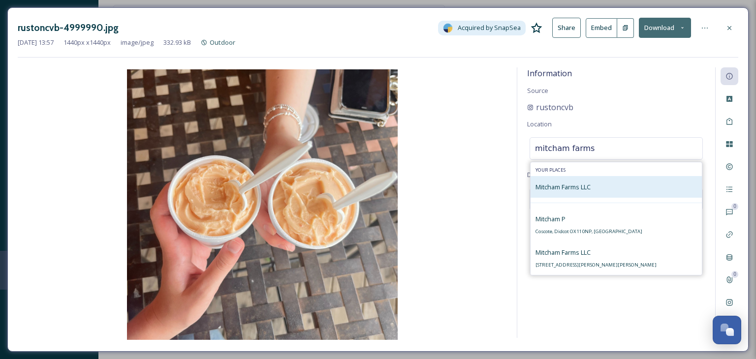
type input "mitcham farms"
click at [586, 181] on div "Mitcham Farms LLC" at bounding box center [562, 187] width 55 height 12
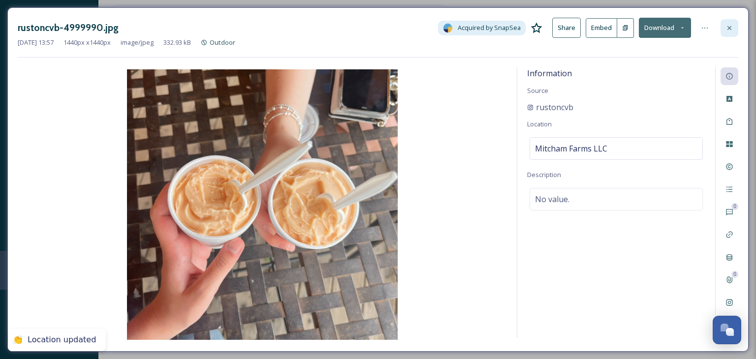
click at [733, 24] on icon at bounding box center [729, 28] width 8 height 8
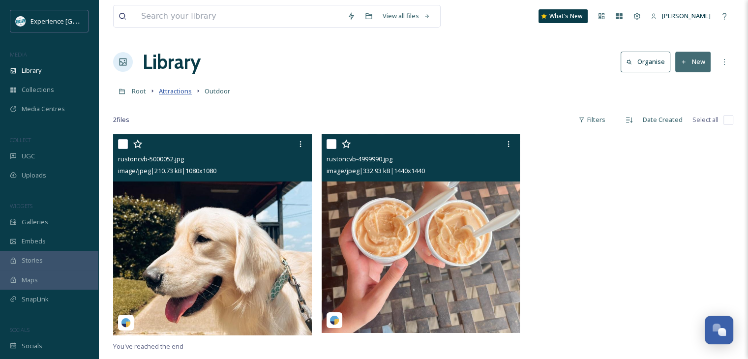
click at [162, 90] on span "Attractions" at bounding box center [175, 91] width 33 height 9
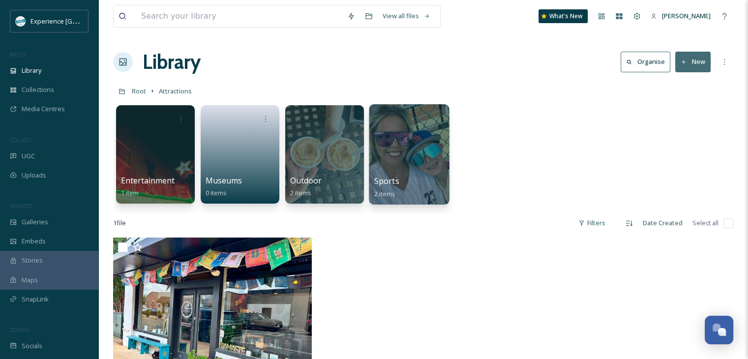
click at [403, 149] on div at bounding box center [409, 154] width 80 height 100
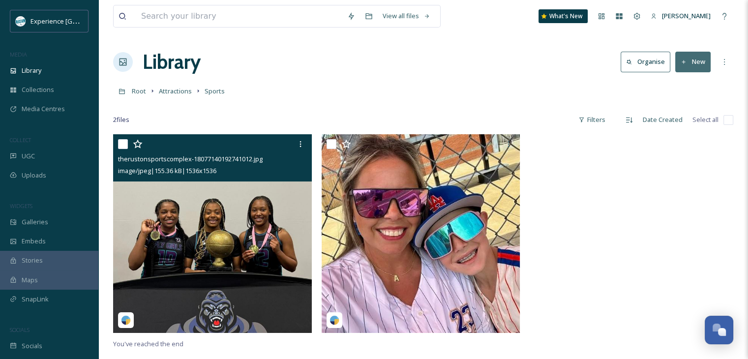
click at [227, 198] on img at bounding box center [212, 233] width 199 height 199
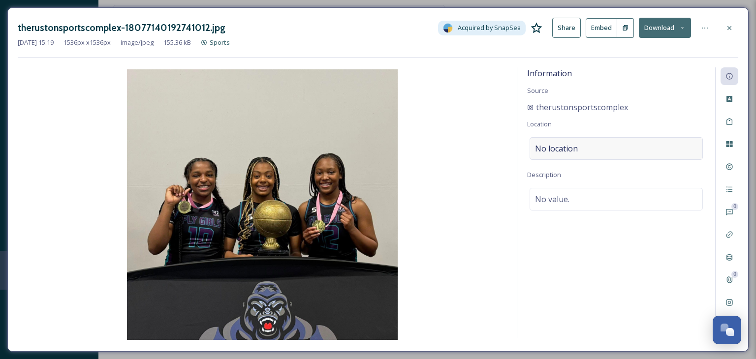
click at [566, 149] on span "No location" at bounding box center [556, 149] width 43 height 12
click at [564, 147] on input at bounding box center [616, 149] width 172 height 22
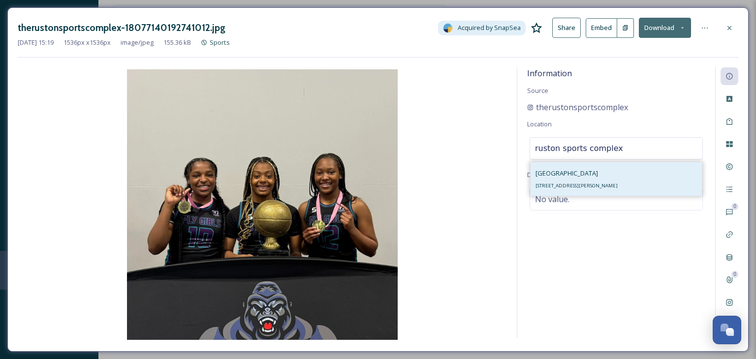
type input "ruston sports complex"
click at [580, 170] on span "Ruston Sports Complex" at bounding box center [566, 173] width 62 height 9
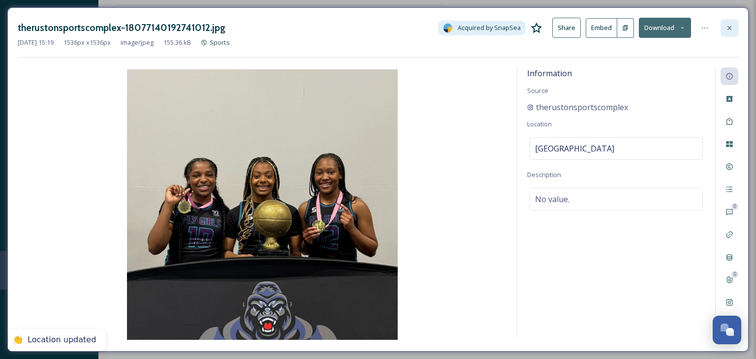
click at [726, 24] on icon at bounding box center [729, 28] width 8 height 8
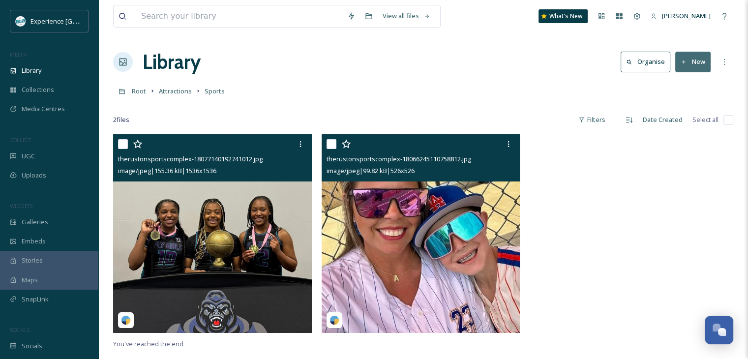
click at [461, 223] on img at bounding box center [421, 233] width 199 height 199
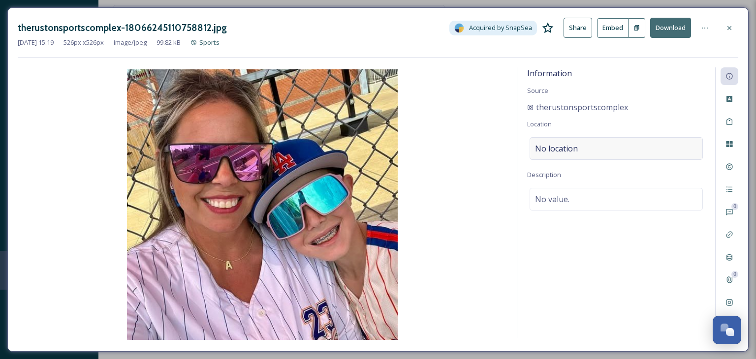
click at [582, 152] on div "No location" at bounding box center [615, 148] width 173 height 23
click at [580, 148] on input at bounding box center [616, 149] width 172 height 22
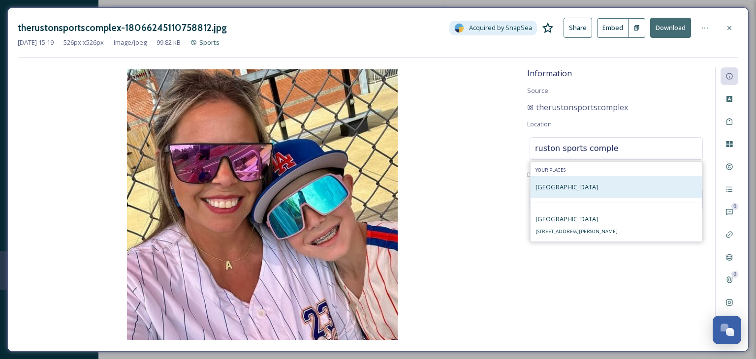
type input "ruston sports comple"
click at [590, 185] on span "Ruston Sports Complex" at bounding box center [566, 187] width 62 height 9
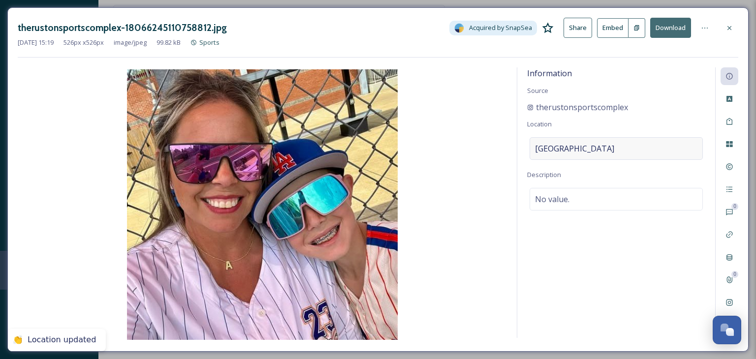
click at [596, 149] on span "Ruston Sports Complex" at bounding box center [574, 149] width 79 height 12
click at [596, 149] on input at bounding box center [616, 149] width 172 height 22
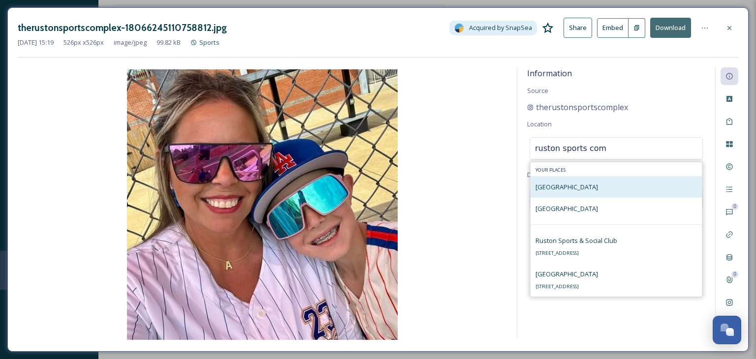
type input "ruston sports com"
click at [597, 186] on span "Ruston Sports Complex" at bounding box center [566, 187] width 62 height 9
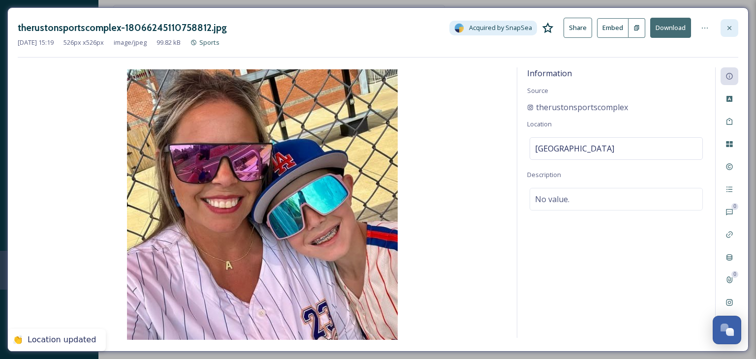
click at [728, 30] on icon at bounding box center [729, 28] width 8 height 8
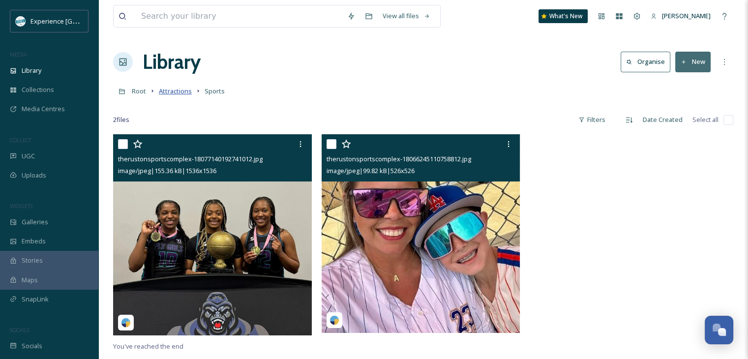
click at [183, 87] on span "Attractions" at bounding box center [175, 91] width 33 height 9
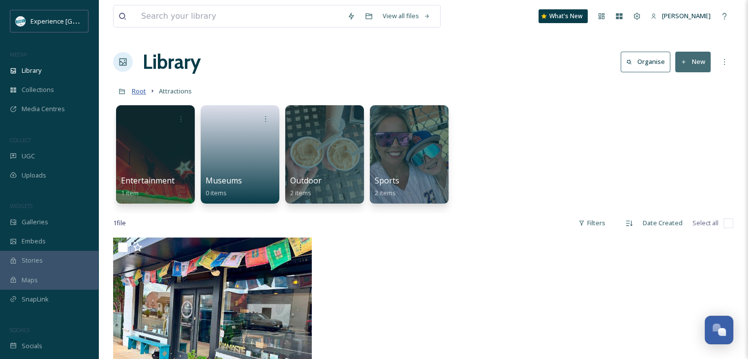
click at [144, 88] on span "Root" at bounding box center [139, 91] width 14 height 9
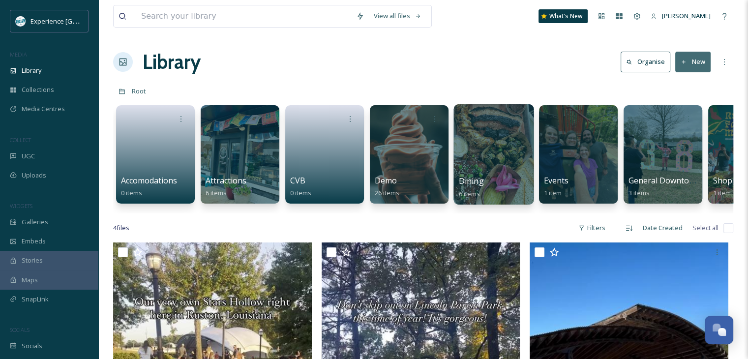
click at [483, 134] on div at bounding box center [494, 154] width 80 height 100
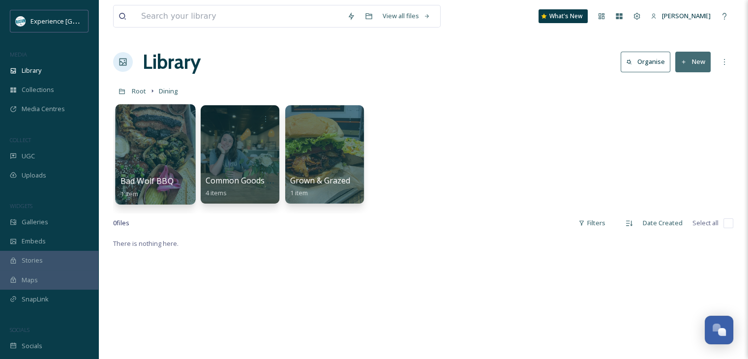
click at [173, 143] on div at bounding box center [155, 154] width 80 height 100
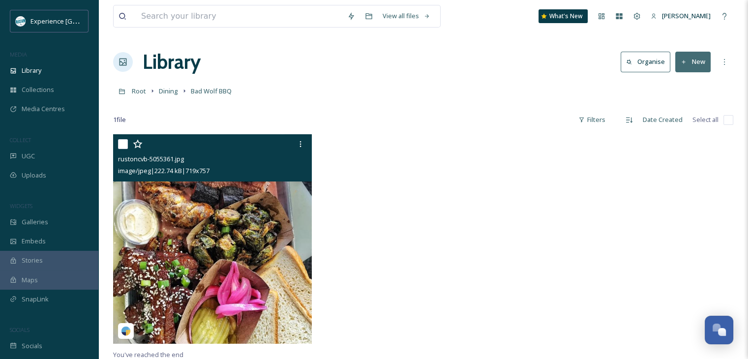
click at [180, 198] on img at bounding box center [212, 238] width 199 height 209
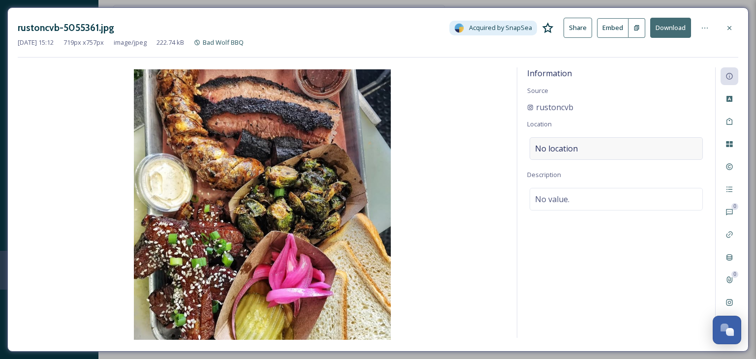
click at [567, 153] on span "No location" at bounding box center [556, 149] width 43 height 12
click at [566, 152] on input at bounding box center [616, 149] width 172 height 22
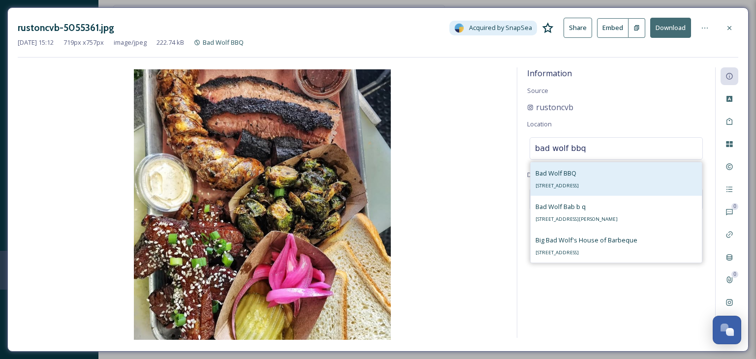
type input "bad wolf bbq"
click at [573, 174] on span "Bad Wolf BBQ" at bounding box center [555, 173] width 41 height 9
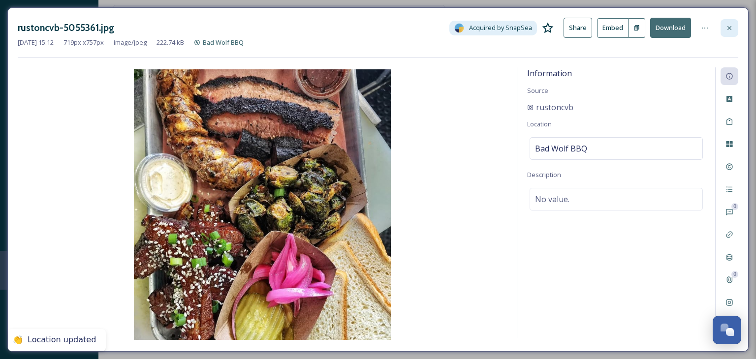
click at [727, 23] on div at bounding box center [729, 28] width 18 height 18
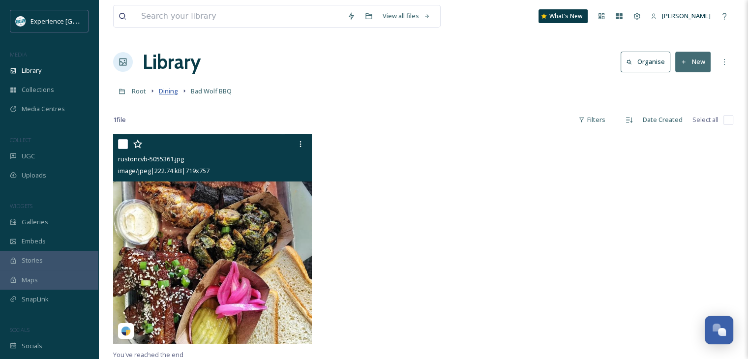
click at [171, 92] on span "Dining" at bounding box center [168, 91] width 19 height 9
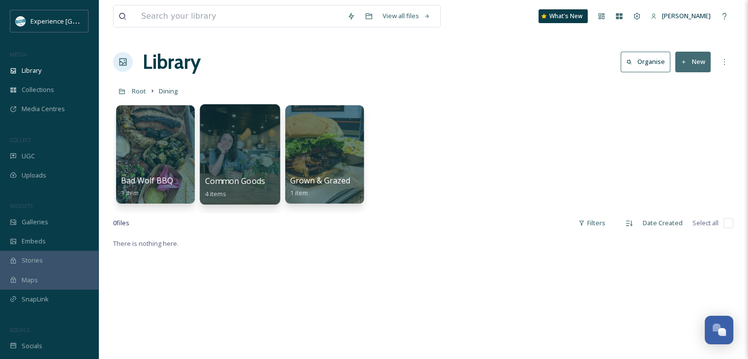
click at [264, 150] on div at bounding box center [240, 154] width 80 height 100
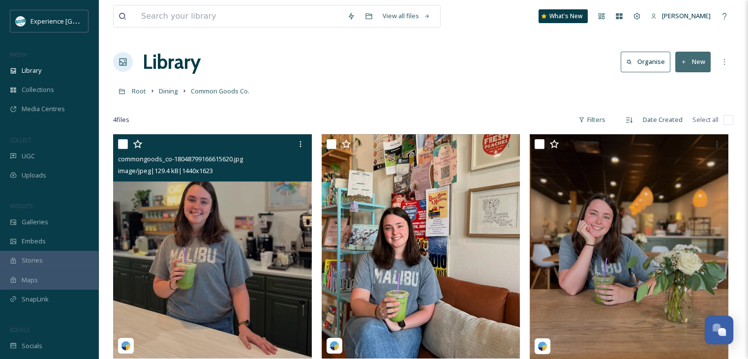
click at [200, 232] on img at bounding box center [212, 246] width 199 height 224
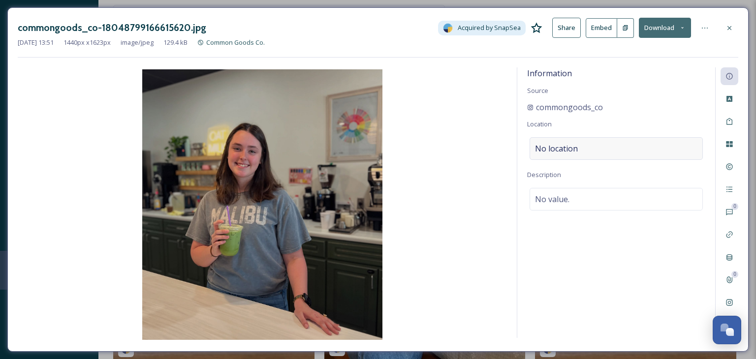
click at [577, 148] on div "No location" at bounding box center [615, 148] width 173 height 23
click at [576, 145] on input at bounding box center [616, 149] width 172 height 22
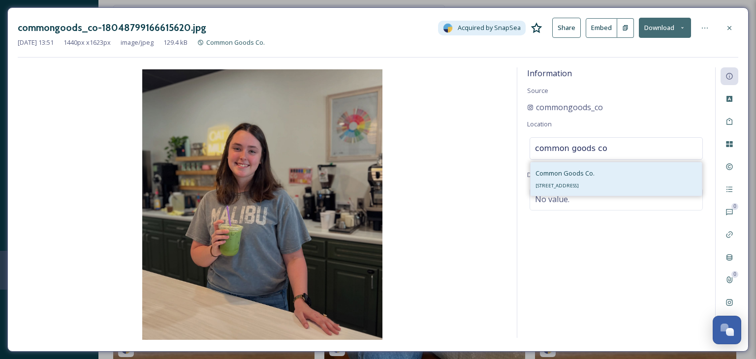
type input "common goods co"
click at [588, 181] on div "Common Goods Co. 1007 N Trenton St, Ruston, LA 71270, USA" at bounding box center [564, 179] width 59 height 24
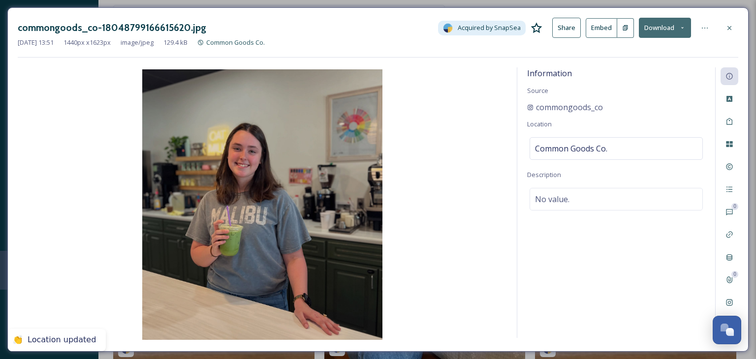
click at [732, 28] on icon at bounding box center [729, 28] width 8 height 8
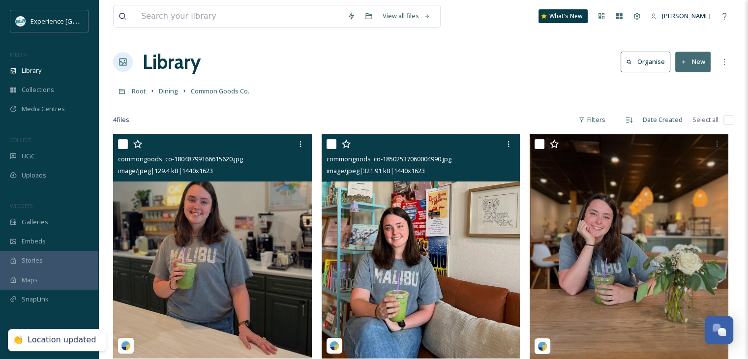
click at [476, 216] on img at bounding box center [421, 246] width 199 height 224
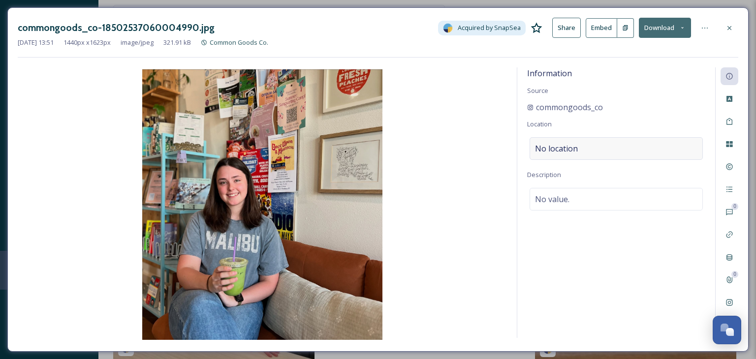
click at [586, 142] on div "No location" at bounding box center [615, 148] width 173 height 23
click at [580, 150] on input at bounding box center [616, 149] width 172 height 22
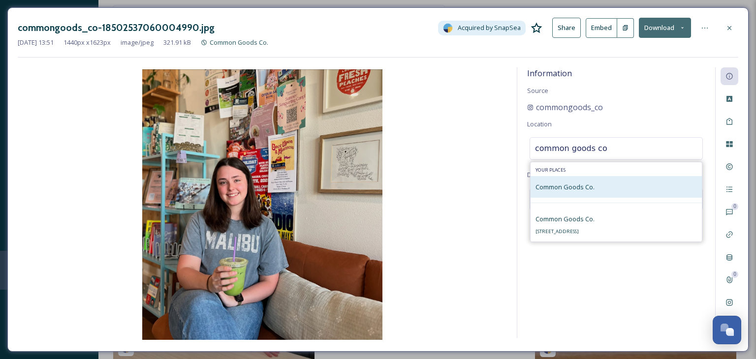
type input "common goods co"
click at [582, 181] on div "Common Goods Co." at bounding box center [564, 187] width 59 height 12
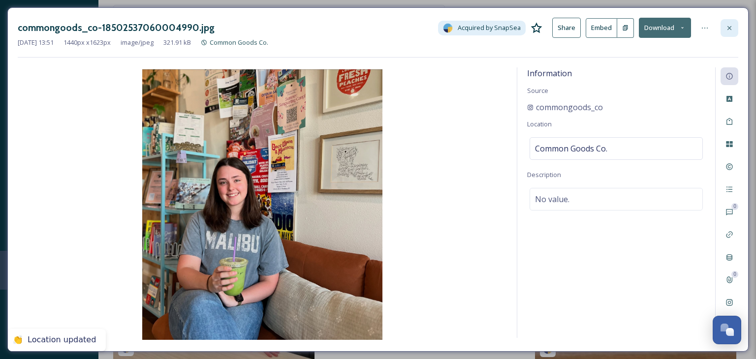
click at [733, 29] on icon at bounding box center [729, 28] width 8 height 8
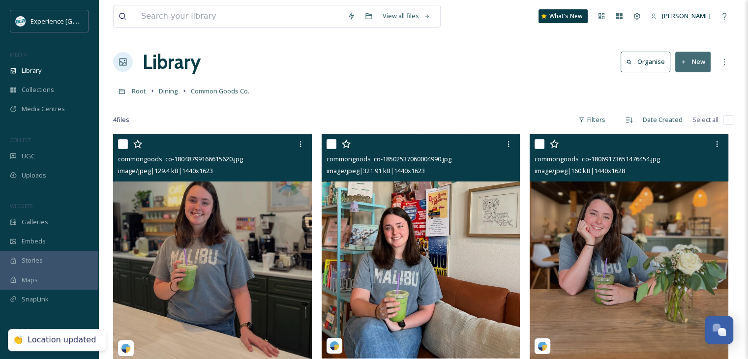
click at [591, 205] on img at bounding box center [629, 246] width 199 height 225
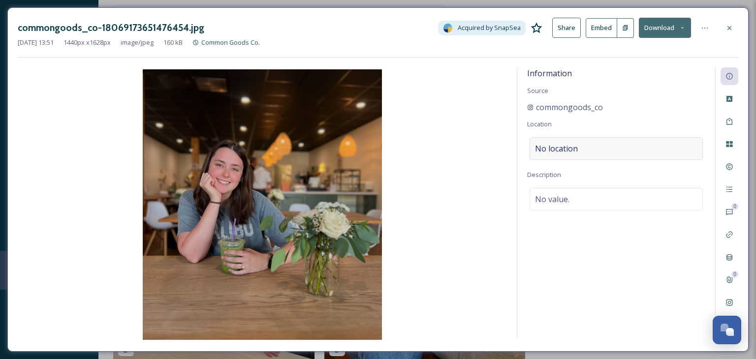
click at [563, 144] on span "No location" at bounding box center [556, 149] width 43 height 12
click at [563, 144] on input at bounding box center [616, 149] width 172 height 22
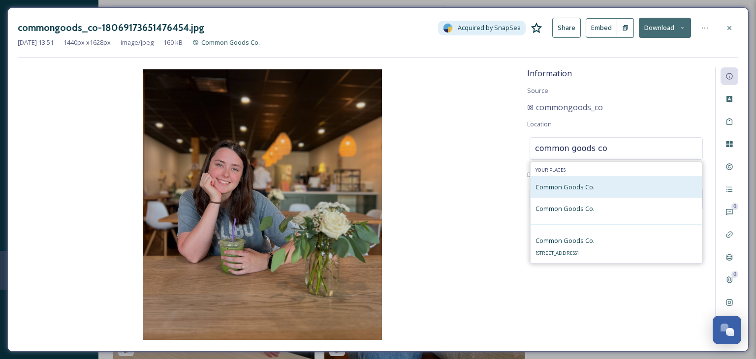
type input "common goods co"
click at [588, 182] on div "Common Goods Co." at bounding box center [564, 187] width 59 height 12
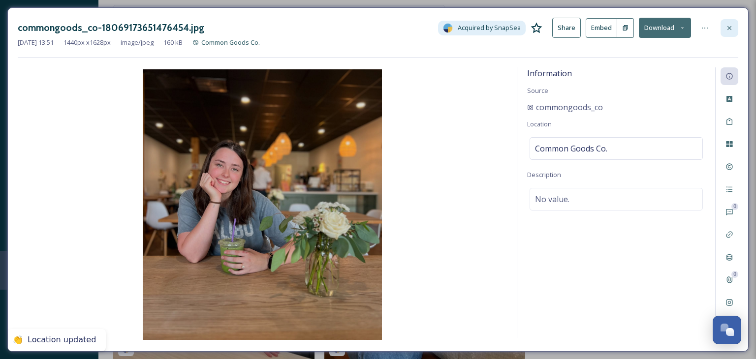
click at [731, 31] on icon at bounding box center [729, 28] width 8 height 8
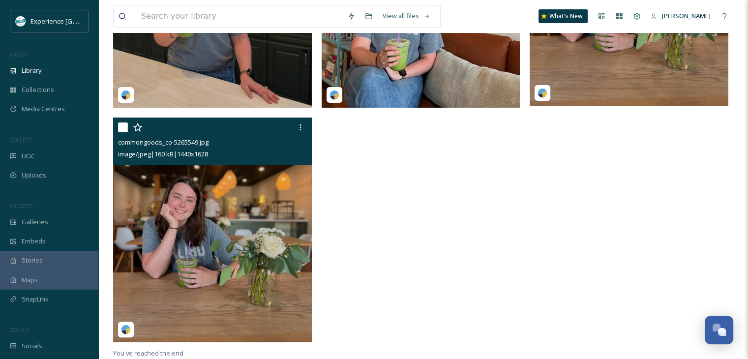
click at [288, 204] on img at bounding box center [212, 230] width 199 height 225
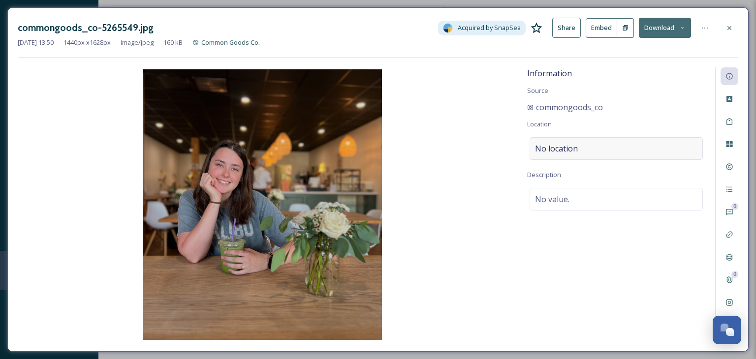
click at [549, 149] on span "No location" at bounding box center [556, 149] width 43 height 12
click at [549, 149] on input at bounding box center [616, 149] width 172 height 22
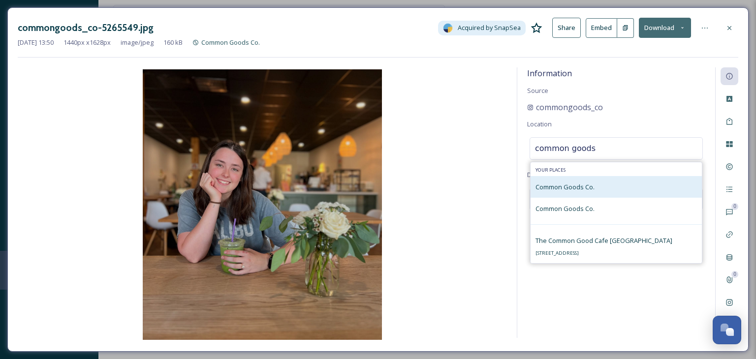
type input "common goods"
click at [588, 188] on span "Common Goods Co." at bounding box center [564, 187] width 59 height 9
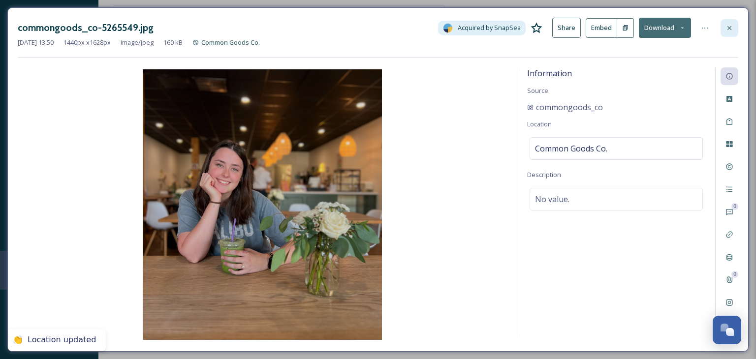
click at [726, 28] on icon at bounding box center [729, 28] width 8 height 8
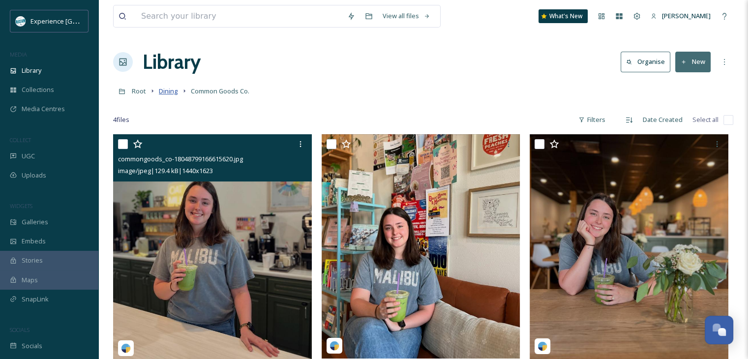
click at [165, 88] on span "Dining" at bounding box center [168, 91] width 19 height 9
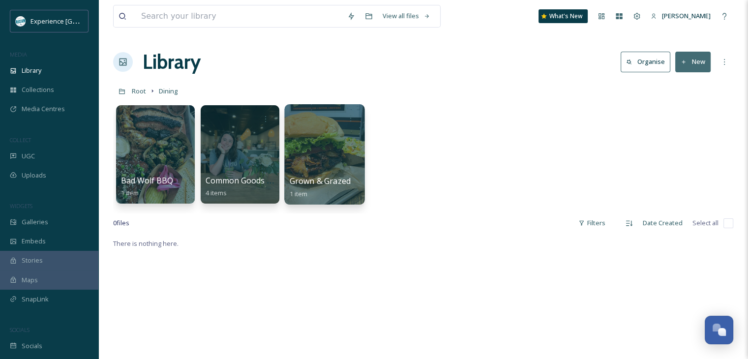
click at [317, 165] on div at bounding box center [324, 154] width 80 height 100
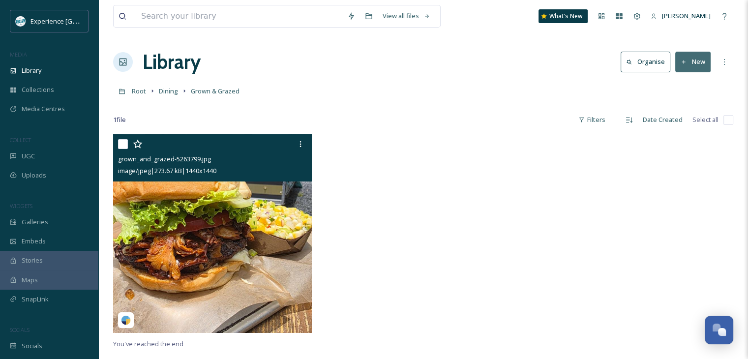
click at [293, 210] on img at bounding box center [212, 233] width 199 height 199
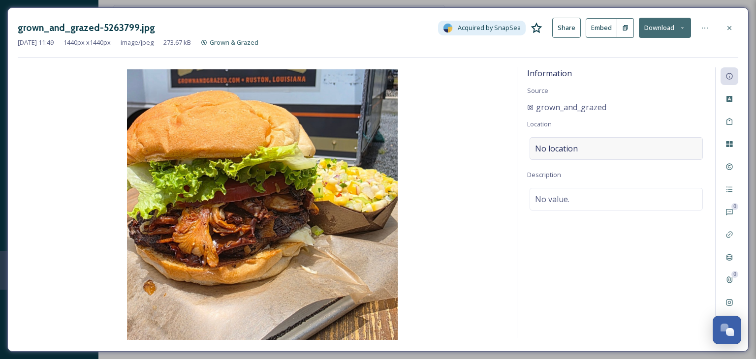
click at [559, 150] on span "No location" at bounding box center [556, 149] width 43 height 12
click at [559, 150] on input at bounding box center [616, 149] width 172 height 22
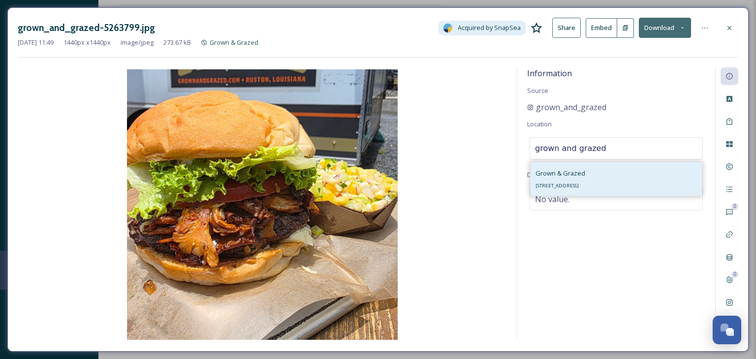
type input "grown and grazed"
click at [578, 183] on span "93 E Railroad Ave, Ruston, LA 71270, USA" at bounding box center [556, 186] width 43 height 6
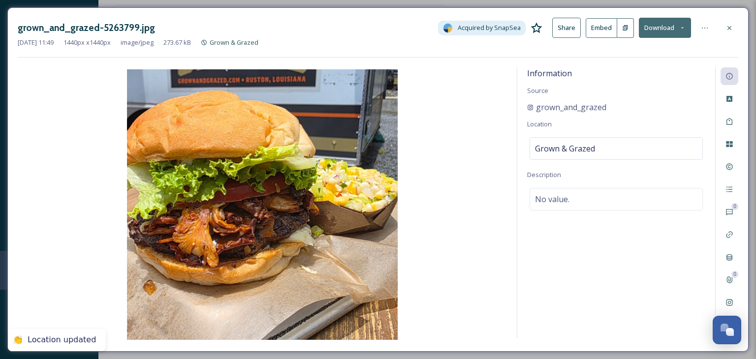
click at [730, 27] on icon at bounding box center [729, 28] width 8 height 8
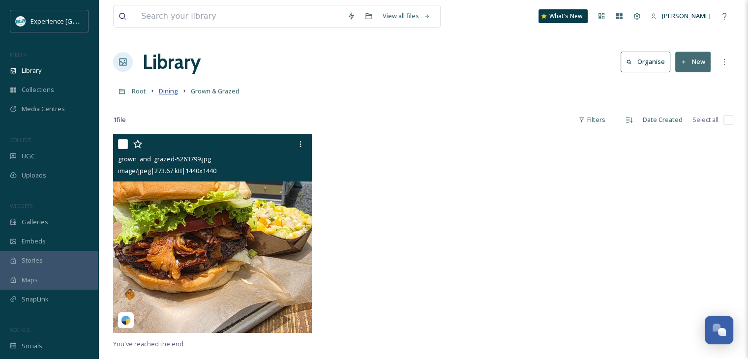
click at [174, 90] on span "Dining" at bounding box center [168, 91] width 19 height 9
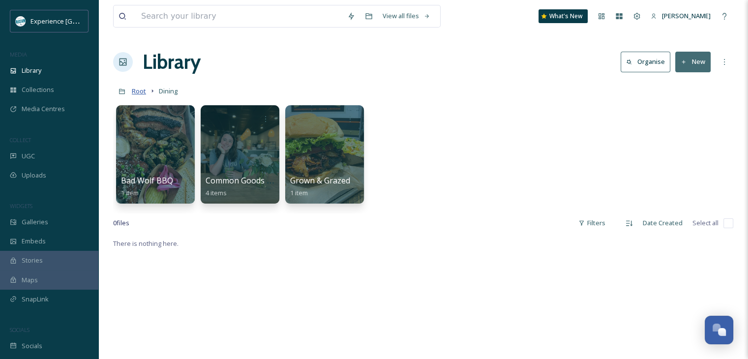
click at [143, 91] on span "Root" at bounding box center [139, 91] width 14 height 9
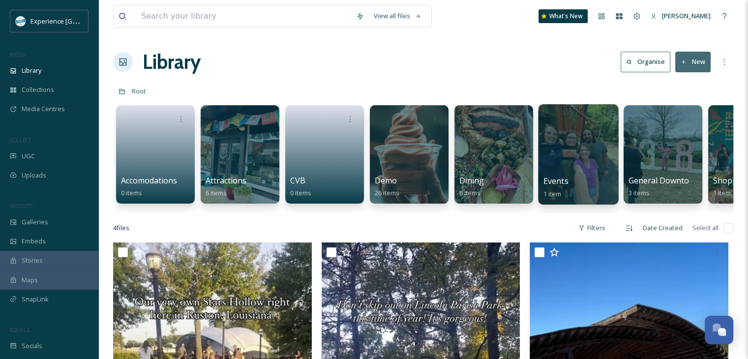
click at [599, 161] on div at bounding box center [578, 154] width 80 height 100
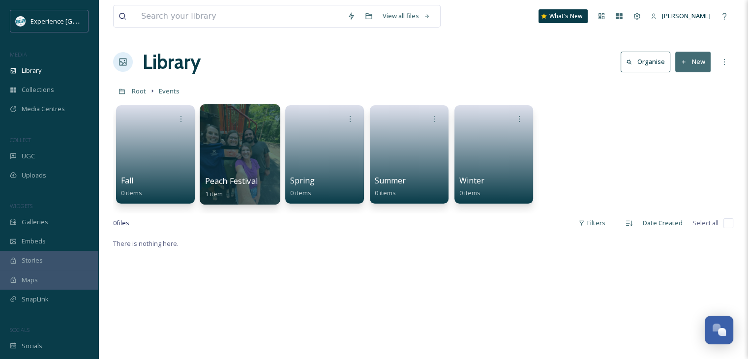
click at [253, 168] on div at bounding box center [240, 154] width 80 height 100
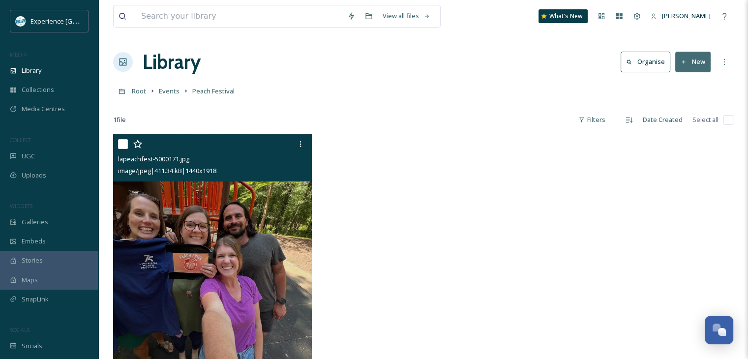
click at [275, 201] on img at bounding box center [212, 266] width 199 height 265
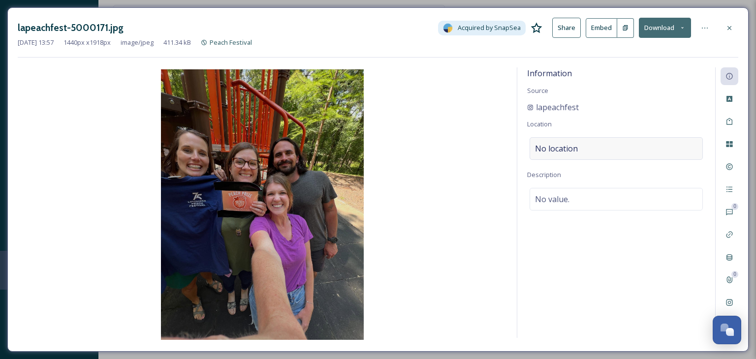
click at [618, 152] on div "No location" at bounding box center [615, 148] width 173 height 23
click at [618, 152] on input at bounding box center [616, 149] width 172 height 22
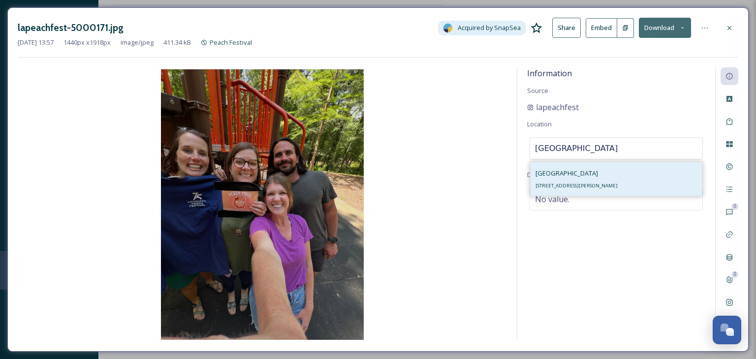
type input "huckleberry trails park"
click at [617, 168] on div "Huckleberry Trails Park 2304 Magnolia Ave, Ruston, LA 71270, USA" at bounding box center [576, 179] width 82 height 24
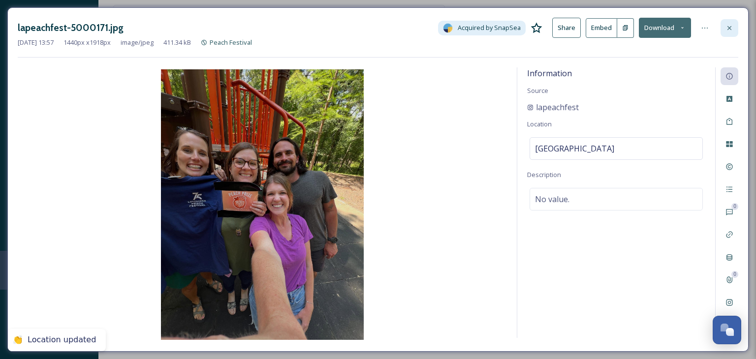
click at [734, 23] on div at bounding box center [729, 28] width 18 height 18
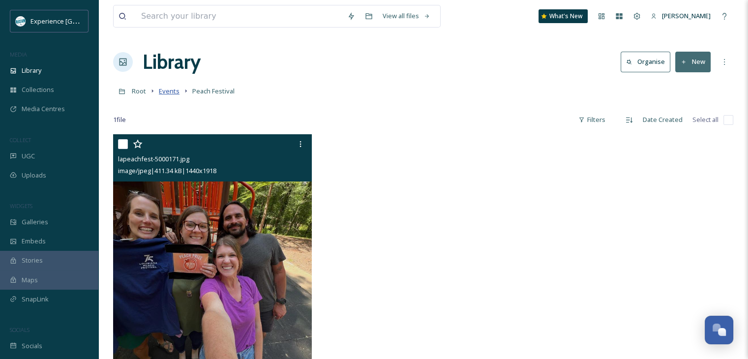
click at [176, 94] on span "Events" at bounding box center [169, 91] width 21 height 9
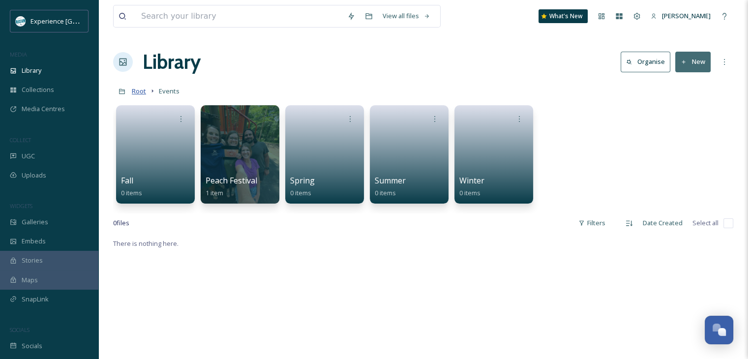
click at [142, 91] on span "Root" at bounding box center [139, 91] width 14 height 9
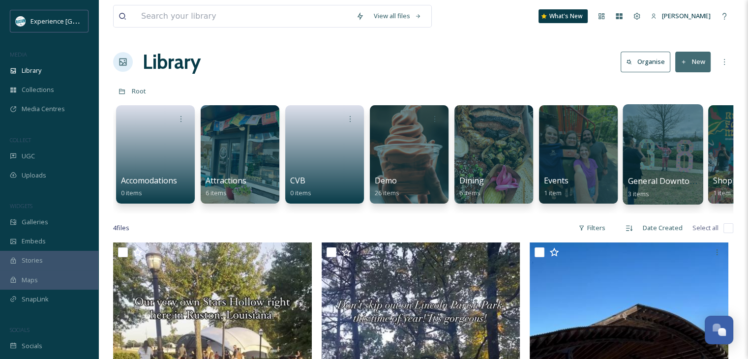
click at [680, 171] on div at bounding box center [663, 154] width 80 height 100
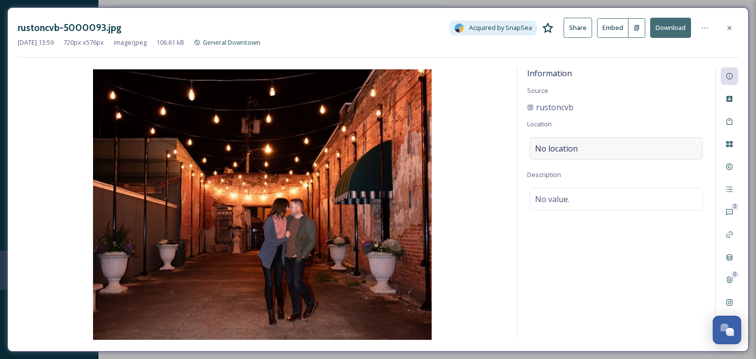
click at [596, 155] on div "No location" at bounding box center [615, 148] width 173 height 23
click at [588, 154] on input at bounding box center [616, 149] width 172 height 22
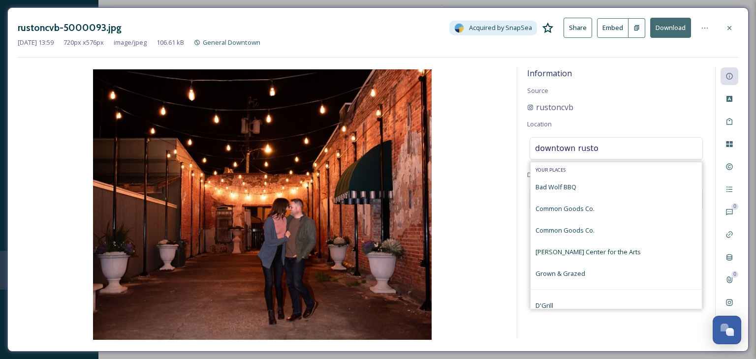
type input "downtown [GEOGRAPHIC_DATA]"
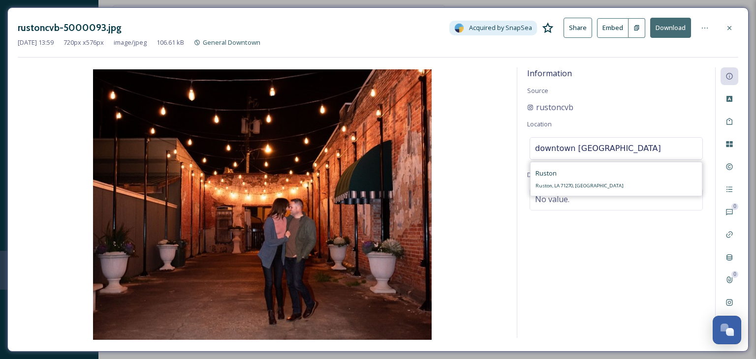
click at [601, 153] on input "downtown ruston" at bounding box center [616, 149] width 172 height 22
click at [725, 33] on div at bounding box center [729, 28] width 18 height 18
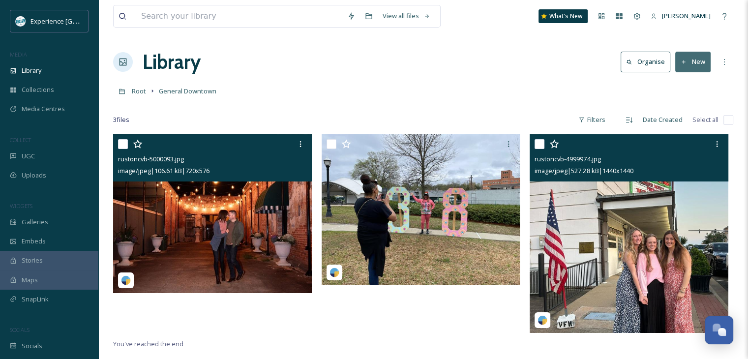
click at [607, 219] on img at bounding box center [629, 233] width 199 height 199
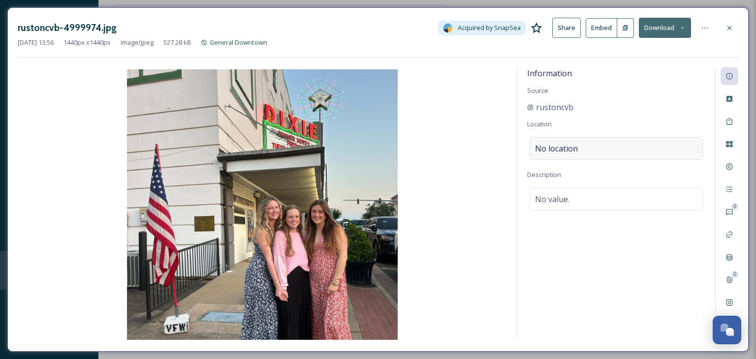
click at [554, 156] on div "No location" at bounding box center [615, 148] width 173 height 23
click at [554, 150] on input at bounding box center [616, 149] width 172 height 22
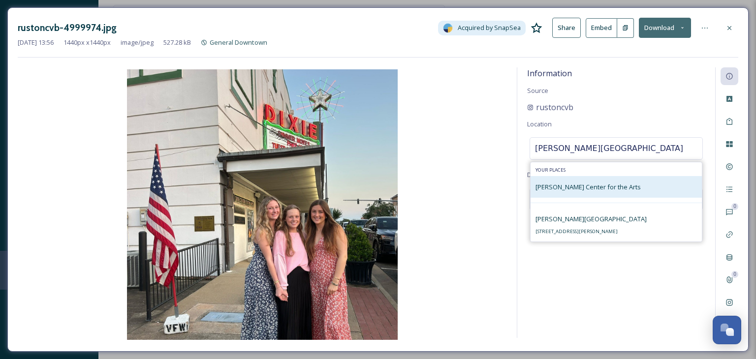
type input "dixie center"
click at [589, 190] on span "Dixie Center for the Arts" at bounding box center [587, 187] width 105 height 9
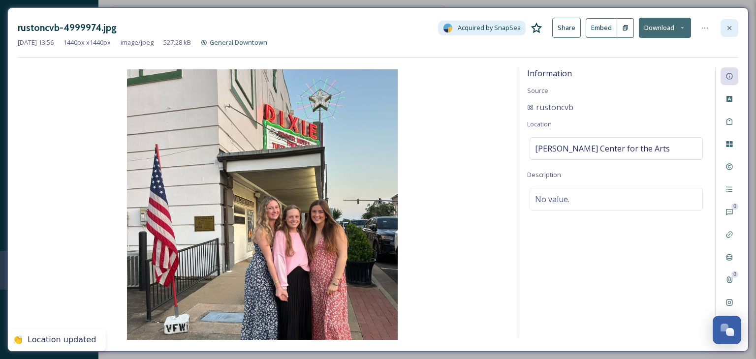
click at [733, 27] on icon at bounding box center [729, 28] width 8 height 8
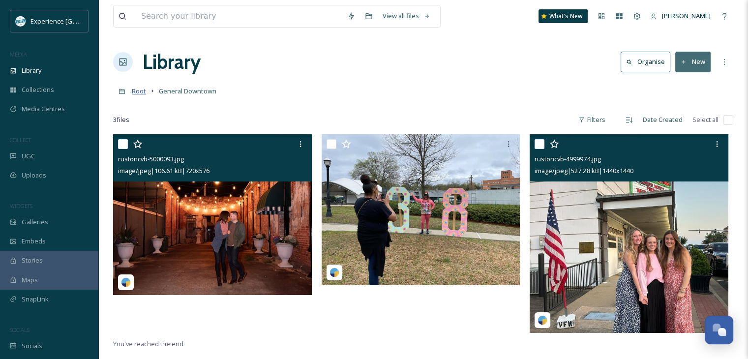
click at [136, 93] on span "Root" at bounding box center [139, 91] width 14 height 9
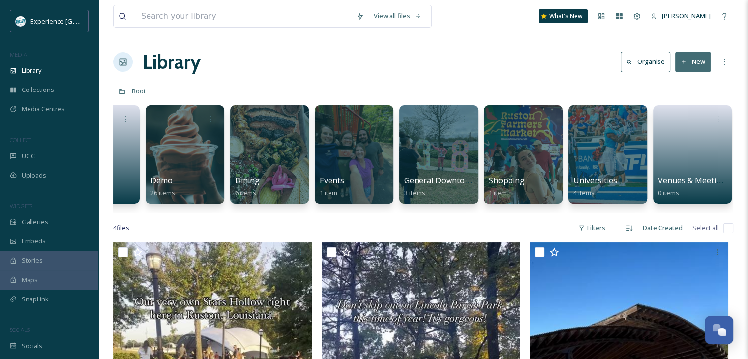
scroll to position [0, 226]
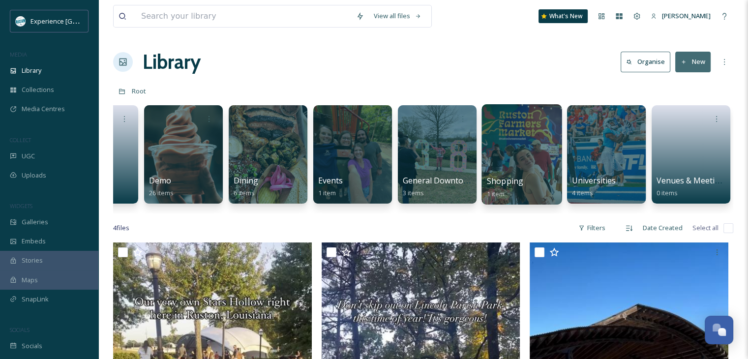
click at [531, 147] on div at bounding box center [522, 154] width 80 height 100
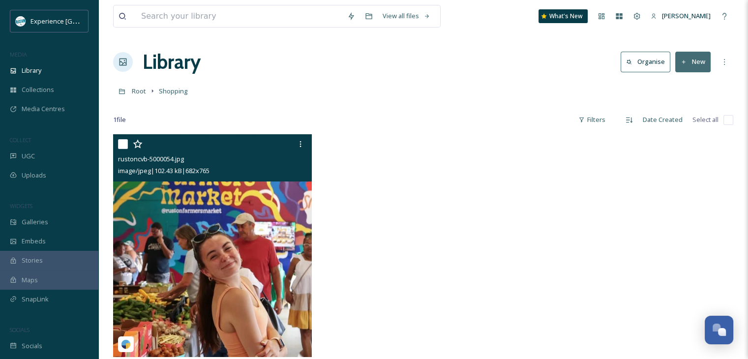
click at [248, 209] on img at bounding box center [212, 245] width 199 height 223
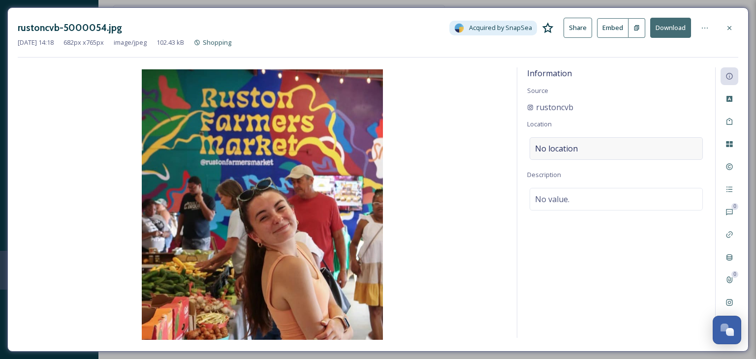
click at [647, 144] on div "No location" at bounding box center [615, 148] width 173 height 23
click at [647, 144] on input at bounding box center [616, 149] width 172 height 22
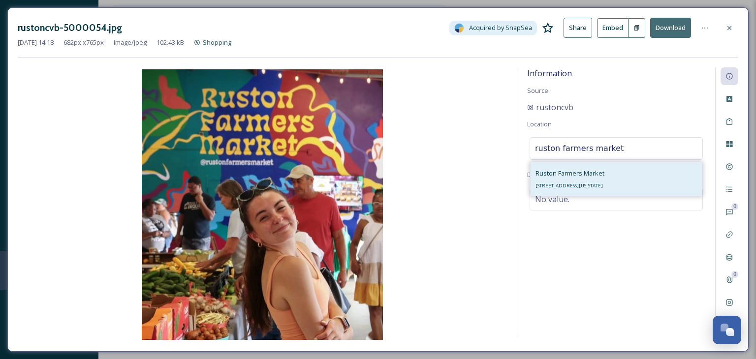
type input "ruston farmers market"
click at [604, 173] on div "Ruston Farmers Market 220 E Mississippi Ave, Ruston, LA 71270, USA" at bounding box center [569, 179] width 69 height 24
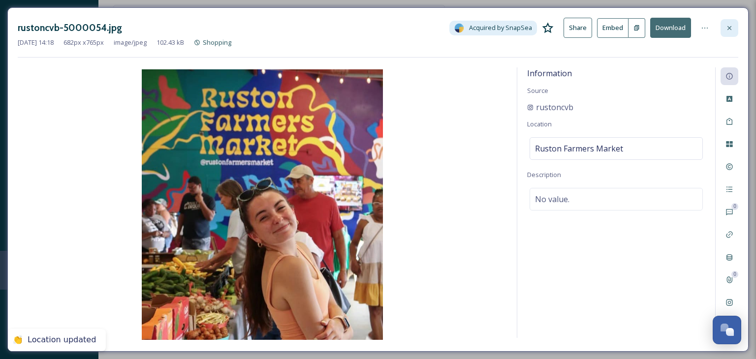
click at [724, 28] on div at bounding box center [729, 28] width 18 height 18
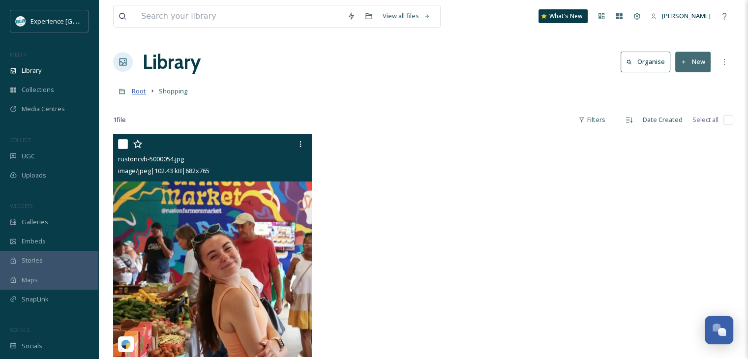
click at [143, 93] on span "Root" at bounding box center [139, 91] width 14 height 9
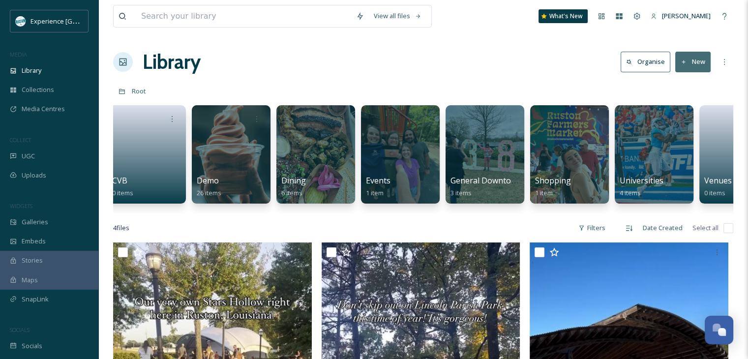
scroll to position [0, 226]
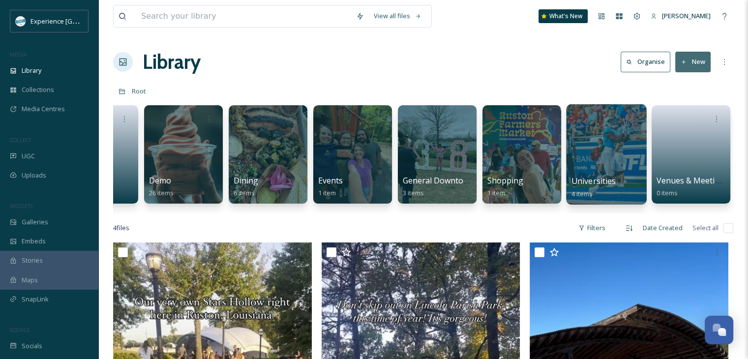
click at [610, 170] on div at bounding box center [606, 154] width 80 height 100
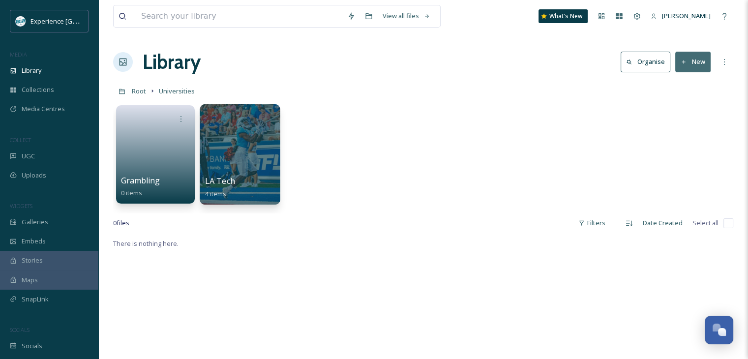
click at [210, 121] on div at bounding box center [240, 118] width 70 height 18
click at [244, 152] on div at bounding box center [240, 154] width 80 height 100
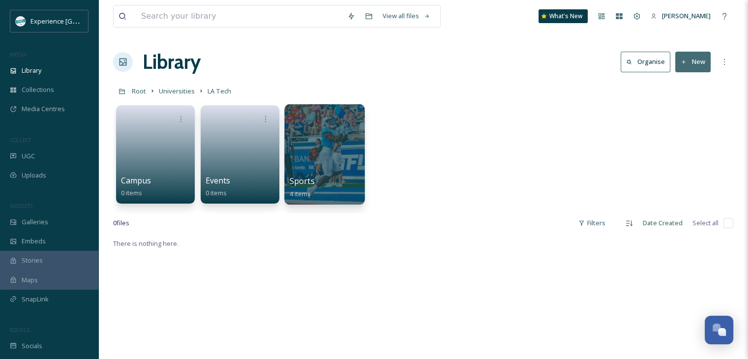
click at [357, 165] on div at bounding box center [324, 154] width 80 height 100
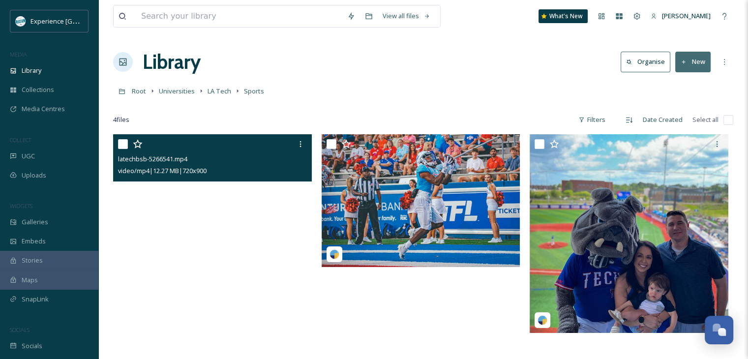
click at [274, 201] on video "latechbsb-5266541.mp4" at bounding box center [212, 258] width 199 height 248
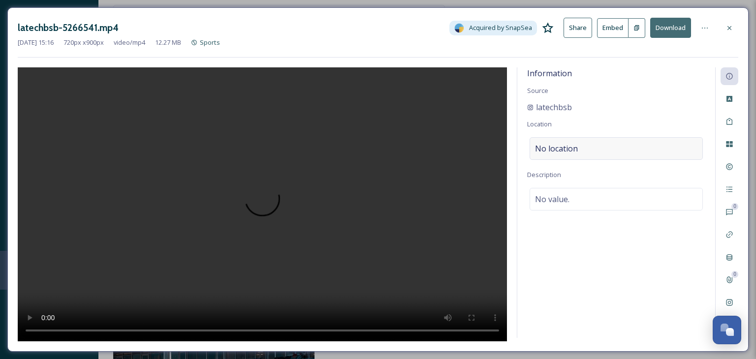
click at [599, 156] on div "No location" at bounding box center [615, 148] width 173 height 23
click at [596, 152] on input at bounding box center [616, 149] width 172 height 22
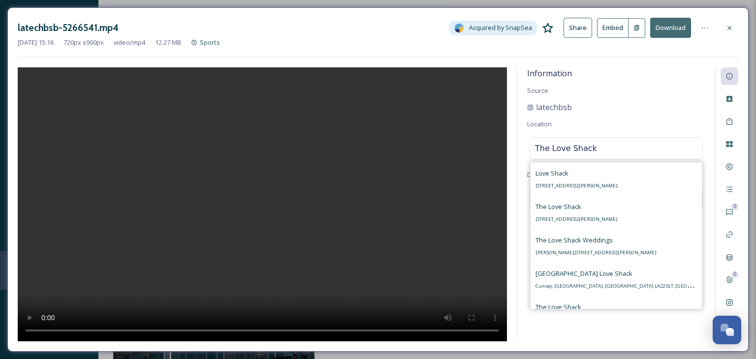
click at [593, 152] on input "The Love Shack" at bounding box center [616, 149] width 172 height 22
click at [590, 150] on input "The Love Shack" at bounding box center [616, 149] width 172 height 22
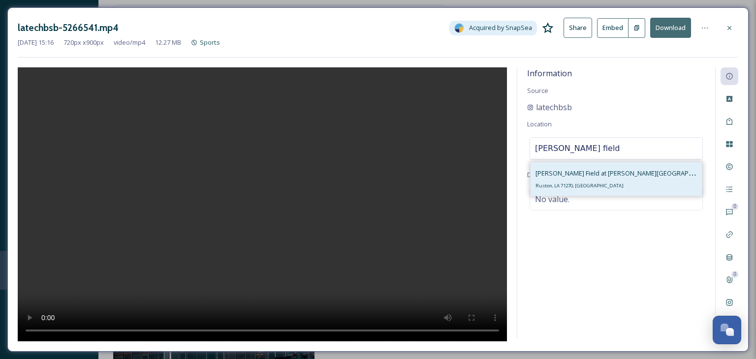
type input "J.C. love field"
click at [604, 182] on div "J.C. Love Field at Pat Patterson Park Ruston, LA 71270, USA" at bounding box center [615, 179] width 161 height 24
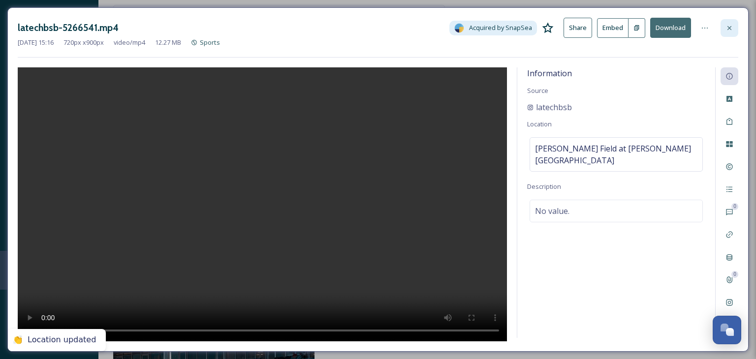
click at [730, 25] on icon at bounding box center [729, 28] width 8 height 8
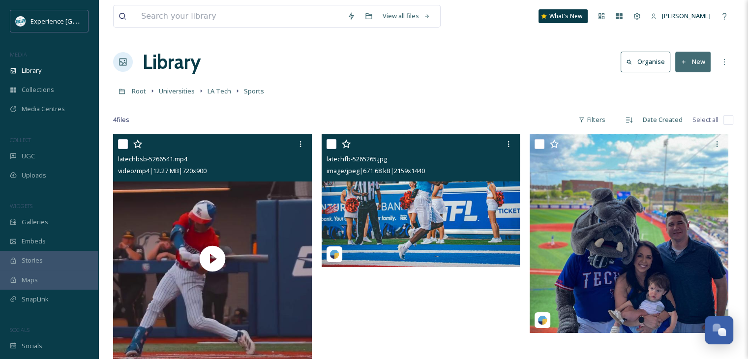
click at [500, 233] on img at bounding box center [421, 200] width 199 height 133
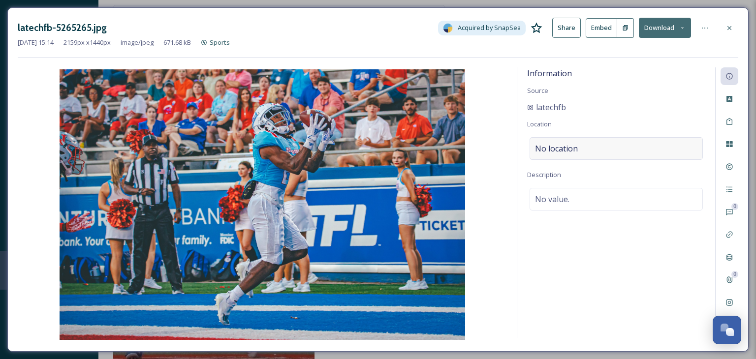
click at [601, 151] on div "No location" at bounding box center [615, 148] width 173 height 23
click at [601, 151] on input at bounding box center [616, 149] width 172 height 22
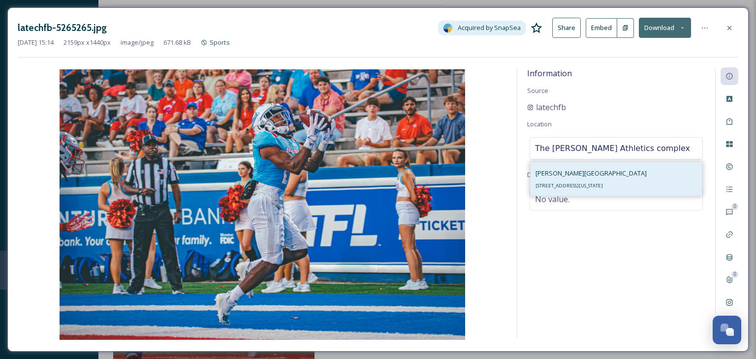
type input "The Davison Athletics complex"
click at [602, 170] on span "Davison Athletics Complex" at bounding box center [590, 173] width 111 height 9
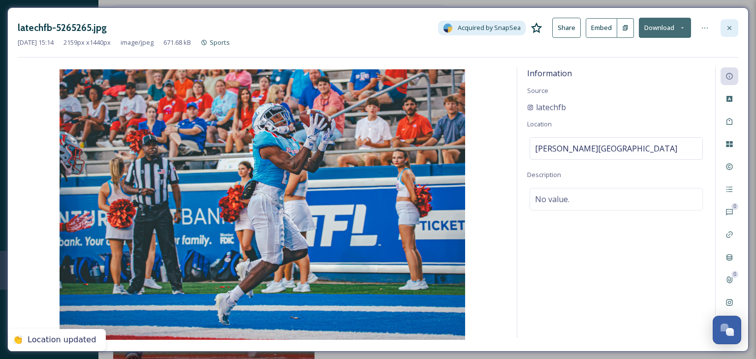
click at [726, 25] on icon at bounding box center [729, 28] width 8 height 8
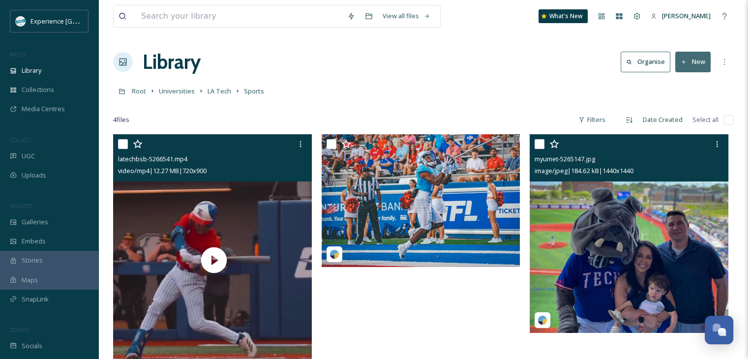
click at [667, 214] on img at bounding box center [629, 233] width 199 height 199
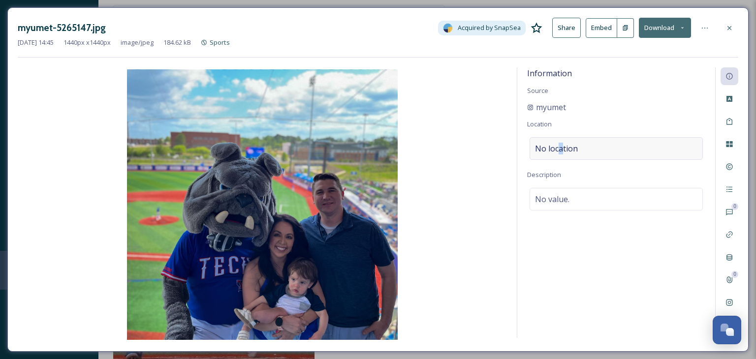
click at [560, 152] on span "No location" at bounding box center [556, 149] width 43 height 12
click at [560, 152] on input at bounding box center [616, 149] width 172 height 22
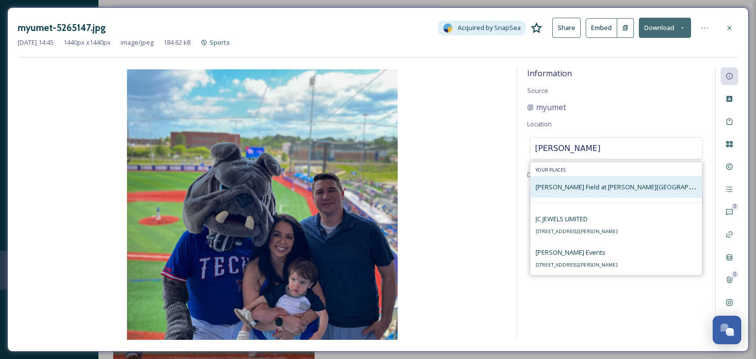
type input "j.c. lov"
click at [589, 184] on span "J.C. Love Field at Pat Patterson Park" at bounding box center [627, 186] width 184 height 9
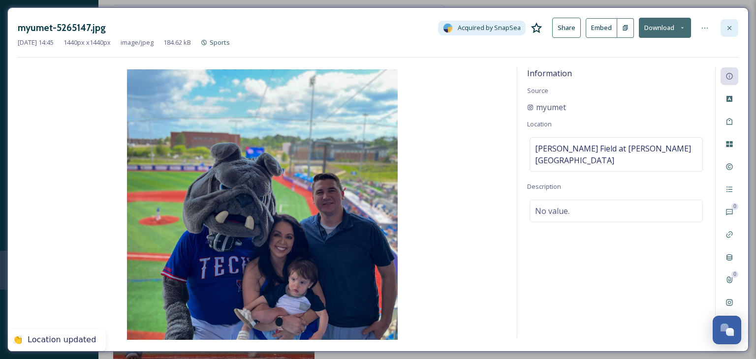
click at [726, 30] on icon at bounding box center [729, 28] width 8 height 8
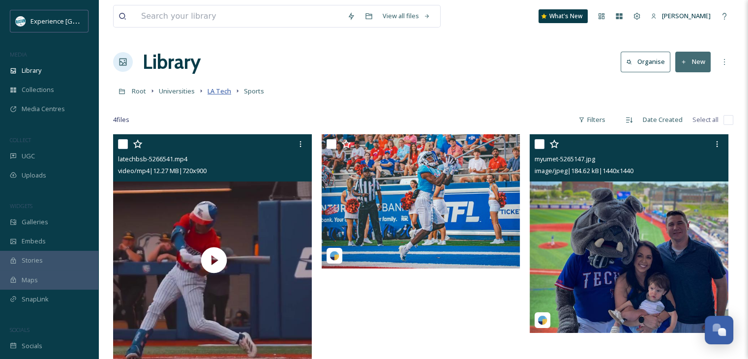
click at [215, 93] on span "LA Tech" at bounding box center [220, 91] width 24 height 9
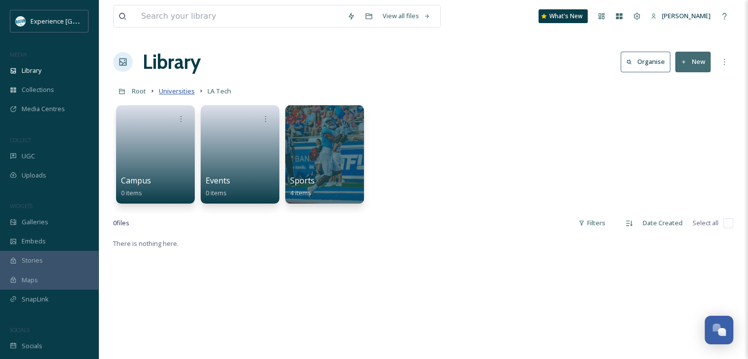
click at [180, 89] on span "Universities" at bounding box center [177, 91] width 36 height 9
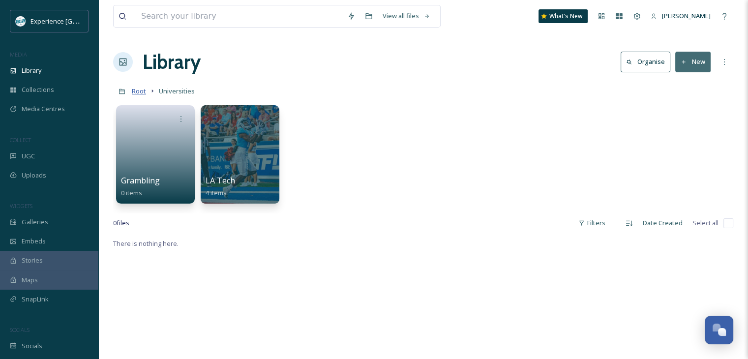
click at [143, 91] on span "Root" at bounding box center [139, 91] width 14 height 9
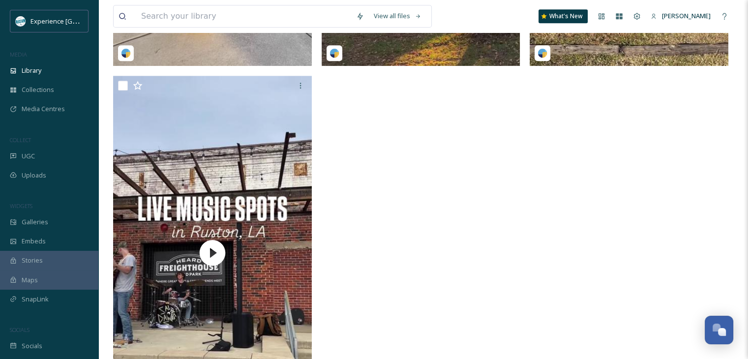
scroll to position [590, 0]
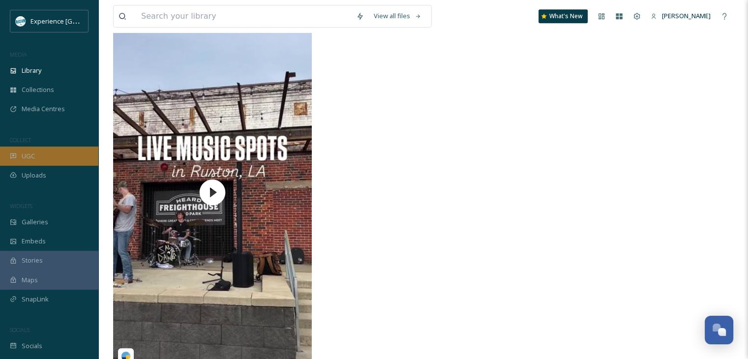
click at [16, 160] on div "UGC" at bounding box center [49, 156] width 98 height 19
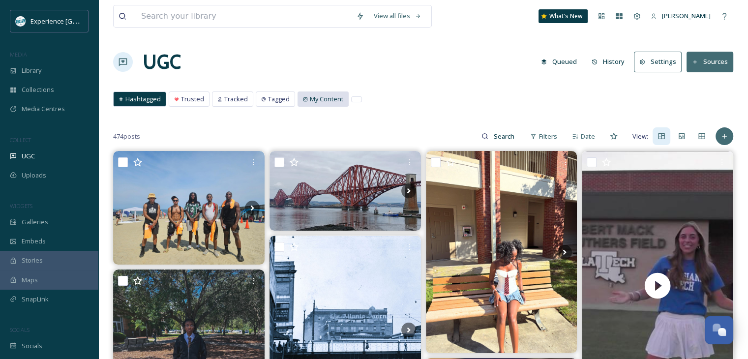
click at [312, 101] on span "My Content" at bounding box center [326, 98] width 33 height 9
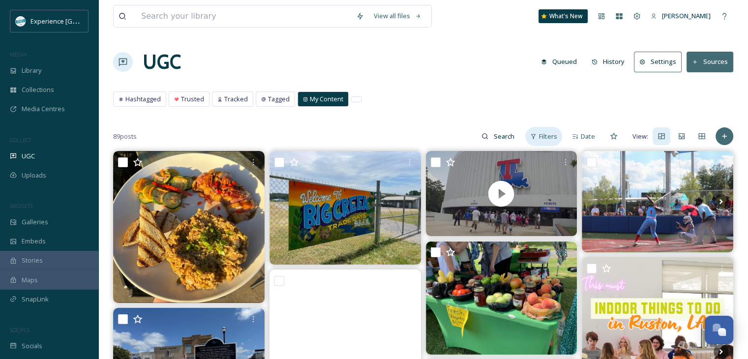
click at [556, 136] on span "Filters" at bounding box center [548, 136] width 18 height 9
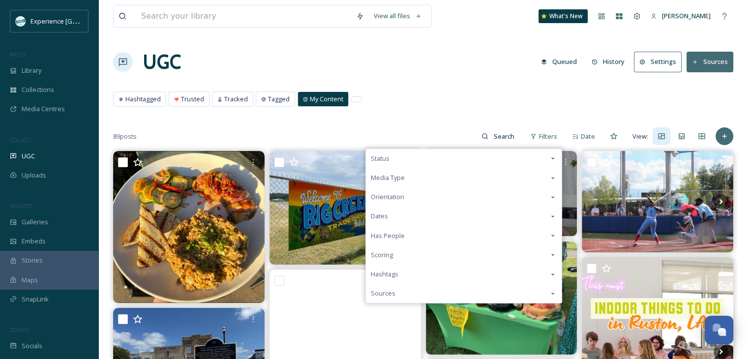
click at [514, 182] on div "Media Type" at bounding box center [464, 177] width 196 height 19
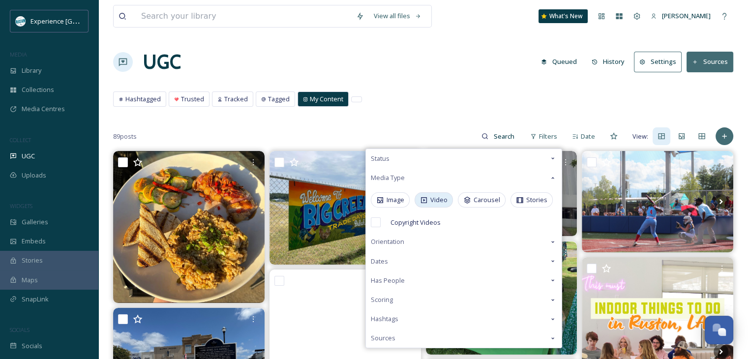
click at [429, 205] on div "Video" at bounding box center [434, 199] width 38 height 15
